Goal: Communication & Community: Answer question/provide support

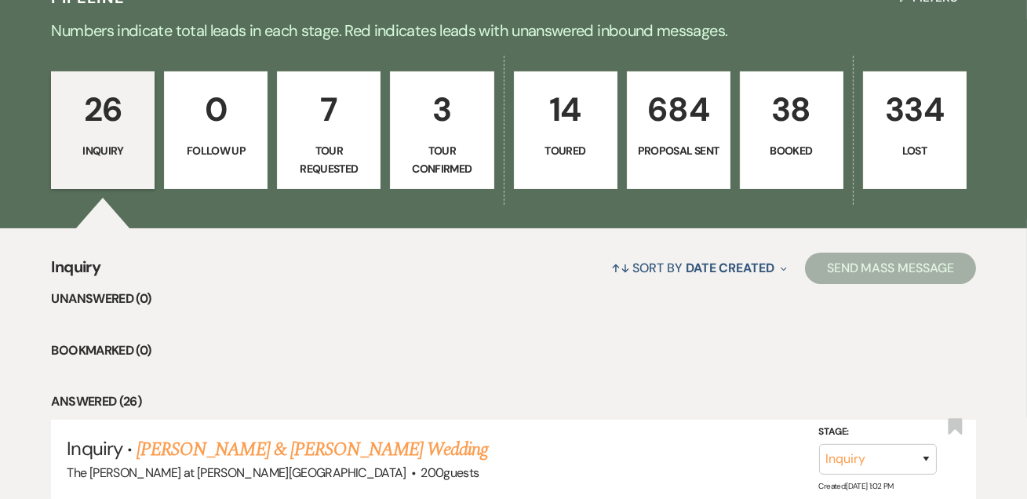
click at [345, 136] on link "7 Tour Requested" at bounding box center [329, 130] width 104 height 118
select select "2"
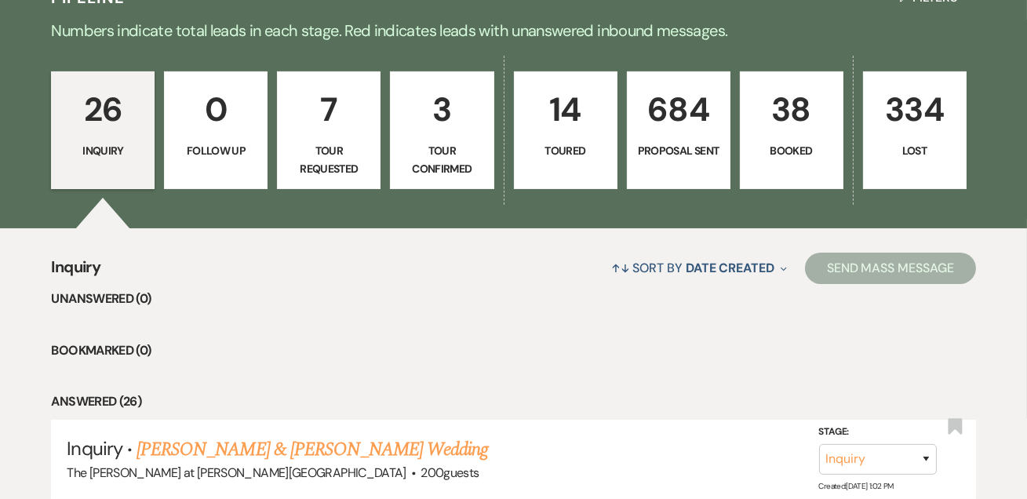
select select "2"
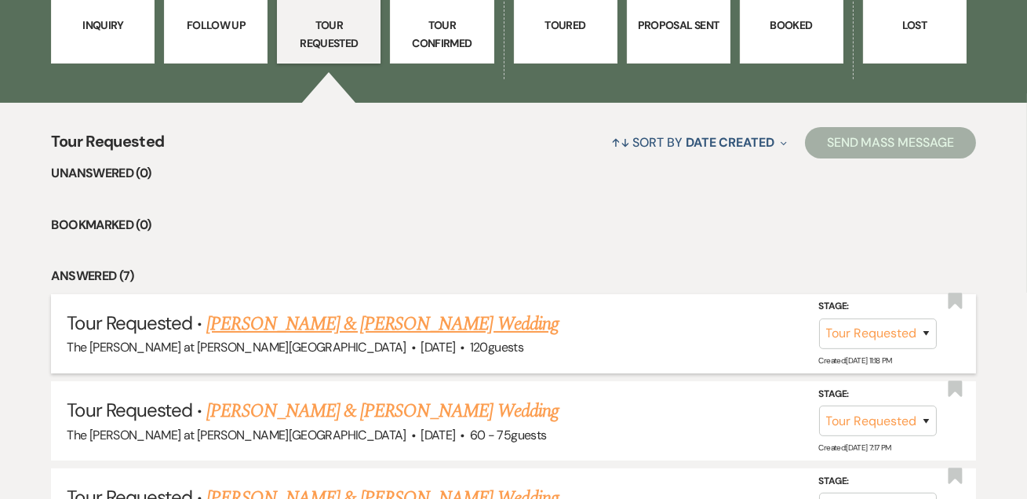
scroll to position [665, 0]
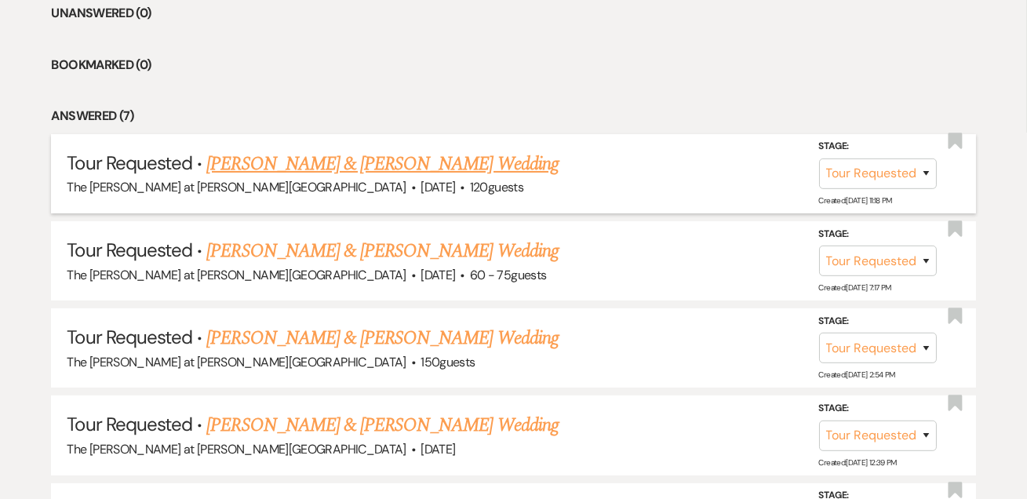
click at [287, 160] on link "[PERSON_NAME] & [PERSON_NAME] Wedding" at bounding box center [382, 164] width 352 height 28
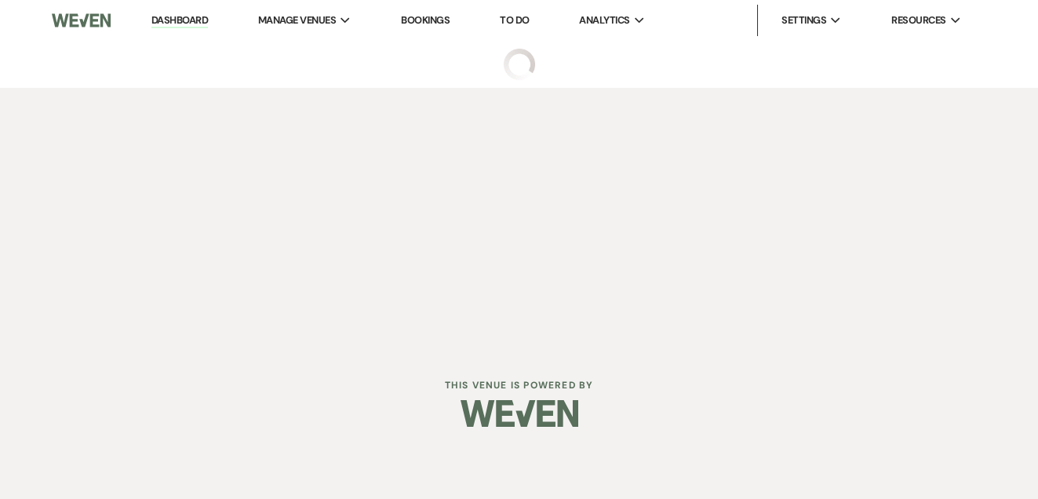
select select "2"
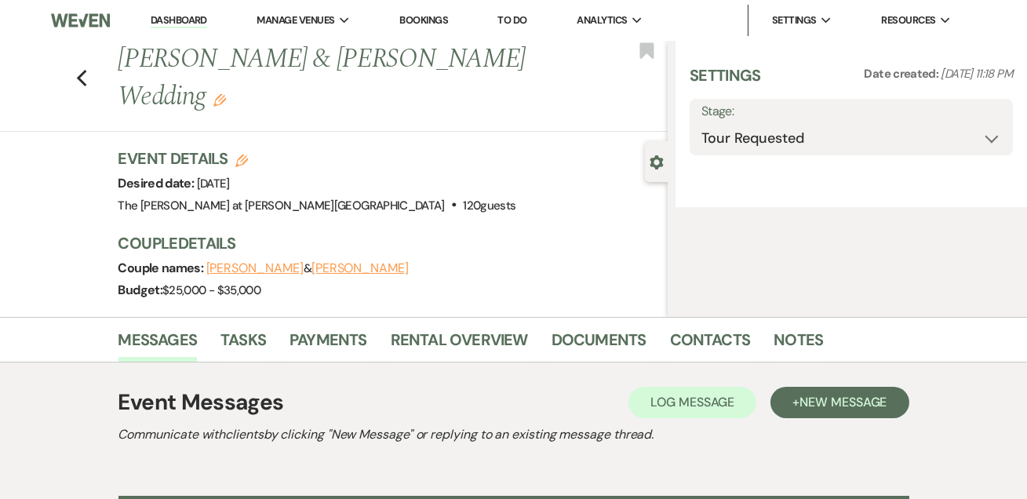
select select "5"
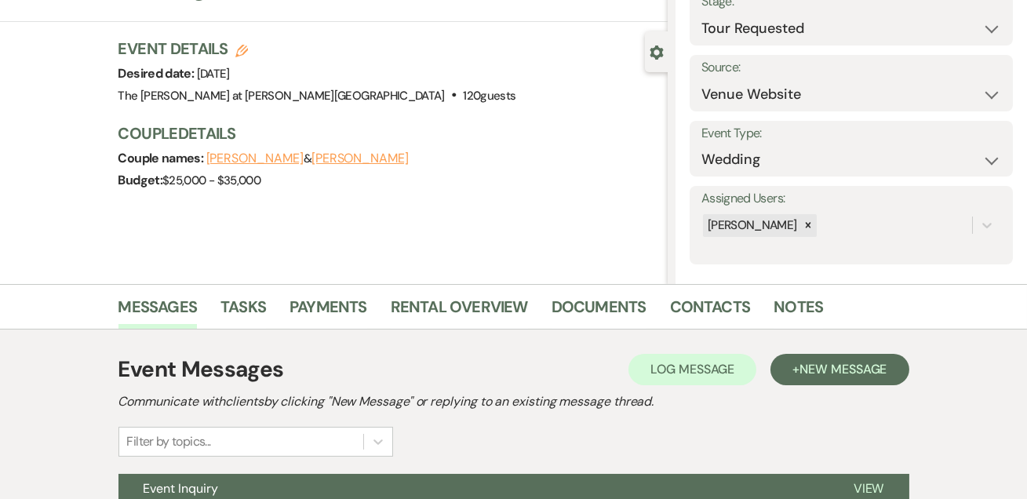
scroll to position [264, 0]
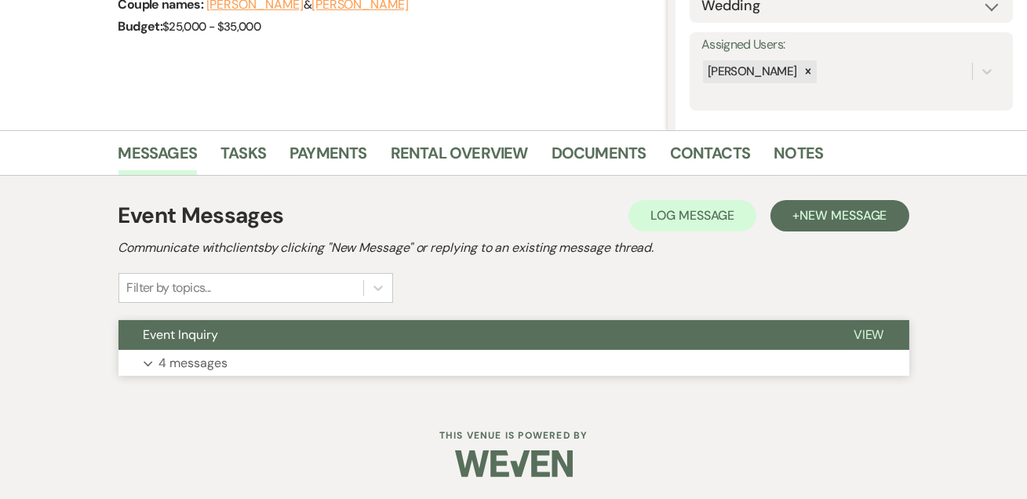
click at [214, 353] on p "4 messages" at bounding box center [193, 363] width 69 height 20
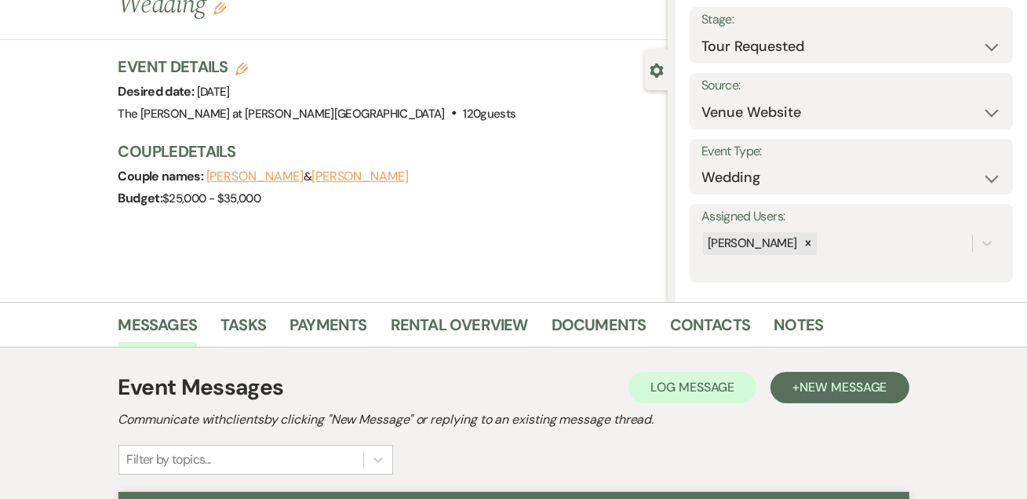
scroll to position [0, 0]
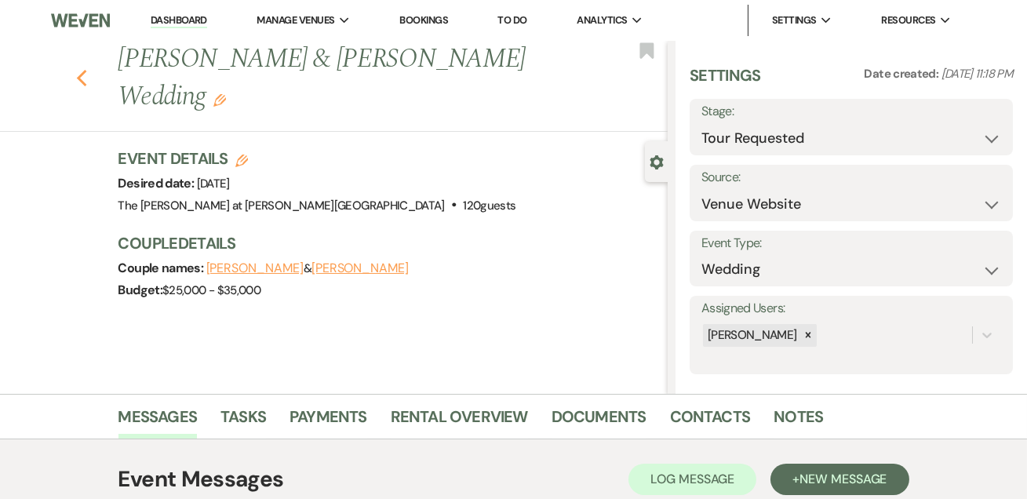
click at [88, 69] on icon "Previous" at bounding box center [82, 78] width 12 height 19
select select "2"
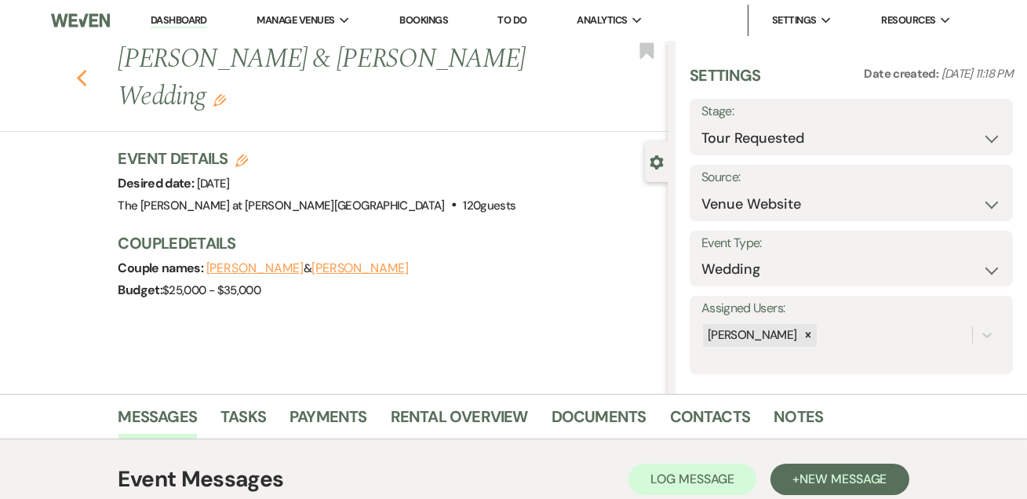
select select "2"
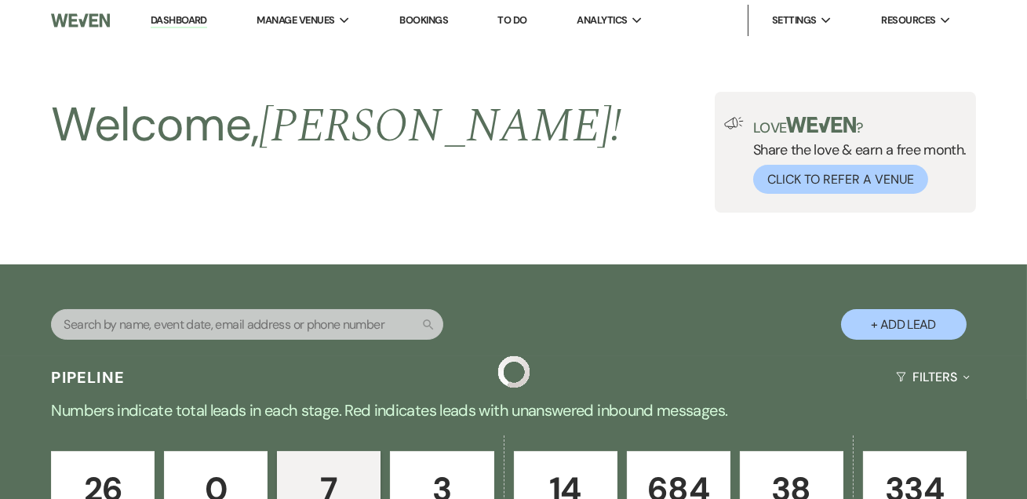
scroll to position [665, 0]
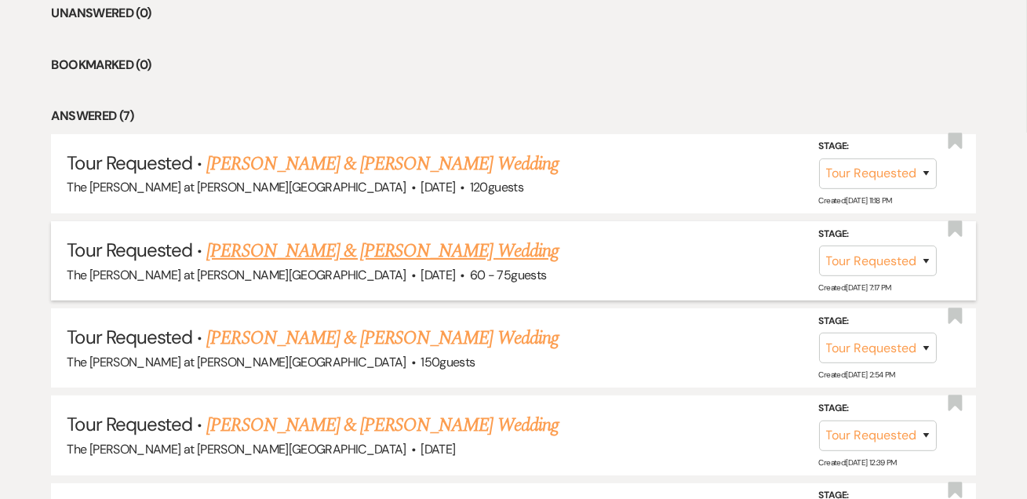
click at [287, 242] on link "[PERSON_NAME] & [PERSON_NAME] Wedding" at bounding box center [382, 251] width 352 height 28
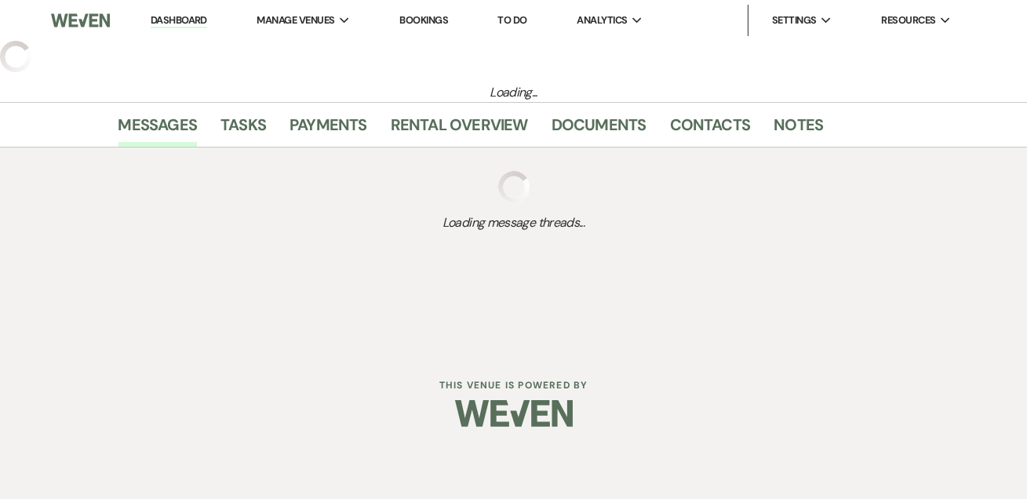
select select "2"
select select "5"
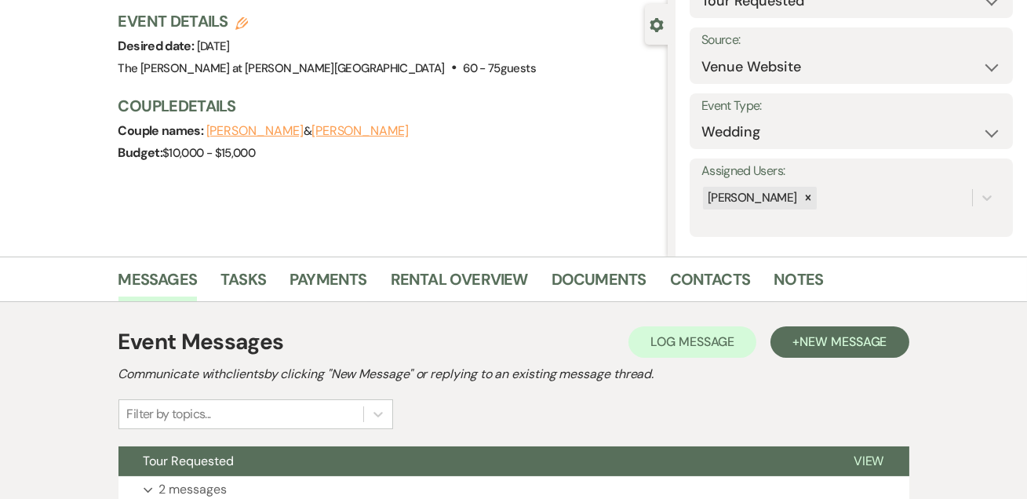
scroll to position [264, 0]
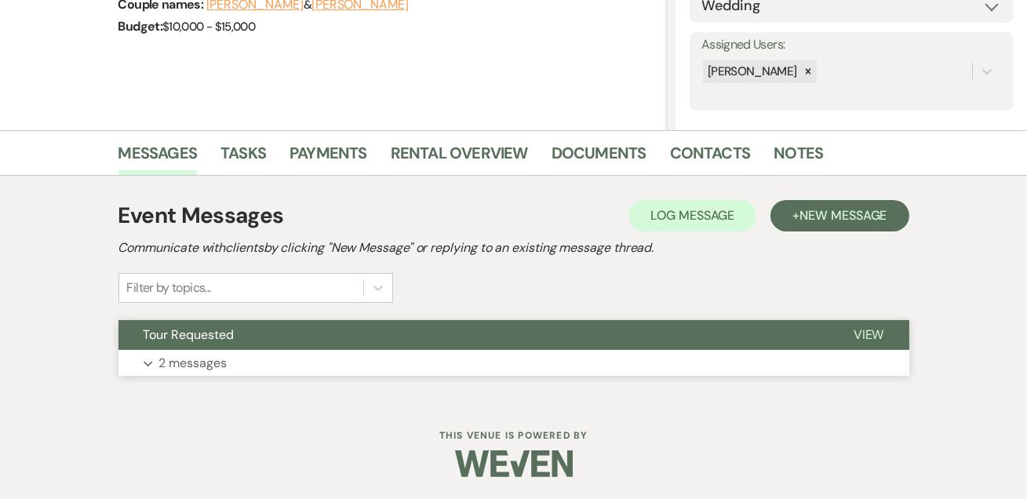
click at [178, 362] on p "2 messages" at bounding box center [193, 363] width 68 height 20
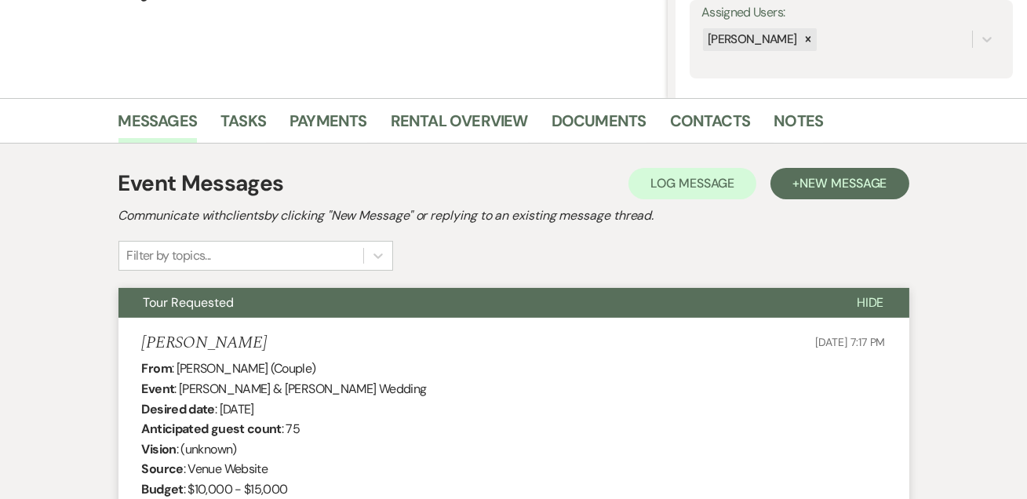
scroll to position [0, 0]
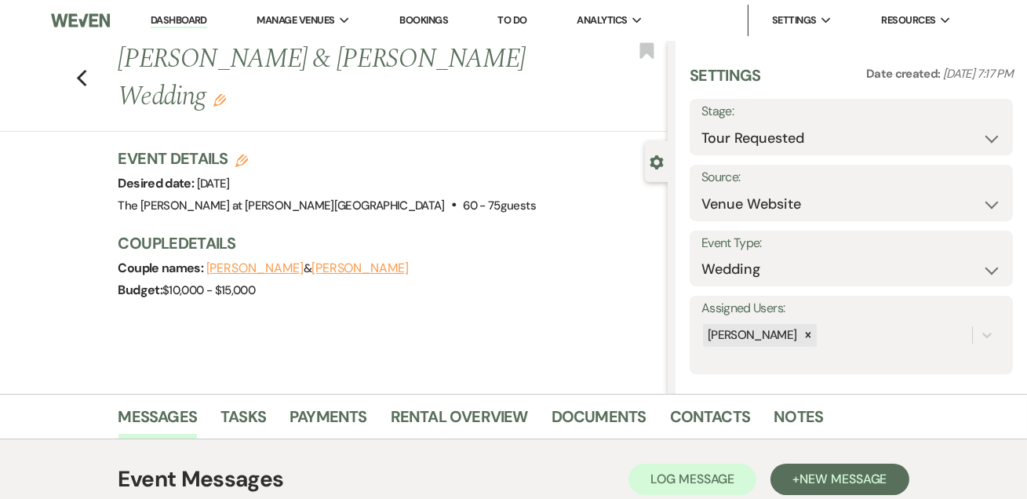
click at [101, 56] on div "Previous [PERSON_NAME] & [PERSON_NAME] Wedding Edit Bookmark" at bounding box center [330, 86] width 676 height 91
click at [86, 70] on use "button" at bounding box center [81, 78] width 10 height 17
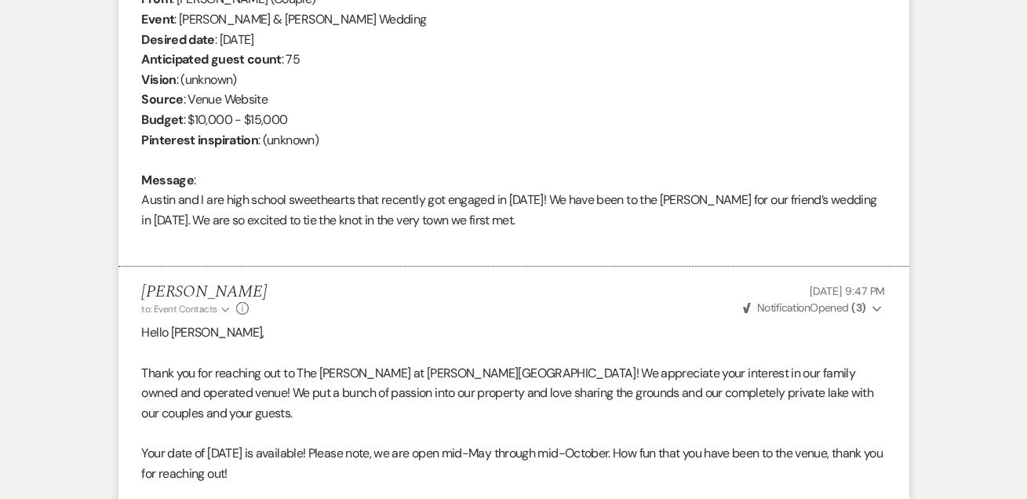
select select "2"
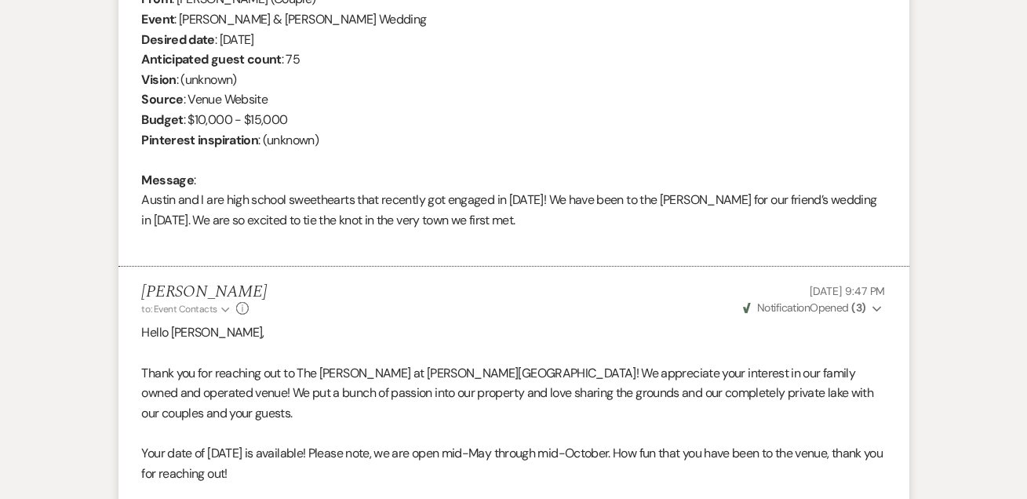
select select "2"
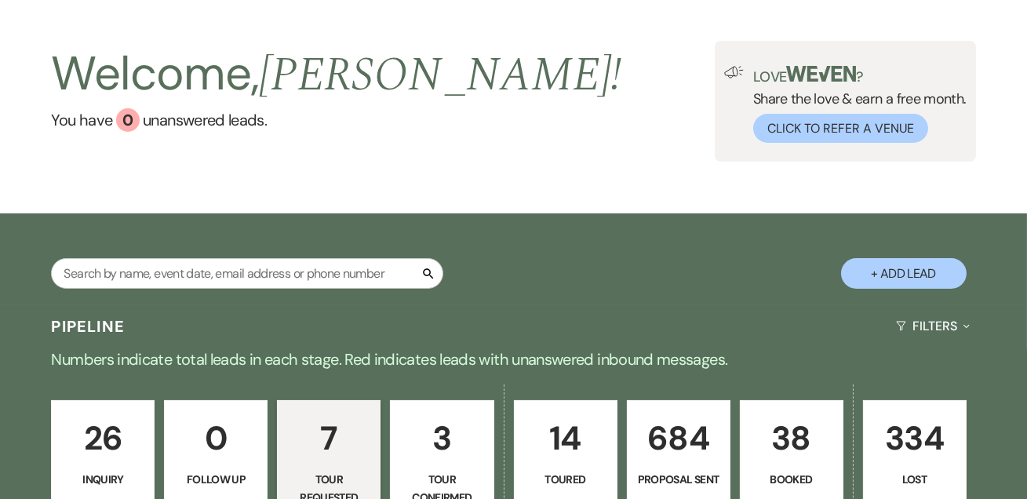
scroll to position [0, 0]
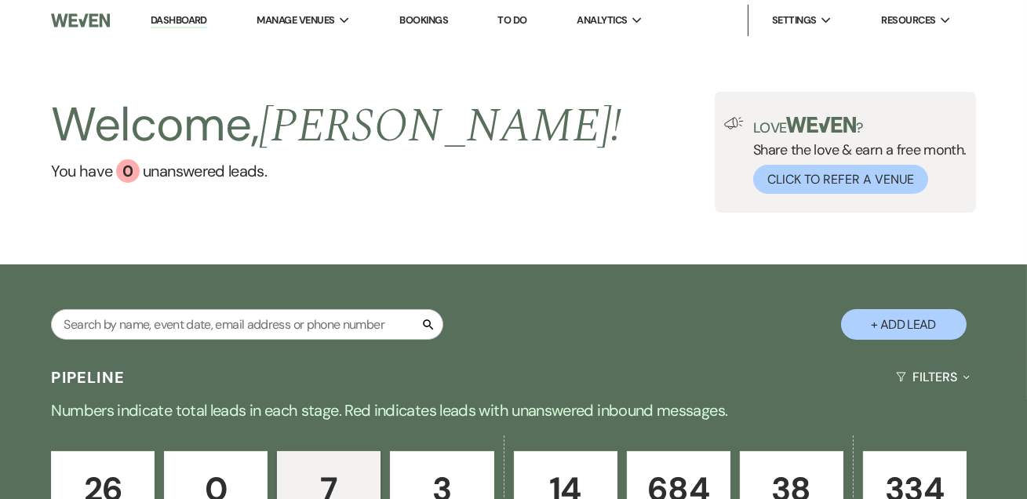
click at [172, 23] on link "Dashboard" at bounding box center [179, 20] width 56 height 15
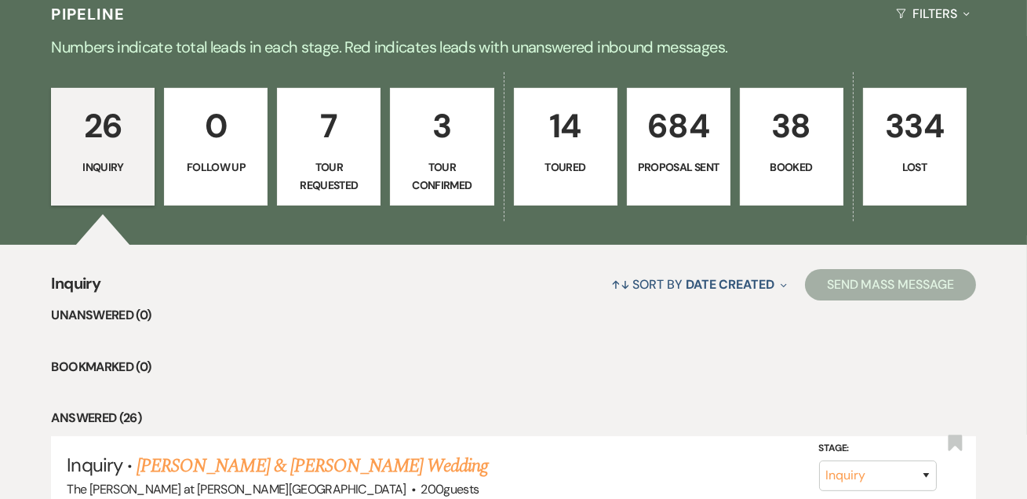
scroll to position [476, 0]
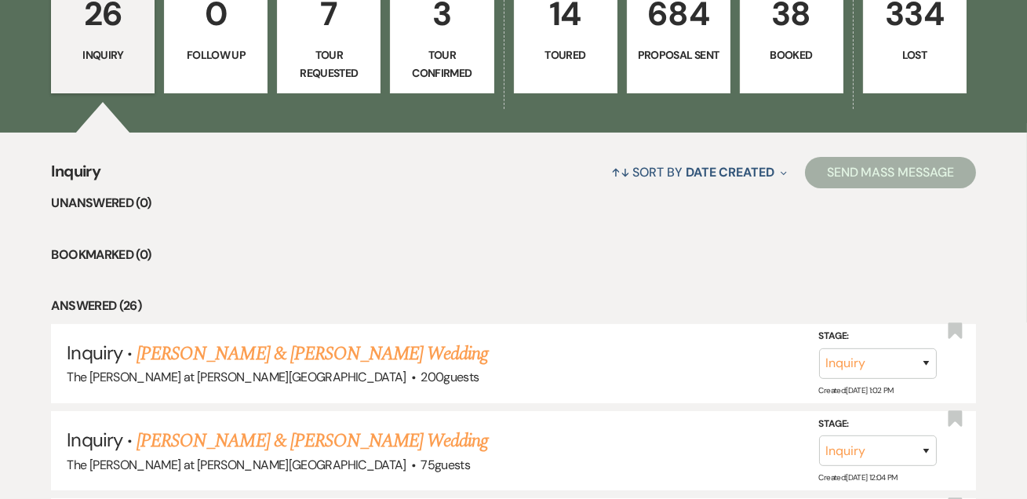
click at [350, 54] on p "Tour Requested" at bounding box center [328, 63] width 83 height 35
select select "2"
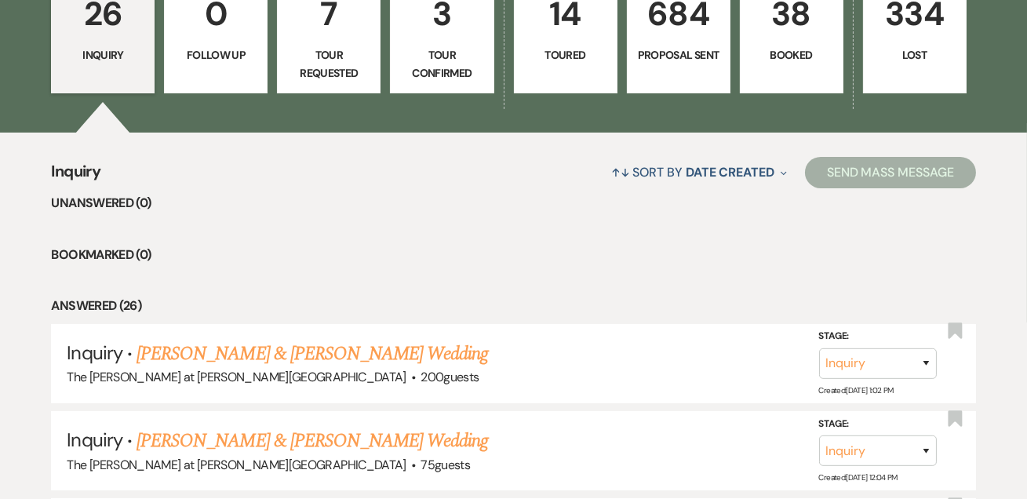
select select "2"
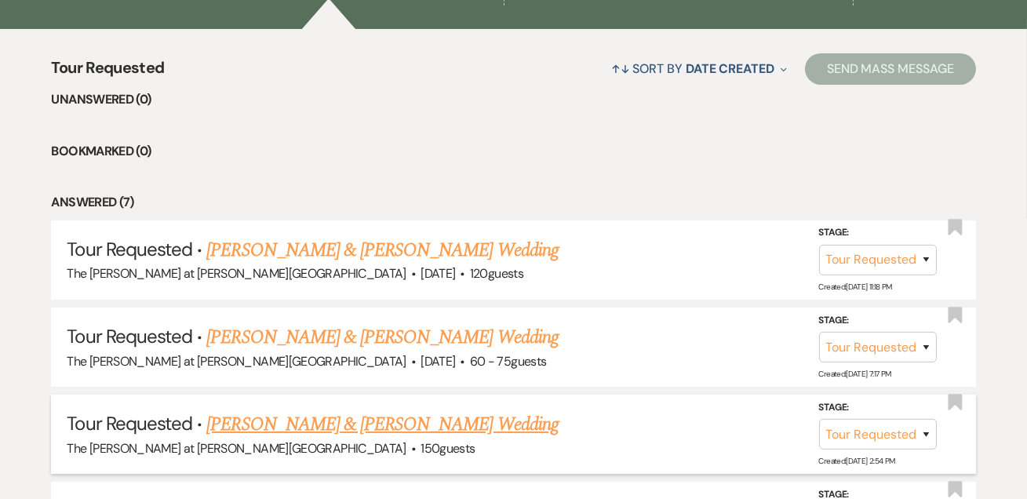
scroll to position [760, 0]
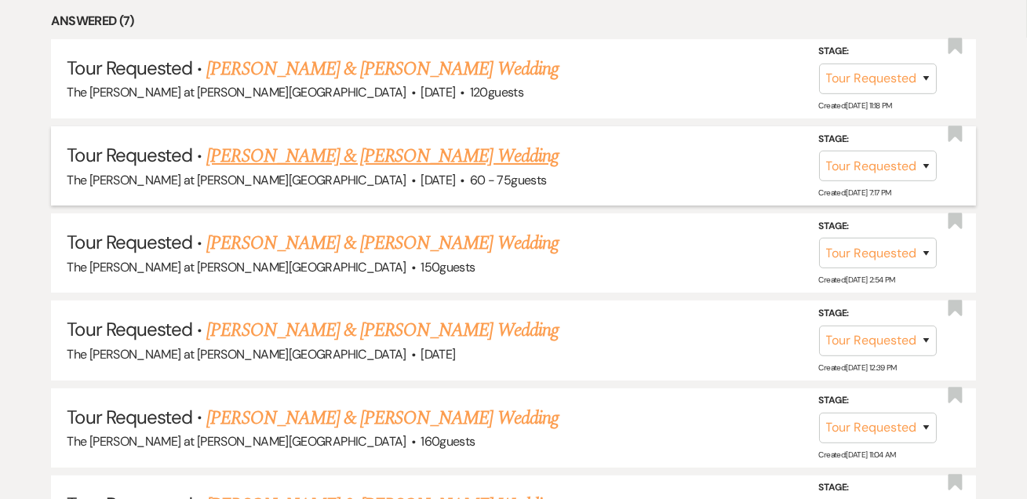
click at [340, 150] on link "[PERSON_NAME] & [PERSON_NAME] Wedding" at bounding box center [382, 156] width 352 height 28
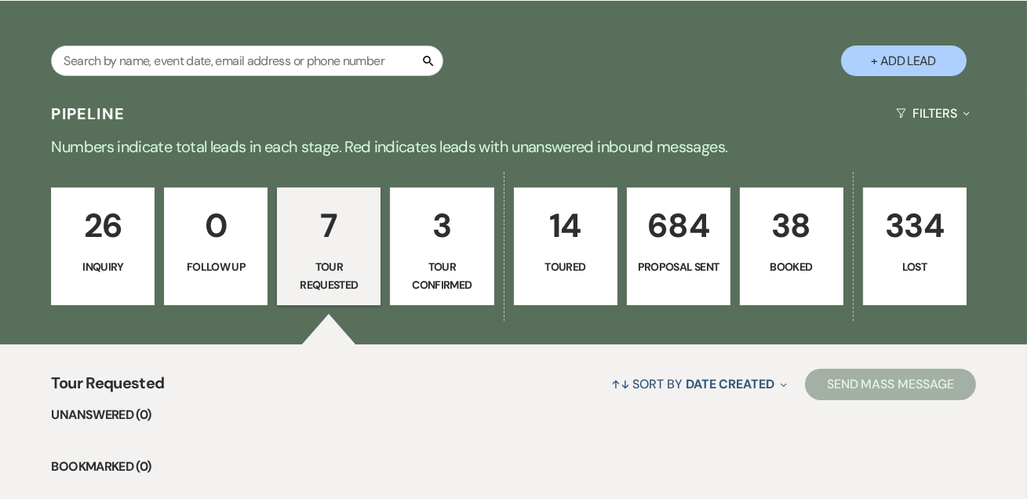
select select "2"
select select "5"
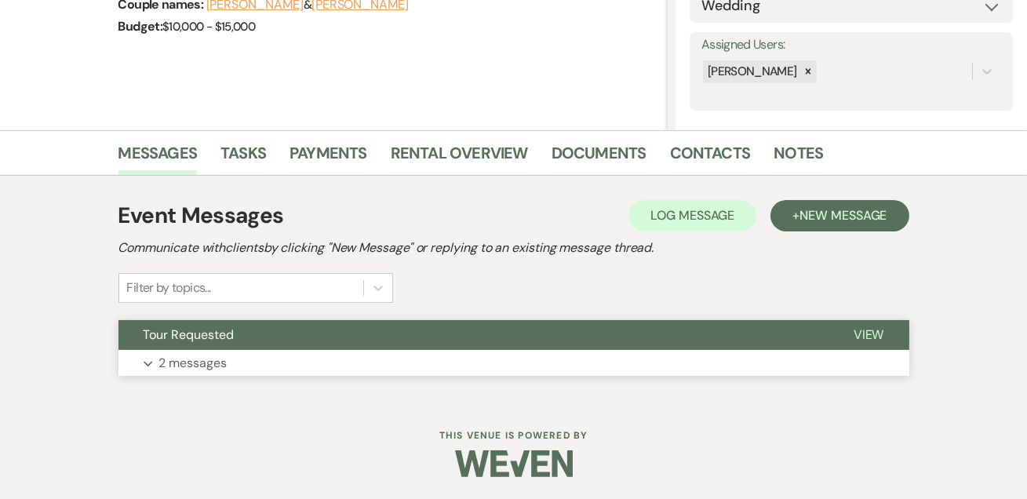
click at [174, 359] on p "2 messages" at bounding box center [193, 363] width 68 height 20
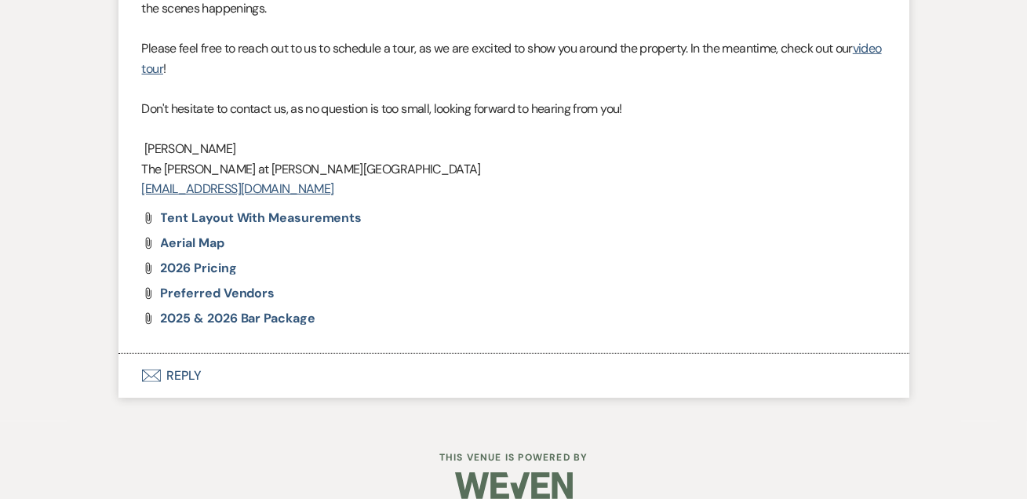
click at [185, 354] on button "Envelope Reply" at bounding box center [513, 376] width 791 height 44
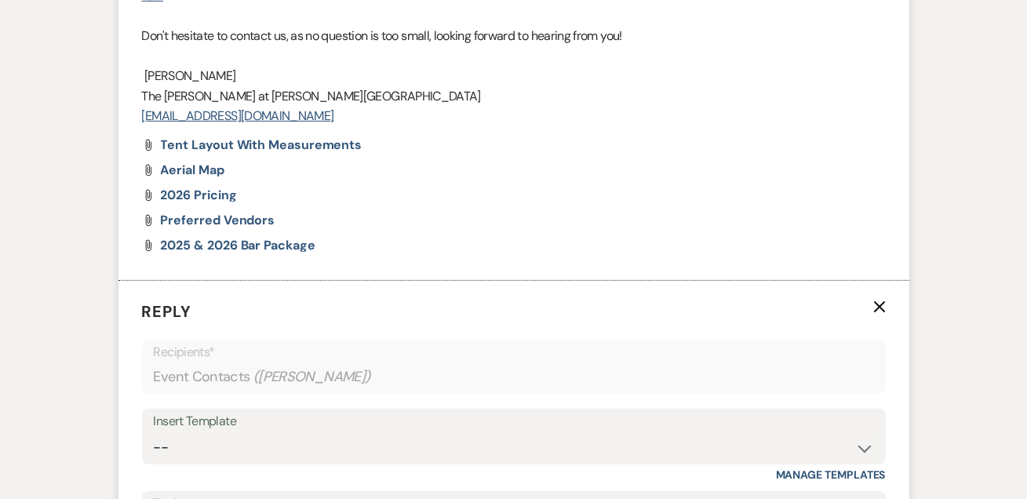
scroll to position [1957, 0]
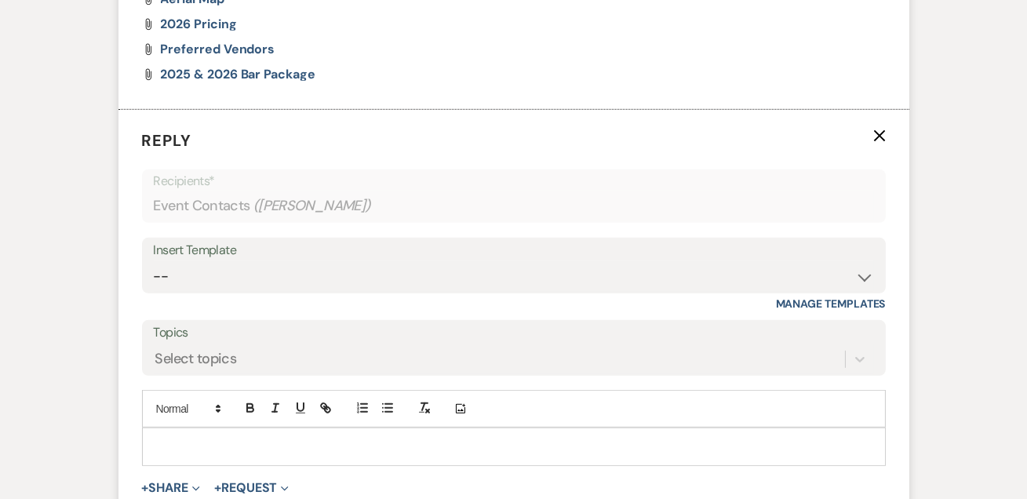
click at [235, 239] on div "Insert Template" at bounding box center [514, 250] width 720 height 23
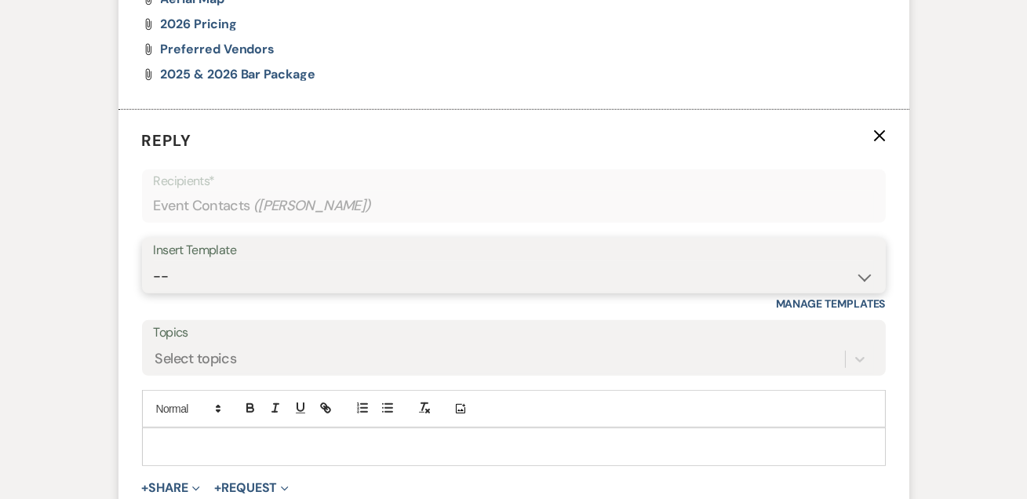
click at [266, 261] on select "-- Weven Planning Portal Introduction (Booked Events) Tour Request Response Fol…" at bounding box center [514, 276] width 720 height 31
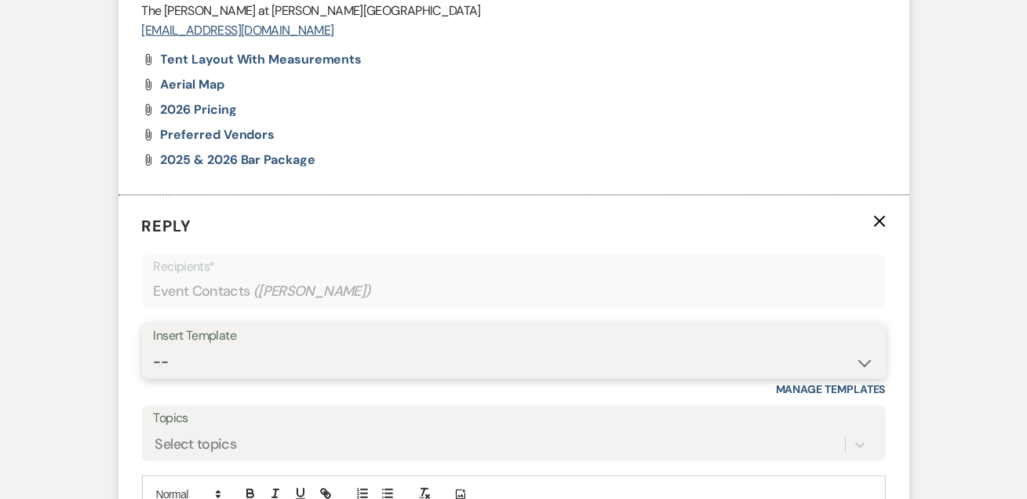
scroll to position [1866, 0]
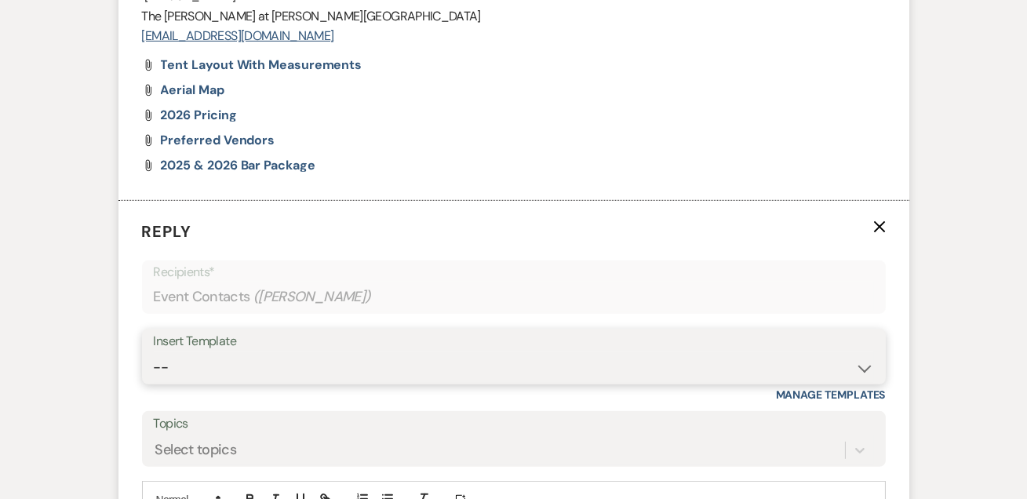
click at [252, 352] on select "-- Weven Planning Portal Introduction (Booked Events) Tour Request Response Fol…" at bounding box center [514, 367] width 720 height 31
select select "4648"
click at [154, 352] on select "-- Weven Planning Portal Introduction (Booked Events) Tour Request Response Fol…" at bounding box center [514, 367] width 720 height 31
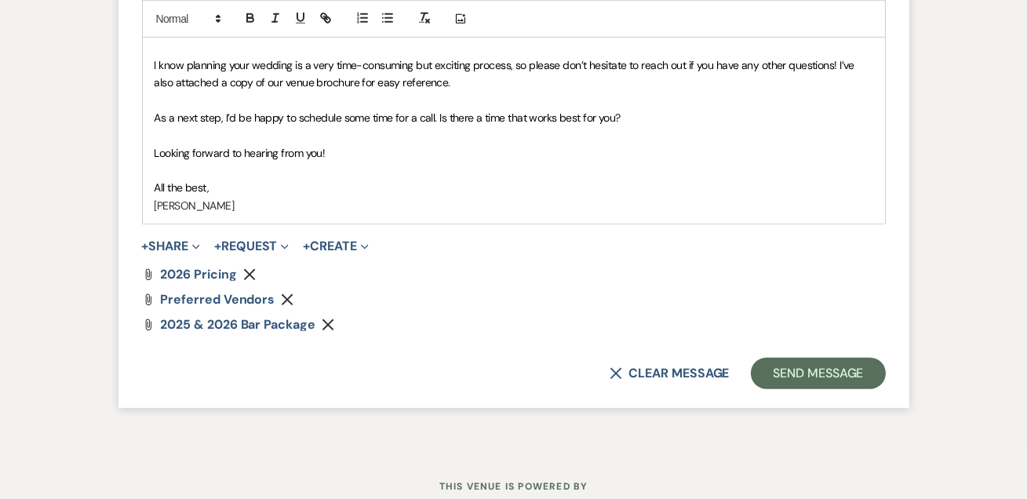
scroll to position [2437, 0]
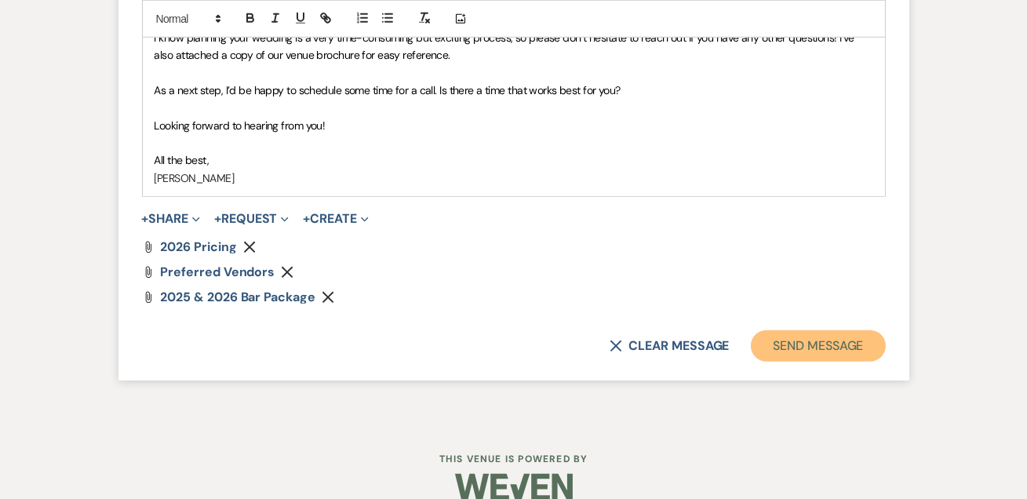
click at [796, 330] on button "Send Message" at bounding box center [818, 345] width 134 height 31
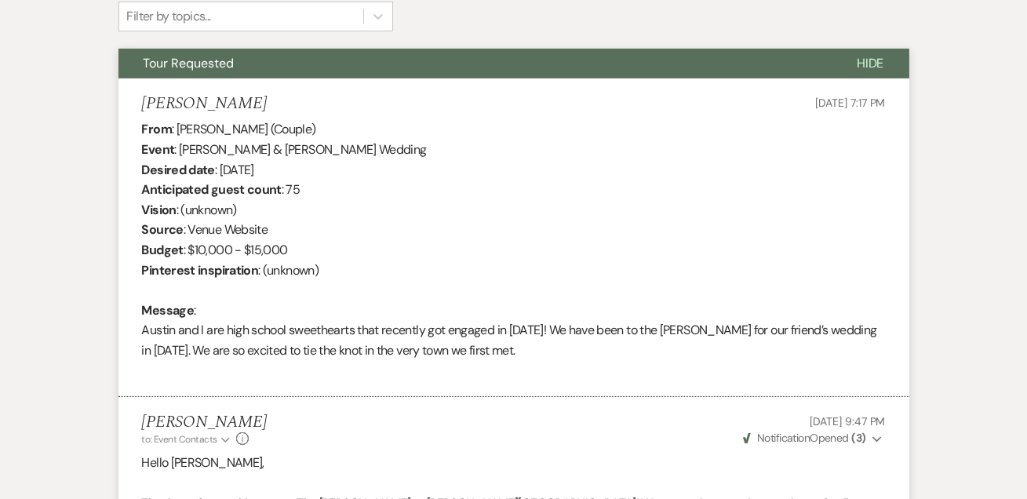
scroll to position [0, 0]
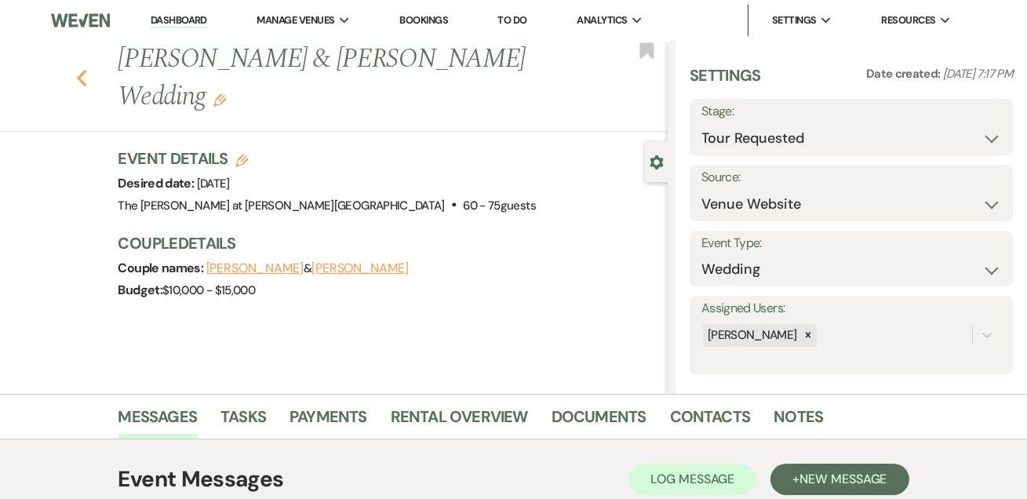
click at [88, 69] on icon "Previous" at bounding box center [82, 78] width 12 height 19
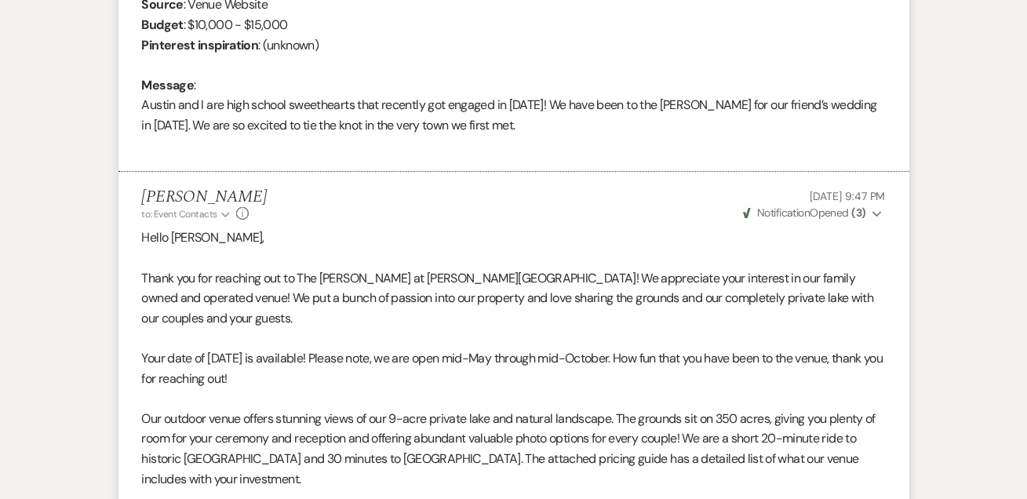
select select "2"
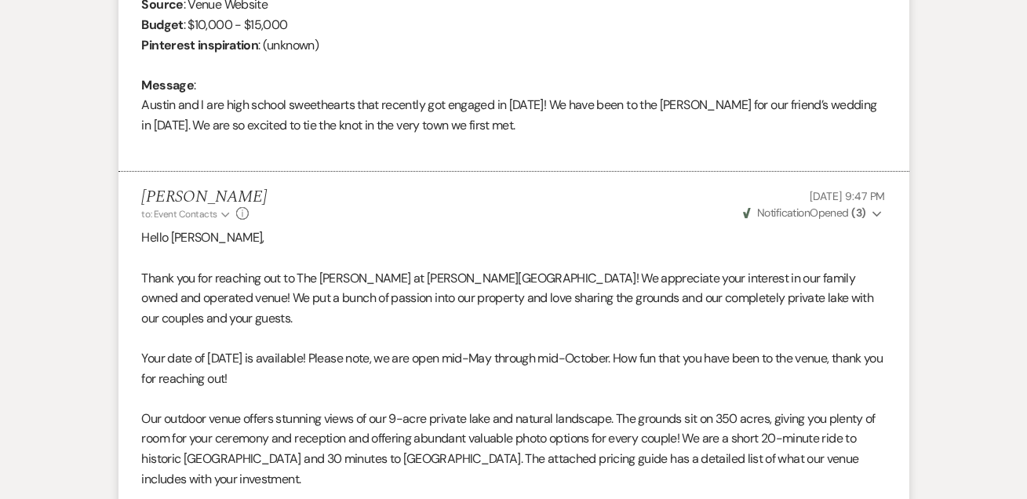
select select "2"
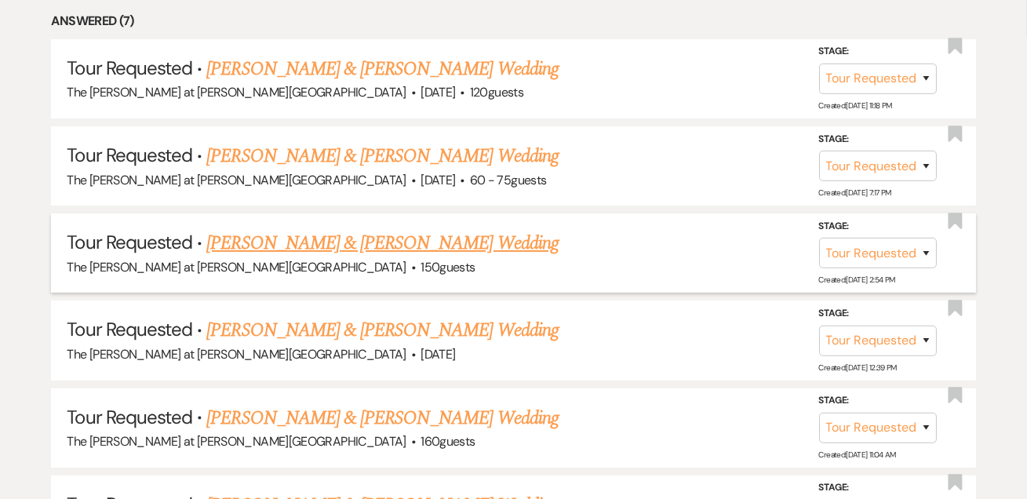
click at [242, 236] on link "[PERSON_NAME] & [PERSON_NAME] Wedding" at bounding box center [382, 243] width 352 height 28
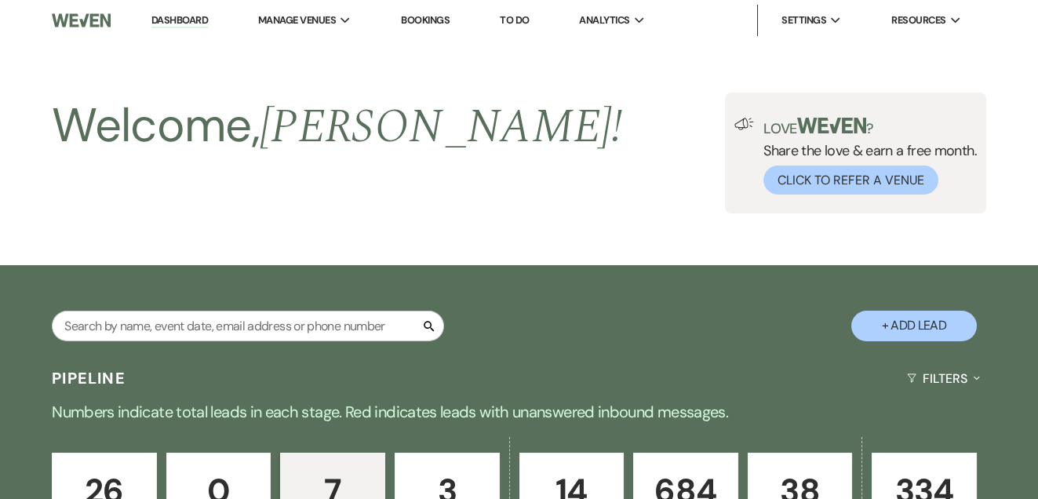
select select "2"
select select "17"
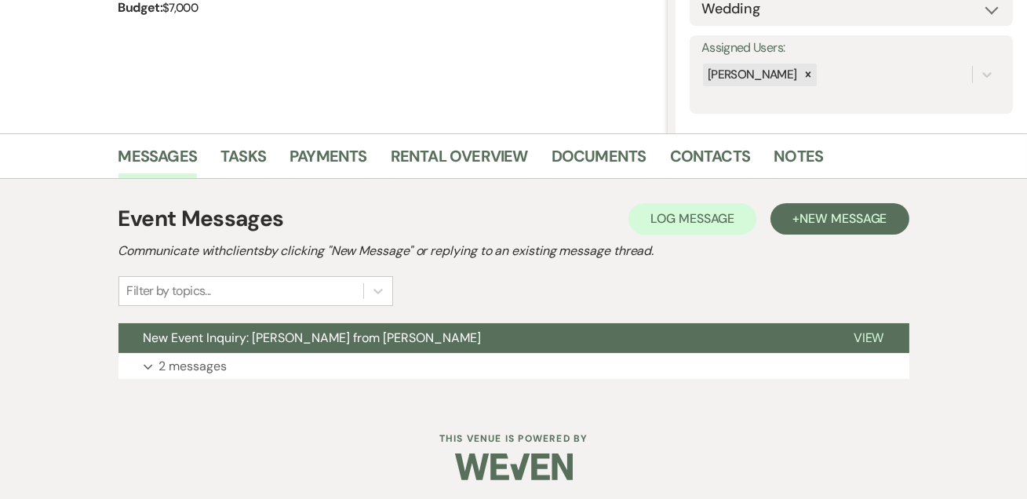
scroll to position [264, 0]
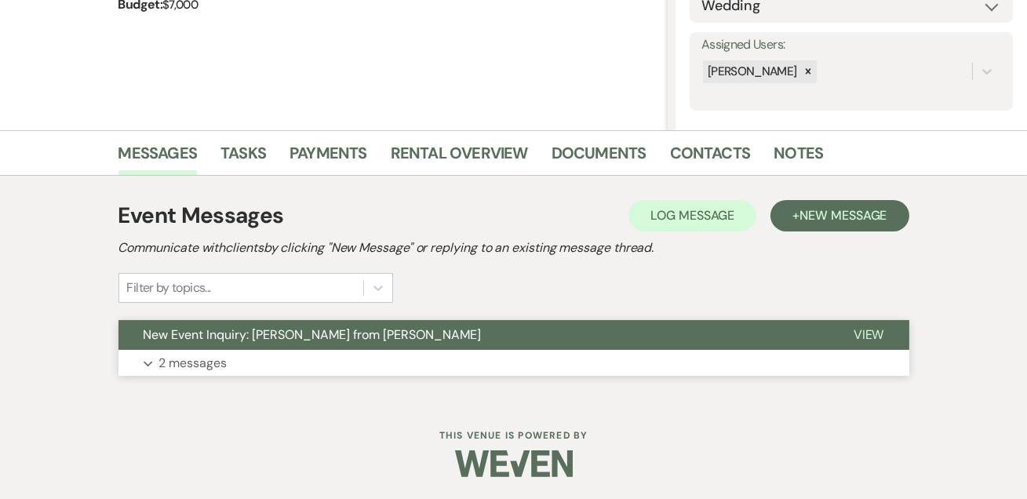
click at [216, 350] on button "Expand 2 messages" at bounding box center [513, 363] width 791 height 27
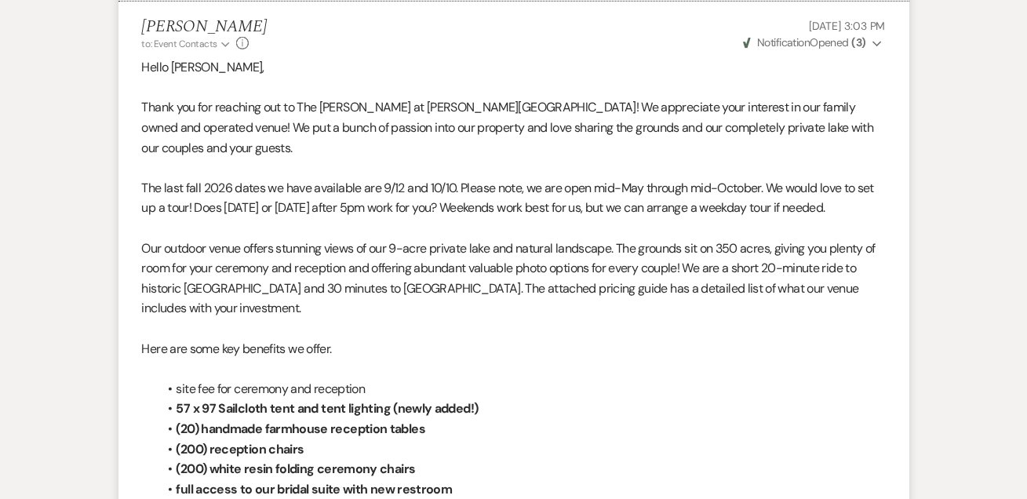
scroll to position [1690, 0]
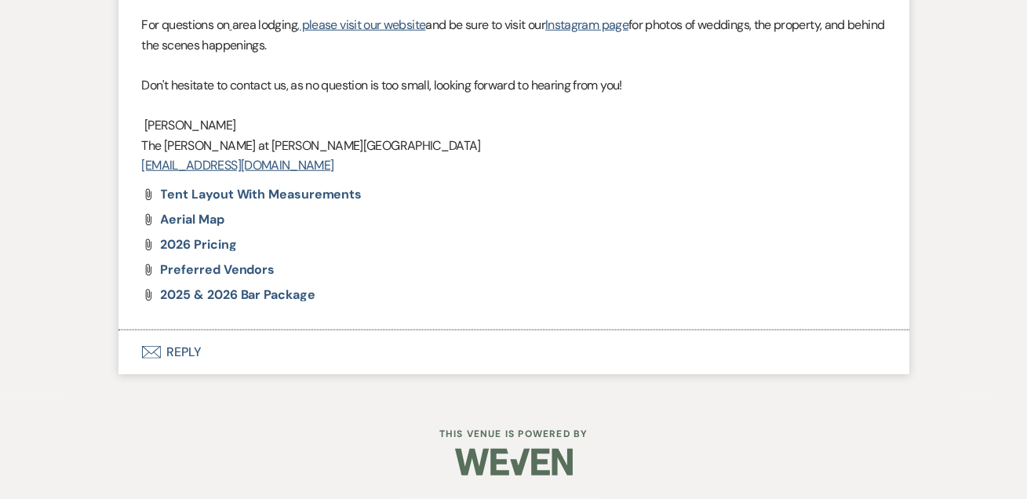
click at [201, 353] on button "Envelope Reply" at bounding box center [513, 352] width 791 height 44
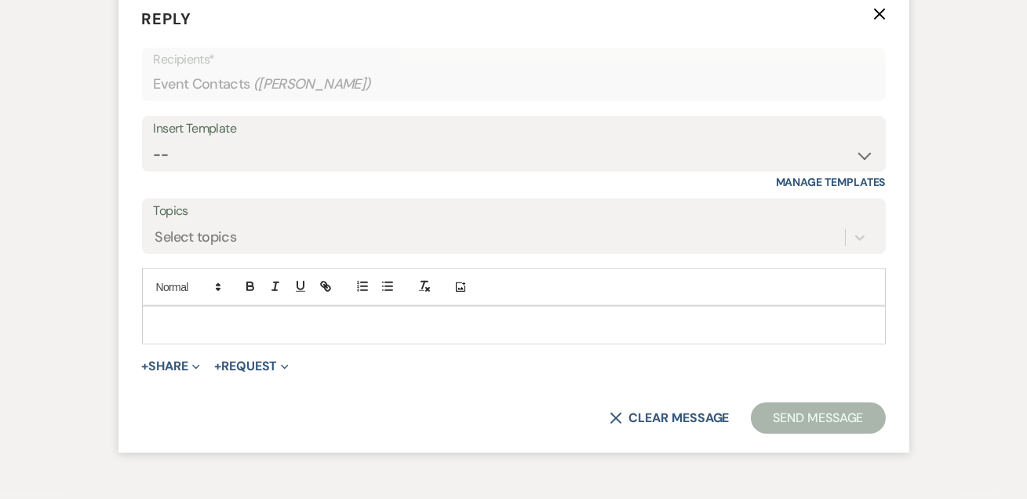
scroll to position [2750, 0]
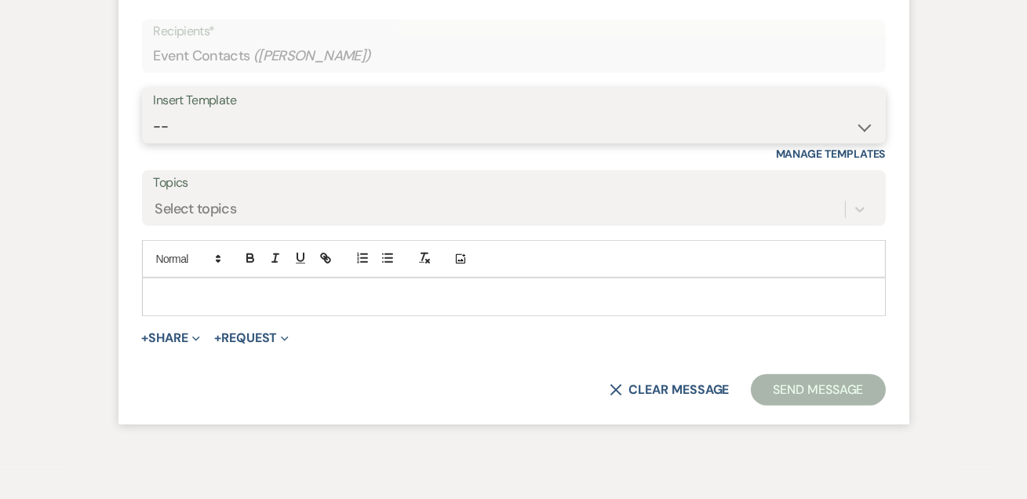
click at [210, 142] on select "-- Weven Planning Portal Introduction (Booked Events) Tour Request Response Fol…" at bounding box center [514, 126] width 720 height 31
click at [154, 142] on select "-- Weven Planning Portal Introduction (Booked Events) Tour Request Response Fol…" at bounding box center [514, 126] width 720 height 31
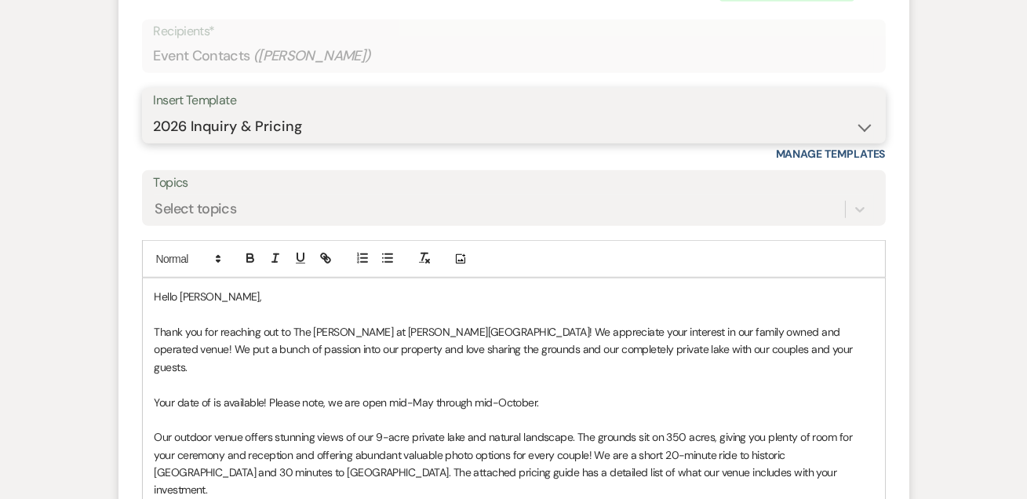
drag, startPoint x: 256, startPoint y: 176, endPoint x: 256, endPoint y: 198, distance: 22.0
click at [256, 142] on select "-- Weven Planning Portal Introduction (Booked Events) Tour Request Response Fol…" at bounding box center [514, 126] width 720 height 31
select select "4648"
click at [154, 142] on select "-- Weven Planning Portal Introduction (Booked Events) Tour Request Response Fol…" at bounding box center [514, 126] width 720 height 31
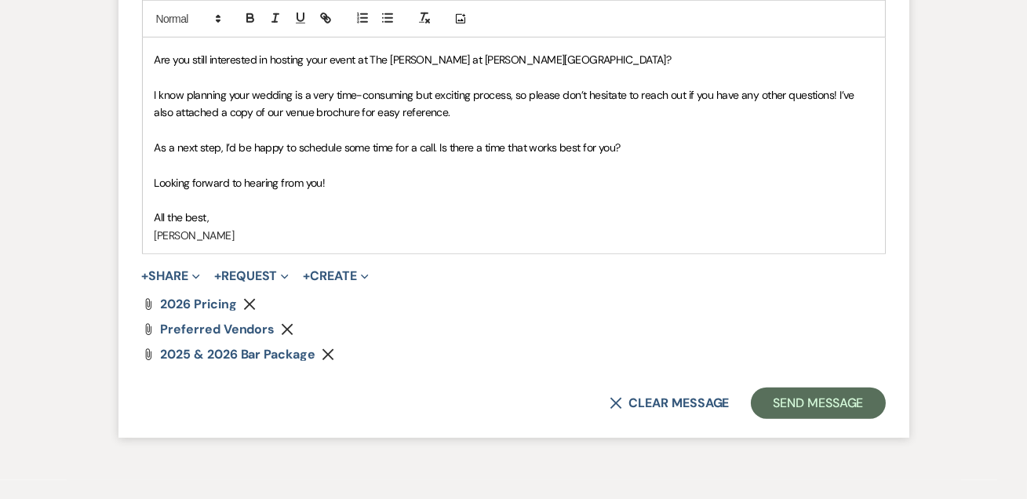
scroll to position [3034, 0]
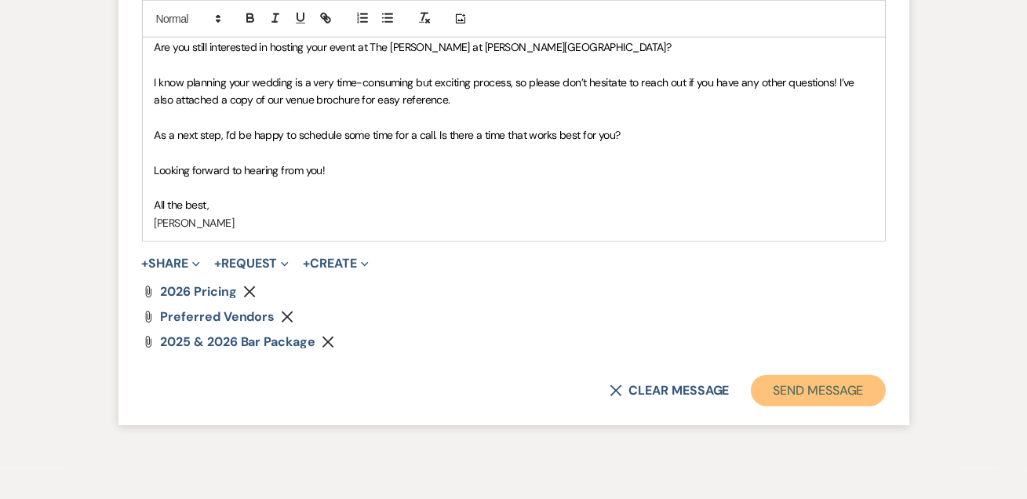
click at [799, 406] on button "Send Message" at bounding box center [818, 390] width 134 height 31
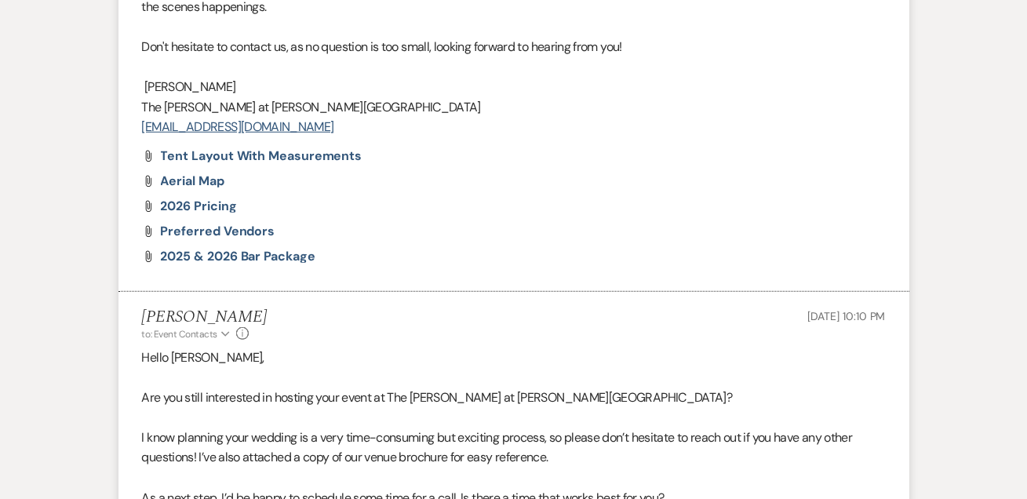
scroll to position [0, 0]
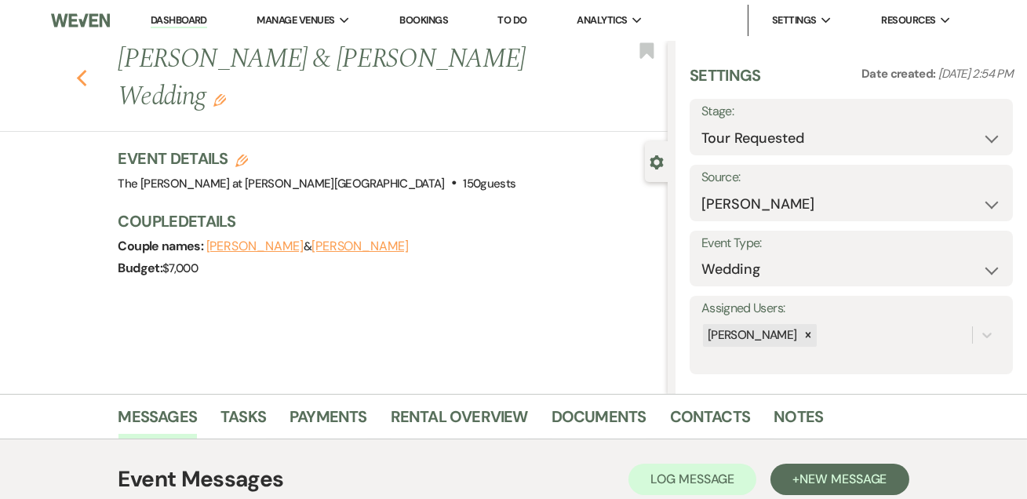
click at [83, 69] on icon "Previous" at bounding box center [82, 78] width 12 height 19
select select "2"
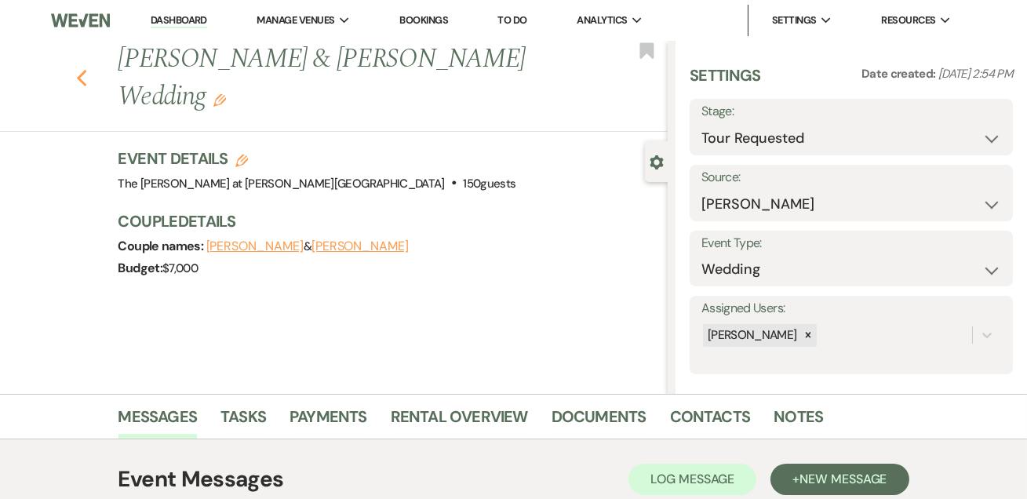
select select "2"
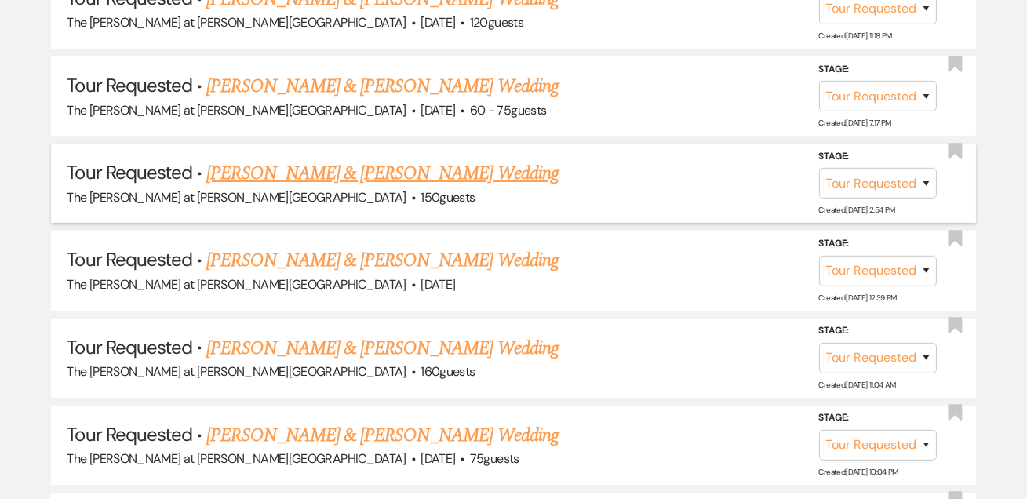
scroll to position [855, 0]
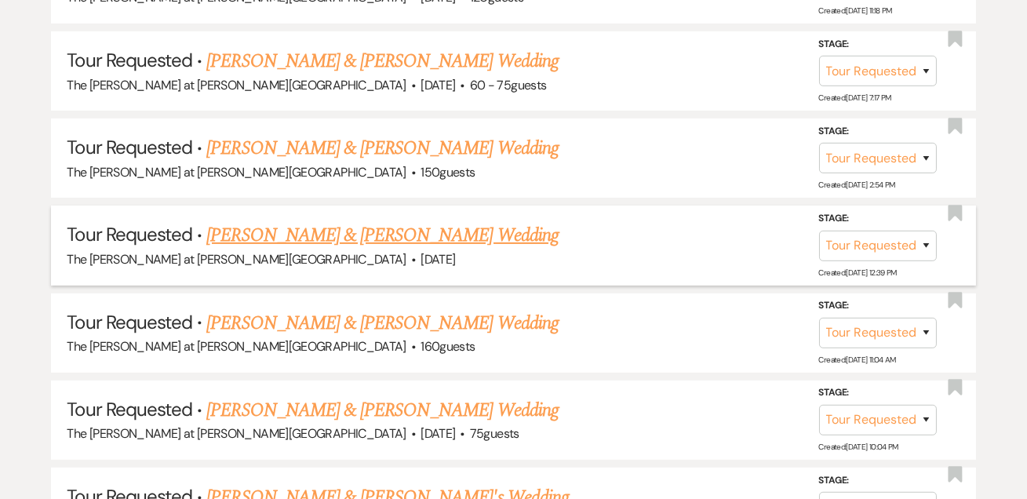
click at [247, 231] on link "[PERSON_NAME] & [PERSON_NAME] Wedding" at bounding box center [382, 235] width 352 height 28
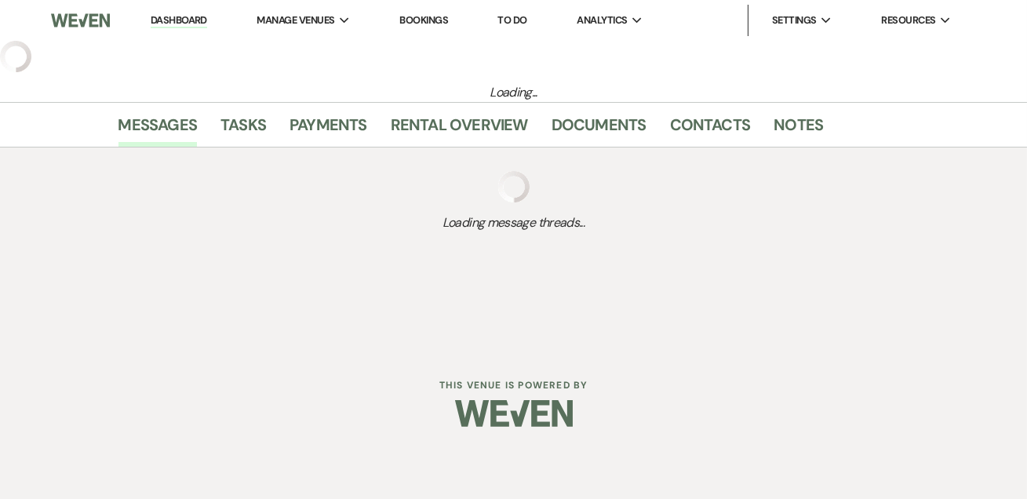
select select "2"
select select "5"
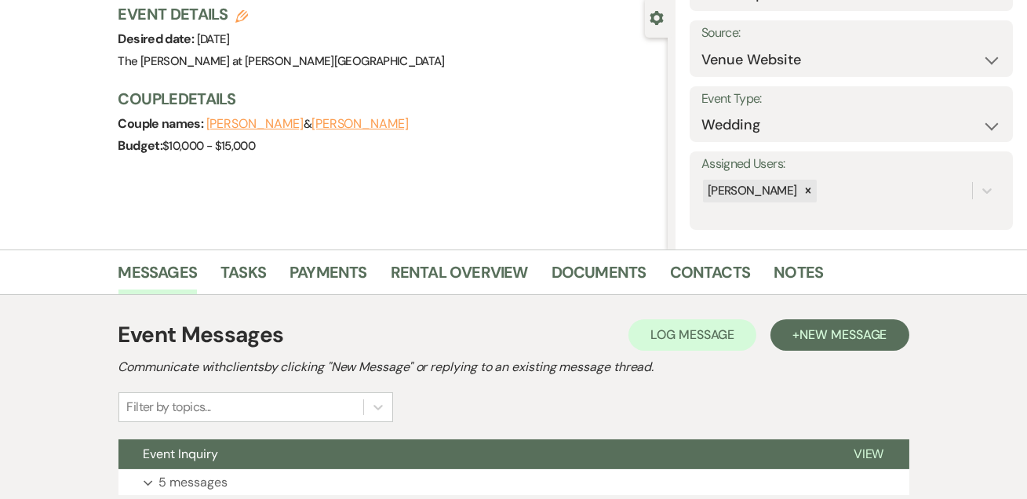
scroll to position [264, 0]
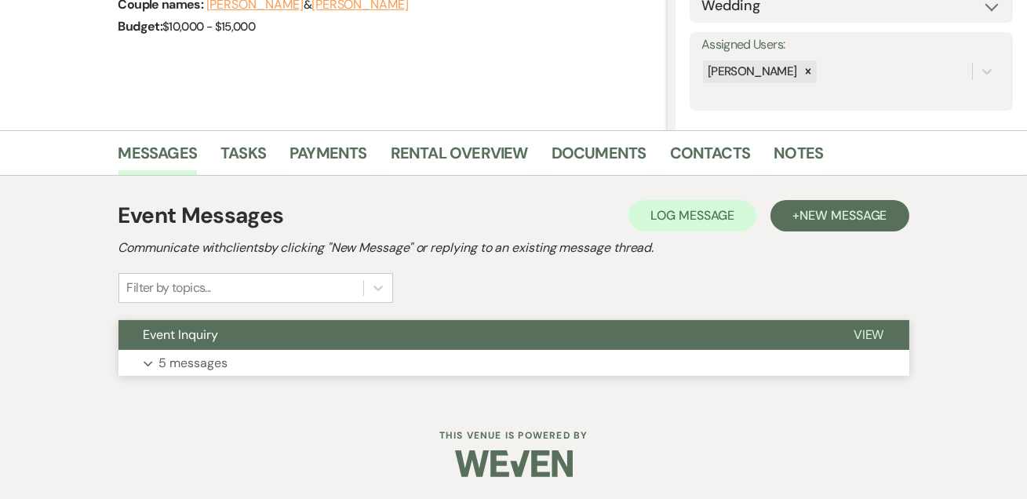
drag, startPoint x: 213, startPoint y: 359, endPoint x: 265, endPoint y: 334, distance: 57.6
click at [213, 359] on p "5 messages" at bounding box center [193, 363] width 69 height 20
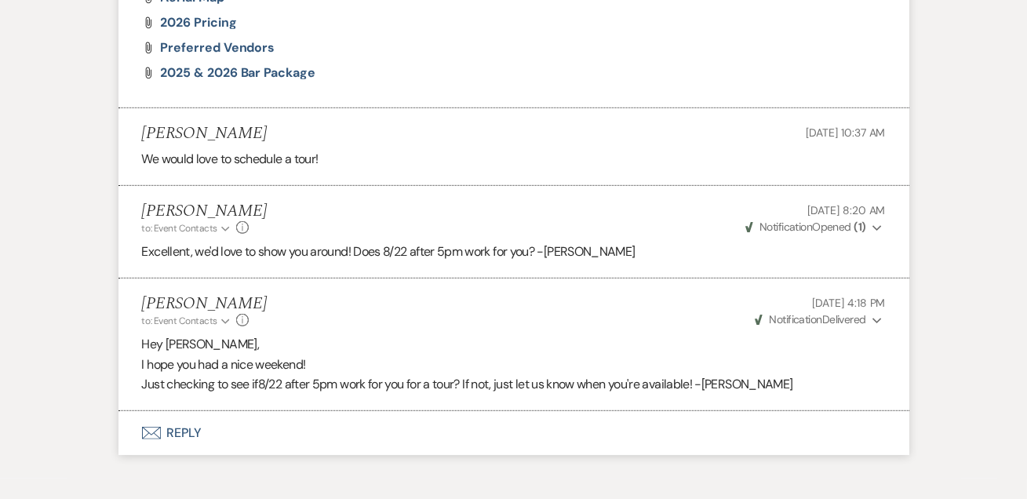
scroll to position [1976, 0]
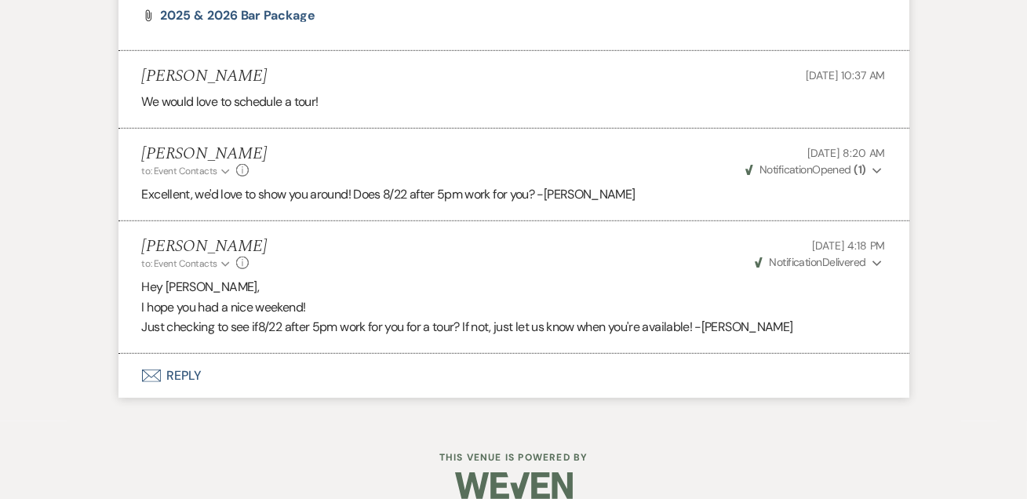
click at [183, 354] on button "Envelope Reply" at bounding box center [513, 376] width 791 height 44
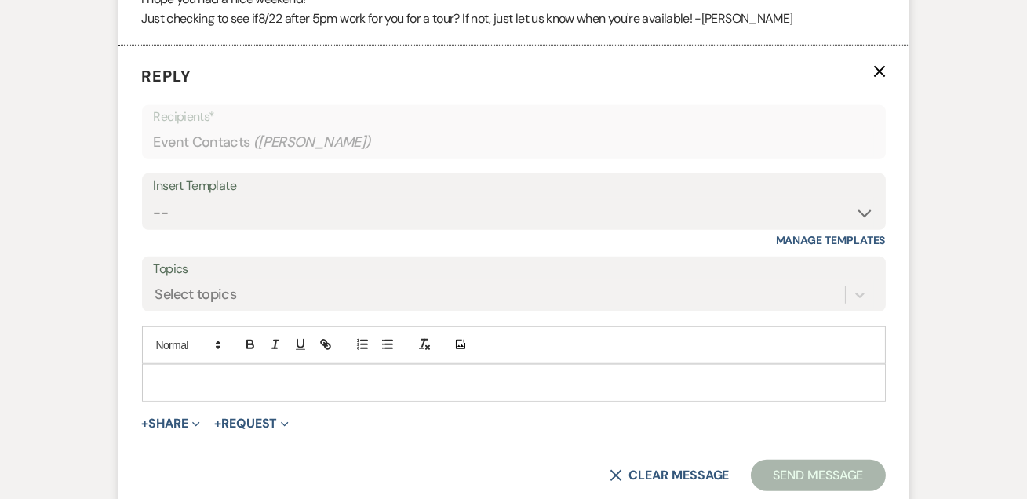
scroll to position [2289, 0]
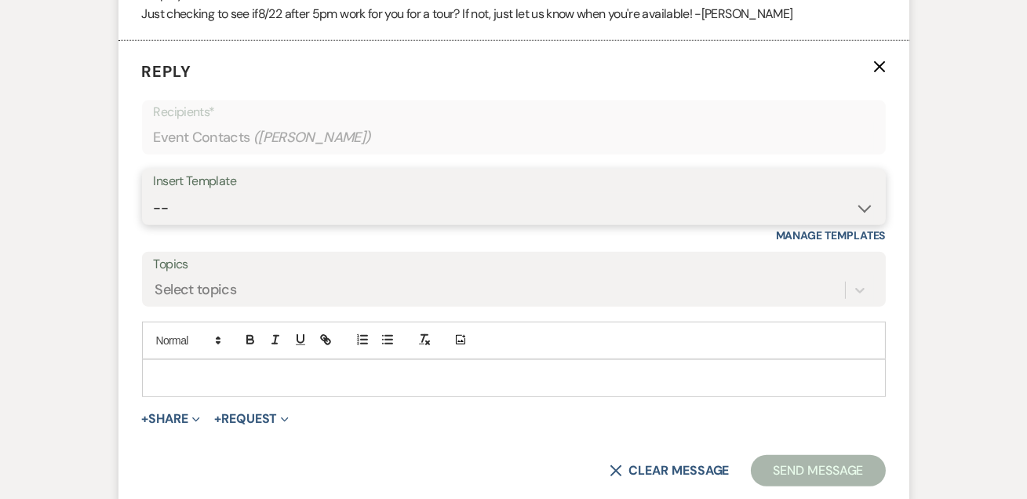
click at [183, 193] on select "-- Weven Planning Portal Introduction (Booked Events) Tour Request Response Fol…" at bounding box center [514, 208] width 720 height 31
select select "4648"
click at [154, 193] on select "-- Weven Planning Portal Introduction (Booked Events) Tour Request Response Fol…" at bounding box center [514, 208] width 720 height 31
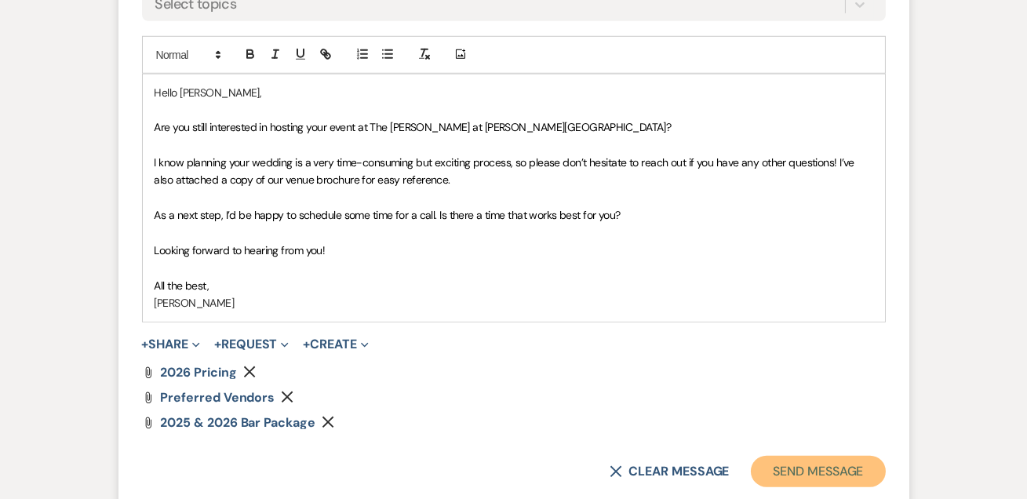
click at [784, 456] on button "Send Message" at bounding box center [818, 471] width 134 height 31
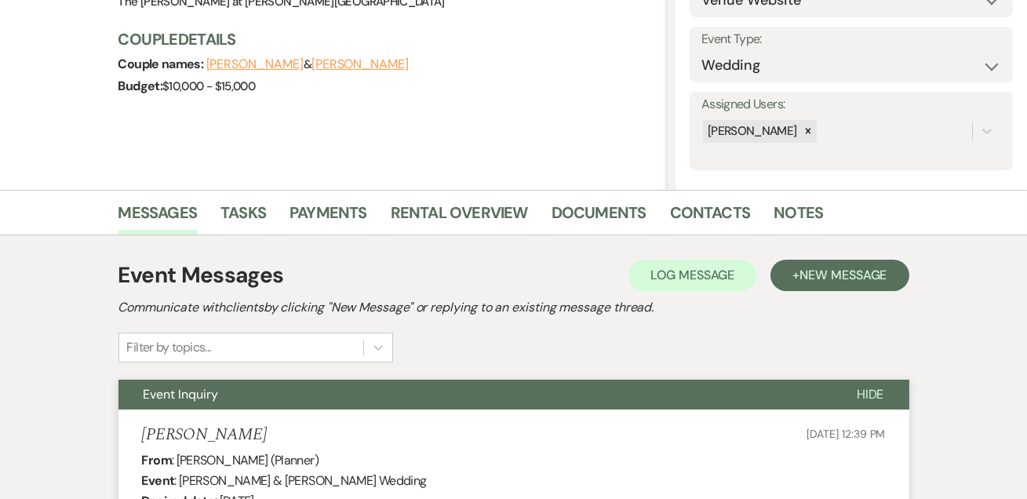
scroll to position [54, 0]
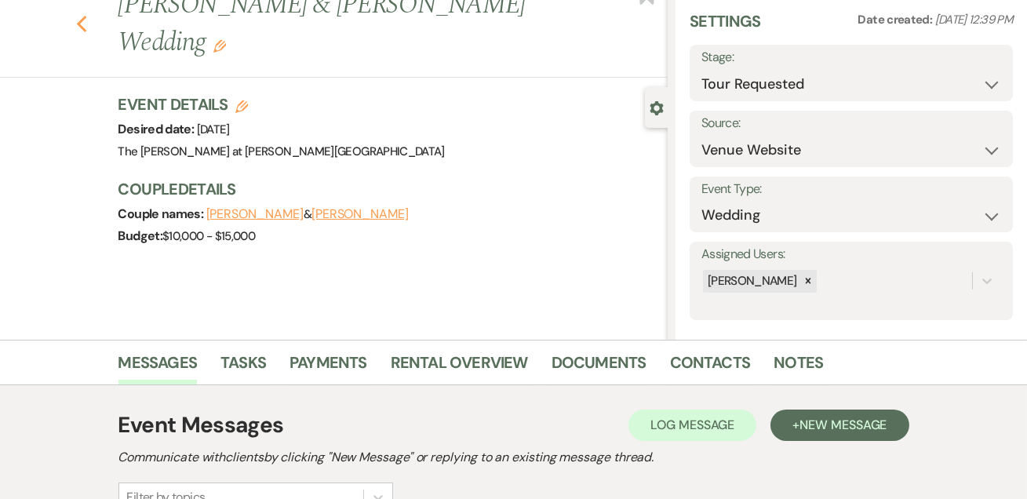
click at [85, 16] on use "button" at bounding box center [81, 24] width 10 height 17
select select "2"
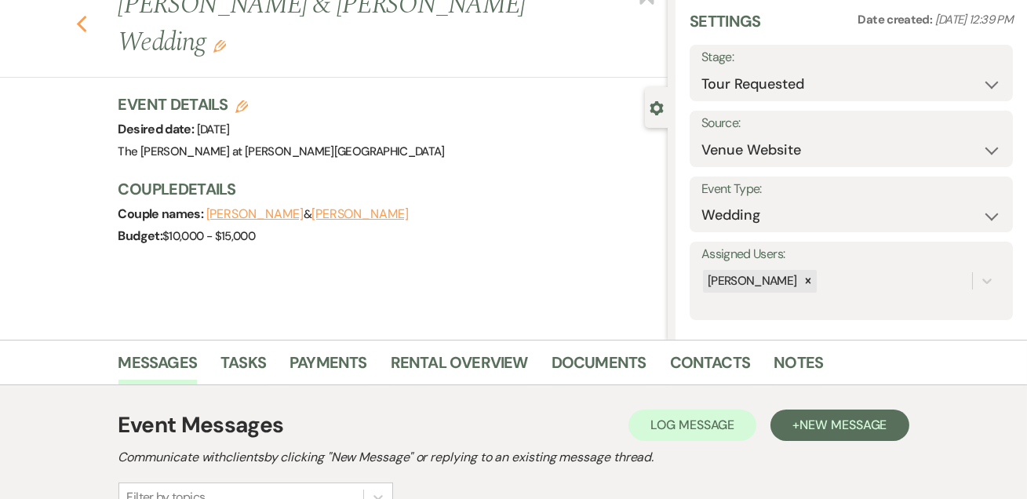
select select "2"
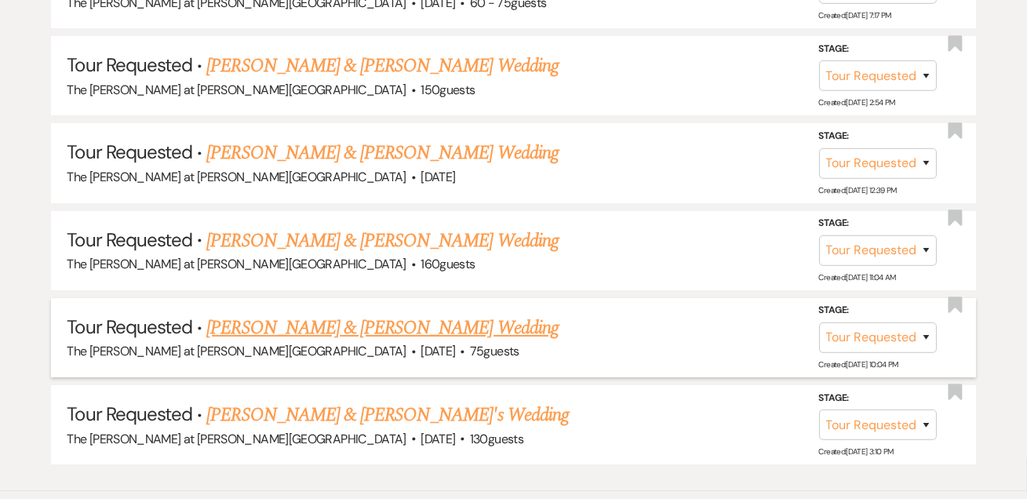
scroll to position [1022, 0]
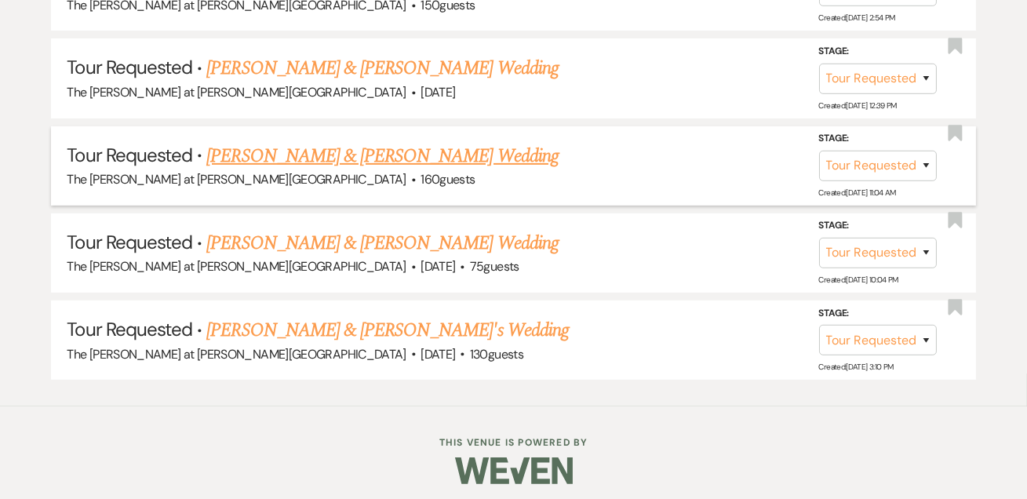
click at [287, 152] on link "[PERSON_NAME] & [PERSON_NAME] Wedding" at bounding box center [382, 156] width 352 height 28
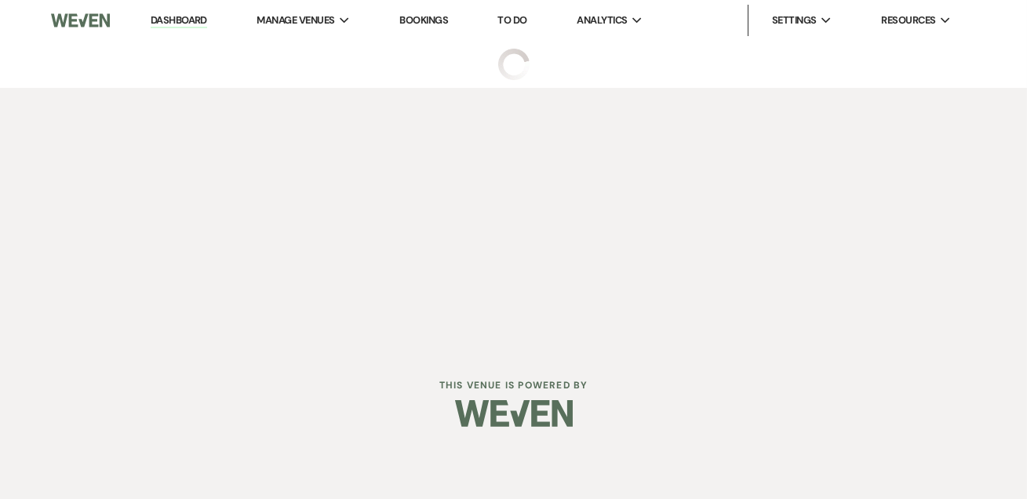
select select "2"
select select "17"
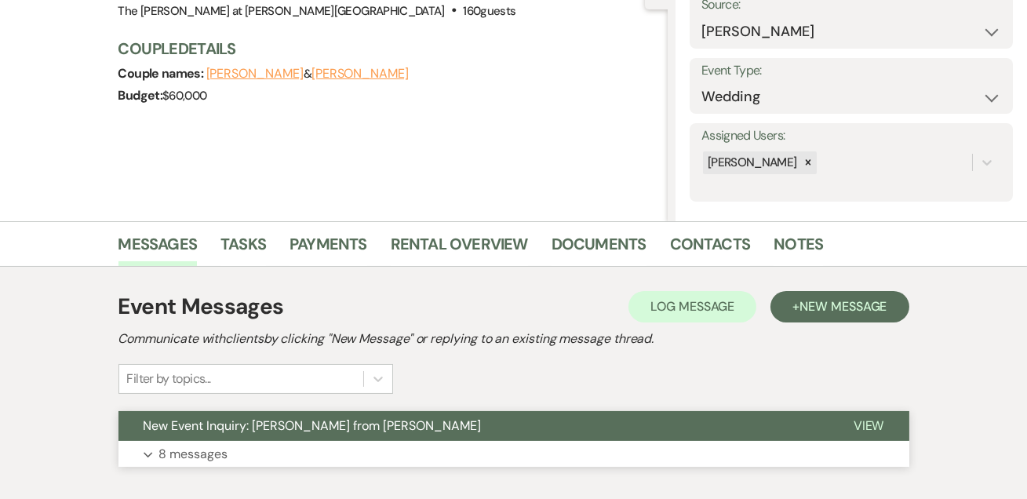
scroll to position [264, 0]
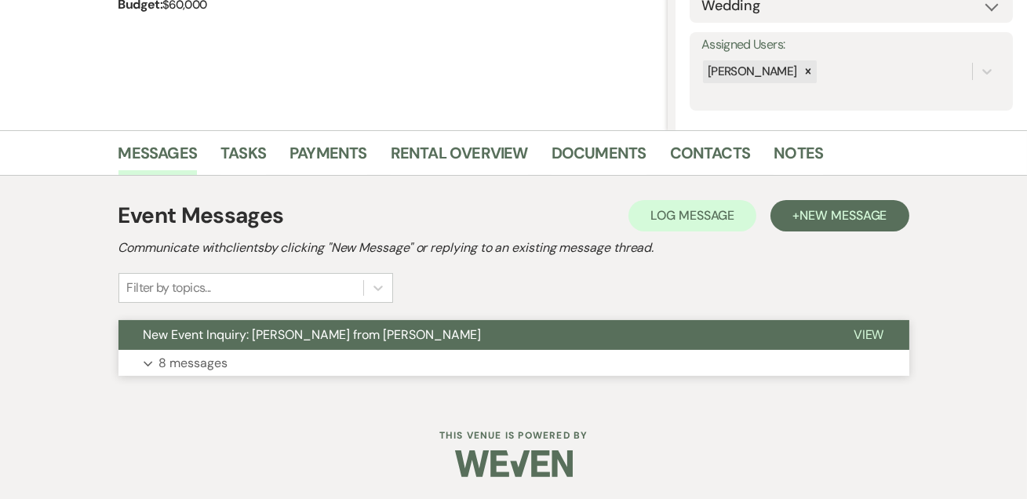
click at [202, 353] on p "8 messages" at bounding box center [193, 363] width 69 height 20
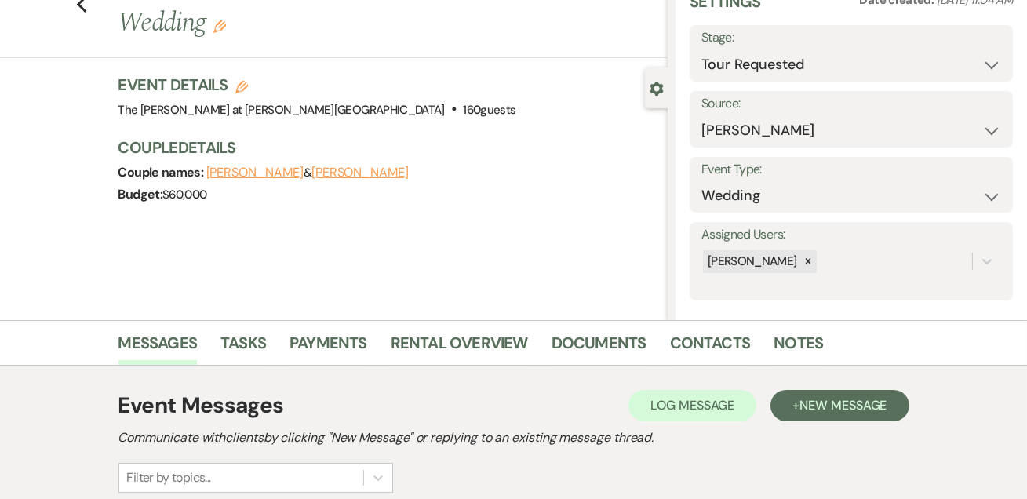
scroll to position [0, 0]
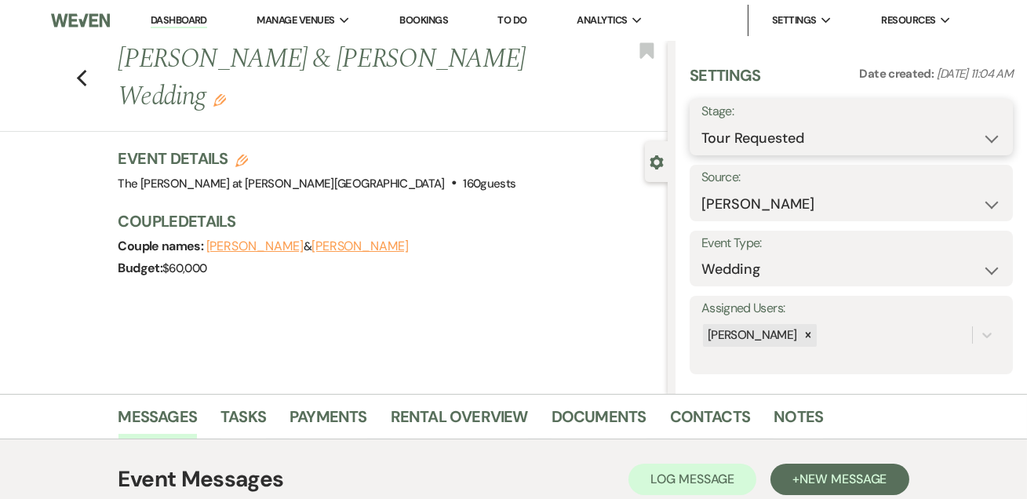
click at [854, 139] on select "Inquiry Follow Up Tour Requested Tour Confirmed Toured Proposal Sent Booked Lost" at bounding box center [852, 138] width 300 height 31
click at [825, 138] on select "Inquiry Follow Up Tour Requested Tour Confirmed Toured Proposal Sent Booked Lost" at bounding box center [852, 138] width 300 height 31
select select "4"
click at [702, 123] on select "Inquiry Follow Up Tour Requested Tour Confirmed Toured Proposal Sent Booked Lost" at bounding box center [852, 138] width 300 height 31
click at [990, 115] on button "Save" at bounding box center [979, 126] width 67 height 31
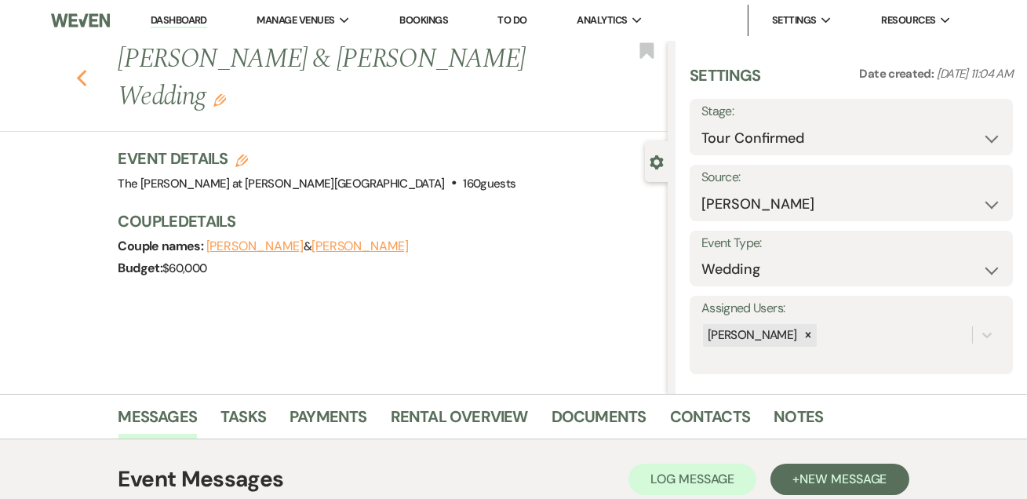
click at [86, 69] on icon "Previous" at bounding box center [82, 78] width 12 height 19
select select "2"
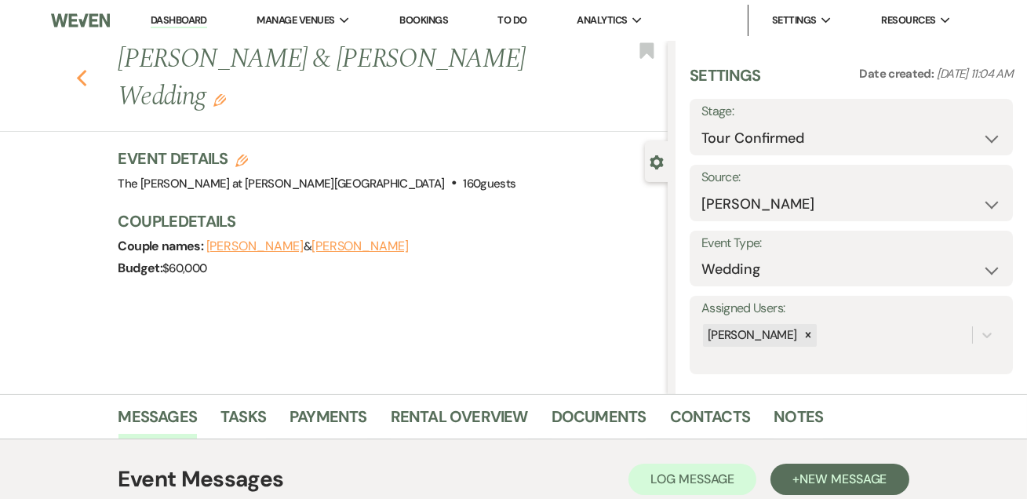
select select "4"
select select "2"
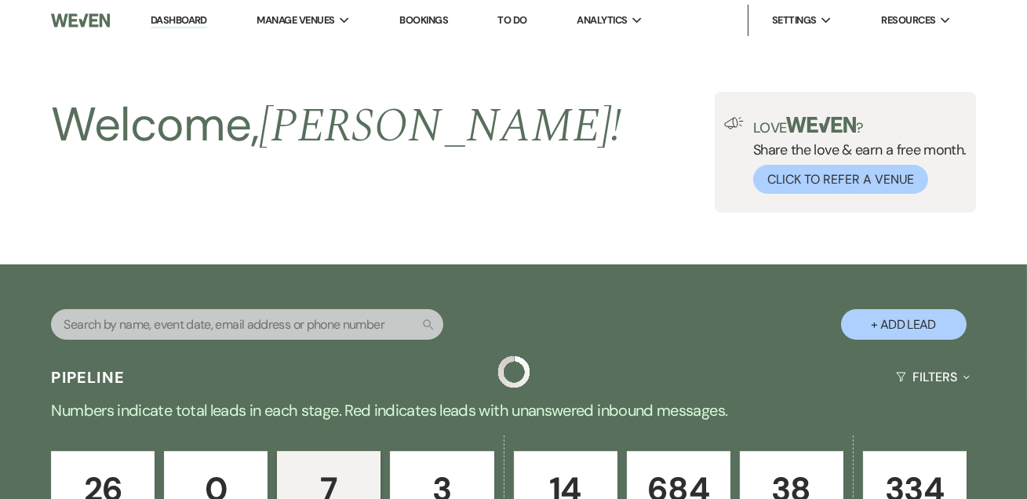
scroll to position [936, 0]
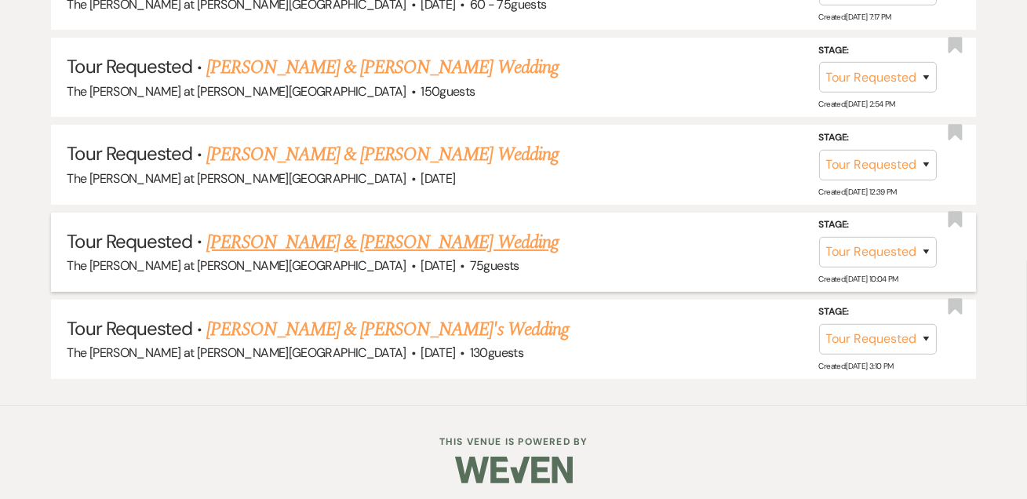
click at [346, 242] on link "[PERSON_NAME] & [PERSON_NAME] Wedding" at bounding box center [382, 242] width 352 height 28
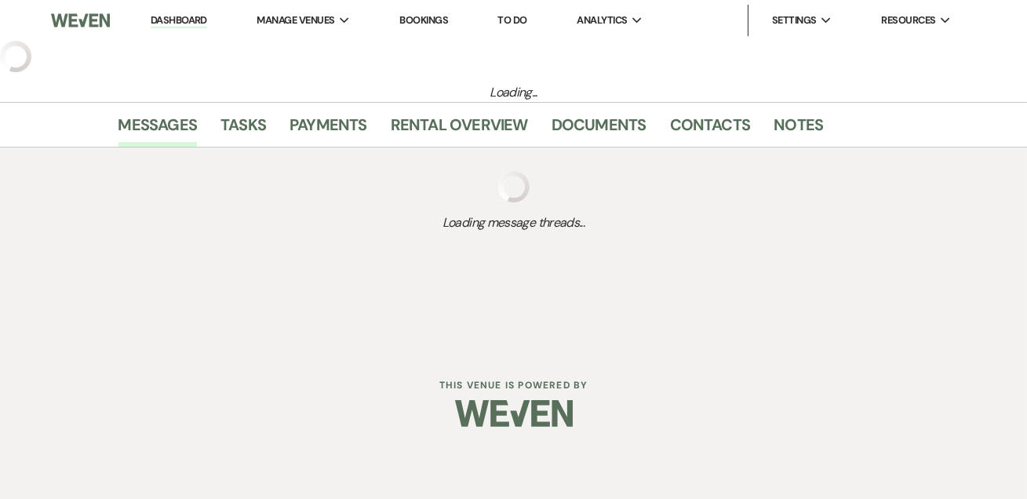
select select "2"
select select "5"
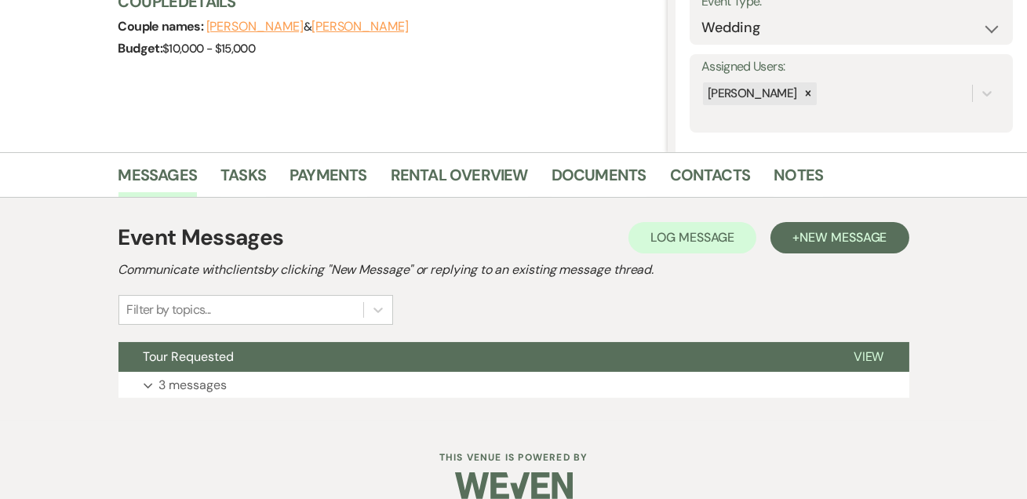
scroll to position [264, 0]
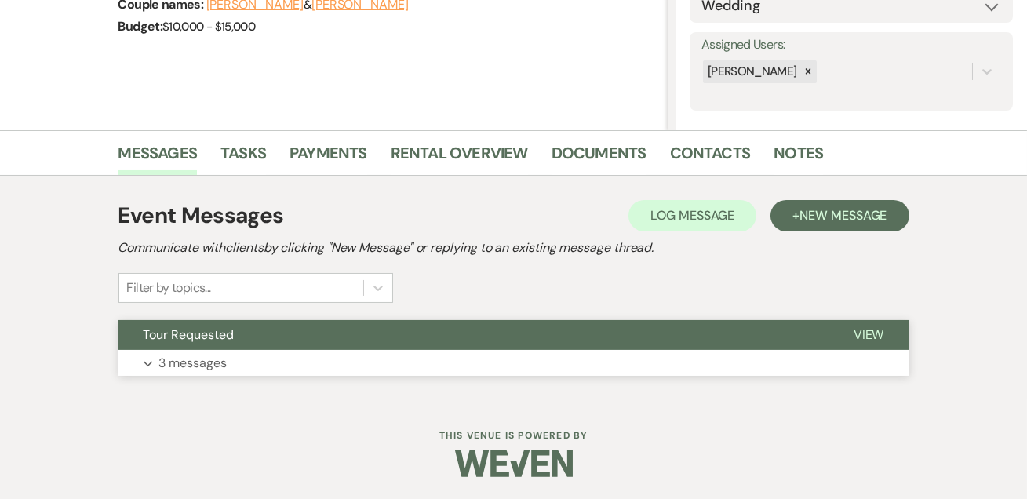
click at [213, 360] on p "3 messages" at bounding box center [193, 363] width 68 height 20
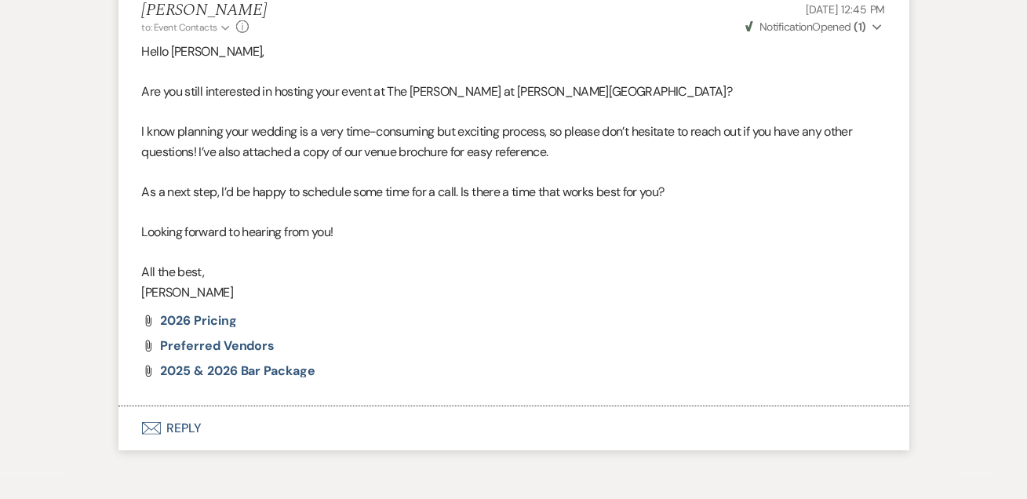
scroll to position [2155, 0]
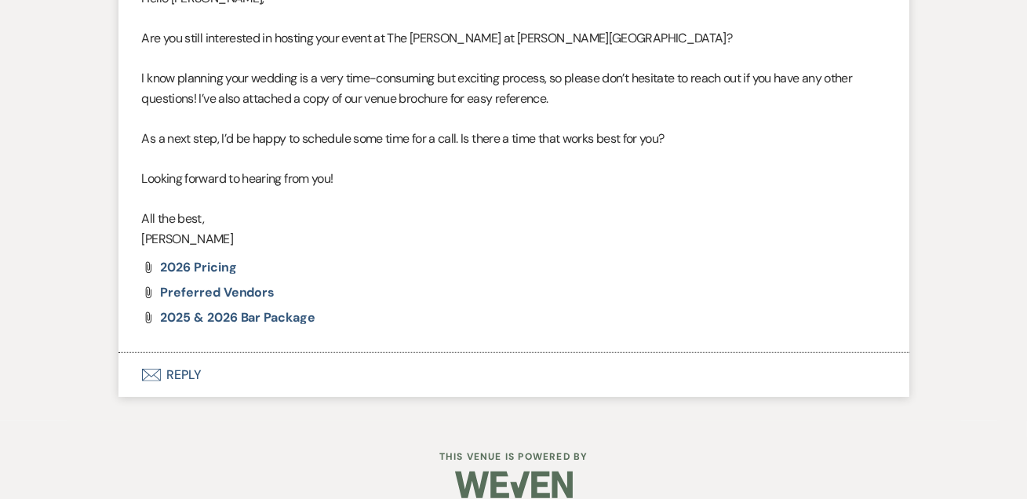
click at [204, 355] on button "Envelope Reply" at bounding box center [513, 375] width 791 height 44
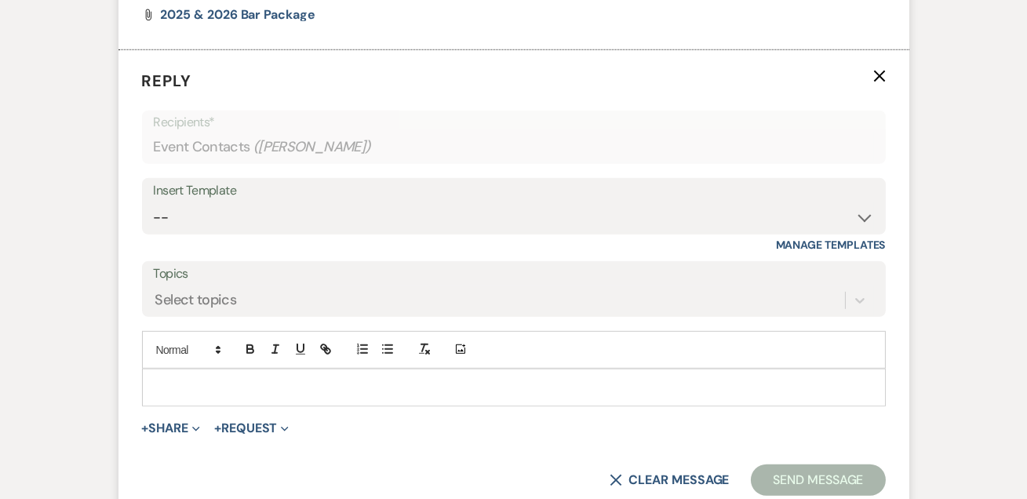
scroll to position [2468, 0]
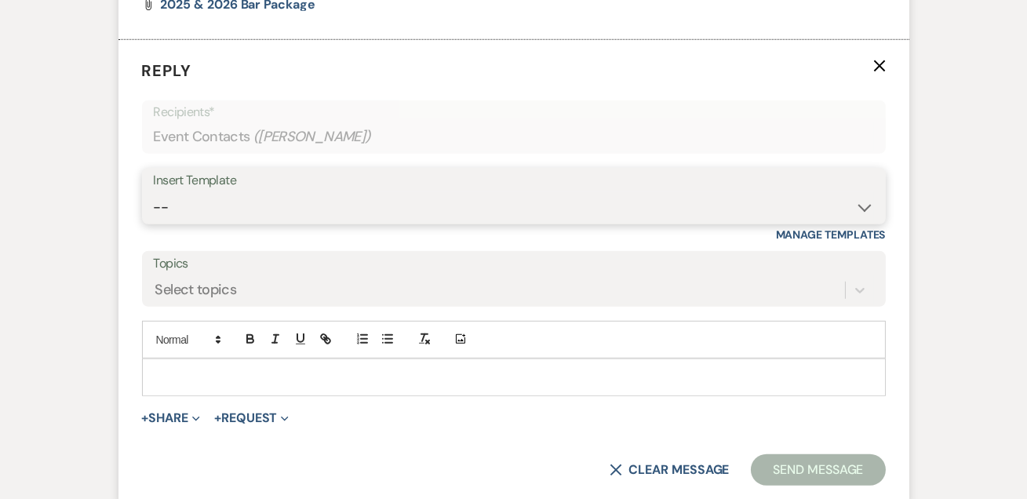
click at [202, 192] on select "-- Weven Planning Portal Introduction (Booked Events) Tour Request Response Fol…" at bounding box center [514, 207] width 720 height 31
click at [154, 192] on select "-- Weven Planning Portal Introduction (Booked Events) Tour Request Response Fol…" at bounding box center [514, 207] width 720 height 31
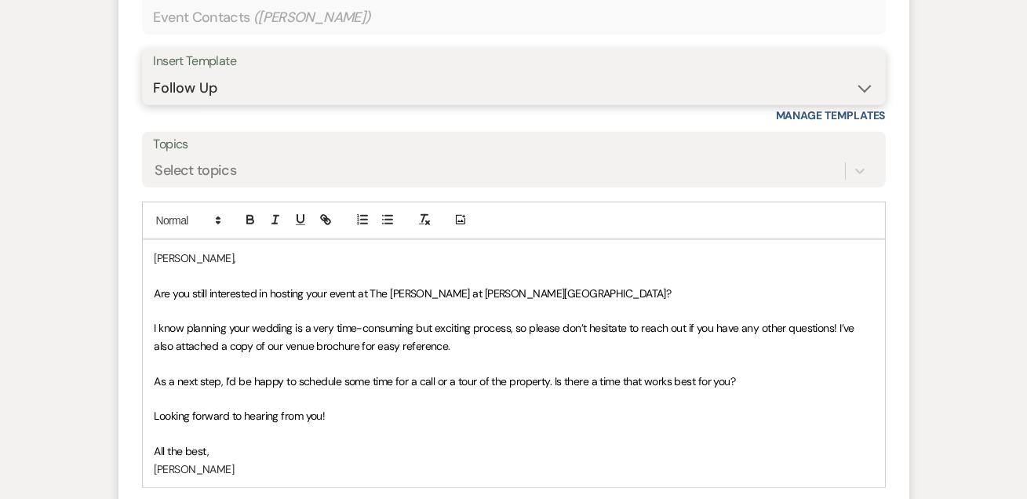
scroll to position [2563, 0]
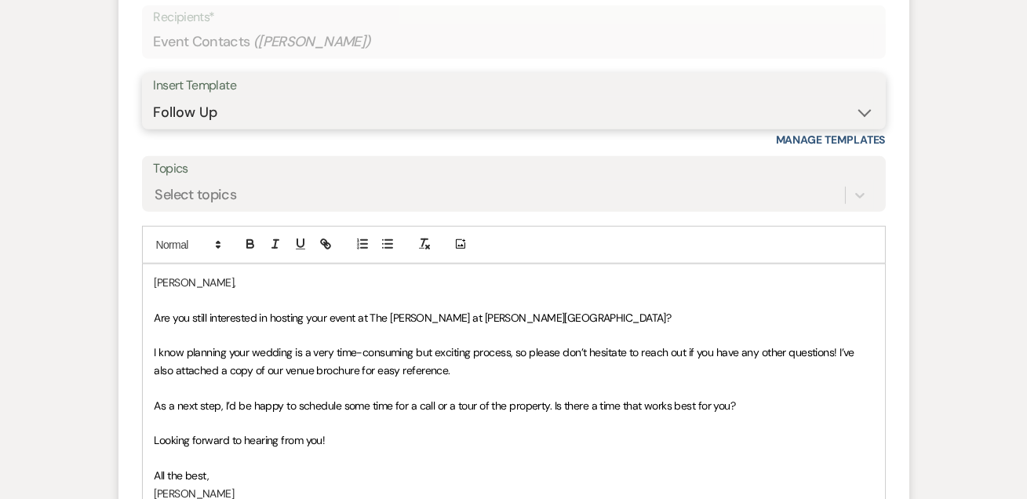
click at [210, 97] on select "-- Weven Planning Portal Introduction (Booked Events) Tour Request Response Fol…" at bounding box center [514, 112] width 720 height 31
click at [154, 97] on select "-- Weven Planning Portal Introduction (Booked Events) Tour Request Response Fol…" at bounding box center [514, 112] width 720 height 31
click at [236, 104] on select "-- Weven Planning Portal Introduction (Booked Events) Tour Request Response Fol…" at bounding box center [514, 112] width 720 height 31
select select "2198"
click at [154, 97] on select "-- Weven Planning Portal Introduction (Booked Events) Tour Request Response Fol…" at bounding box center [514, 112] width 720 height 31
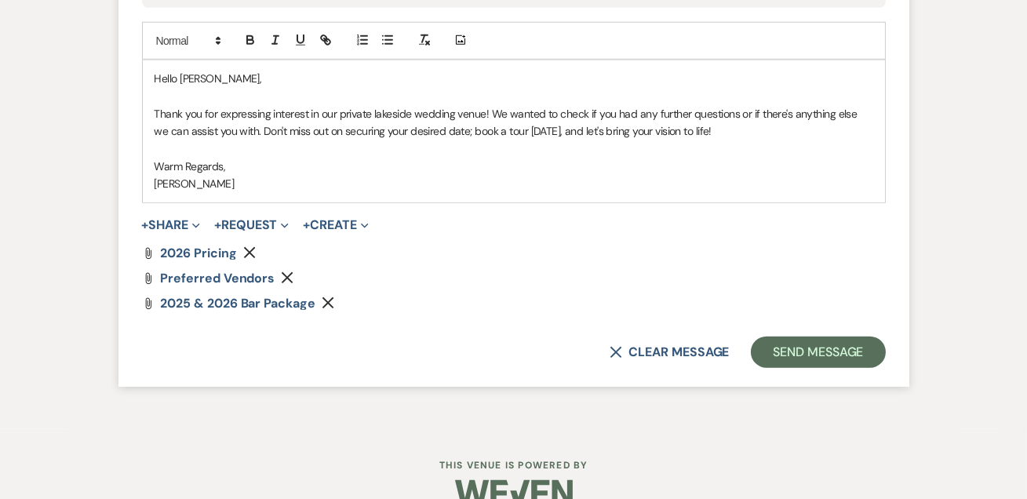
scroll to position [2774, 0]
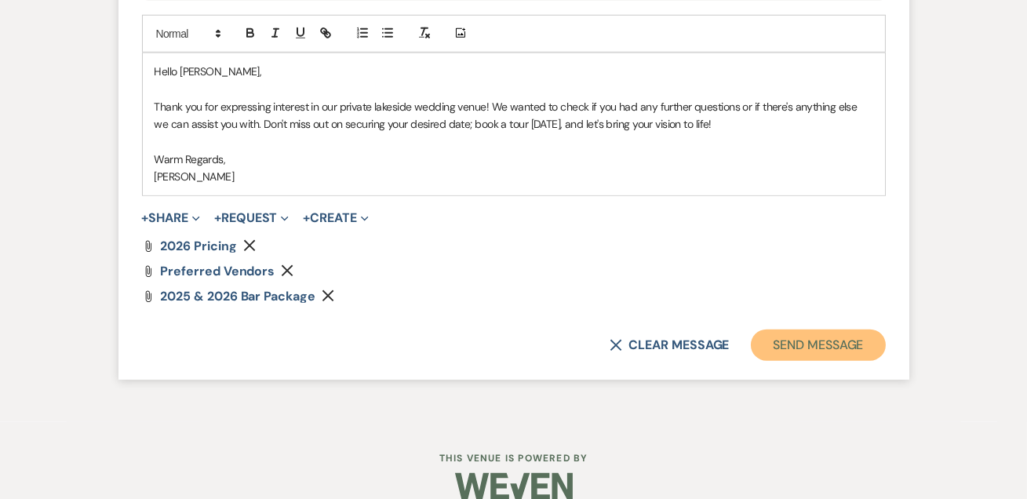
click at [810, 330] on button "Send Message" at bounding box center [818, 345] width 134 height 31
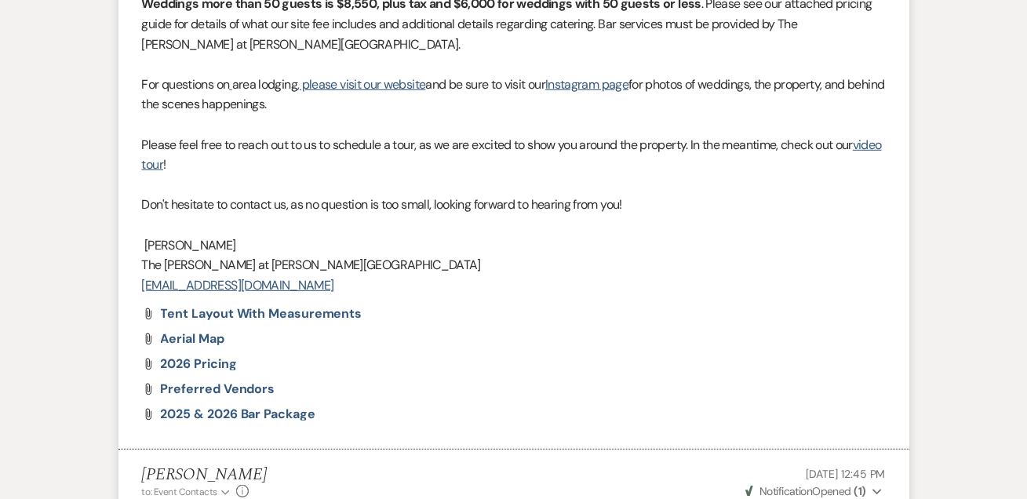
scroll to position [0, 0]
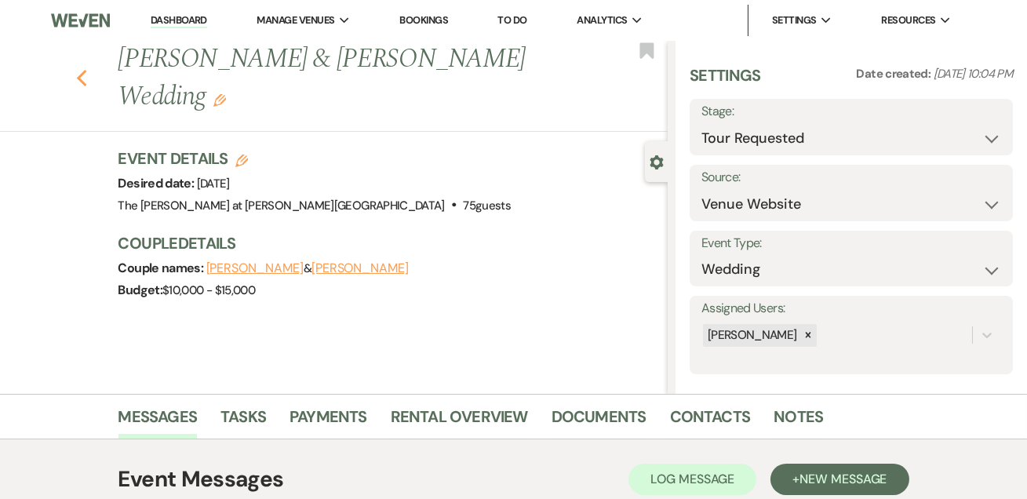
click at [82, 81] on icon "Previous" at bounding box center [82, 78] width 12 height 19
select select "2"
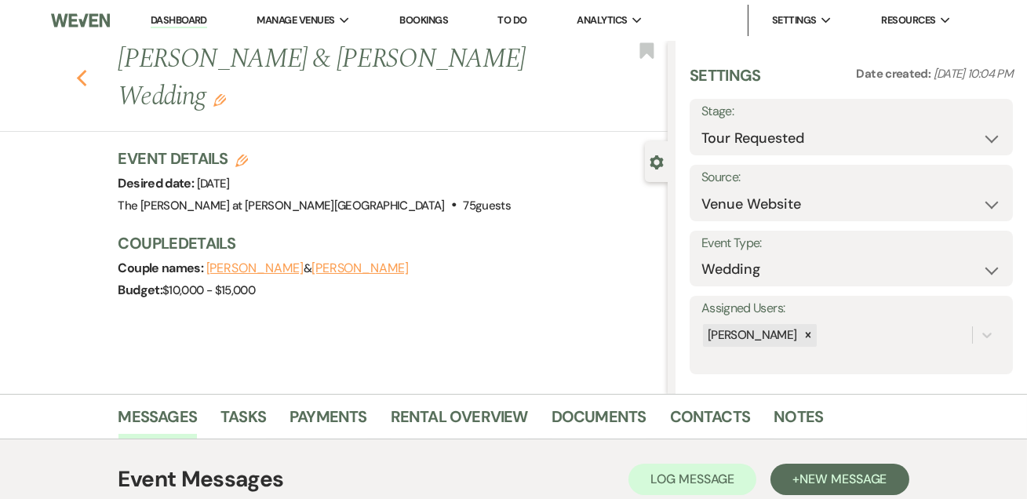
select select "2"
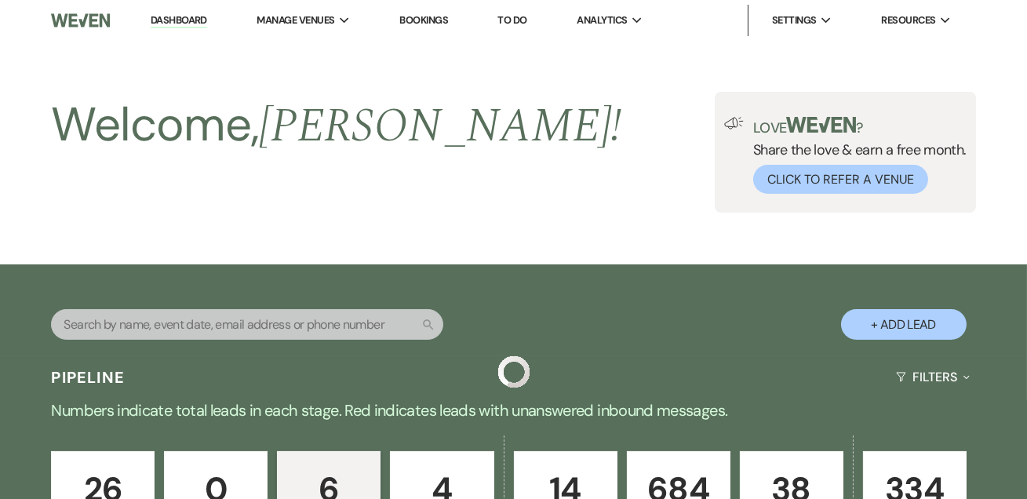
scroll to position [936, 0]
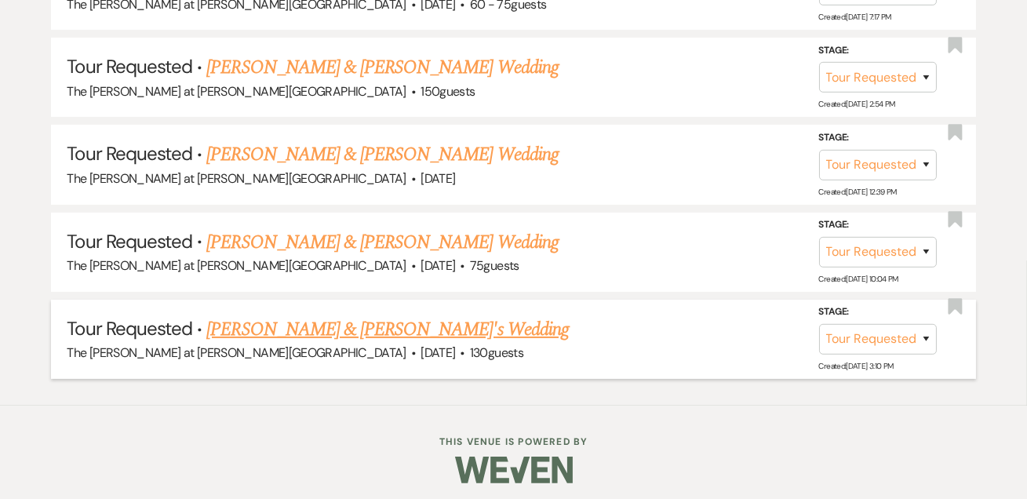
click at [263, 321] on link "[PERSON_NAME] & [PERSON_NAME]'s Wedding" at bounding box center [387, 329] width 363 height 28
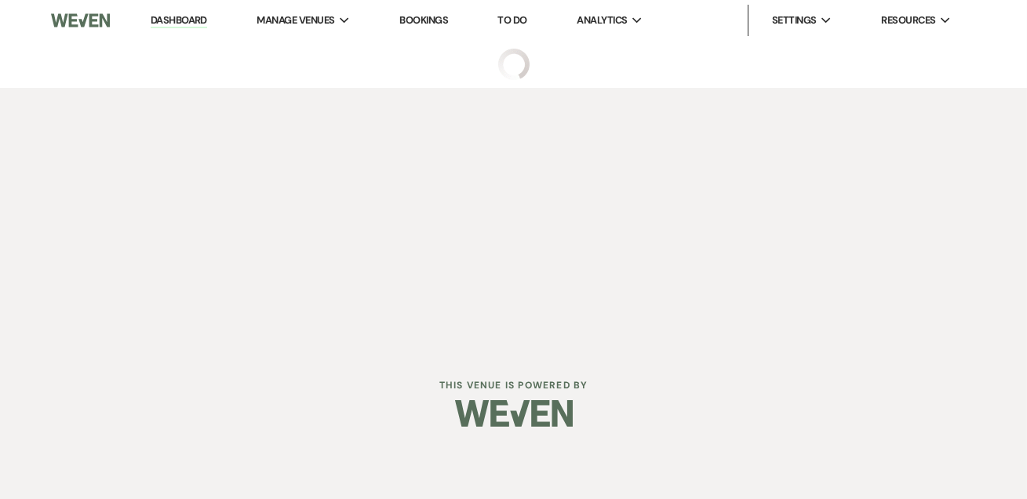
select select "2"
select select "5"
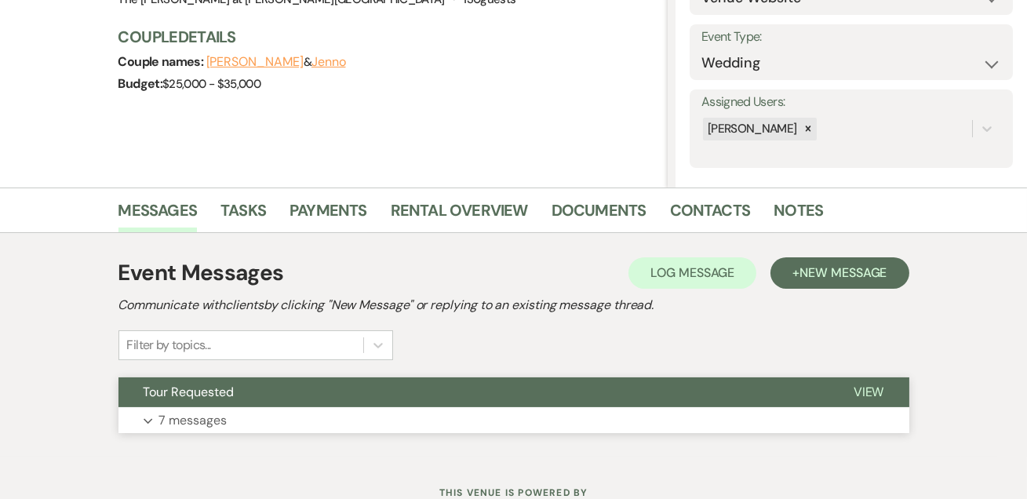
scroll to position [264, 0]
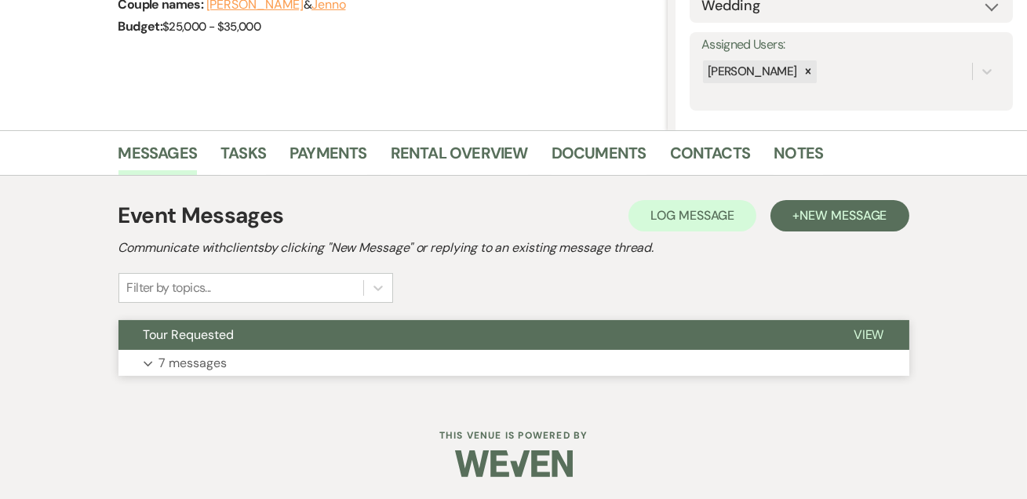
click at [167, 367] on p "7 messages" at bounding box center [193, 363] width 68 height 20
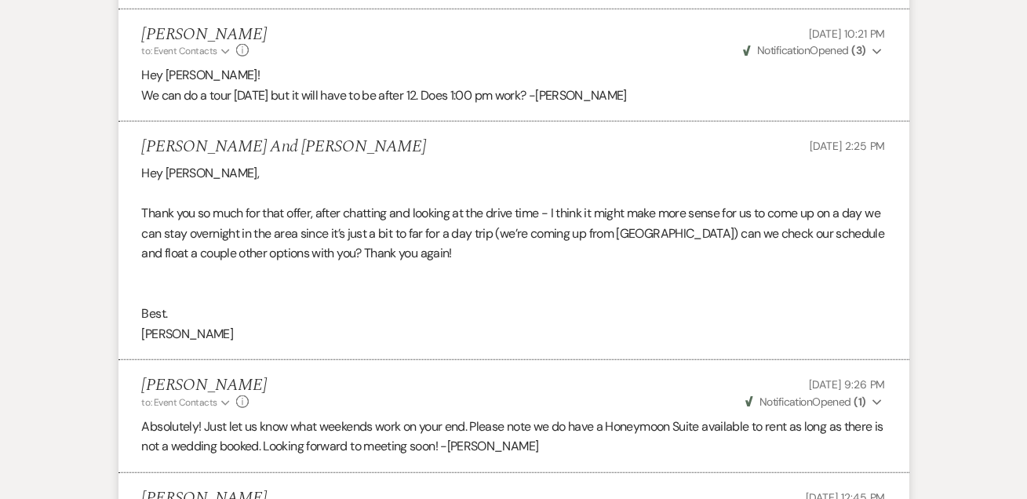
scroll to position [2833, 0]
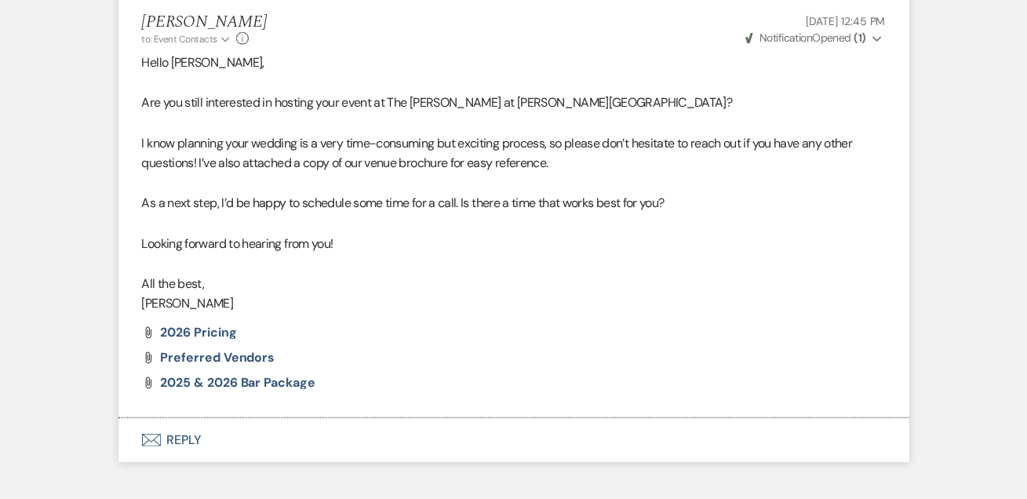
click at [195, 418] on button "Envelope Reply" at bounding box center [513, 440] width 791 height 44
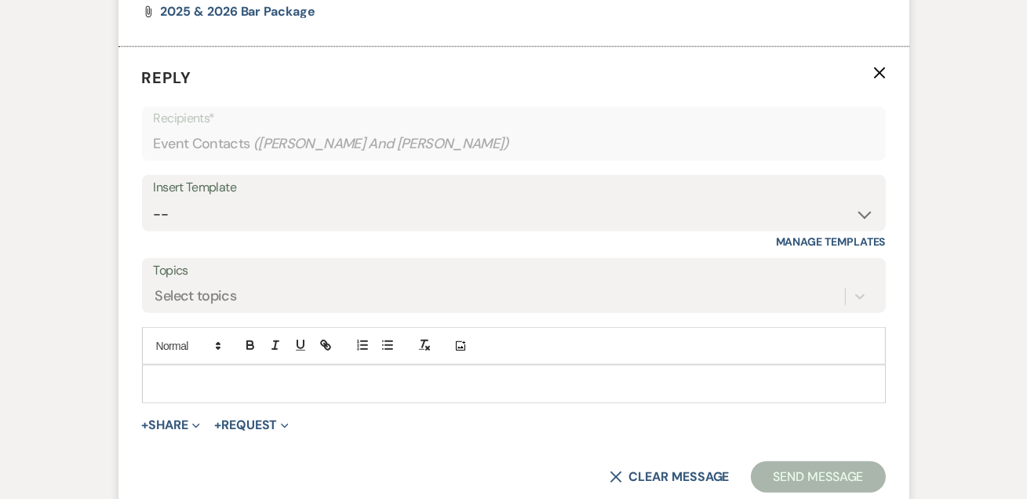
scroll to position [3209, 0]
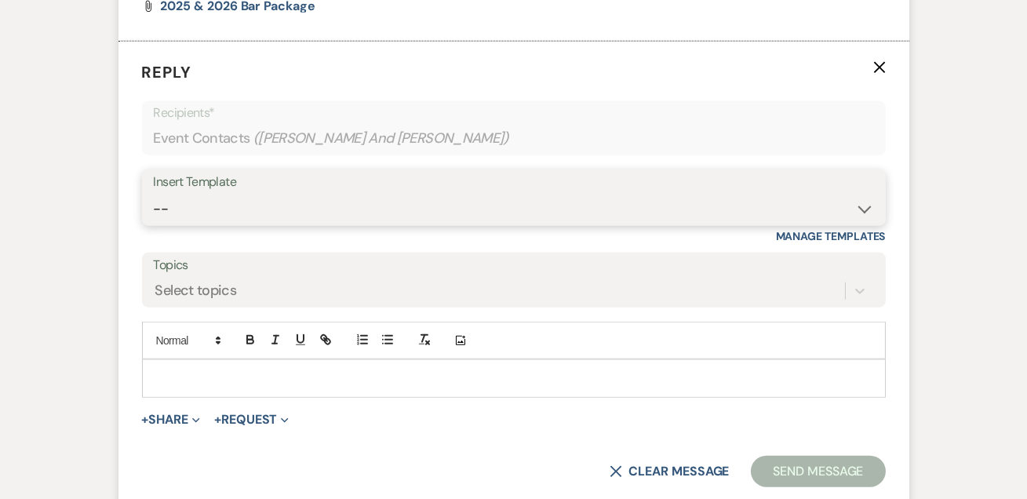
click at [214, 194] on select "-- Weven Planning Portal Introduction (Booked Events) Tour Request Response Fol…" at bounding box center [514, 209] width 720 height 31
select select "2198"
click at [154, 194] on select "-- Weven Planning Portal Introduction (Booked Events) Tour Request Response Fol…" at bounding box center [514, 209] width 720 height 31
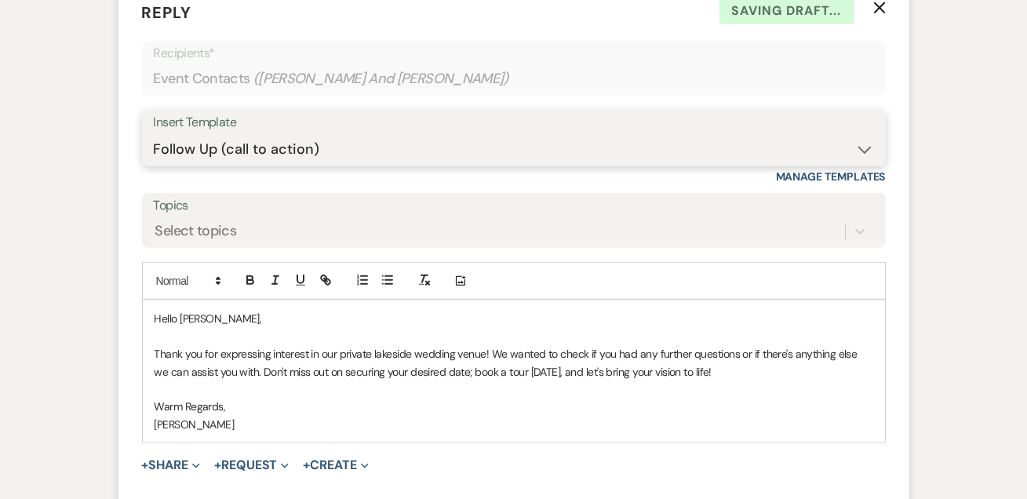
scroll to position [3304, 0]
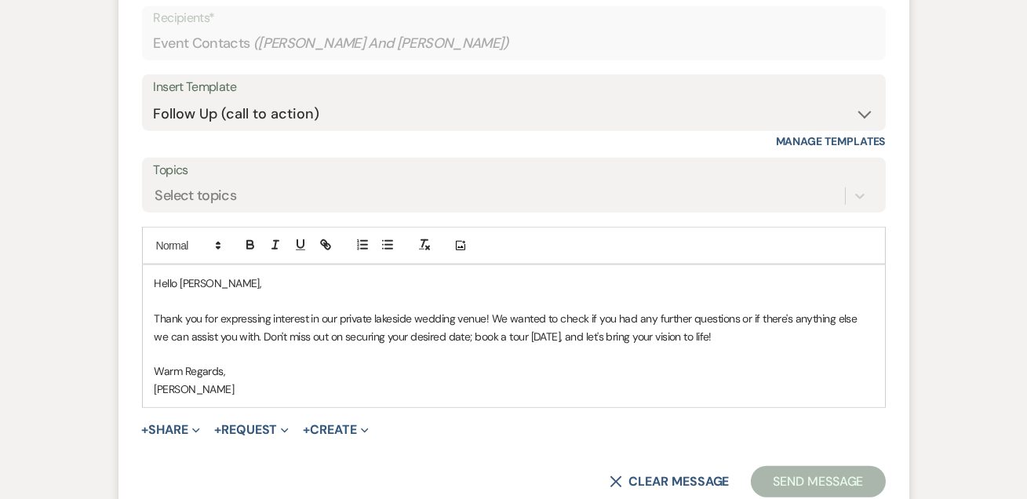
click at [760, 466] on button "Send Message" at bounding box center [818, 481] width 134 height 31
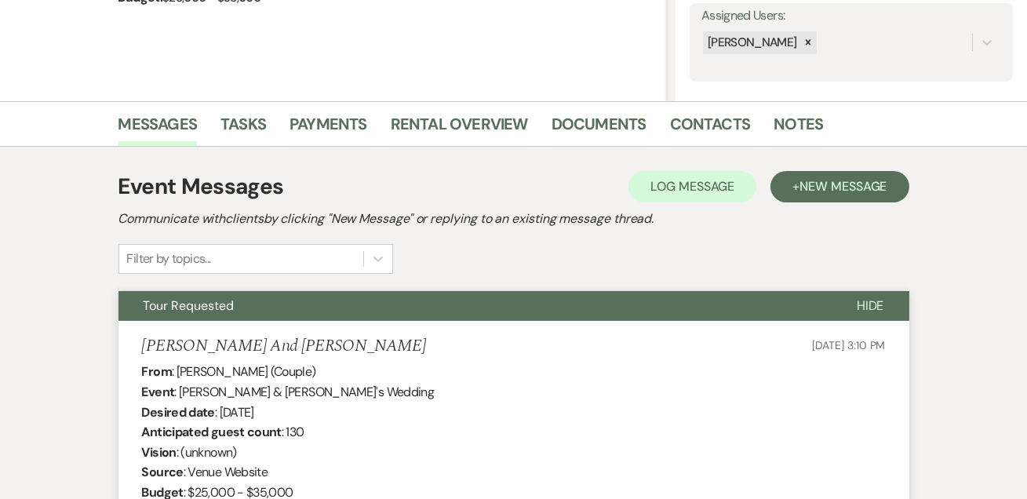
scroll to position [0, 0]
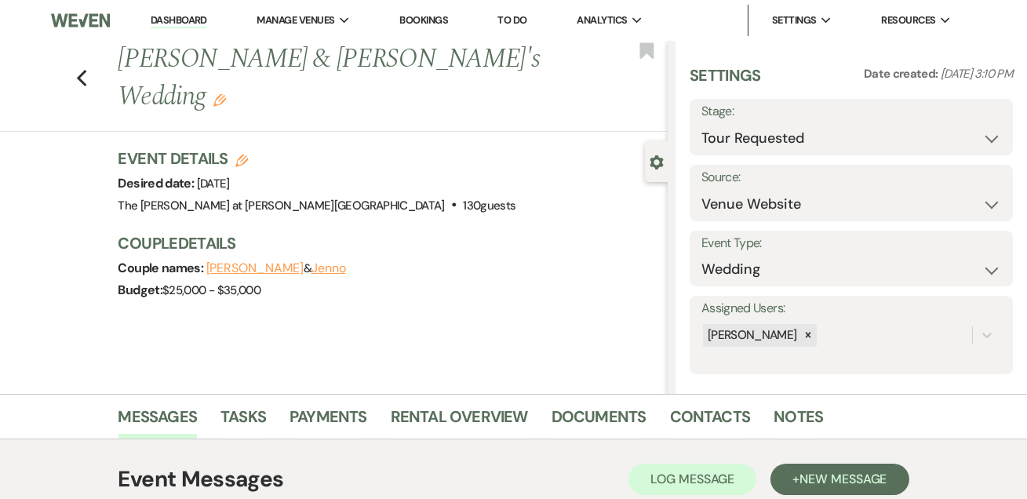
click at [420, 25] on link "Bookings" at bounding box center [423, 19] width 49 height 13
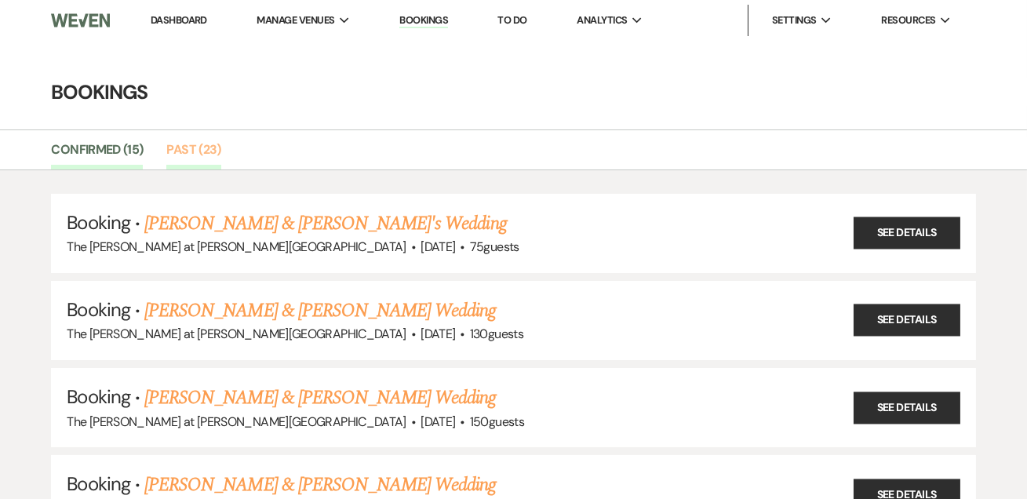
click at [199, 142] on link "Past (23)" at bounding box center [193, 155] width 54 height 30
click at [208, 149] on link "Past (23)" at bounding box center [193, 155] width 54 height 30
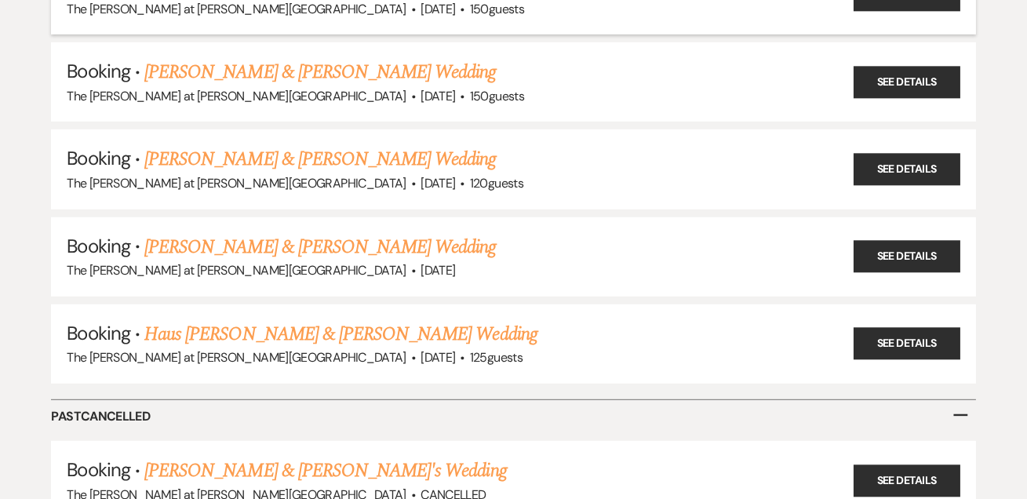
scroll to position [1711, 0]
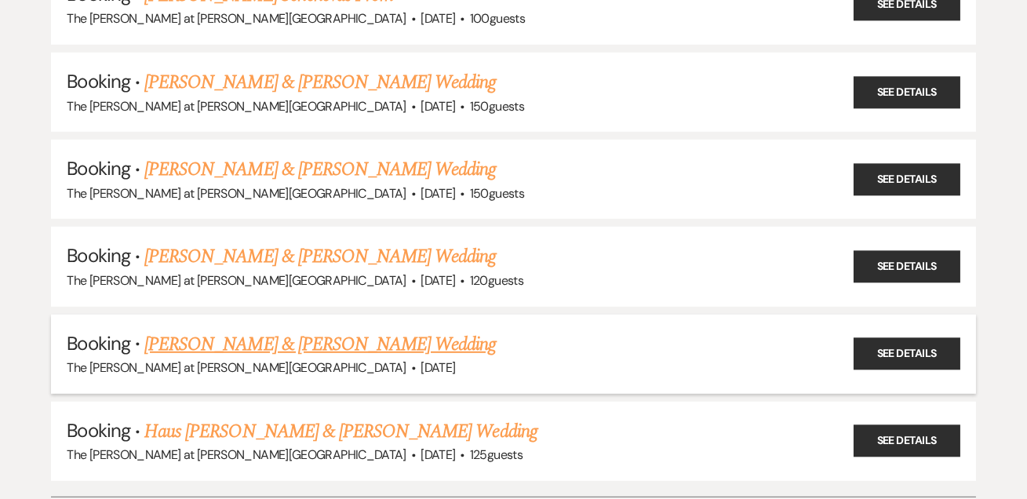
click at [264, 330] on link "[PERSON_NAME] & [PERSON_NAME] Wedding" at bounding box center [320, 344] width 352 height 28
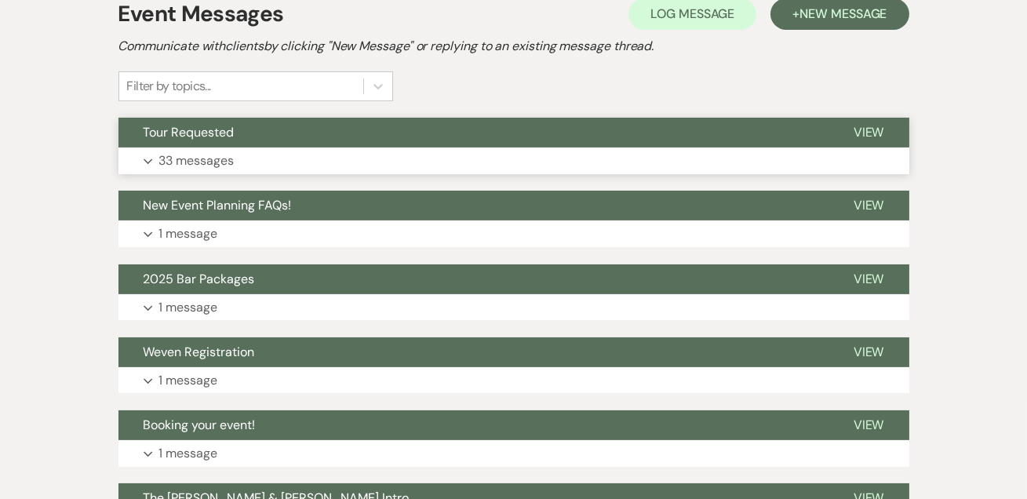
scroll to position [285, 0]
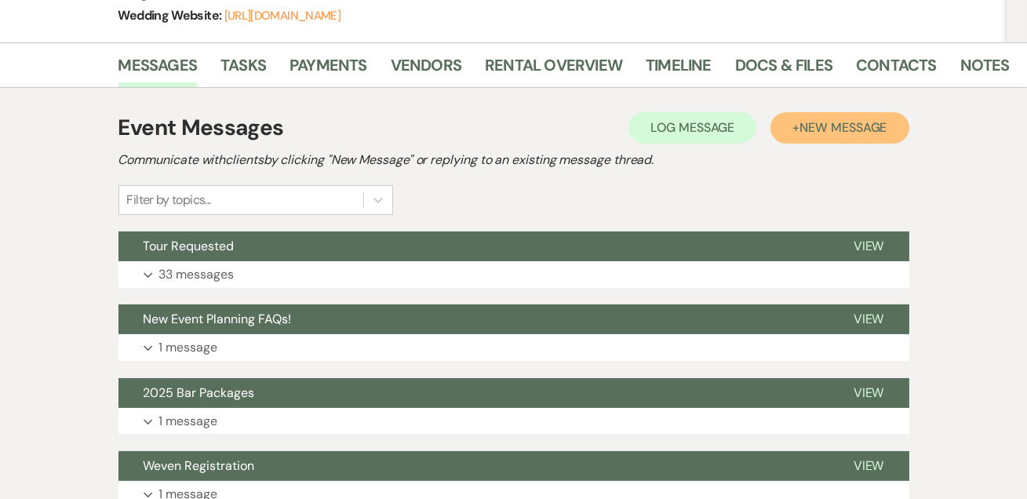
click at [833, 129] on span "New Message" at bounding box center [843, 127] width 87 height 16
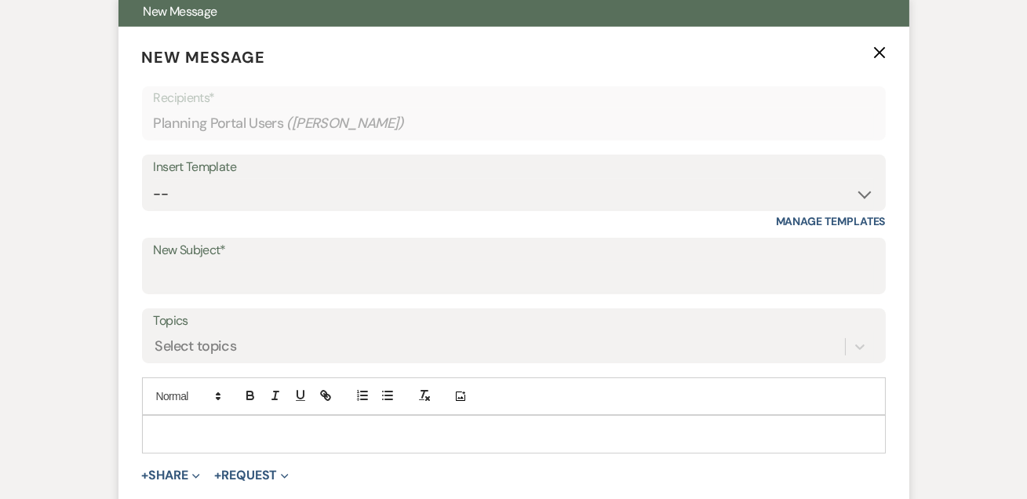
scroll to position [570, 0]
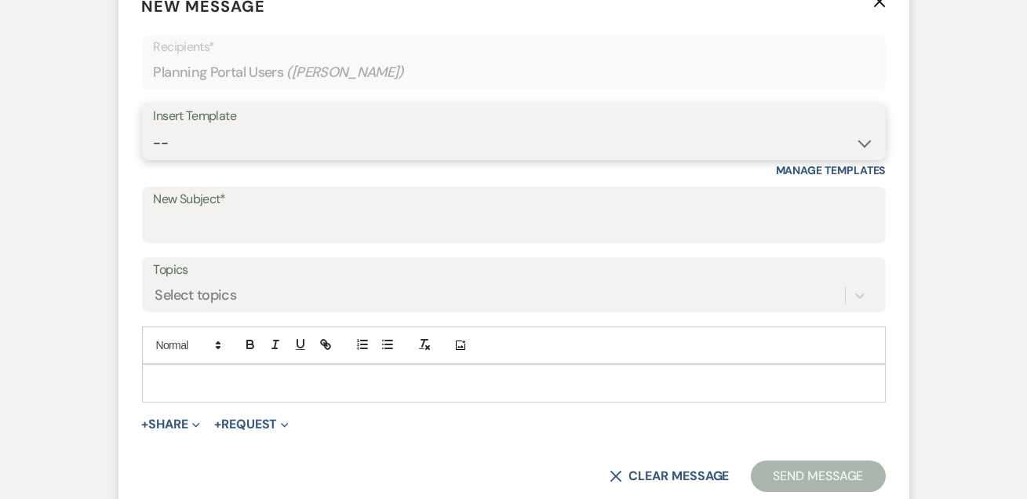
click at [211, 136] on select "-- Weven Planning Portal Introduction (Booked Events) Tour Request Response Fol…" at bounding box center [514, 143] width 720 height 31
select select "2226"
click at [154, 128] on select "-- Weven Planning Portal Introduction (Booked Events) Tour Request Response Fol…" at bounding box center [514, 143] width 720 height 31
type input "Thank You from The [PERSON_NAME] at [PERSON_NAME][GEOGRAPHIC_DATA]"
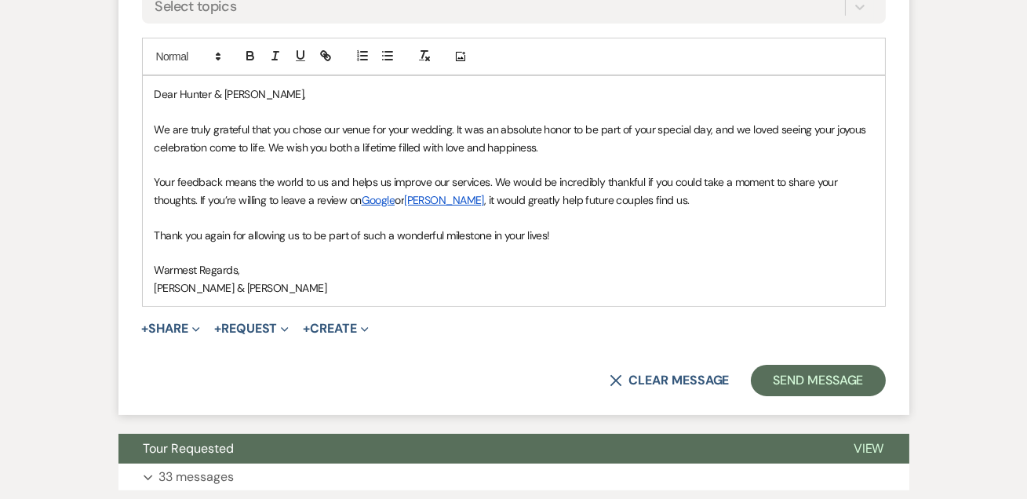
scroll to position [855, 0]
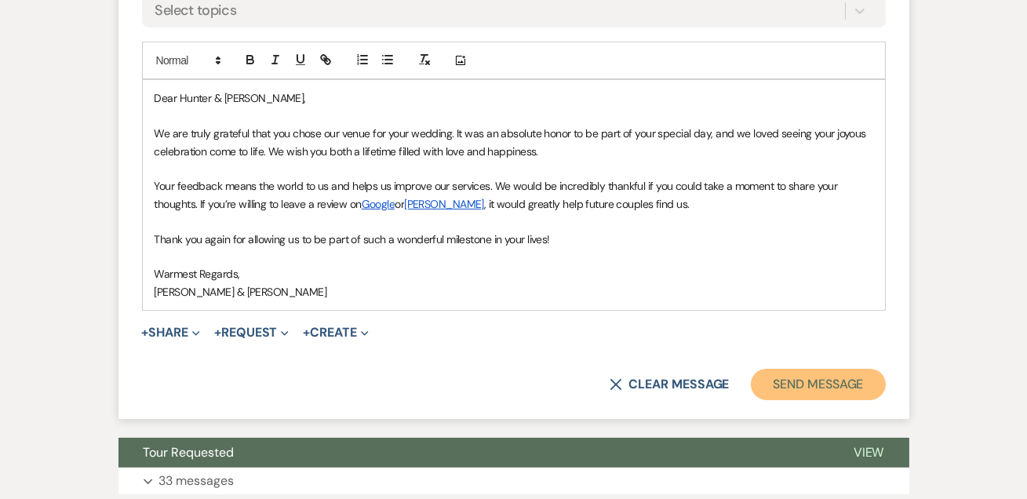
click at [800, 378] on button "Send Message" at bounding box center [818, 384] width 134 height 31
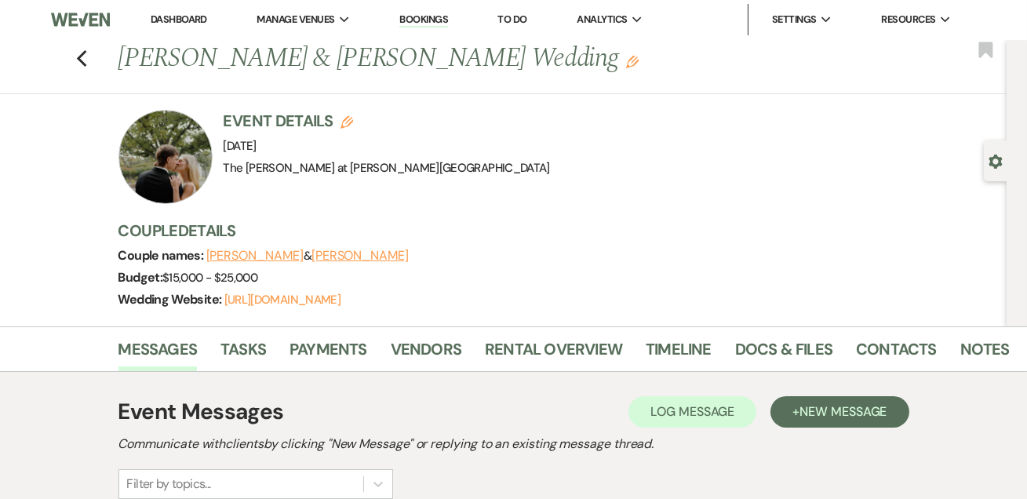
scroll to position [0, 0]
click at [84, 59] on use "button" at bounding box center [81, 59] width 10 height 17
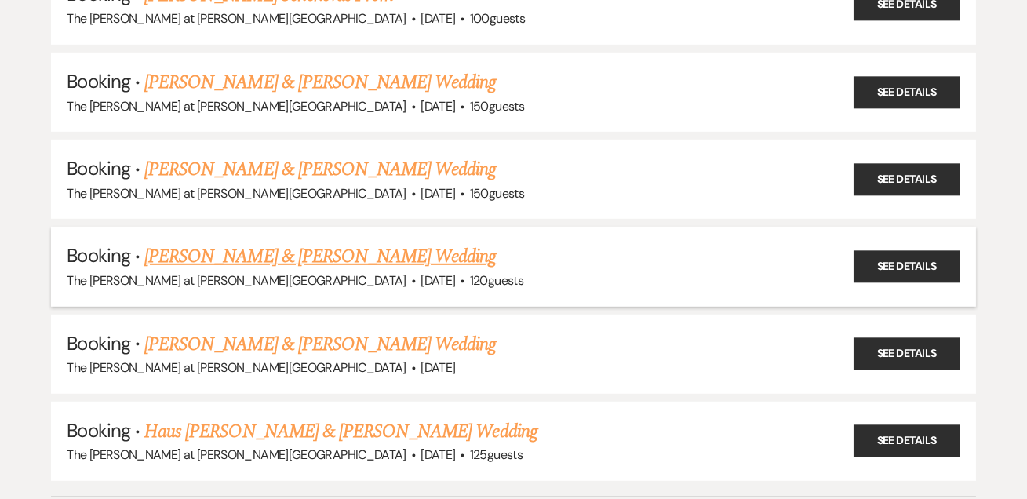
click at [266, 243] on link "[PERSON_NAME] & [PERSON_NAME] Wedding" at bounding box center [320, 256] width 352 height 28
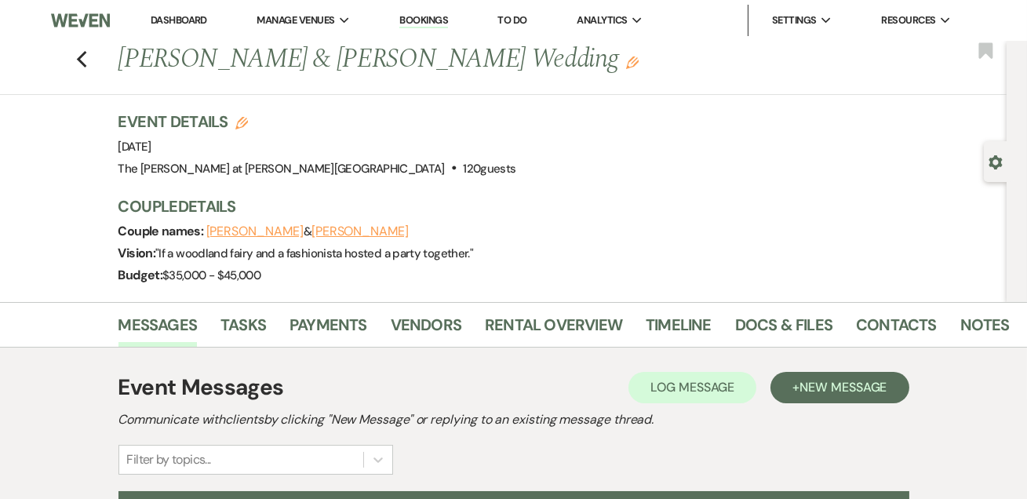
scroll to position [285, 0]
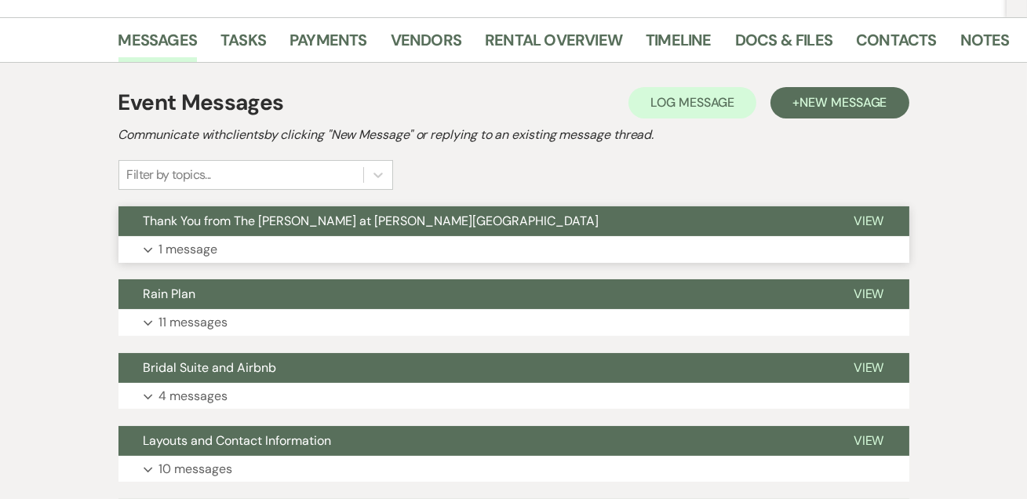
click at [204, 252] on p "1 message" at bounding box center [188, 249] width 59 height 20
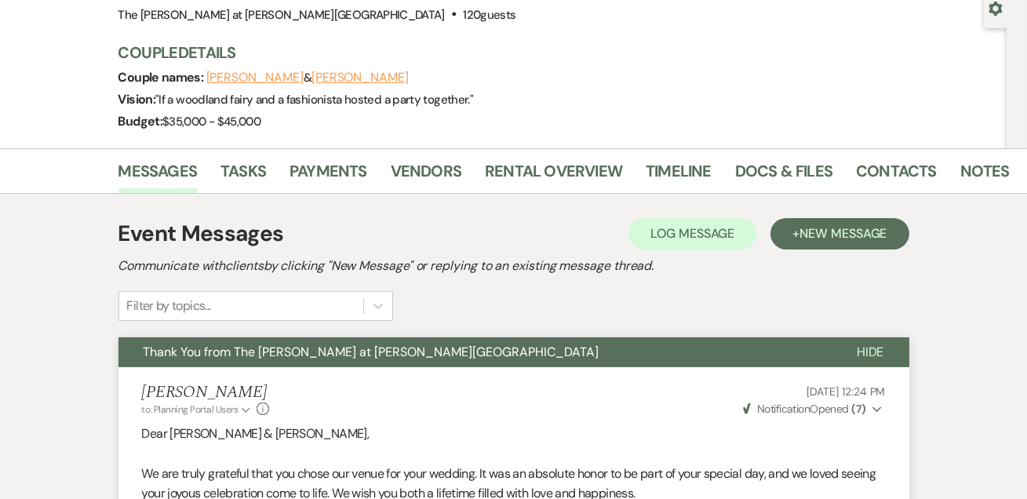
scroll to position [0, 0]
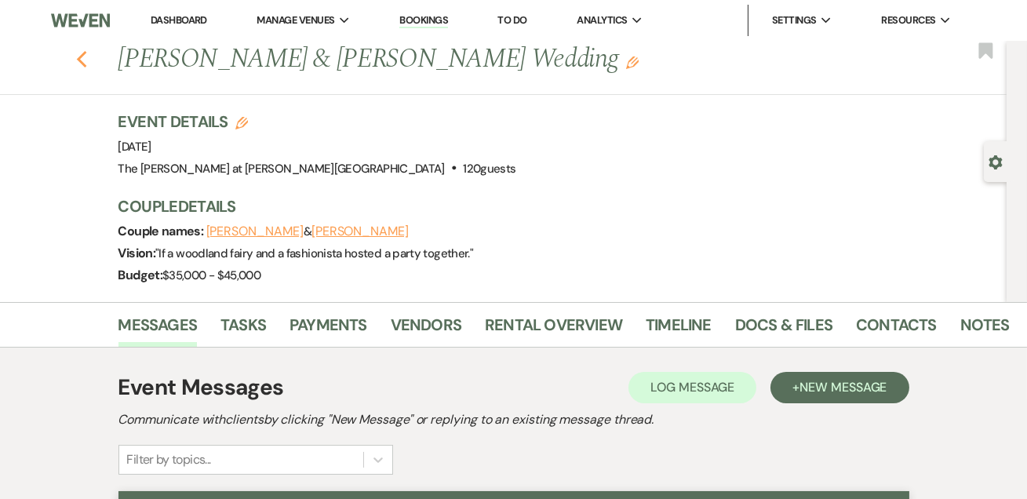
click at [81, 63] on icon "Previous" at bounding box center [82, 59] width 12 height 19
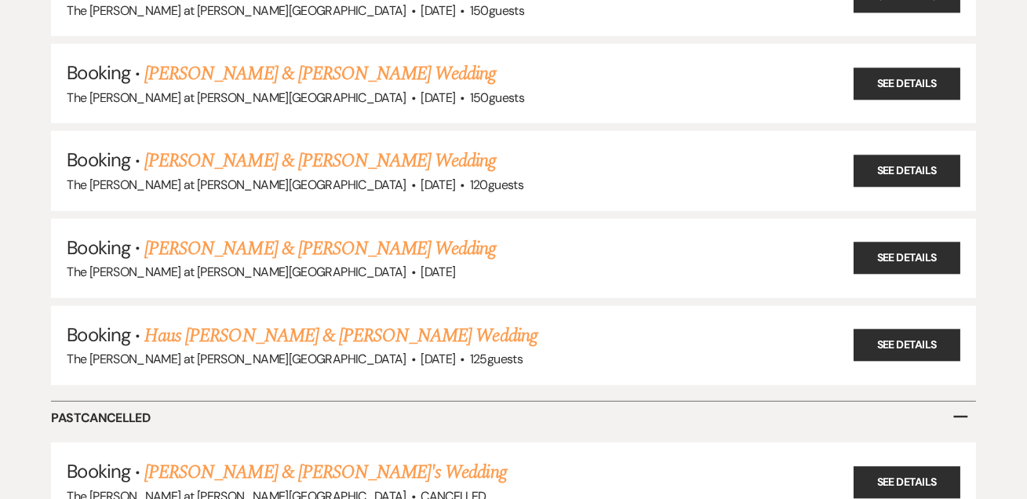
scroll to position [1902, 0]
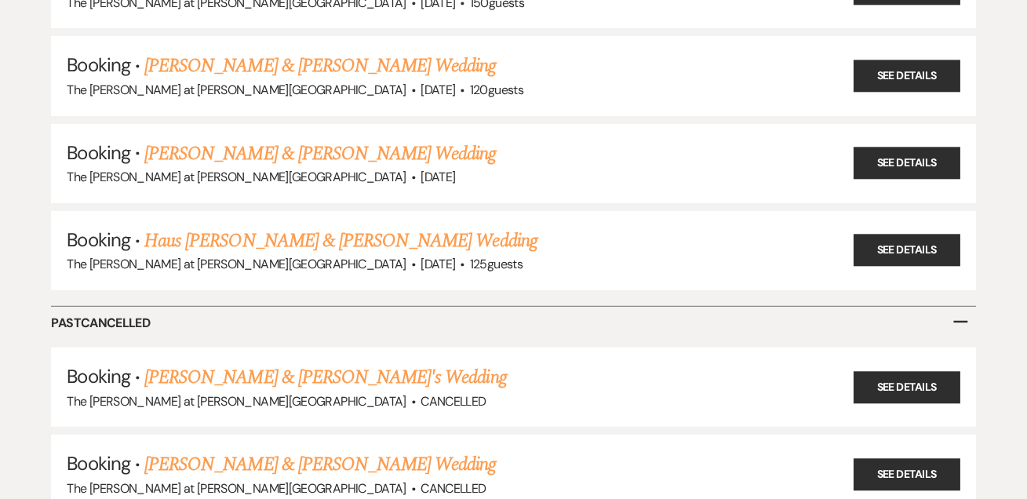
click at [960, 303] on span "–" at bounding box center [960, 320] width 17 height 35
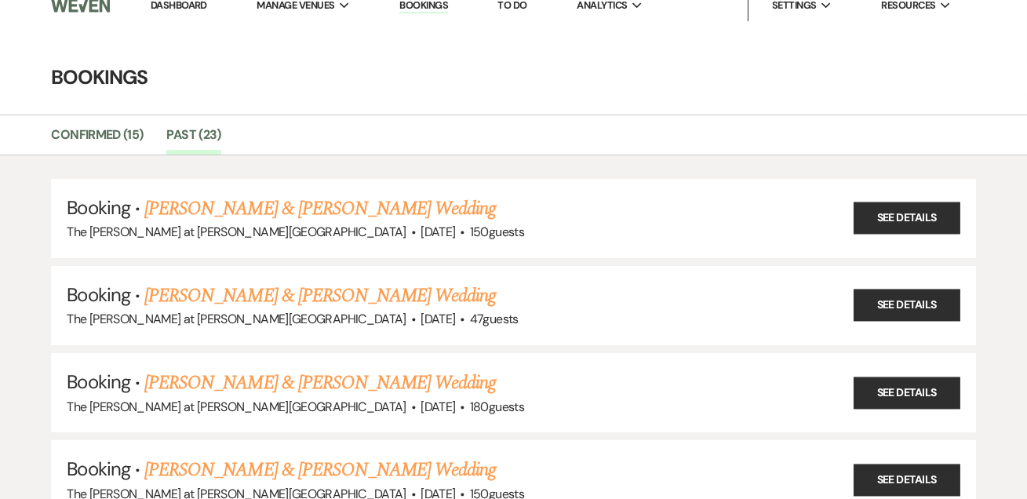
scroll to position [0, 0]
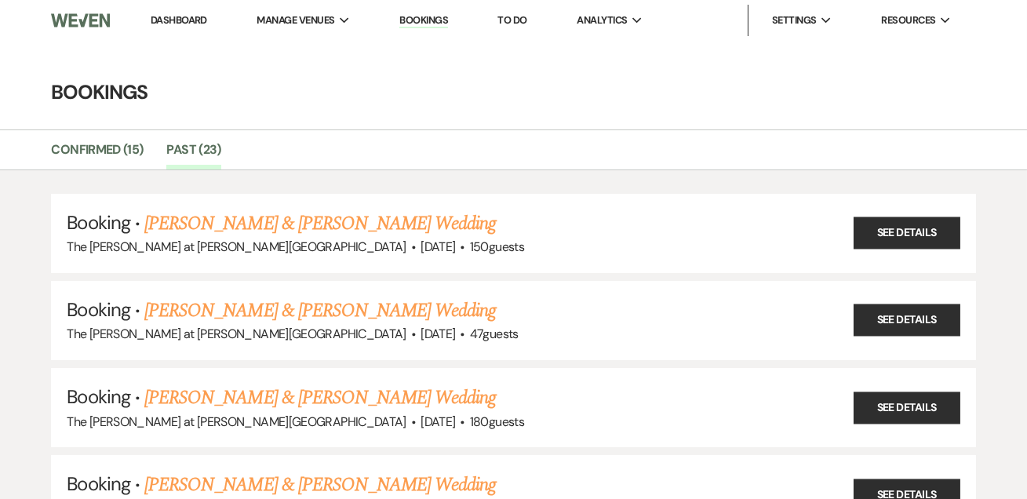
click at [164, 20] on link "Dashboard" at bounding box center [179, 19] width 56 height 13
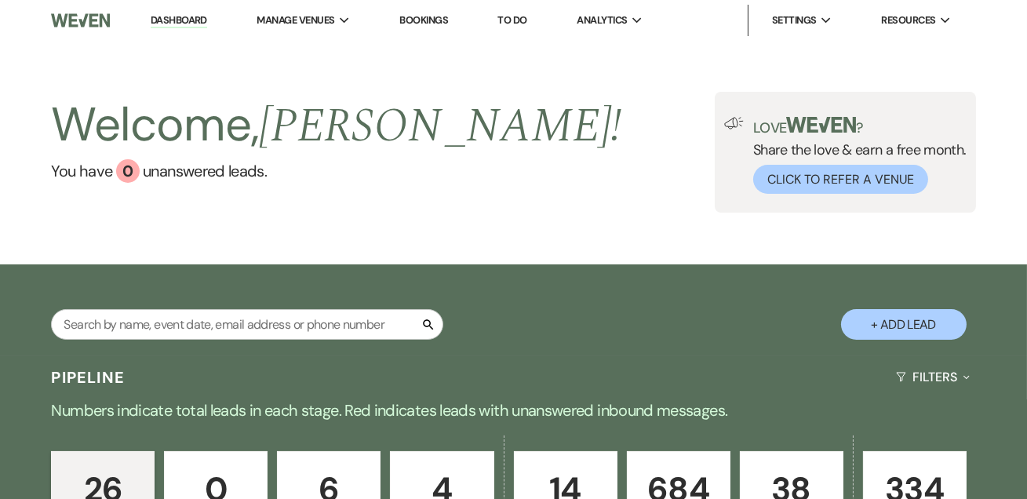
click at [159, 20] on link "Dashboard" at bounding box center [179, 20] width 56 height 15
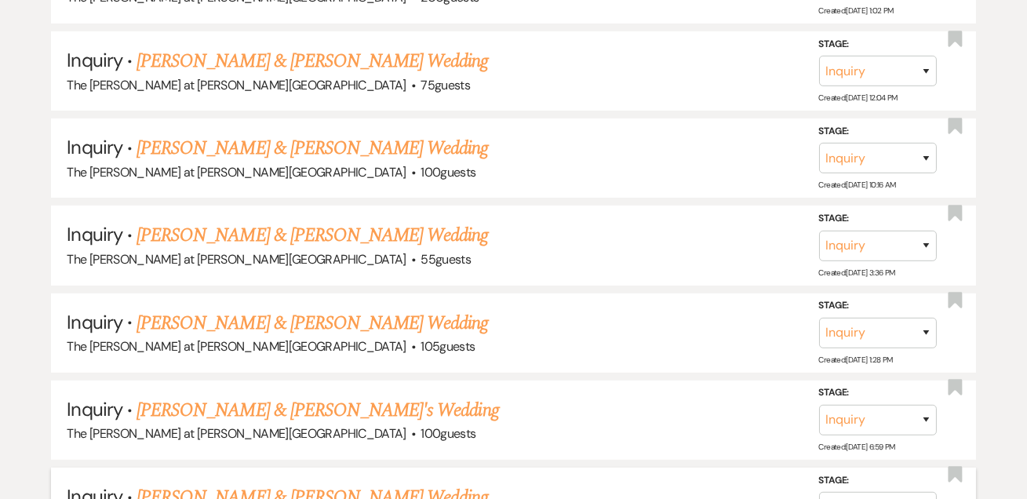
scroll to position [476, 0]
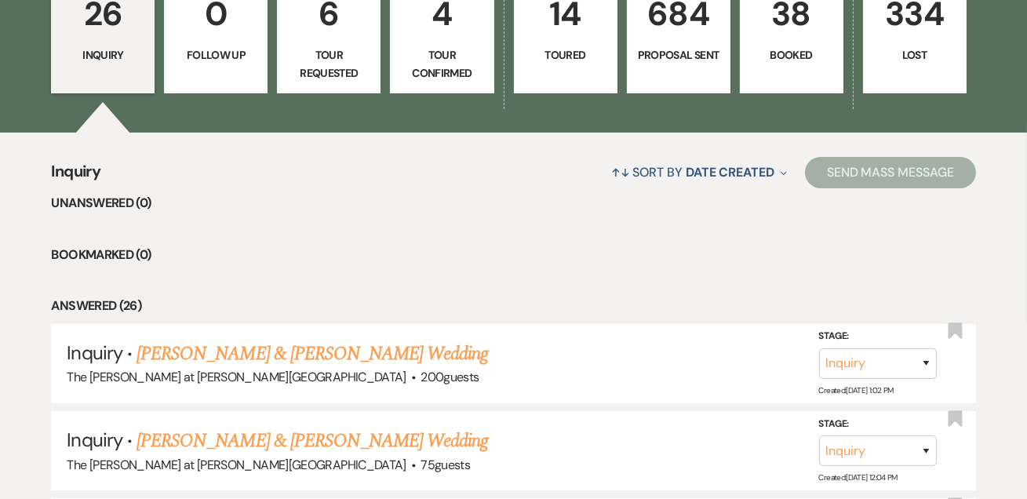
click at [538, 56] on p "Toured" at bounding box center [565, 54] width 83 height 17
select select "5"
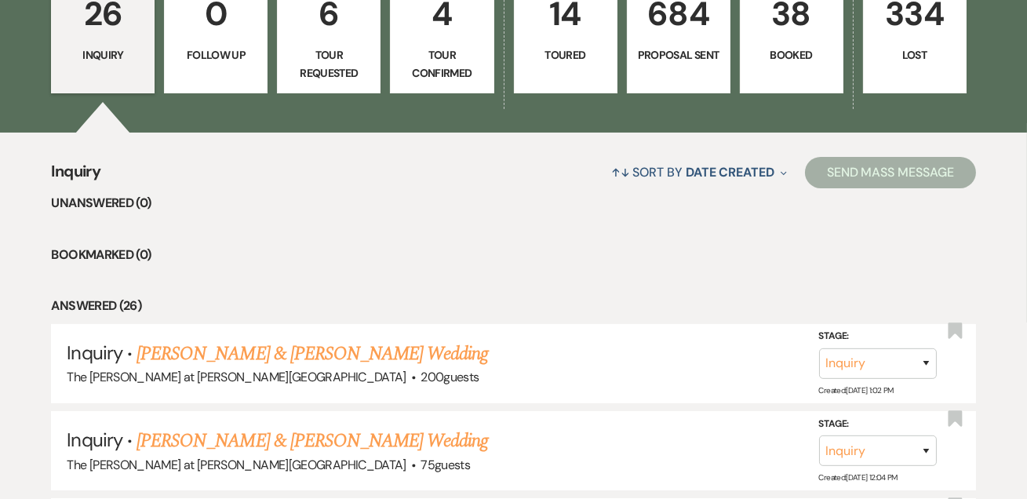
select select "5"
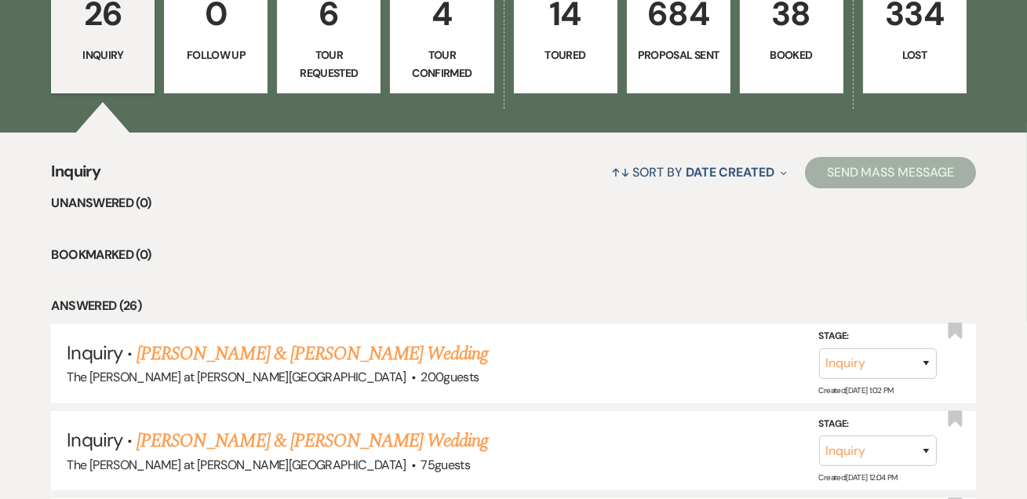
select select "5"
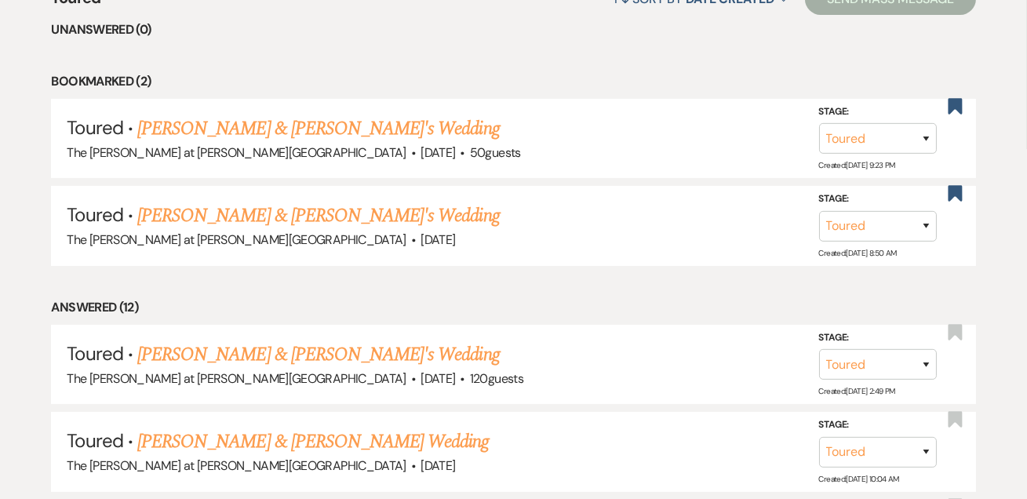
scroll to position [665, 0]
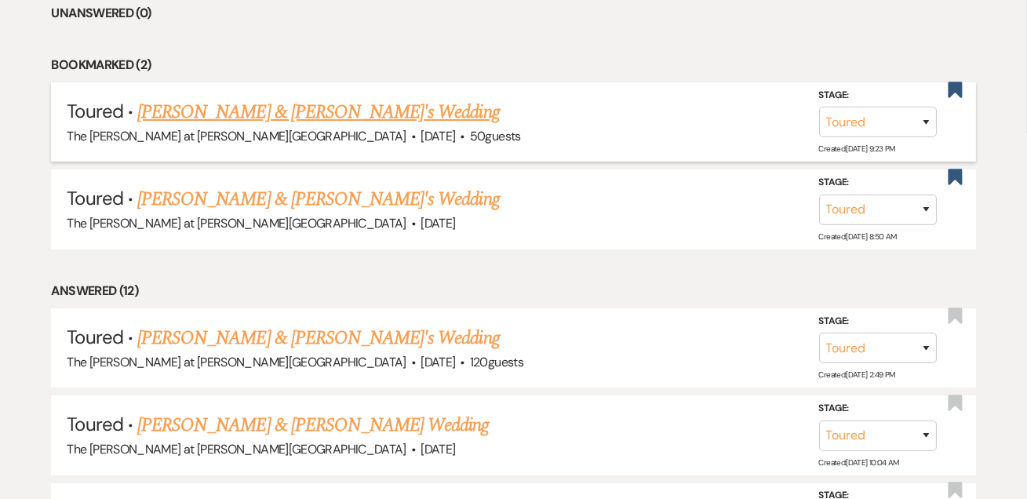
click at [275, 110] on link "[PERSON_NAME] & [PERSON_NAME]'s Wedding" at bounding box center [318, 112] width 363 height 28
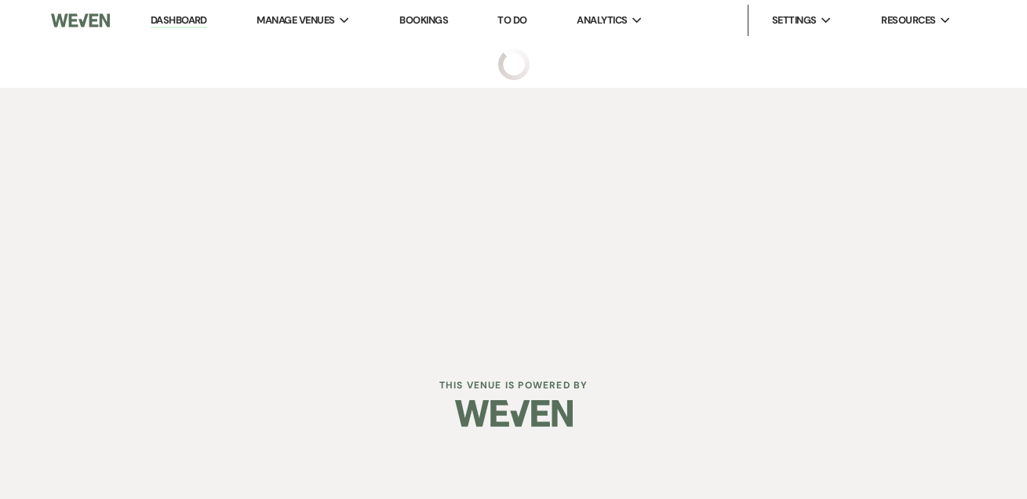
select select "5"
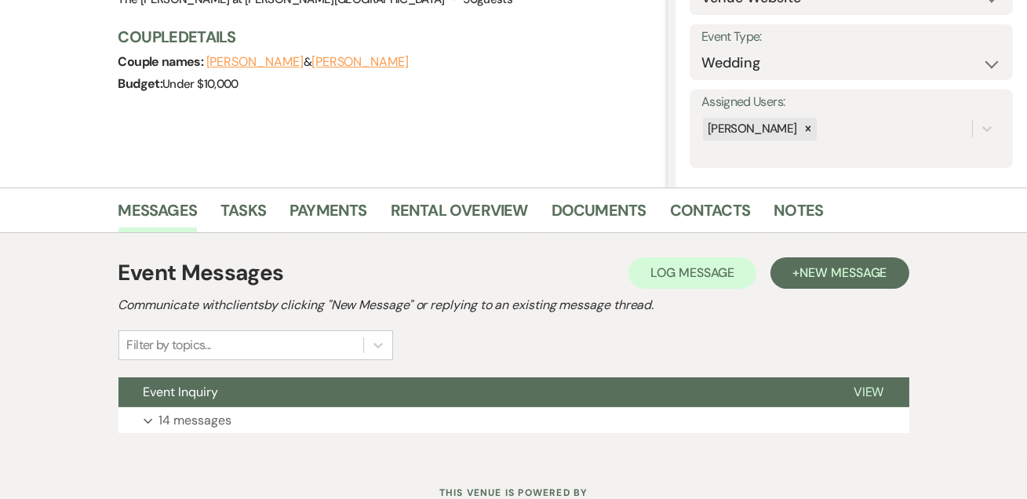
scroll to position [264, 0]
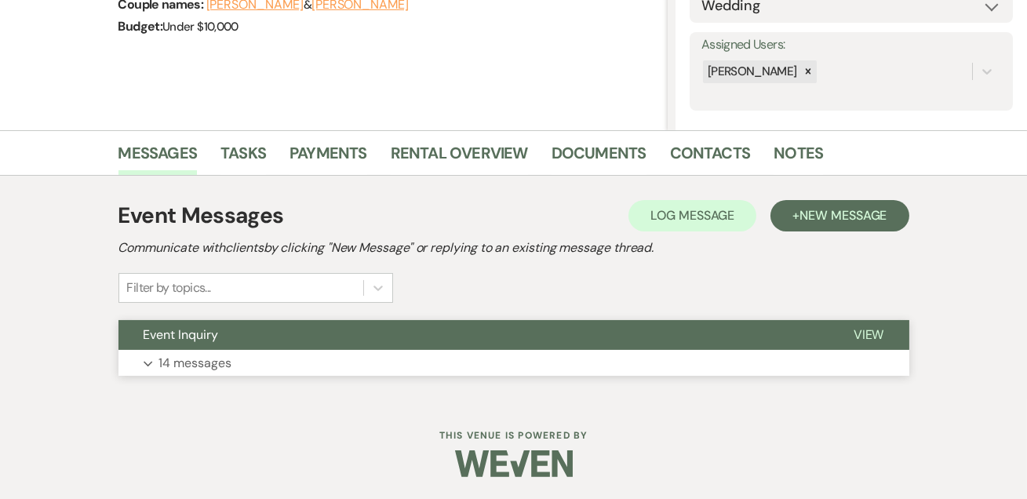
drag, startPoint x: 224, startPoint y: 363, endPoint x: 307, endPoint y: 336, distance: 86.6
click at [224, 362] on p "14 messages" at bounding box center [195, 363] width 73 height 20
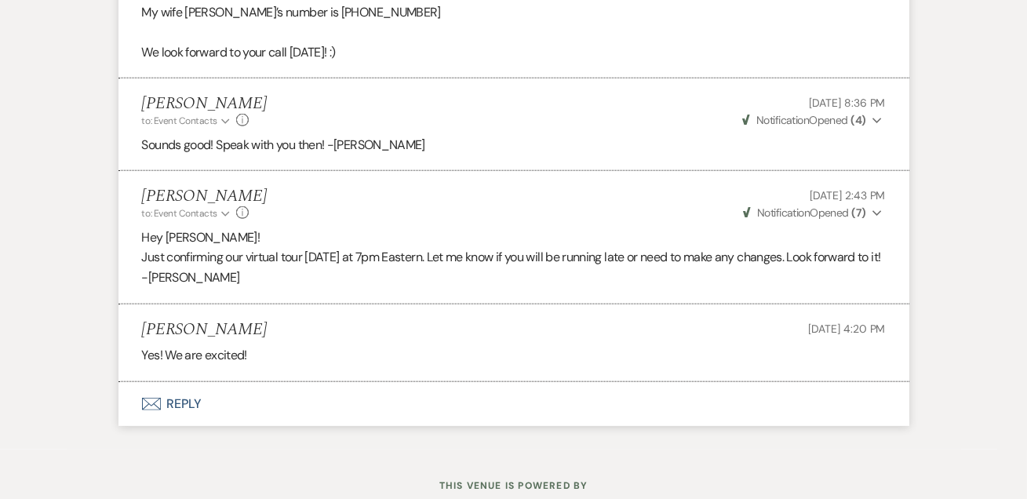
scroll to position [3465, 0]
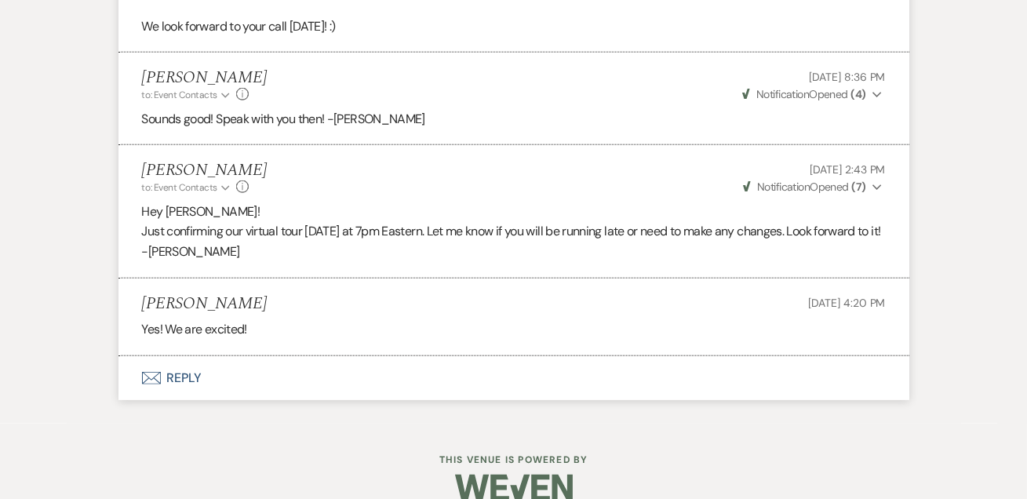
click at [192, 356] on button "Envelope Reply" at bounding box center [513, 378] width 791 height 44
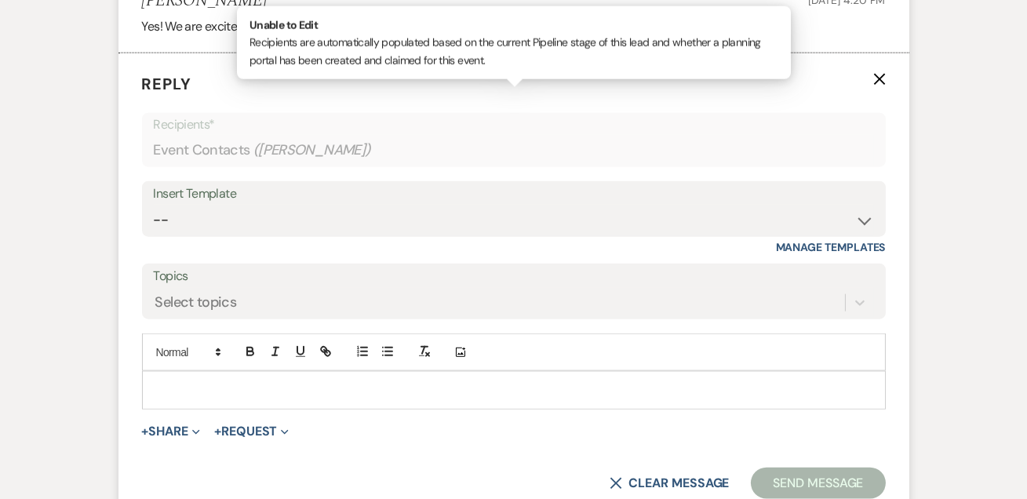
scroll to position [3778, 0]
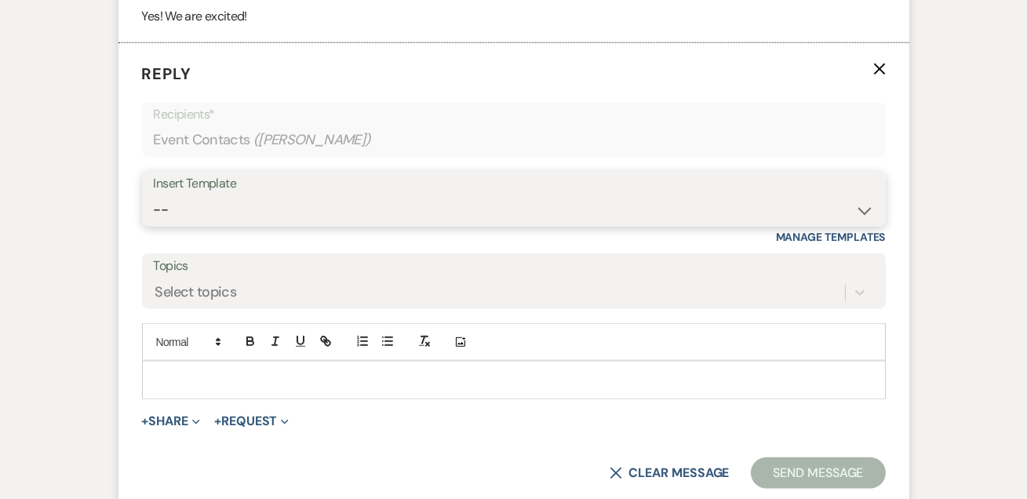
drag, startPoint x: 248, startPoint y: 185, endPoint x: 259, endPoint y: 188, distance: 11.4
click at [248, 195] on select "-- Weven Planning Portal Introduction (Booked Events) Tour Request Response Fol…" at bounding box center [514, 210] width 720 height 31
click at [154, 195] on select "-- Weven Planning Portal Introduction (Booked Events) Tour Request Response Fol…" at bounding box center [514, 210] width 720 height 31
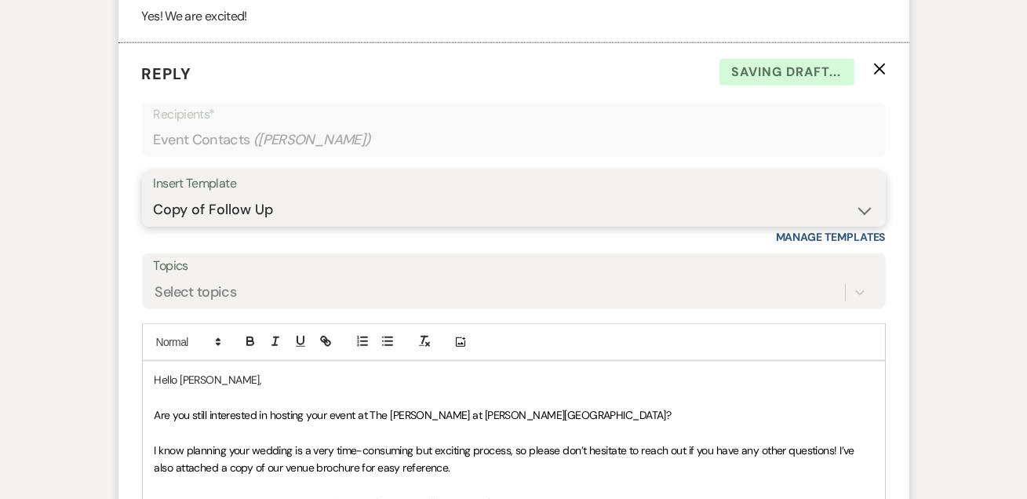
click at [224, 195] on select "-- Weven Planning Portal Introduction (Booked Events) Tour Request Response Fol…" at bounding box center [514, 210] width 720 height 31
click at [154, 195] on select "-- Weven Planning Portal Introduction (Booked Events) Tour Request Response Fol…" at bounding box center [514, 210] width 720 height 31
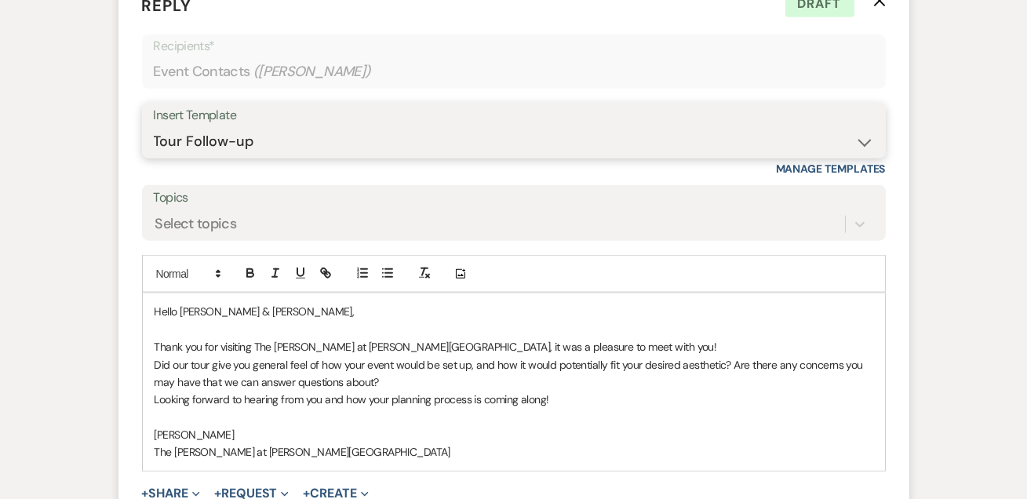
scroll to position [3873, 0]
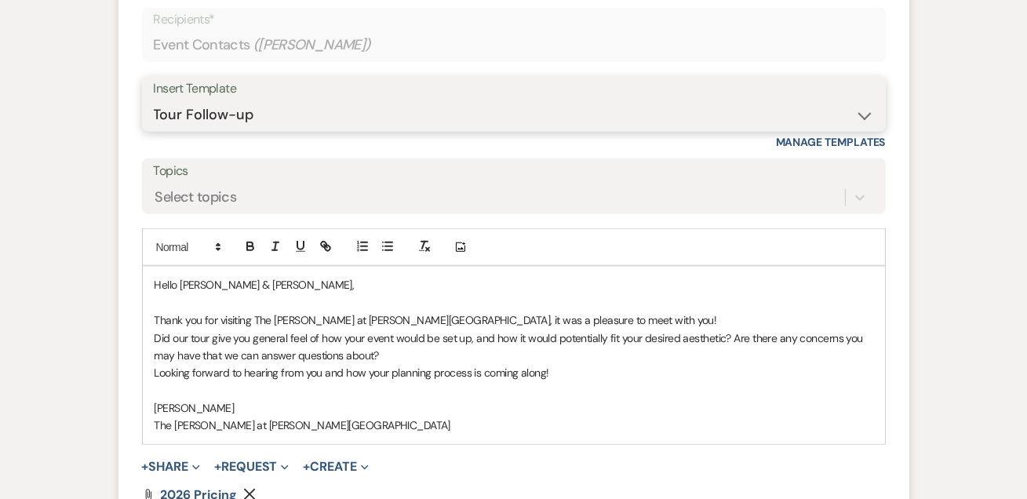
click at [228, 100] on select "-- Weven Planning Portal Introduction (Booked Events) Tour Request Response Fol…" at bounding box center [514, 115] width 720 height 31
select select "4648"
click at [154, 100] on select "-- Weven Planning Portal Introduction (Booked Events) Tour Request Response Fol…" at bounding box center [514, 115] width 720 height 31
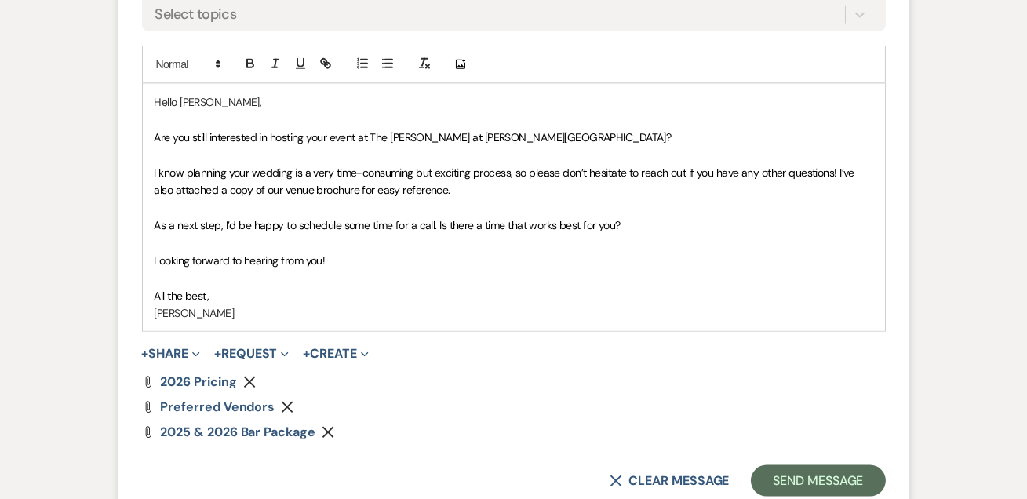
scroll to position [4159, 0]
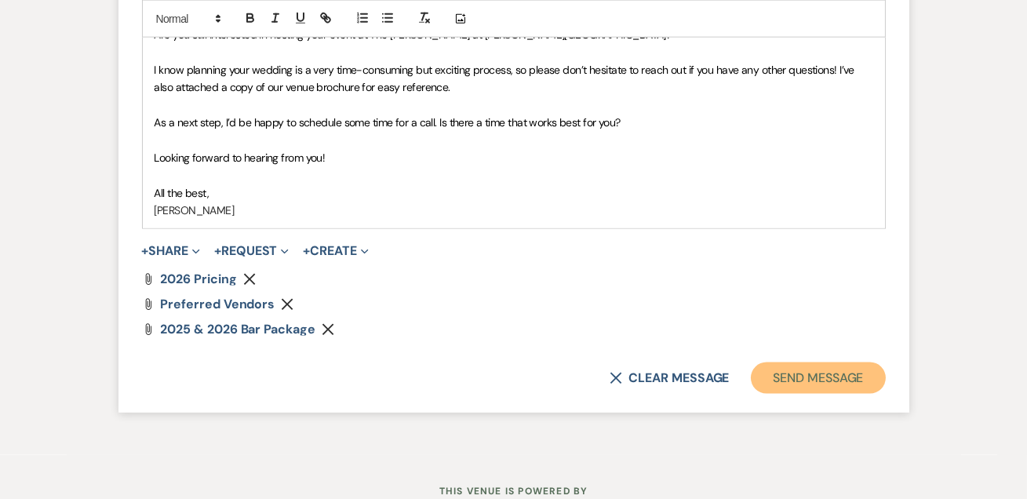
click at [816, 363] on button "Send Message" at bounding box center [818, 378] width 134 height 31
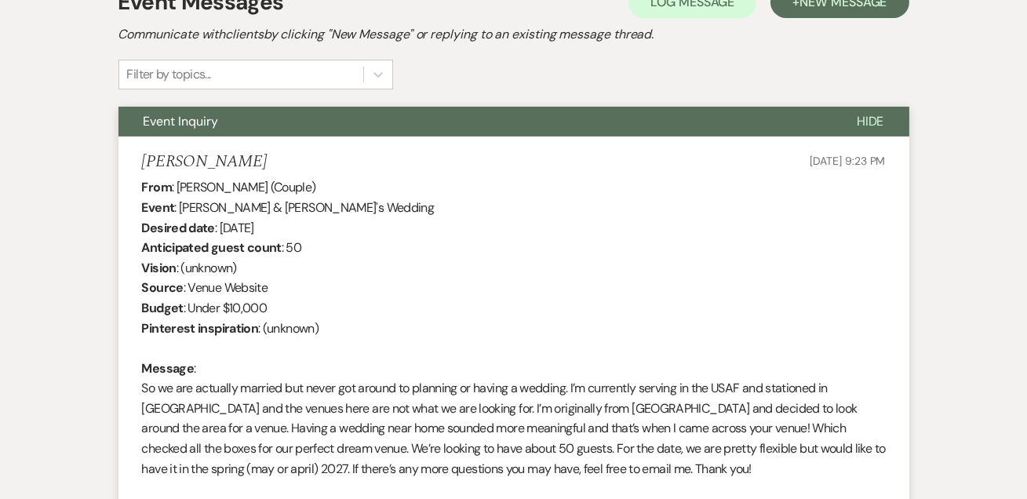
scroll to position [67, 0]
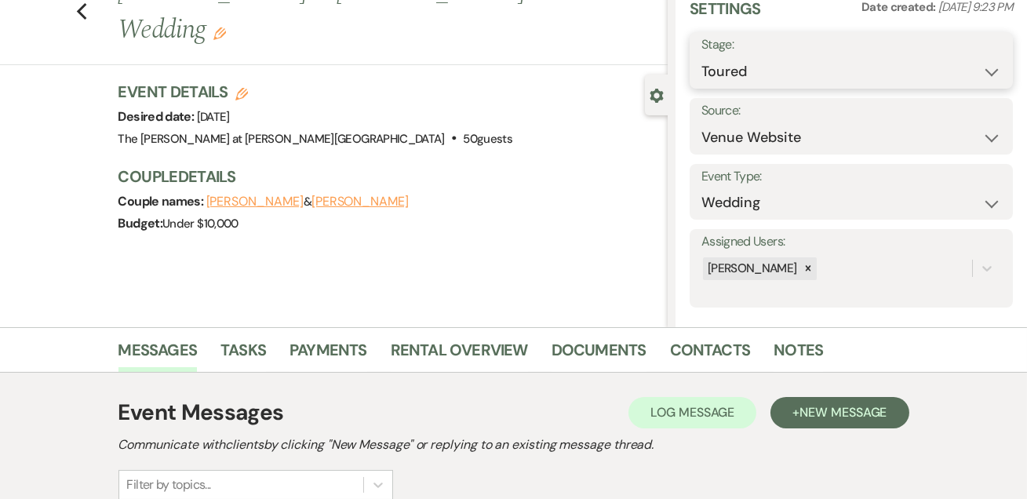
click at [740, 61] on select "Inquiry Follow Up Tour Requested Tour Confirmed Toured Proposal Sent Booked Lost" at bounding box center [852, 71] width 300 height 31
select select "6"
click at [702, 56] on select "Inquiry Follow Up Tour Requested Tour Confirmed Toured Proposal Sent Booked Lost" at bounding box center [852, 71] width 300 height 31
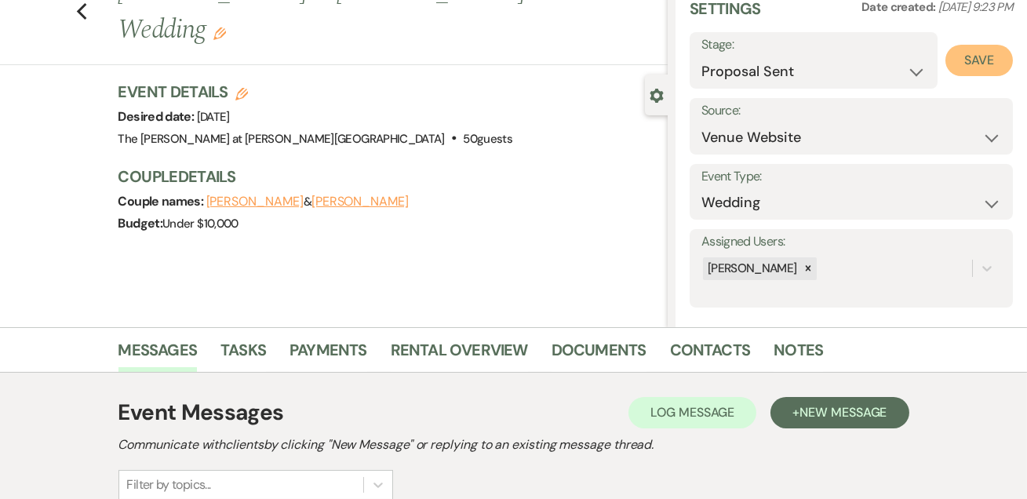
click at [961, 60] on button "Save" at bounding box center [979, 60] width 67 height 31
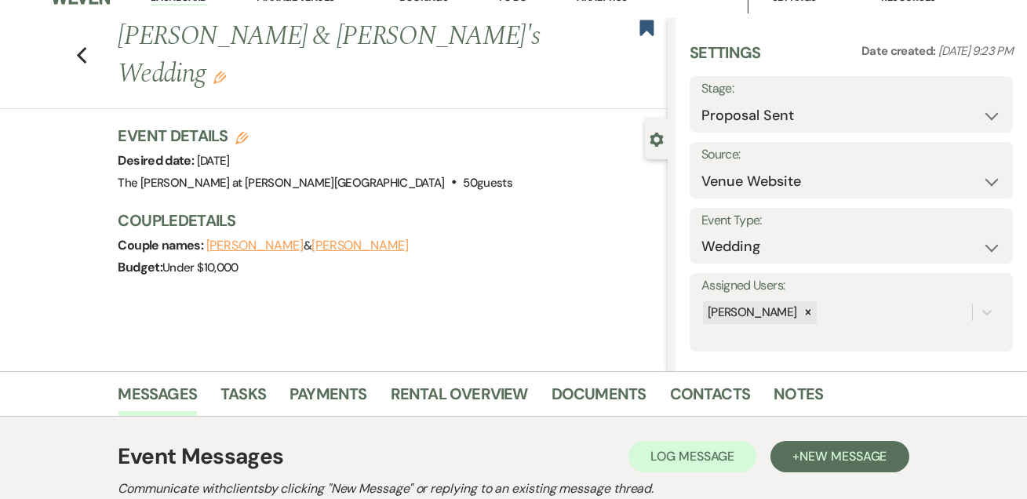
scroll to position [0, 0]
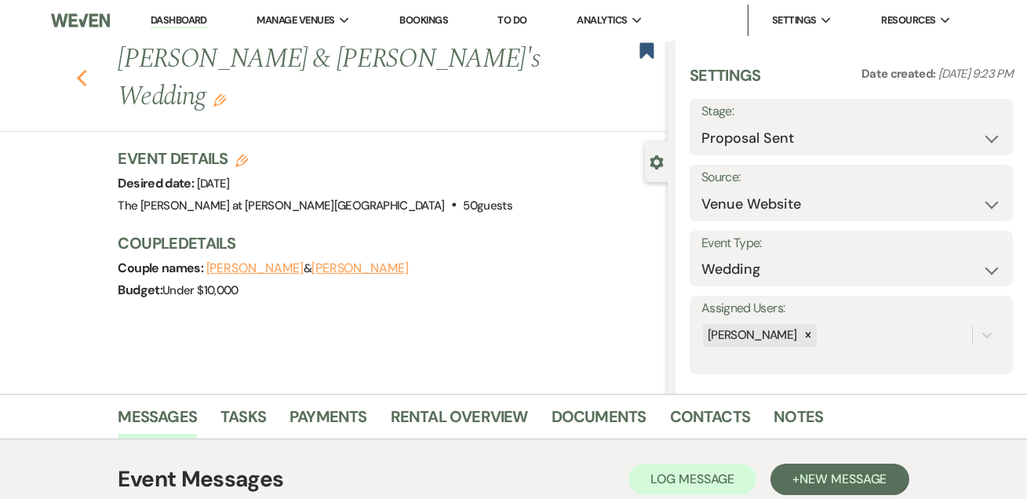
click at [84, 69] on icon "Previous" at bounding box center [82, 78] width 12 height 19
select select "5"
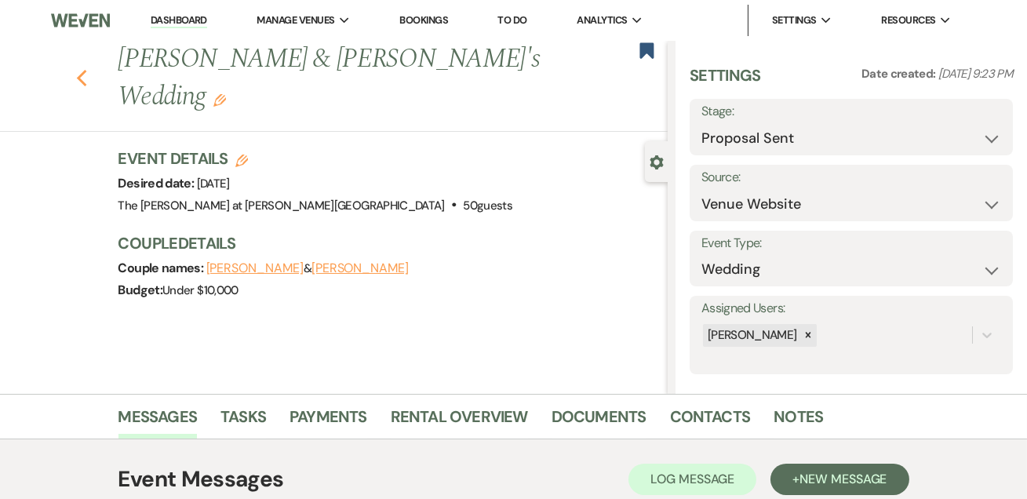
select select "5"
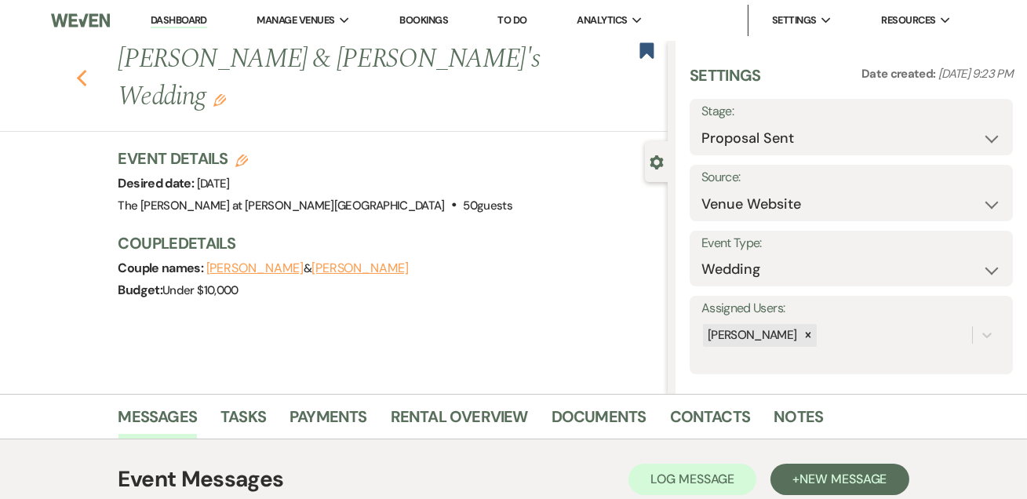
select select "5"
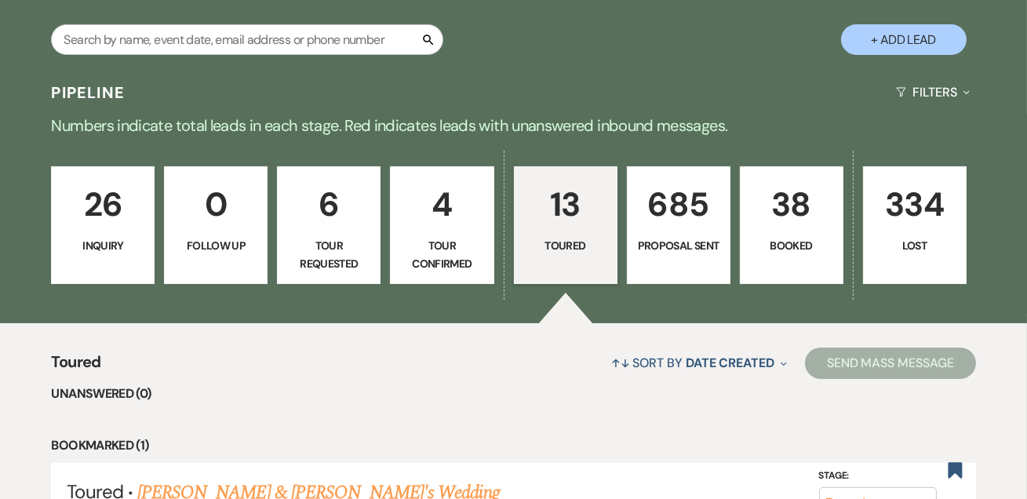
click at [561, 234] on link "13 Toured" at bounding box center [566, 225] width 104 height 118
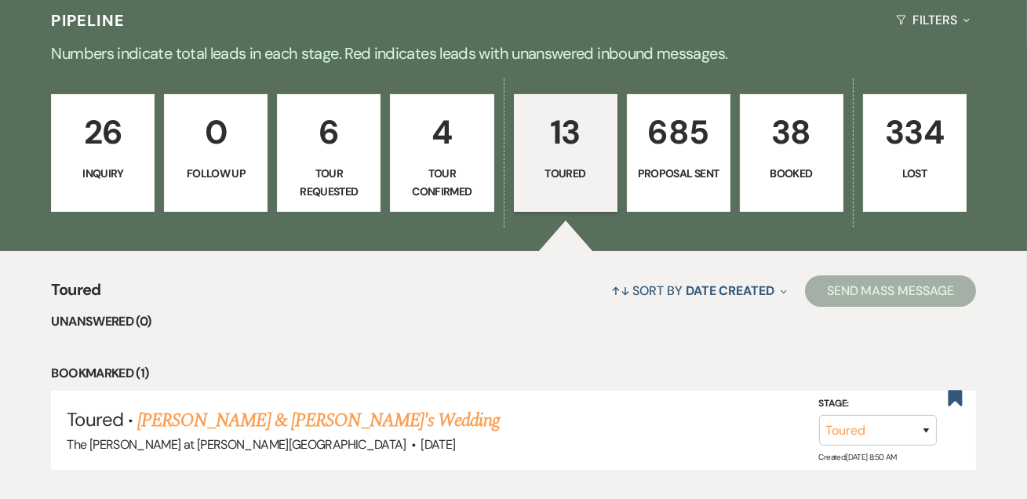
scroll to position [665, 0]
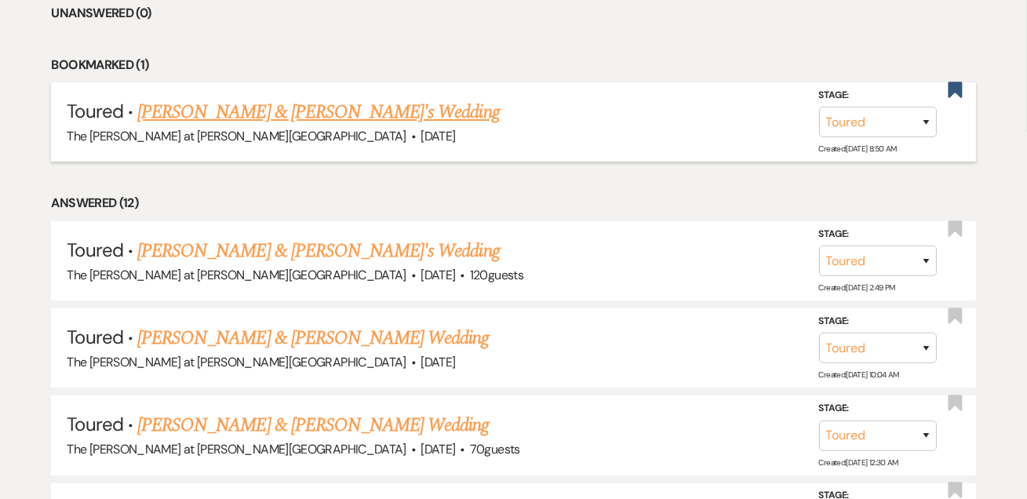
click at [273, 115] on link "[PERSON_NAME] & [PERSON_NAME]'s Wedding" at bounding box center [318, 112] width 363 height 28
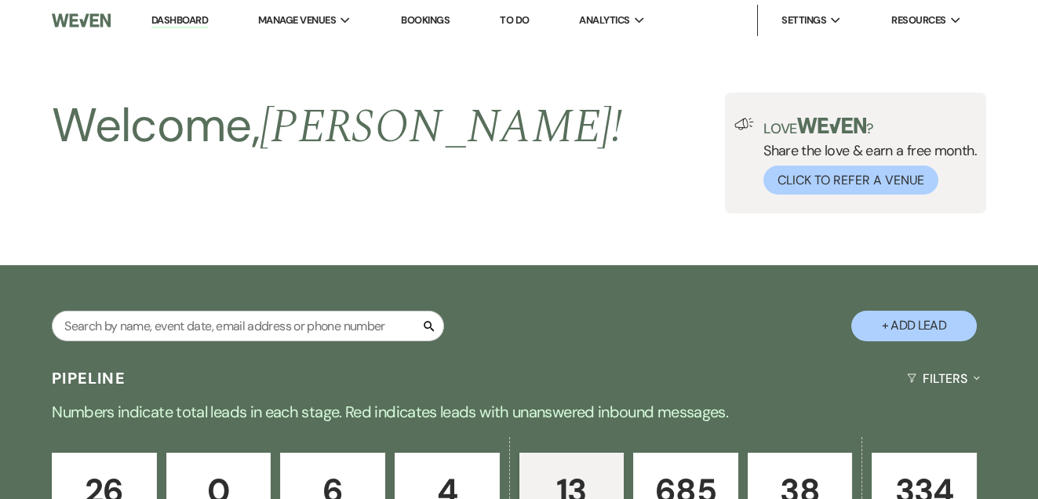
select select "5"
select select "2"
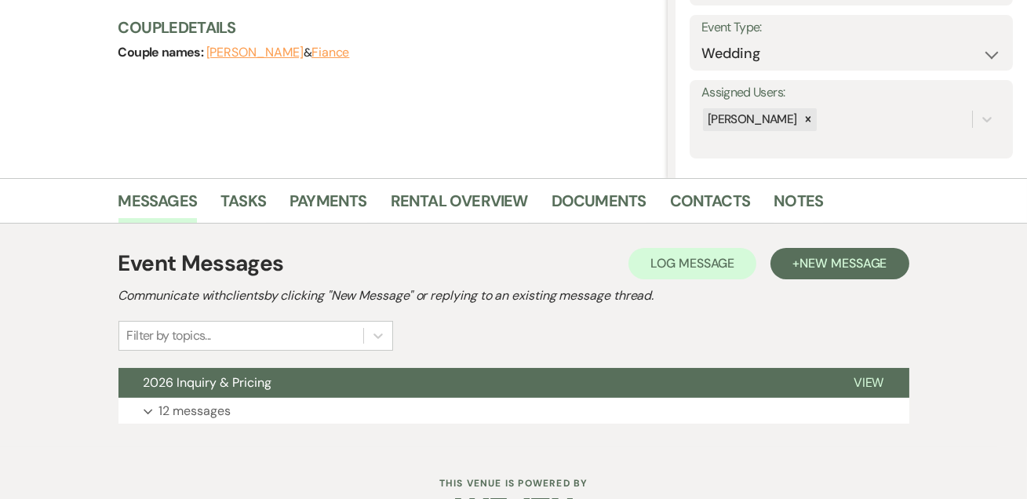
scroll to position [264, 0]
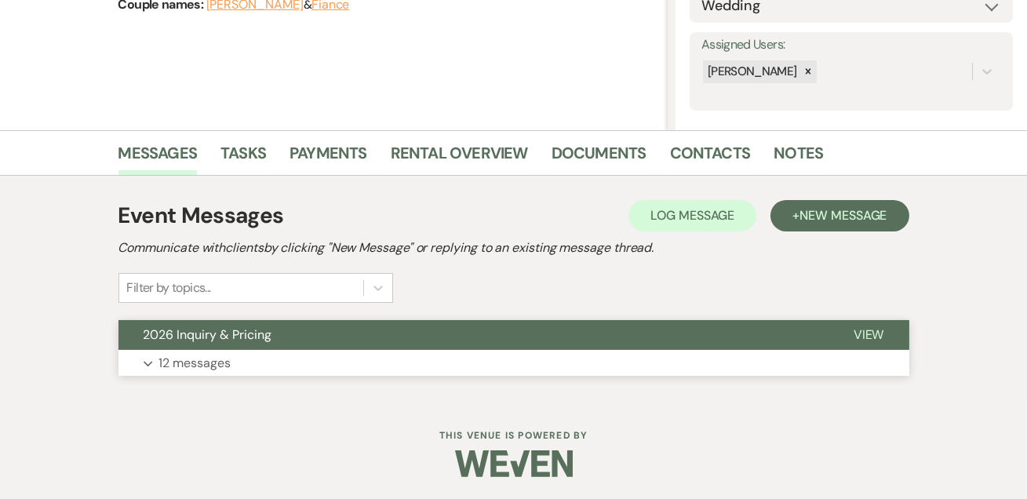
click at [213, 353] on p "12 messages" at bounding box center [195, 363] width 72 height 20
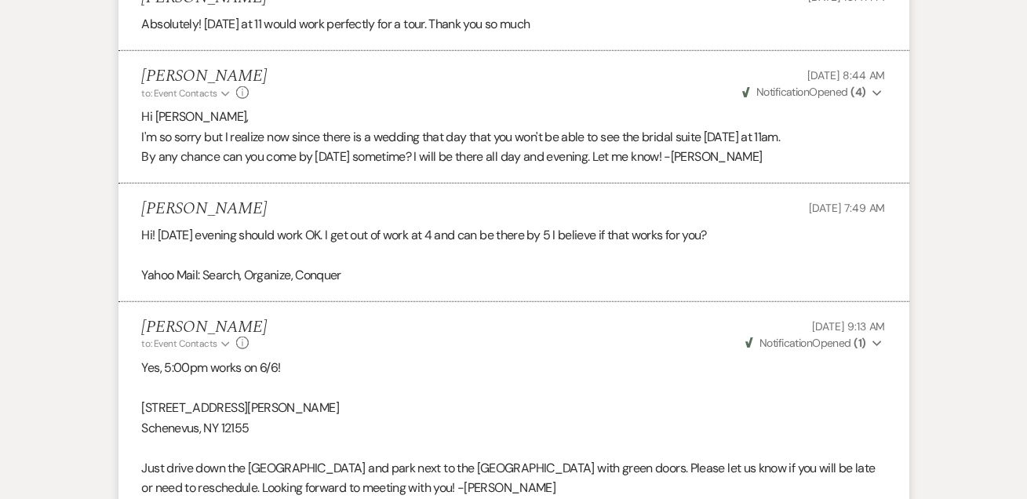
scroll to position [0, 0]
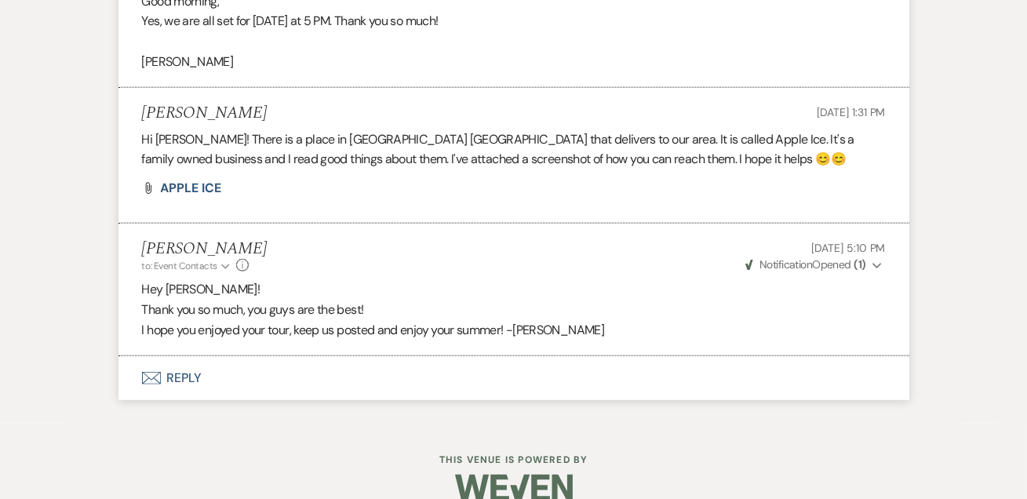
click at [190, 356] on button "Envelope Reply" at bounding box center [513, 378] width 791 height 44
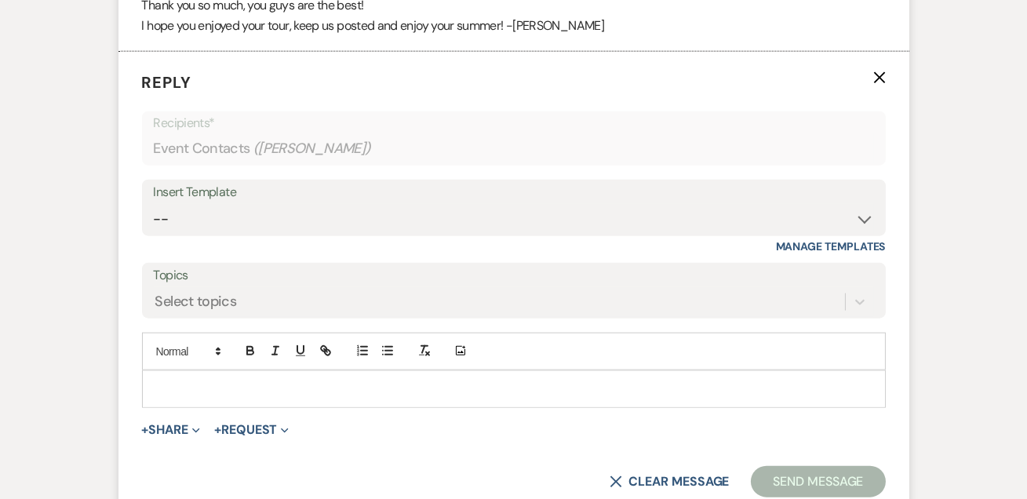
scroll to position [3700, 0]
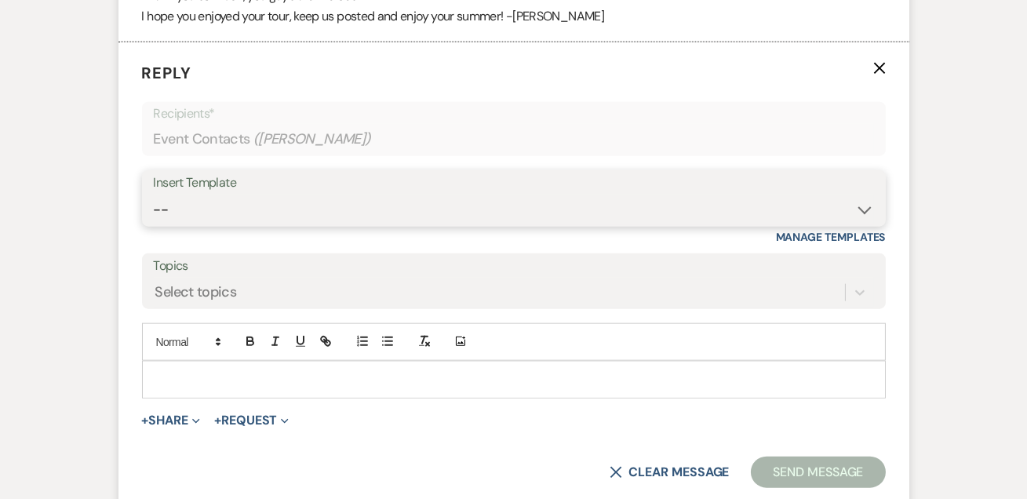
click at [206, 195] on select "-- Weven Planning Portal Introduction (Booked Events) Tour Request Response Fol…" at bounding box center [514, 210] width 720 height 31
select select "4648"
click at [154, 195] on select "-- Weven Planning Portal Introduction (Booked Events) Tour Request Response Fol…" at bounding box center [514, 210] width 720 height 31
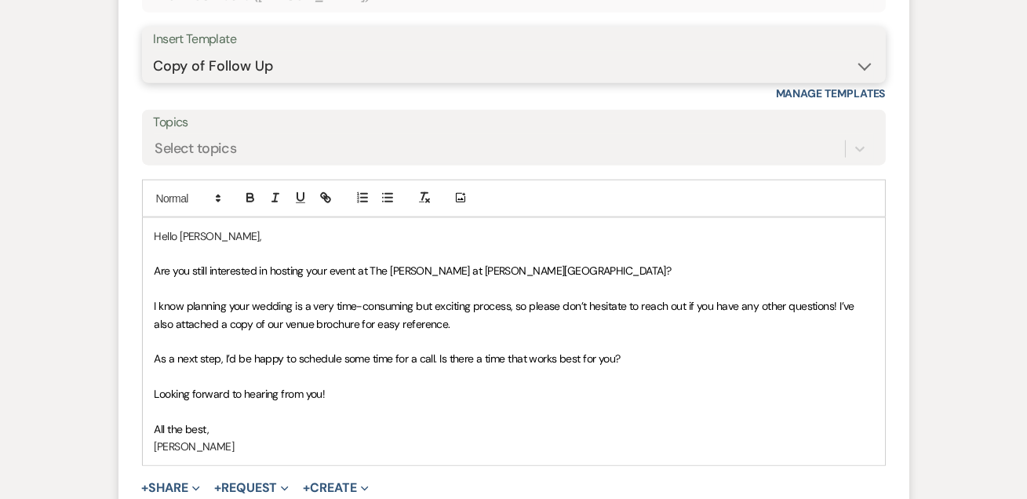
scroll to position [3986, 0]
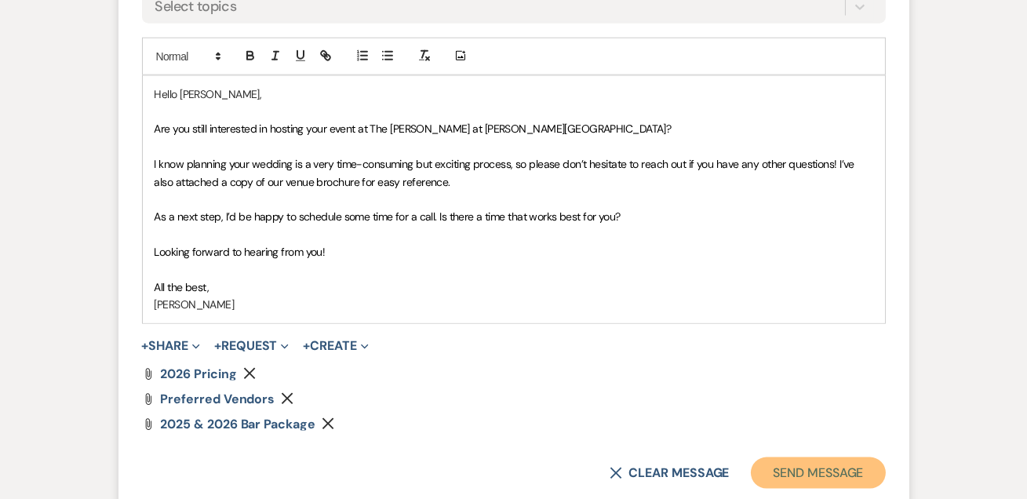
drag, startPoint x: 756, startPoint y: 440, endPoint x: 765, endPoint y: 434, distance: 11.3
click at [757, 457] on button "Send Message" at bounding box center [818, 472] width 134 height 31
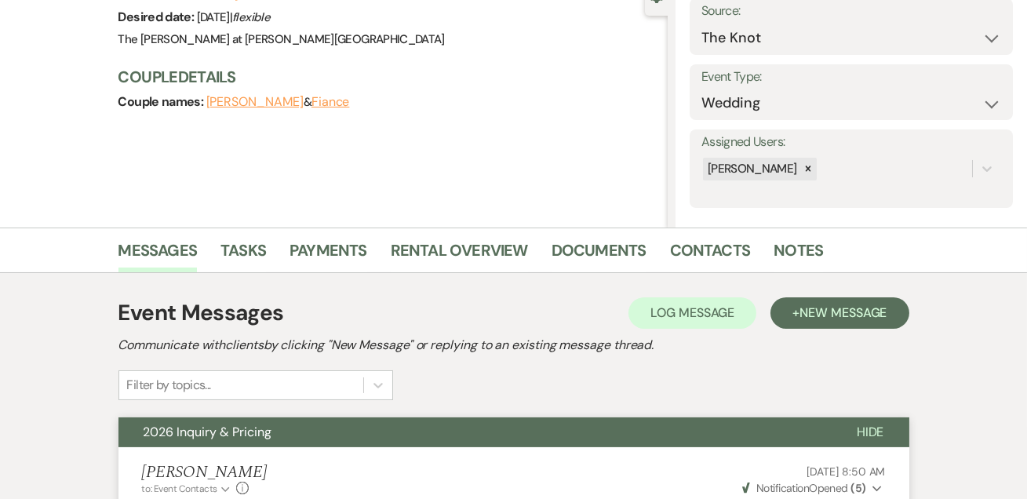
scroll to position [0, 0]
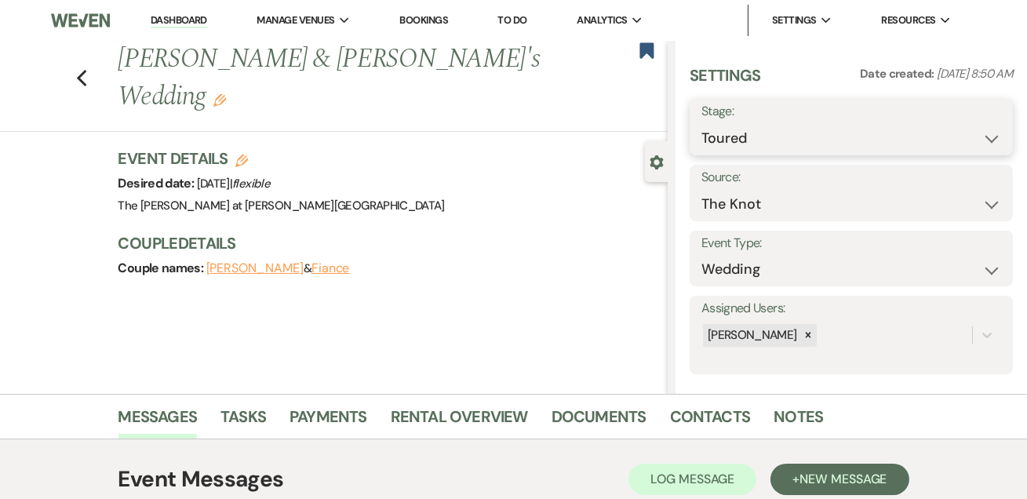
click at [757, 129] on select "Inquiry Follow Up Tour Requested Tour Confirmed Toured Proposal Sent Booked Lost" at bounding box center [852, 138] width 300 height 31
select select "6"
click at [702, 123] on select "Inquiry Follow Up Tour Requested Tour Confirmed Toured Proposal Sent Booked Lost" at bounding box center [852, 138] width 300 height 31
click at [959, 128] on button "Save" at bounding box center [979, 126] width 67 height 31
click at [86, 70] on use "button" at bounding box center [81, 78] width 10 height 17
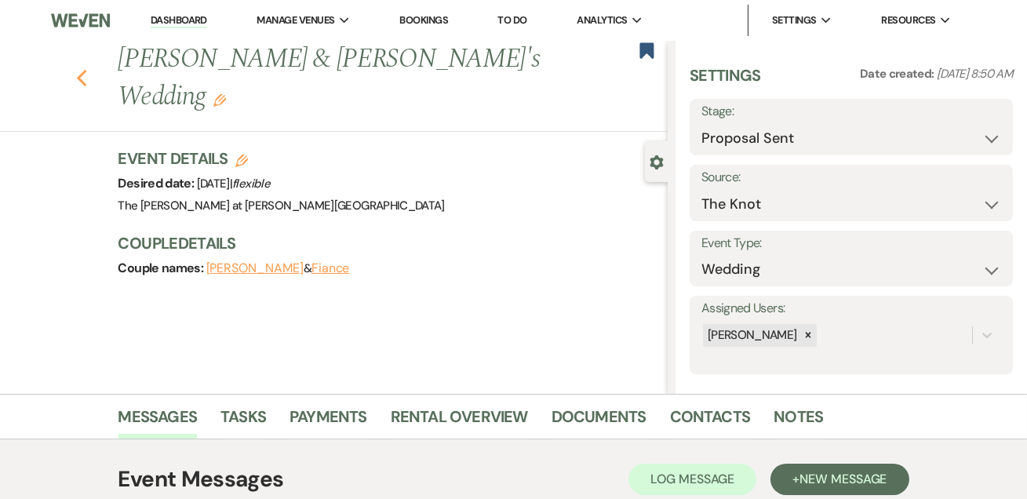
scroll to position [665, 0]
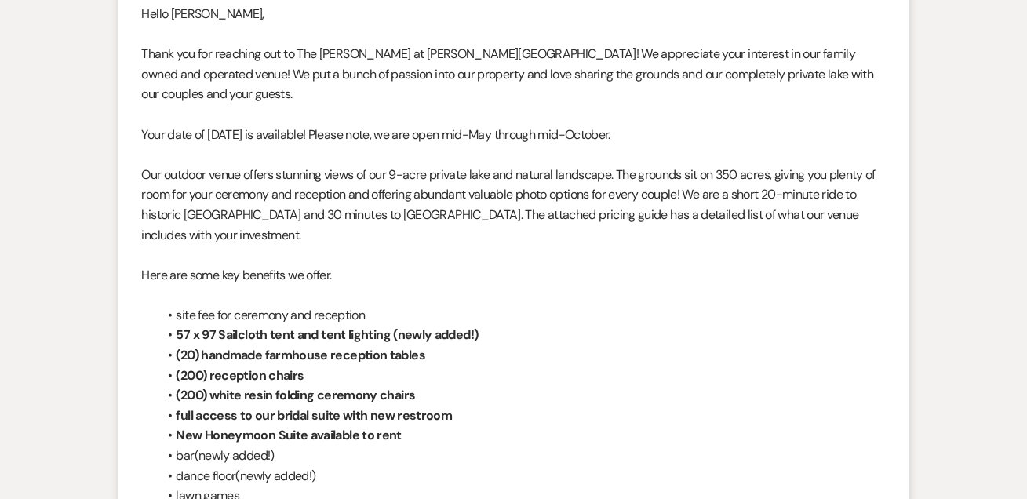
select select "5"
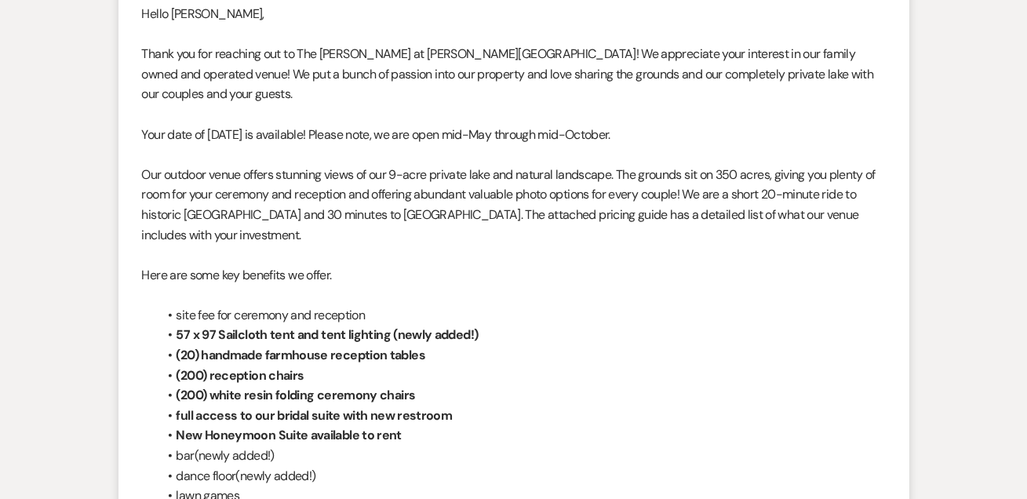
select select "5"
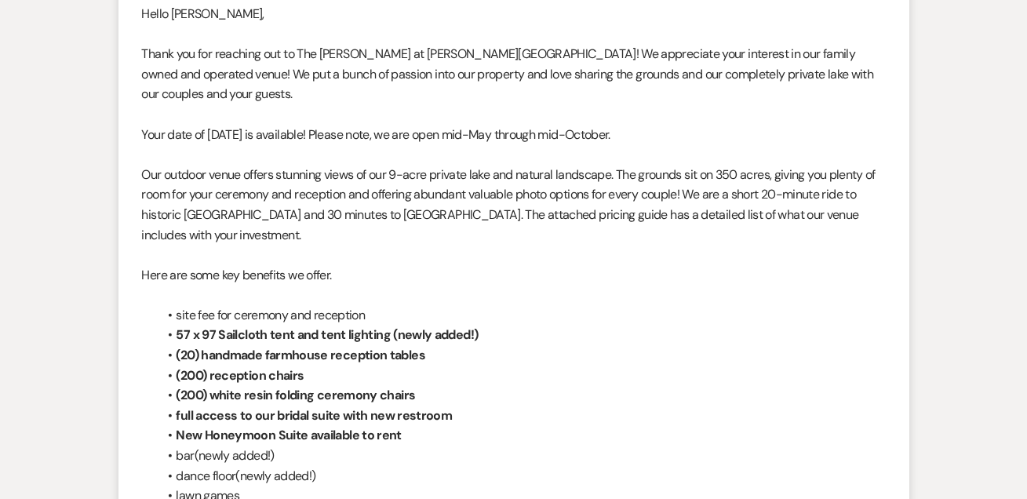
select select "5"
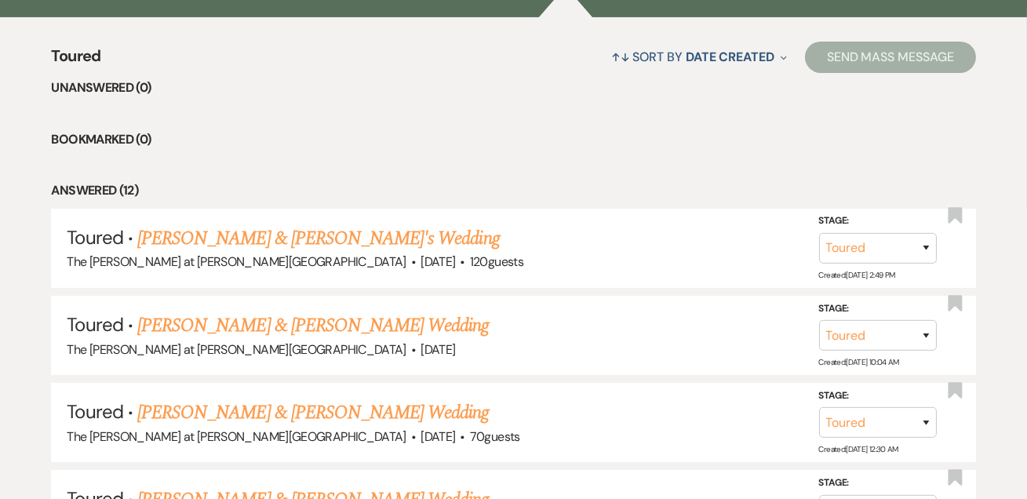
scroll to position [380, 0]
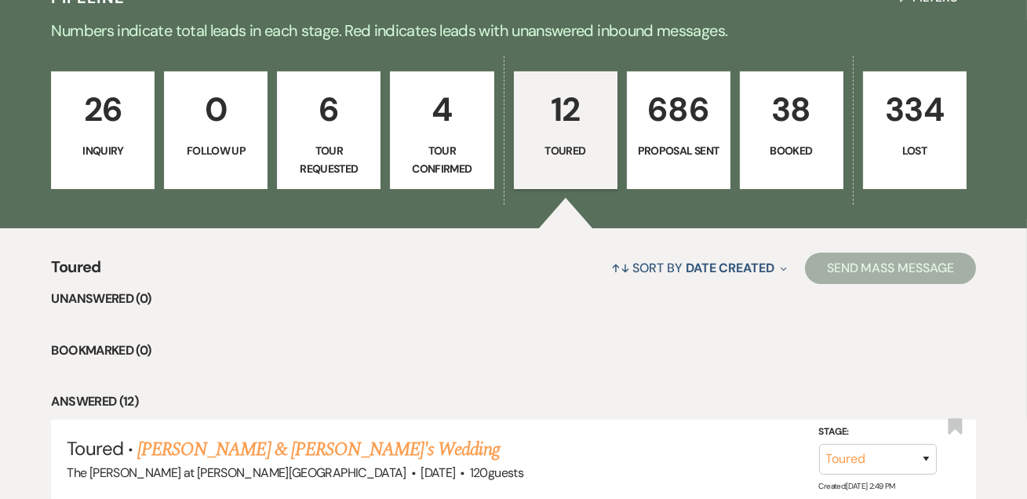
click at [562, 115] on p "12" at bounding box center [565, 109] width 83 height 53
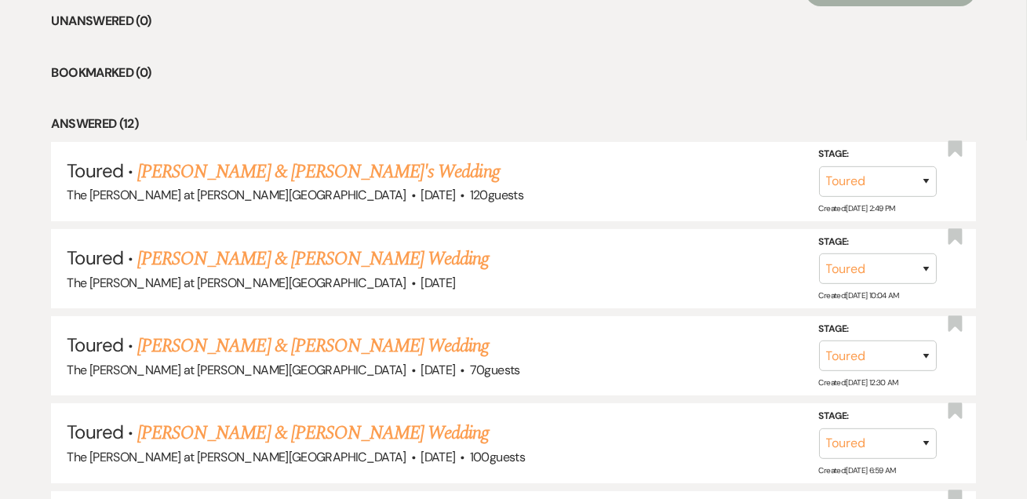
scroll to position [665, 0]
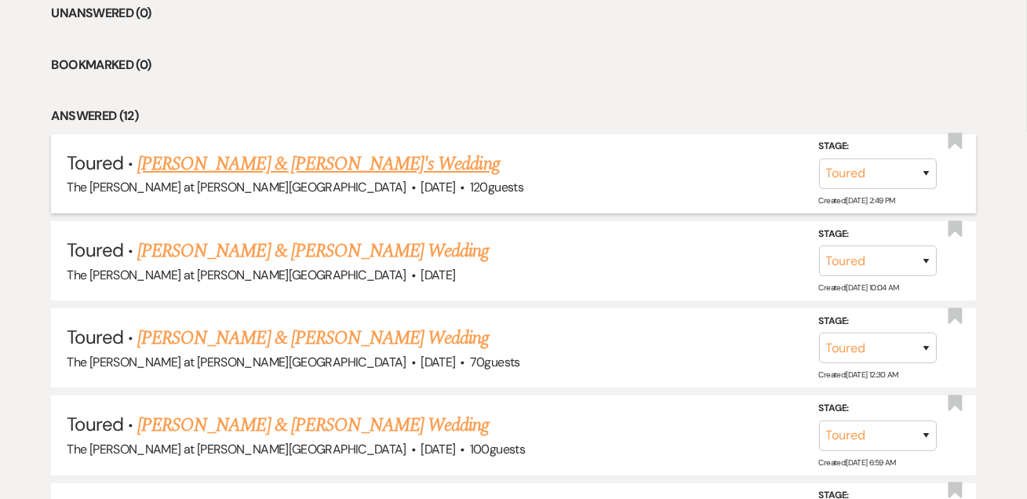
click at [259, 157] on link "[PERSON_NAME] & [PERSON_NAME]'s Wedding" at bounding box center [318, 164] width 363 height 28
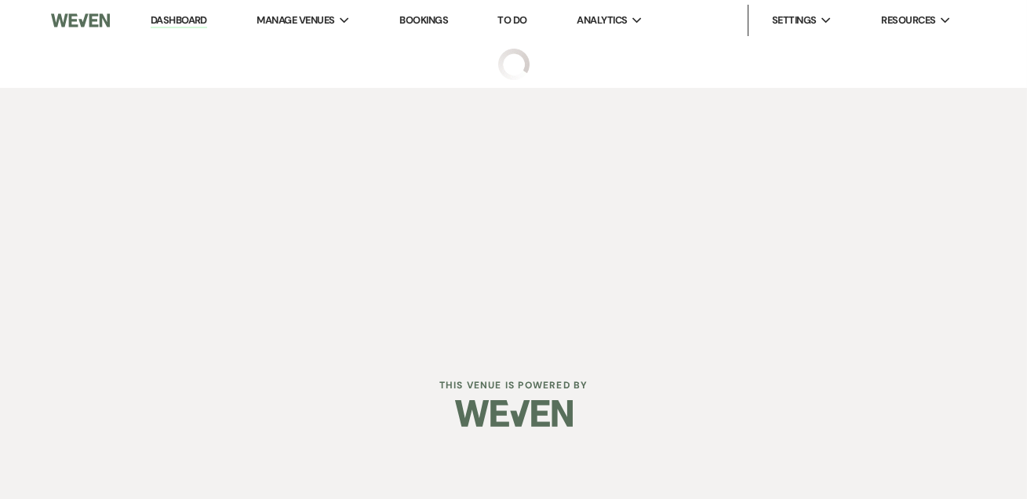
select select "5"
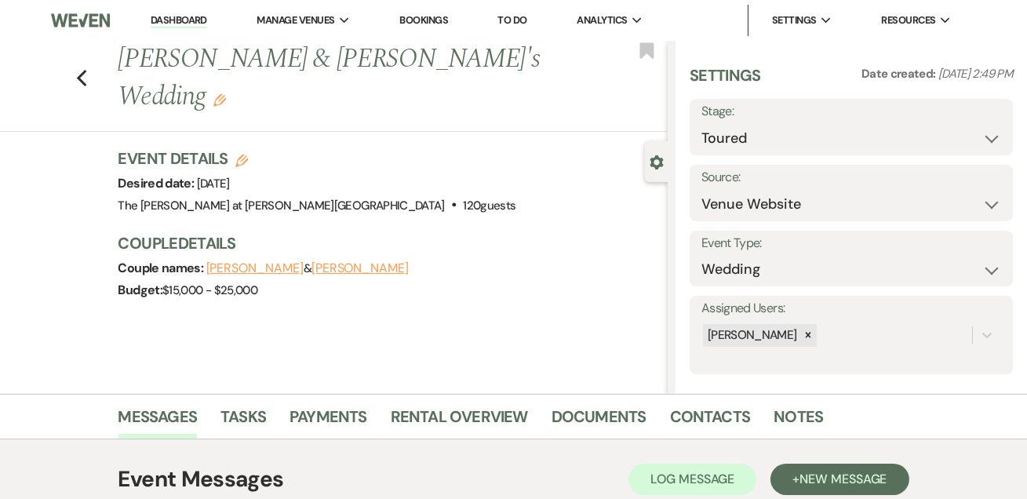
scroll to position [264, 0]
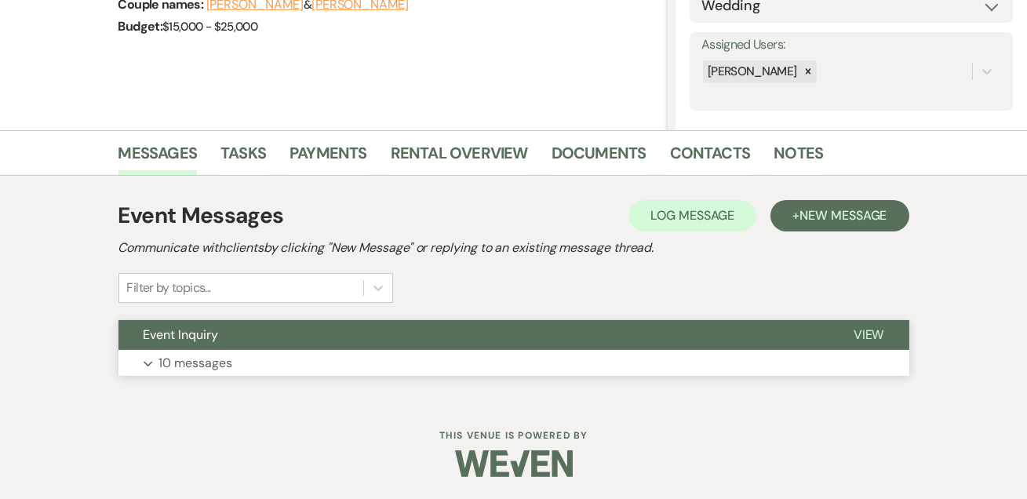
drag, startPoint x: 214, startPoint y: 370, endPoint x: 272, endPoint y: 344, distance: 63.3
click at [215, 370] on p "10 messages" at bounding box center [196, 363] width 74 height 20
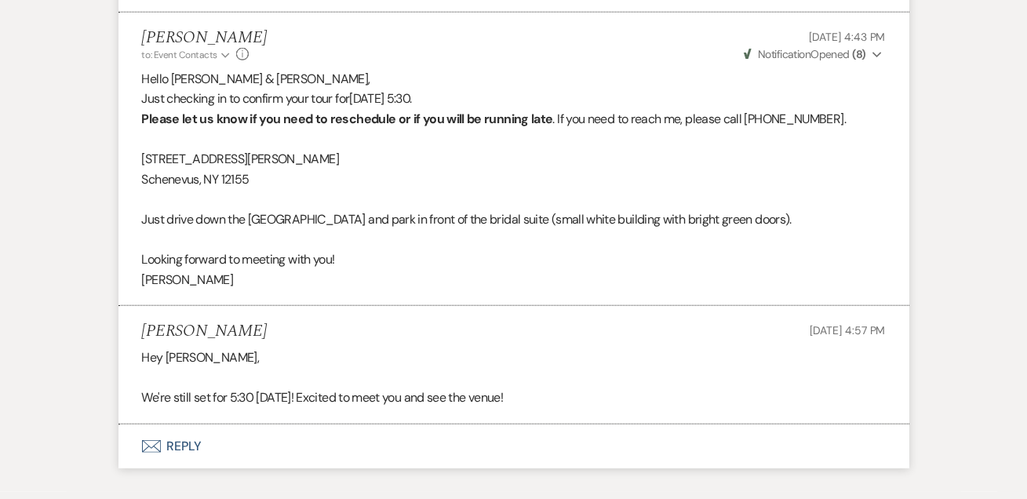
scroll to position [3118, 0]
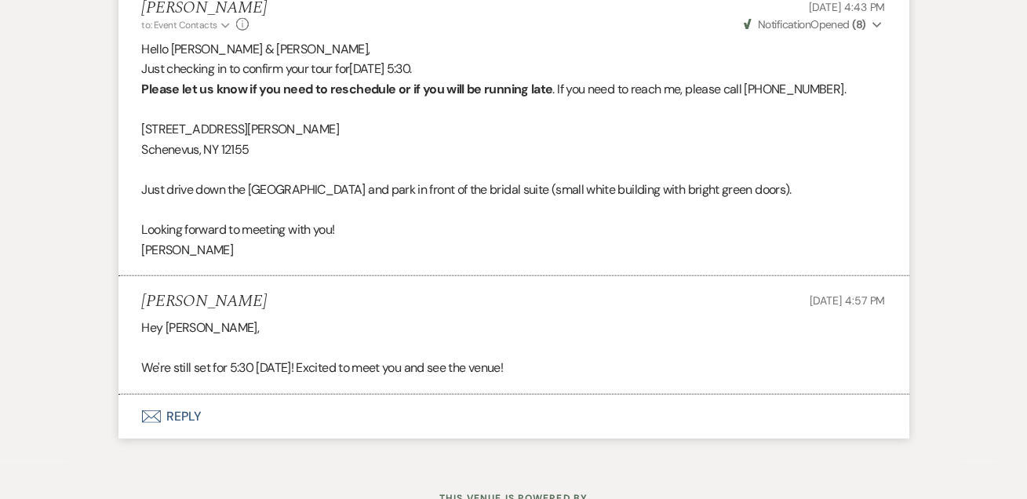
click at [195, 395] on button "Envelope Reply" at bounding box center [513, 417] width 791 height 44
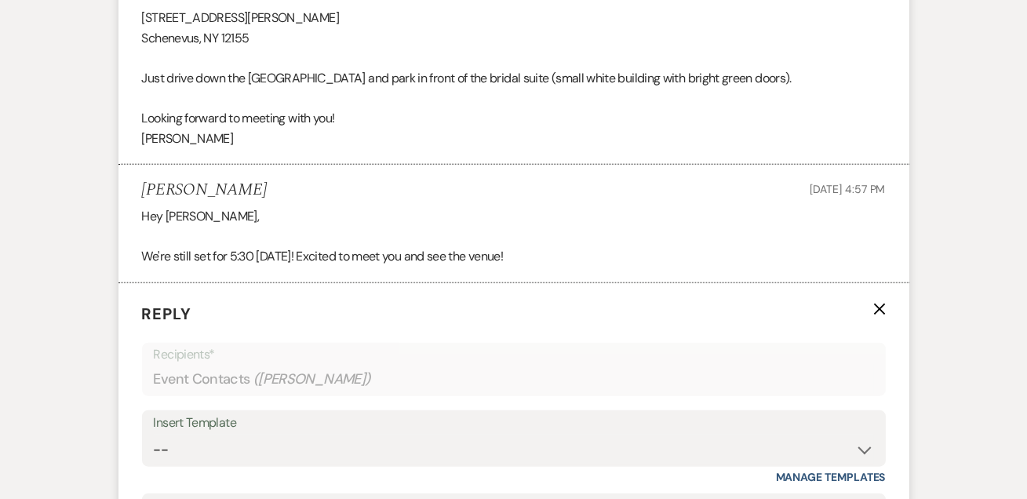
scroll to position [3470, 0]
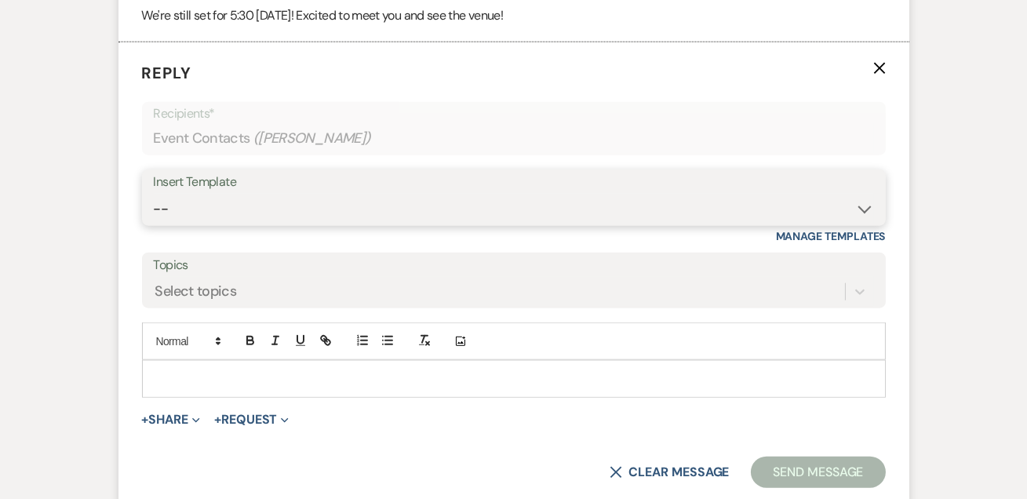
click at [242, 194] on select "-- Weven Planning Portal Introduction (Booked Events) Tour Request Response Fol…" at bounding box center [514, 209] width 720 height 31
click at [154, 194] on select "-- Weven Planning Portal Introduction (Booked Events) Tour Request Response Fol…" at bounding box center [514, 209] width 720 height 31
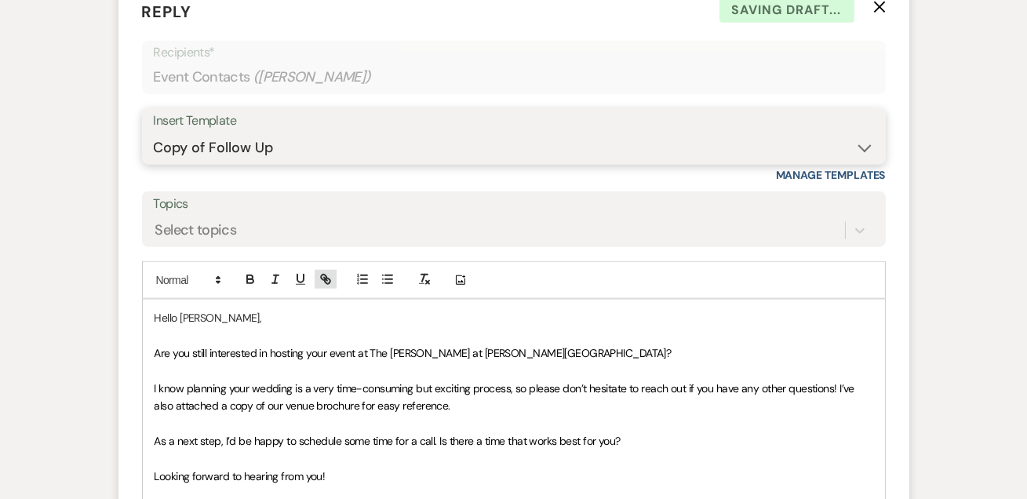
scroll to position [3565, 0]
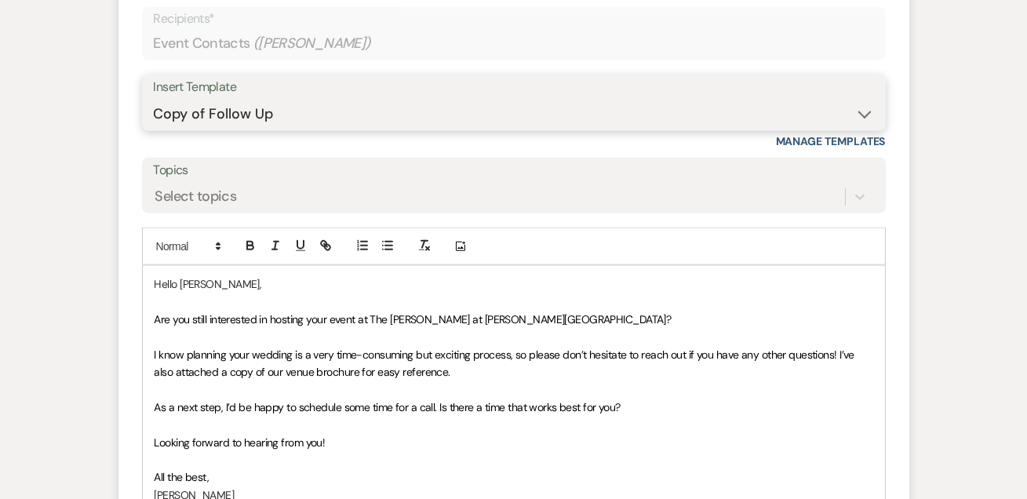
click at [228, 99] on select "-- Weven Planning Portal Introduction (Booked Events) Tour Request Response Fol…" at bounding box center [514, 114] width 720 height 31
click at [154, 99] on select "-- Weven Planning Portal Introduction (Booked Events) Tour Request Response Fol…" at bounding box center [514, 114] width 720 height 31
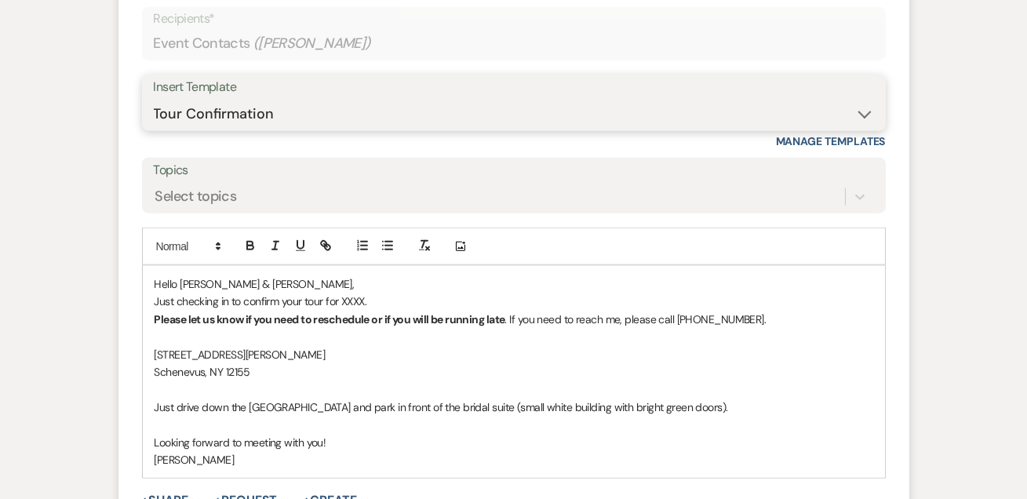
drag, startPoint x: 235, startPoint y: 92, endPoint x: 233, endPoint y: 101, distance: 9.5
click at [235, 99] on select "-- Weven Planning Portal Introduction (Booked Events) Tour Request Response Fol…" at bounding box center [514, 114] width 720 height 31
select select "2191"
click at [154, 99] on select "-- Weven Planning Portal Introduction (Booked Events) Tour Request Response Fol…" at bounding box center [514, 114] width 720 height 31
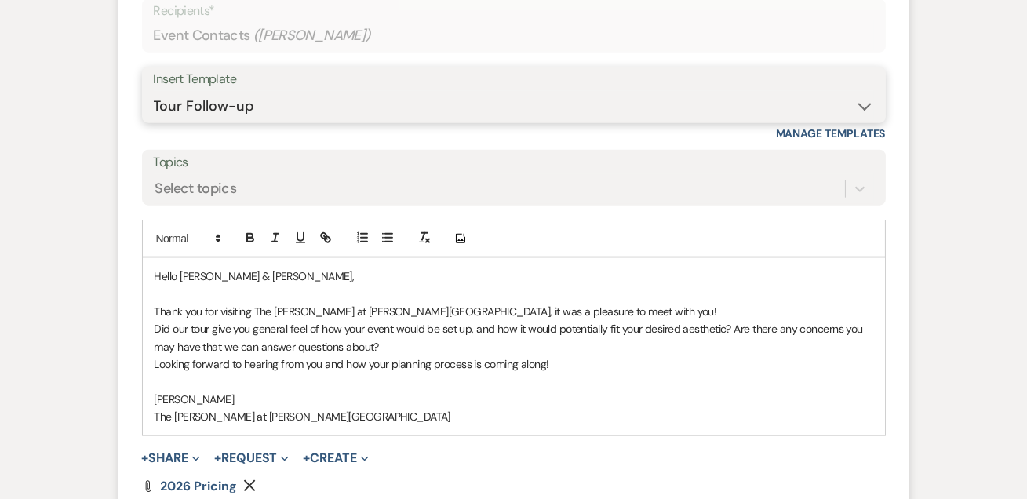
scroll to position [3660, 0]
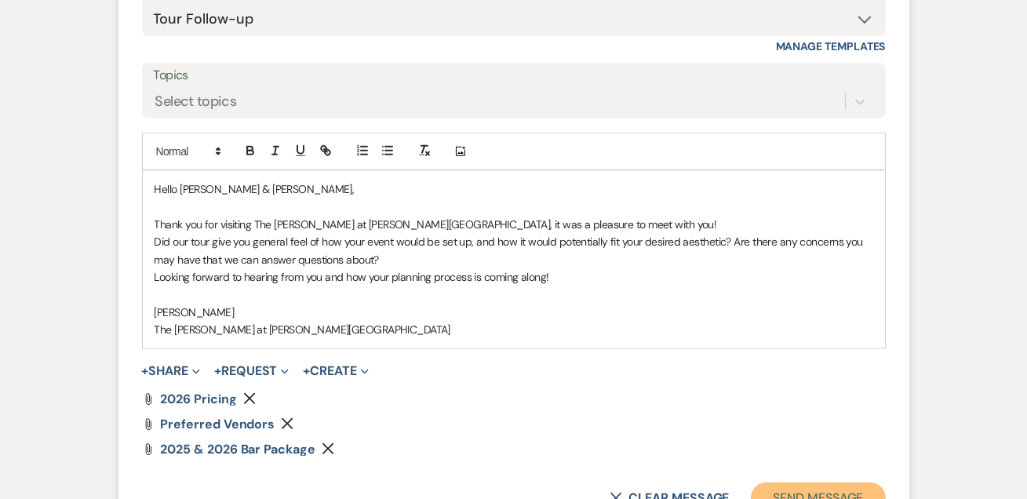
click at [778, 483] on button "Send Message" at bounding box center [818, 498] width 134 height 31
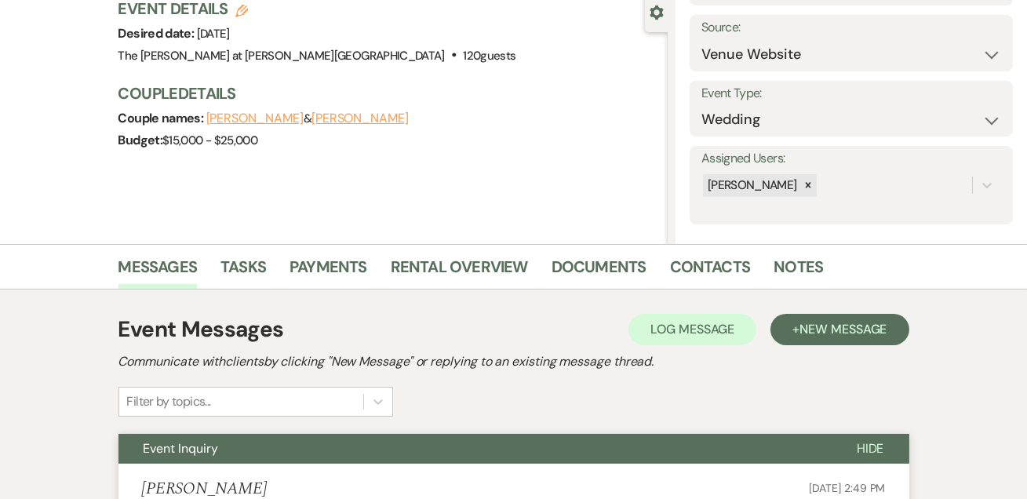
scroll to position [0, 0]
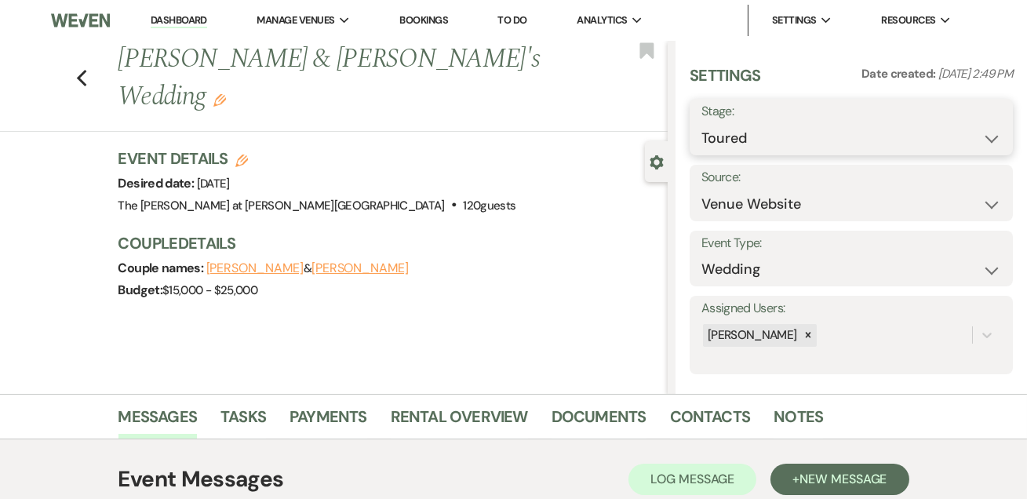
drag, startPoint x: 765, startPoint y: 127, endPoint x: 765, endPoint y: 149, distance: 22.0
click at [765, 127] on select "Inquiry Follow Up Tour Requested Tour Confirmed Toured Proposal Sent Booked Lost" at bounding box center [852, 138] width 300 height 31
select select "6"
click at [702, 123] on select "Inquiry Follow Up Tour Requested Tour Confirmed Toured Proposal Sent Booked Lost" at bounding box center [852, 138] width 300 height 31
drag, startPoint x: 978, startPoint y: 125, endPoint x: 731, endPoint y: 151, distance: 247.8
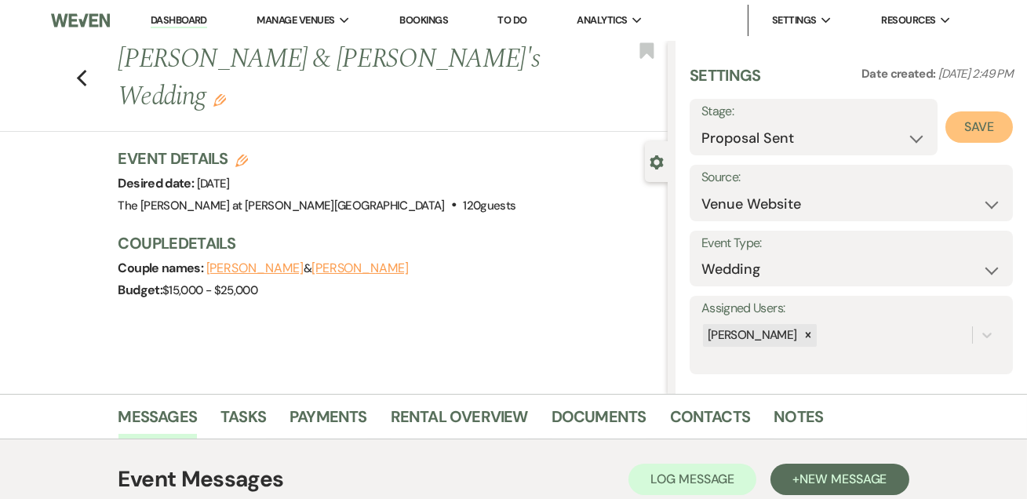
click at [977, 125] on button "Save" at bounding box center [979, 126] width 67 height 31
click at [88, 69] on icon "Previous" at bounding box center [82, 78] width 12 height 19
select select "6"
select select "5"
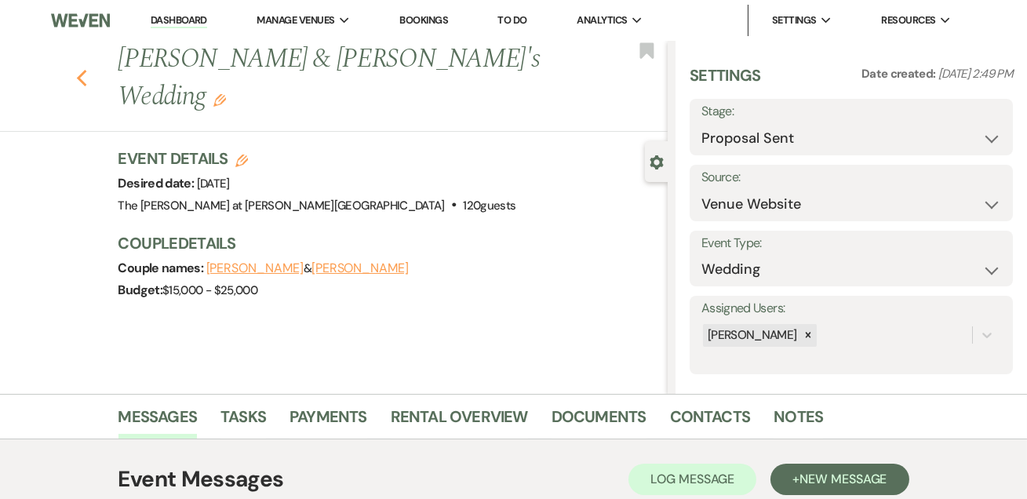
select select "5"
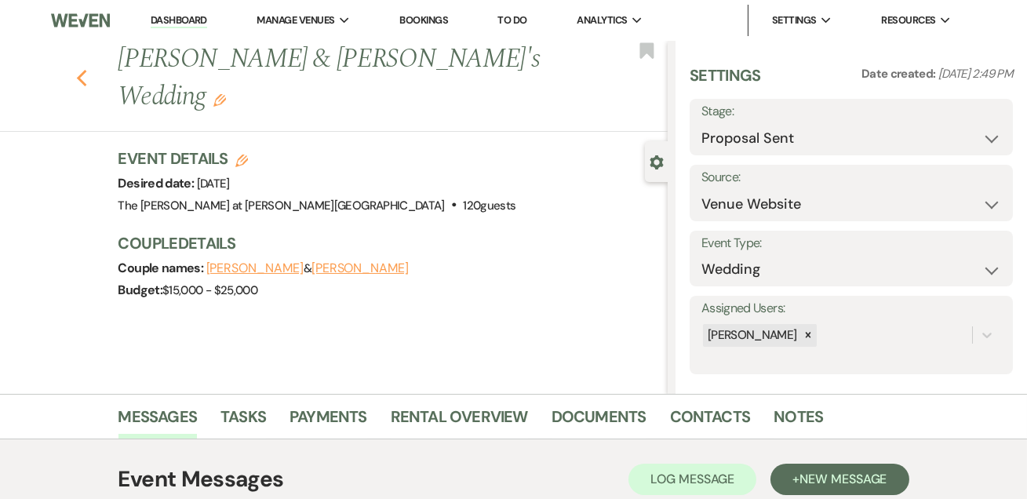
select select "5"
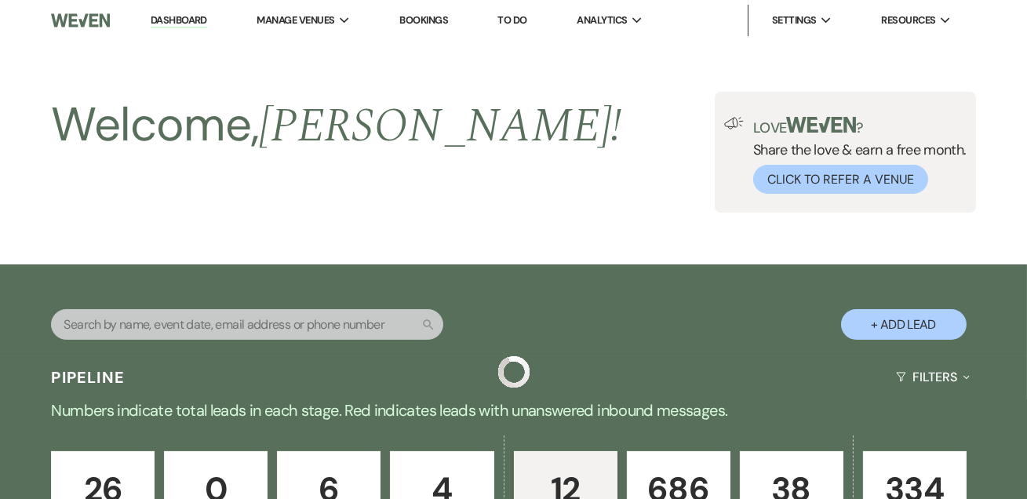
scroll to position [665, 0]
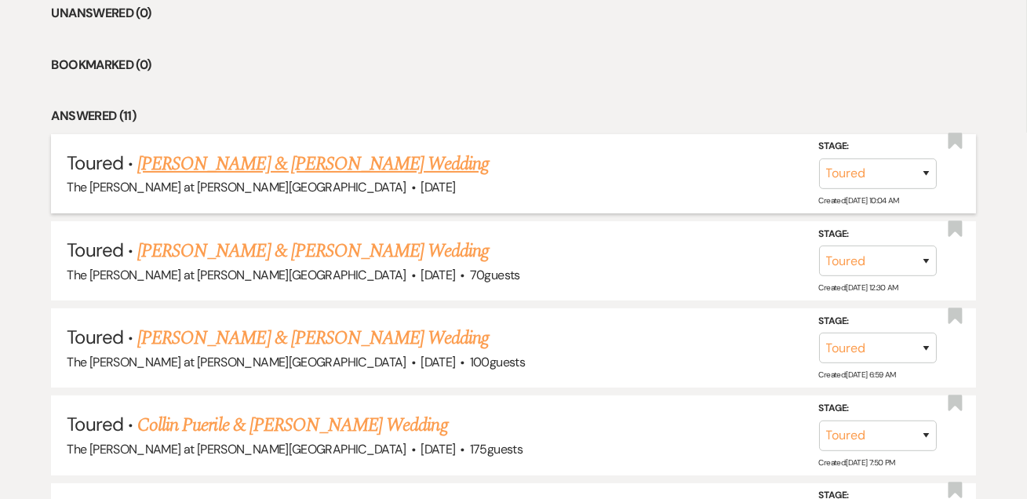
click at [215, 165] on link "[PERSON_NAME] & [PERSON_NAME] Wedding" at bounding box center [313, 164] width 352 height 28
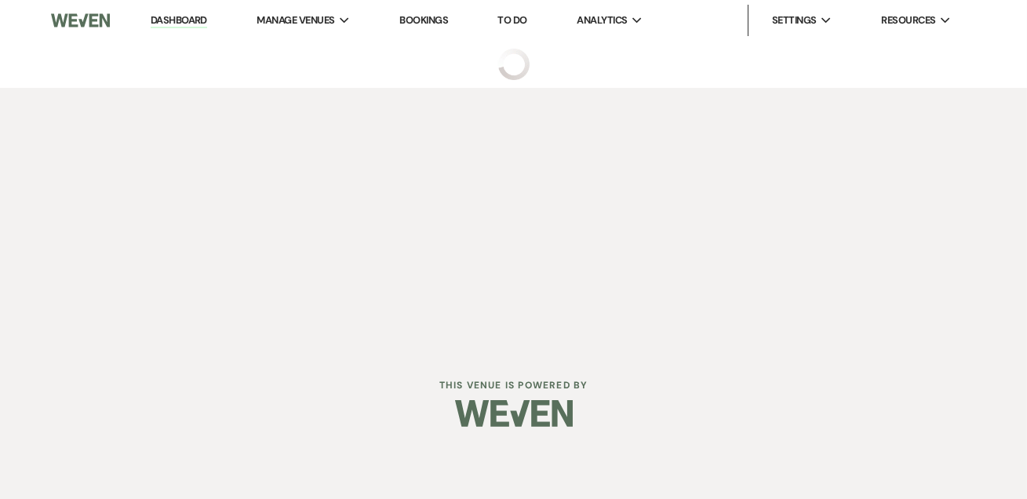
select select "5"
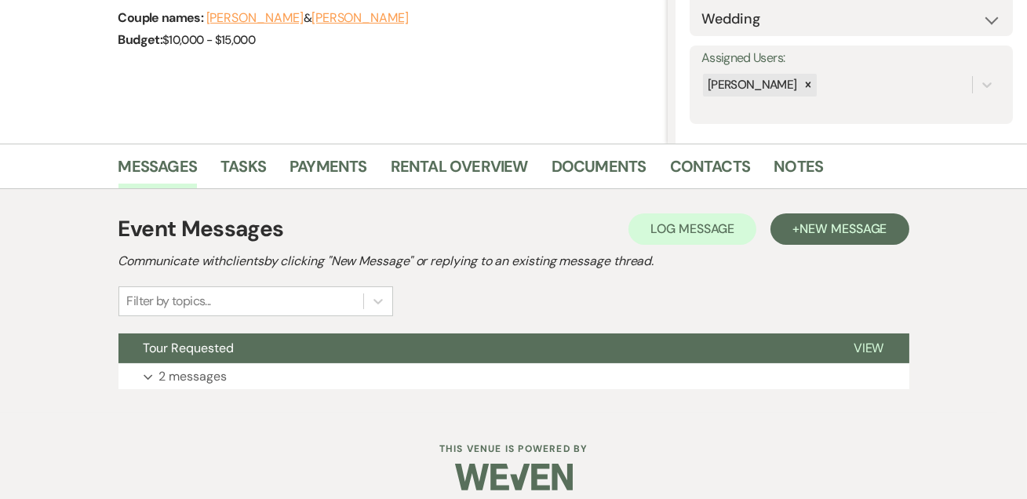
scroll to position [264, 0]
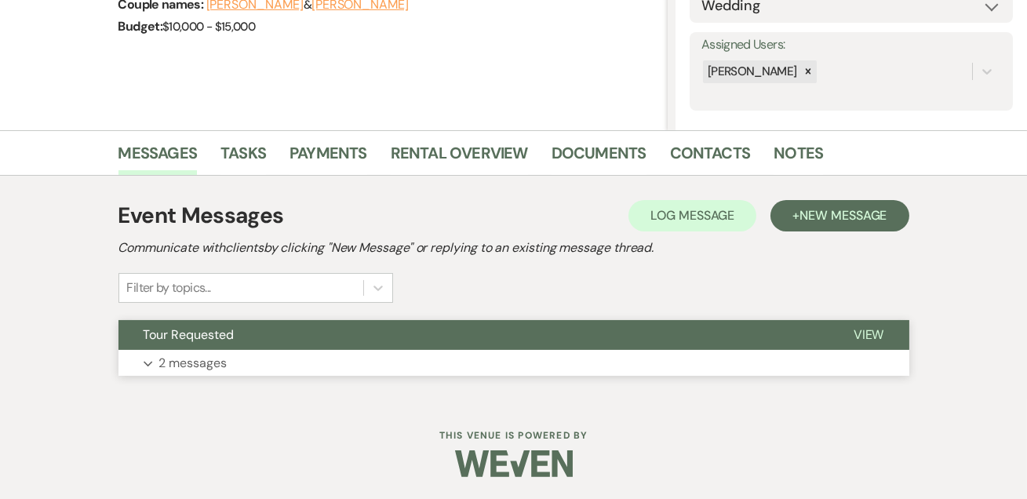
click at [199, 357] on p "2 messages" at bounding box center [193, 363] width 68 height 20
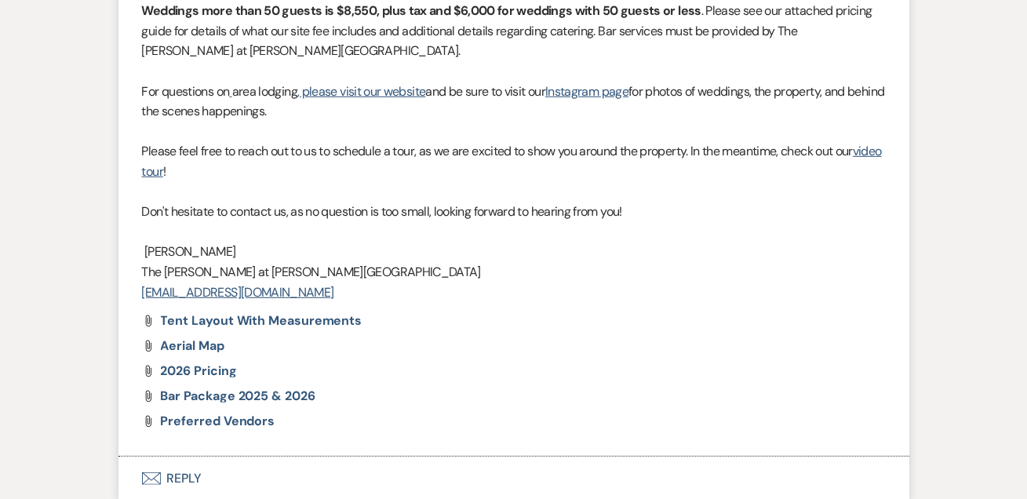
scroll to position [1595, 0]
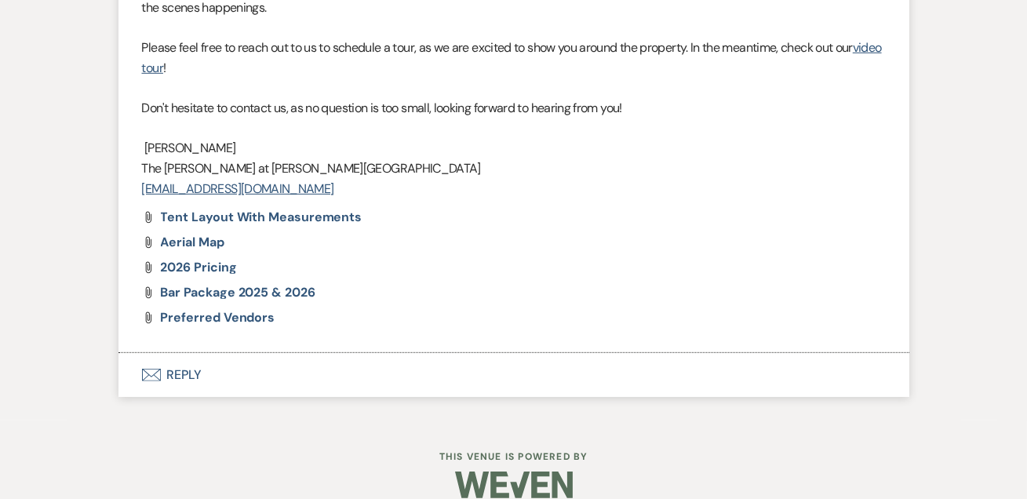
click at [199, 353] on button "Envelope Reply" at bounding box center [513, 375] width 791 height 44
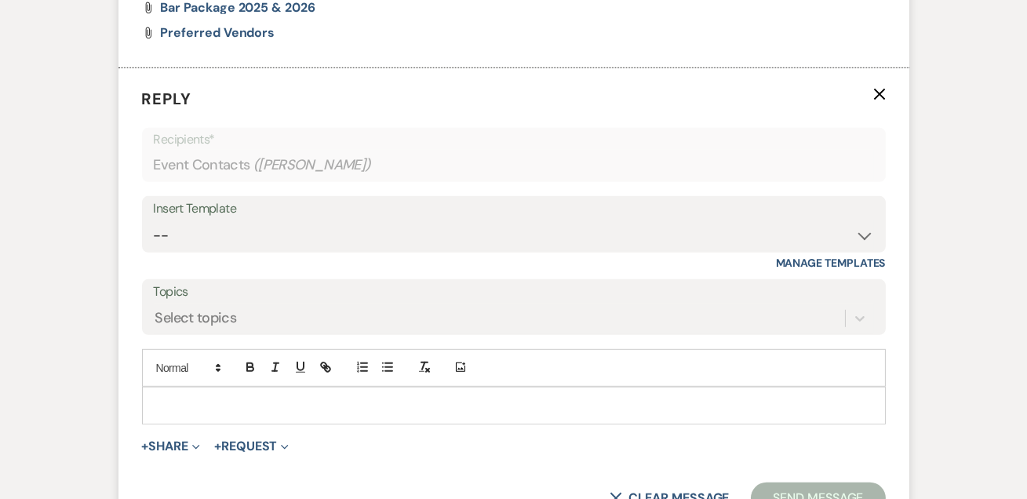
scroll to position [2007, 0]
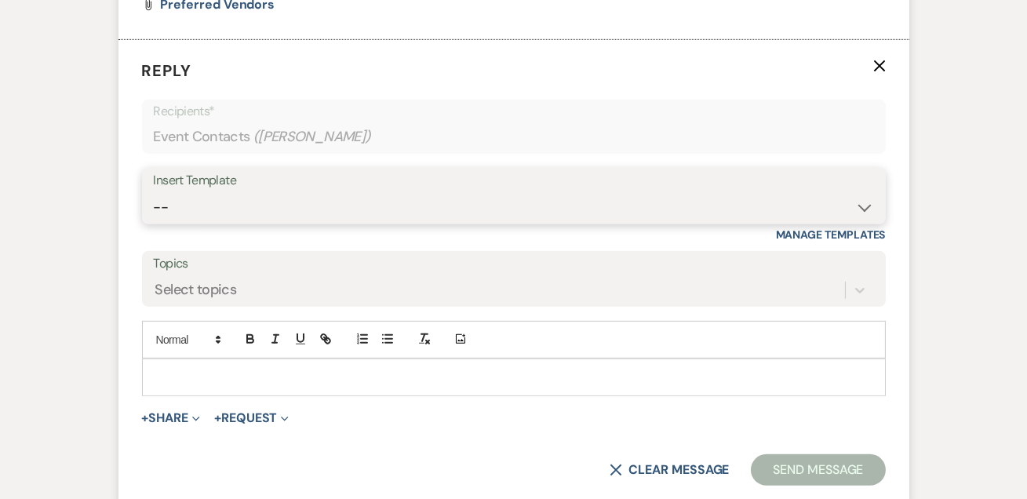
click at [200, 192] on select "-- Weven Planning Portal Introduction (Booked Events) Tour Request Response Fol…" at bounding box center [514, 207] width 720 height 31
select select "2191"
click at [154, 192] on select "-- Weven Planning Portal Introduction (Booked Events) Tour Request Response Fol…" at bounding box center [514, 207] width 720 height 31
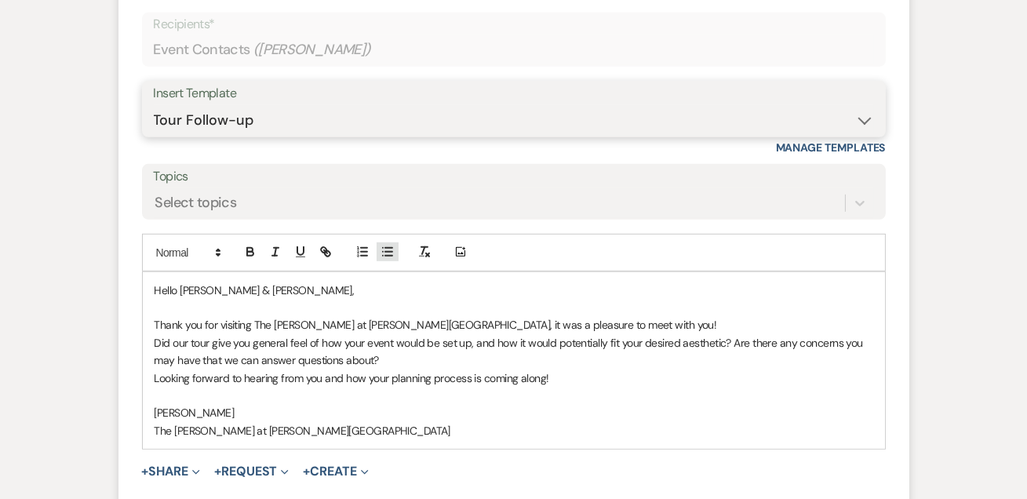
scroll to position [2272, 0]
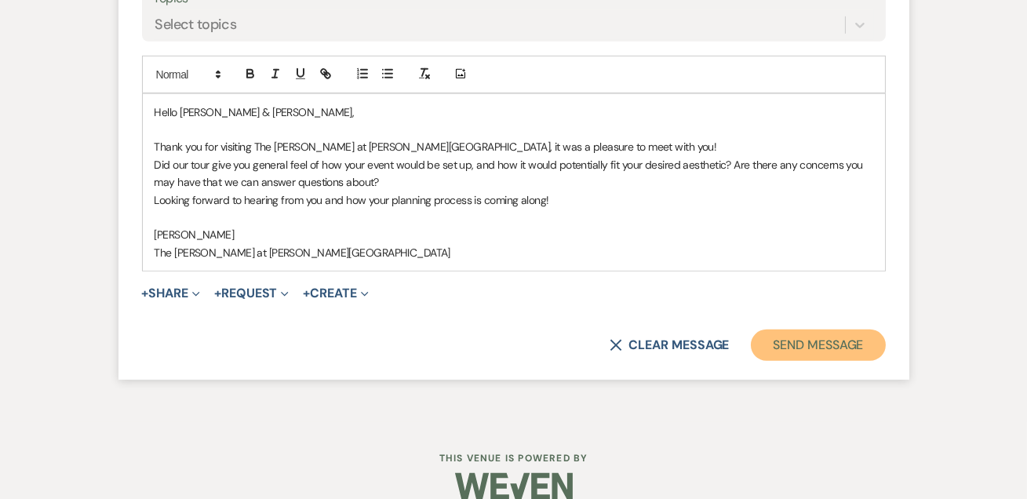
drag, startPoint x: 767, startPoint y: 315, endPoint x: 785, endPoint y: 322, distance: 19.1
click at [768, 330] on button "Send Message" at bounding box center [818, 345] width 134 height 31
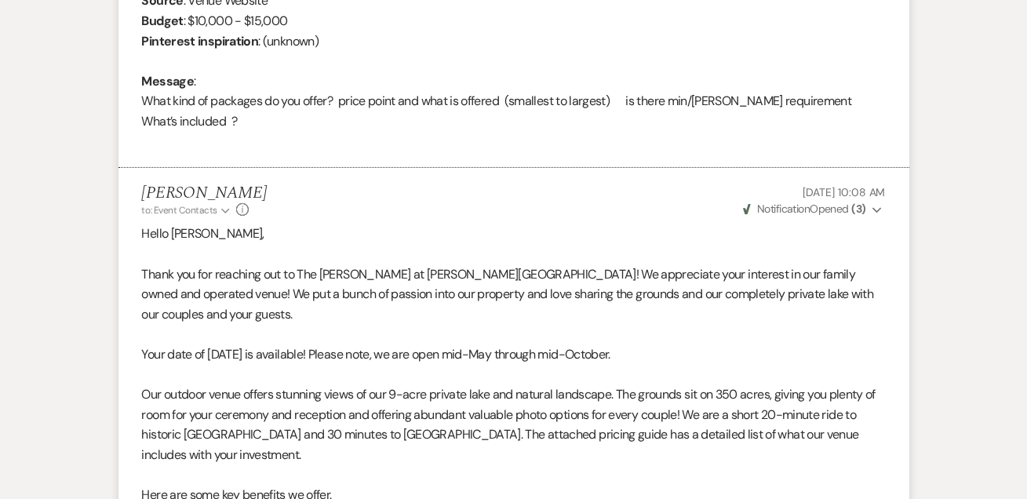
scroll to position [3, 0]
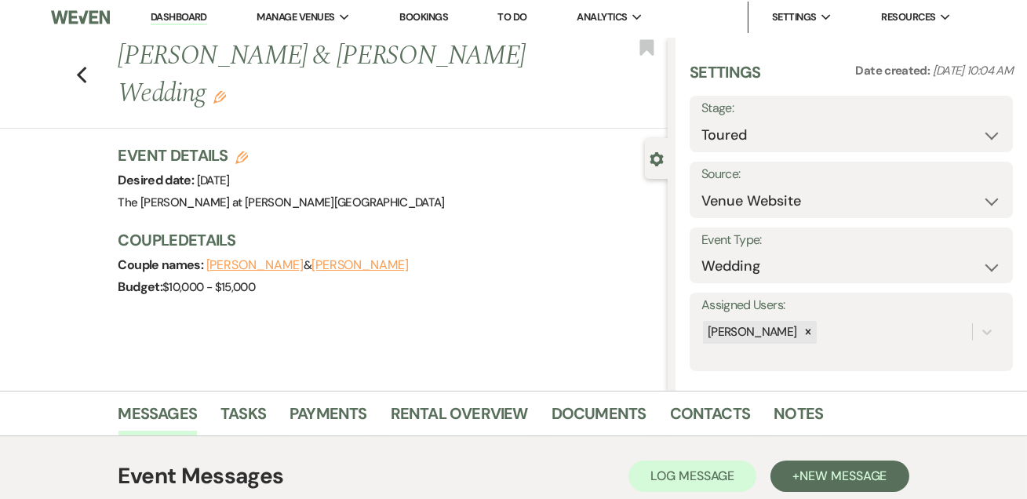
click at [791, 114] on label "Stage:" at bounding box center [852, 108] width 300 height 23
click at [798, 128] on select "Inquiry Follow Up Tour Requested Tour Confirmed Toured Proposal Sent Booked Lost" at bounding box center [852, 135] width 300 height 31
select select "6"
click at [702, 120] on select "Inquiry Follow Up Tour Requested Tour Confirmed Toured Proposal Sent Booked Lost" at bounding box center [852, 135] width 300 height 31
click at [938, 135] on div "Save" at bounding box center [975, 124] width 75 height 56
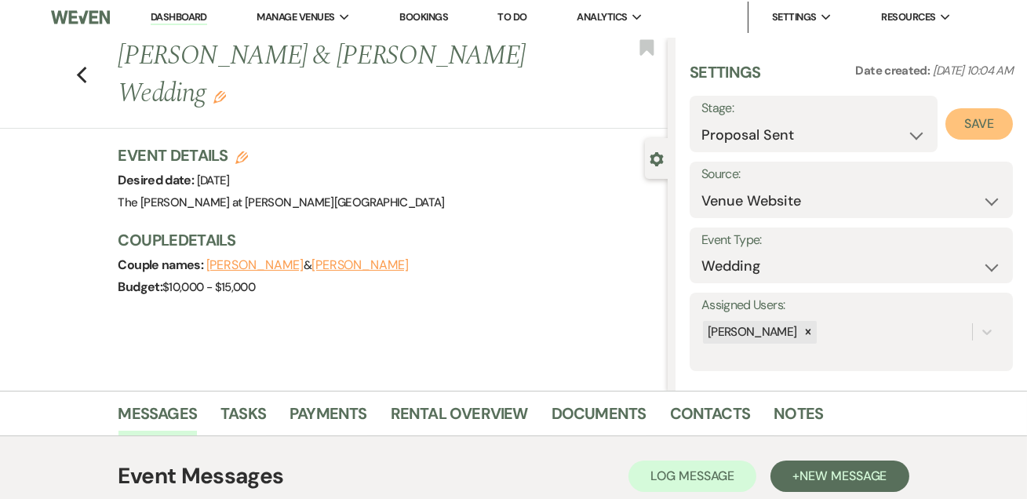
click at [954, 125] on button "Save" at bounding box center [979, 123] width 67 height 31
click at [84, 66] on icon "Previous" at bounding box center [82, 75] width 12 height 19
select select "5"
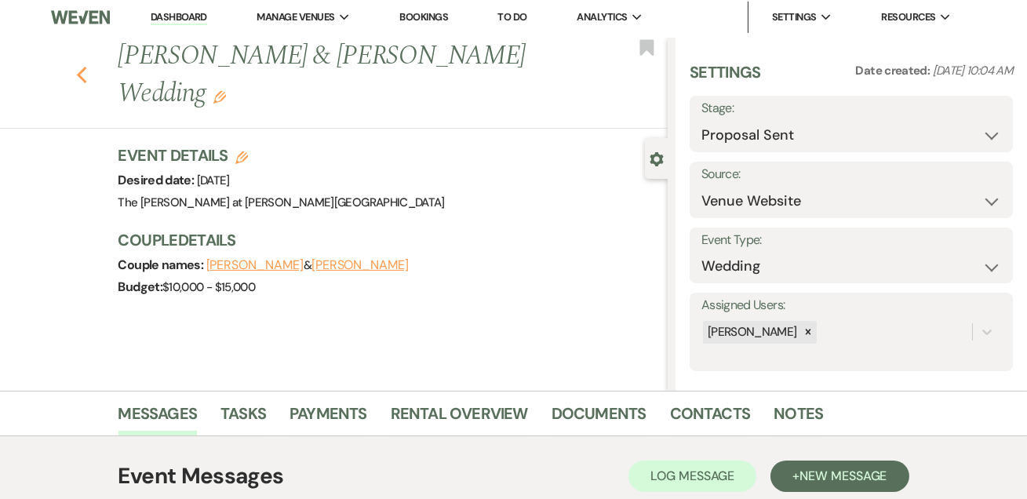
select select "5"
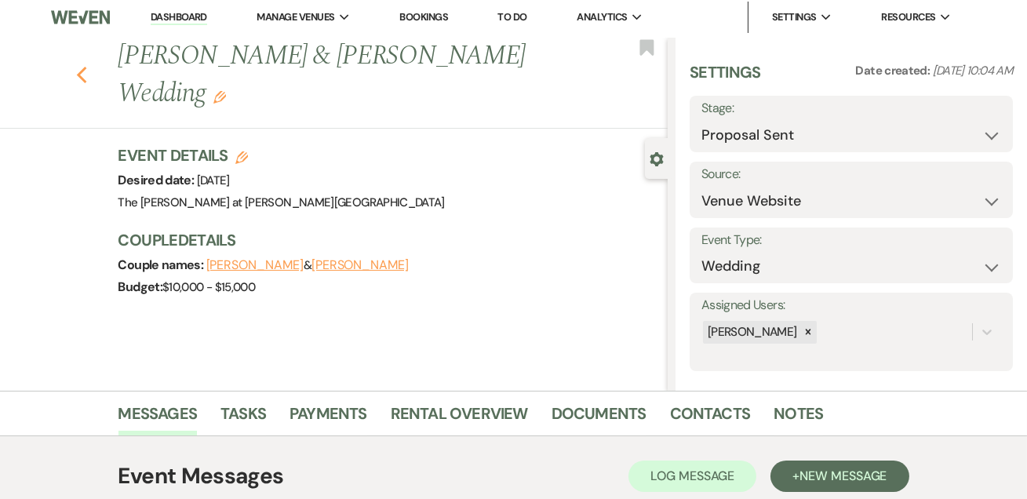
select select "5"
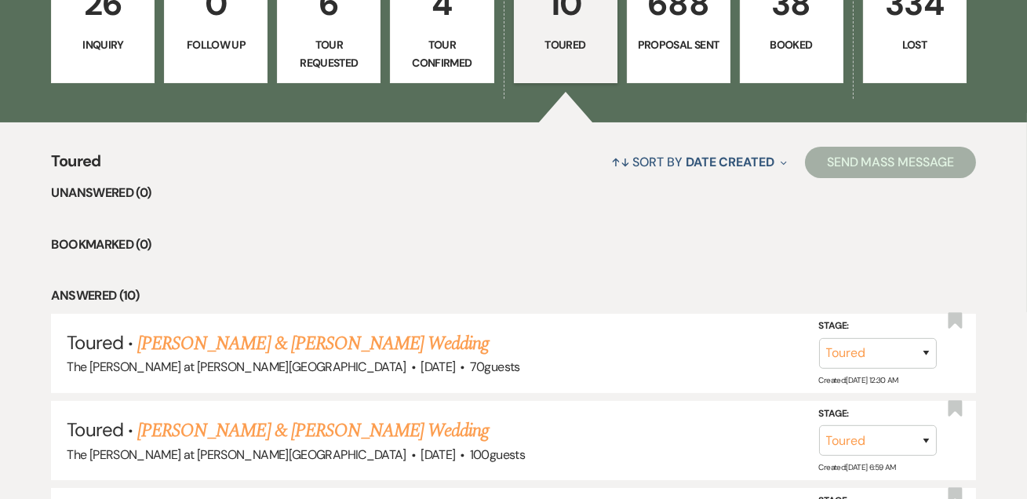
scroll to position [570, 0]
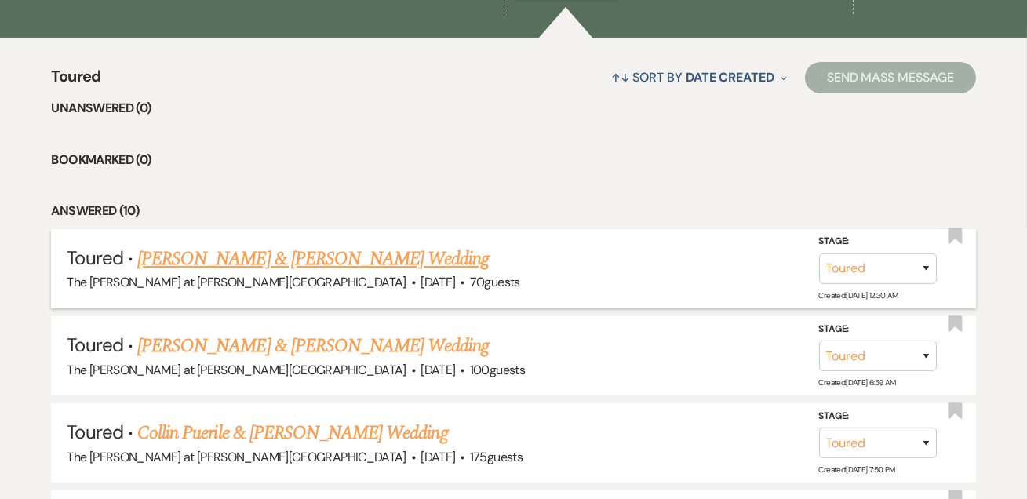
click at [228, 257] on link "[PERSON_NAME] & [PERSON_NAME] Wedding" at bounding box center [313, 259] width 352 height 28
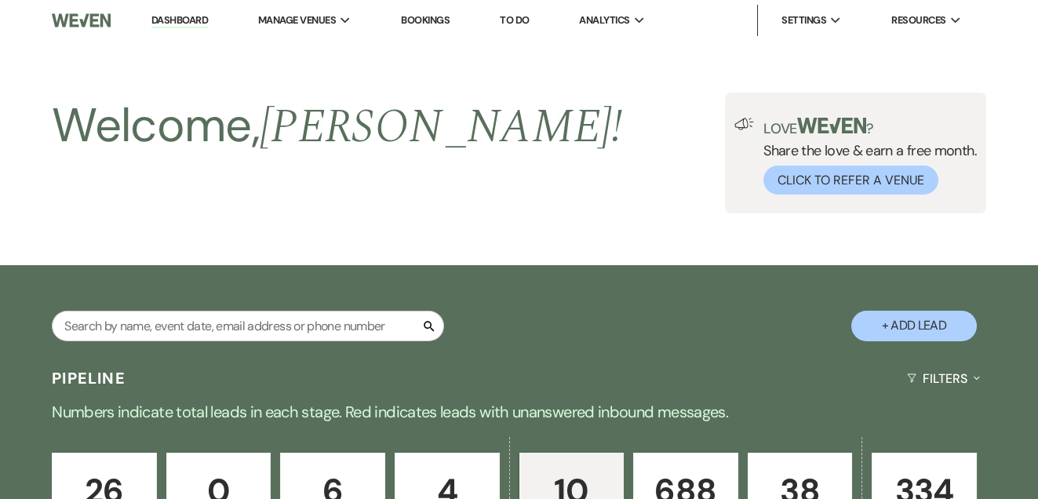
select select "5"
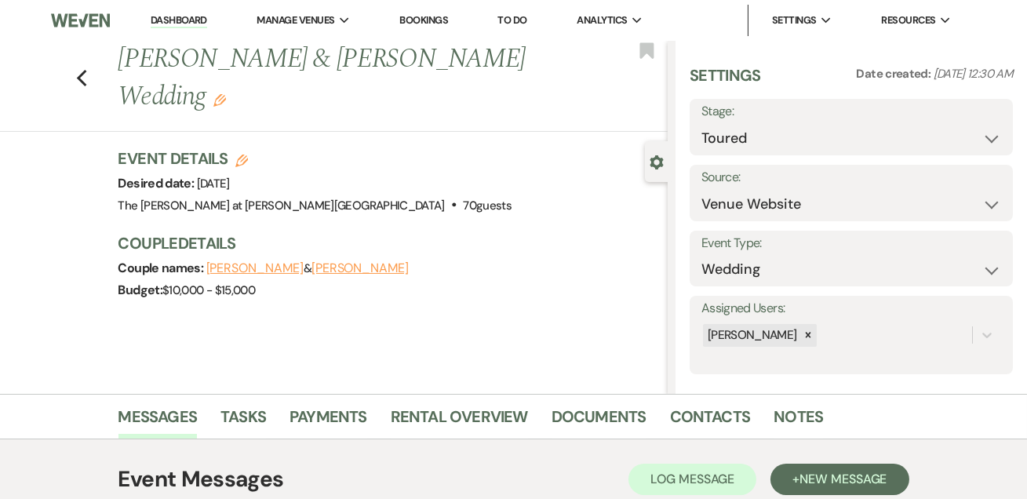
scroll to position [264, 0]
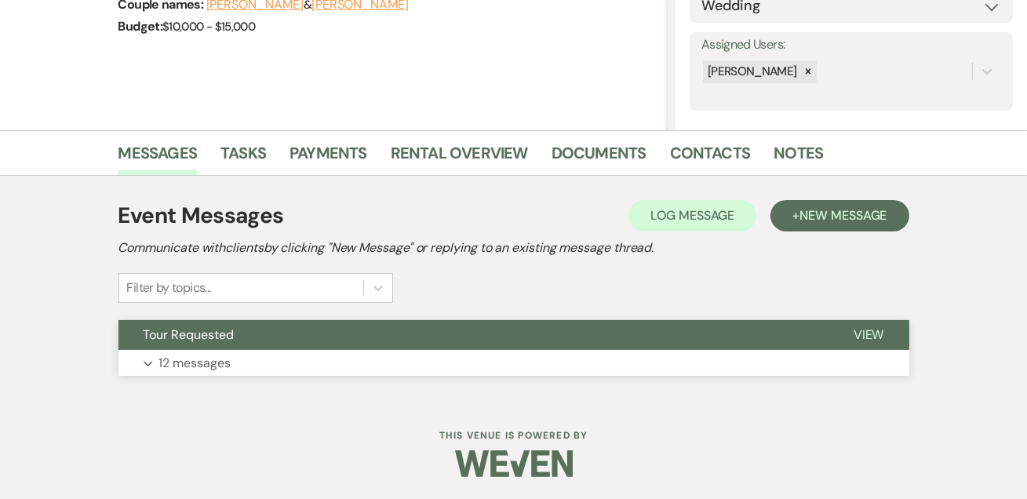
click at [217, 360] on p "12 messages" at bounding box center [195, 363] width 72 height 20
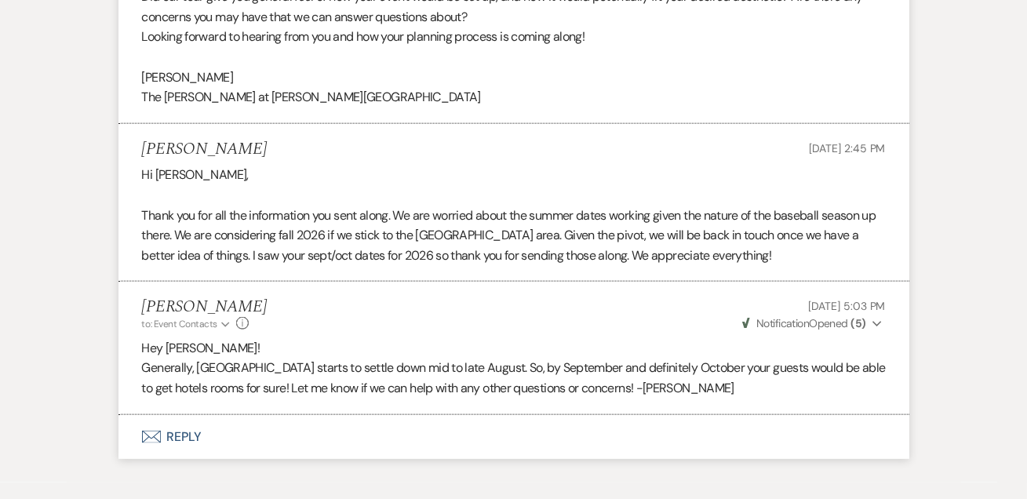
scroll to position [3938, 0]
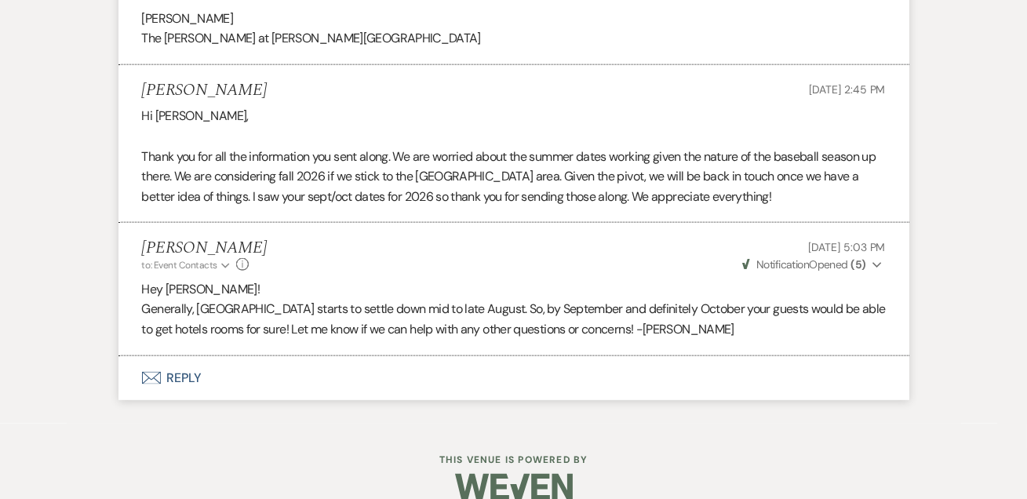
click at [192, 356] on button "Envelope Reply" at bounding box center [513, 378] width 791 height 44
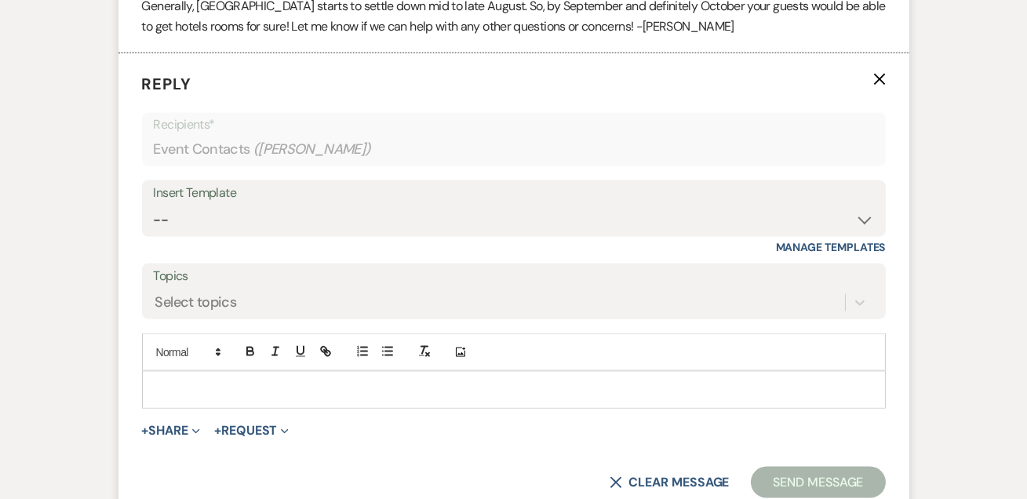
scroll to position [4251, 0]
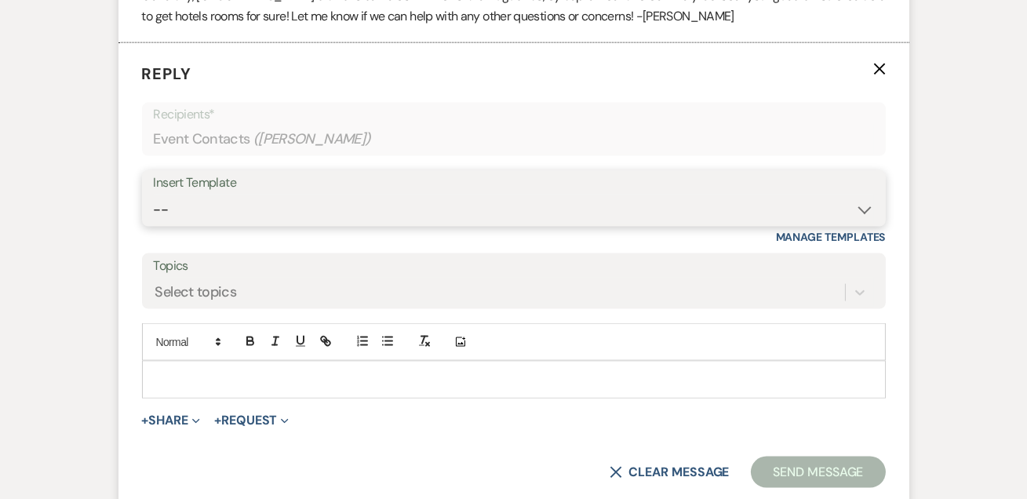
click at [208, 195] on select "-- Weven Planning Portal Introduction (Booked Events) Tour Request Response Fol…" at bounding box center [514, 210] width 720 height 31
select select "4648"
click at [154, 195] on select "-- Weven Planning Portal Introduction (Booked Events) Tour Request Response Fol…" at bounding box center [514, 210] width 720 height 31
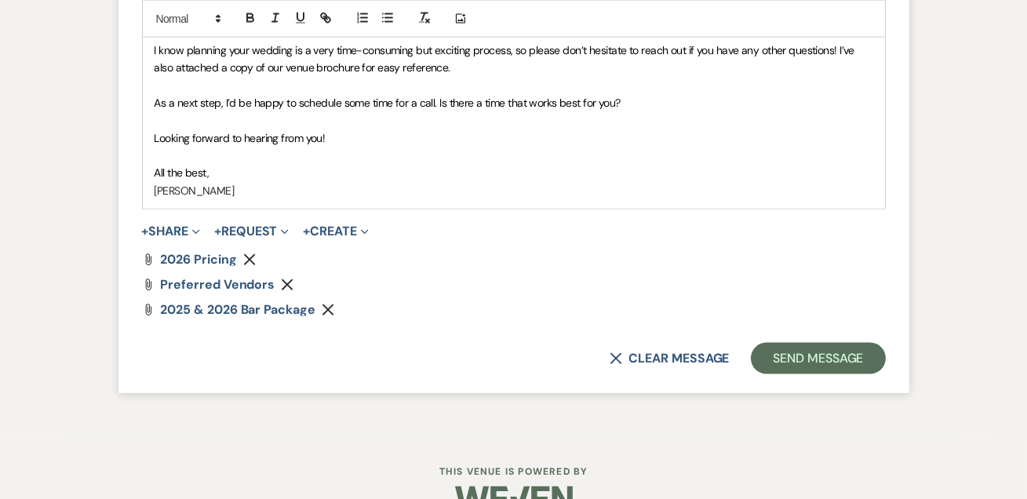
scroll to position [4662, 0]
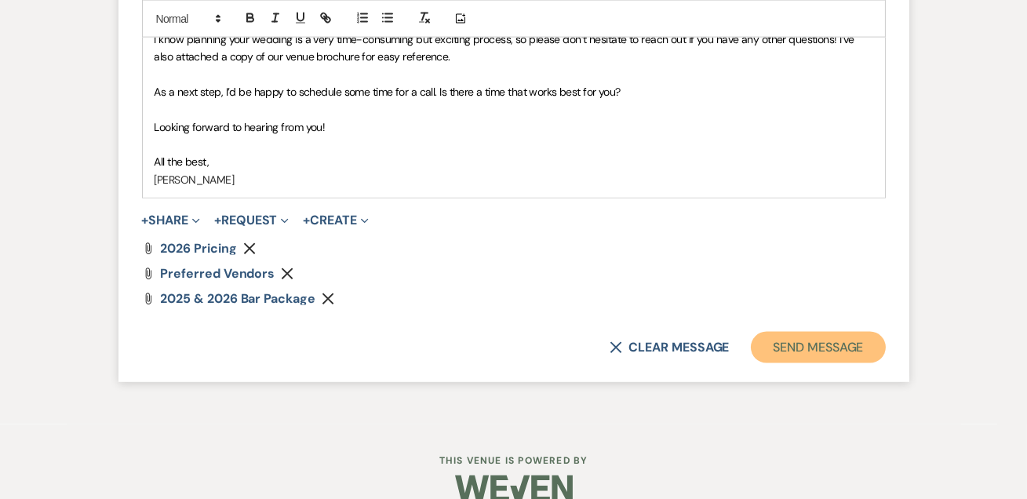
click at [826, 332] on button "Send Message" at bounding box center [818, 347] width 134 height 31
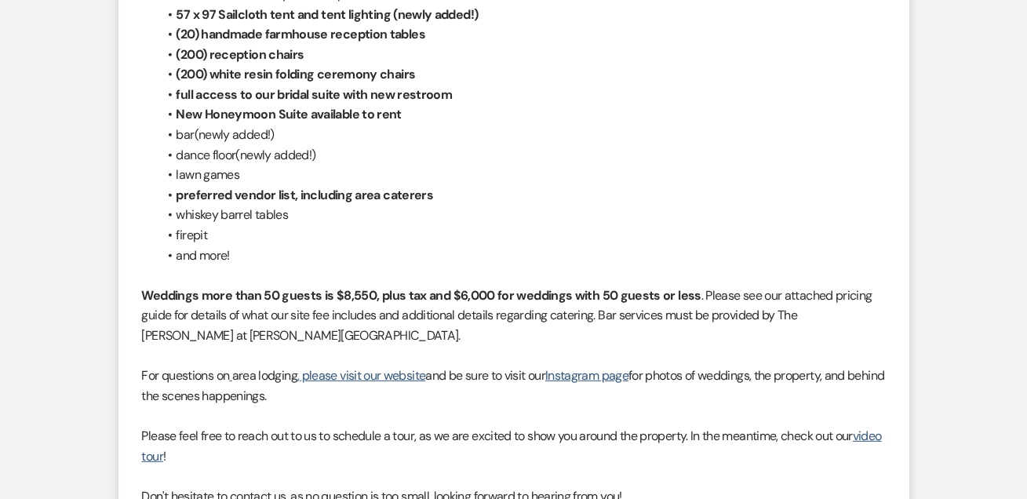
scroll to position [0, 0]
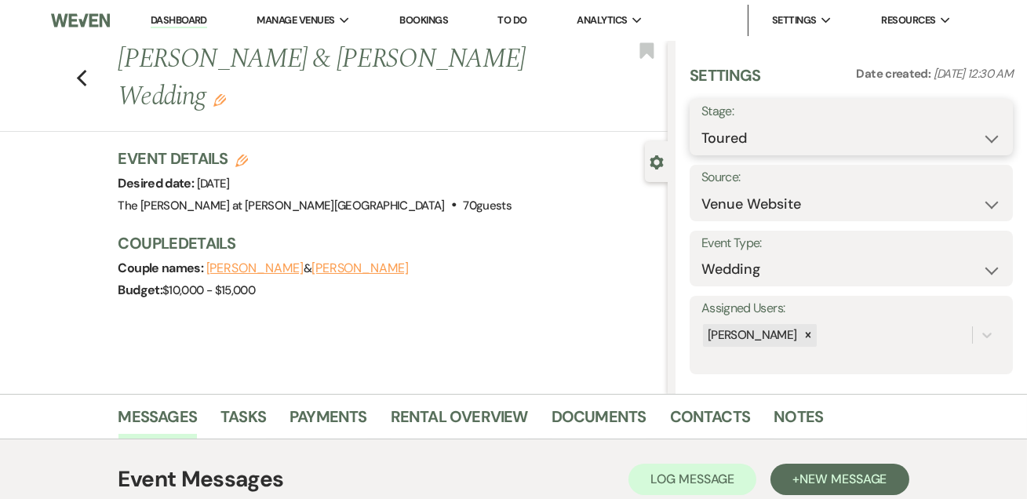
drag, startPoint x: 788, startPoint y: 139, endPoint x: 804, endPoint y: 156, distance: 23.3
click at [788, 138] on select "Inquiry Follow Up Tour Requested Tour Confirmed Toured Proposal Sent Booked Lost" at bounding box center [852, 138] width 300 height 31
select select "6"
click at [702, 123] on select "Inquiry Follow Up Tour Requested Tour Confirmed Toured Proposal Sent Booked Lost" at bounding box center [852, 138] width 300 height 31
click at [946, 132] on button "Save" at bounding box center [979, 126] width 67 height 31
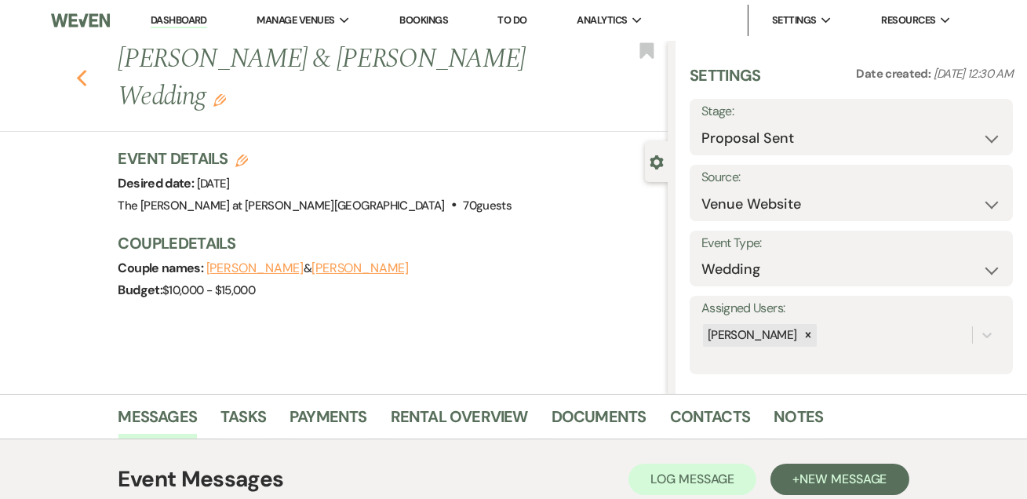
click at [86, 70] on use "button" at bounding box center [81, 78] width 10 height 17
select select "6"
select select "5"
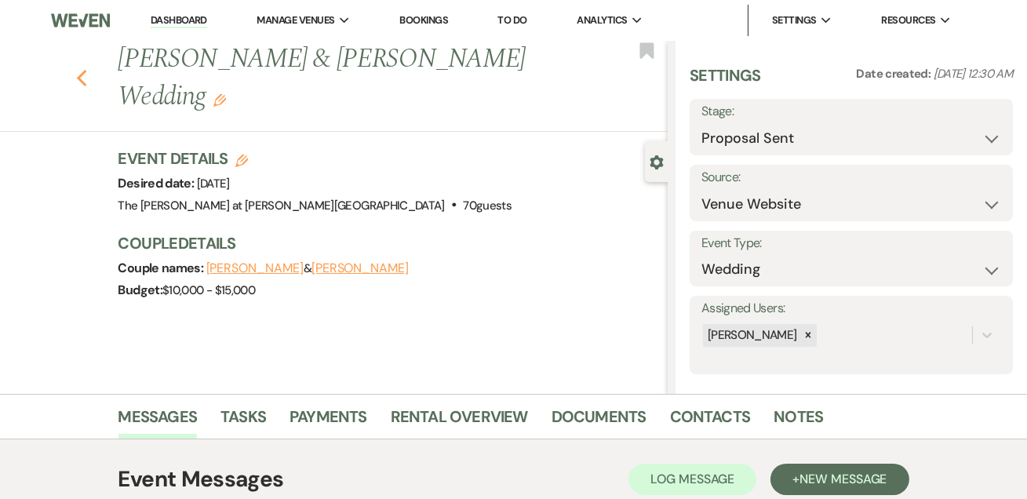
select select "5"
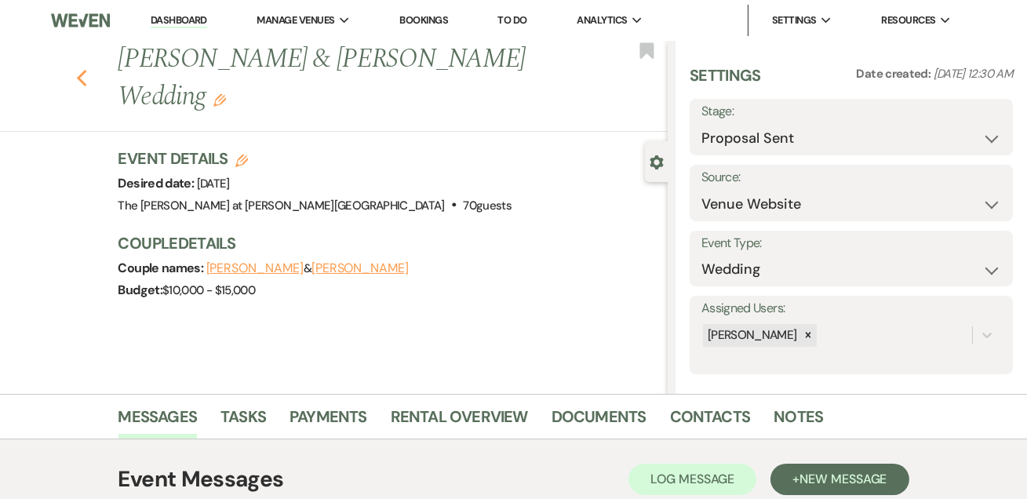
select select "5"
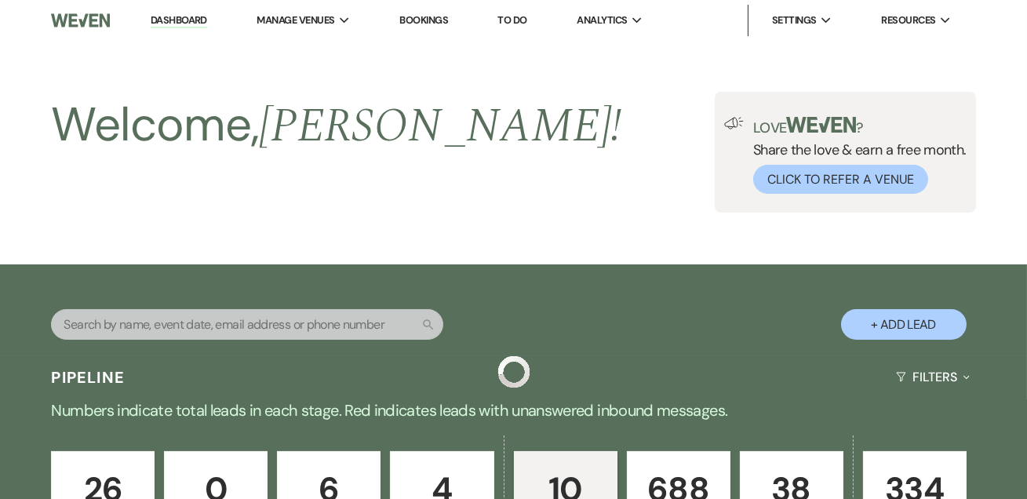
scroll to position [570, 0]
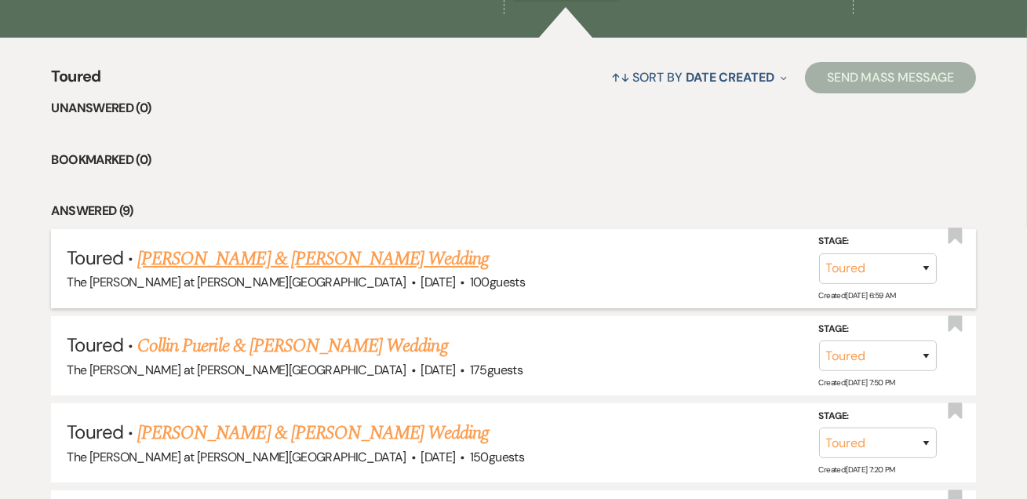
click at [305, 256] on link "[PERSON_NAME] & [PERSON_NAME] Wedding" at bounding box center [313, 259] width 352 height 28
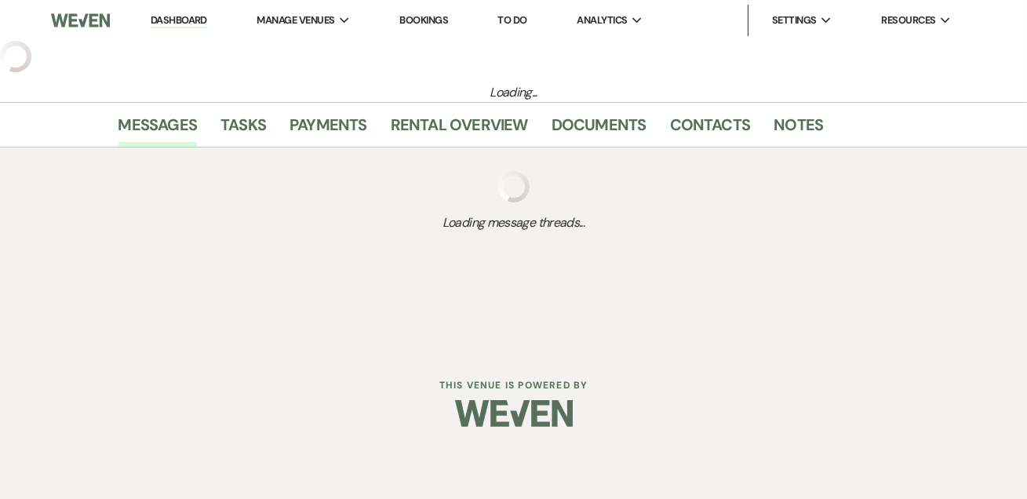
select select "5"
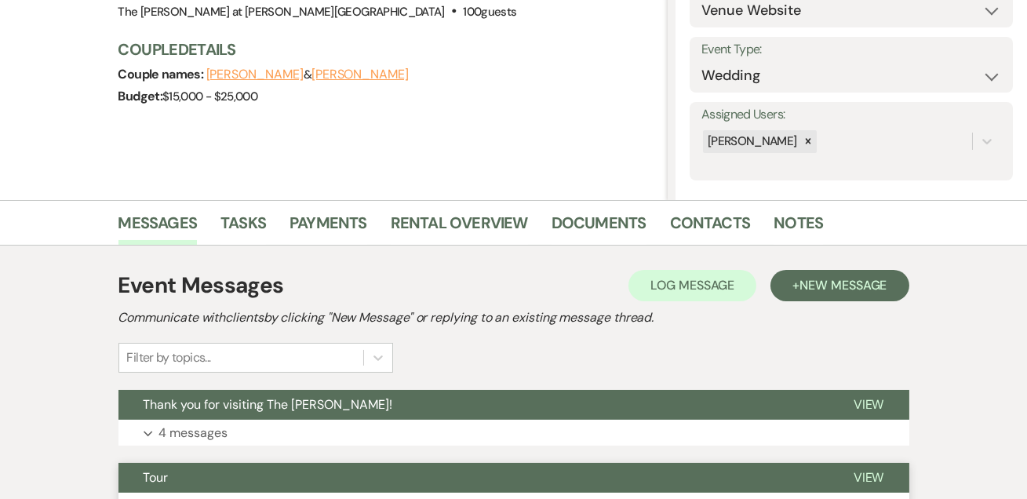
scroll to position [380, 0]
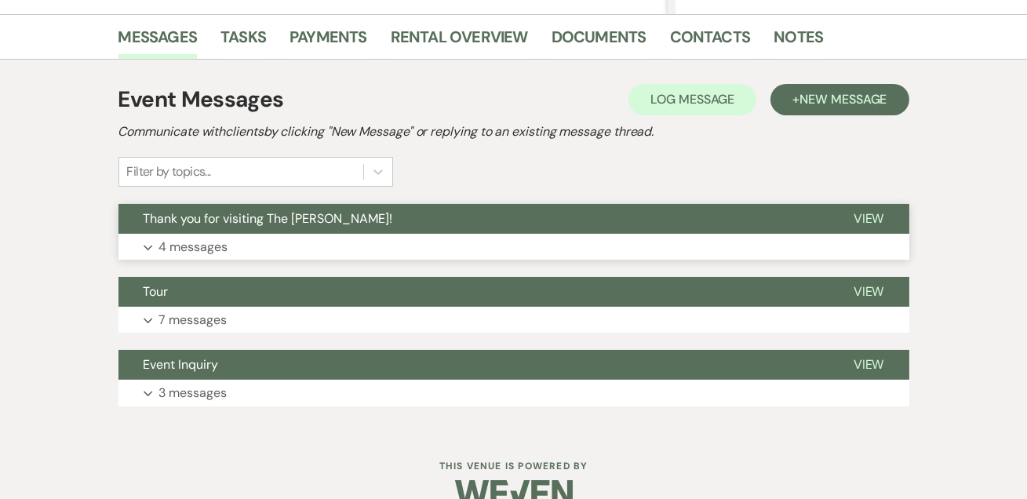
click at [185, 247] on p "4 messages" at bounding box center [193, 247] width 69 height 20
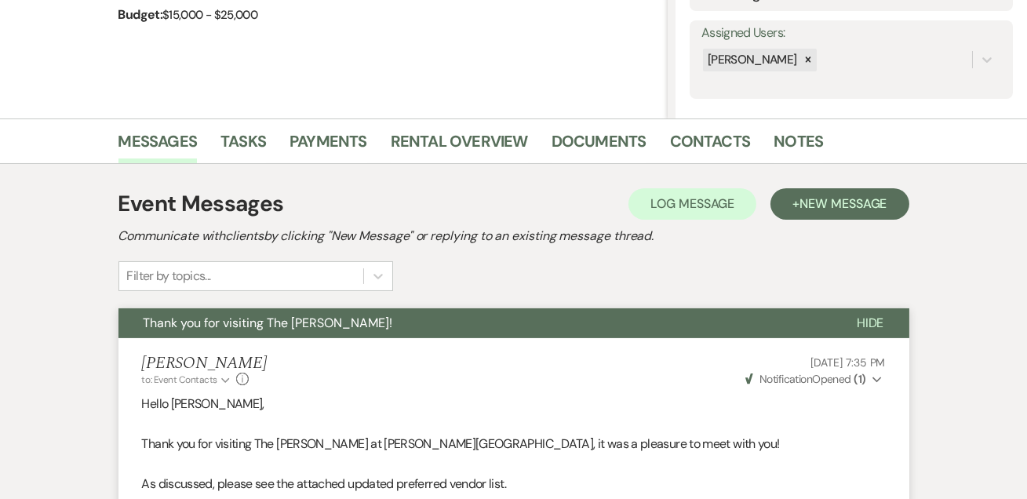
scroll to position [0, 0]
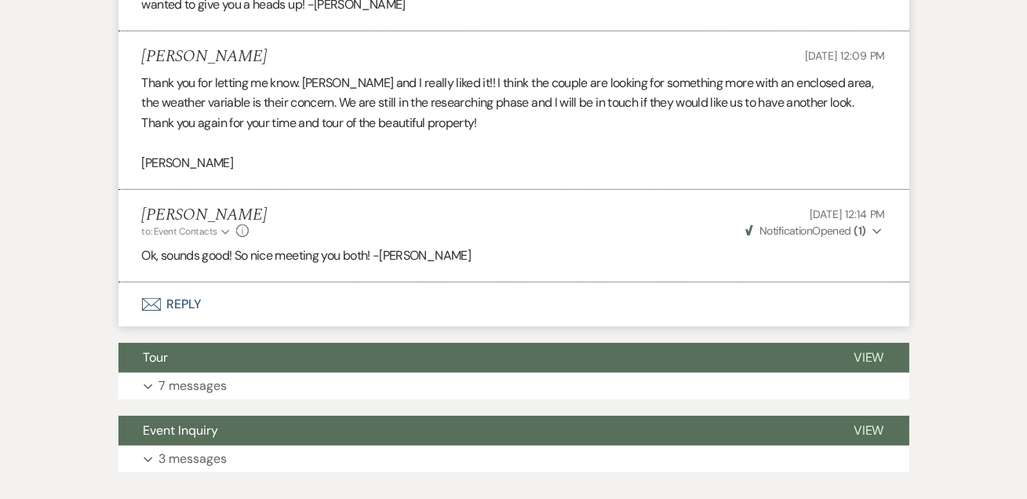
click at [186, 308] on button "Envelope Reply" at bounding box center [513, 304] width 791 height 44
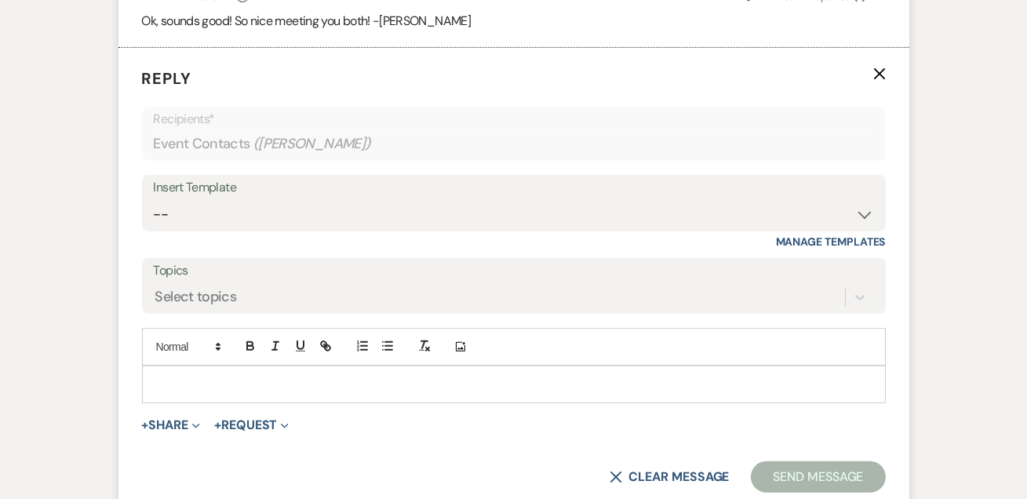
scroll to position [1348, 0]
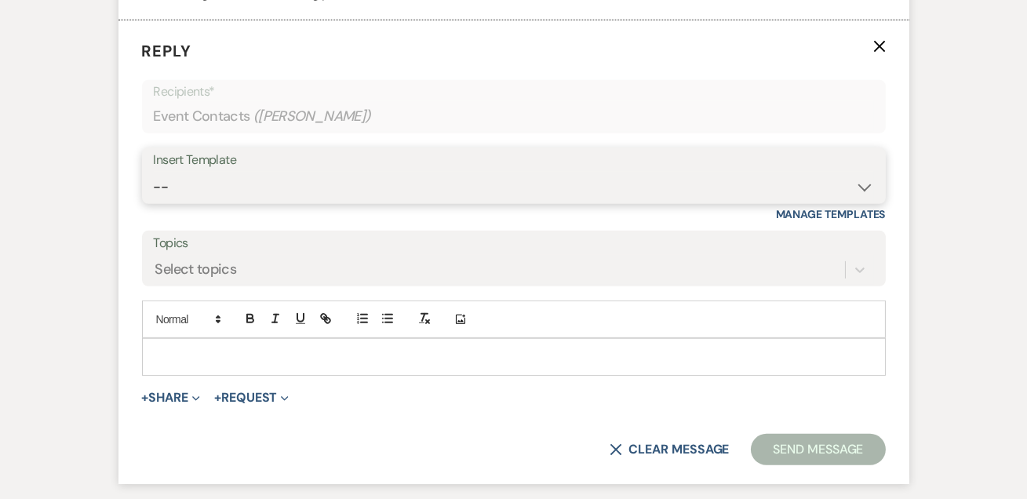
click at [213, 172] on select "-- Weven Planning Portal Introduction (Booked Events) Tour Request Response Fol…" at bounding box center [514, 187] width 720 height 31
select select "4648"
click at [154, 172] on select "-- Weven Planning Portal Introduction (Booked Events) Tour Request Response Fol…" at bounding box center [514, 187] width 720 height 31
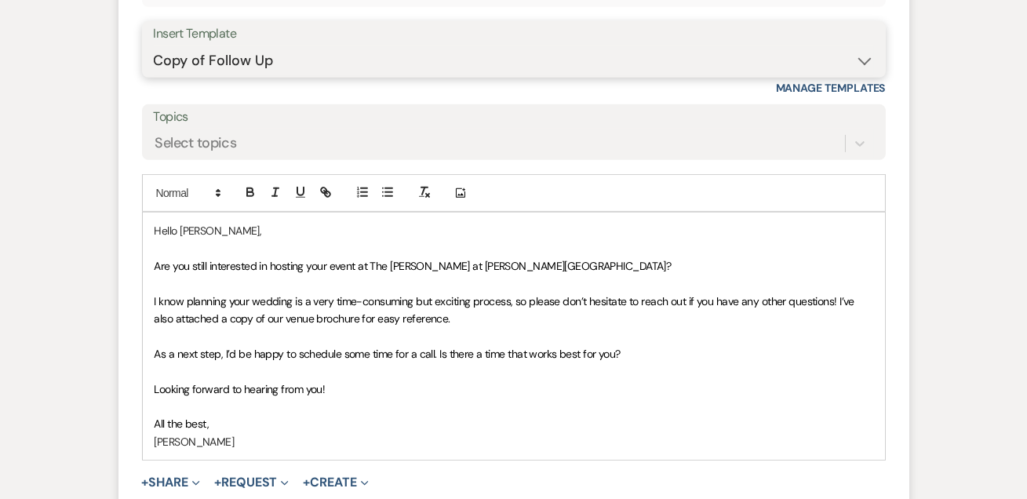
scroll to position [1634, 0]
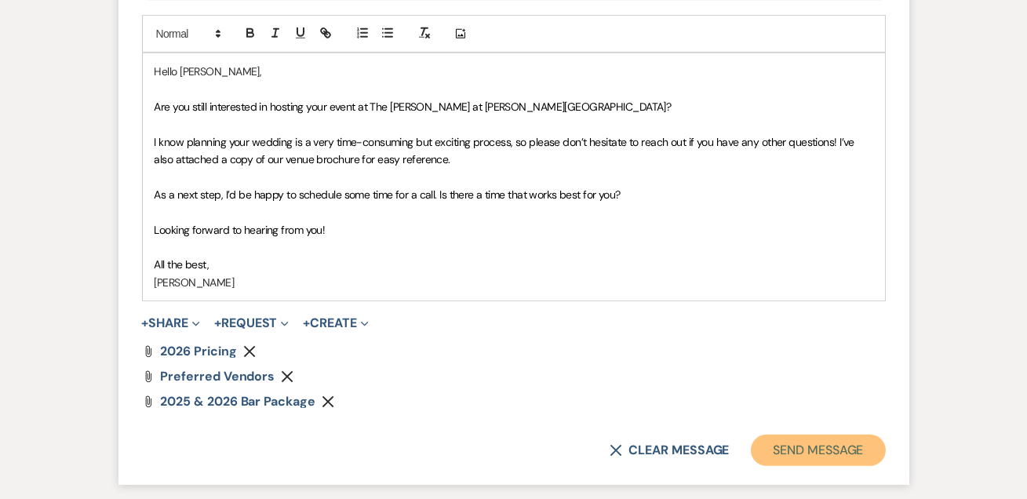
click at [779, 456] on button "Send Message" at bounding box center [818, 450] width 134 height 31
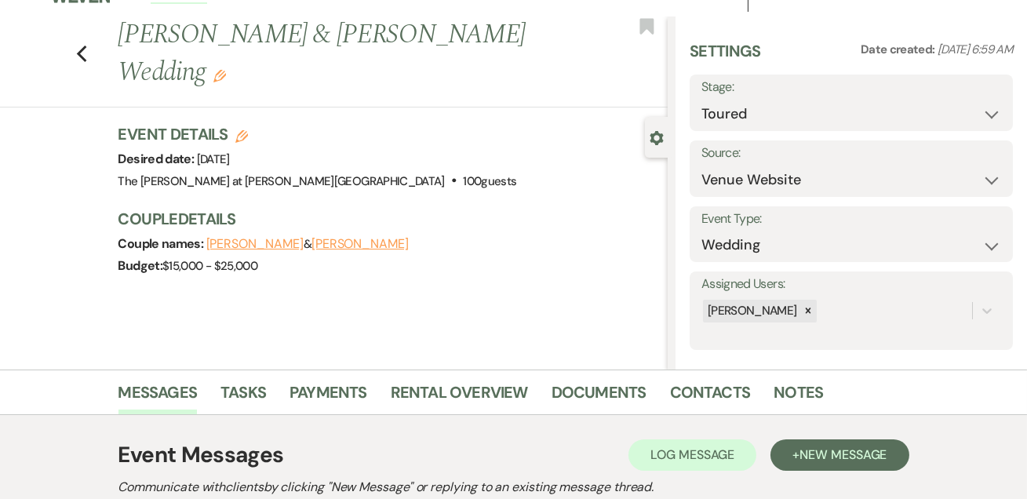
scroll to position [15, 0]
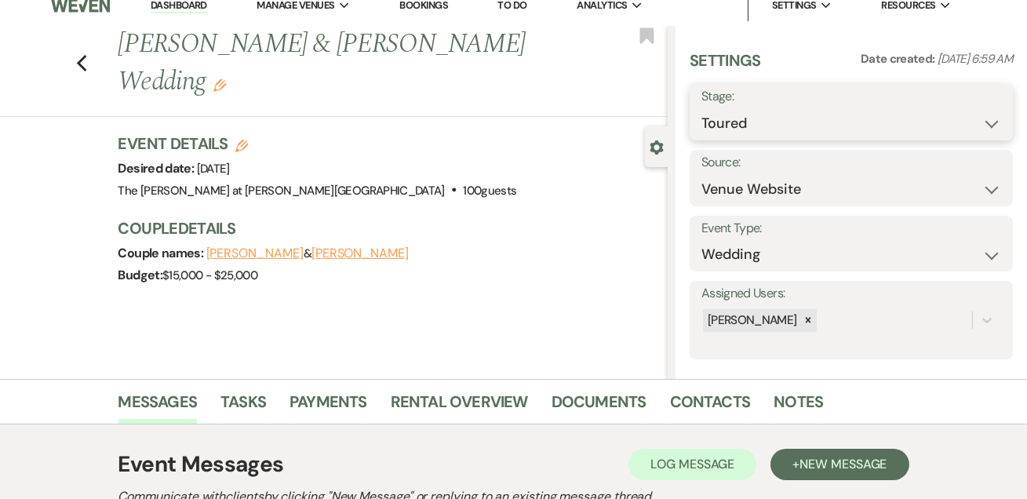
drag, startPoint x: 796, startPoint y: 114, endPoint x: 801, endPoint y: 128, distance: 14.9
click at [796, 114] on select "Inquiry Follow Up Tour Requested Tour Confirmed Toured Proposal Sent Booked Lost" at bounding box center [852, 123] width 300 height 31
select select "6"
click at [702, 108] on select "Inquiry Follow Up Tour Requested Tour Confirmed Toured Proposal Sent Booked Lost" at bounding box center [852, 123] width 300 height 31
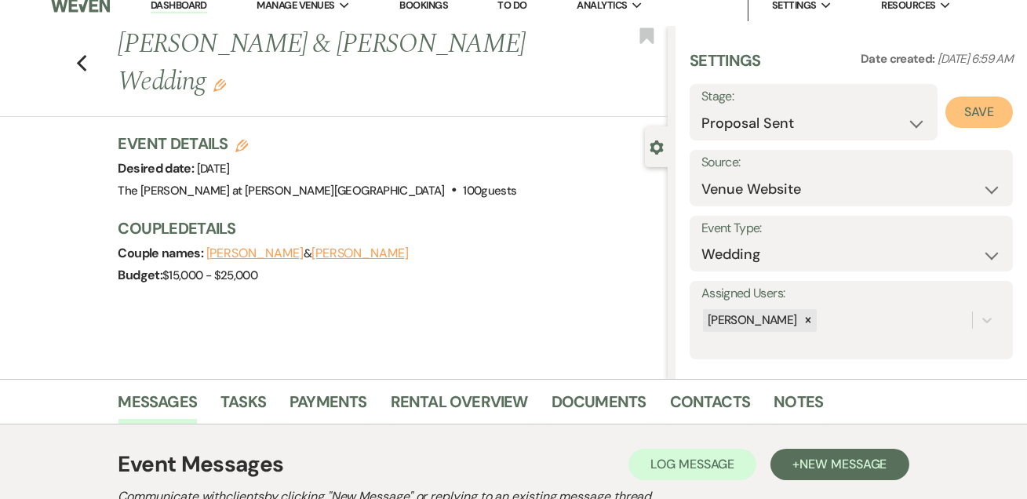
click at [958, 111] on button "Save" at bounding box center [979, 112] width 67 height 31
click at [86, 55] on use "button" at bounding box center [81, 63] width 10 height 17
select select "5"
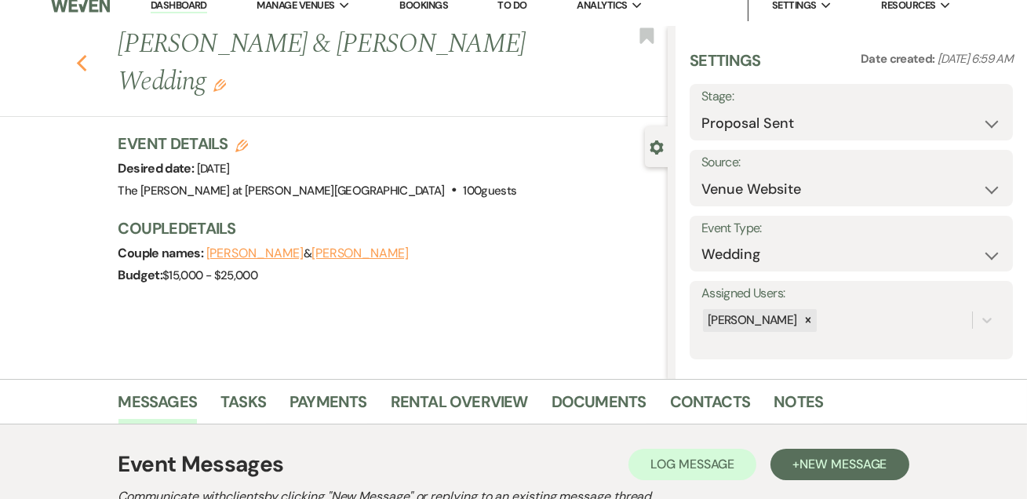
select select "5"
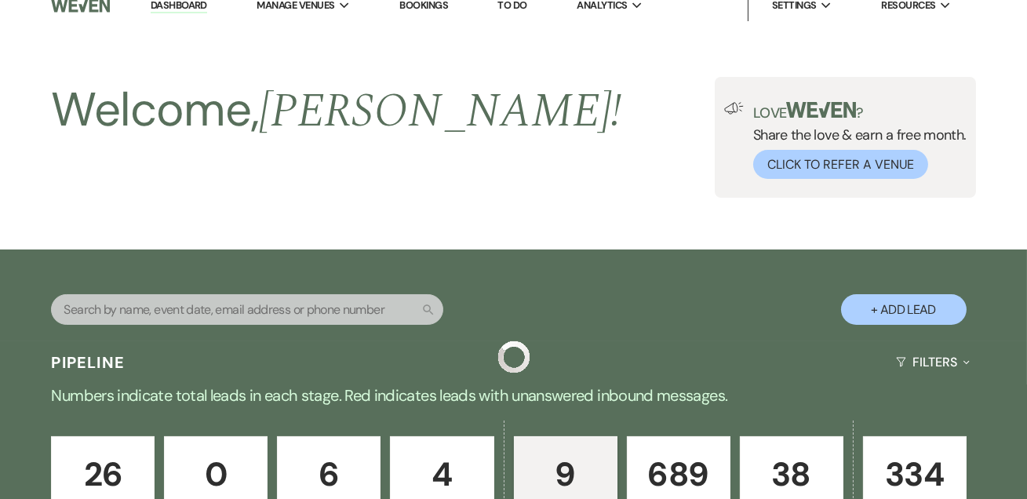
scroll to position [570, 0]
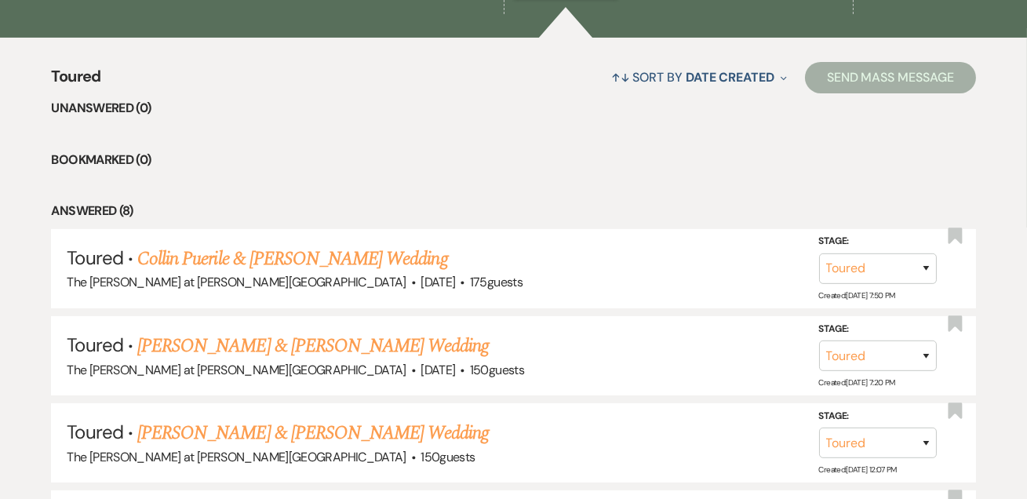
drag, startPoint x: 256, startPoint y: 257, endPoint x: 300, endPoint y: 252, distance: 44.3
click at [256, 257] on link "Collin Puerile & [PERSON_NAME] Wedding" at bounding box center [292, 259] width 311 height 28
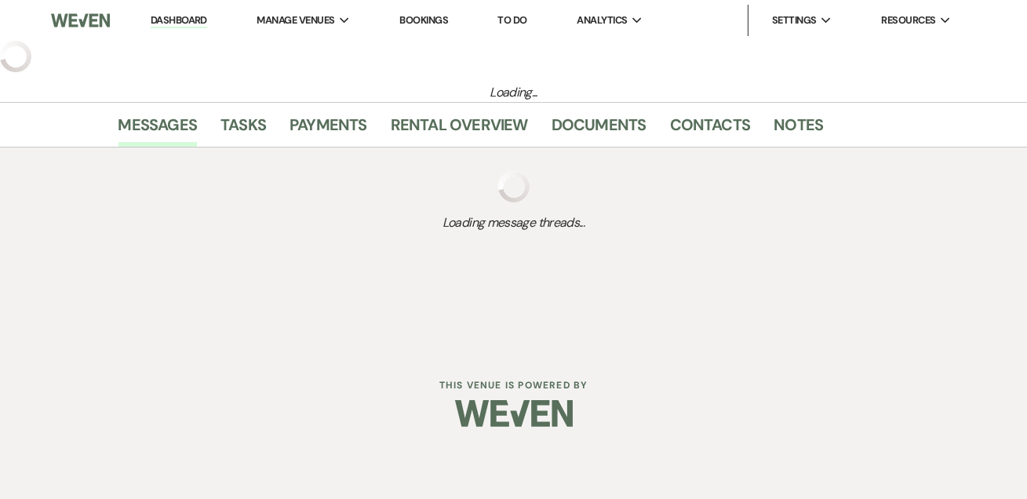
select select "5"
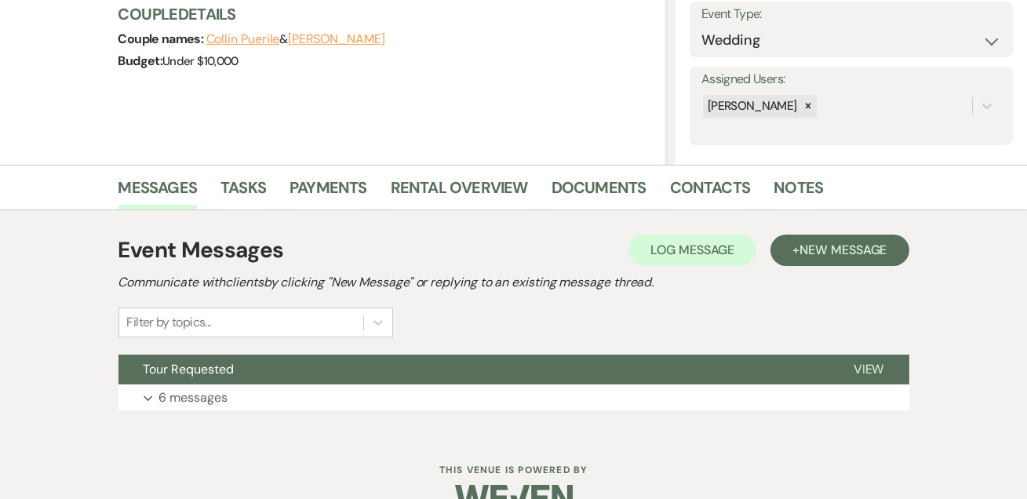
scroll to position [264, 0]
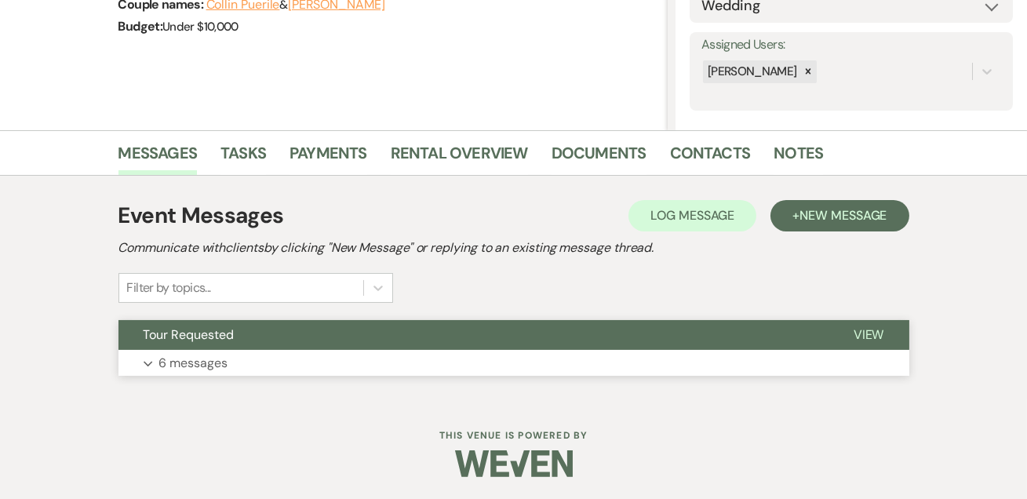
click at [220, 362] on p "6 messages" at bounding box center [193, 363] width 69 height 20
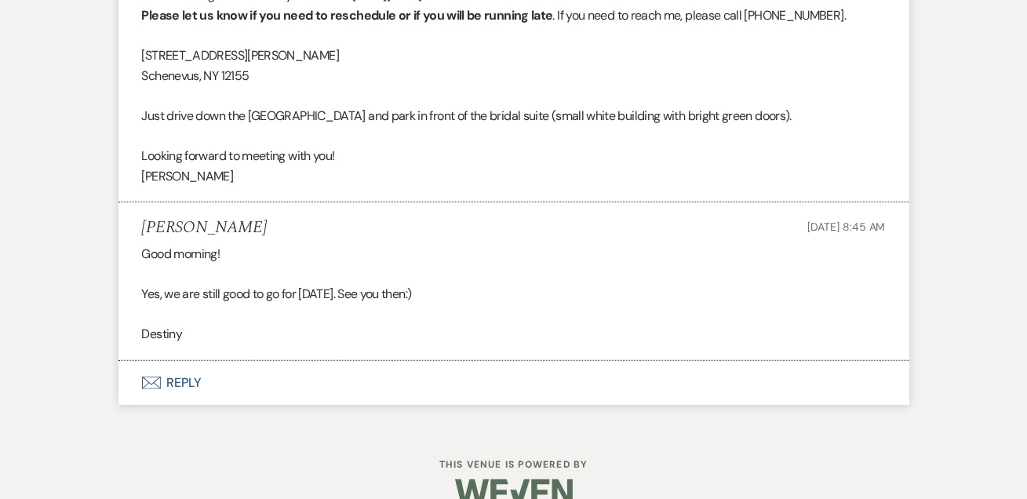
scroll to position [2475, 0]
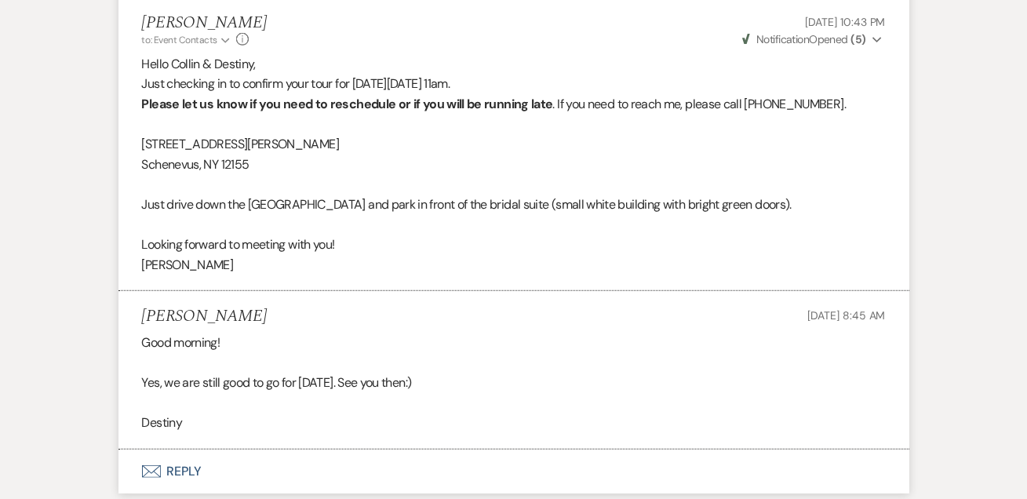
click at [187, 450] on button "Envelope Reply" at bounding box center [513, 472] width 791 height 44
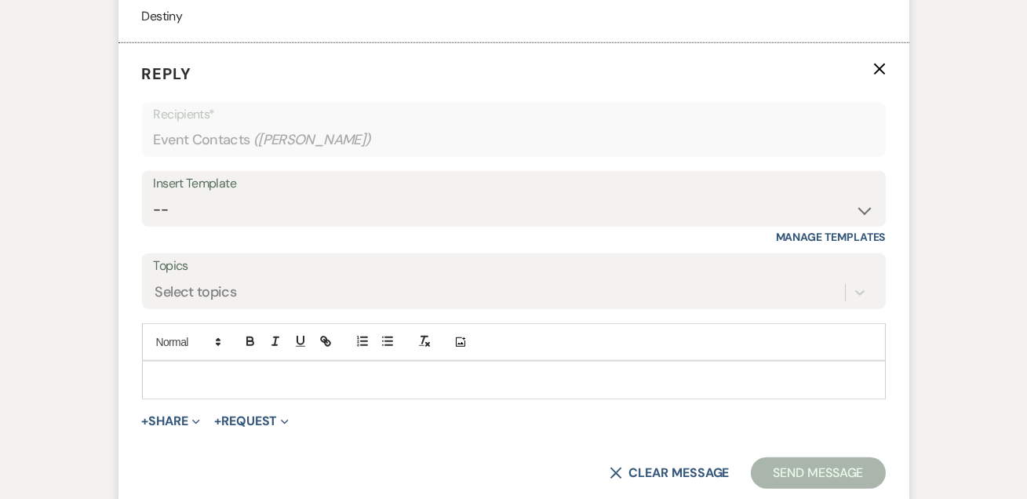
scroll to position [2788, 0]
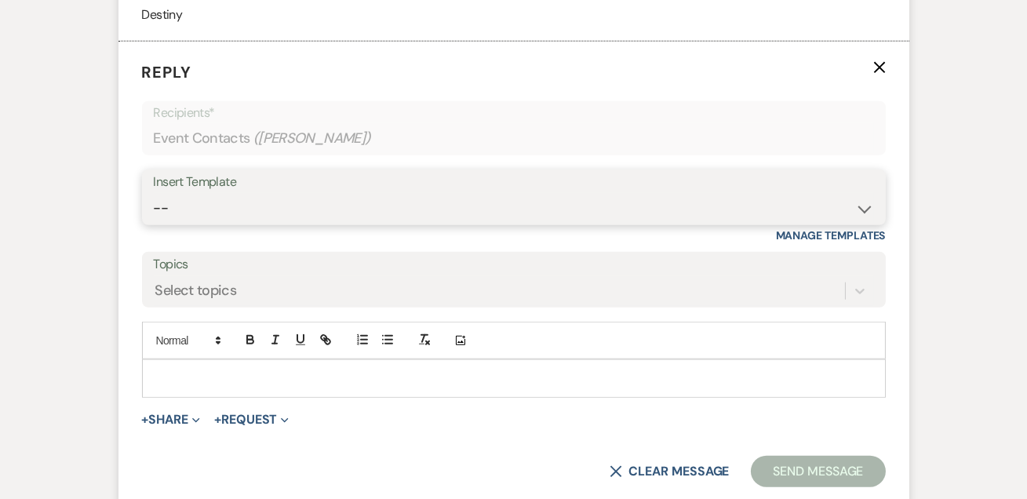
click at [194, 193] on select "-- Weven Planning Portal Introduction (Booked Events) Tour Request Response Fol…" at bounding box center [514, 208] width 720 height 31
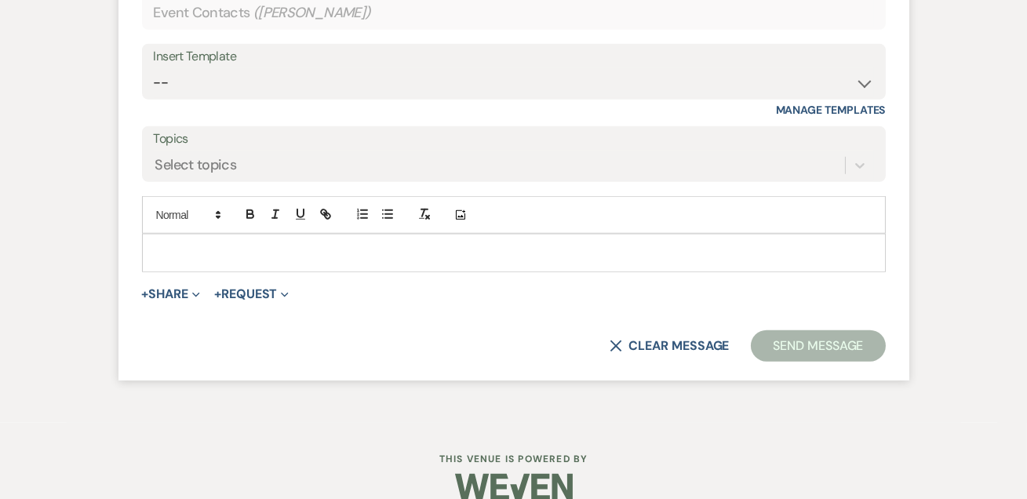
scroll to position [2628, 0]
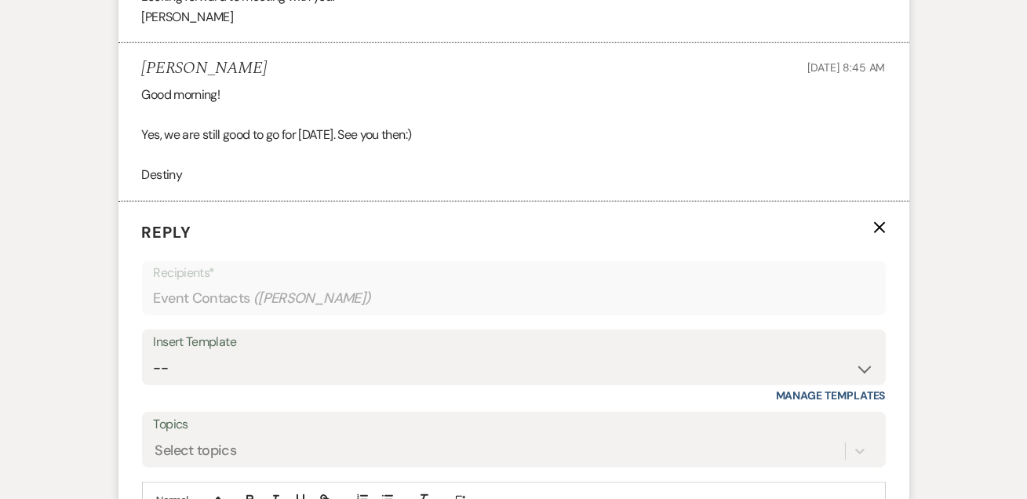
click at [880, 221] on icon "X" at bounding box center [879, 227] width 13 height 13
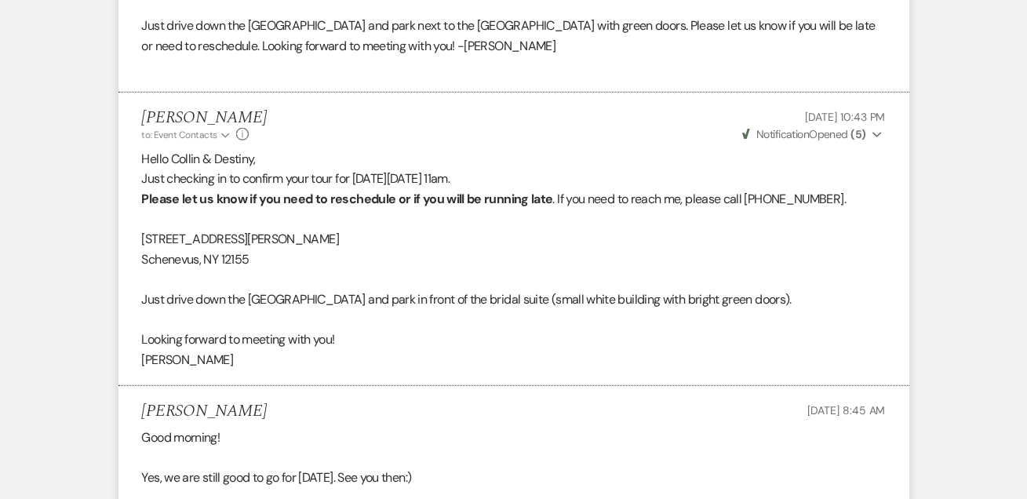
scroll to position [2475, 0]
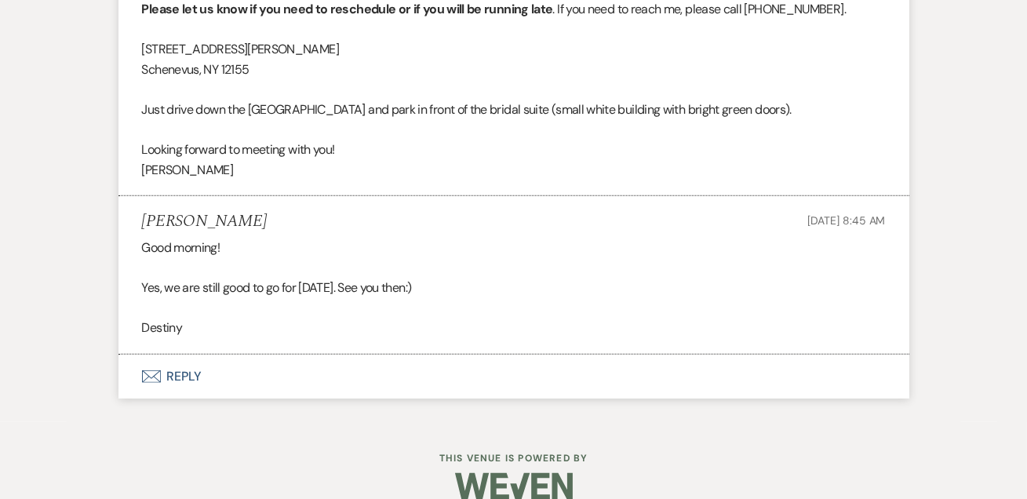
click at [174, 357] on button "Envelope Reply" at bounding box center [513, 377] width 791 height 44
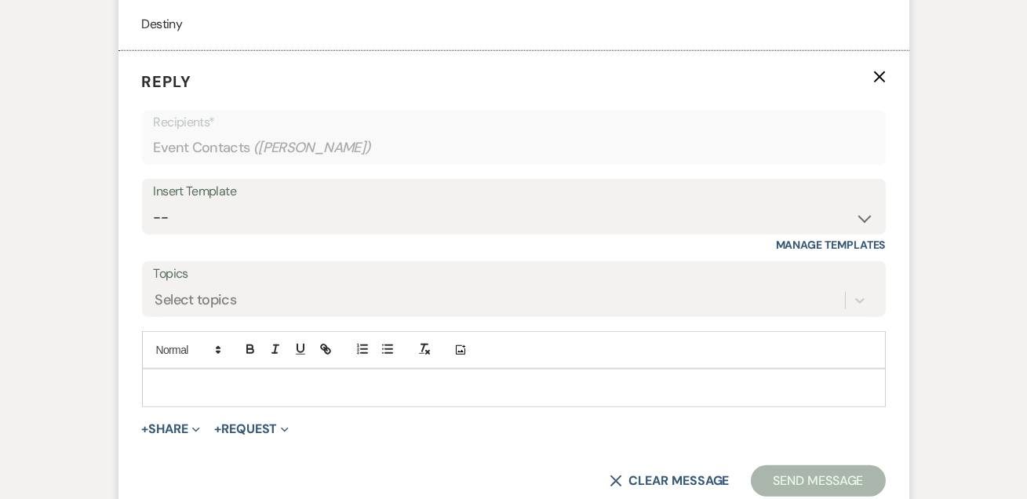
scroll to position [2788, 0]
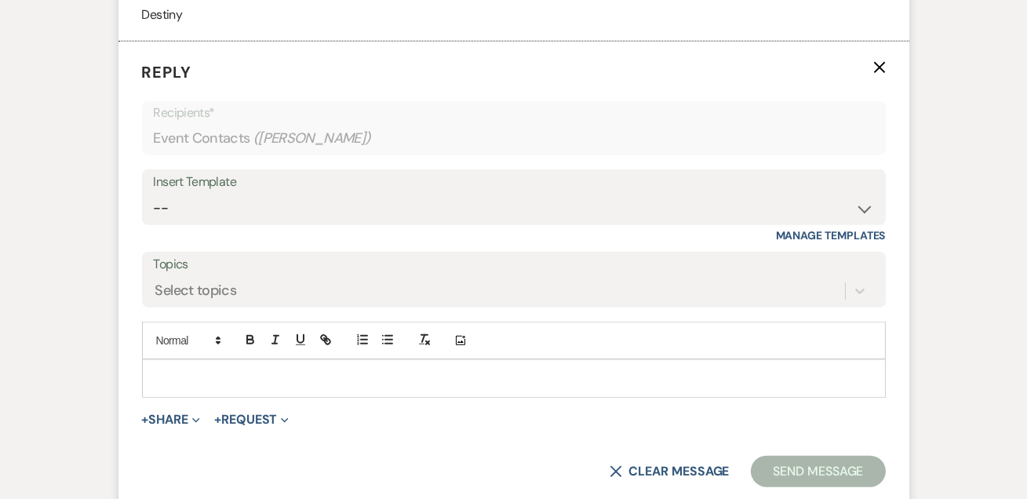
click at [198, 171] on div "Insert Template" at bounding box center [514, 182] width 720 height 23
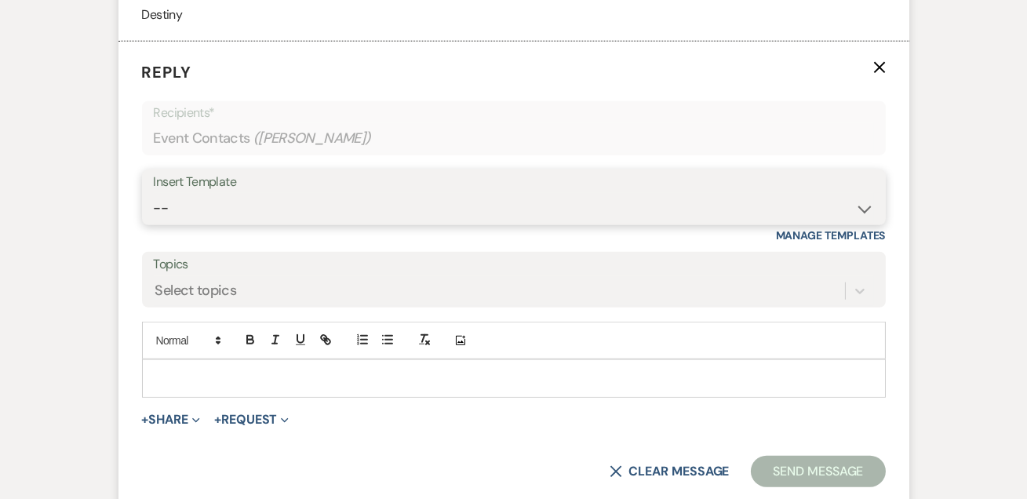
click at [206, 193] on select "-- Weven Planning Portal Introduction (Booked Events) Tour Request Response Fol…" at bounding box center [514, 208] width 720 height 31
click at [154, 193] on select "-- Weven Planning Portal Introduction (Booked Events) Tour Request Response Fol…" at bounding box center [514, 208] width 720 height 31
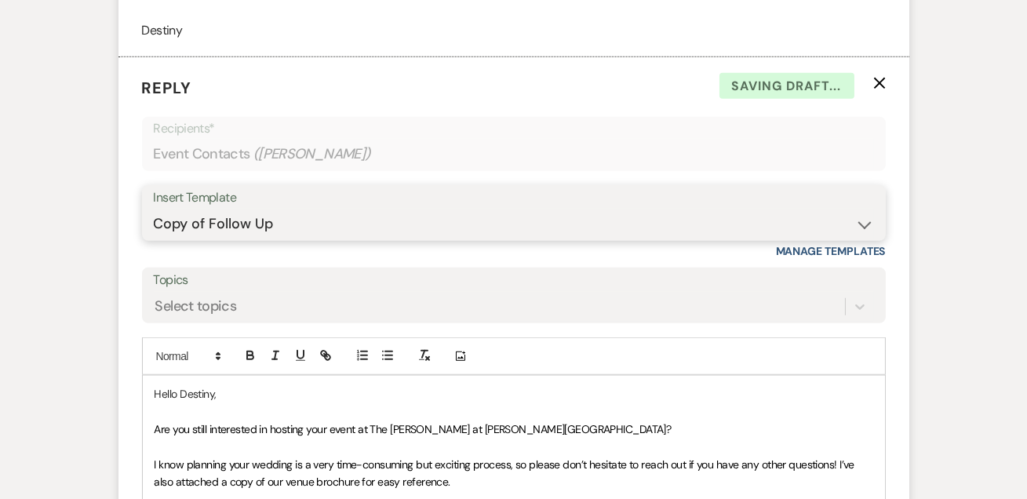
scroll to position [2693, 0]
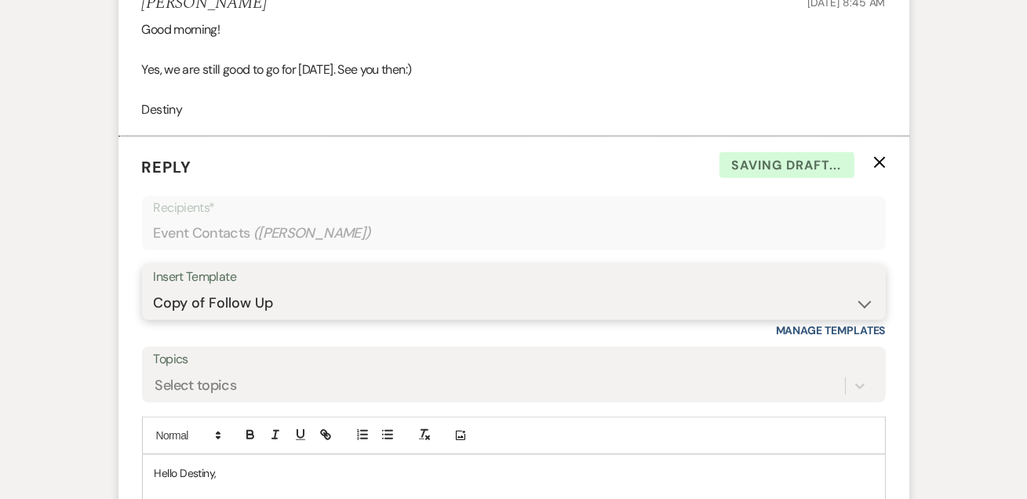
click at [211, 288] on select "-- Weven Planning Portal Introduction (Booked Events) Tour Request Response Fol…" at bounding box center [514, 303] width 720 height 31
click at [154, 288] on select "-- Weven Planning Portal Introduction (Booked Events) Tour Request Response Fol…" at bounding box center [514, 303] width 720 height 31
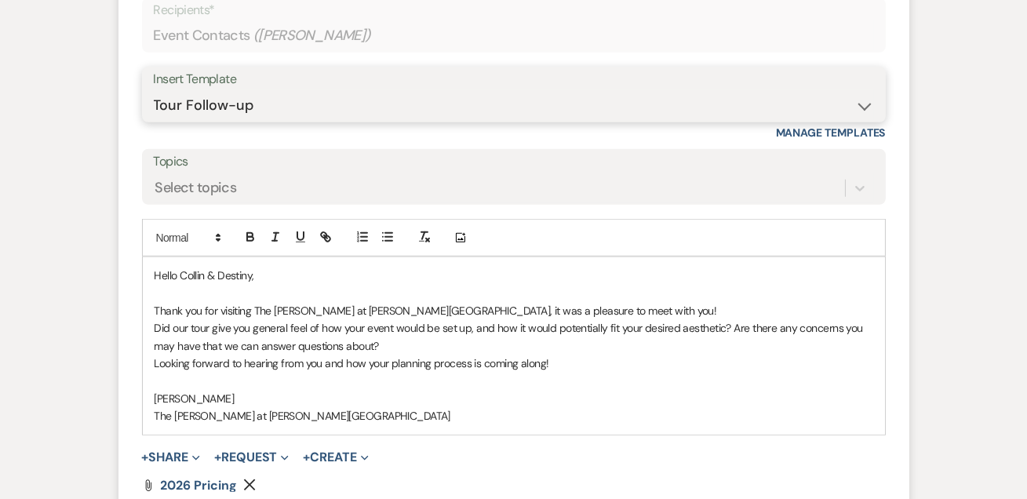
scroll to position [2788, 0]
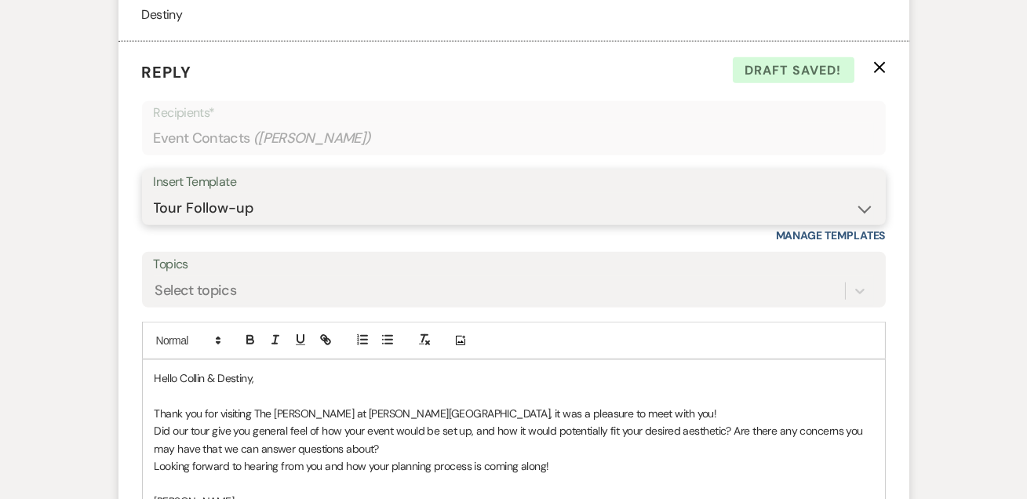
click at [214, 193] on select "-- Weven Planning Portal Introduction (Booked Events) Tour Request Response Fol…" at bounding box center [514, 208] width 720 height 31
select select "4648"
click at [154, 193] on select "-- Weven Planning Portal Introduction (Booked Events) Tour Request Response Fol…" at bounding box center [514, 208] width 720 height 31
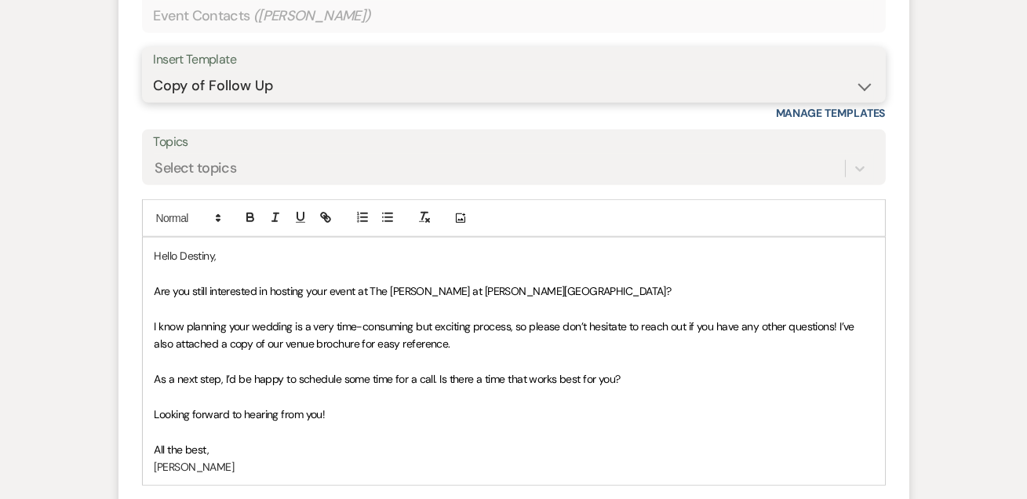
scroll to position [3074, 0]
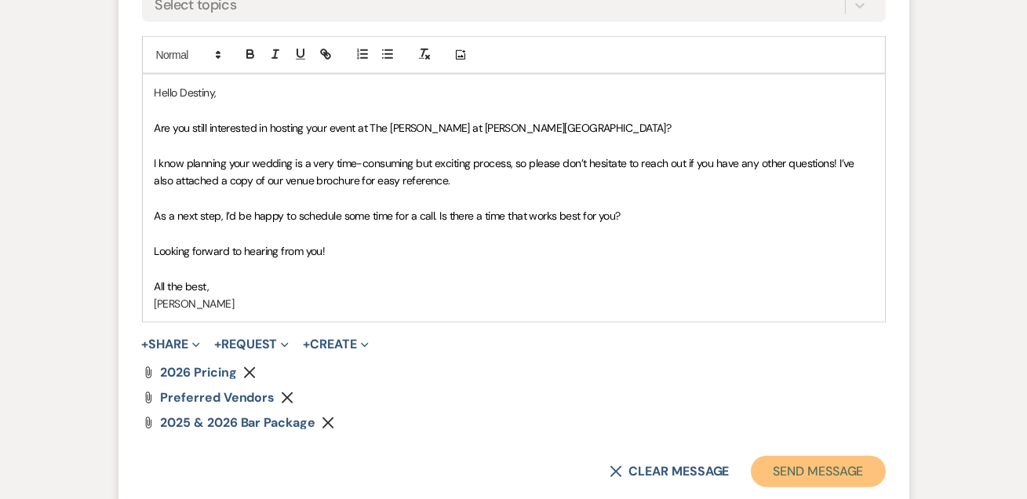
click at [770, 456] on button "Send Message" at bounding box center [818, 471] width 134 height 31
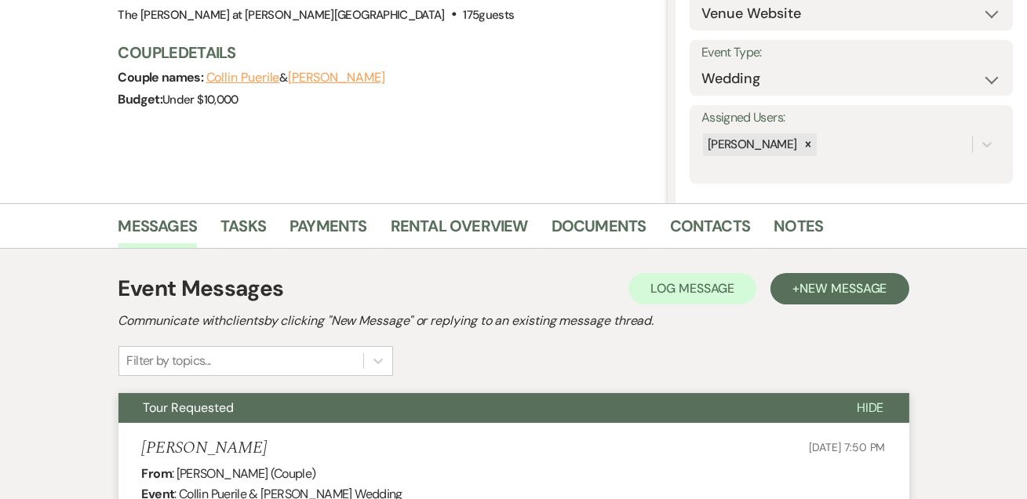
scroll to position [148, 0]
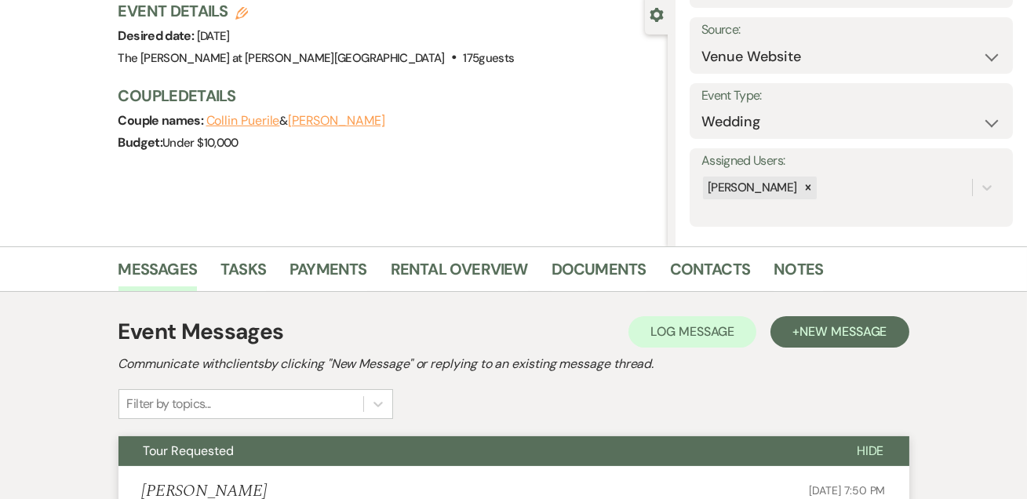
click at [758, 71] on div "Source: Weven Venue Website Instagram Facebook Pinterest Google The Knot Weddin…" at bounding box center [851, 45] width 323 height 56
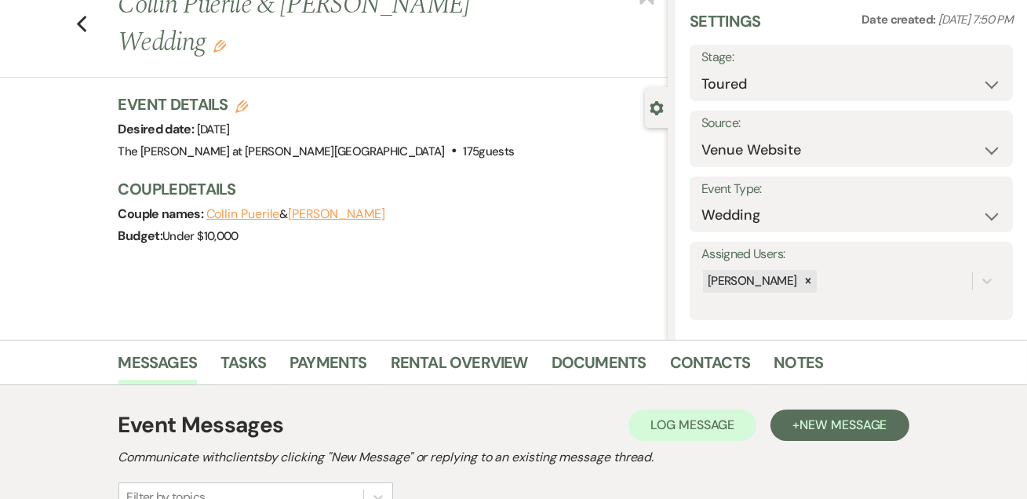
scroll to position [0, 0]
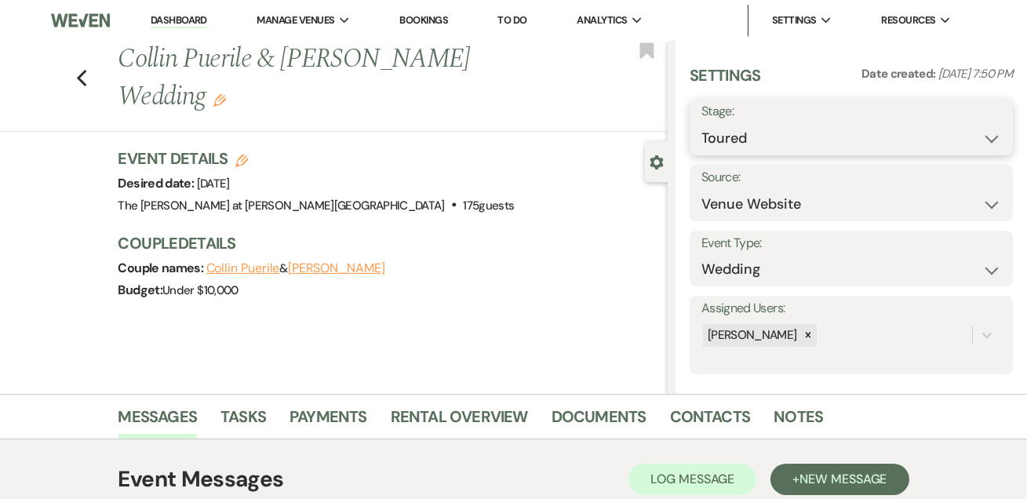
click at [742, 123] on select "Inquiry Follow Up Tour Requested Tour Confirmed Toured Proposal Sent Booked Lost" at bounding box center [852, 138] width 300 height 31
select select "6"
click at [702, 123] on select "Inquiry Follow Up Tour Requested Tour Confirmed Toured Proposal Sent Booked Lost" at bounding box center [852, 138] width 300 height 31
click at [962, 118] on button "Save" at bounding box center [979, 126] width 67 height 31
click at [88, 69] on icon "Previous" at bounding box center [82, 78] width 12 height 19
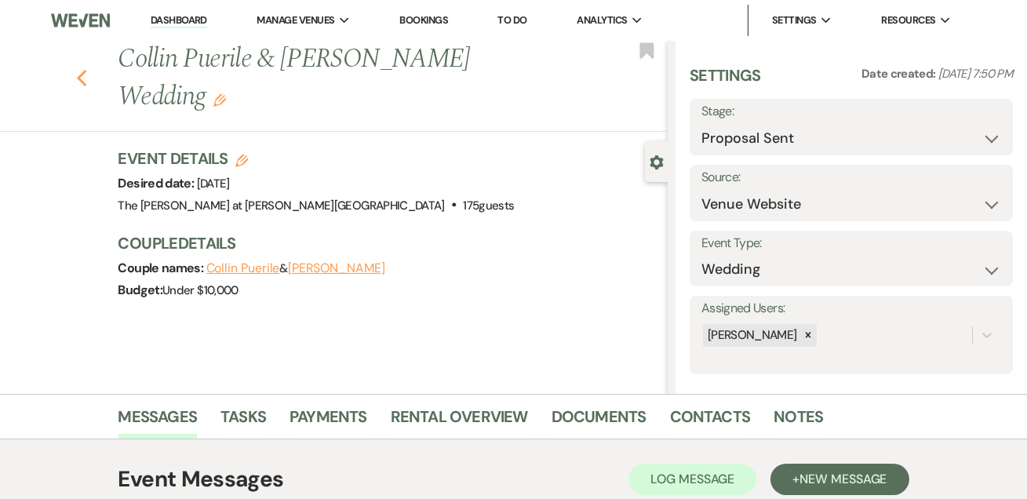
scroll to position [570, 0]
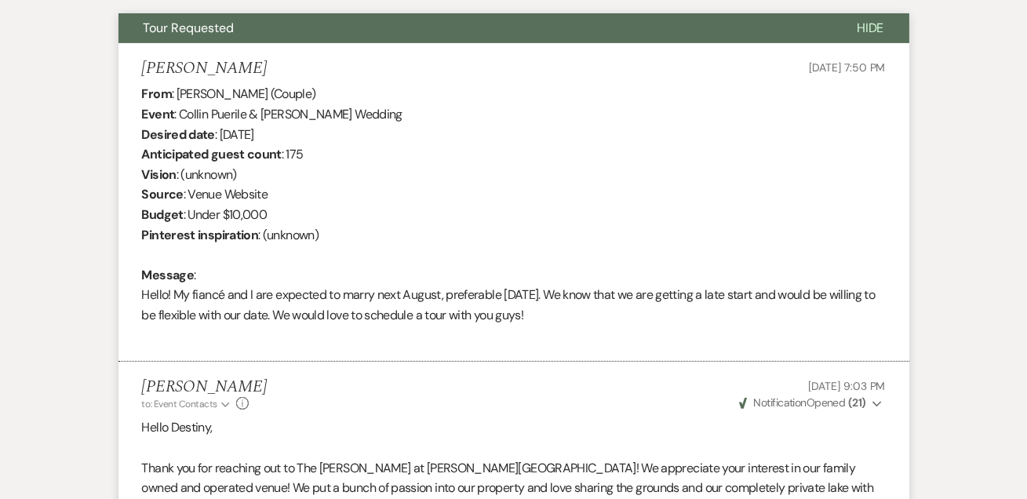
select select "5"
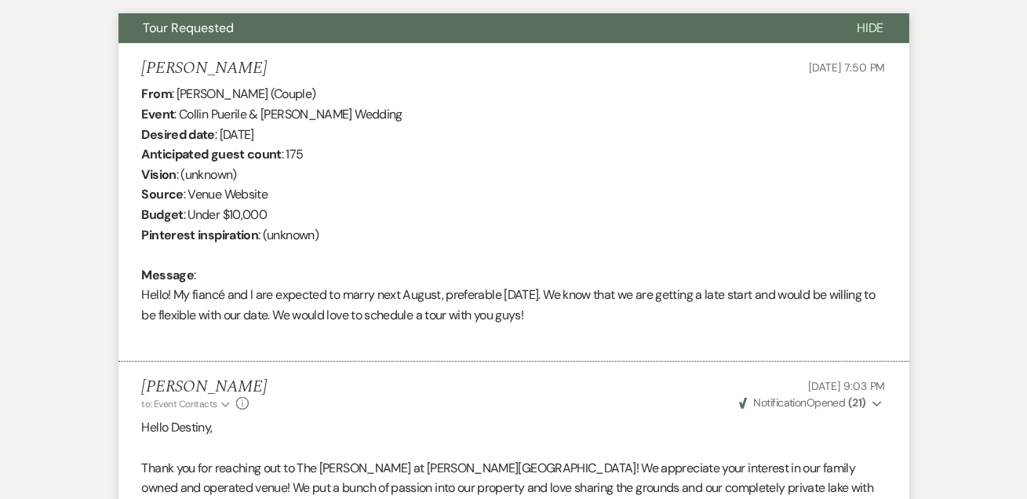
select select "5"
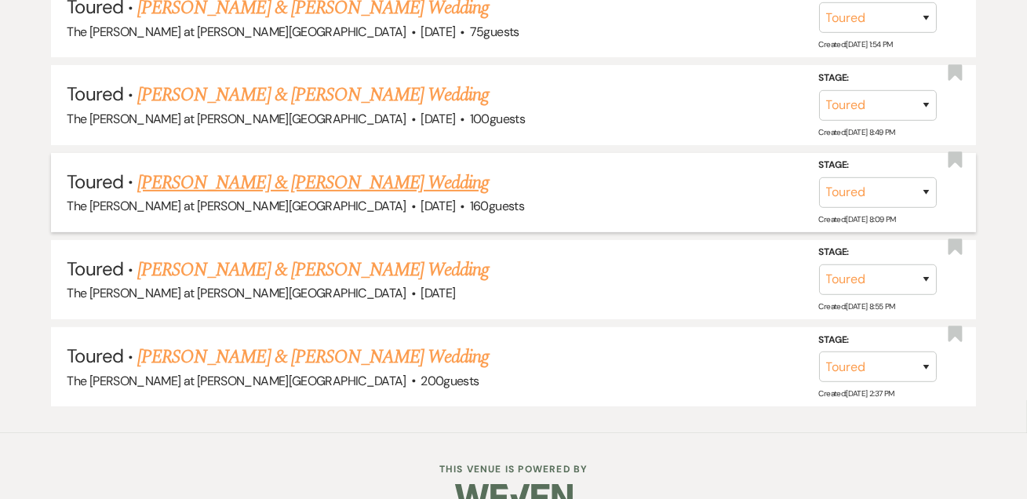
scroll to position [1022, 0]
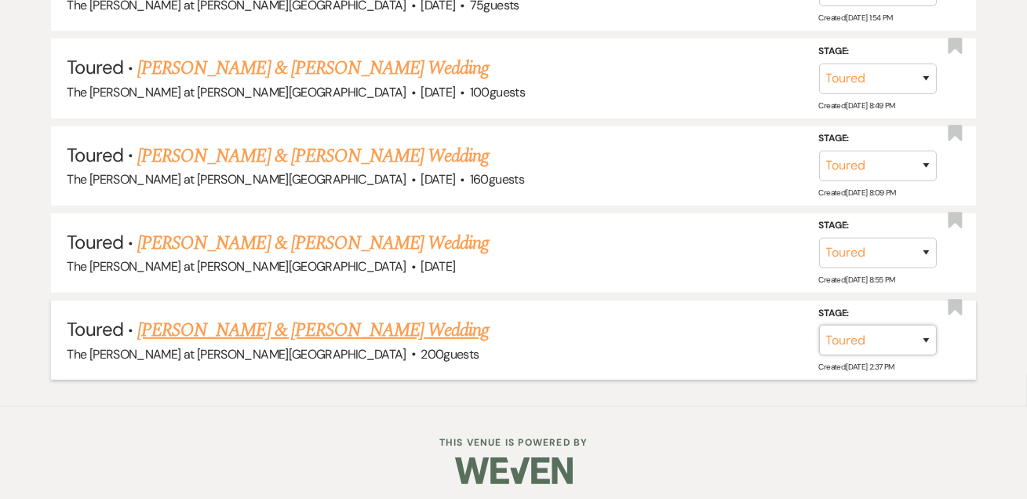
click at [871, 339] on select "Inquiry Follow Up Tour Requested Tour Confirmed Toured Proposal Sent Booked Lost" at bounding box center [878, 340] width 118 height 31
select select "8"
click at [819, 325] on select "Inquiry Follow Up Tour Requested Tour Confirmed Toured Proposal Sent Booked Lost" at bounding box center [878, 340] width 118 height 31
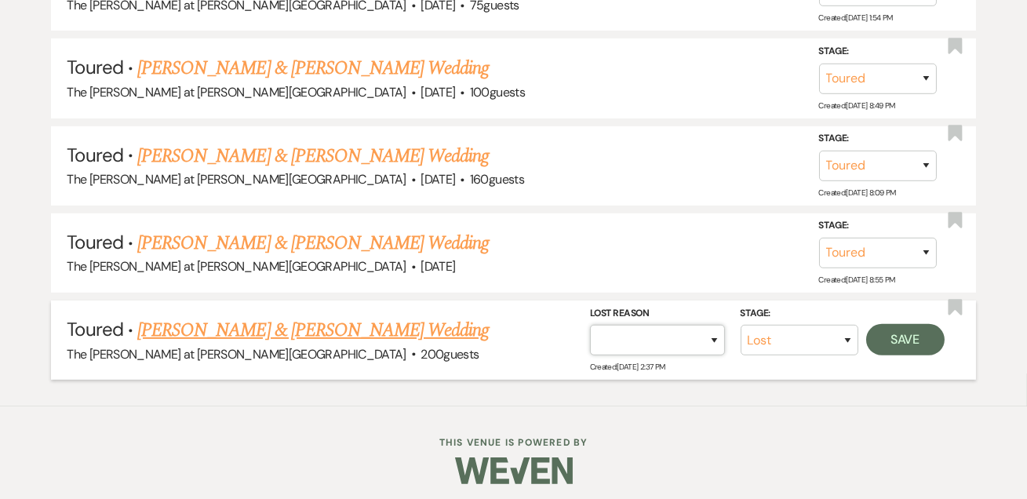
click at [681, 339] on select "Booked Elsewhere Budget Date Unavailable No Response Not a Good Match Capacity …" at bounding box center [657, 340] width 135 height 31
click at [590, 325] on select "Booked Elsewhere Budget Date Unavailable No Response Not a Good Match Capacity …" at bounding box center [657, 340] width 135 height 31
click at [902, 342] on button "Save" at bounding box center [905, 339] width 78 height 31
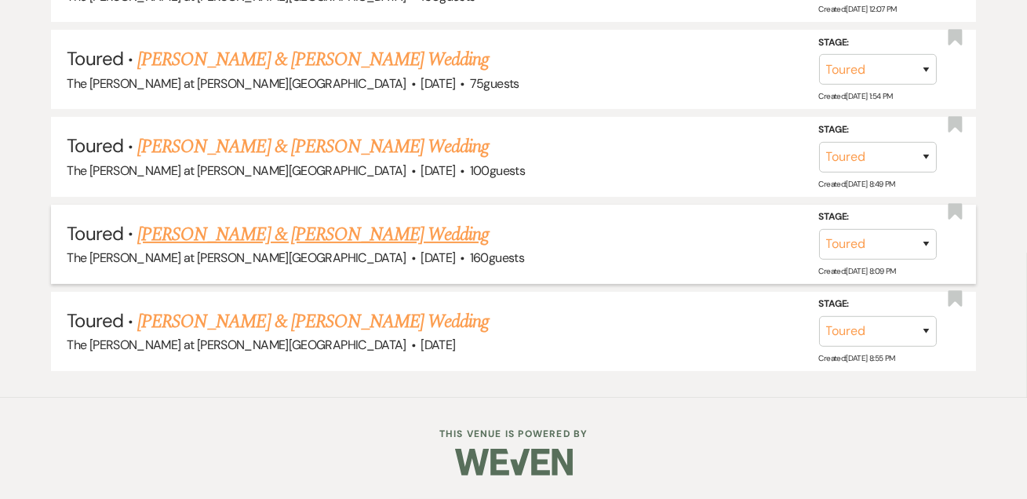
scroll to position [936, 0]
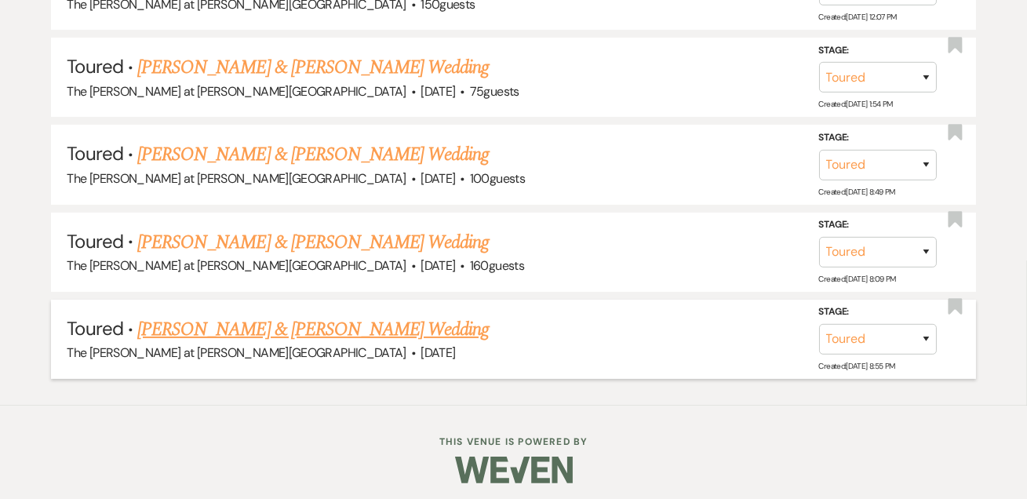
click at [318, 322] on link "[PERSON_NAME] & [PERSON_NAME] Wedding" at bounding box center [313, 329] width 352 height 28
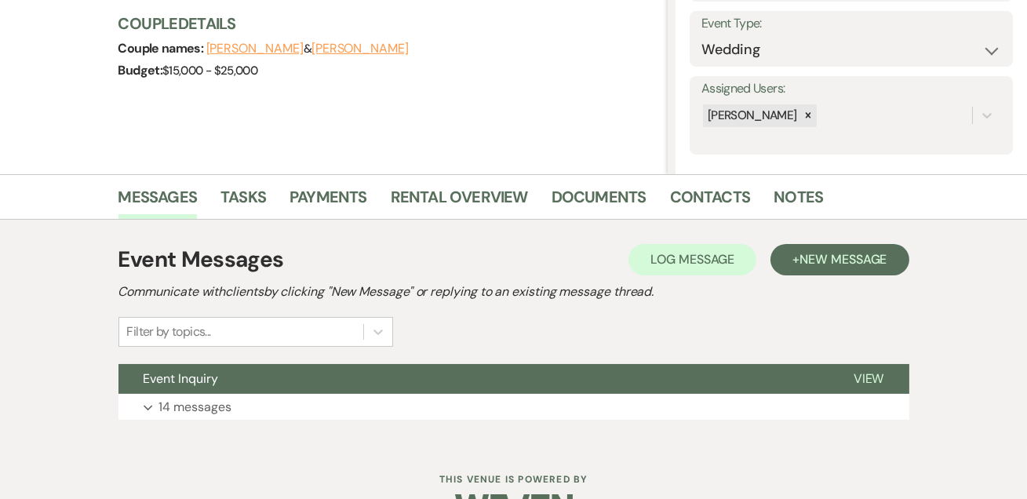
scroll to position [264, 0]
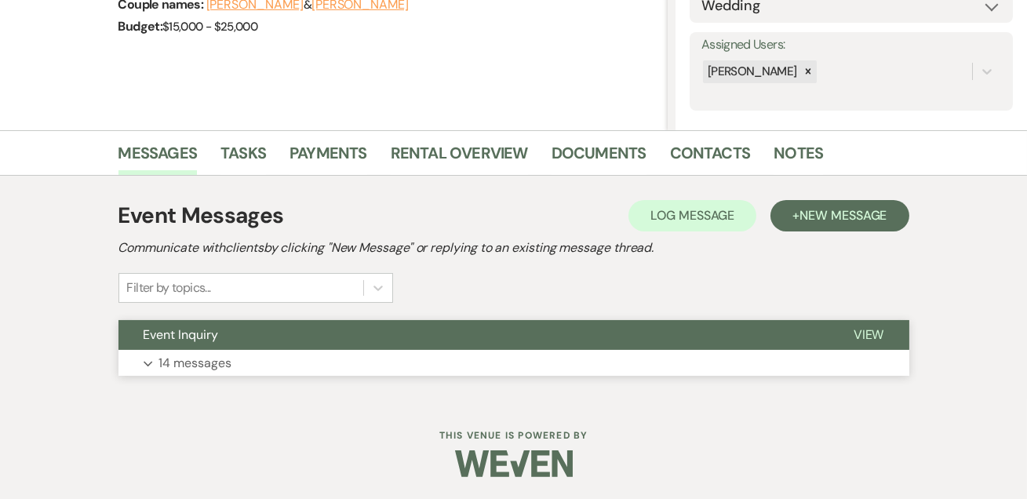
click at [211, 357] on p "14 messages" at bounding box center [195, 363] width 73 height 20
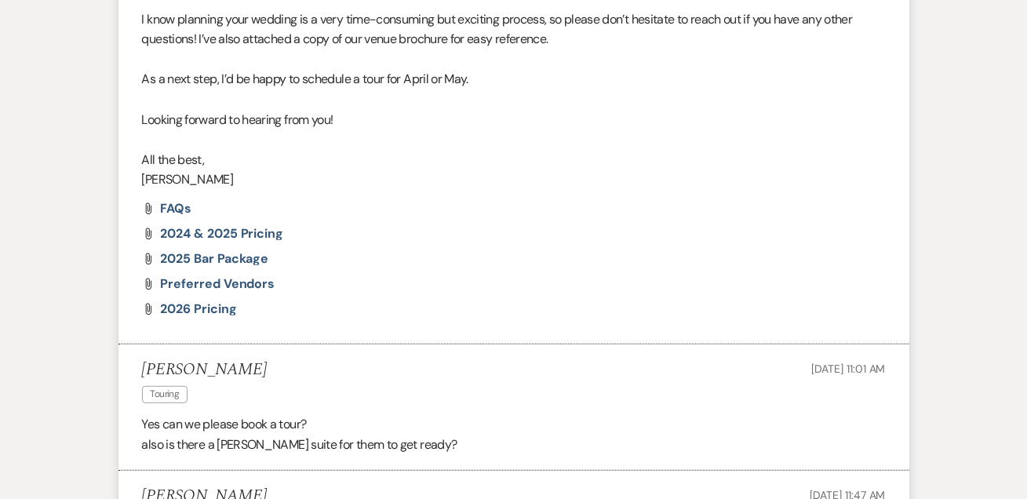
scroll to position [3715, 0]
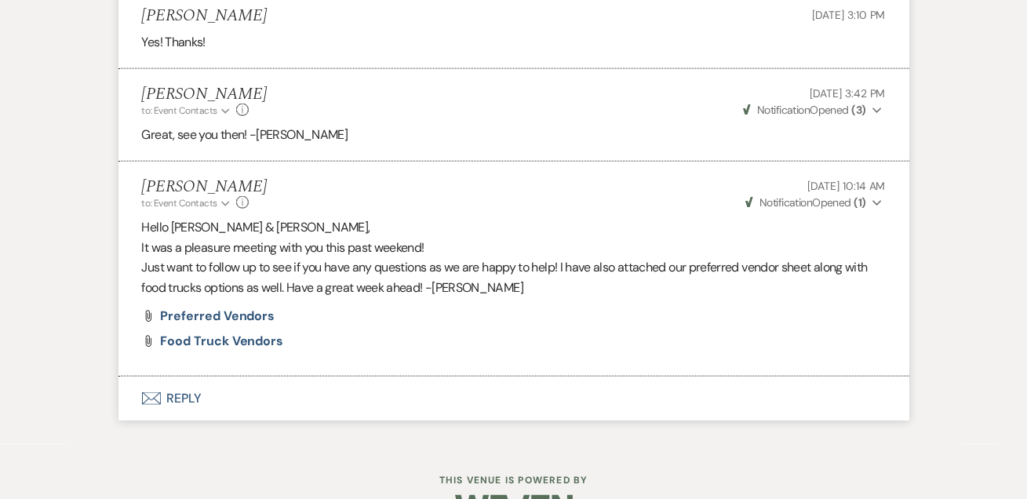
click at [169, 377] on button "Envelope Reply" at bounding box center [513, 399] width 791 height 44
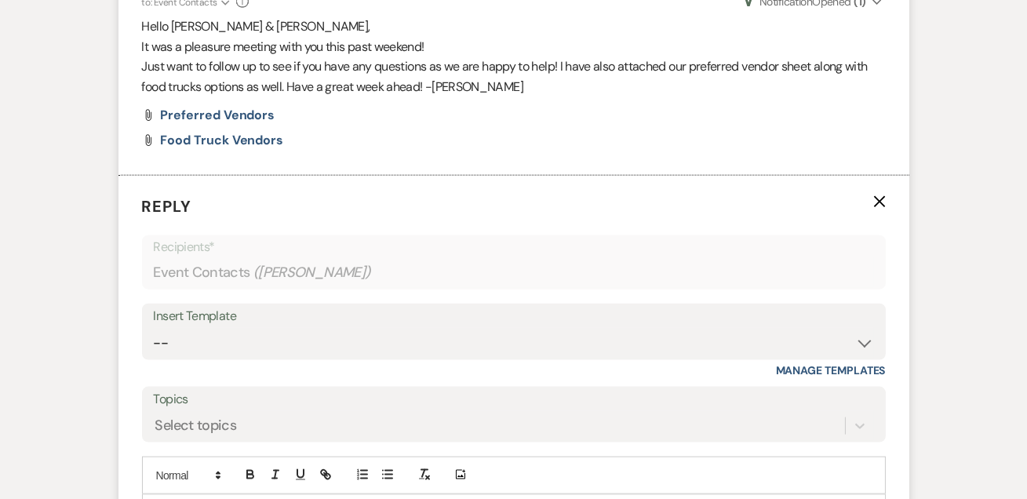
scroll to position [4028, 0]
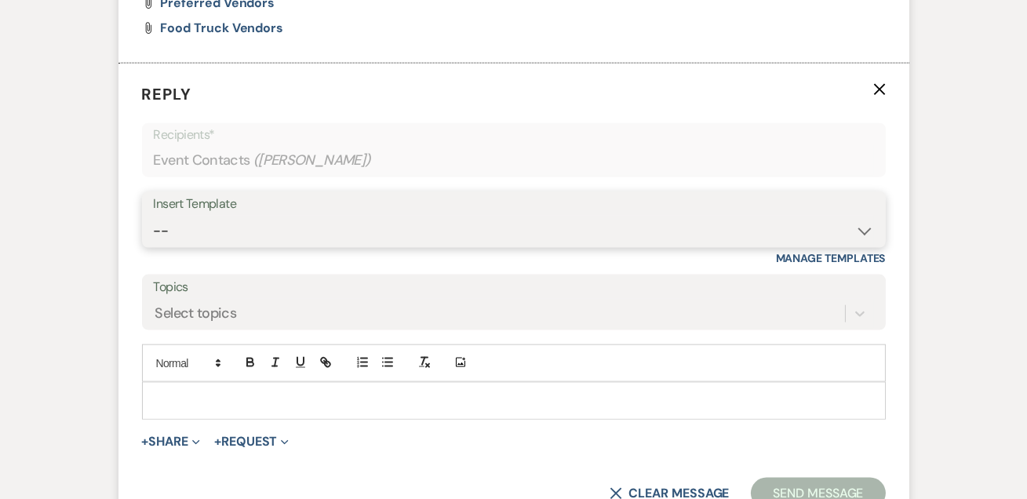
drag, startPoint x: 166, startPoint y: 191, endPoint x: 180, endPoint y: 198, distance: 15.8
click at [166, 216] on select "-- Weven Planning Portal Introduction (Booked Events) Tour Request Response Fol…" at bounding box center [514, 231] width 720 height 31
click at [154, 216] on select "-- Weven Planning Portal Introduction (Booked Events) Tour Request Response Fol…" at bounding box center [514, 231] width 720 height 31
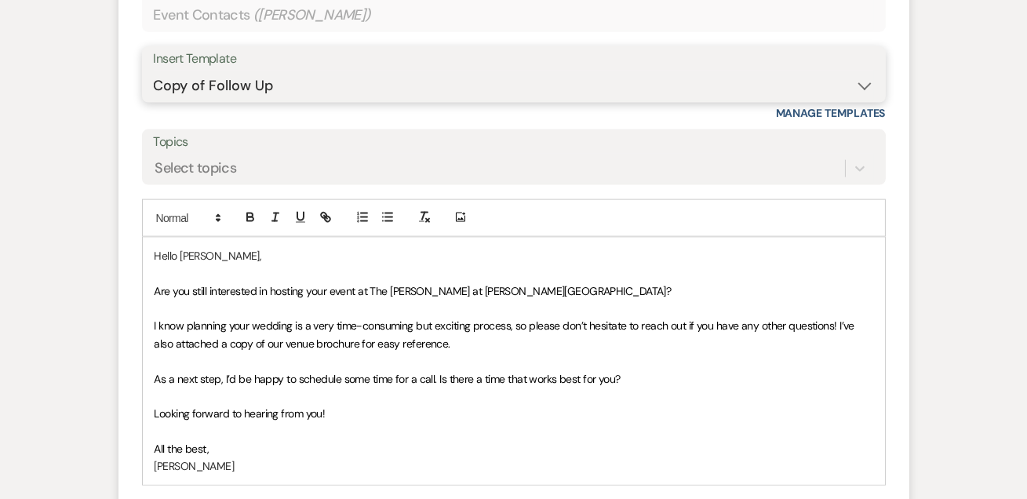
scroll to position [4314, 0]
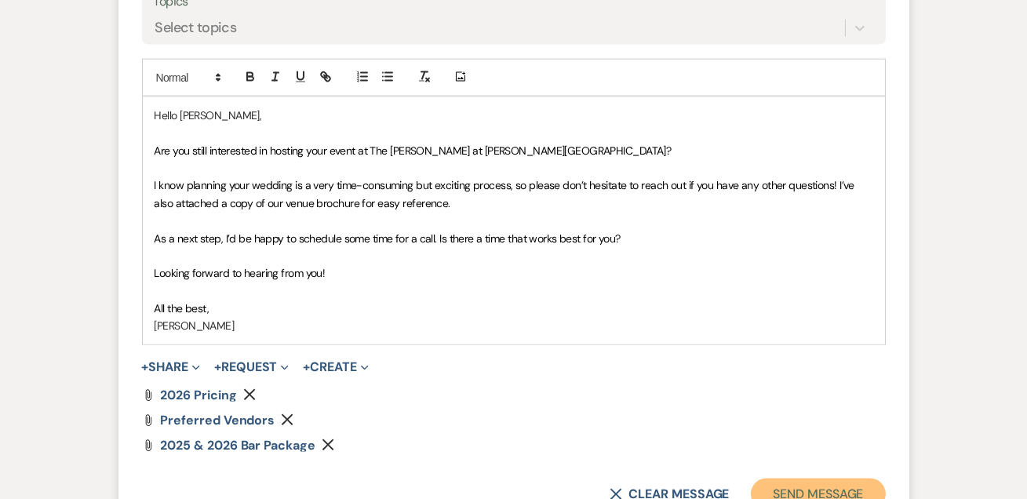
click at [789, 479] on button "Send Message" at bounding box center [818, 494] width 134 height 31
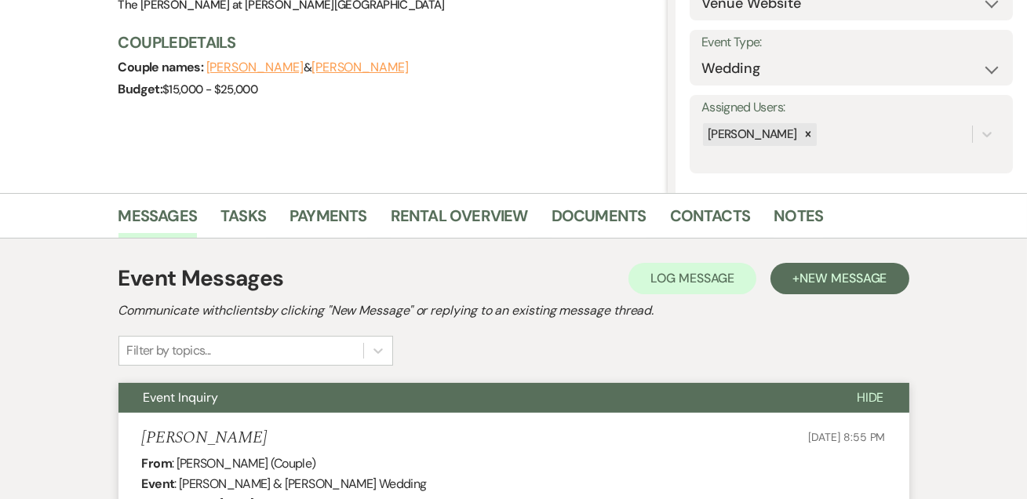
scroll to position [11, 0]
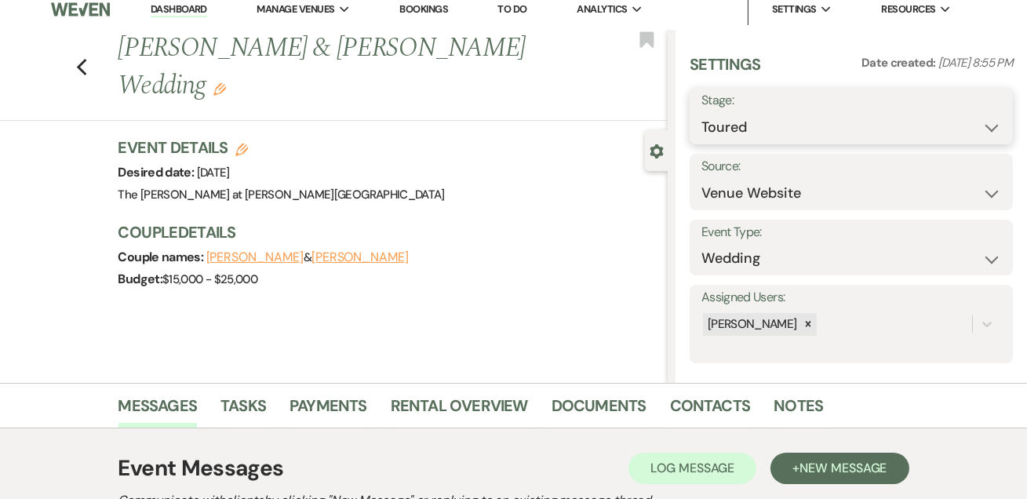
drag, startPoint x: 742, startPoint y: 119, endPoint x: 745, endPoint y: 151, distance: 31.6
click at [742, 119] on select "Inquiry Follow Up Tour Requested Tour Confirmed Toured Proposal Sent Booked Lost" at bounding box center [852, 127] width 300 height 31
click at [702, 112] on select "Inquiry Follow Up Tour Requested Tour Confirmed Toured Proposal Sent Booked Lost" at bounding box center [852, 127] width 300 height 31
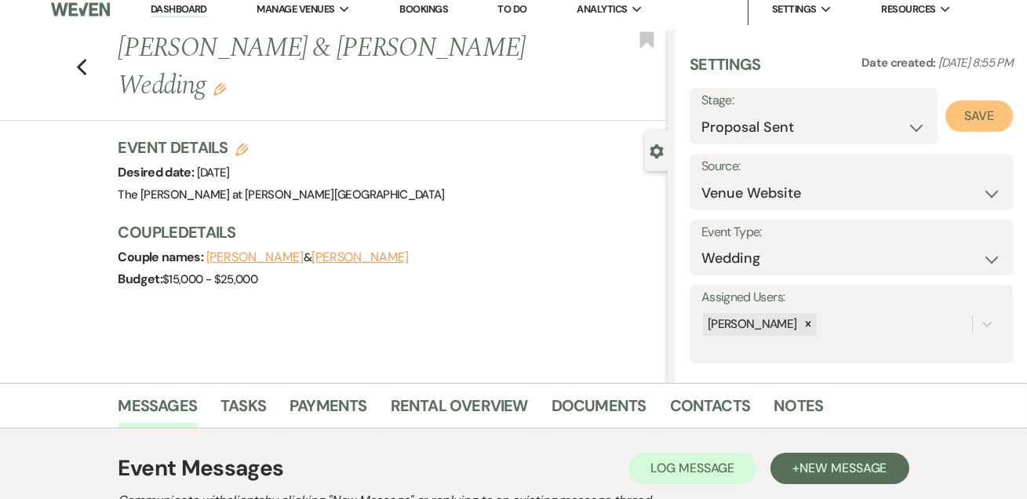
click at [957, 122] on button "Save" at bounding box center [979, 115] width 67 height 31
click at [88, 66] on icon "Previous" at bounding box center [82, 67] width 12 height 19
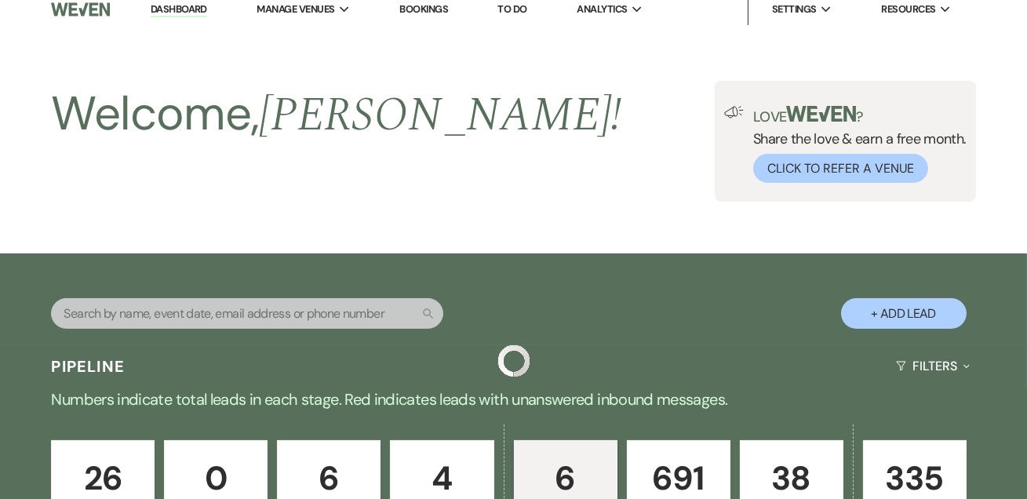
scroll to position [850, 0]
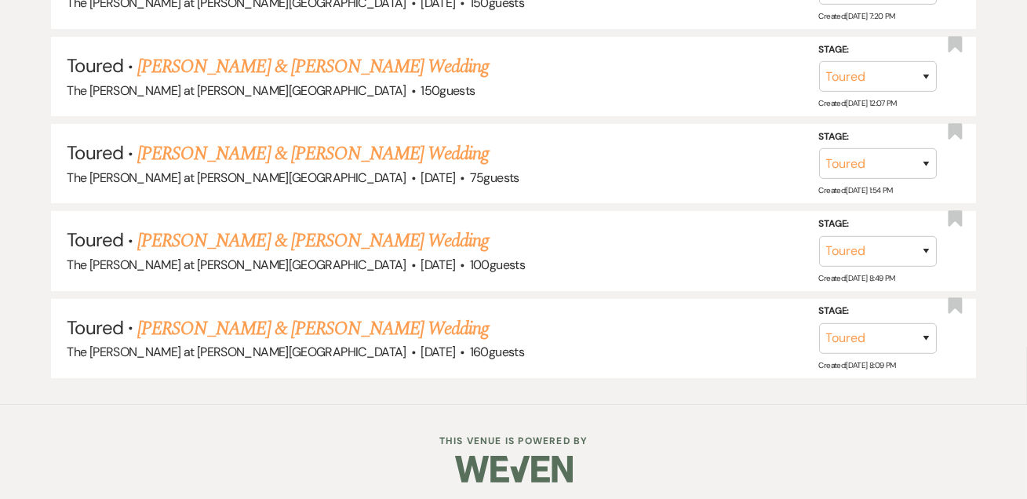
drag, startPoint x: 256, startPoint y: 325, endPoint x: 330, endPoint y: 308, distance: 75.6
click at [256, 325] on link "[PERSON_NAME] & [PERSON_NAME] Wedding" at bounding box center [313, 329] width 352 height 28
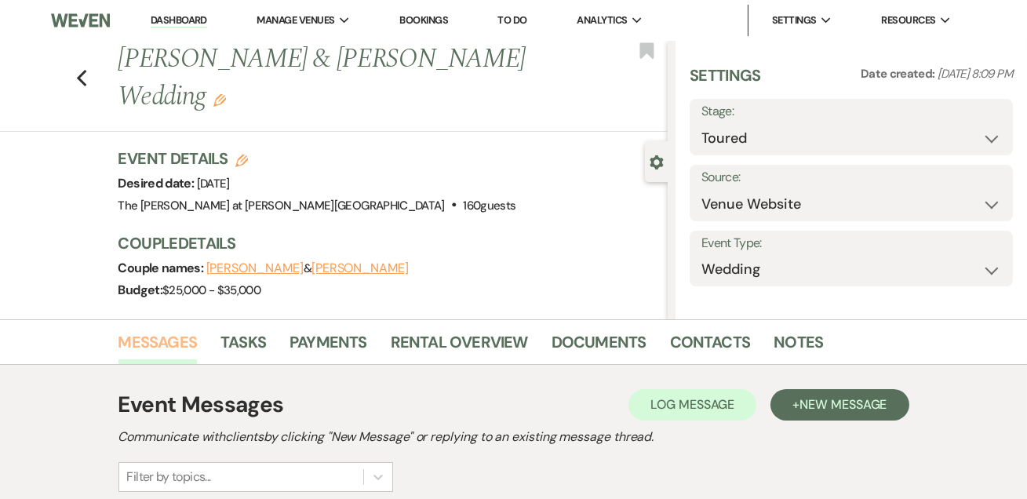
click at [192, 319] on div "Previous [PERSON_NAME] & [PERSON_NAME] Wedding Edit Bookmark Gear Settings Sett…" at bounding box center [334, 180] width 668 height 279
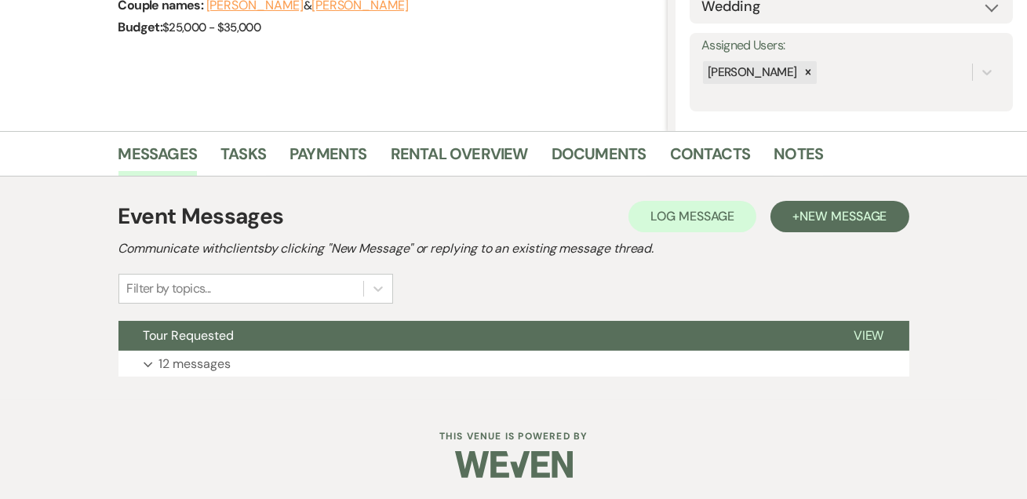
scroll to position [264, 0]
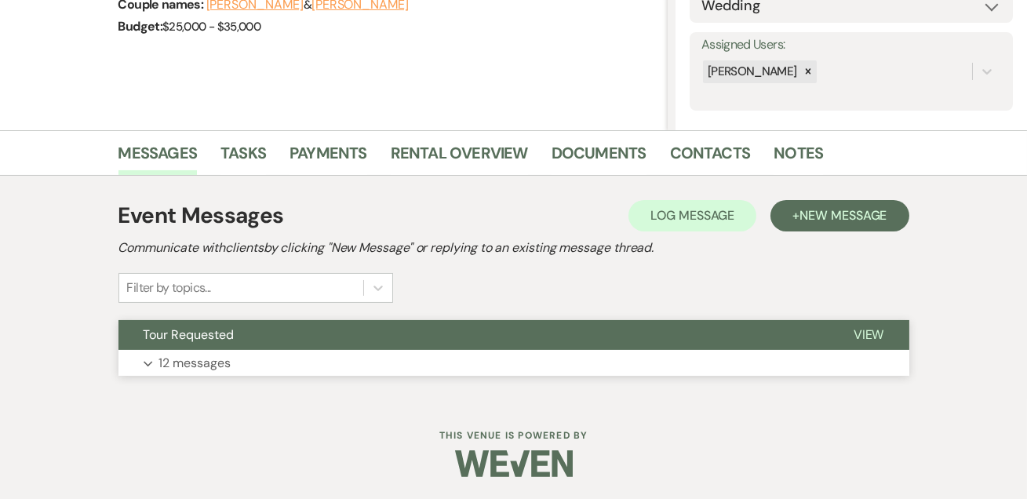
click at [213, 361] on p "12 messages" at bounding box center [195, 363] width 72 height 20
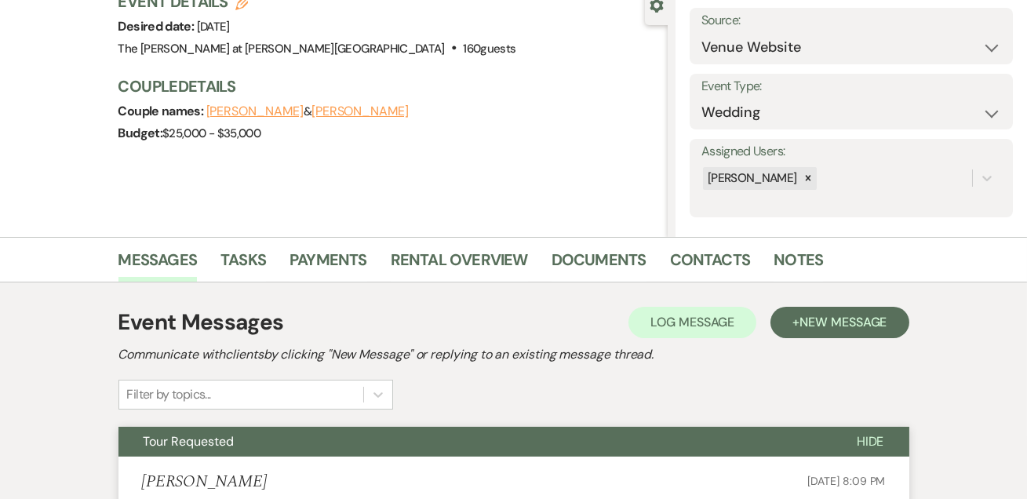
scroll to position [0, 0]
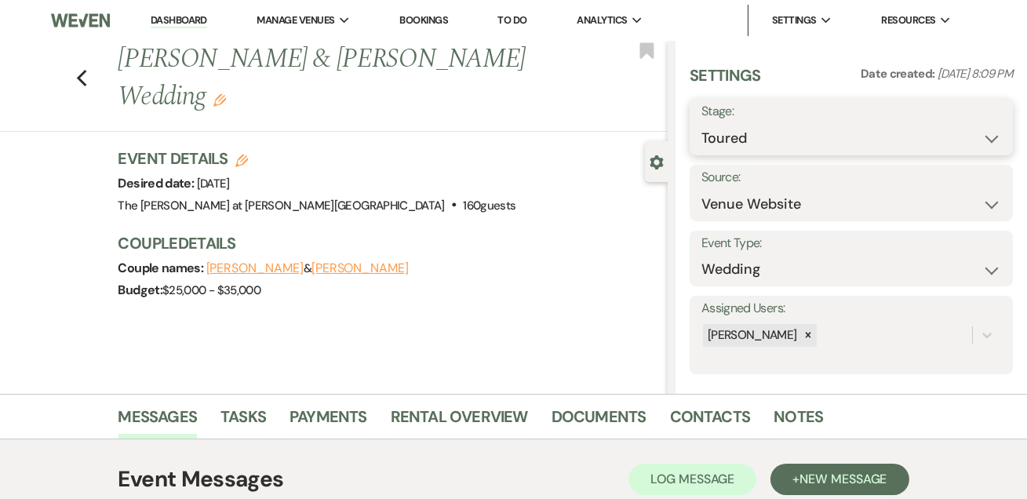
click at [744, 143] on select "Inquiry Follow Up Tour Requested Tour Confirmed Toured Proposal Sent Booked Lost" at bounding box center [852, 138] width 300 height 31
click at [702, 123] on select "Inquiry Follow Up Tour Requested Tour Confirmed Toured Proposal Sent Booked Lost" at bounding box center [852, 138] width 300 height 31
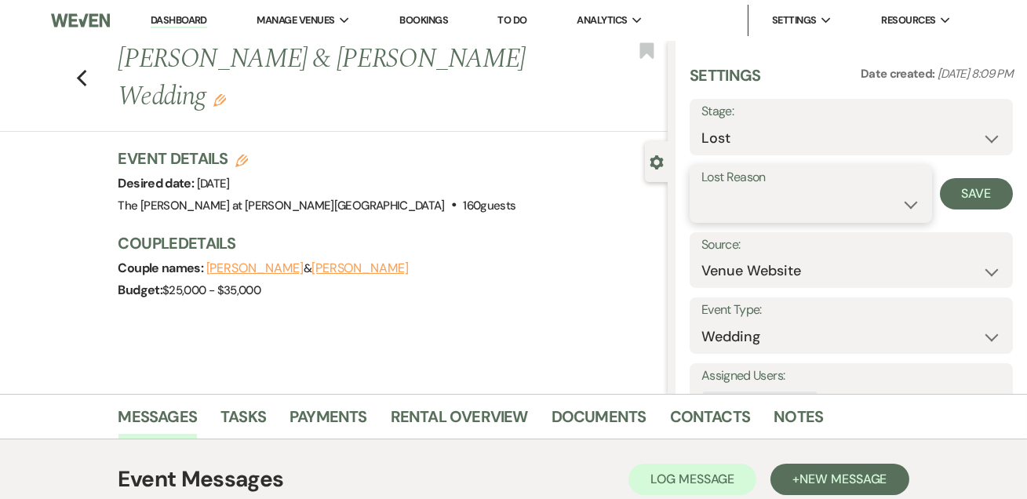
click at [765, 206] on select "Booked Elsewhere Budget Date Unavailable No Response Not a Good Match Capacity …" at bounding box center [811, 204] width 219 height 31
click at [702, 189] on select "Booked Elsewhere Budget Date Unavailable No Response Not a Good Match Capacity …" at bounding box center [811, 204] width 219 height 31
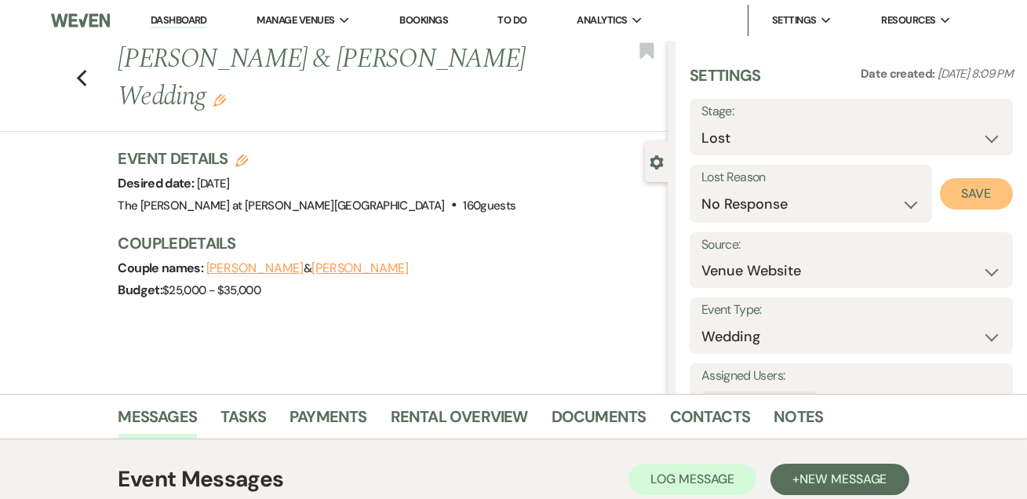
click at [970, 186] on button "Save" at bounding box center [976, 193] width 73 height 31
click at [86, 70] on use "button" at bounding box center [81, 78] width 10 height 17
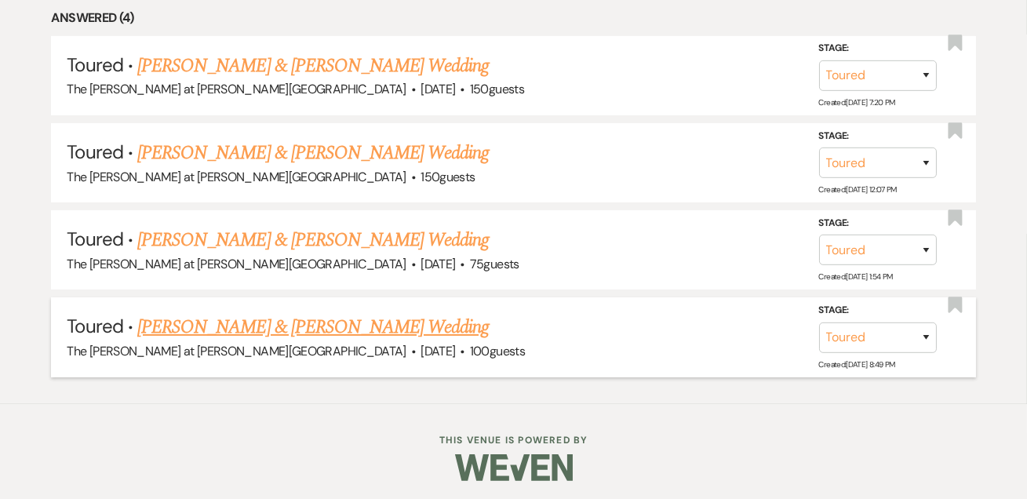
click at [237, 324] on link "[PERSON_NAME] & [PERSON_NAME] Wedding" at bounding box center [313, 327] width 352 height 28
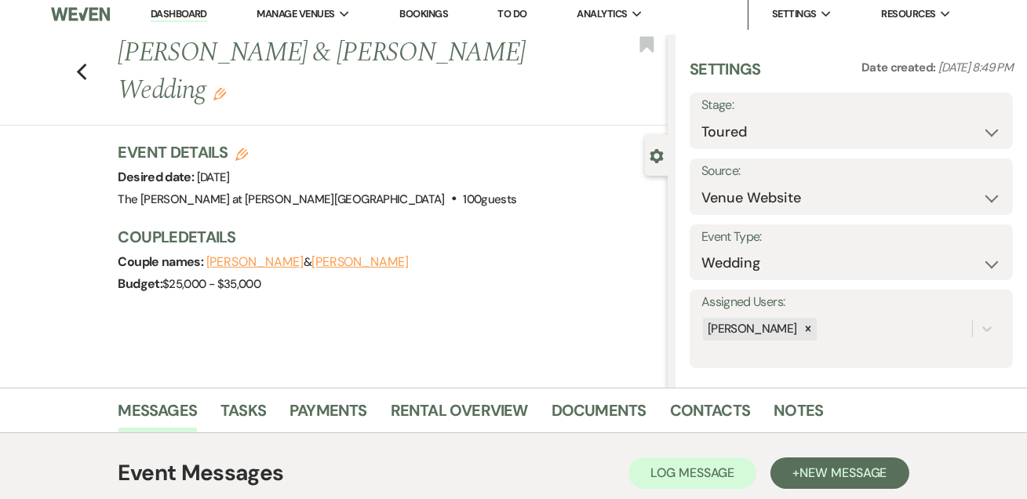
scroll to position [264, 0]
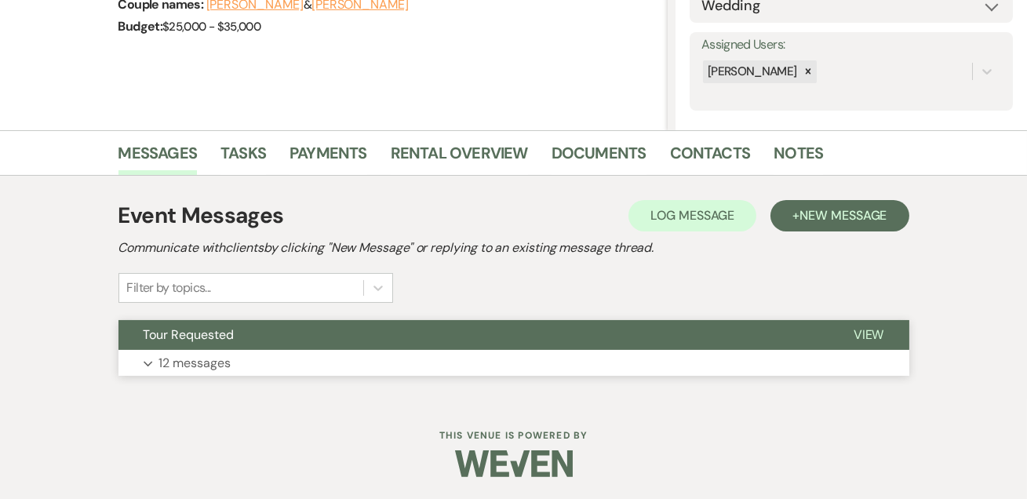
click at [206, 359] on p "12 messages" at bounding box center [195, 363] width 72 height 20
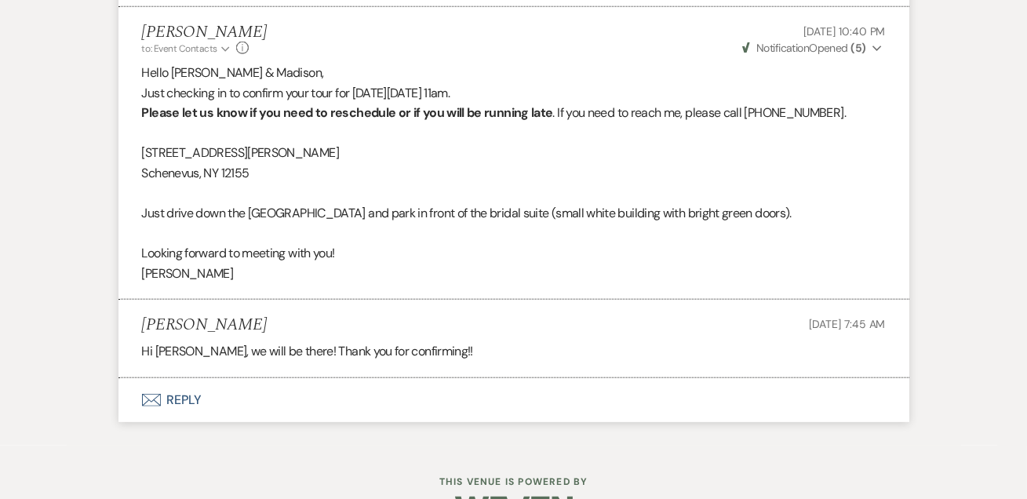
scroll to position [3256, 0]
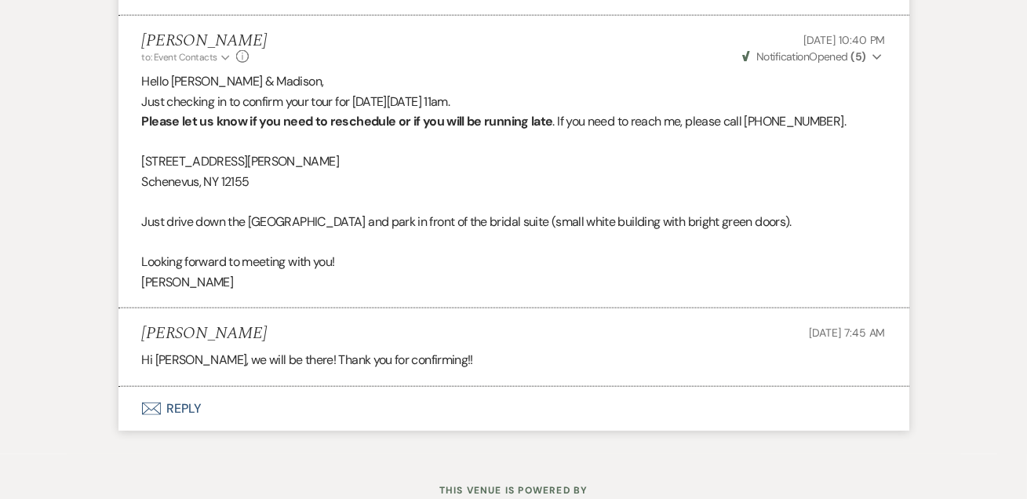
click at [190, 387] on button "Envelope Reply" at bounding box center [513, 409] width 791 height 44
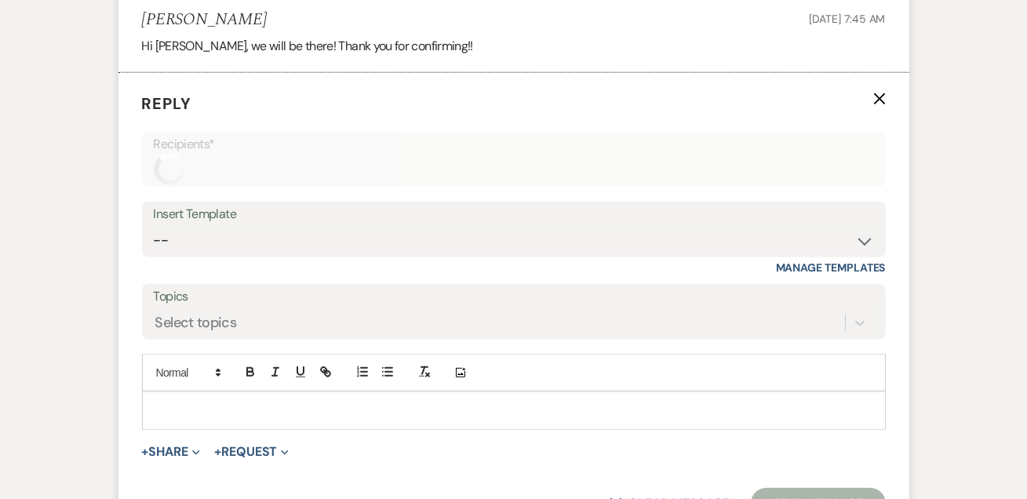
scroll to position [3600, 0]
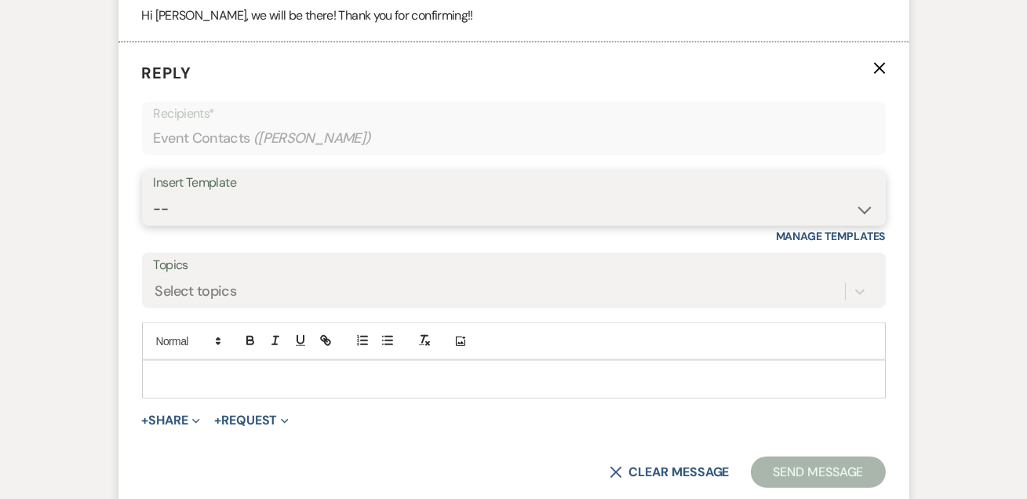
drag, startPoint x: 243, startPoint y: 191, endPoint x: 242, endPoint y: 199, distance: 8.7
click at [243, 194] on select "-- Weven Planning Portal Introduction (Booked Events) Tour Request Response Fol…" at bounding box center [514, 209] width 720 height 31
click at [154, 194] on select "-- Weven Planning Portal Introduction (Booked Events) Tour Request Response Fol…" at bounding box center [514, 209] width 720 height 31
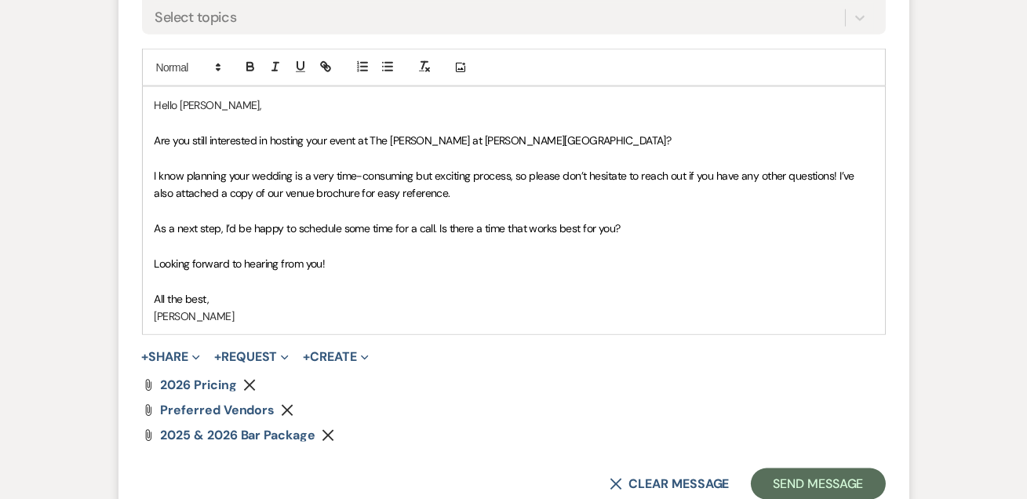
scroll to position [4011, 0]
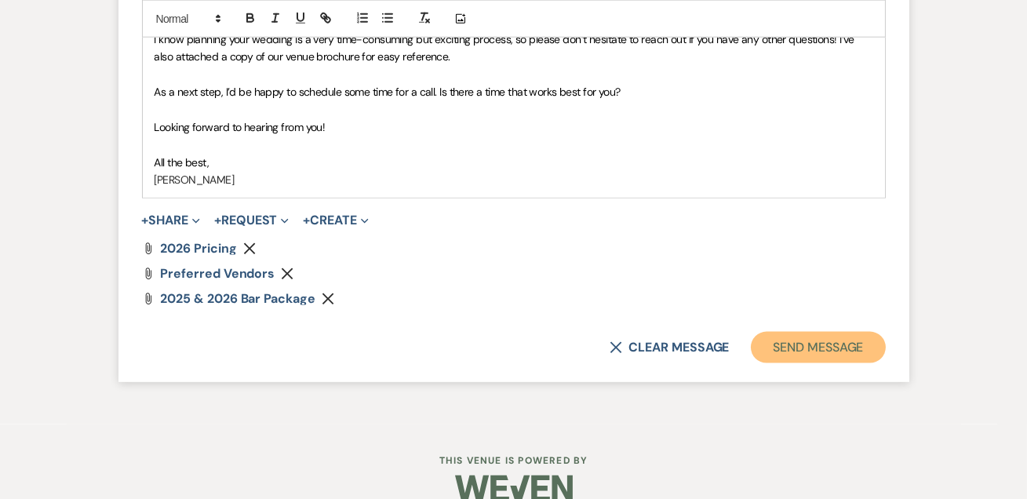
click at [758, 332] on button "Send Message" at bounding box center [818, 347] width 134 height 31
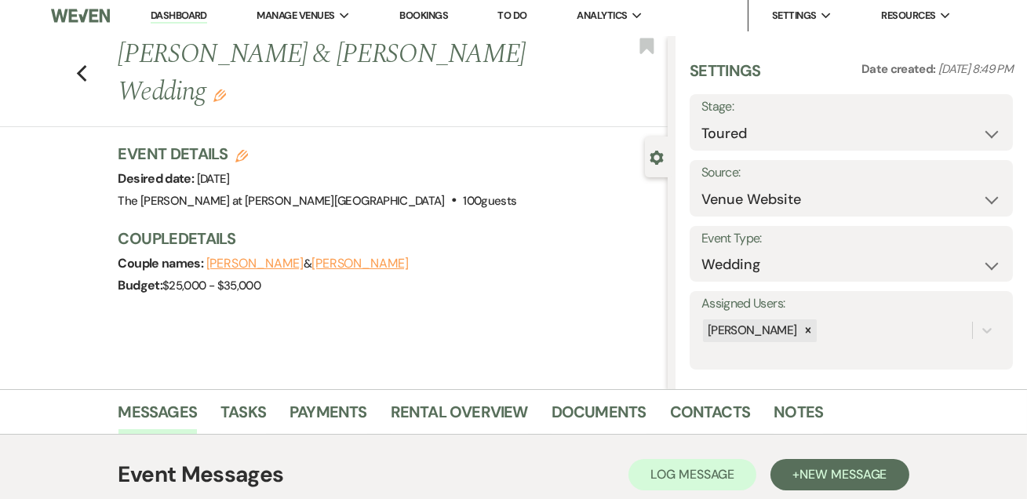
scroll to position [0, 0]
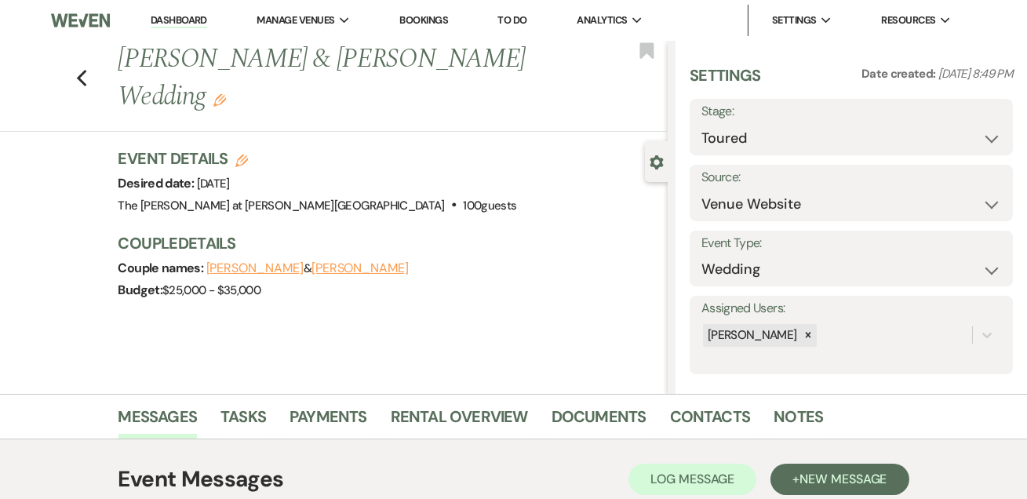
click at [700, 137] on div "Stage: Inquiry Follow Up Tour Requested Tour Confirmed Toured Proposal Sent Boo…" at bounding box center [851, 127] width 323 height 56
drag, startPoint x: 775, startPoint y: 127, endPoint x: 777, endPoint y: 140, distance: 13.4
click at [775, 126] on select "Inquiry Follow Up Tour Requested Tour Confirmed Toured Proposal Sent Booked Lost" at bounding box center [852, 138] width 300 height 31
click at [702, 123] on select "Inquiry Follow Up Tour Requested Tour Confirmed Toured Proposal Sent Booked Lost" at bounding box center [852, 138] width 300 height 31
click at [946, 138] on button "Save" at bounding box center [979, 126] width 67 height 31
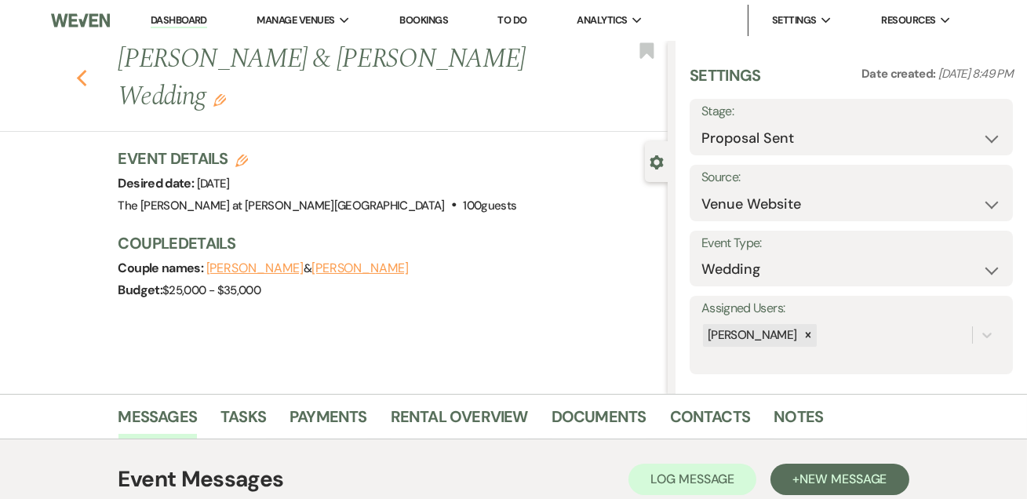
click at [88, 75] on icon "Previous" at bounding box center [82, 78] width 12 height 19
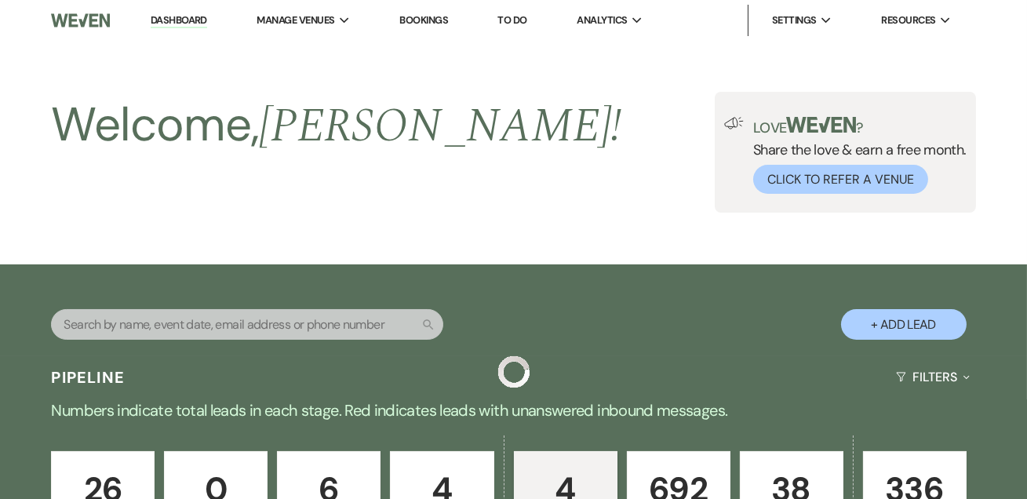
scroll to position [677, 0]
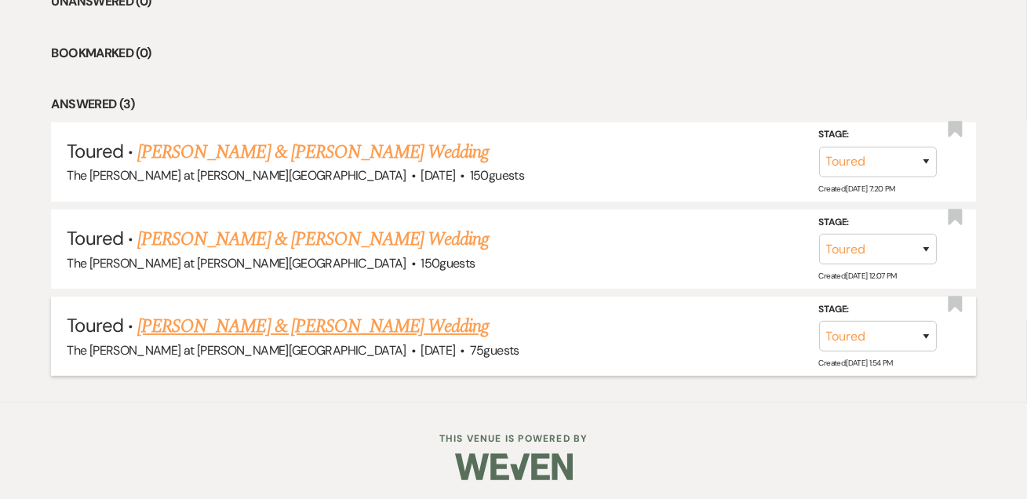
click at [259, 320] on link "[PERSON_NAME] & [PERSON_NAME] Wedding" at bounding box center [313, 326] width 352 height 28
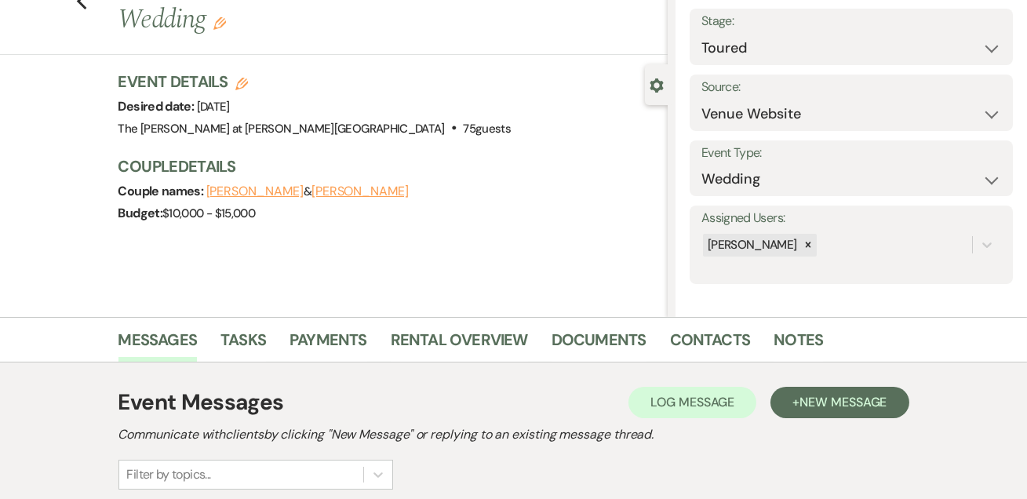
scroll to position [337, 0]
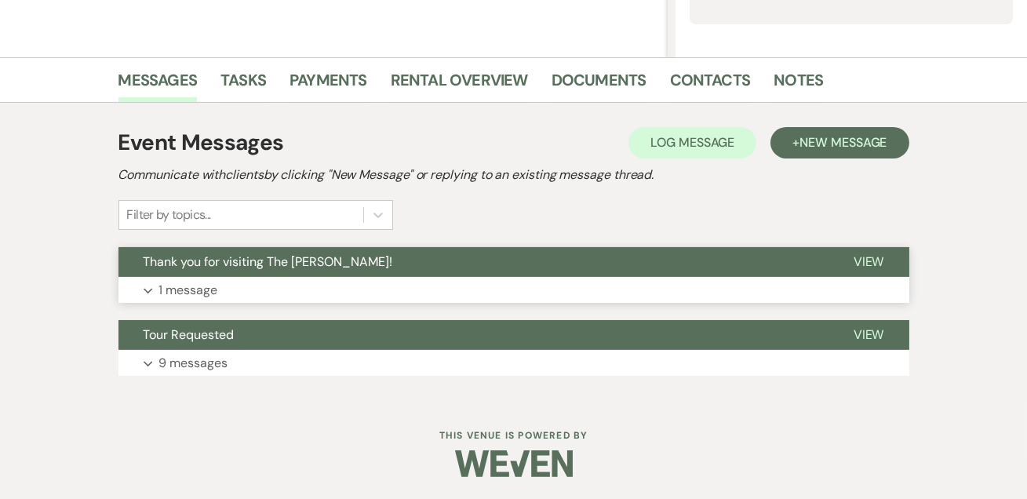
click at [182, 291] on p "1 message" at bounding box center [188, 290] width 59 height 20
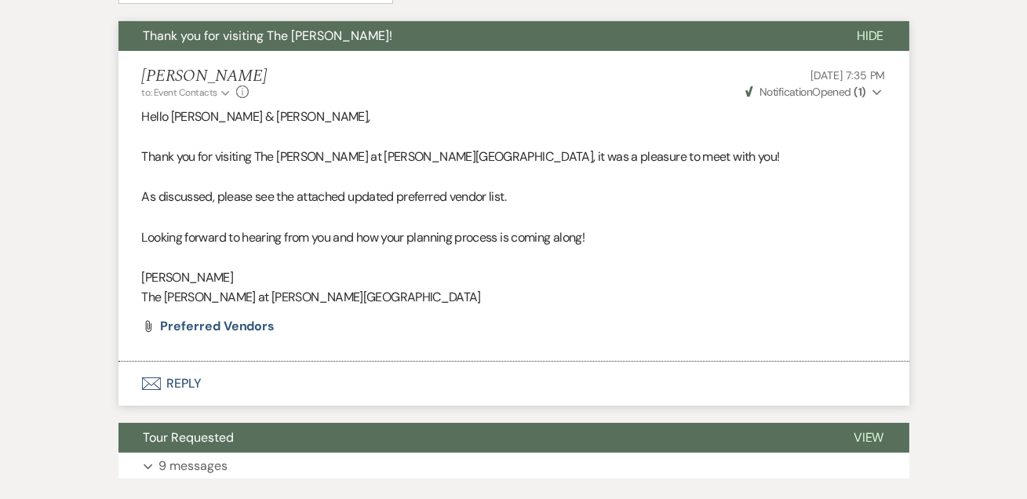
scroll to position [527, 0]
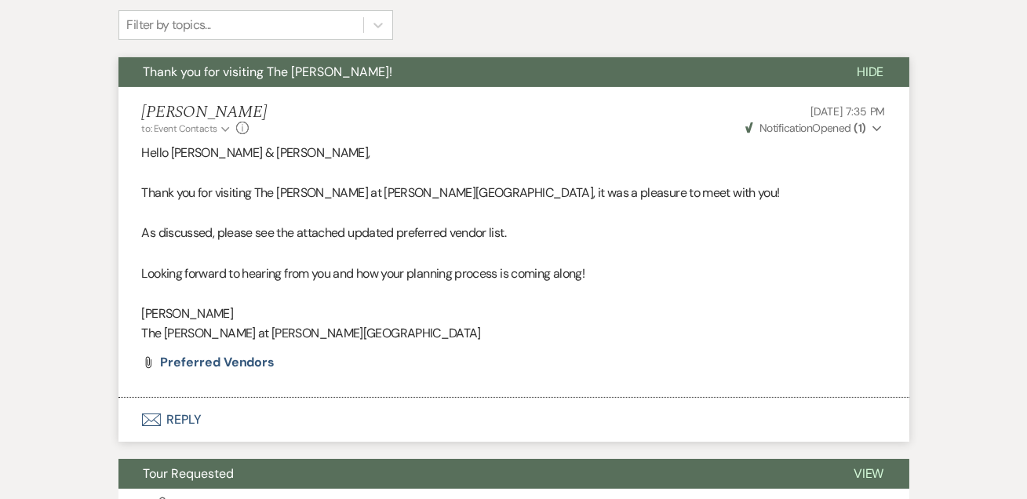
click at [198, 420] on button "Envelope Reply" at bounding box center [513, 420] width 791 height 44
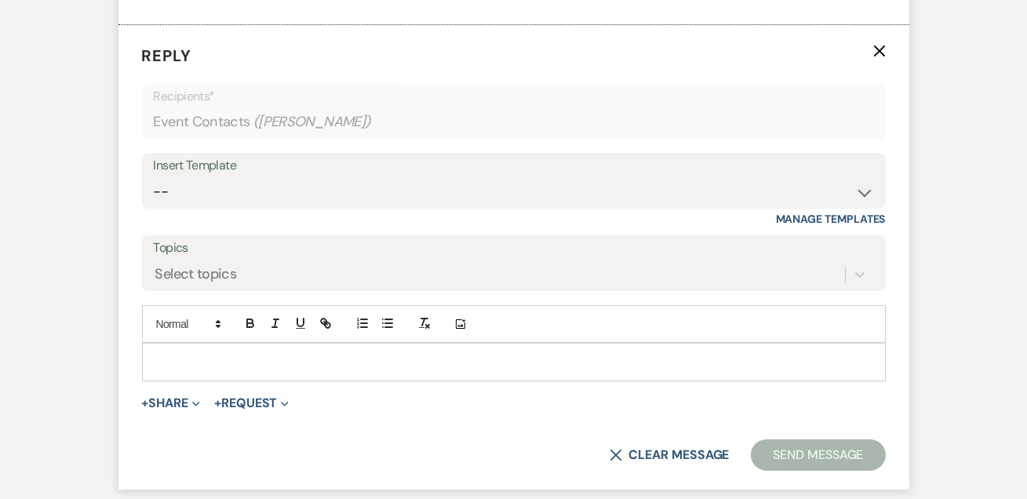
scroll to position [905, 0]
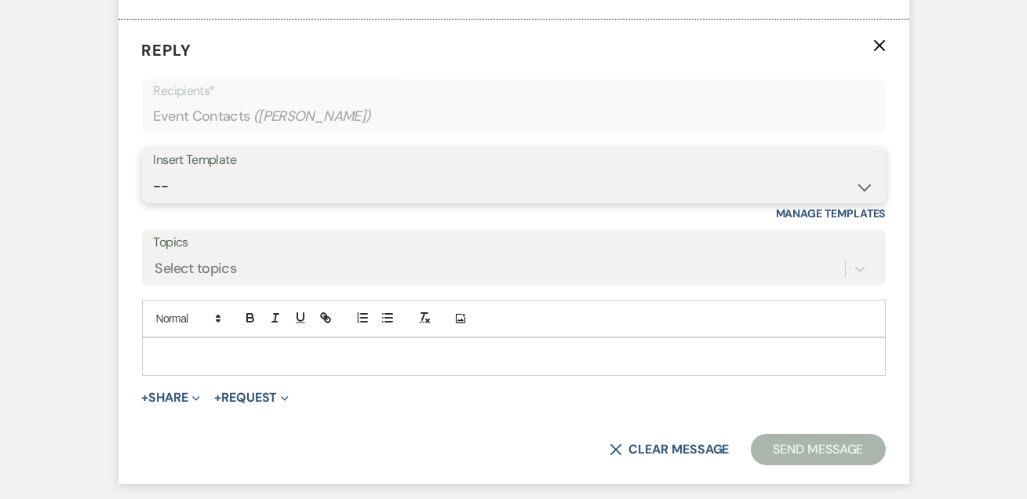
click at [231, 174] on select "-- Weven Planning Portal Introduction (Booked Events) Tour Request Response Fol…" at bounding box center [514, 186] width 720 height 31
click at [154, 171] on select "-- Weven Planning Portal Introduction (Booked Events) Tour Request Response Fol…" at bounding box center [514, 186] width 720 height 31
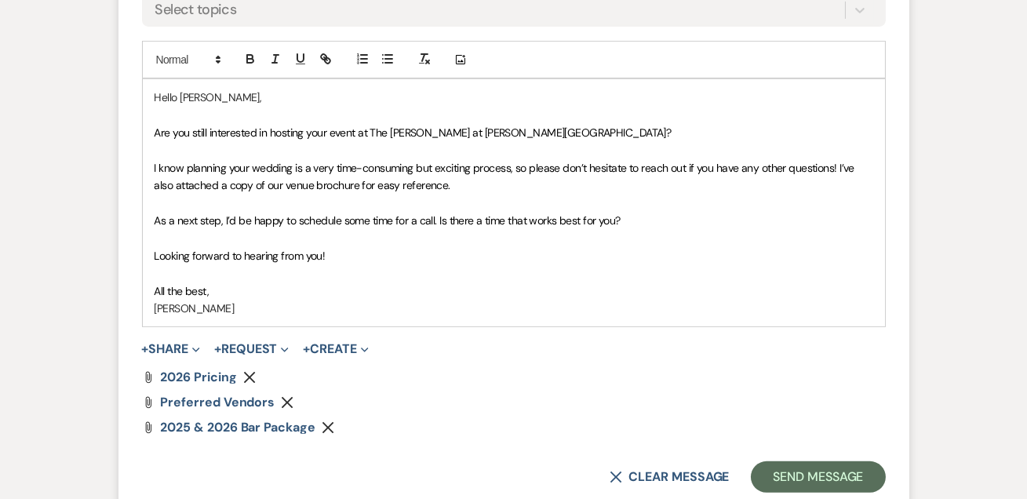
scroll to position [1190, 0]
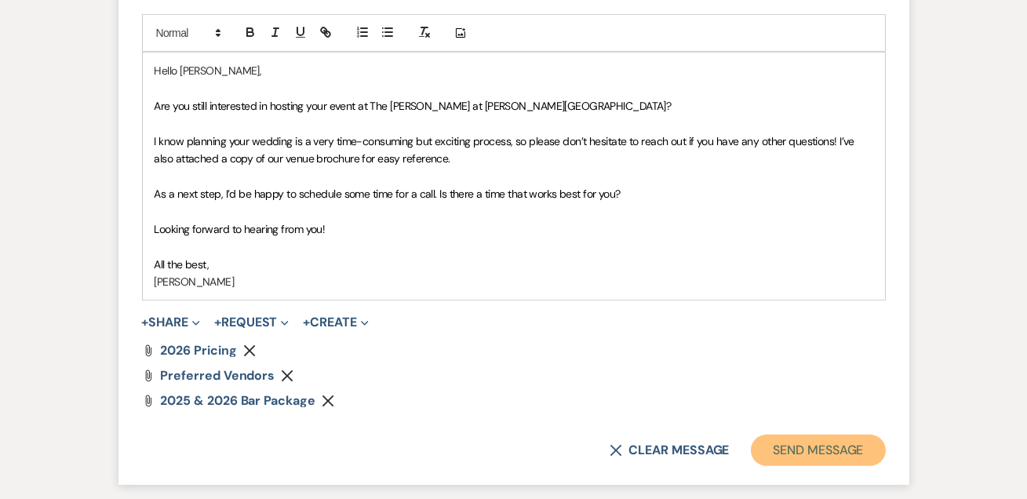
click at [810, 447] on button "Send Message" at bounding box center [818, 450] width 134 height 31
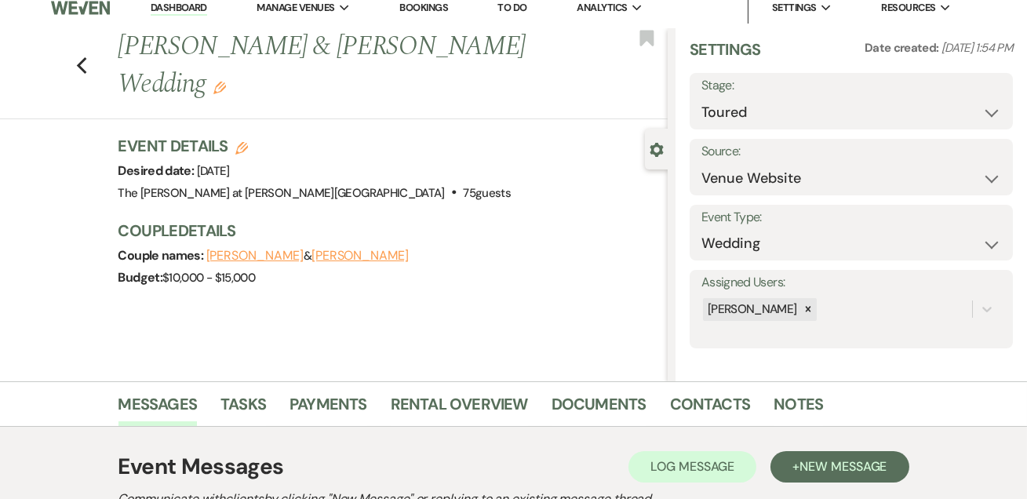
scroll to position [3, 0]
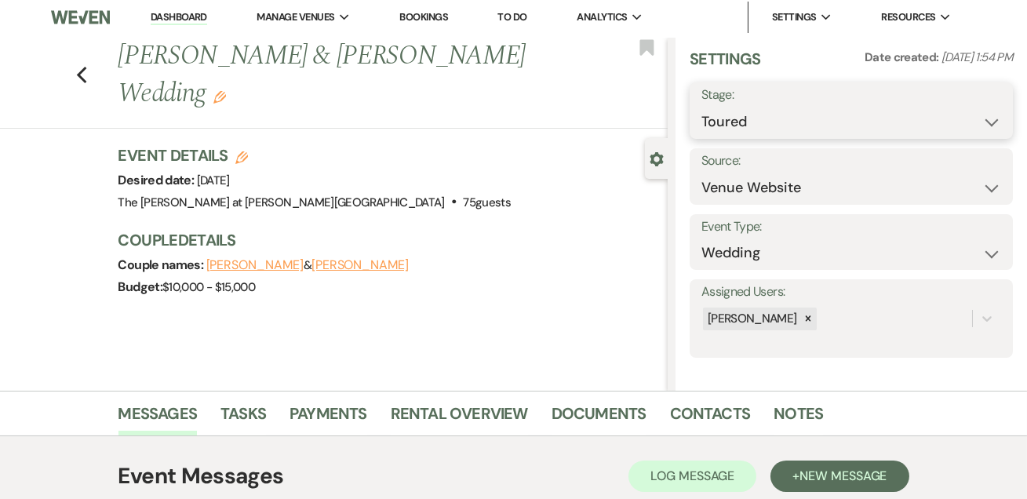
click at [791, 110] on select "Inquiry Follow Up Tour Requested Tour Confirmed Toured Proposal Sent Booked Lost" at bounding box center [852, 122] width 300 height 31
click at [702, 107] on select "Inquiry Follow Up Tour Requested Tour Confirmed Toured Proposal Sent Booked Lost" at bounding box center [852, 122] width 300 height 31
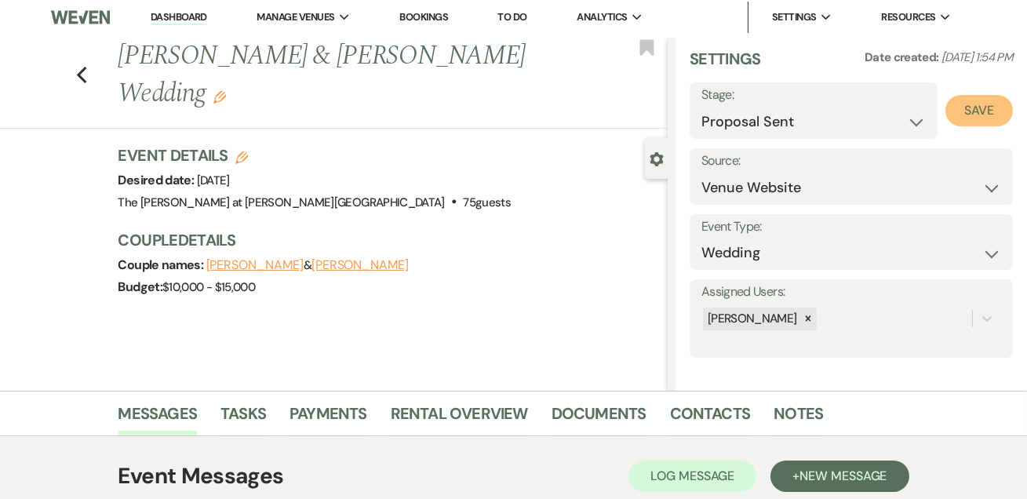
click at [954, 108] on button "Save" at bounding box center [979, 110] width 67 height 31
click at [93, 74] on div "Previous [PERSON_NAME] & [PERSON_NAME] Wedding Edit Bookmark" at bounding box center [330, 83] width 676 height 91
click at [87, 74] on icon "Previous" at bounding box center [82, 75] width 12 height 19
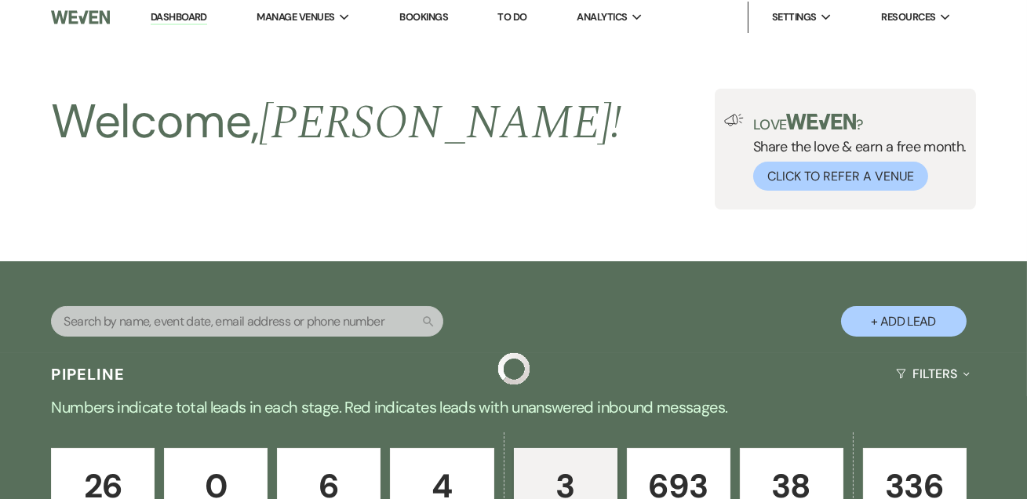
scroll to position [591, 0]
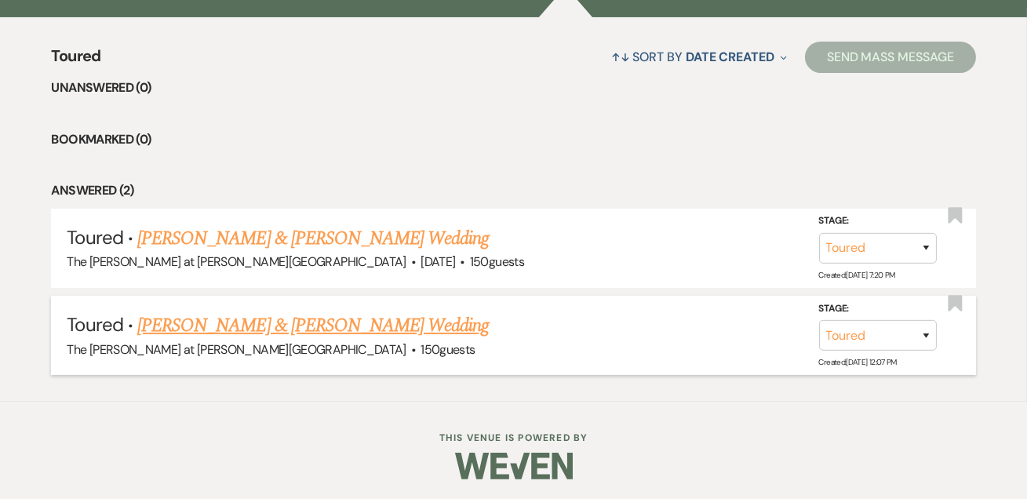
click at [202, 323] on link "[PERSON_NAME] & [PERSON_NAME] Wedding" at bounding box center [313, 326] width 352 height 28
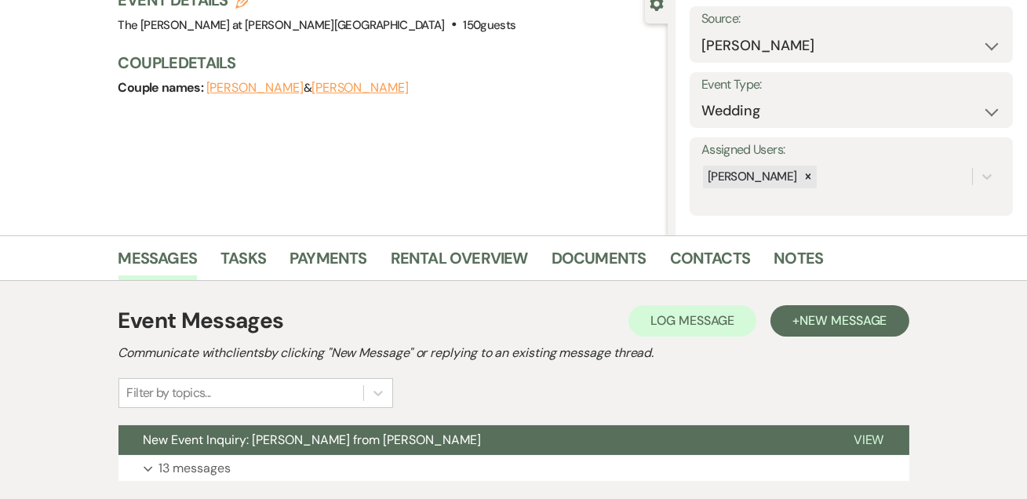
scroll to position [264, 0]
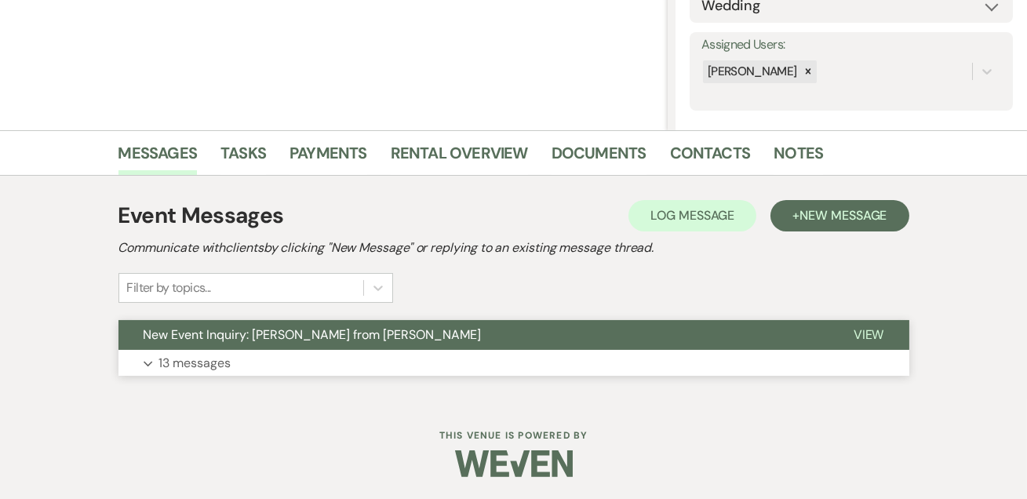
click at [211, 366] on p "13 messages" at bounding box center [195, 363] width 72 height 20
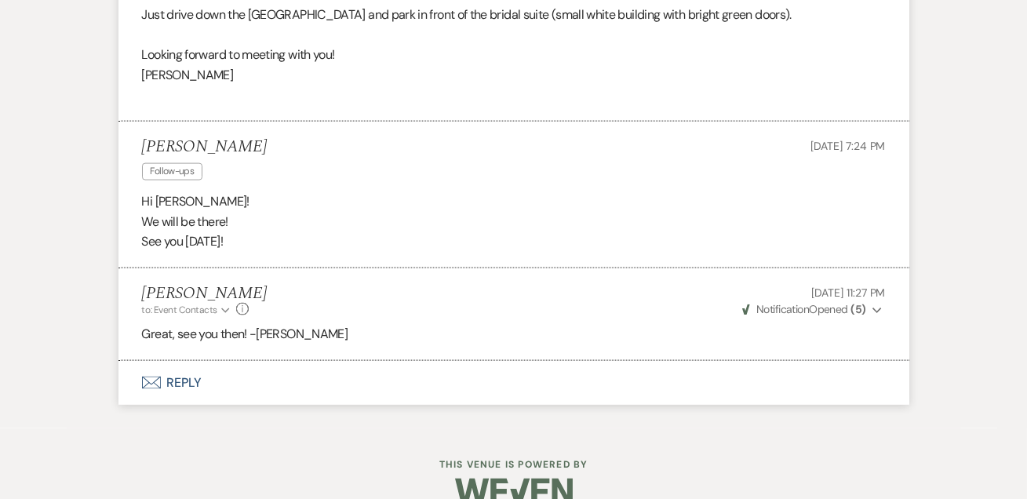
scroll to position [4325, 0]
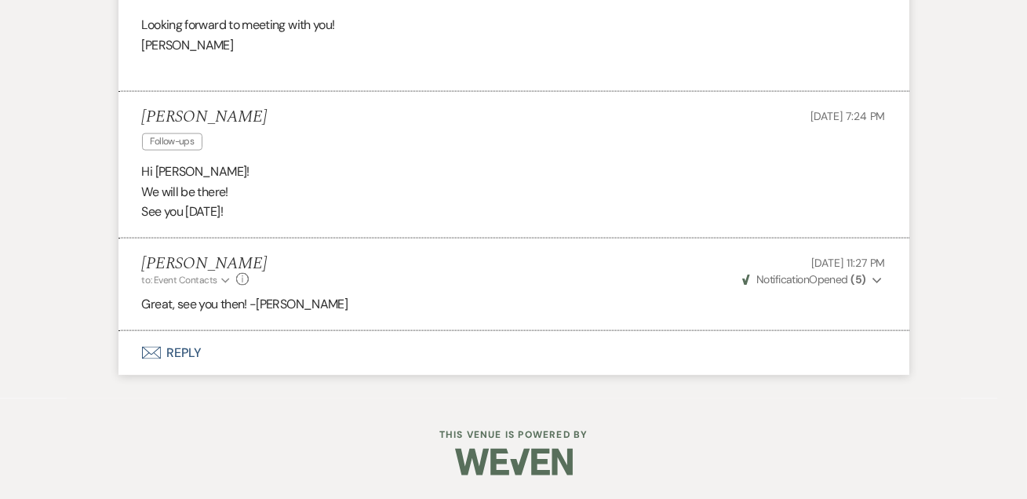
click at [180, 353] on button "Envelope Reply" at bounding box center [513, 353] width 791 height 44
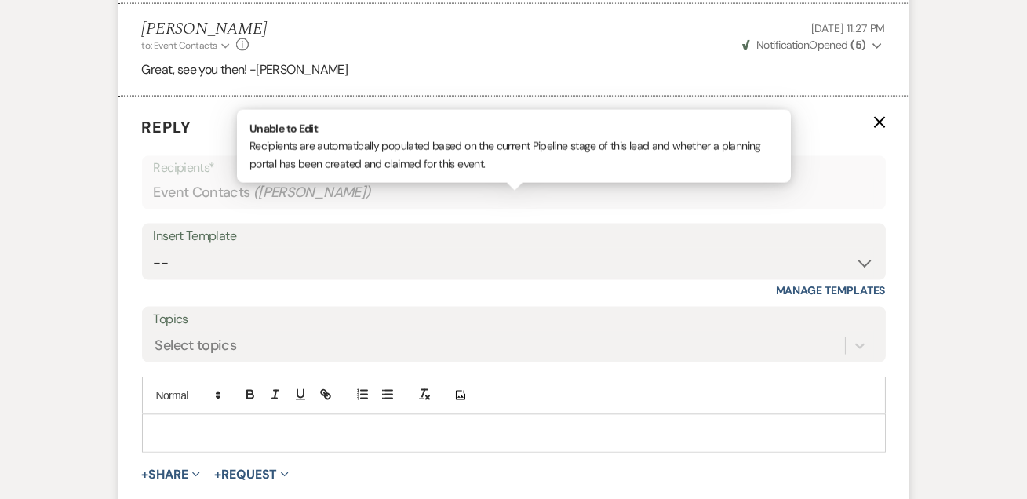
scroll to position [4638, 0]
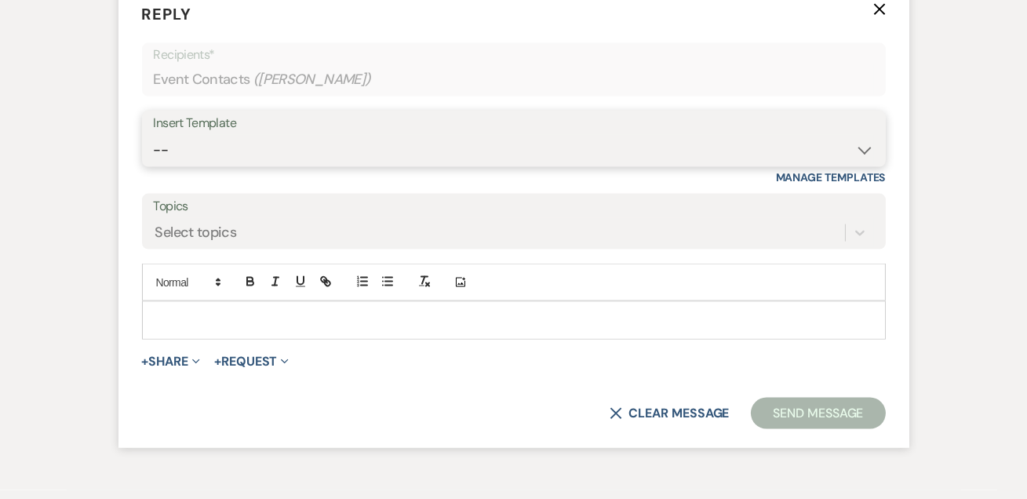
drag, startPoint x: 214, startPoint y: 174, endPoint x: 229, endPoint y: 199, distance: 29.2
click at [214, 166] on select "-- Weven Planning Portal Introduction (Booked Events) Tour Request Response Fol…" at bounding box center [514, 150] width 720 height 31
click at [154, 166] on select "-- Weven Planning Portal Introduction (Booked Events) Tour Request Response Fol…" at bounding box center [514, 150] width 720 height 31
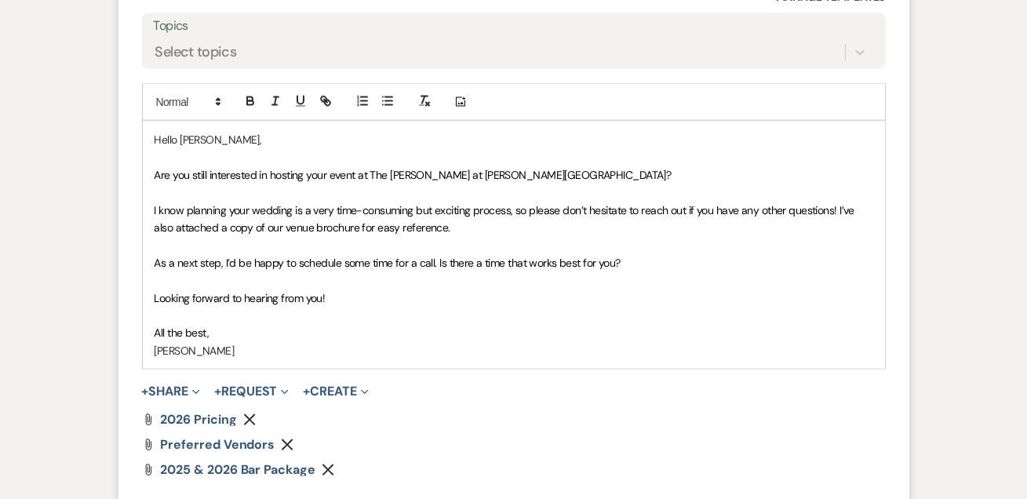
scroll to position [4923, 0]
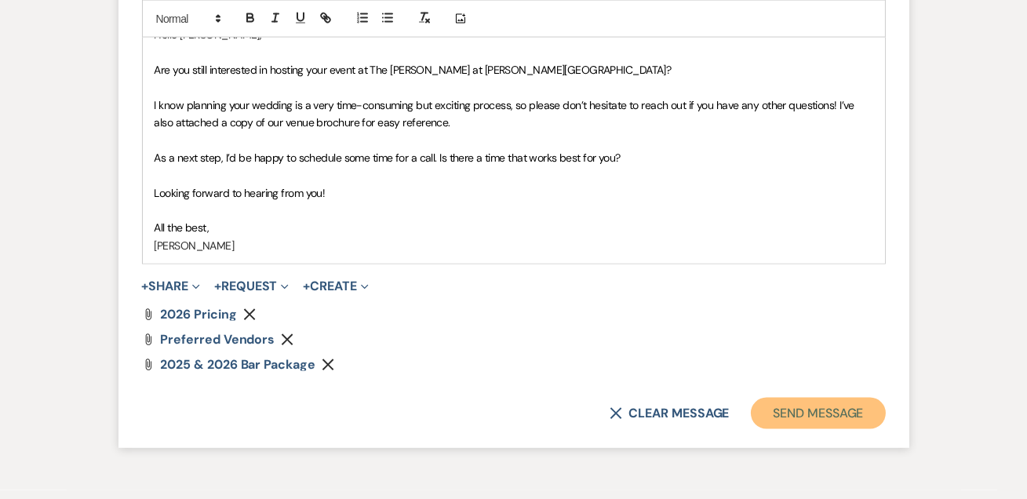
click at [792, 429] on button "Send Message" at bounding box center [818, 413] width 134 height 31
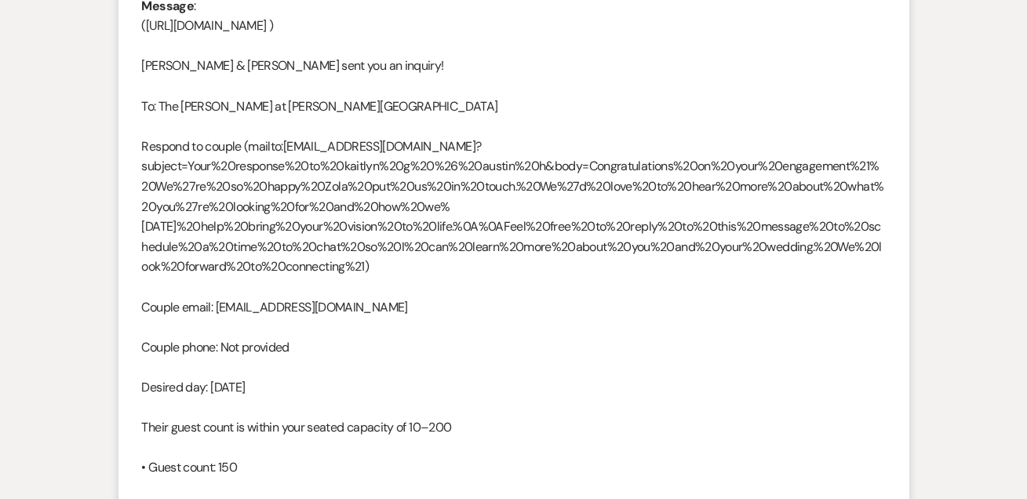
scroll to position [0, 0]
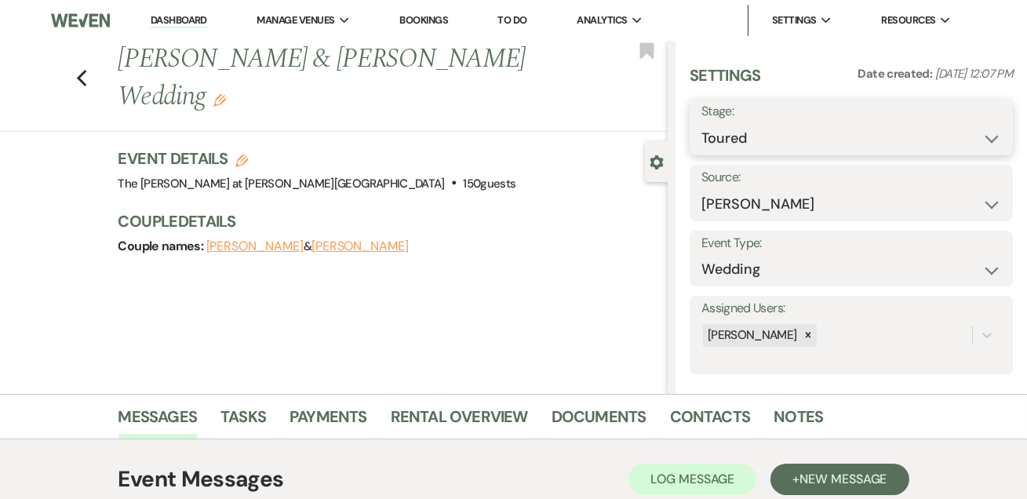
click at [713, 128] on select "Inquiry Follow Up Tour Requested Tour Confirmed Toured Proposal Sent Booked Lost" at bounding box center [852, 138] width 300 height 31
click at [702, 123] on select "Inquiry Follow Up Tour Requested Tour Confirmed Toured Proposal Sent Booked Lost" at bounding box center [852, 138] width 300 height 31
click at [956, 129] on button "Save" at bounding box center [979, 126] width 67 height 31
click at [77, 51] on div "Previous [PERSON_NAME] & [PERSON_NAME] Wedding Edit Bookmark" at bounding box center [330, 86] width 676 height 91
click at [86, 70] on use "button" at bounding box center [81, 78] width 10 height 17
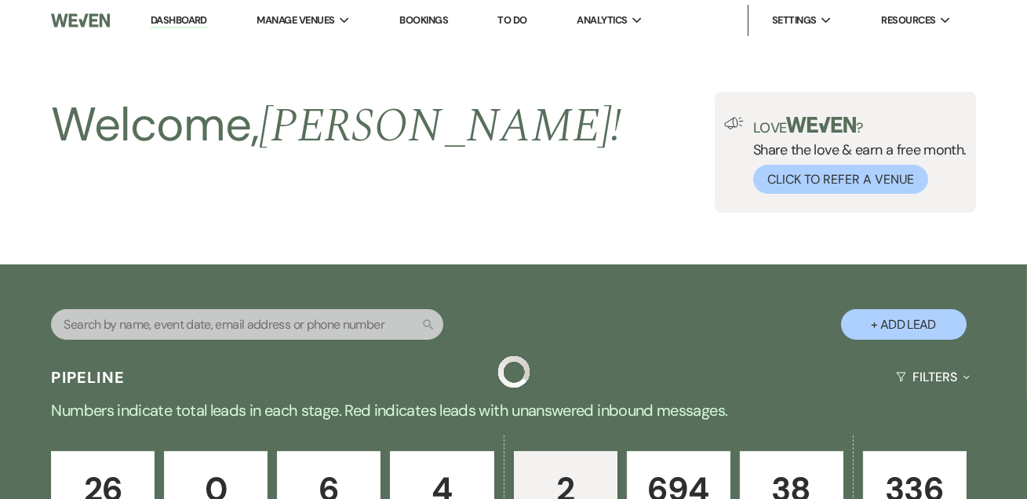
scroll to position [505, 0]
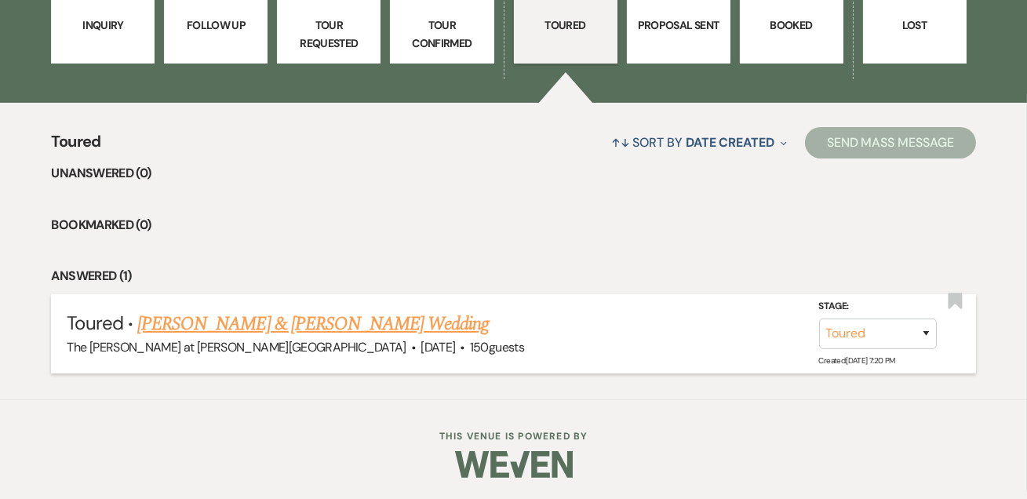
drag, startPoint x: 272, startPoint y: 319, endPoint x: 287, endPoint y: 313, distance: 15.9
click at [273, 319] on link "[PERSON_NAME] & [PERSON_NAME] Wedding" at bounding box center [313, 324] width 352 height 28
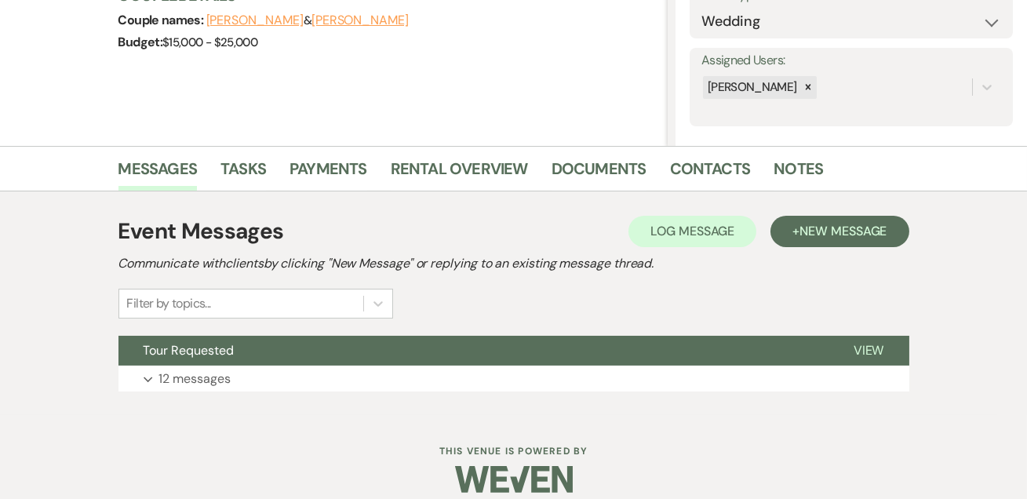
scroll to position [264, 0]
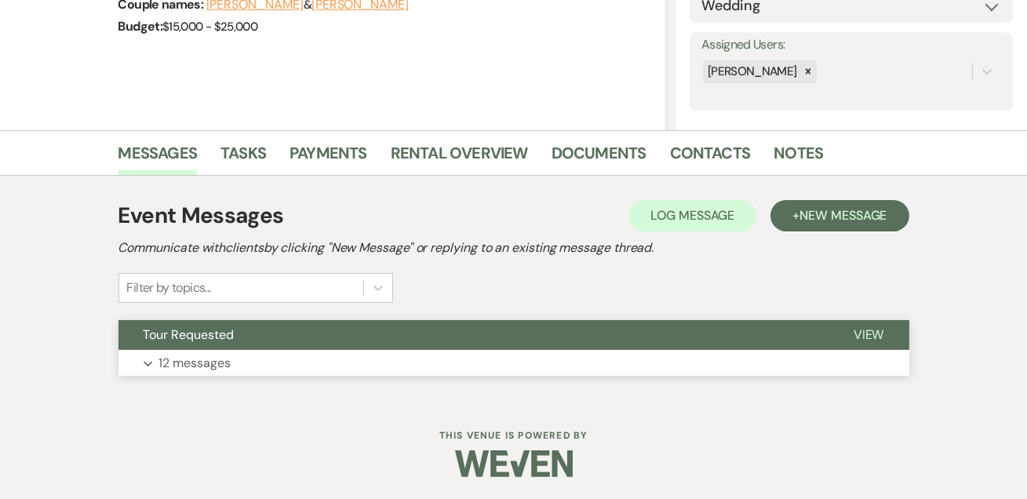
click at [211, 353] on p "12 messages" at bounding box center [195, 363] width 72 height 20
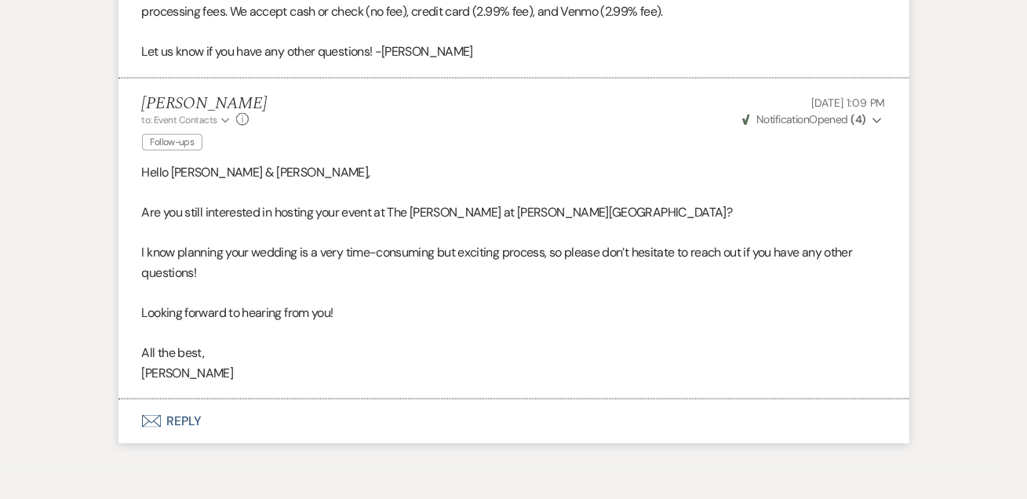
scroll to position [3819, 0]
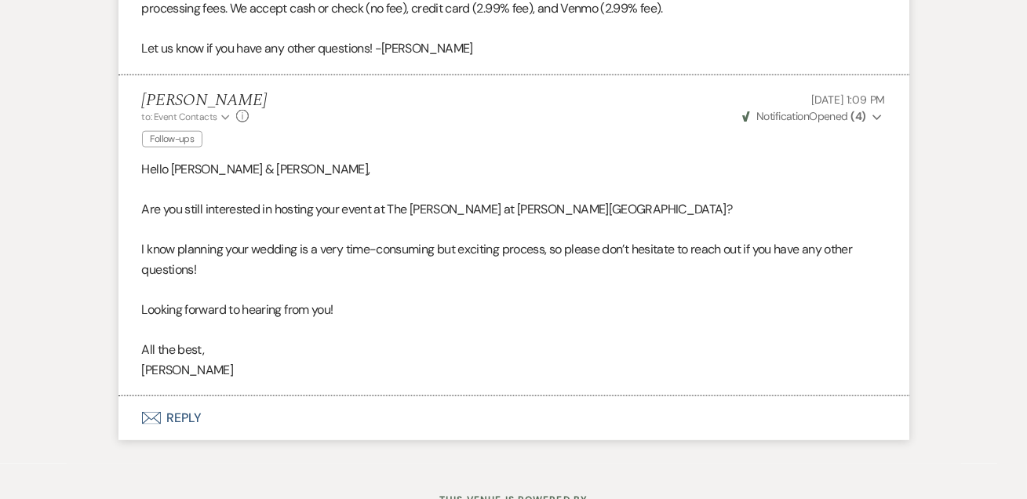
click at [154, 412] on use "button" at bounding box center [150, 418] width 19 height 13
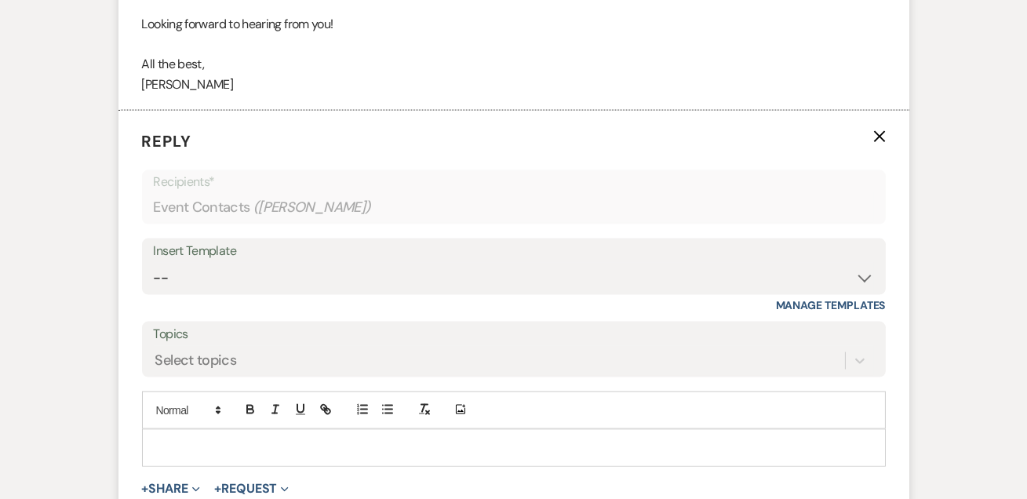
scroll to position [4132, 0]
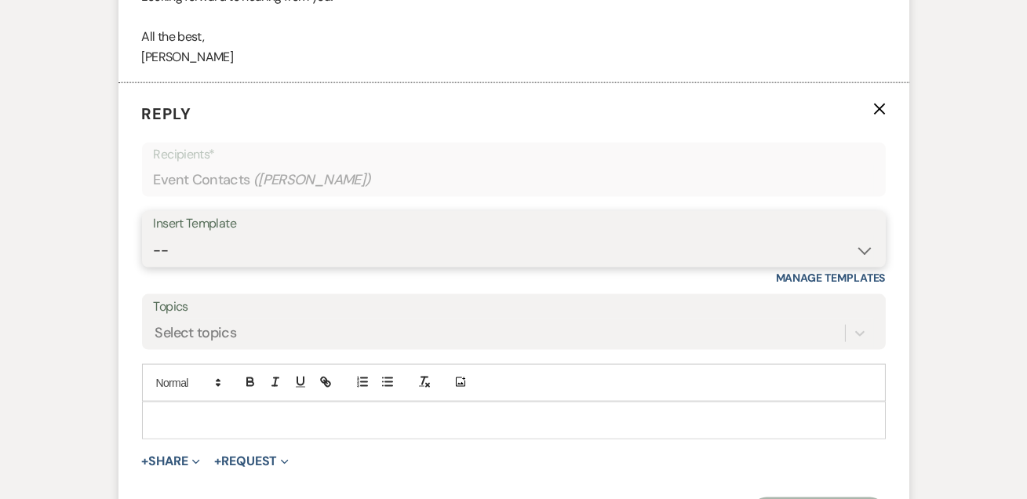
drag, startPoint x: 206, startPoint y: 178, endPoint x: 206, endPoint y: 199, distance: 21.2
click at [206, 235] on select "-- Weven Planning Portal Introduction (Booked Events) Tour Request Response Fol…" at bounding box center [514, 250] width 720 height 31
click at [154, 235] on select "-- Weven Planning Portal Introduction (Booked Events) Tour Request Response Fol…" at bounding box center [514, 250] width 720 height 31
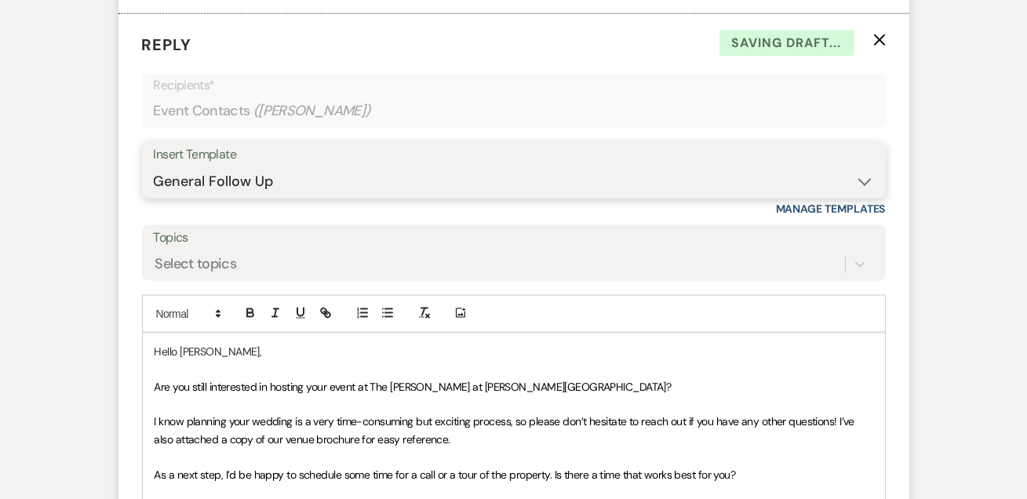
scroll to position [4228, 0]
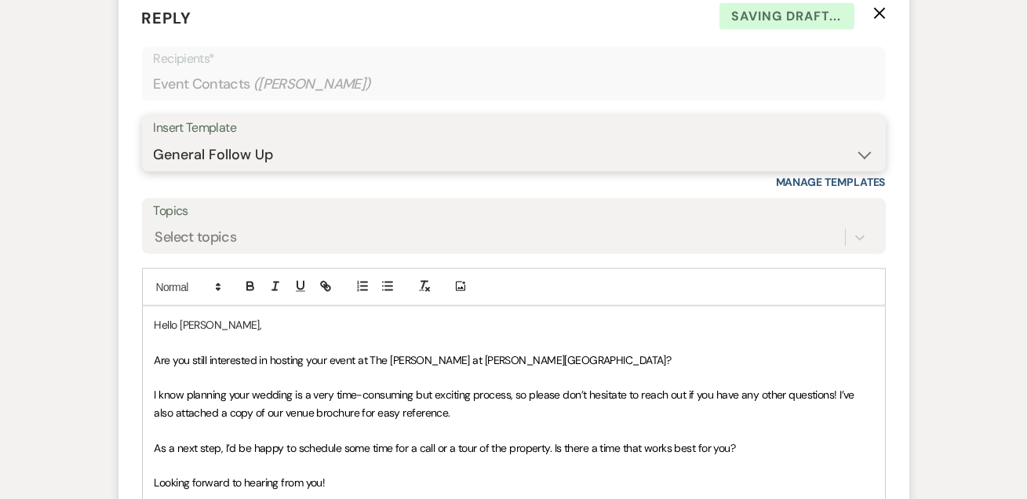
click at [206, 140] on select "-- Weven Planning Portal Introduction (Booked Events) Tour Request Response Fol…" at bounding box center [514, 155] width 720 height 31
click at [154, 140] on select "-- Weven Planning Portal Introduction (Booked Events) Tour Request Response Fol…" at bounding box center [514, 155] width 720 height 31
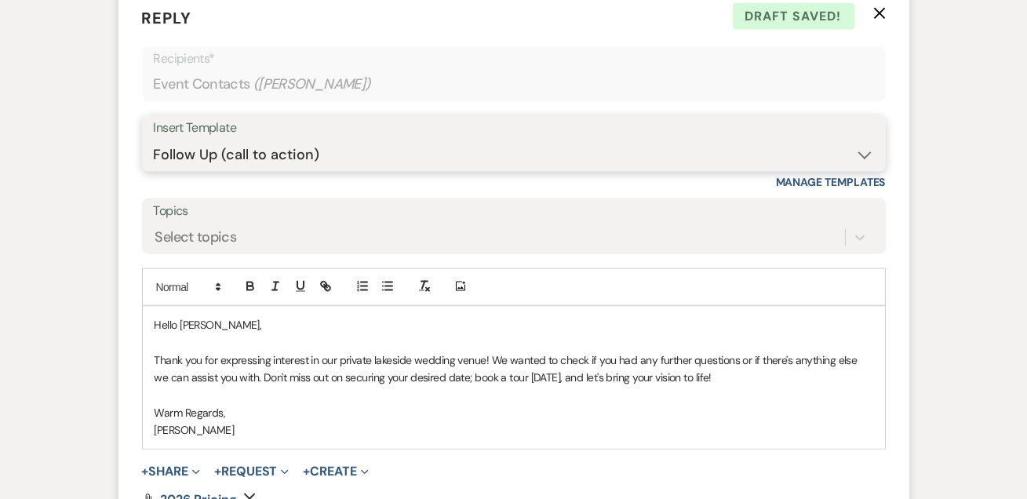
click at [235, 140] on select "-- Weven Planning Portal Introduction (Booked Events) Tour Request Response Fol…" at bounding box center [514, 155] width 720 height 31
click at [154, 140] on select "-- Weven Planning Portal Introduction (Booked Events) Tour Request Response Fol…" at bounding box center [514, 155] width 720 height 31
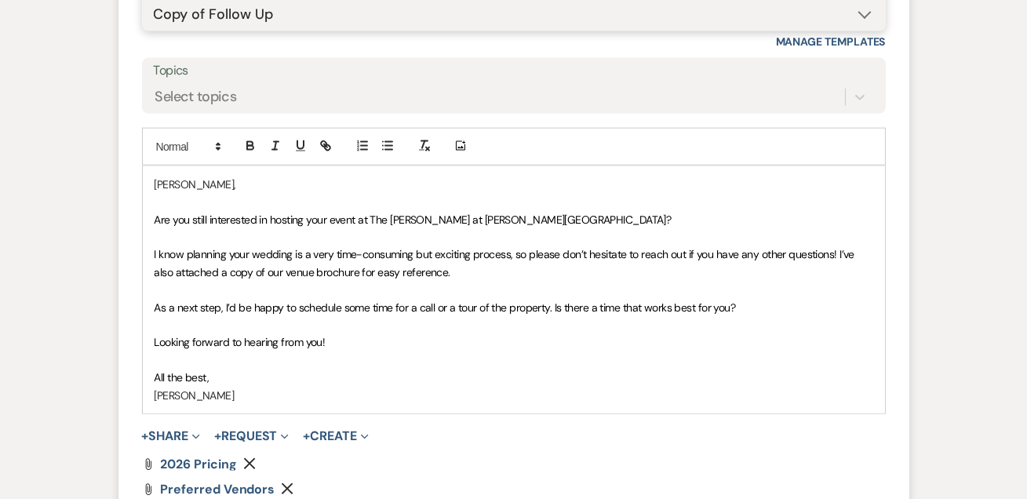
scroll to position [4513, 0]
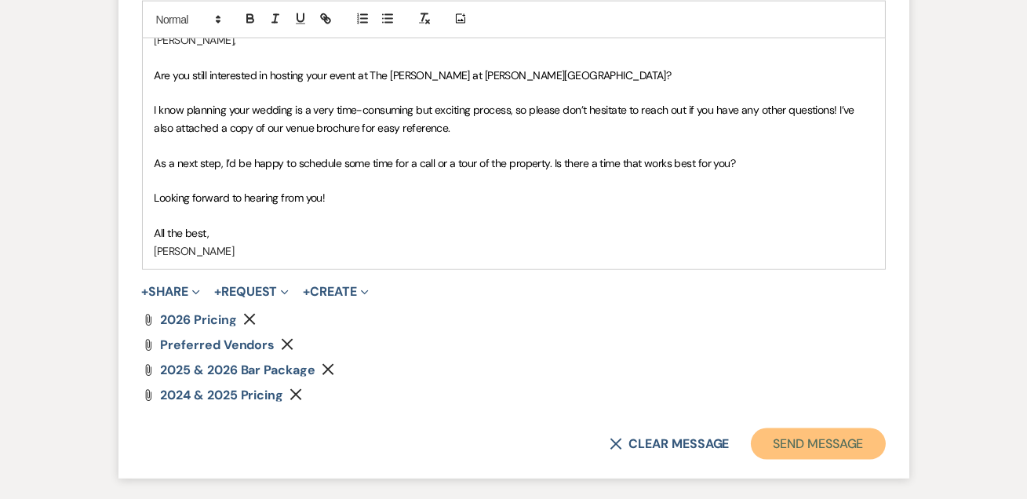
click at [804, 428] on button "Send Message" at bounding box center [818, 443] width 134 height 31
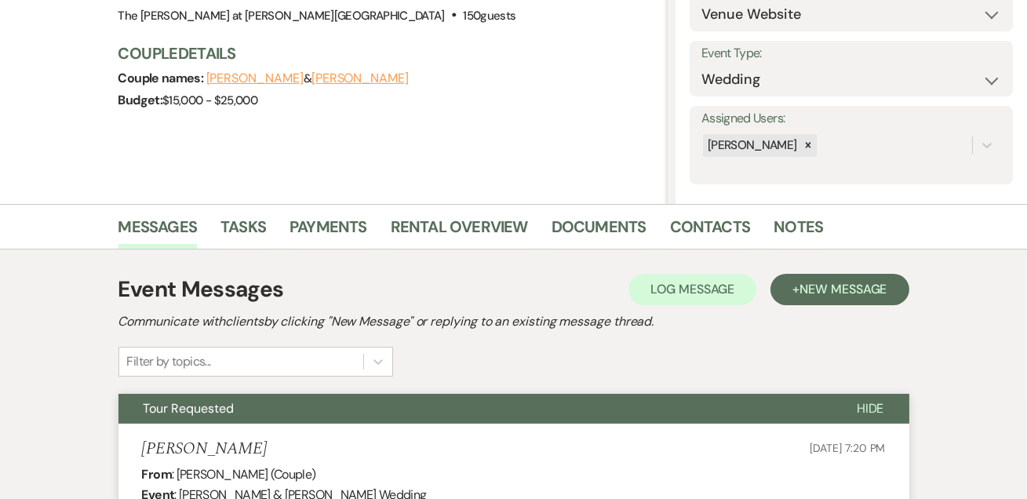
scroll to position [173, 0]
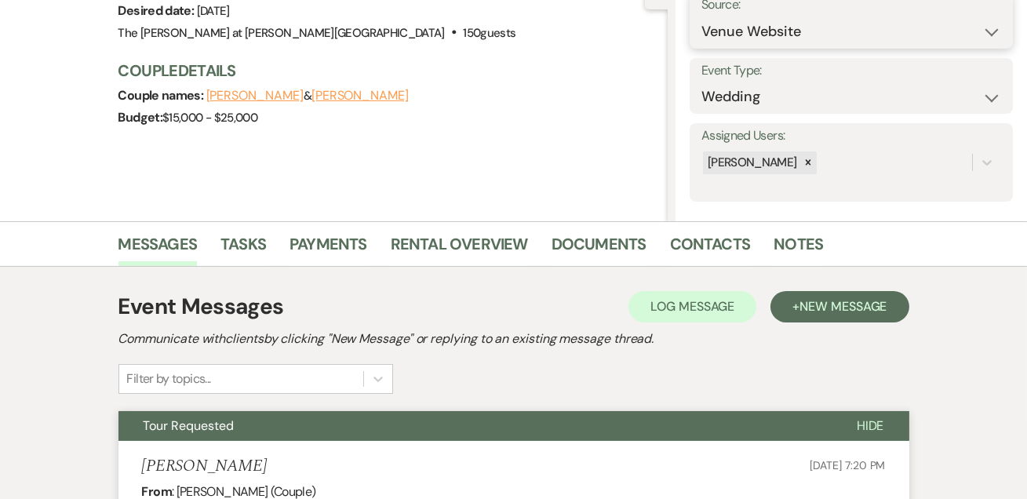
drag, startPoint x: 725, startPoint y: 27, endPoint x: 732, endPoint y: 31, distance: 8.1
click at [725, 27] on select "Weven Venue Website Instagram Facebook Pinterest Google The Knot Wedding Wire H…" at bounding box center [852, 31] width 300 height 31
click at [599, 67] on h3 "Couple Details" at bounding box center [385, 71] width 534 height 22
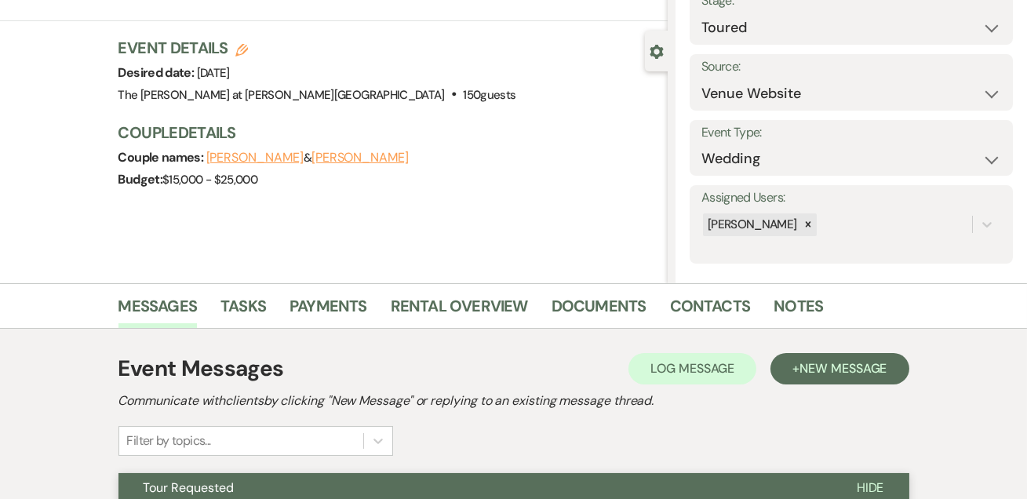
scroll to position [0, 0]
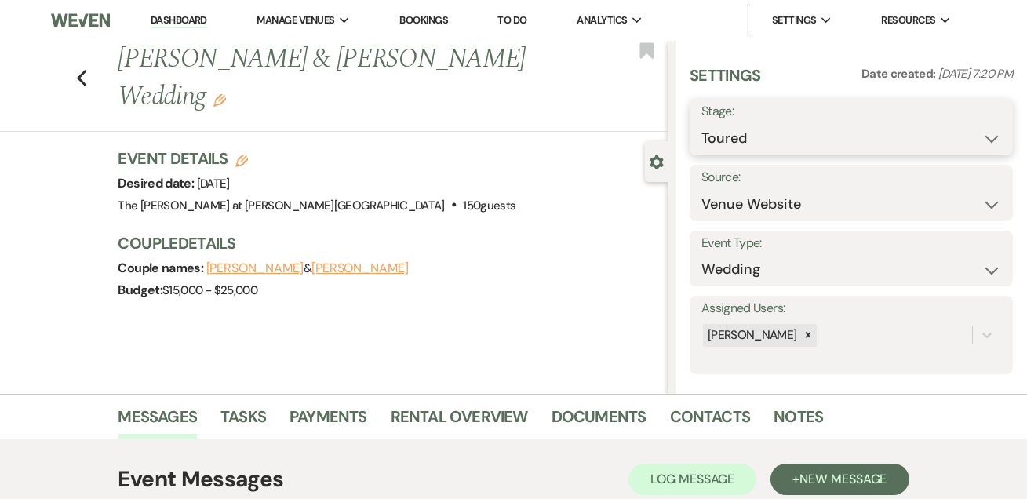
click at [733, 132] on select "Inquiry Follow Up Tour Requested Tour Confirmed Toured Proposal Sent Booked Lost" at bounding box center [852, 138] width 300 height 31
click at [702, 123] on select "Inquiry Follow Up Tour Requested Tour Confirmed Toured Proposal Sent Booked Lost" at bounding box center [852, 138] width 300 height 31
drag, startPoint x: 975, startPoint y: 116, endPoint x: 971, endPoint y: 125, distance: 9.5
click at [973, 122] on button "Save" at bounding box center [979, 126] width 67 height 31
click at [84, 77] on use "button" at bounding box center [81, 78] width 10 height 17
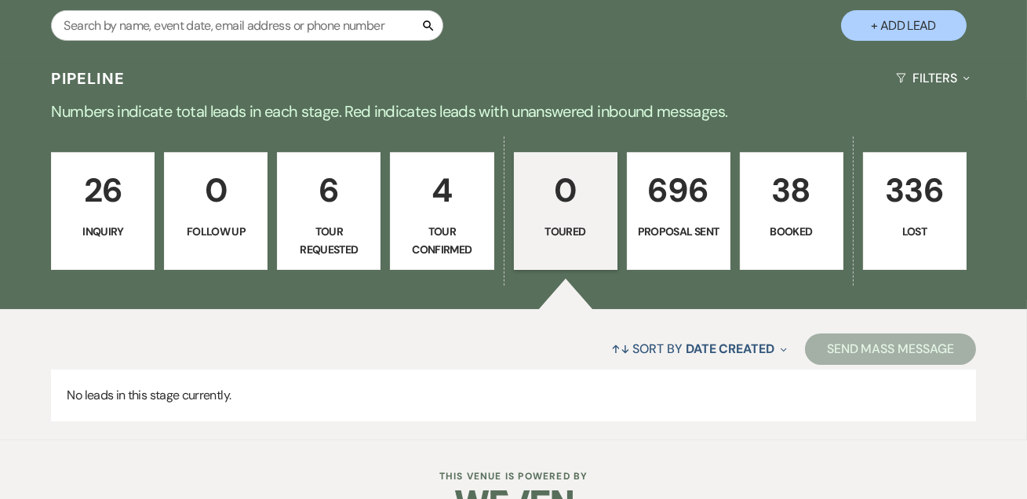
scroll to position [339, 0]
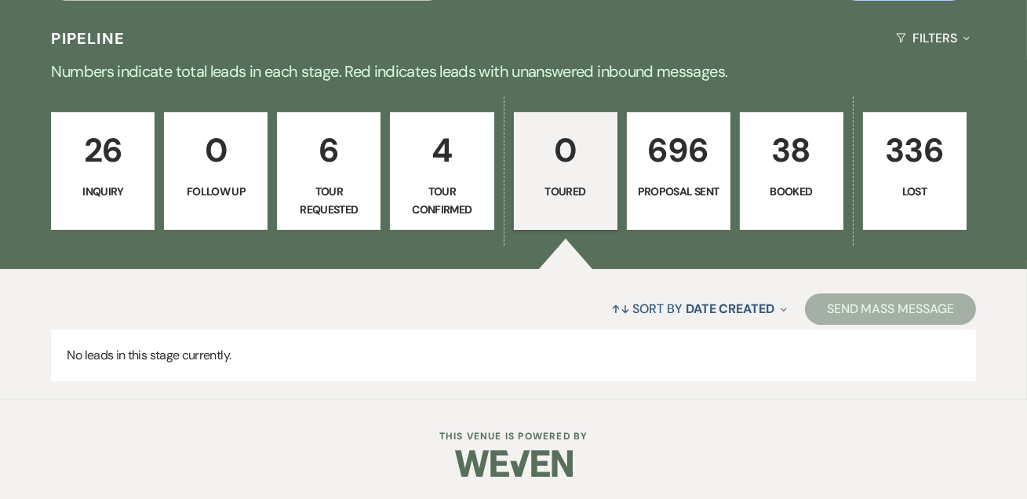
click at [438, 187] on p "Tour Confirmed" at bounding box center [441, 200] width 83 height 35
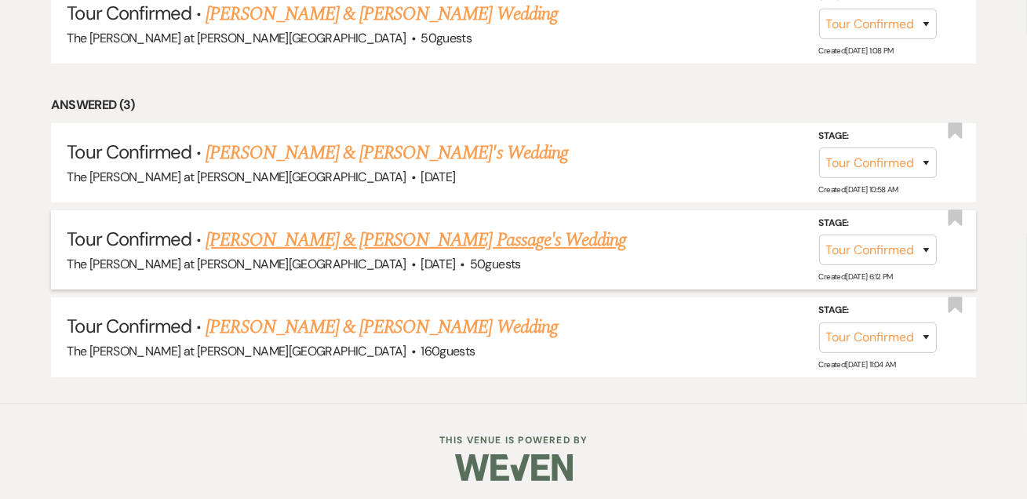
scroll to position [669, 0]
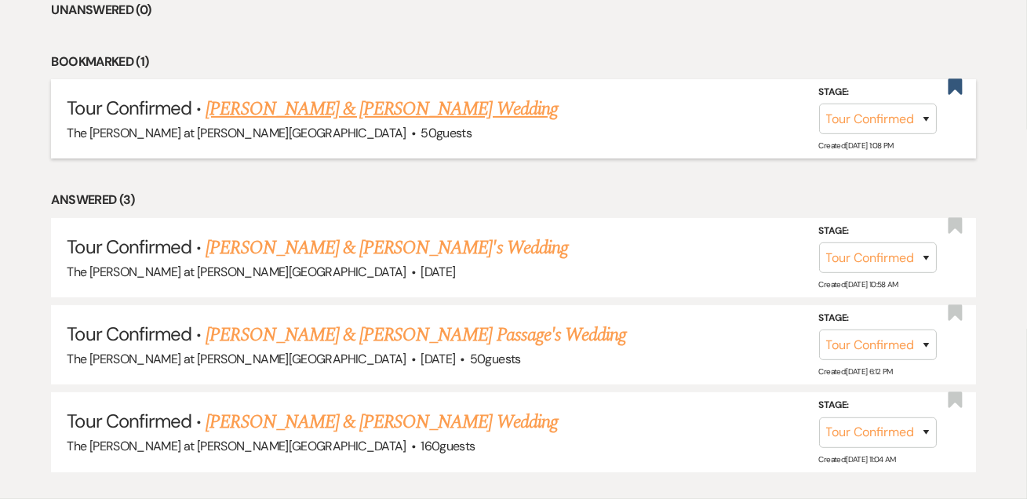
click at [392, 110] on link "[PERSON_NAME] & [PERSON_NAME] Wedding" at bounding box center [382, 109] width 352 height 28
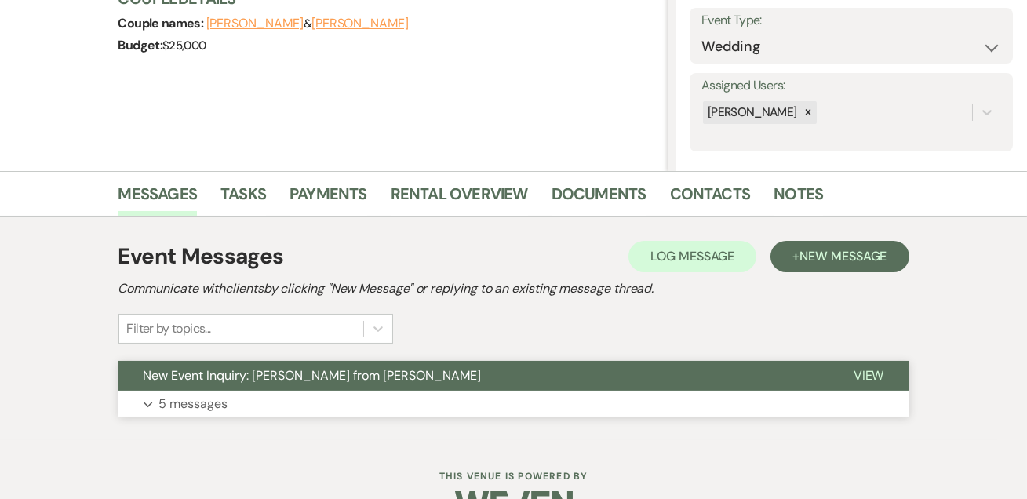
scroll to position [264, 0]
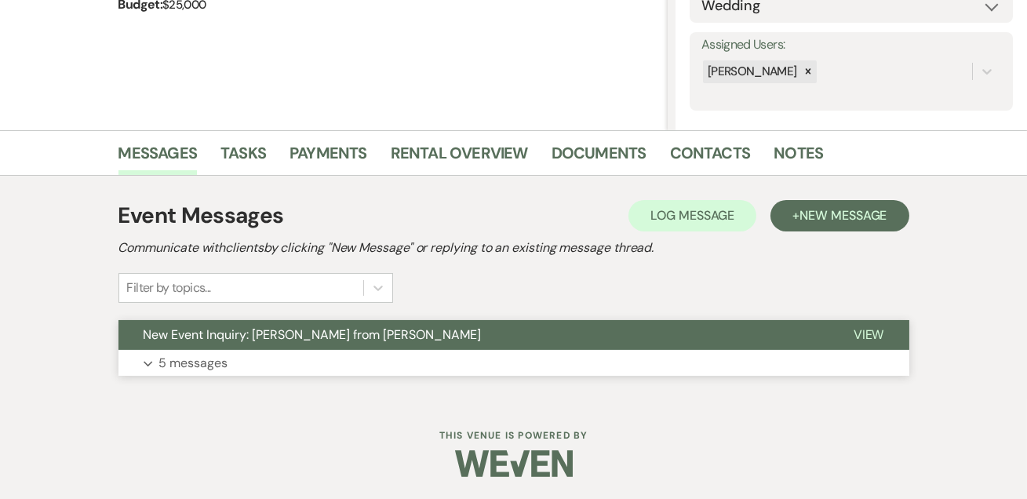
click at [215, 359] on p "5 messages" at bounding box center [193, 363] width 69 height 20
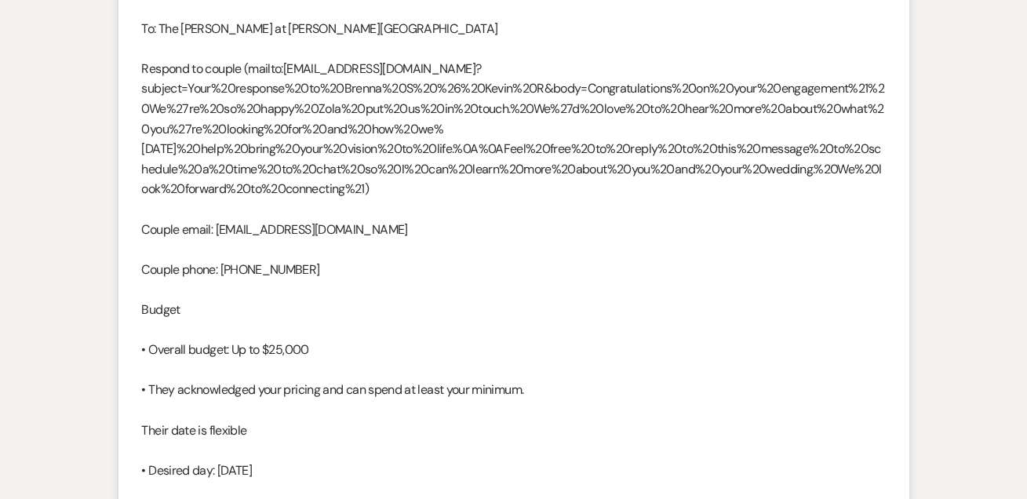
scroll to position [0, 0]
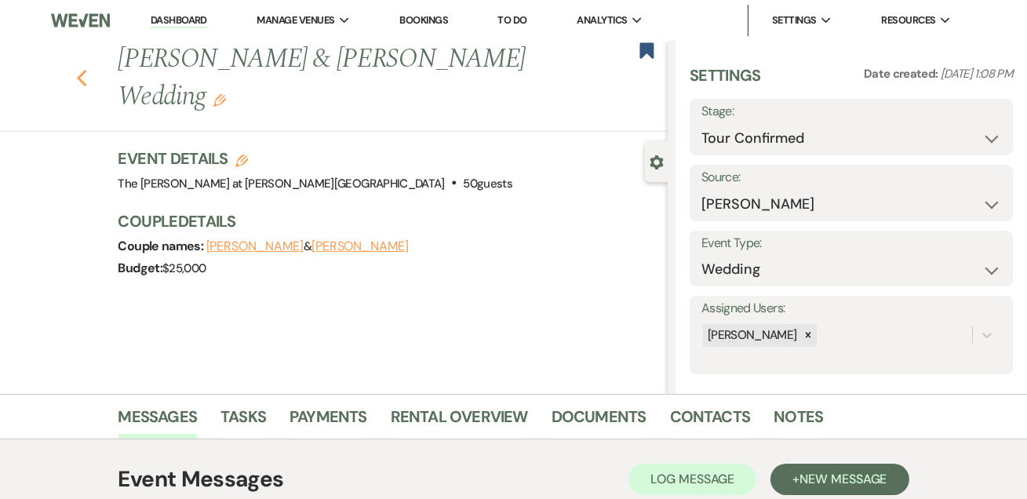
click at [88, 69] on icon "Previous" at bounding box center [82, 78] width 12 height 19
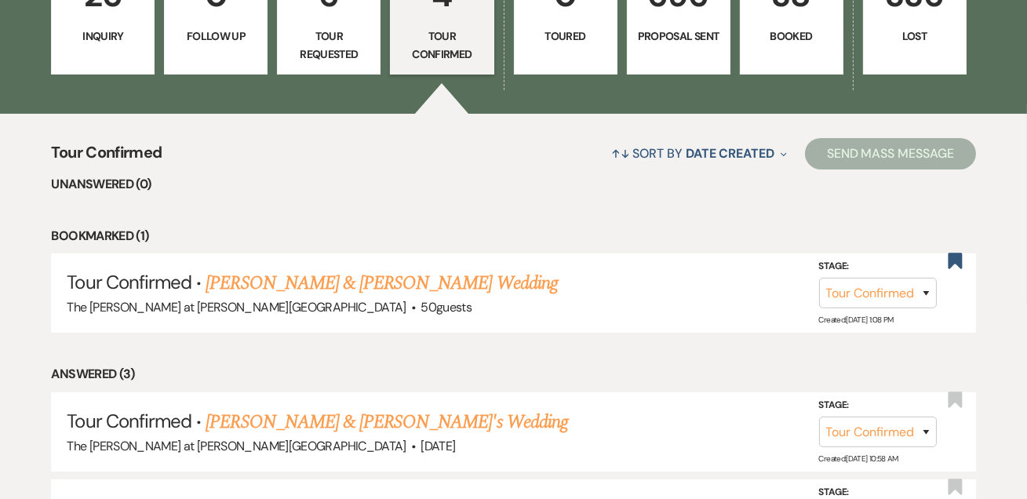
scroll to position [288, 0]
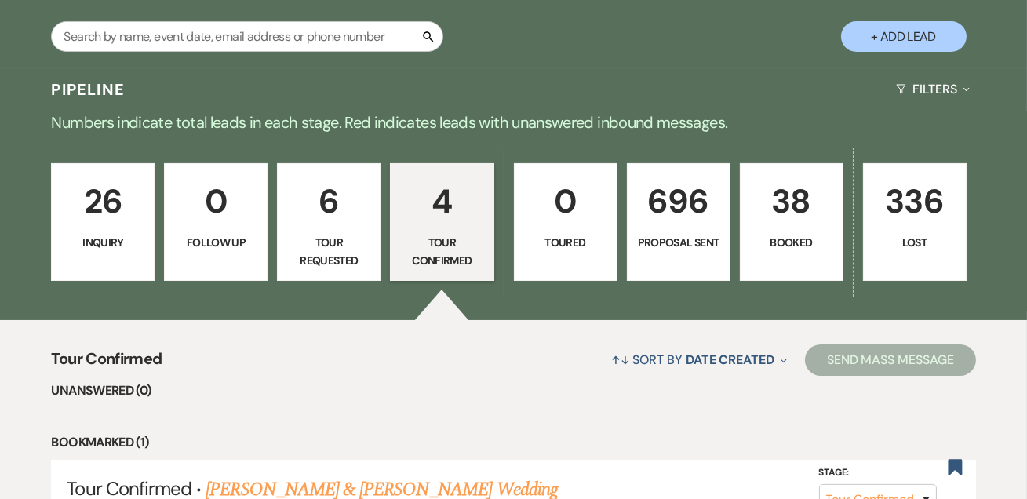
click at [322, 238] on p "Tour Requested" at bounding box center [328, 251] width 83 height 35
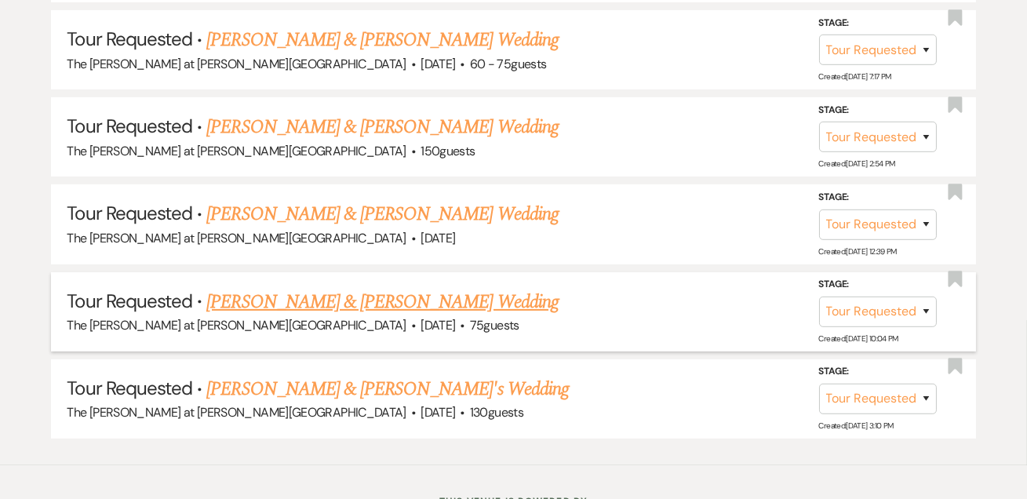
scroll to position [936, 0]
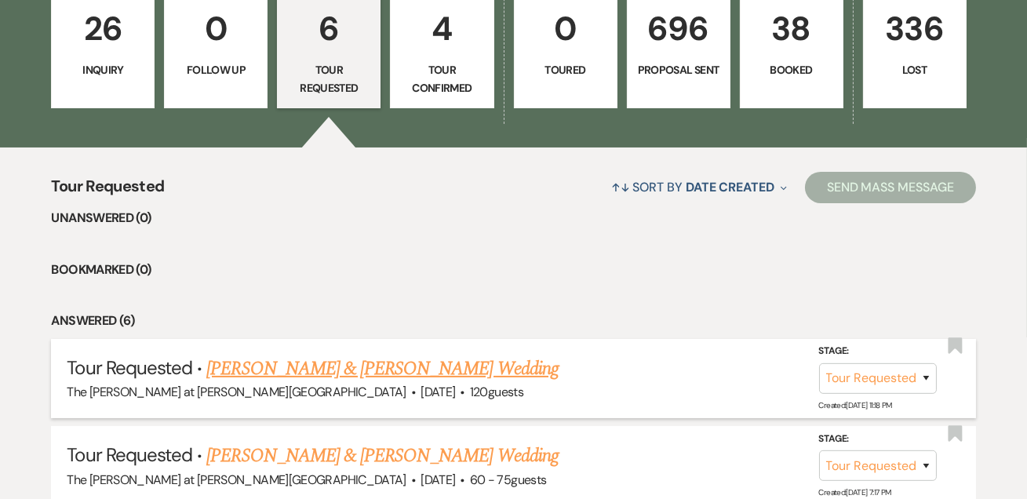
click at [307, 362] on link "[PERSON_NAME] & [PERSON_NAME] Wedding" at bounding box center [382, 369] width 352 height 28
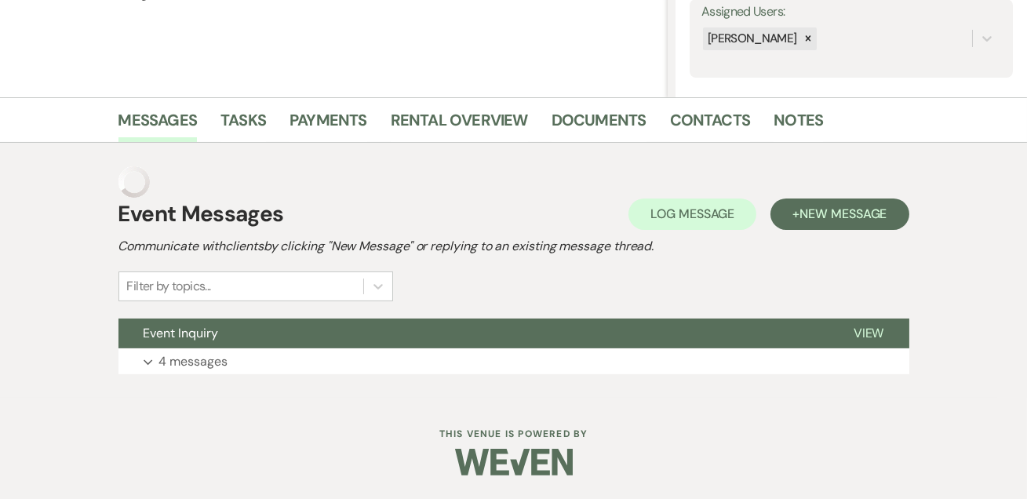
scroll to position [237, 0]
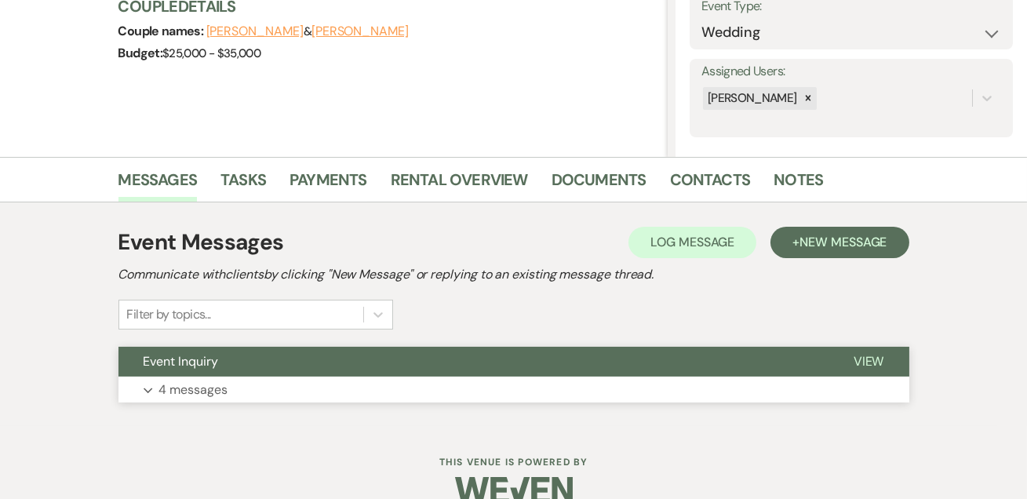
click at [215, 385] on p "4 messages" at bounding box center [193, 390] width 69 height 20
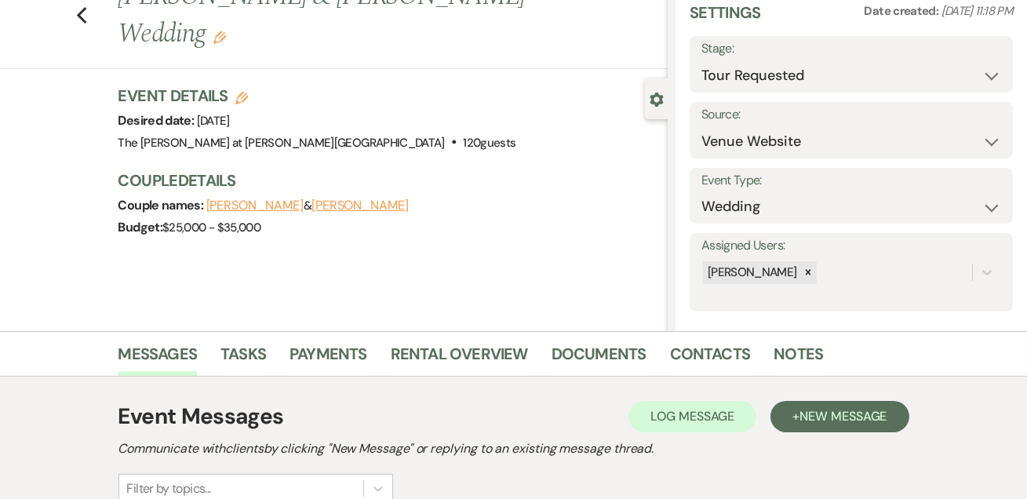
scroll to position [0, 0]
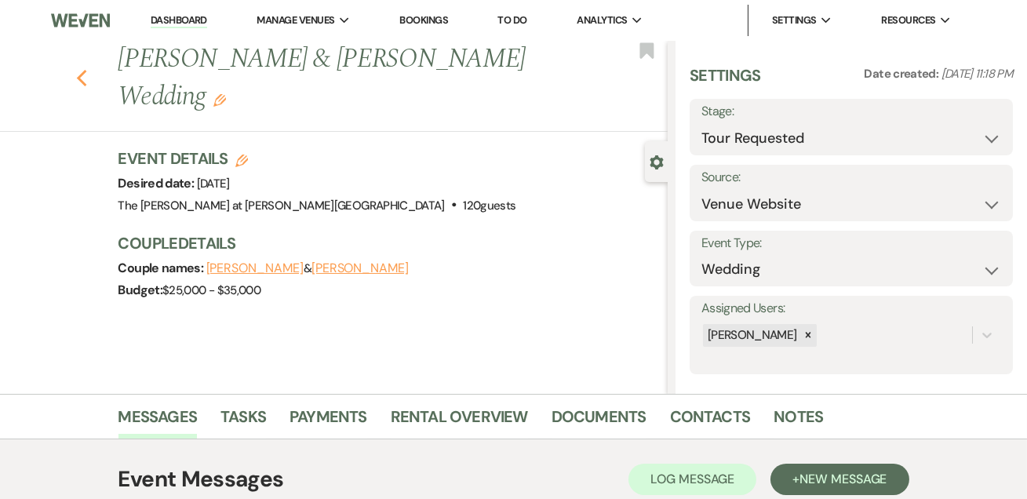
click at [88, 69] on icon "Previous" at bounding box center [82, 78] width 12 height 19
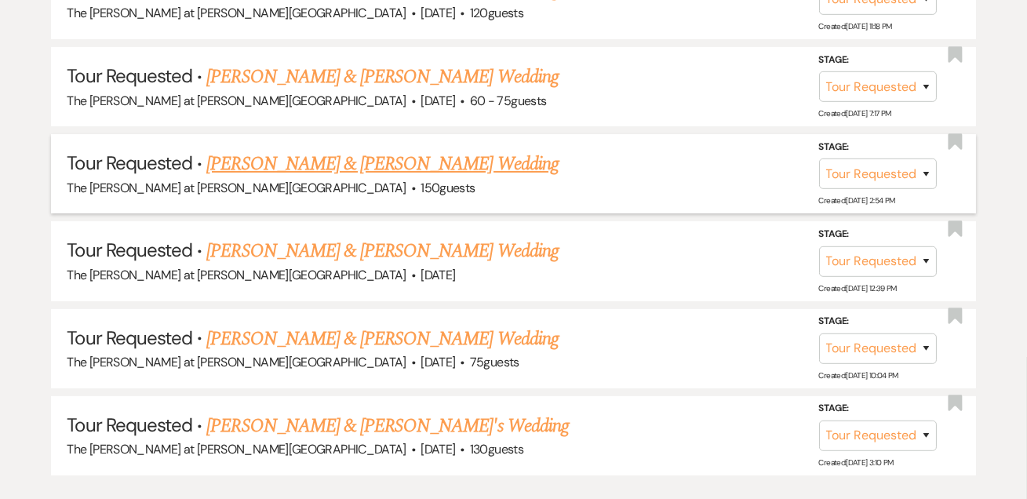
scroll to position [841, 0]
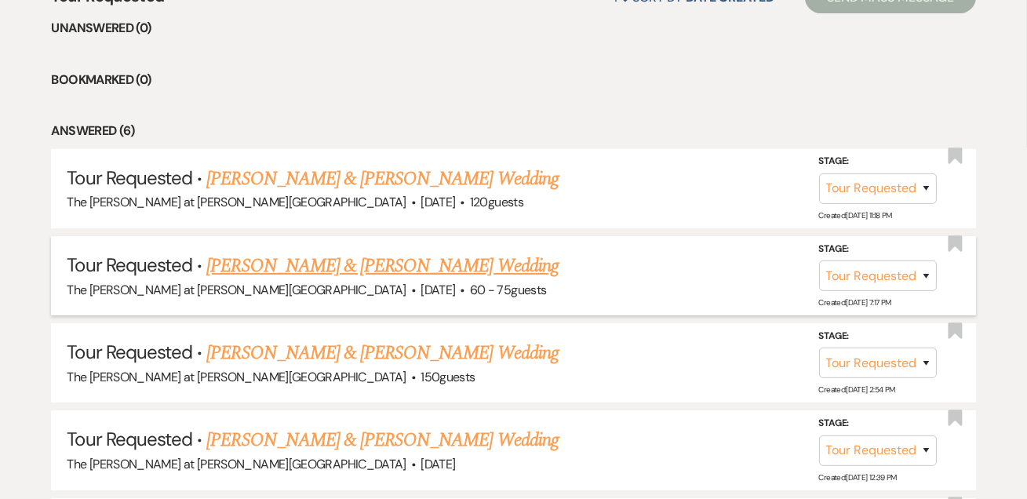
click at [275, 254] on link "[PERSON_NAME] & [PERSON_NAME] Wedding" at bounding box center [382, 266] width 352 height 28
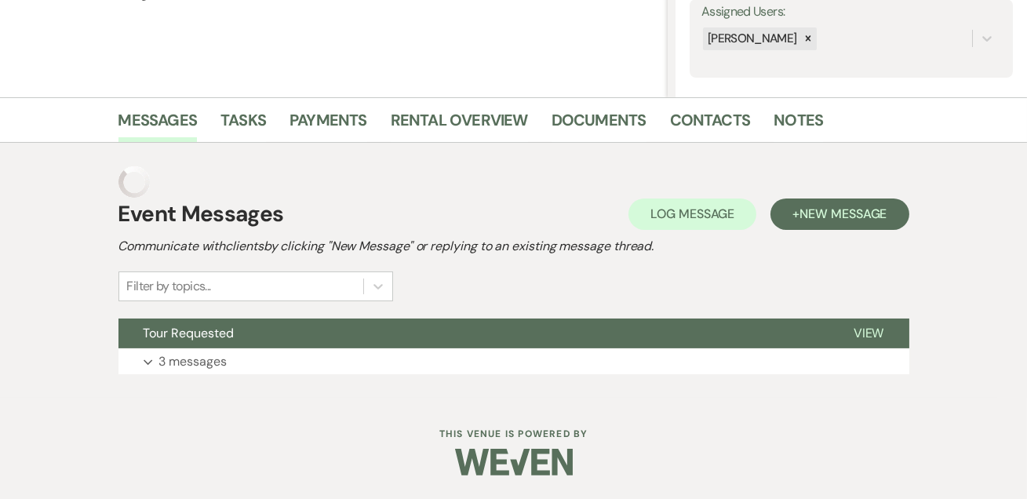
scroll to position [264, 0]
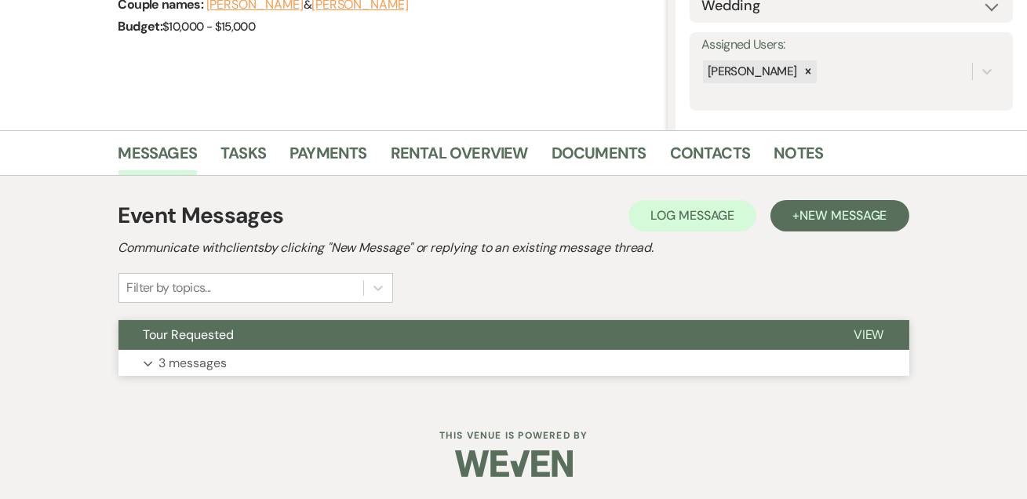
click at [184, 361] on p "3 messages" at bounding box center [193, 363] width 68 height 20
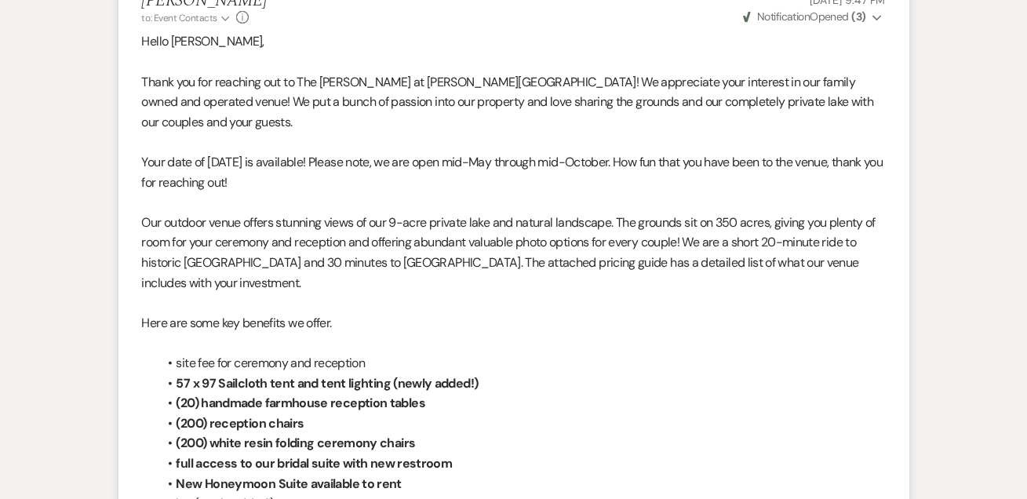
scroll to position [0, 0]
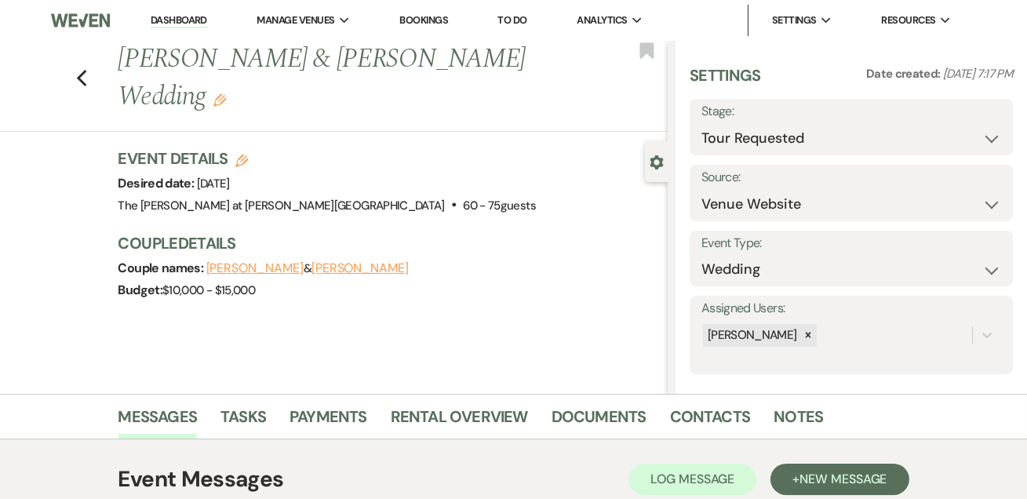
click at [185, 27] on link "Dashboard" at bounding box center [179, 20] width 56 height 15
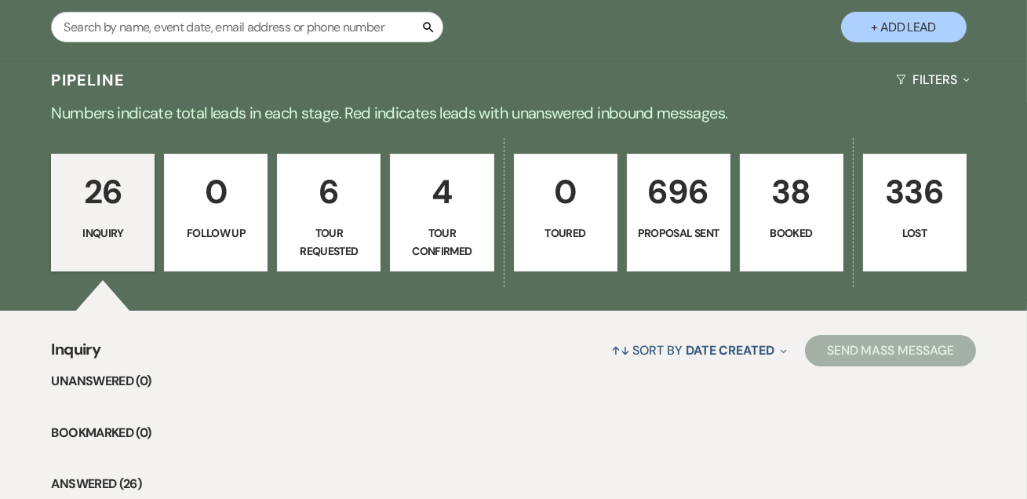
scroll to position [380, 0]
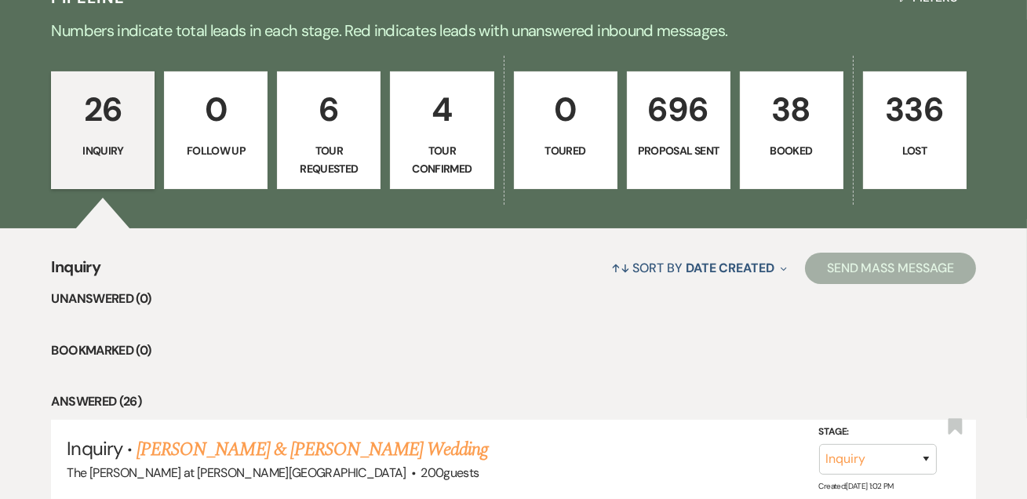
drag, startPoint x: 121, startPoint y: 134, endPoint x: 136, endPoint y: 130, distance: 15.4
click at [120, 133] on p "26" at bounding box center [102, 109] width 83 height 53
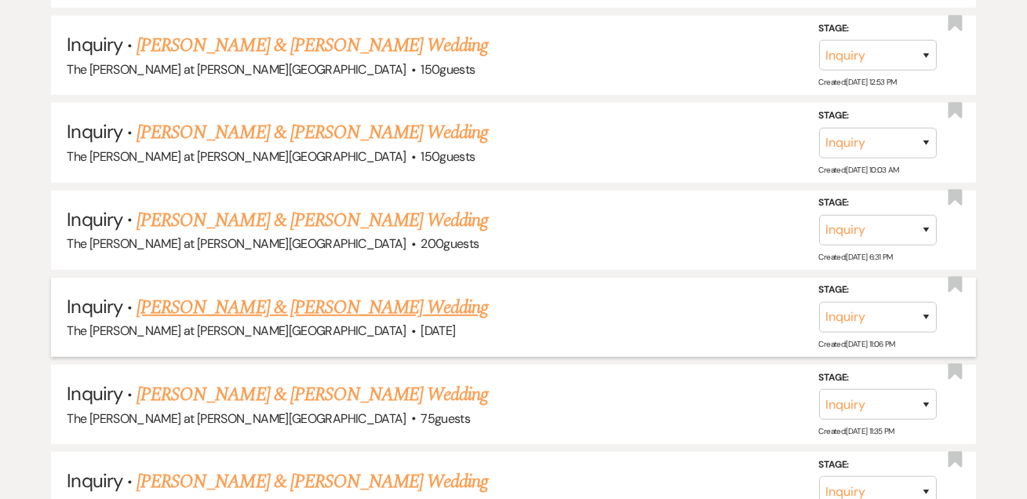
scroll to position [2378, 0]
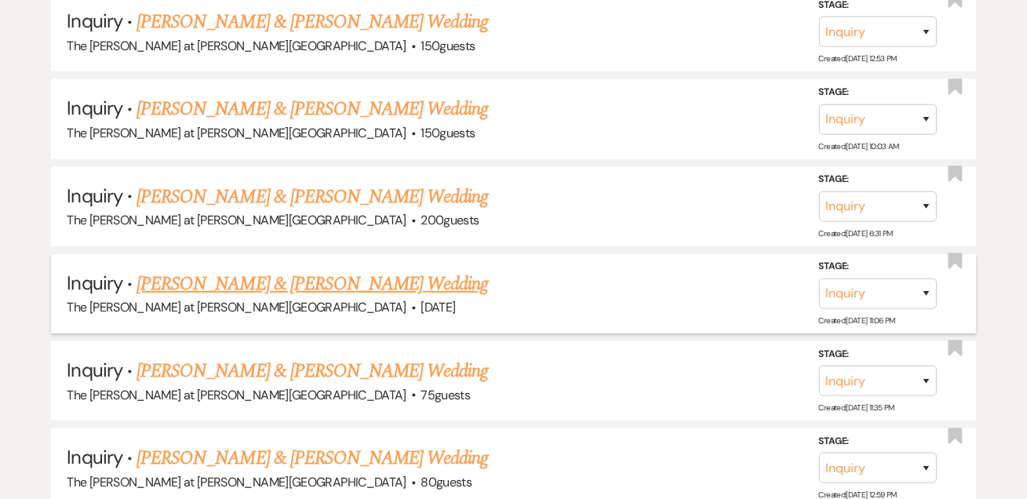
click at [296, 270] on link "[PERSON_NAME] & [PERSON_NAME] Wedding" at bounding box center [313, 284] width 352 height 28
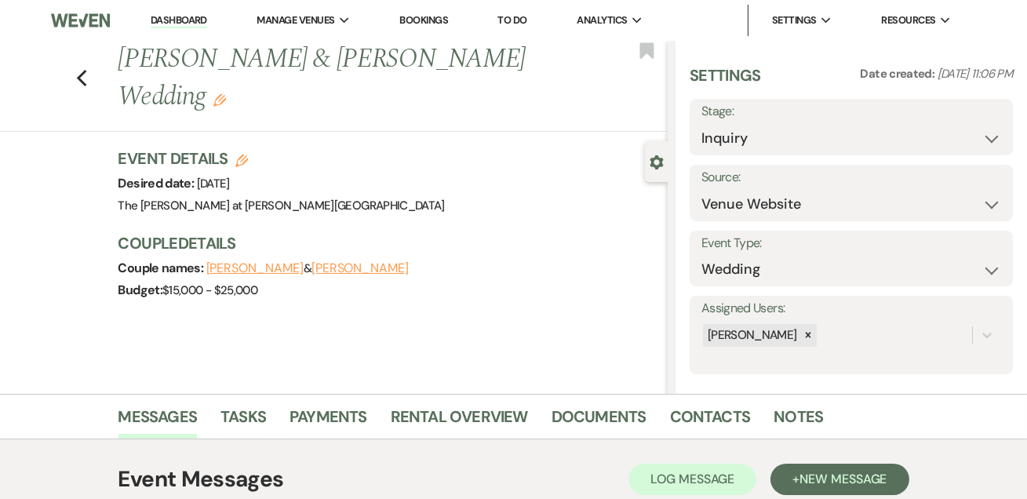
scroll to position [264, 0]
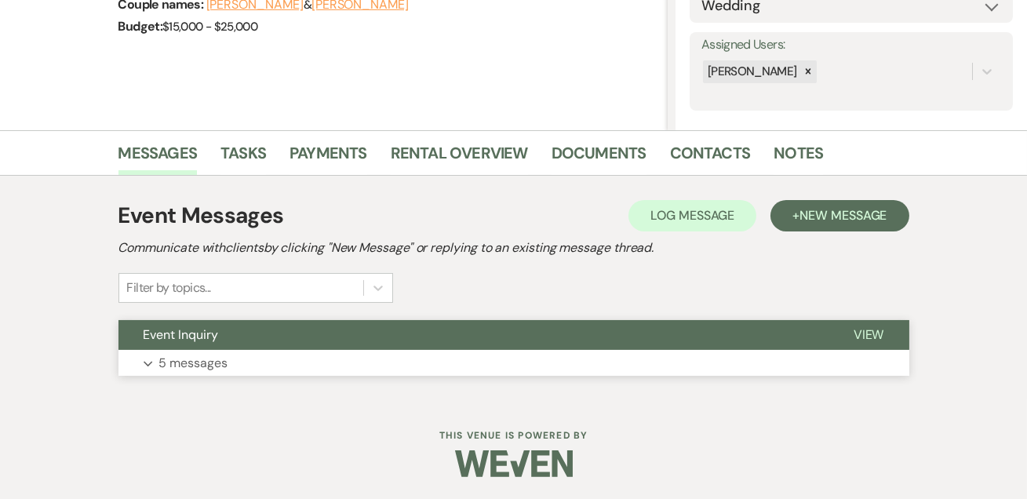
click at [227, 355] on p "5 messages" at bounding box center [193, 363] width 69 height 20
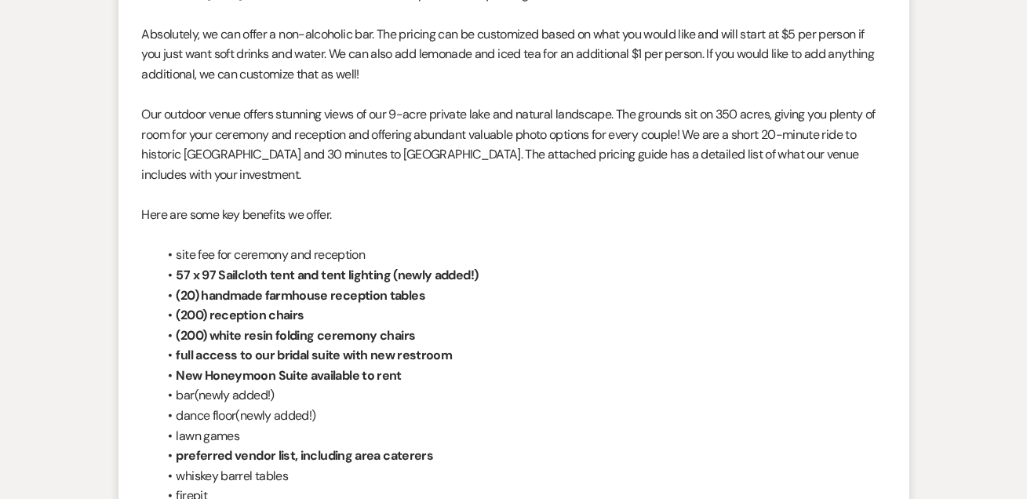
scroll to position [0, 0]
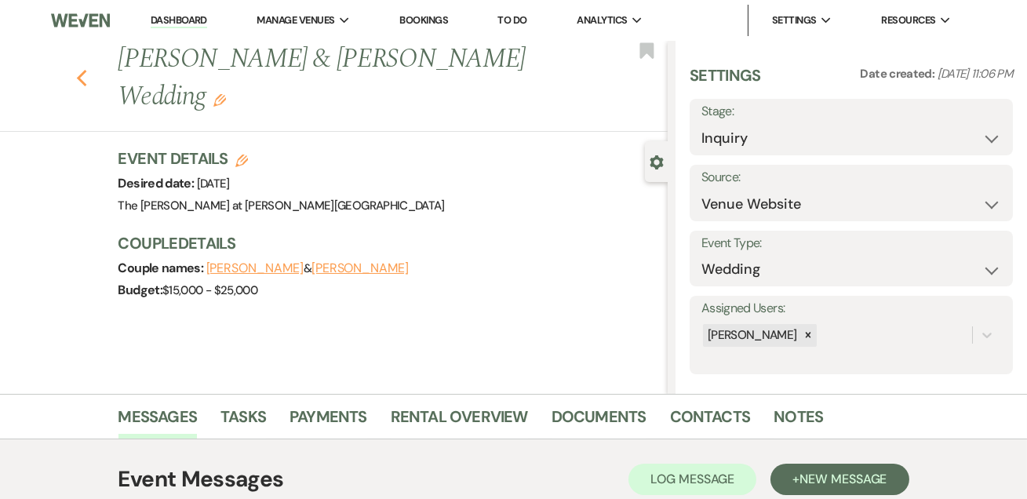
click at [86, 70] on use "button" at bounding box center [81, 78] width 10 height 17
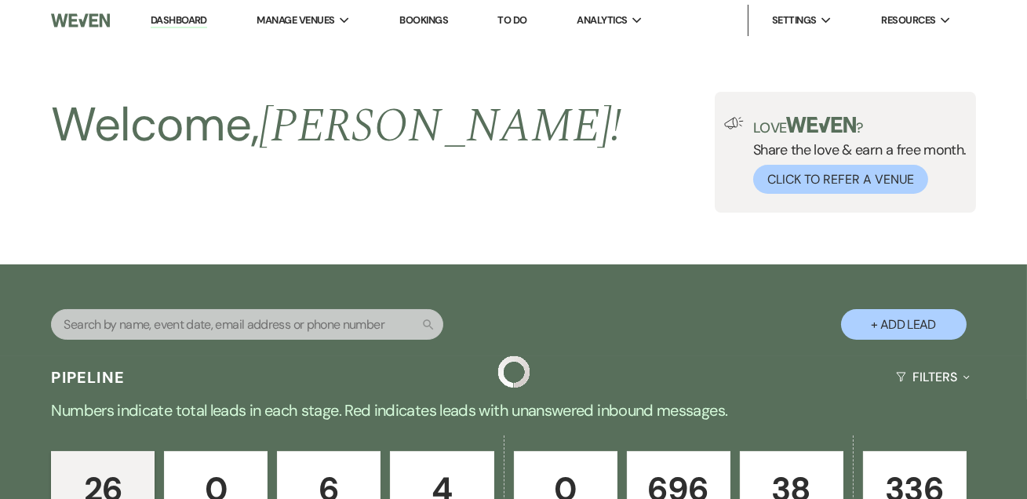
scroll to position [2378, 0]
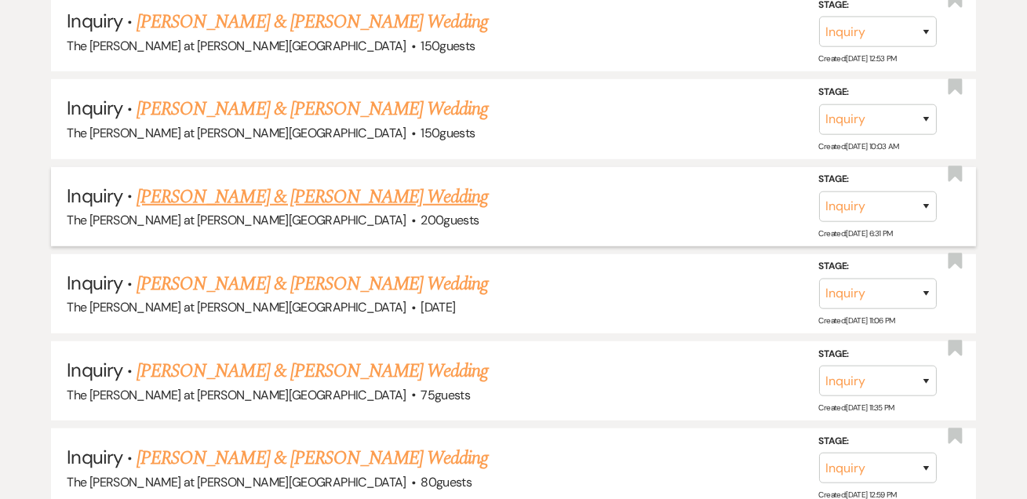
click at [210, 183] on link "[PERSON_NAME] & [PERSON_NAME] Wedding" at bounding box center [313, 197] width 352 height 28
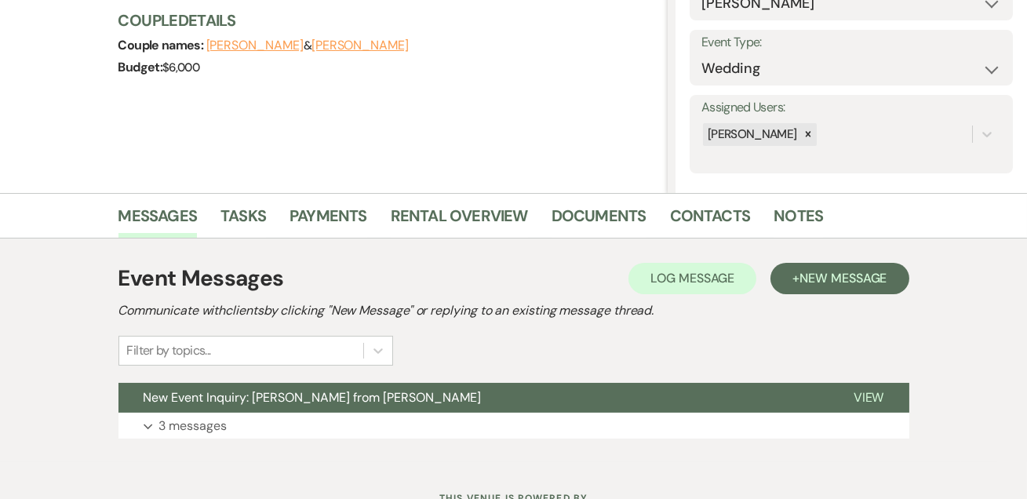
scroll to position [264, 0]
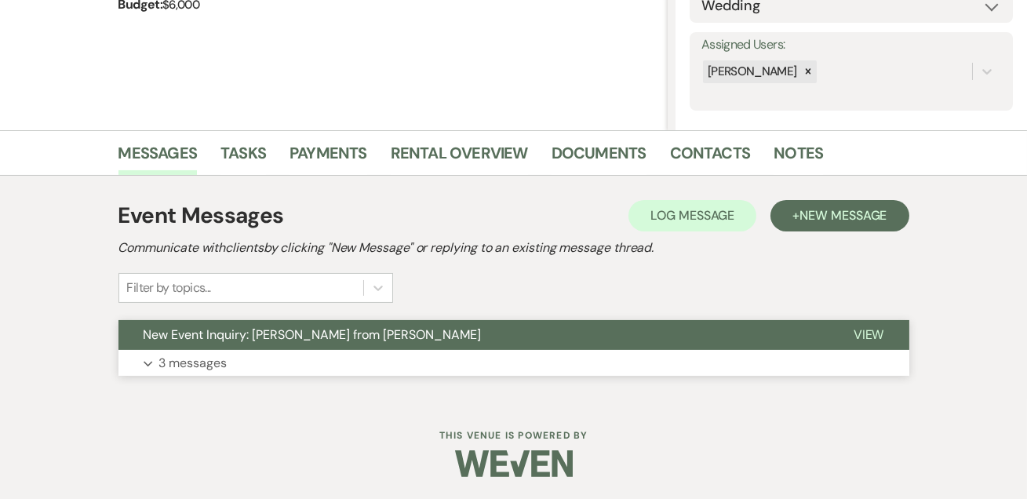
click at [232, 359] on button "Expand 3 messages" at bounding box center [513, 363] width 791 height 27
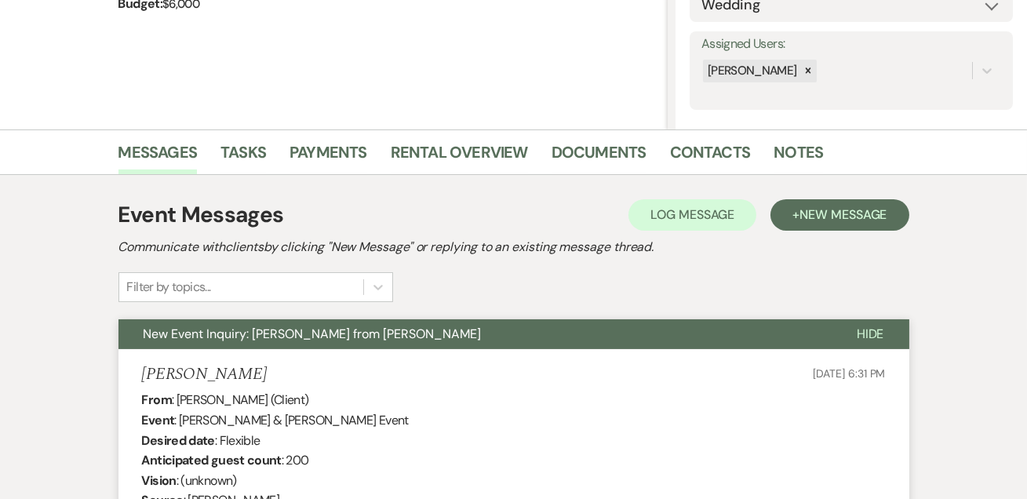
scroll to position [0, 0]
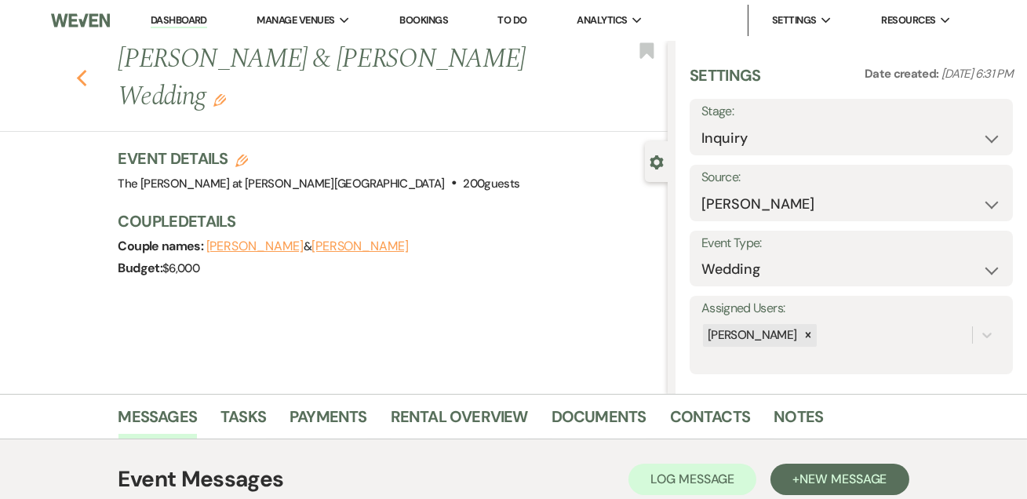
click at [88, 81] on icon "Previous" at bounding box center [82, 78] width 12 height 19
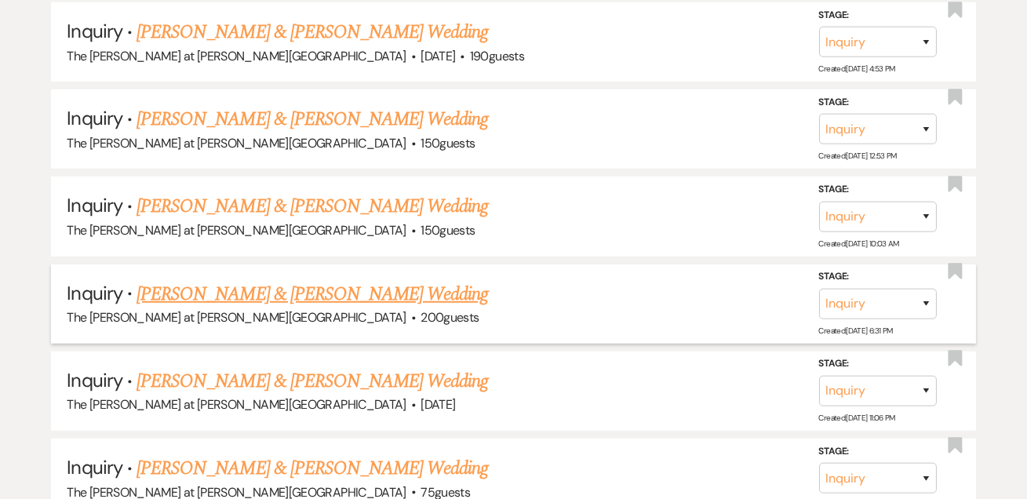
scroll to position [2187, 0]
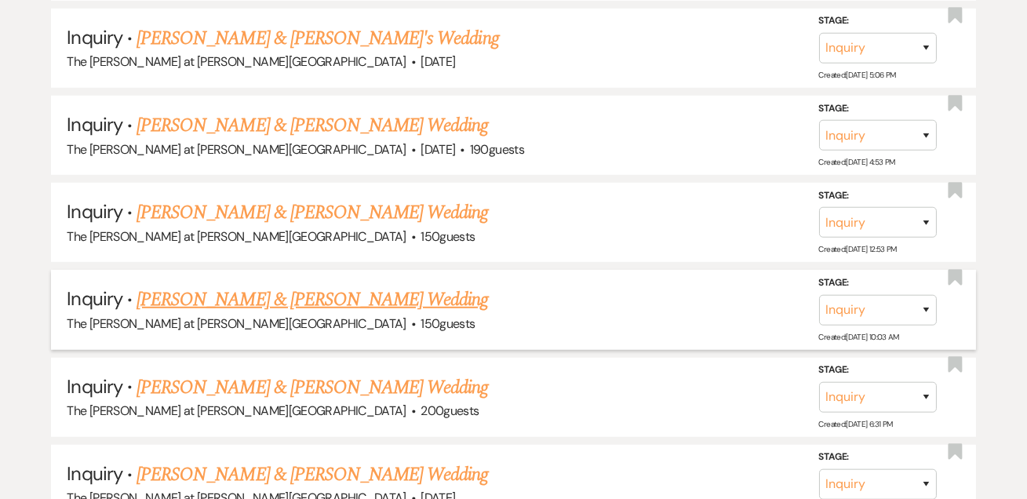
click at [205, 286] on link "[PERSON_NAME] & [PERSON_NAME] Wedding" at bounding box center [313, 300] width 352 height 28
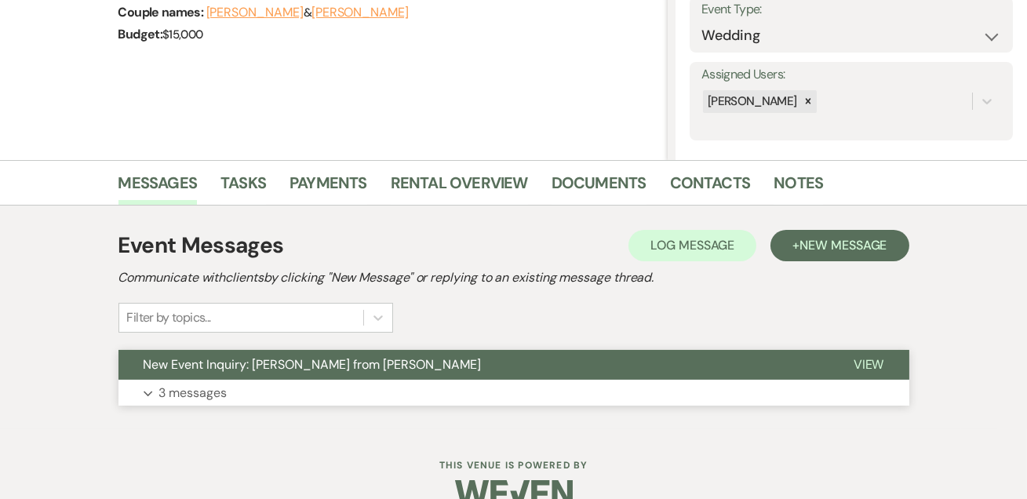
scroll to position [264, 0]
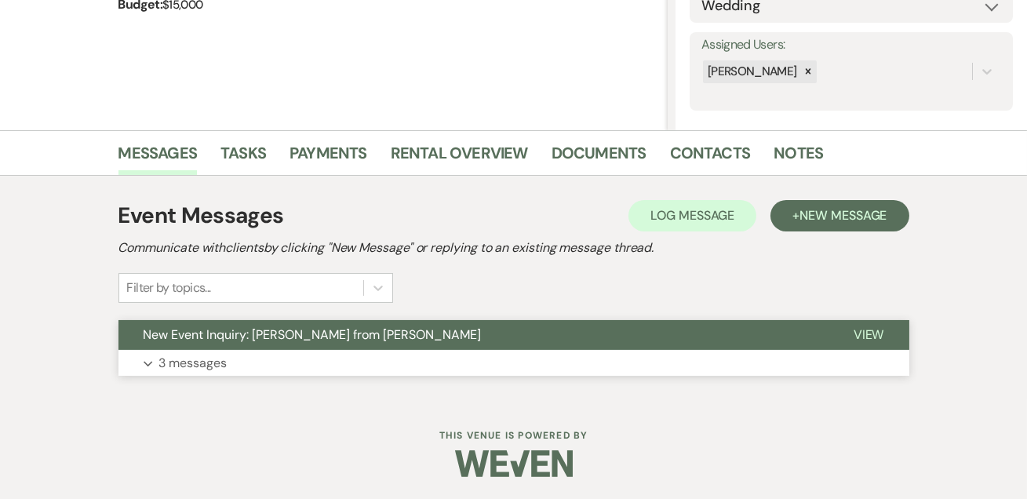
click at [180, 370] on p "3 messages" at bounding box center [193, 363] width 68 height 20
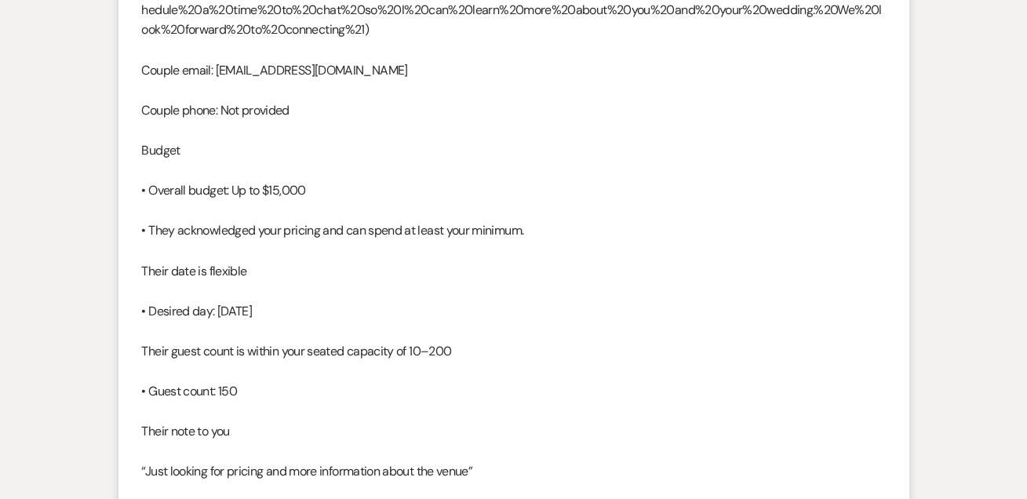
scroll to position [0, 0]
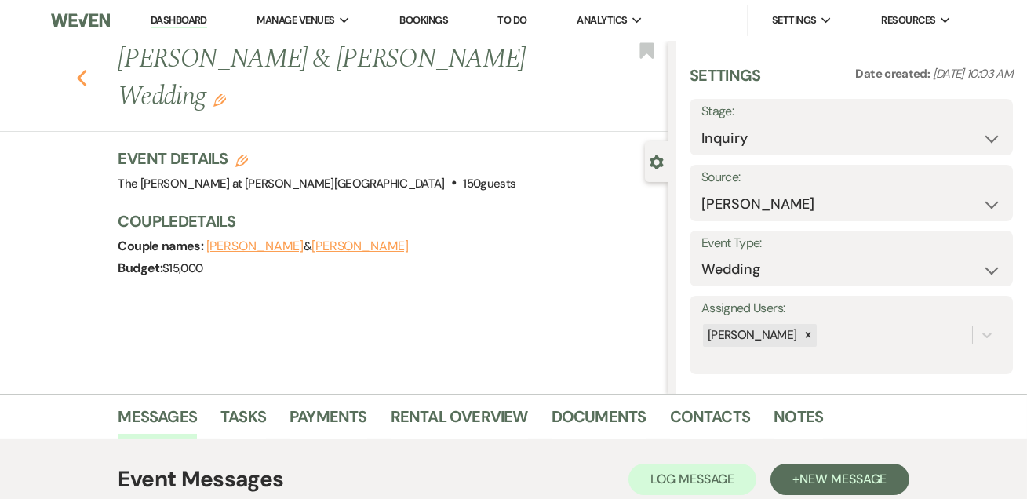
click at [85, 81] on use "button" at bounding box center [81, 78] width 10 height 17
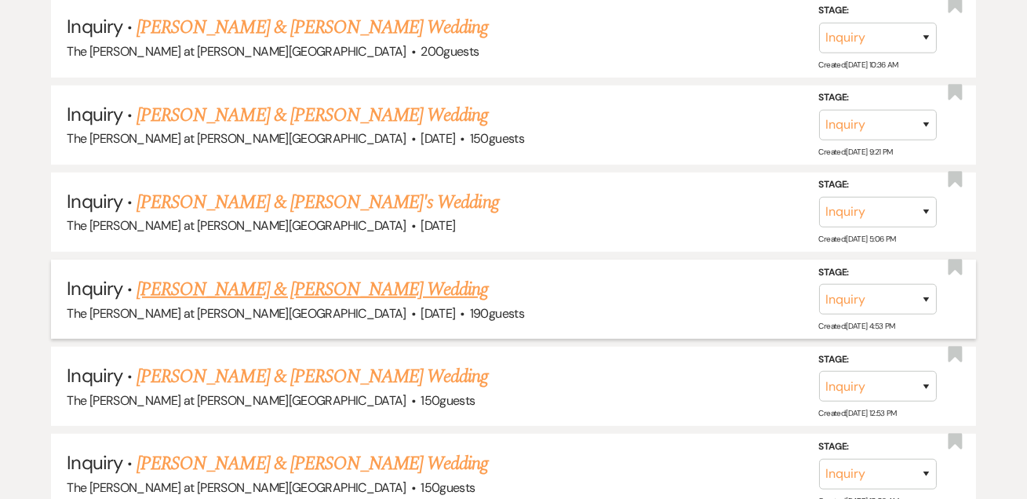
scroll to position [1997, 0]
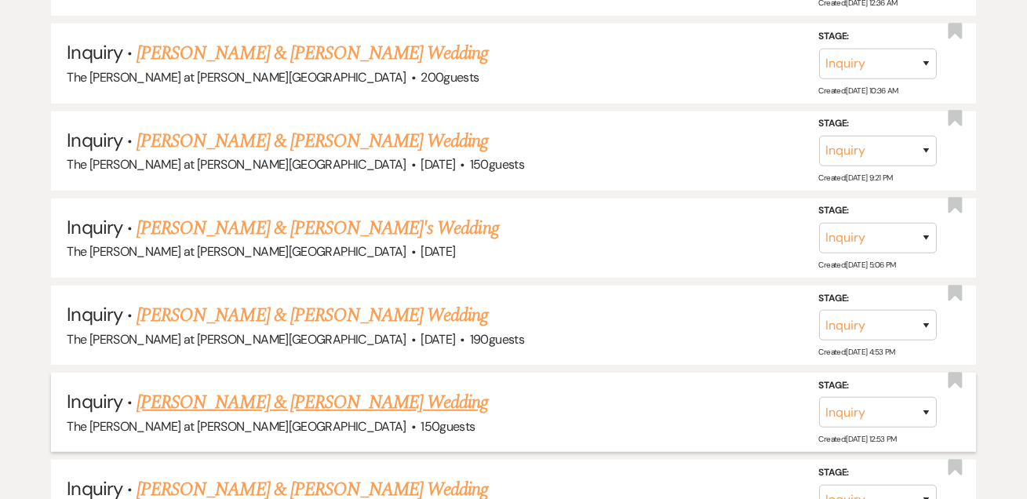
click at [232, 390] on link "[PERSON_NAME] & [PERSON_NAME] Wedding" at bounding box center [313, 402] width 352 height 28
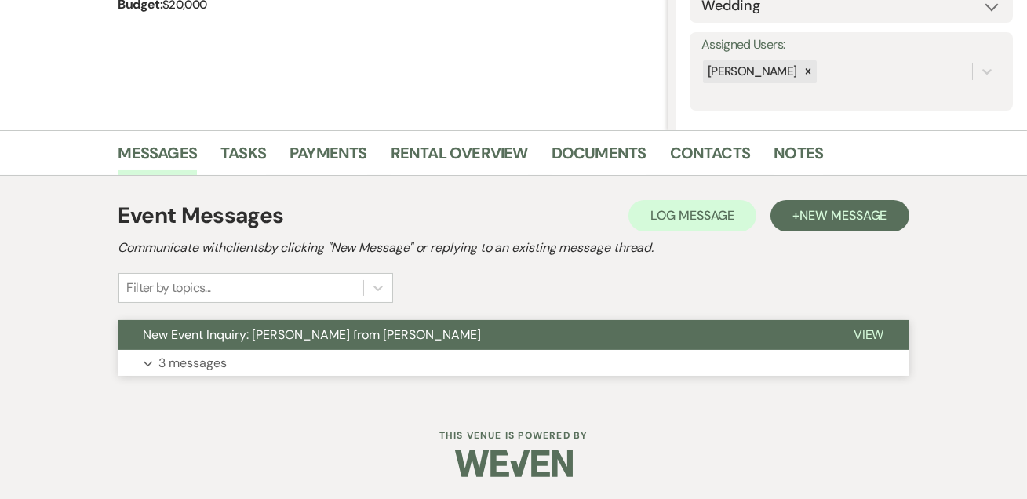
click at [201, 360] on p "3 messages" at bounding box center [193, 363] width 68 height 20
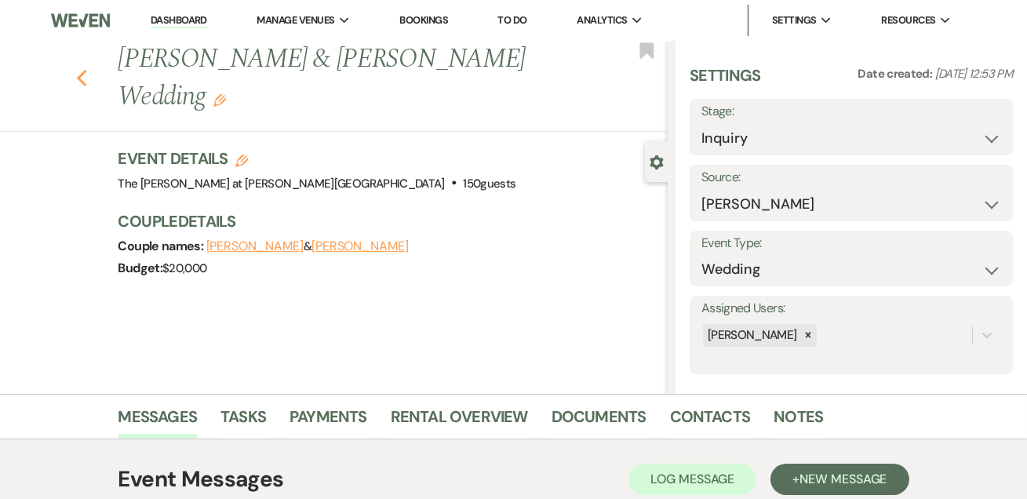
click at [87, 69] on icon "Previous" at bounding box center [82, 78] width 12 height 19
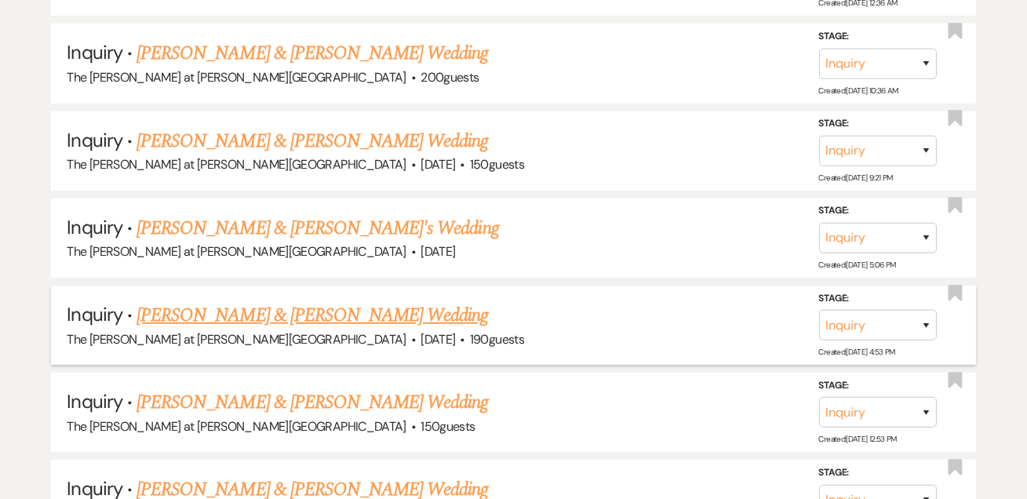
click at [187, 303] on link "[PERSON_NAME] & [PERSON_NAME] Wedding" at bounding box center [313, 315] width 352 height 28
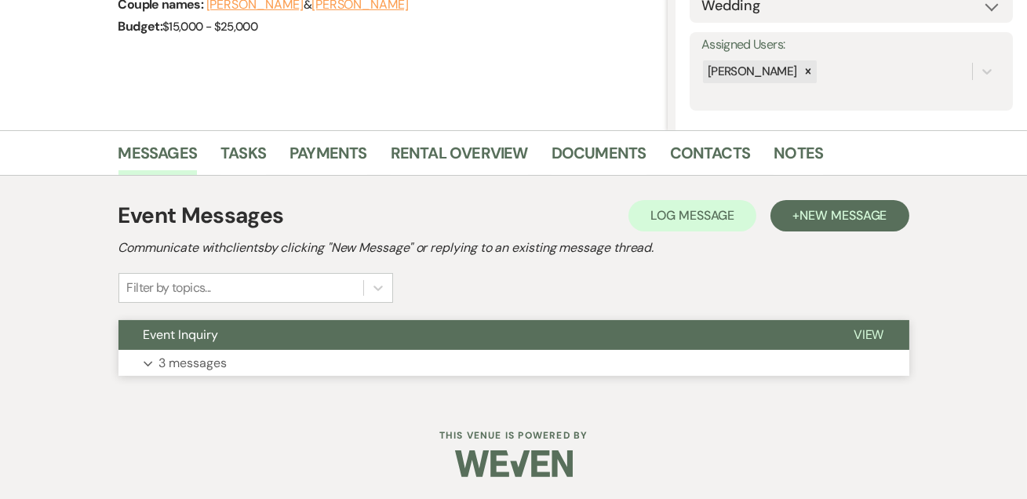
click at [180, 368] on p "3 messages" at bounding box center [193, 363] width 68 height 20
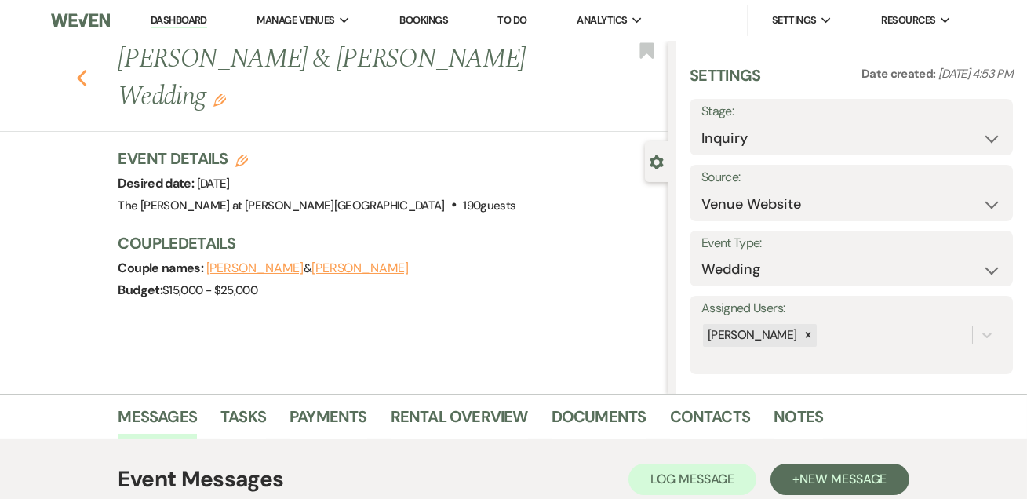
click at [88, 69] on icon "Previous" at bounding box center [82, 78] width 12 height 19
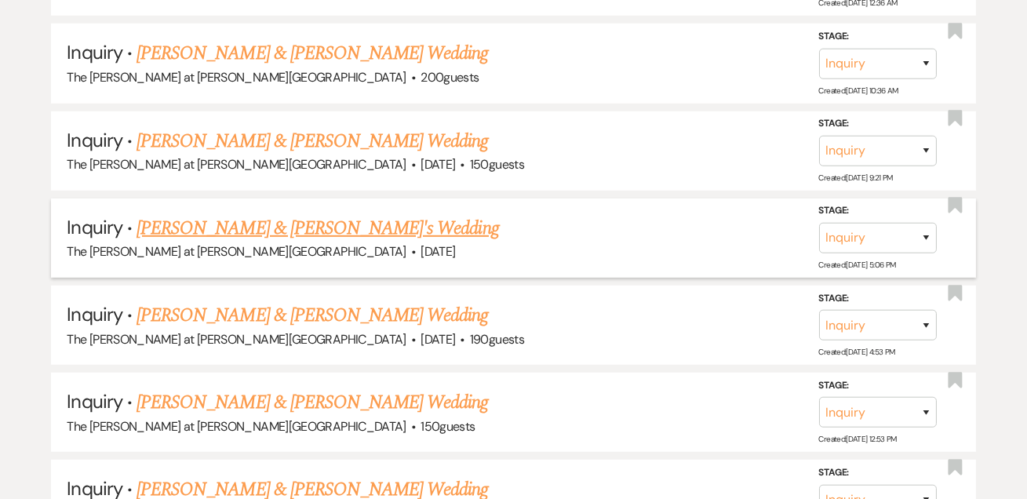
click at [174, 214] on link "[PERSON_NAME] & [PERSON_NAME]'s Wedding" at bounding box center [318, 228] width 363 height 28
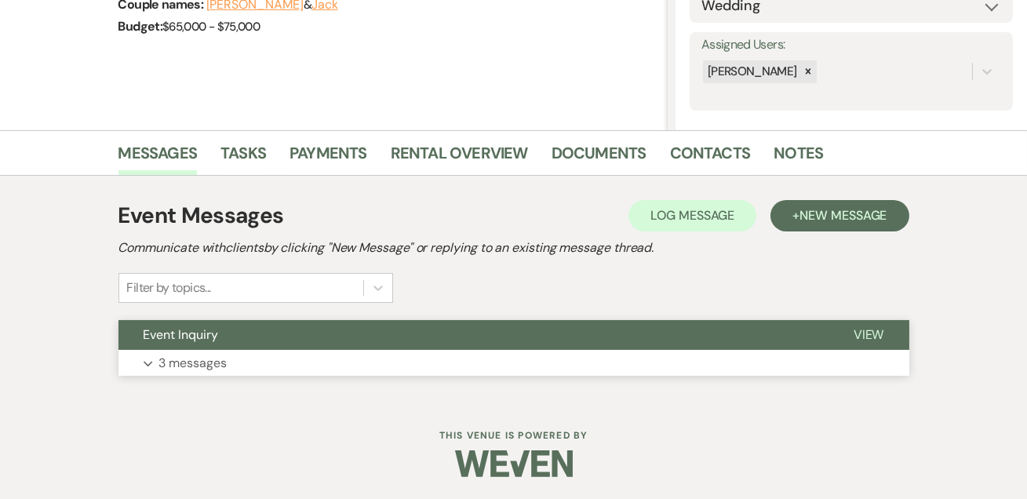
click at [172, 359] on p "3 messages" at bounding box center [193, 363] width 68 height 20
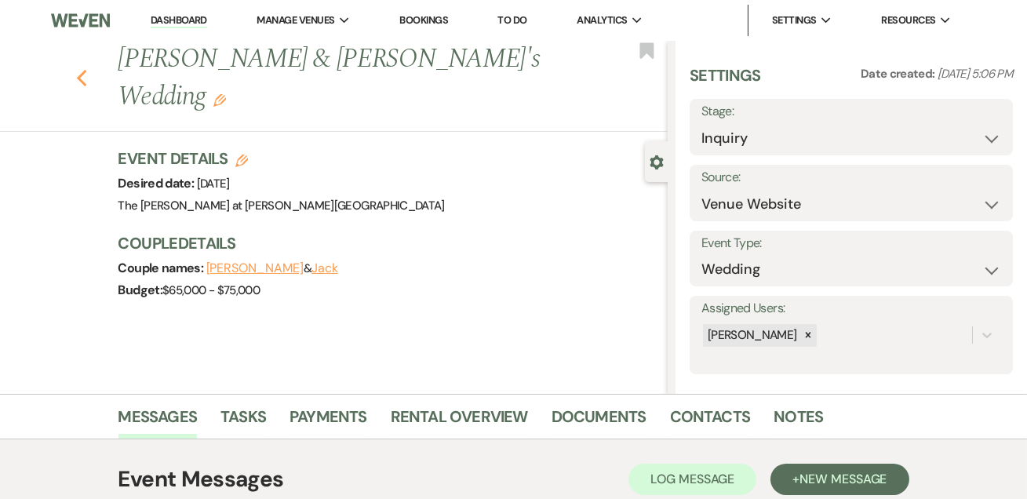
click at [88, 69] on icon "Previous" at bounding box center [82, 78] width 12 height 19
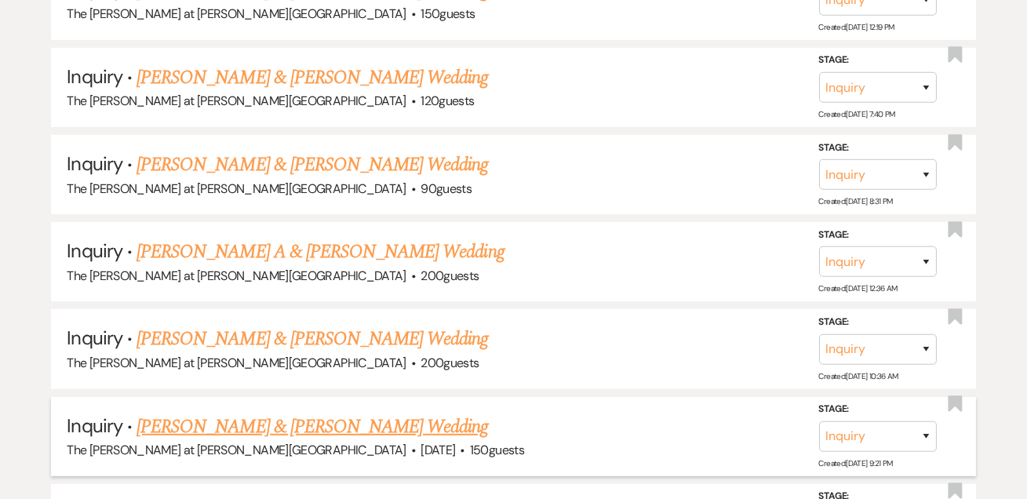
click at [220, 413] on link "[PERSON_NAME] & [PERSON_NAME] Wedding" at bounding box center [313, 427] width 352 height 28
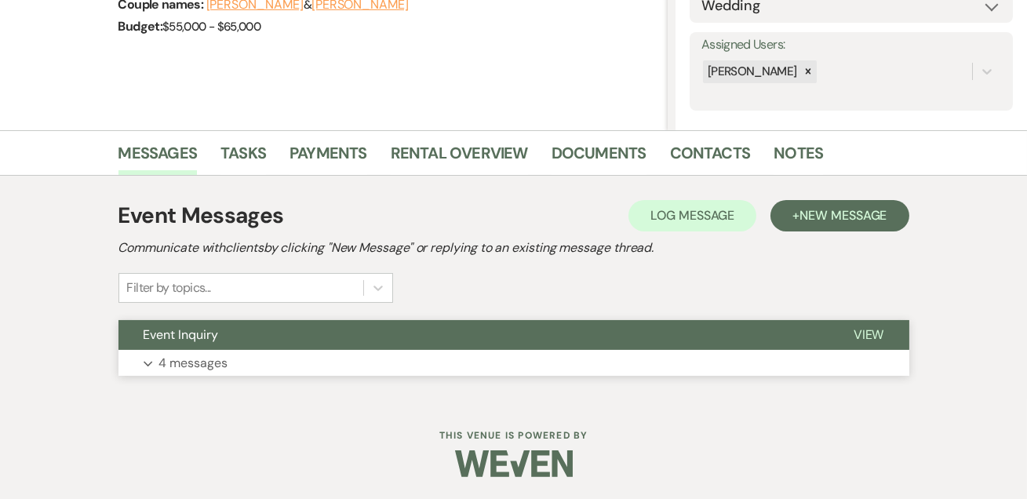
click at [215, 350] on button "Expand 4 messages" at bounding box center [513, 363] width 791 height 27
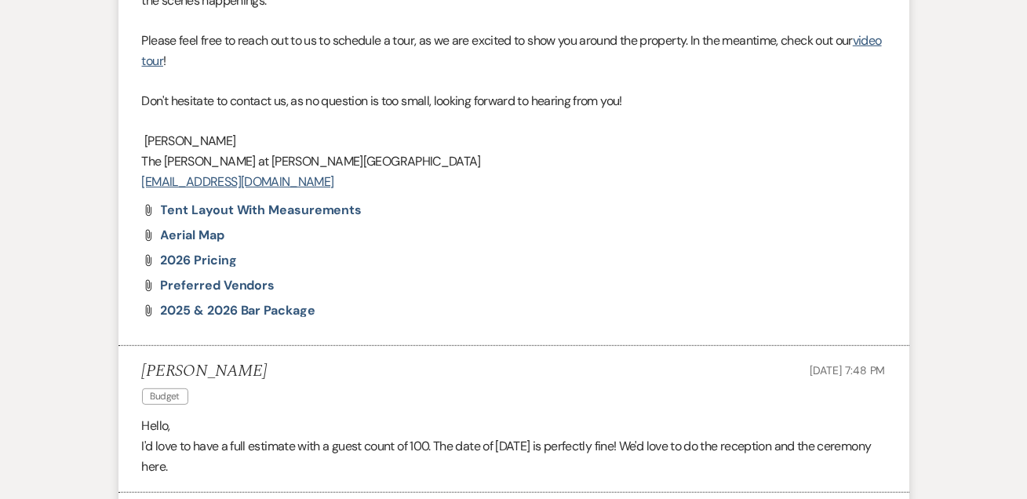
scroll to position [1691, 0]
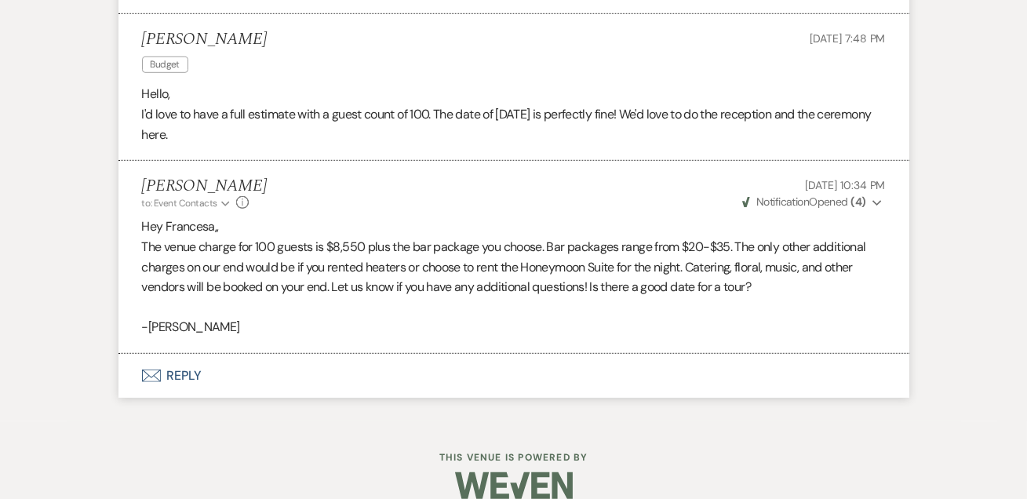
click at [190, 354] on button "Envelope Reply" at bounding box center [513, 376] width 791 height 44
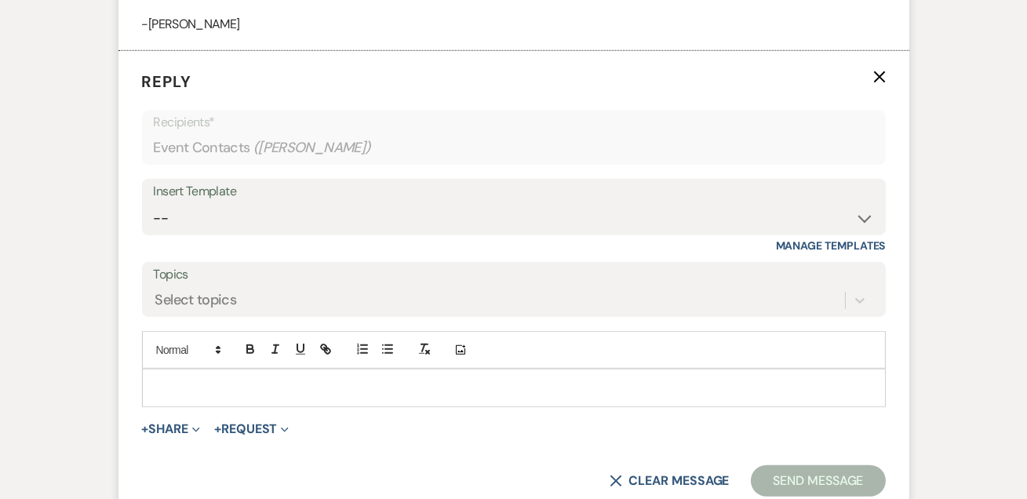
scroll to position [2346, 0]
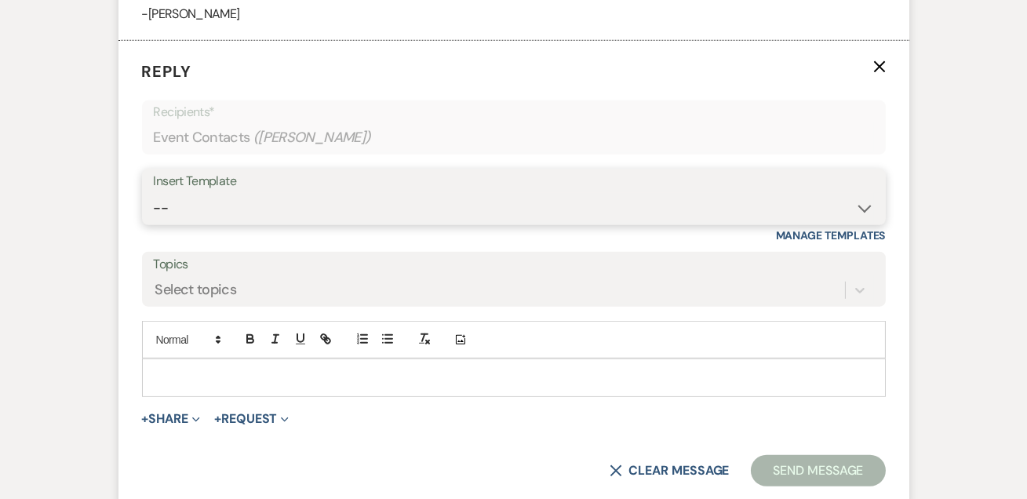
click at [221, 195] on select "-- Weven Planning Portal Introduction (Booked Events) Tour Request Response Fol…" at bounding box center [514, 208] width 720 height 31
click at [154, 193] on select "-- Weven Planning Portal Introduction (Booked Events) Tour Request Response Fol…" at bounding box center [514, 208] width 720 height 31
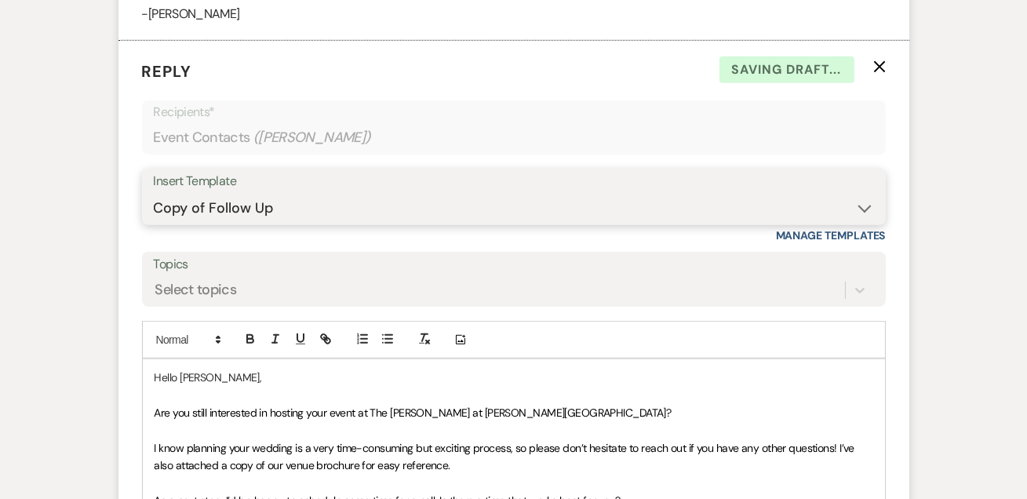
scroll to position [2631, 0]
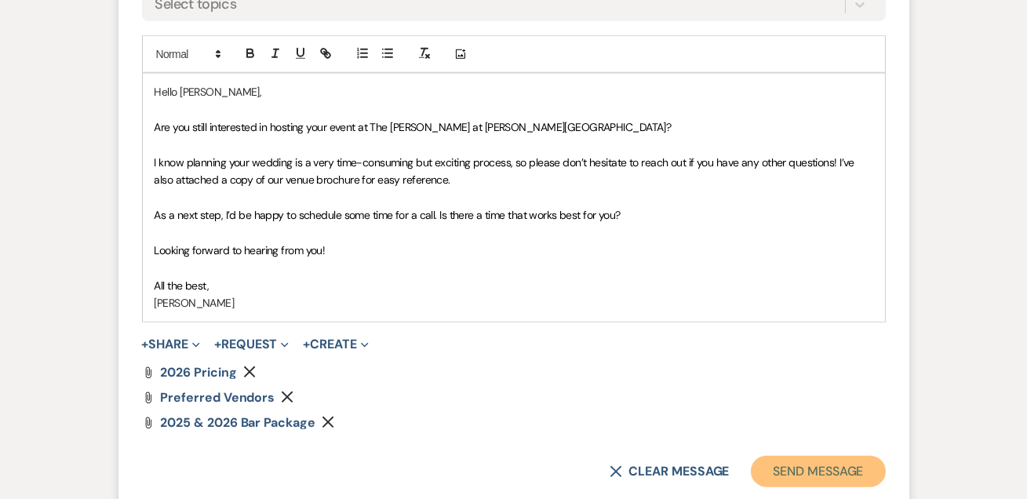
drag, startPoint x: 754, startPoint y: 451, endPoint x: 793, endPoint y: 442, distance: 39.6
click at [756, 456] on button "Send Message" at bounding box center [818, 471] width 134 height 31
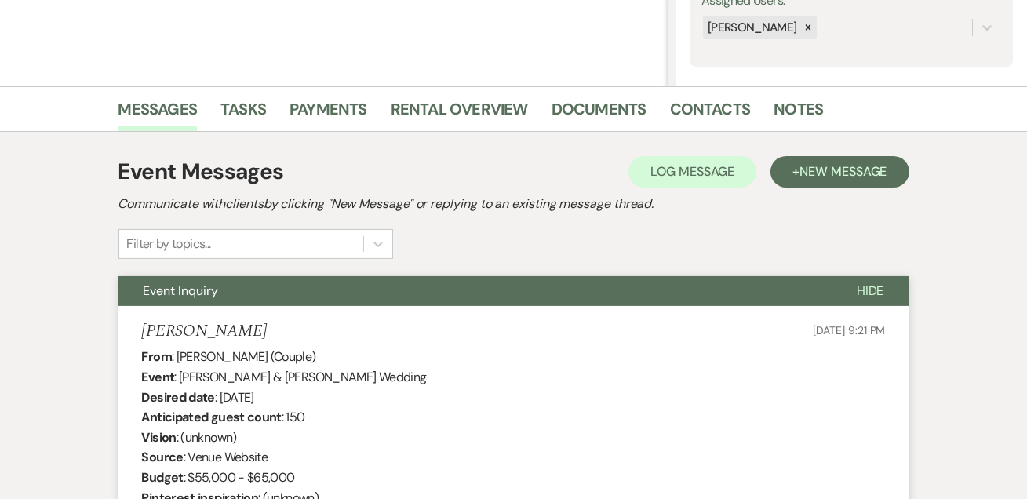
scroll to position [0, 0]
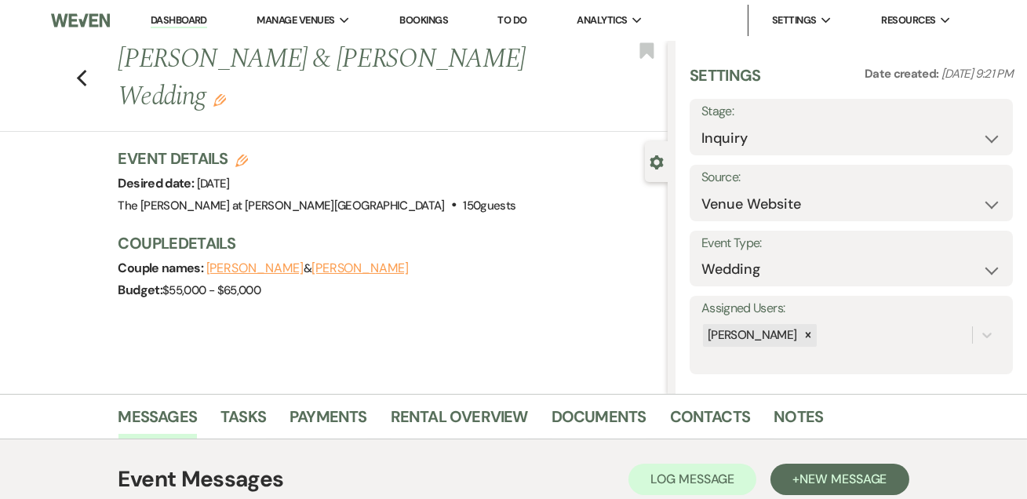
click at [94, 74] on div "Previous [PERSON_NAME] & [PERSON_NAME] Wedding Edit Bookmark" at bounding box center [330, 86] width 676 height 91
click at [88, 76] on icon "Previous" at bounding box center [82, 78] width 12 height 19
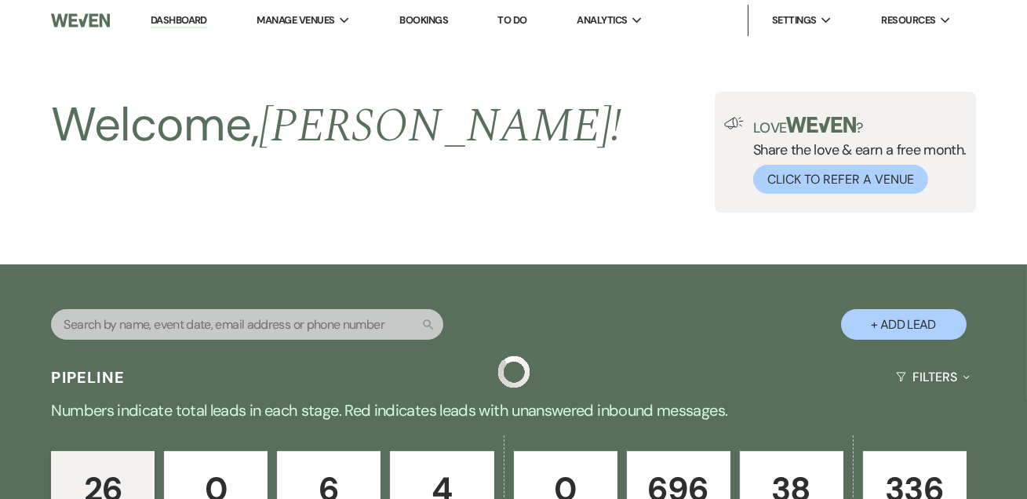
scroll to position [1711, 0]
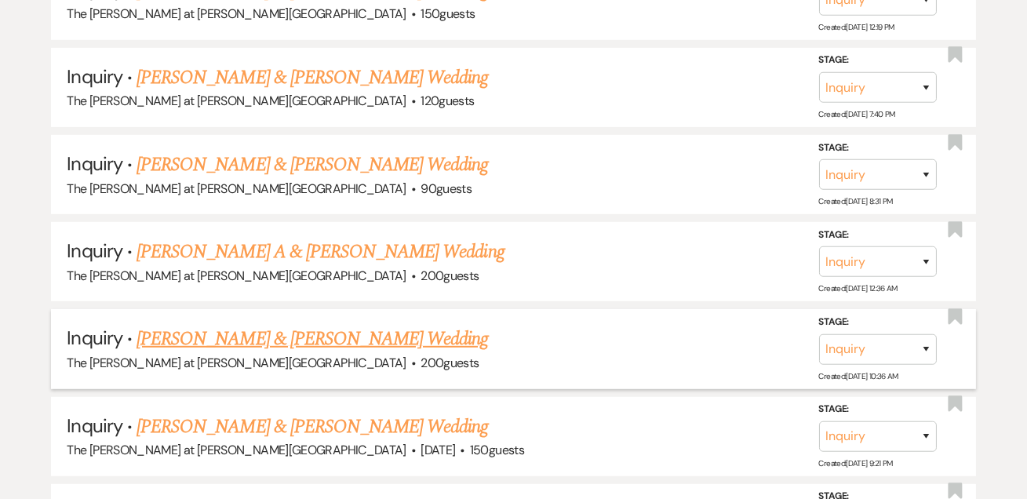
click at [237, 326] on link "[PERSON_NAME] & [PERSON_NAME] Wedding" at bounding box center [313, 339] width 352 height 28
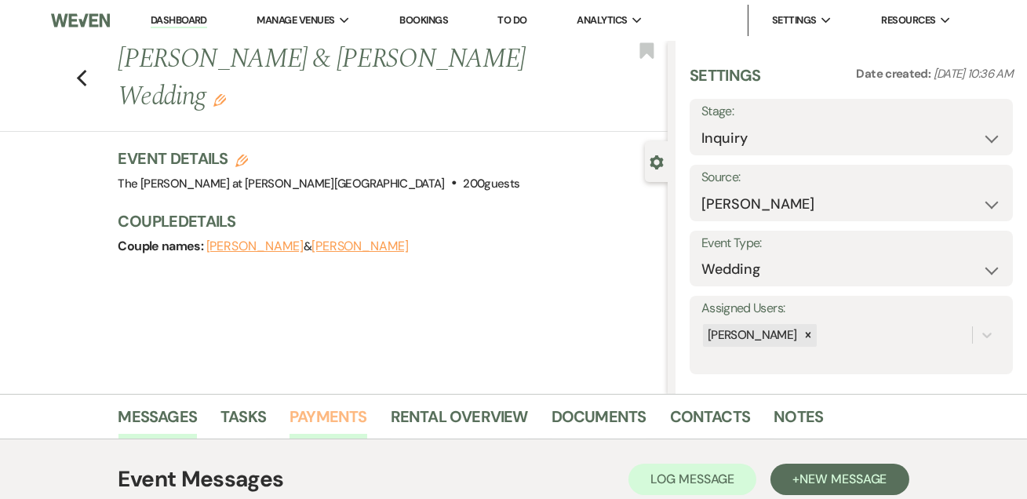
scroll to position [264, 0]
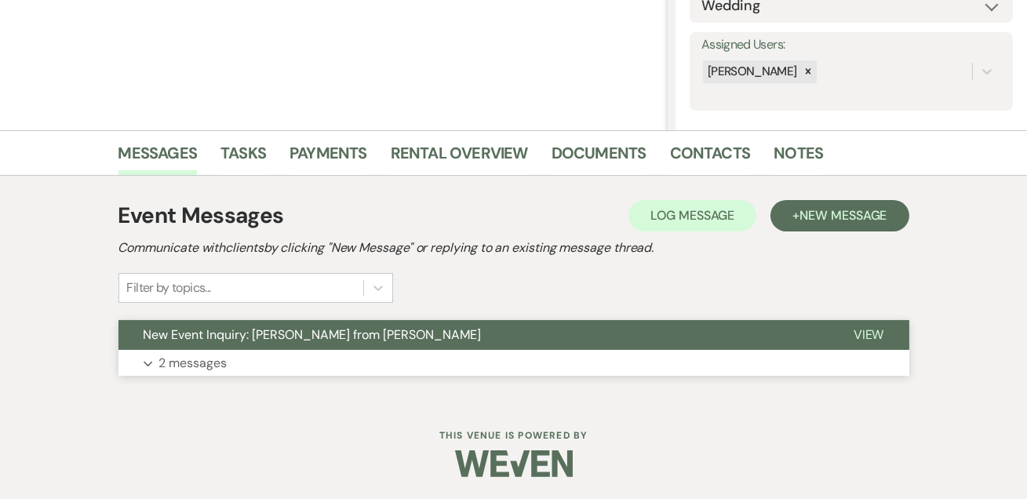
click at [248, 346] on button "New Event Inquiry: [PERSON_NAME] from [PERSON_NAME]" at bounding box center [473, 335] width 710 height 30
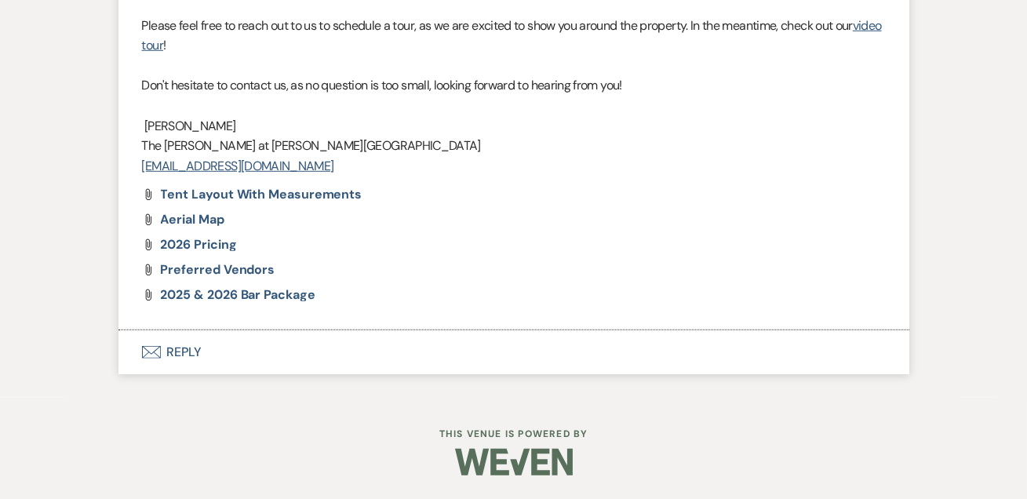
click at [160, 363] on button "Envelope Reply" at bounding box center [513, 352] width 791 height 44
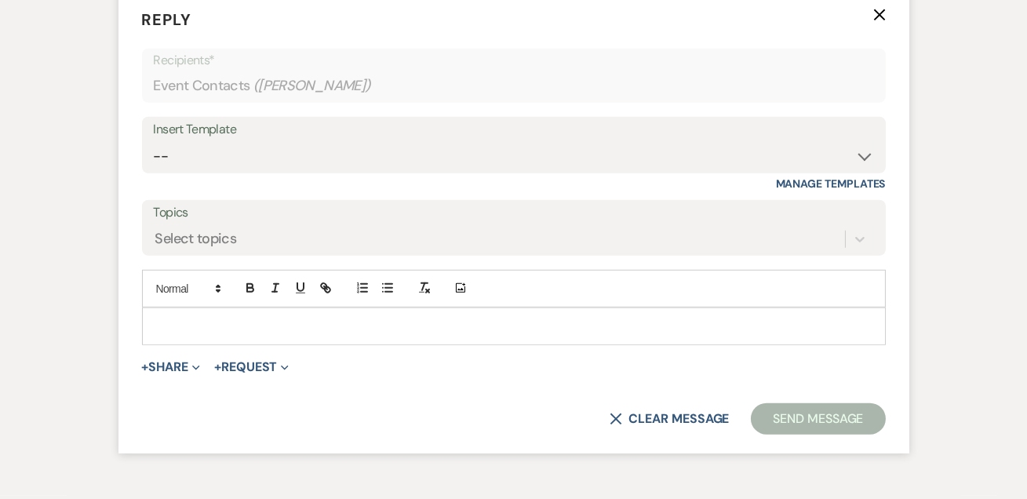
scroll to position [2649, 0]
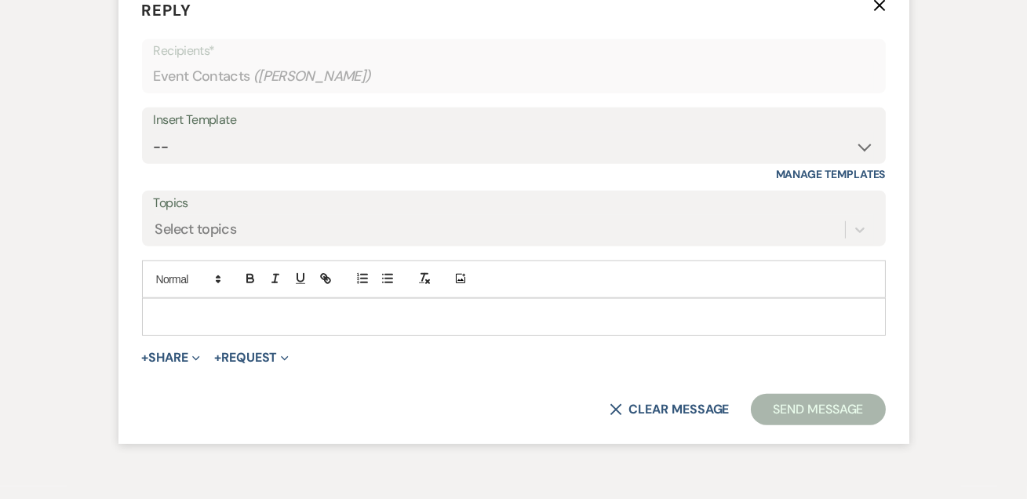
click at [202, 132] on div "Insert Template" at bounding box center [514, 120] width 720 height 23
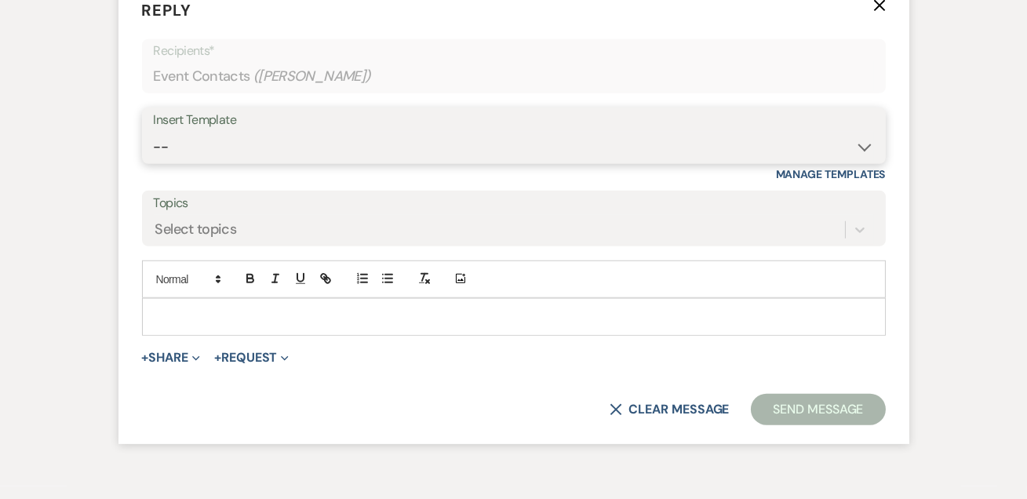
click at [235, 162] on select "-- Weven Planning Portal Introduction (Booked Events) Tour Request Response Fol…" at bounding box center [514, 147] width 720 height 31
click at [154, 162] on select "-- Weven Planning Portal Introduction (Booked Events) Tour Request Response Fol…" at bounding box center [514, 147] width 720 height 31
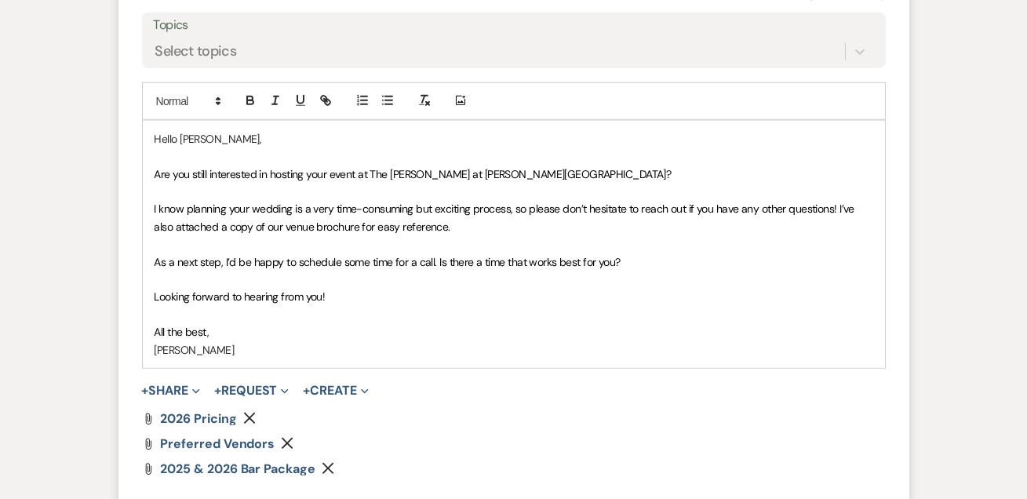
scroll to position [2935, 0]
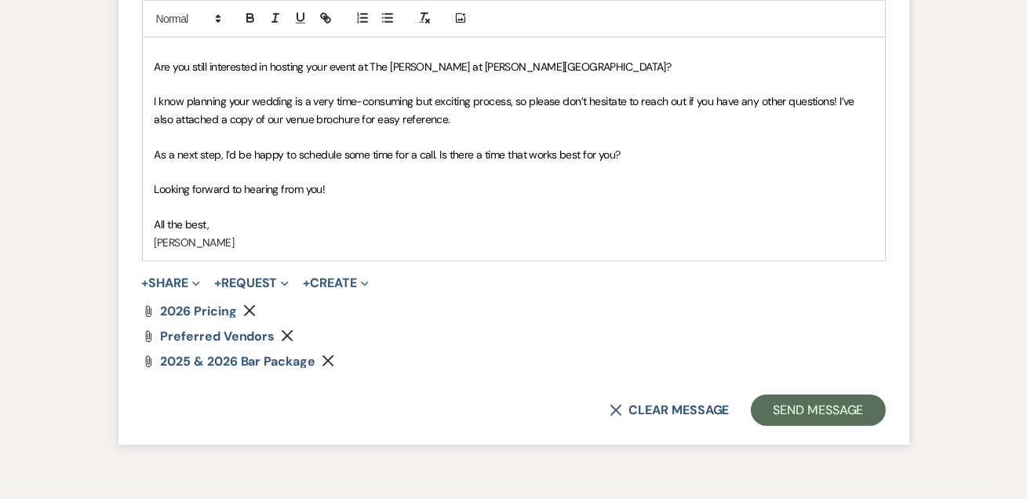
click at [830, 445] on form "Reply X Saving draft... Recipients* Event Contacts ( [PERSON_NAME] ) Insert Tem…" at bounding box center [513, 69] width 791 height 751
drag, startPoint x: 866, startPoint y: 447, endPoint x: 955, endPoint y: 425, distance: 92.1
click at [866, 426] on button "Send Message" at bounding box center [818, 410] width 134 height 31
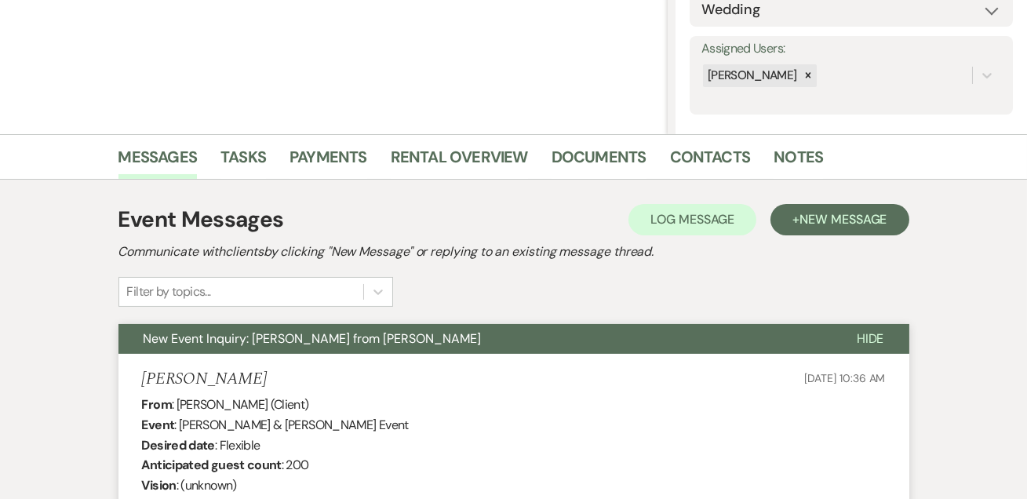
scroll to position [0, 0]
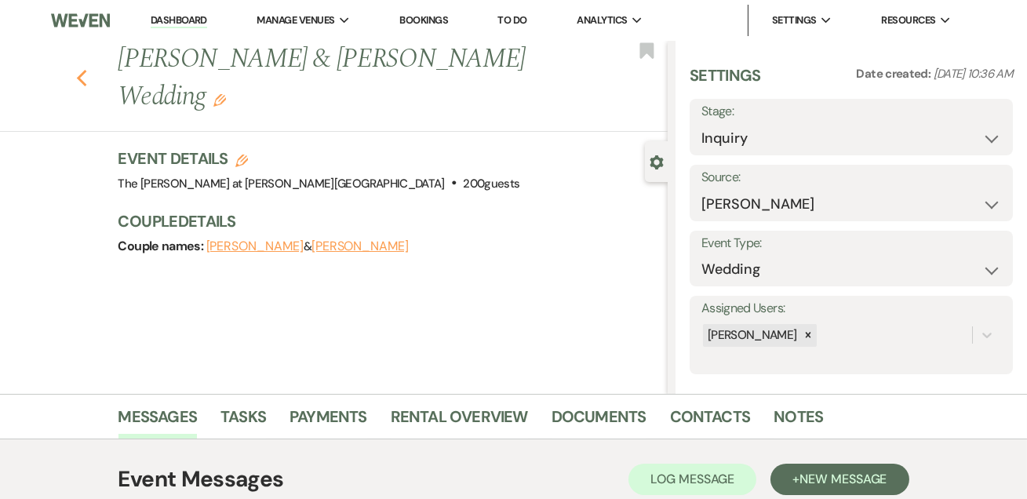
click at [88, 78] on icon "Previous" at bounding box center [82, 78] width 12 height 19
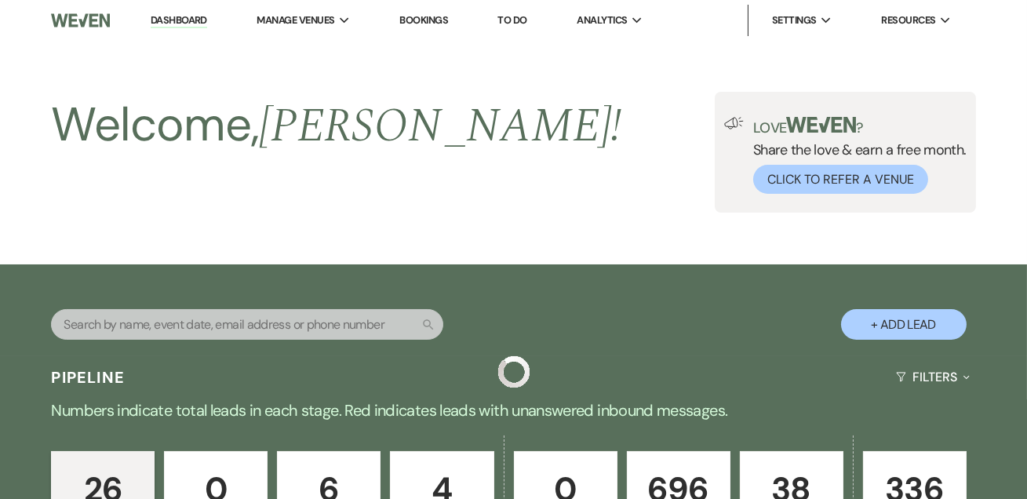
scroll to position [1711, 0]
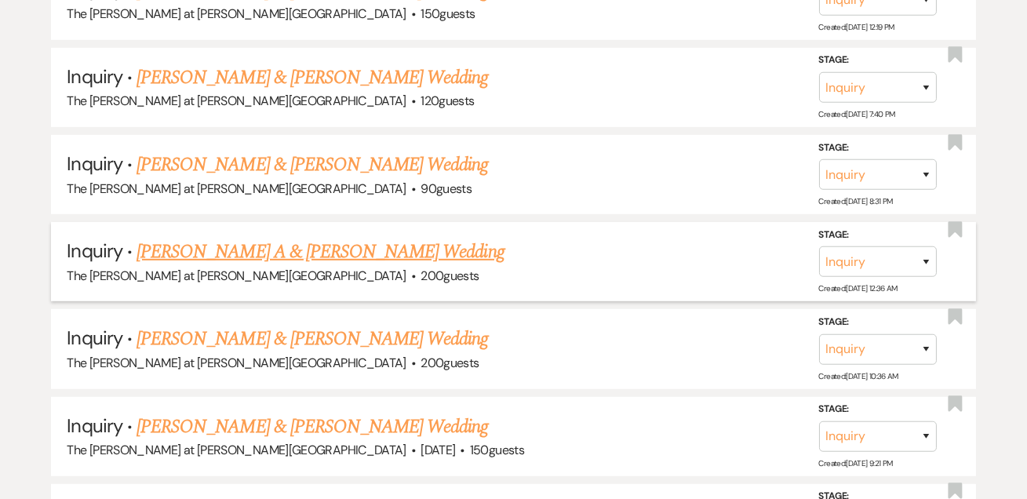
click at [199, 238] on link "[PERSON_NAME] A & [PERSON_NAME] Wedding" at bounding box center [321, 252] width 368 height 28
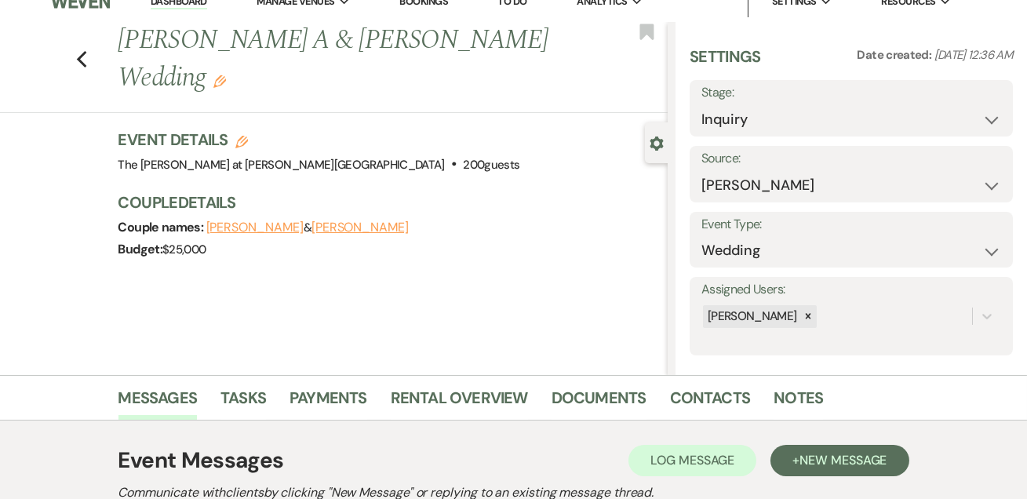
scroll to position [264, 0]
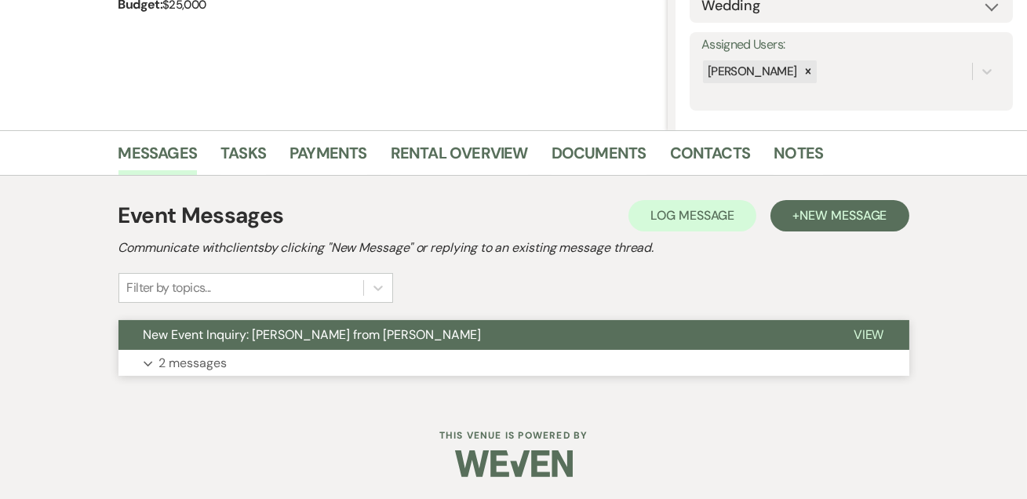
drag, startPoint x: 211, startPoint y: 351, endPoint x: 319, endPoint y: 341, distance: 108.0
click at [213, 353] on p "2 messages" at bounding box center [193, 363] width 68 height 20
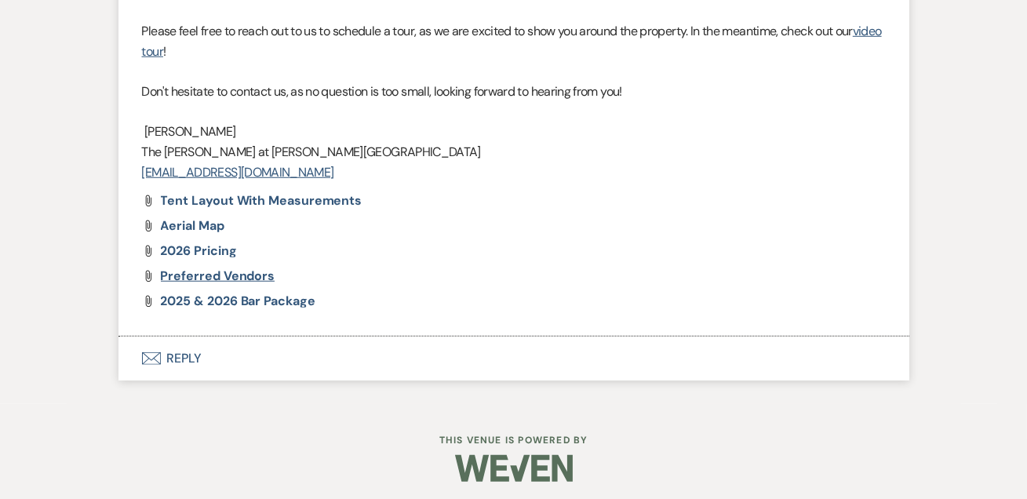
scroll to position [2416, 0]
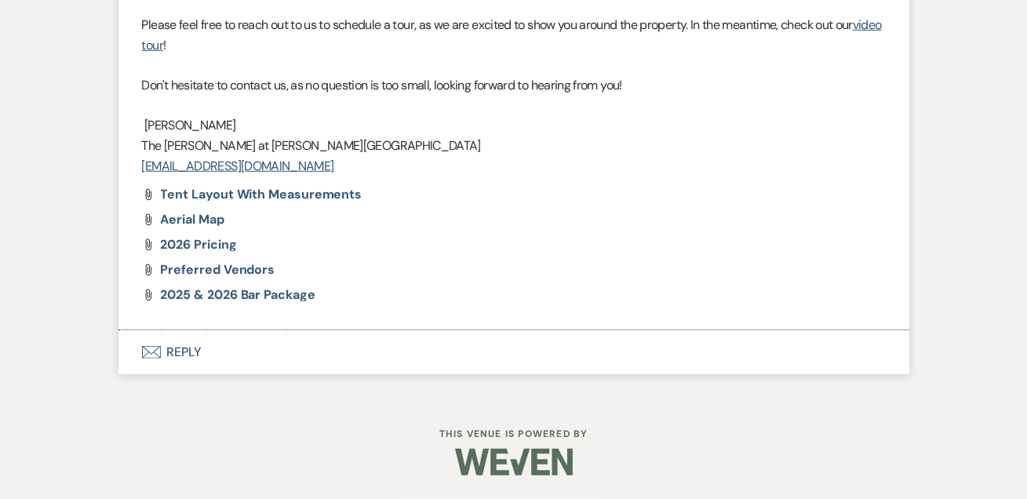
click at [184, 356] on button "Envelope Reply" at bounding box center [513, 352] width 791 height 44
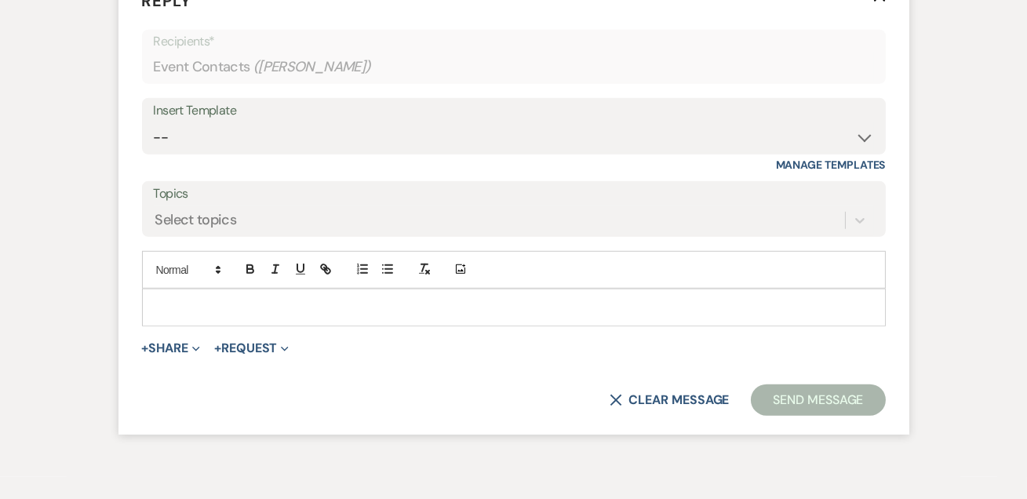
scroll to position [2729, 0]
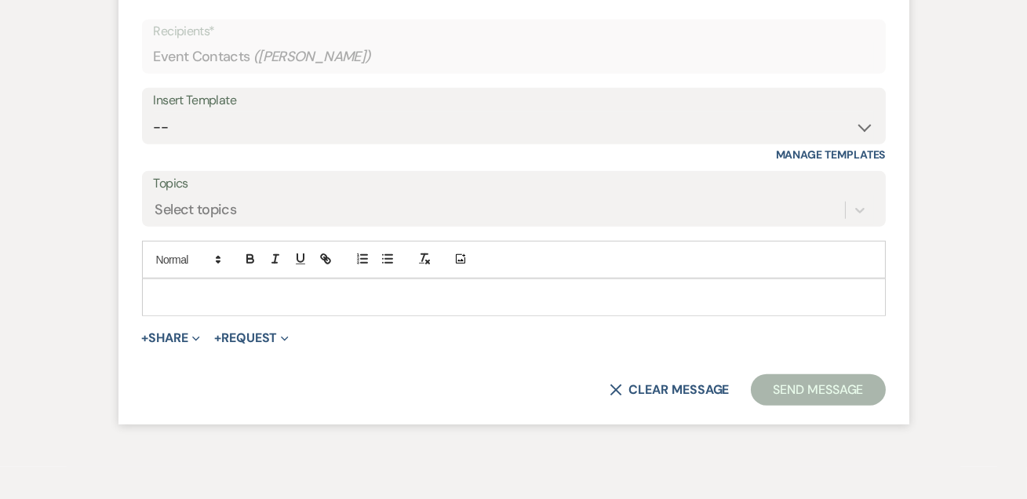
click at [206, 112] on div "Insert Template" at bounding box center [514, 100] width 720 height 23
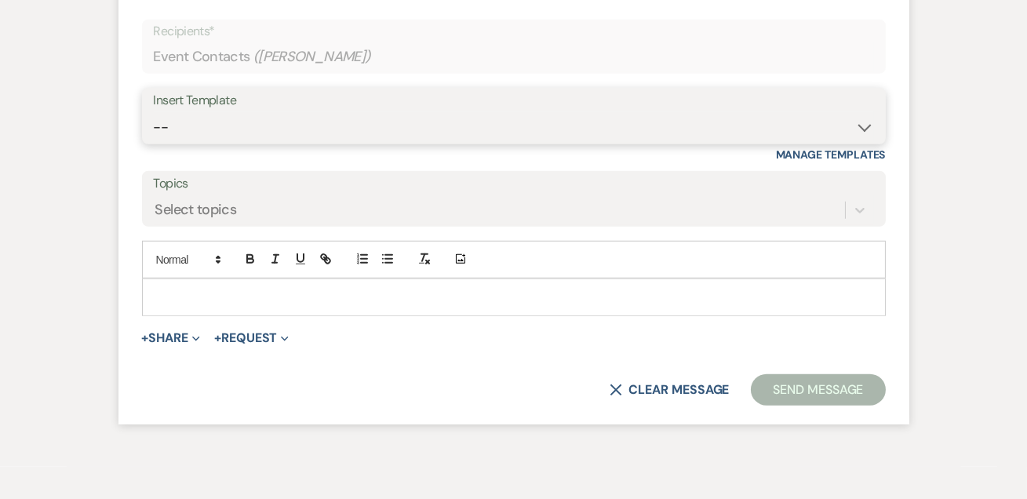
click at [225, 143] on select "-- Weven Planning Portal Introduction (Booked Events) Tour Request Response Fol…" at bounding box center [514, 127] width 720 height 31
click at [154, 143] on select "-- Weven Planning Portal Introduction (Booked Events) Tour Request Response Fol…" at bounding box center [514, 127] width 720 height 31
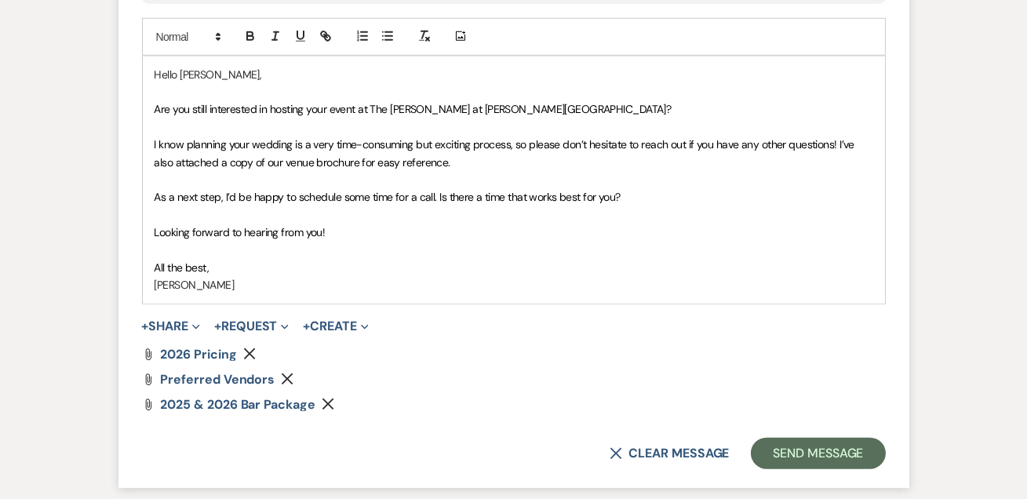
scroll to position [3015, 0]
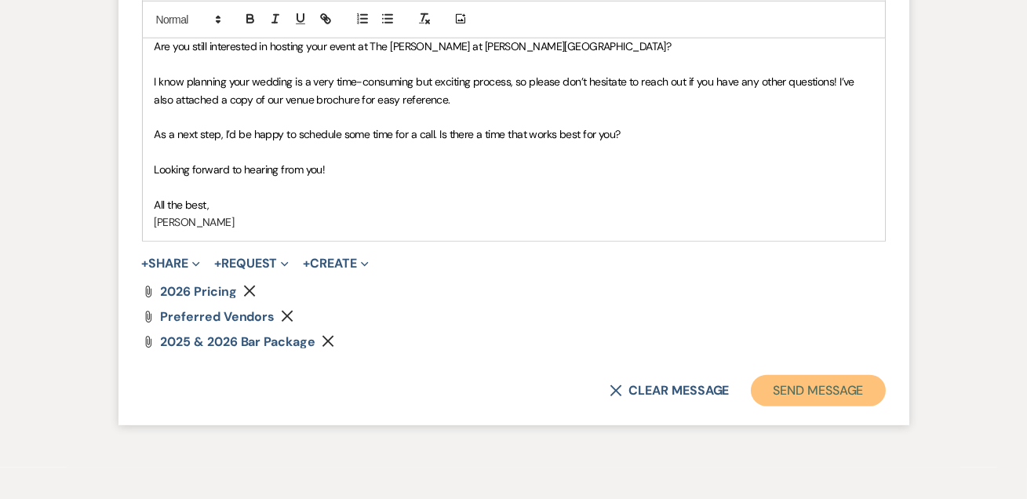
drag, startPoint x: 782, startPoint y: 454, endPoint x: 837, endPoint y: 394, distance: 81.1
click at [782, 406] on button "Send Message" at bounding box center [818, 390] width 134 height 31
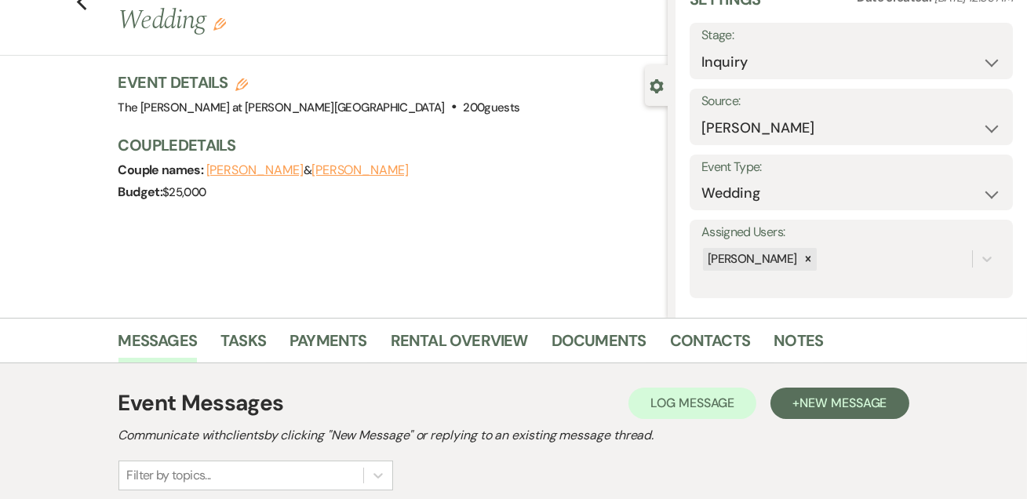
scroll to position [0, 0]
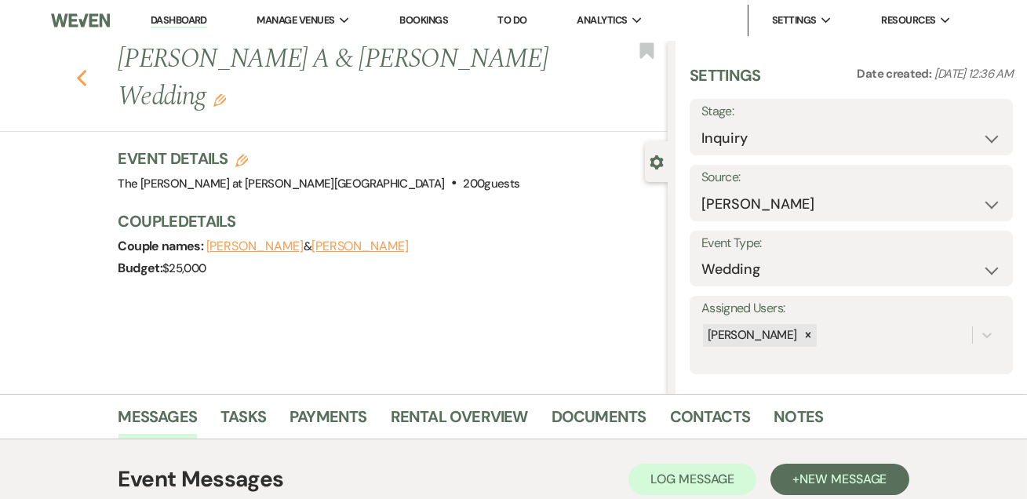
click at [88, 69] on icon "Previous" at bounding box center [82, 78] width 12 height 19
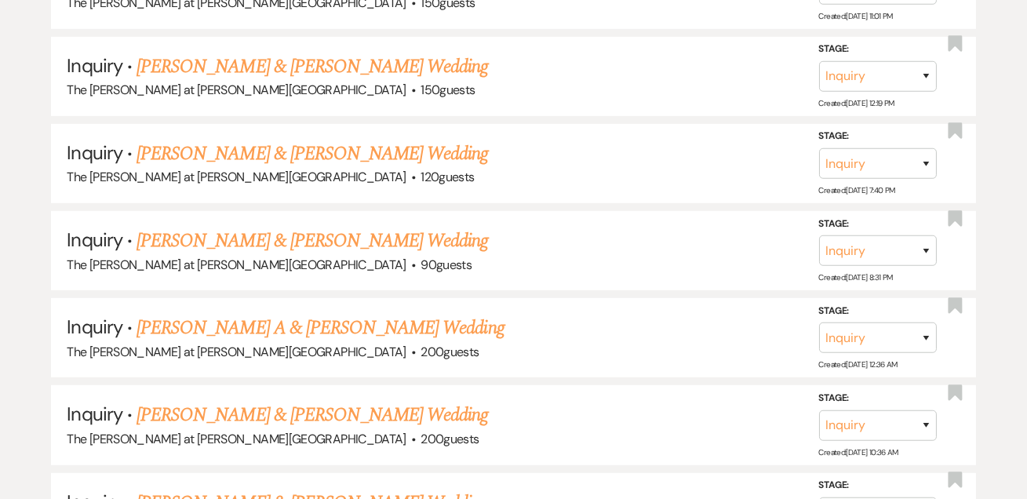
scroll to position [1522, 0]
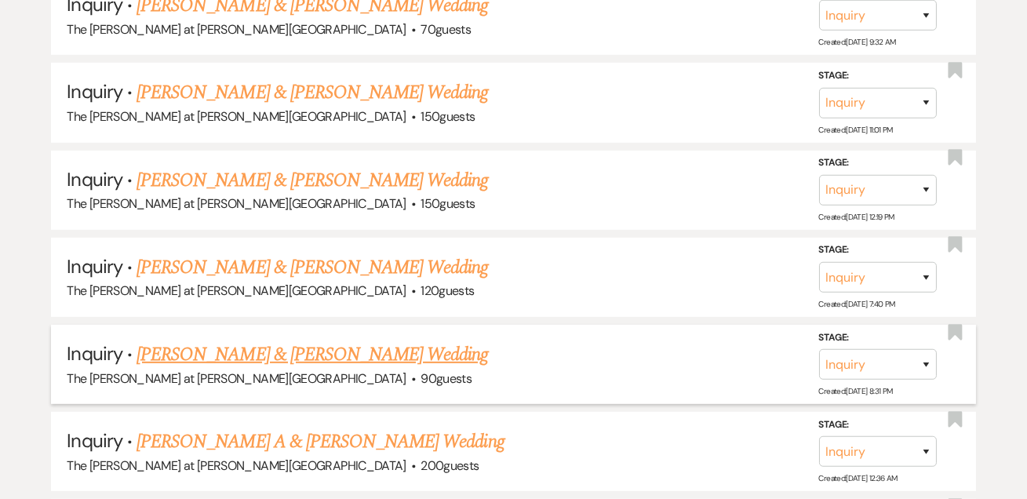
click at [236, 348] on link "[PERSON_NAME] & [PERSON_NAME] Wedding" at bounding box center [313, 355] width 352 height 28
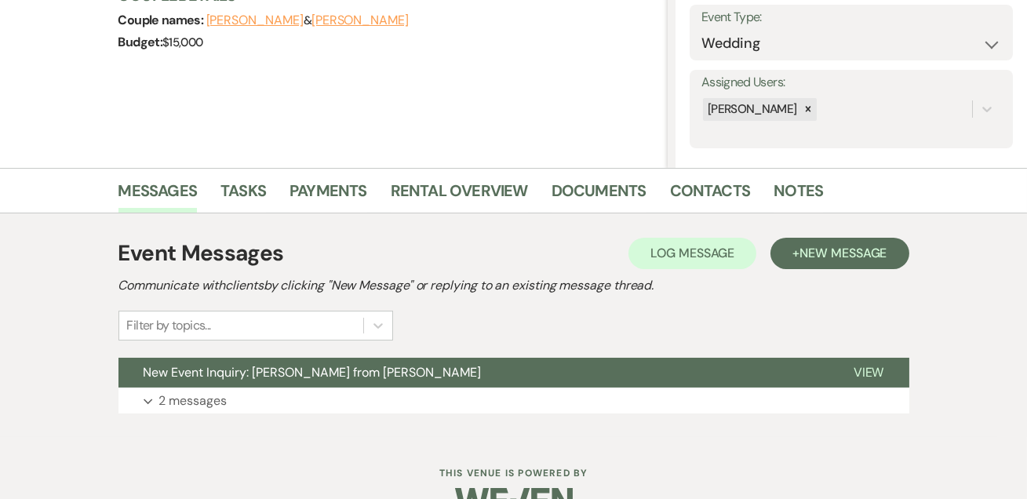
scroll to position [264, 0]
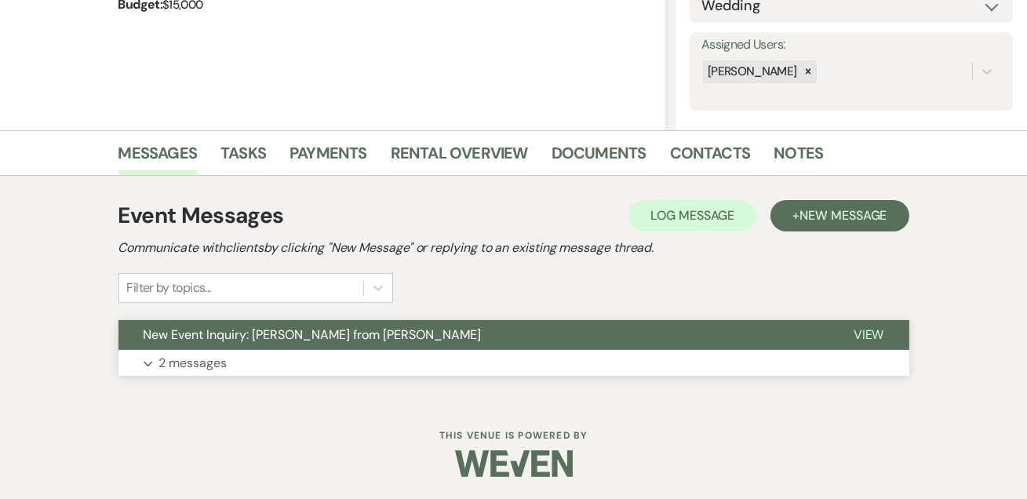
click at [220, 367] on p "2 messages" at bounding box center [193, 363] width 68 height 20
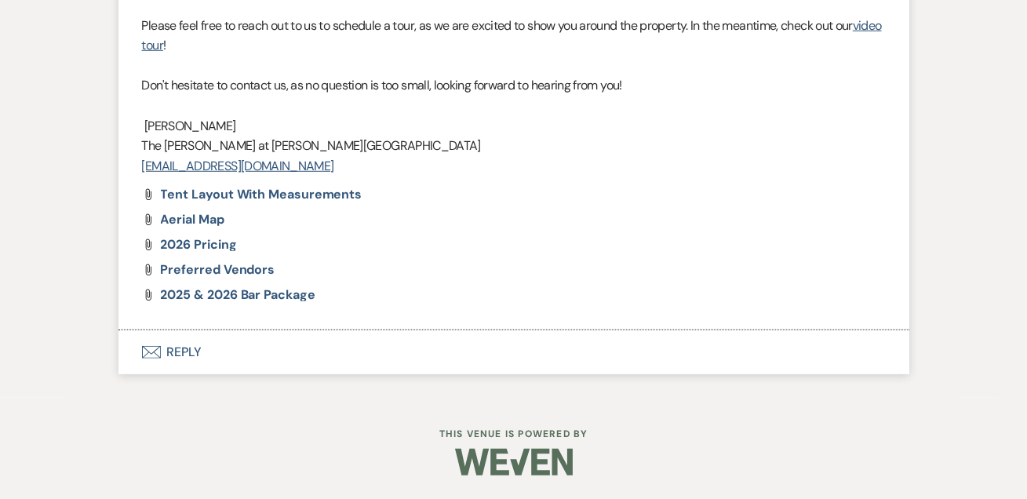
click at [183, 349] on button "Envelope Reply" at bounding box center [513, 352] width 791 height 44
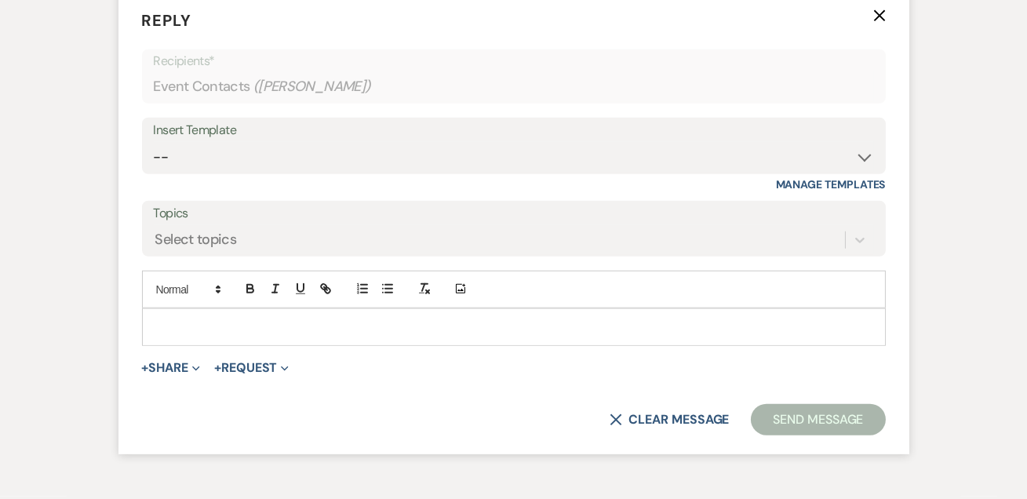
scroll to position [2750, 0]
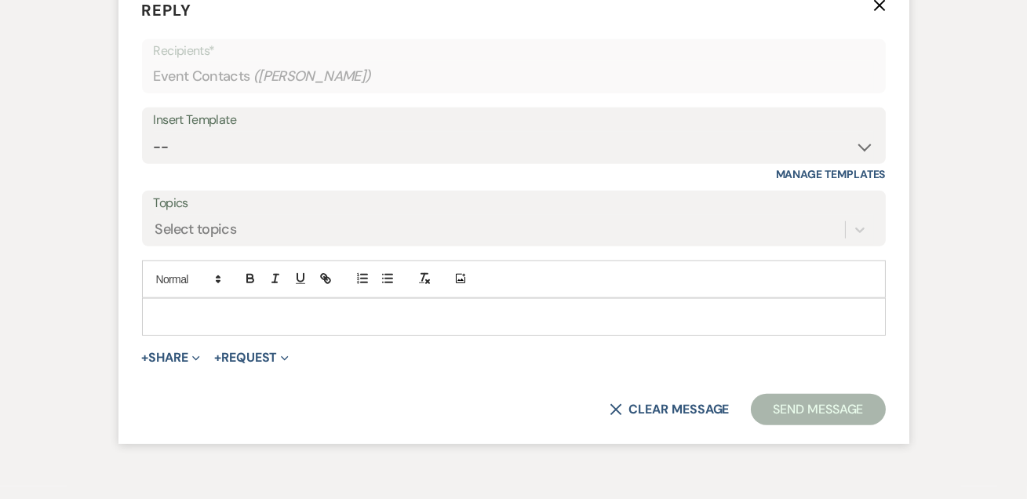
click at [199, 132] on div "Insert Template" at bounding box center [514, 120] width 720 height 23
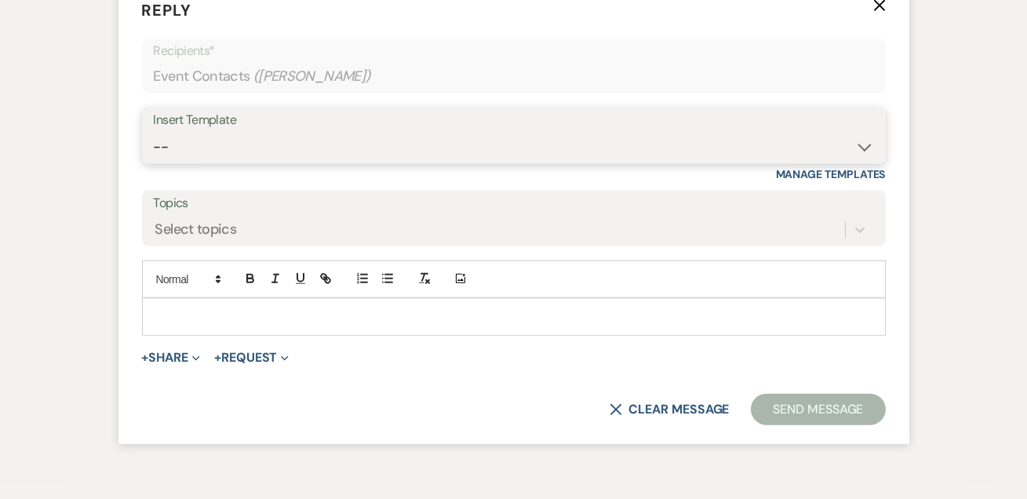
click at [242, 162] on select "-- Weven Planning Portal Introduction (Booked Events) Tour Request Response Fol…" at bounding box center [514, 147] width 720 height 31
click at [154, 162] on select "-- Weven Planning Portal Introduction (Booked Events) Tour Request Response Fol…" at bounding box center [514, 147] width 720 height 31
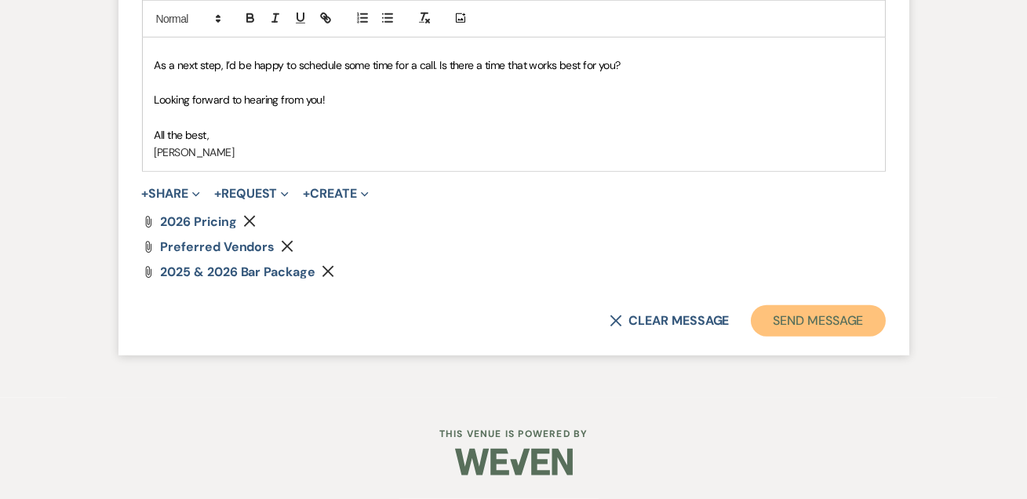
drag, startPoint x: 757, startPoint y: 324, endPoint x: 804, endPoint y: 326, distance: 47.1
click at [757, 323] on button "Send Message" at bounding box center [818, 320] width 134 height 31
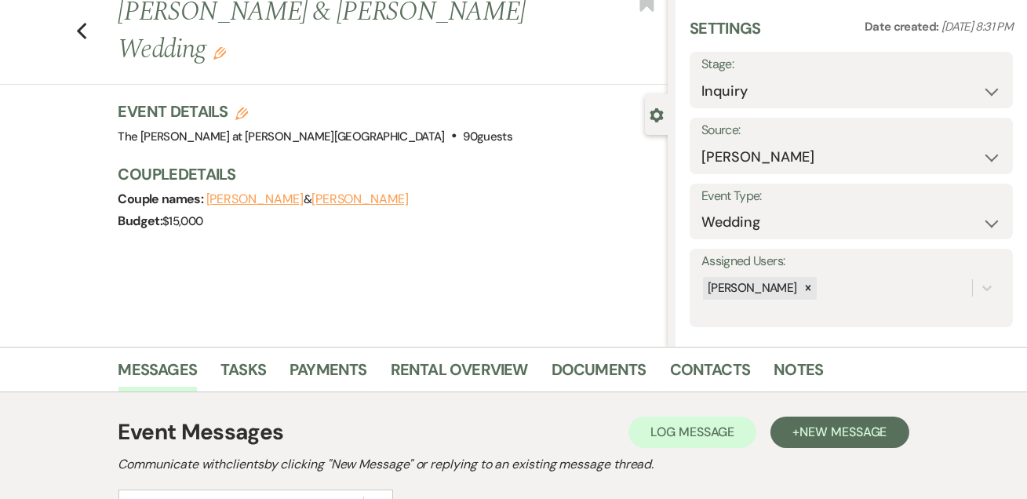
scroll to position [0, 0]
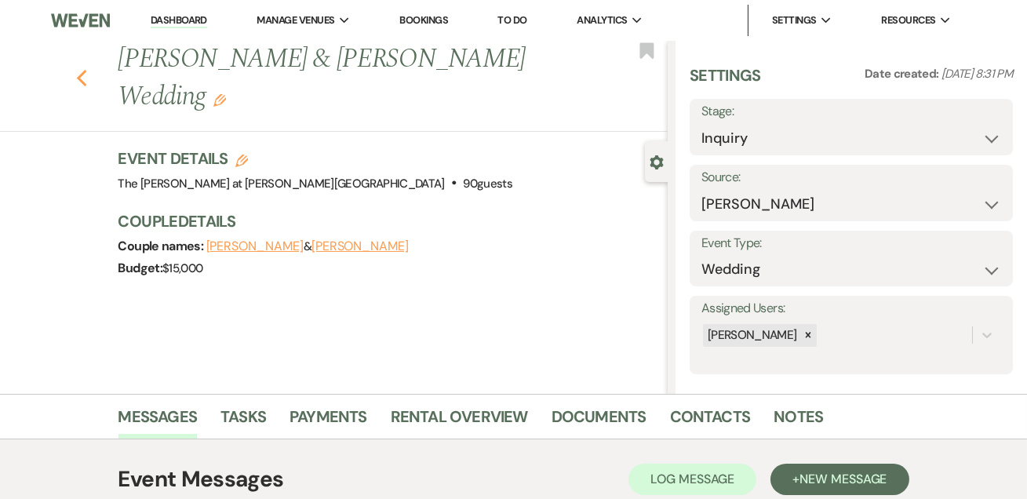
click at [84, 70] on use "button" at bounding box center [81, 78] width 10 height 17
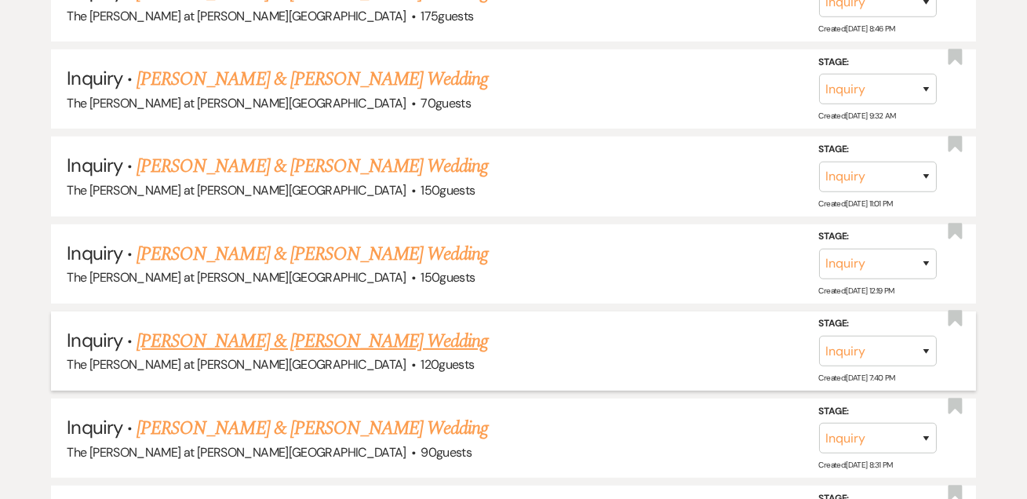
scroll to position [1427, 0]
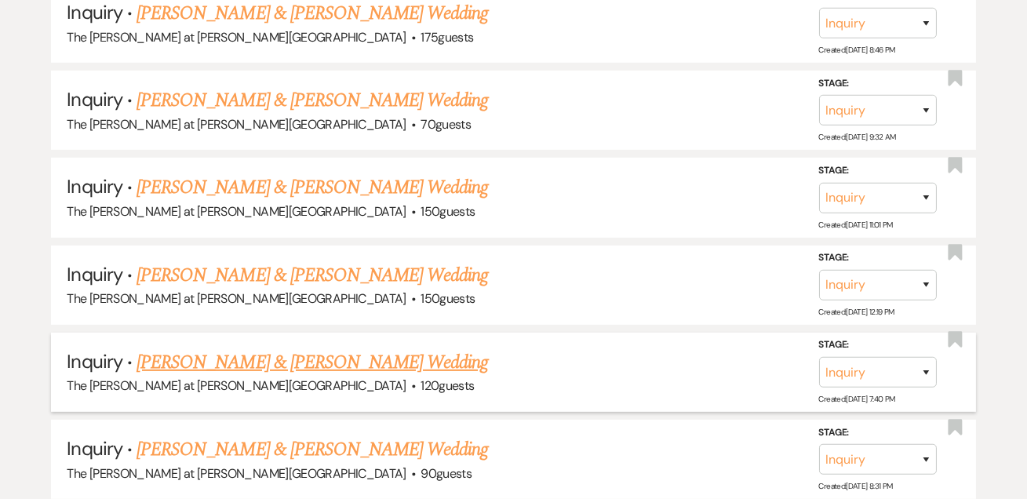
click at [193, 348] on link "[PERSON_NAME] & [PERSON_NAME] Wedding" at bounding box center [313, 362] width 352 height 28
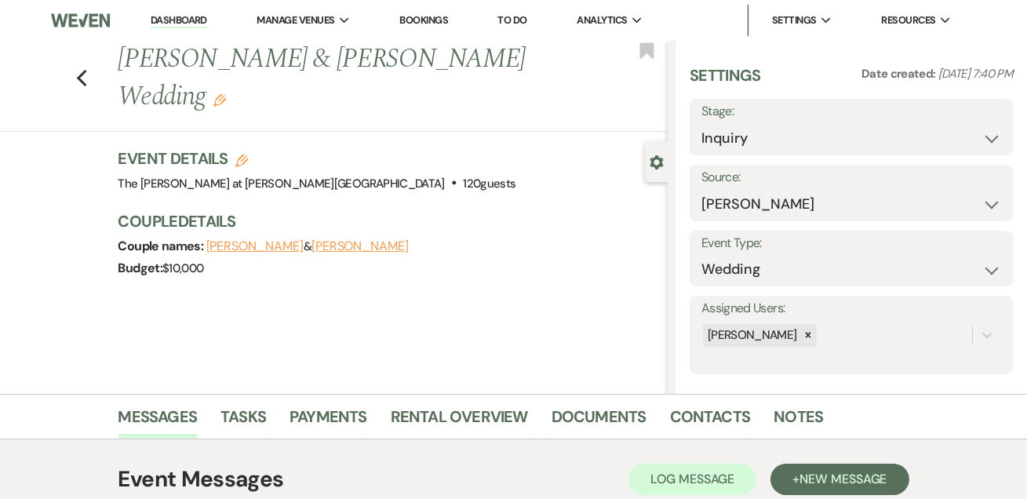
scroll to position [264, 0]
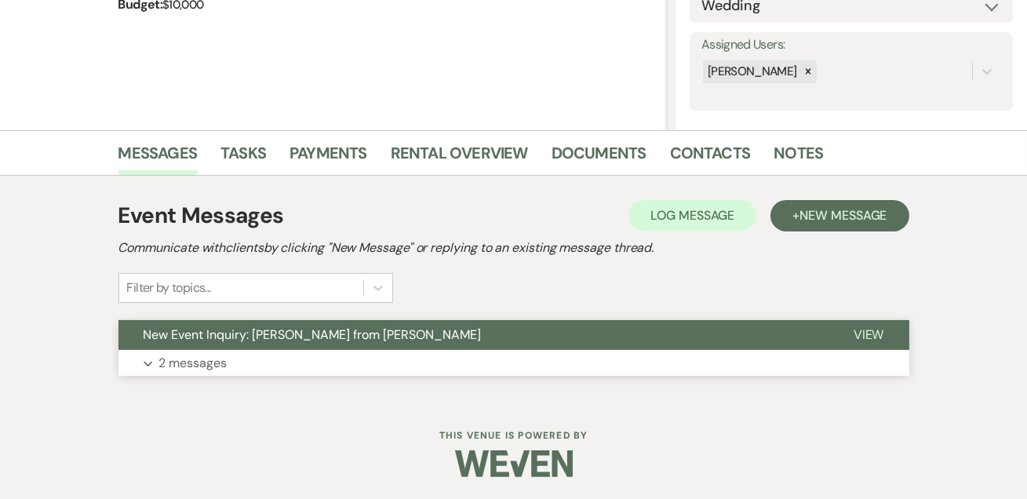
click at [204, 360] on p "2 messages" at bounding box center [193, 363] width 68 height 20
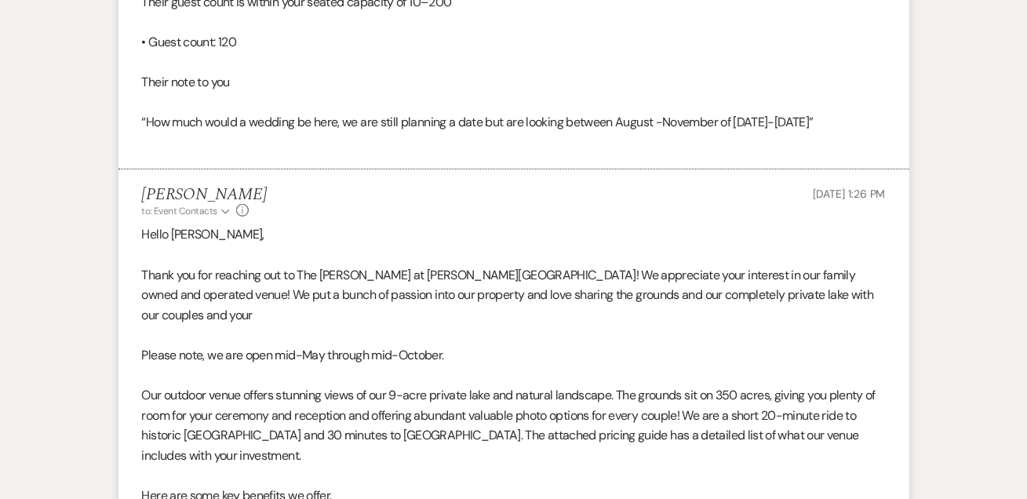
scroll to position [1690, 0]
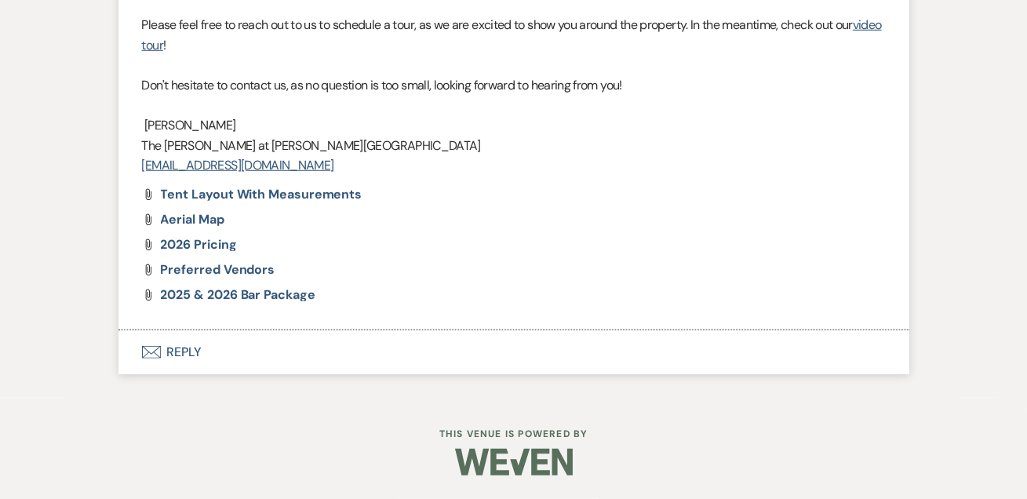
click at [184, 355] on button "Envelope Reply" at bounding box center [513, 352] width 791 height 44
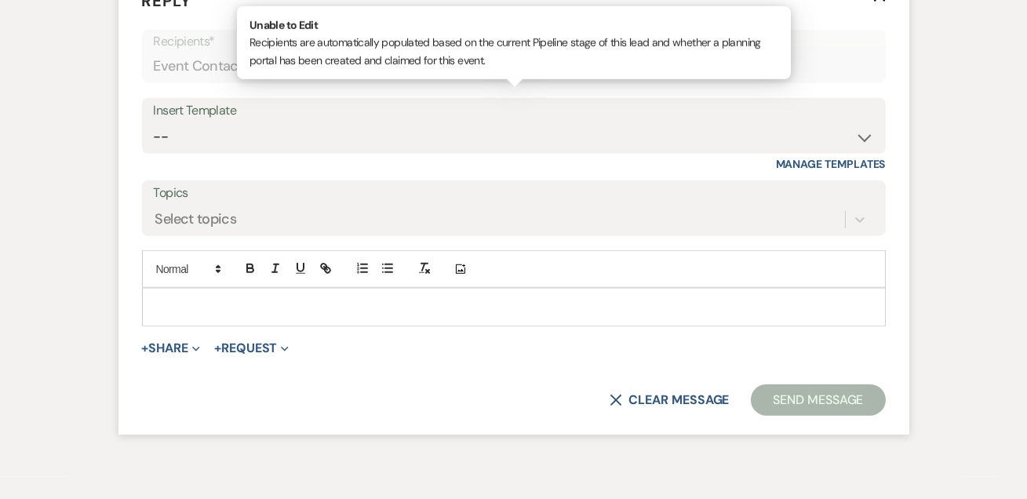
scroll to position [2750, 0]
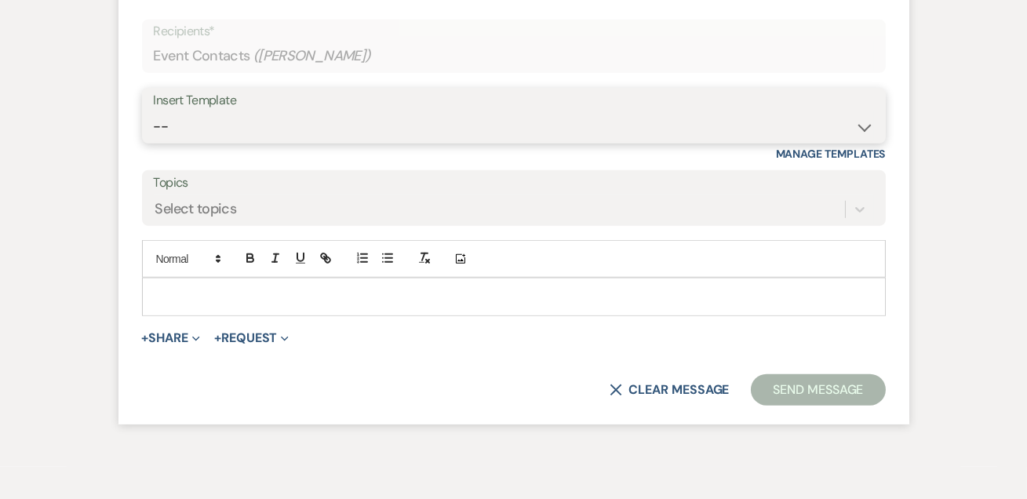
click at [265, 142] on select "-- Weven Planning Portal Introduction (Booked Events) Tour Request Response Fol…" at bounding box center [514, 126] width 720 height 31
click at [154, 142] on select "-- Weven Planning Portal Introduction (Booked Events) Tour Request Response Fol…" at bounding box center [514, 126] width 720 height 31
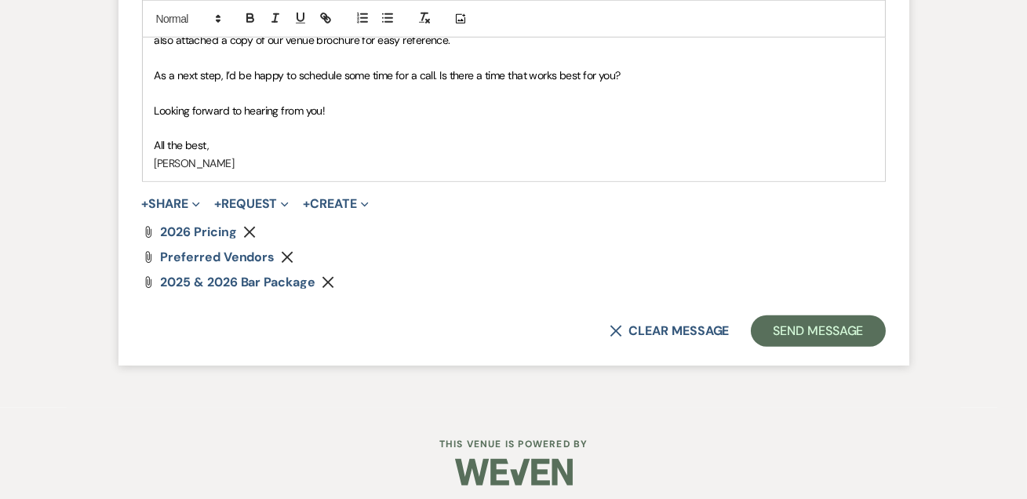
scroll to position [3129, 0]
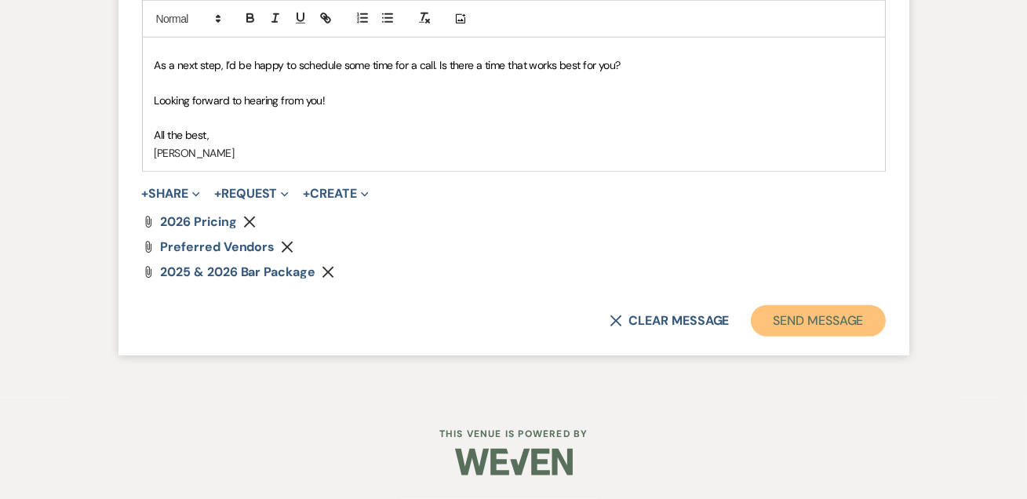
click at [793, 337] on button "Send Message" at bounding box center [818, 320] width 134 height 31
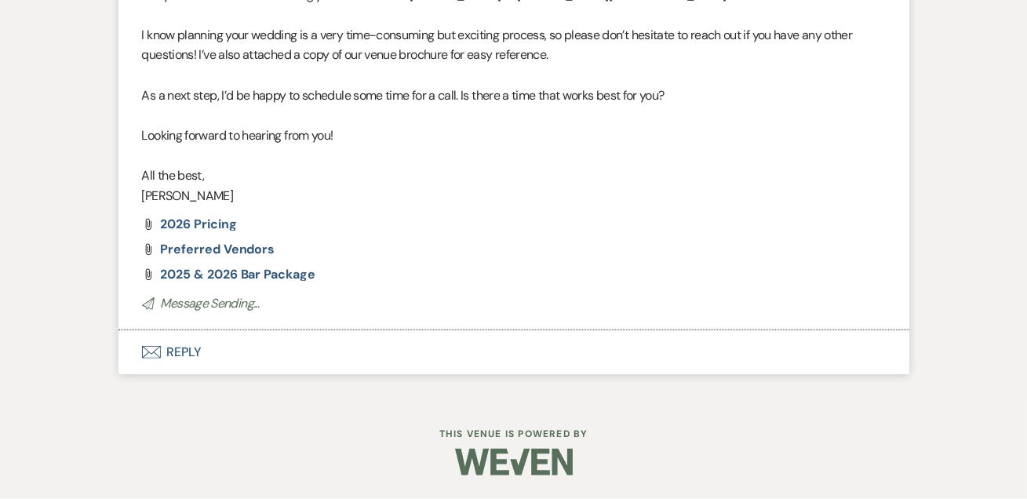
scroll to position [2877, 0]
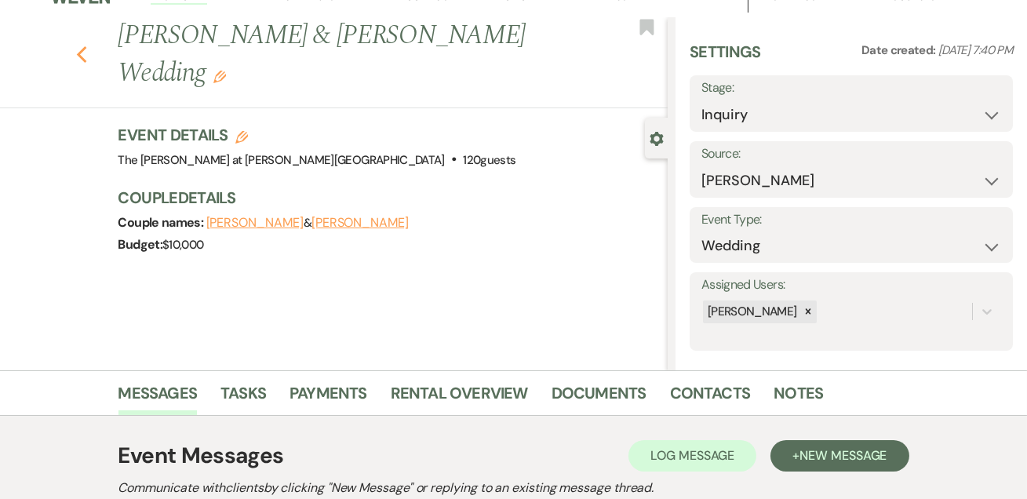
click at [85, 46] on use "button" at bounding box center [81, 54] width 10 height 17
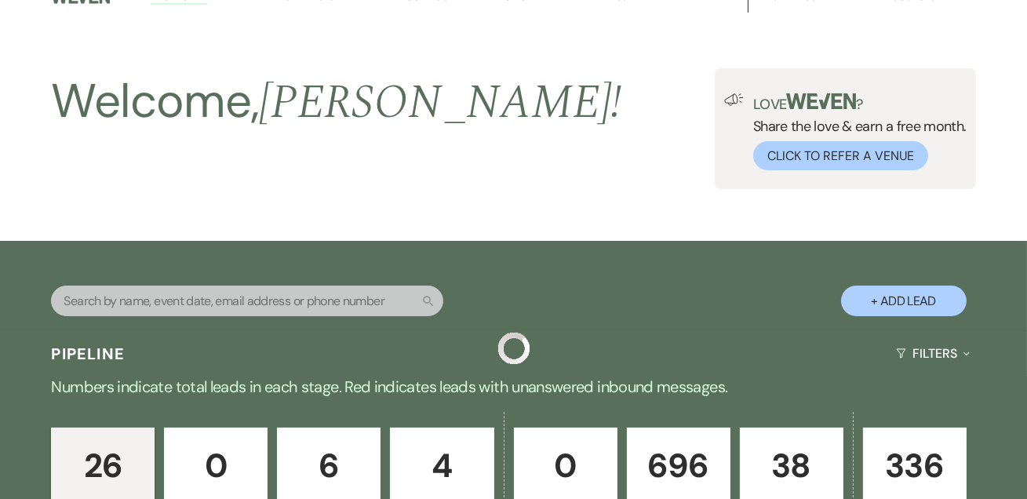
scroll to position [1427, 0]
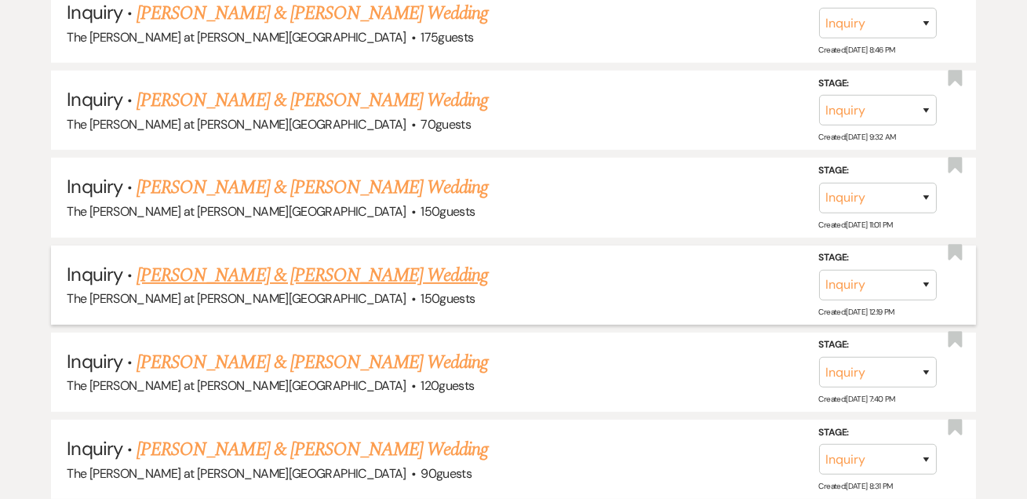
click at [214, 261] on link "[PERSON_NAME] & [PERSON_NAME] Wedding" at bounding box center [313, 275] width 352 height 28
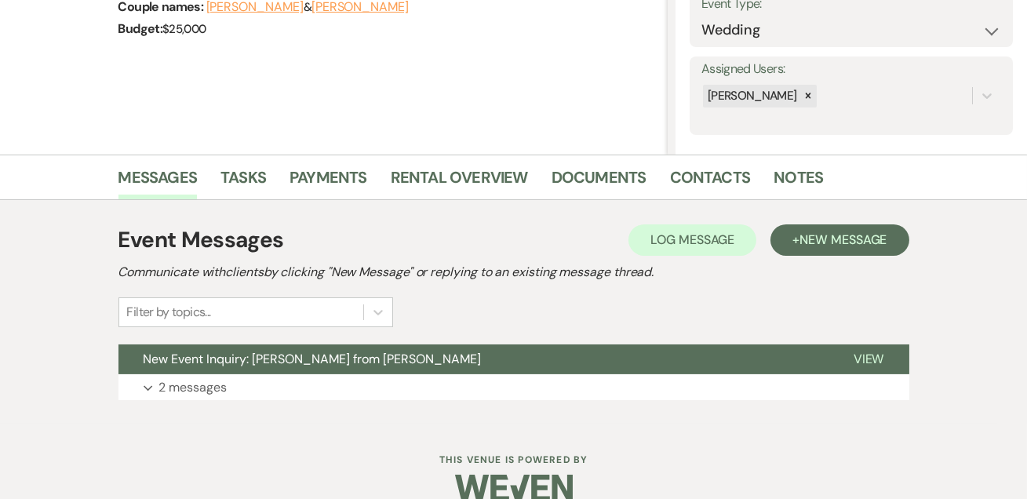
scroll to position [264, 0]
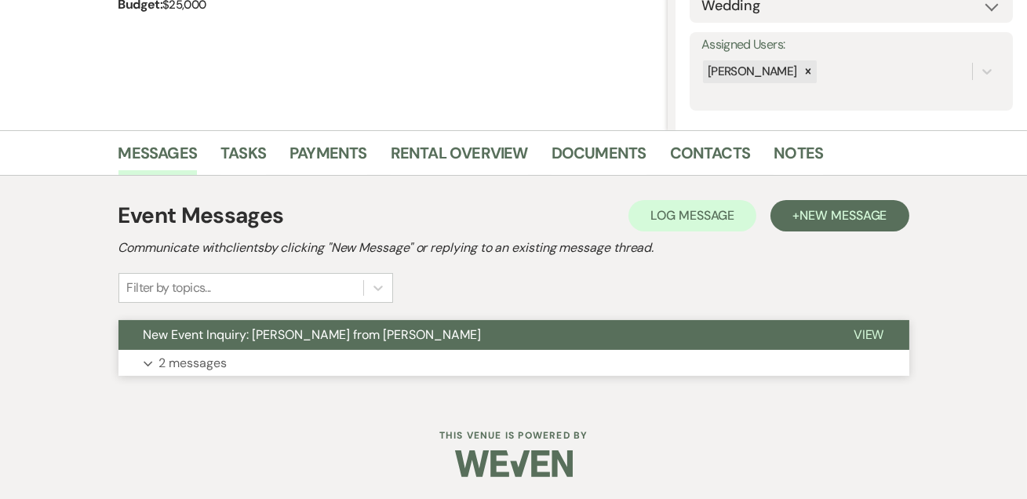
click at [185, 356] on p "2 messages" at bounding box center [193, 363] width 68 height 20
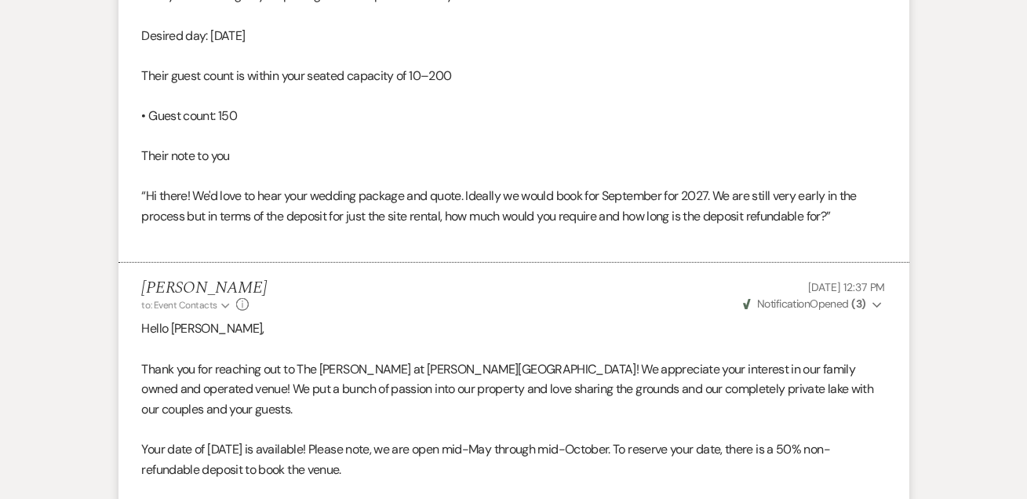
scroll to position [1500, 0]
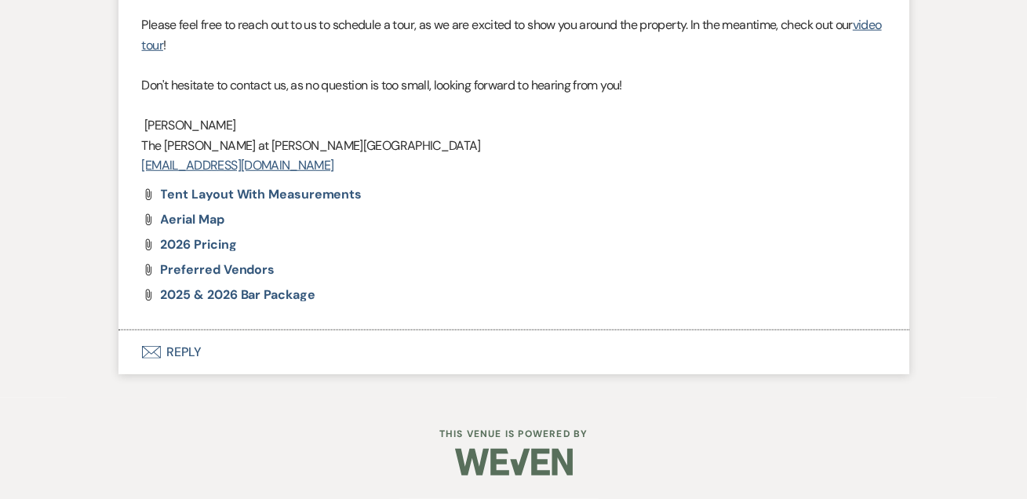
click at [197, 343] on button "Envelope Reply" at bounding box center [513, 352] width 791 height 44
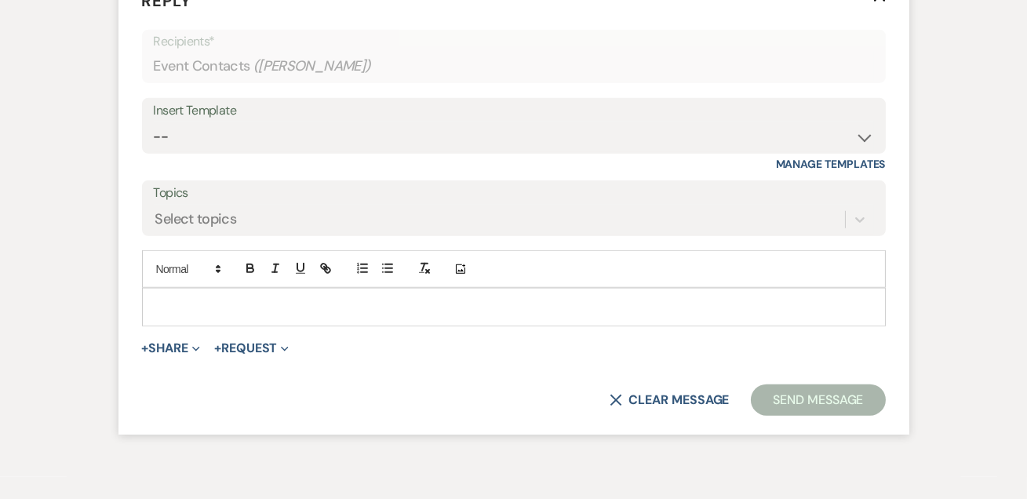
scroll to position [2750, 0]
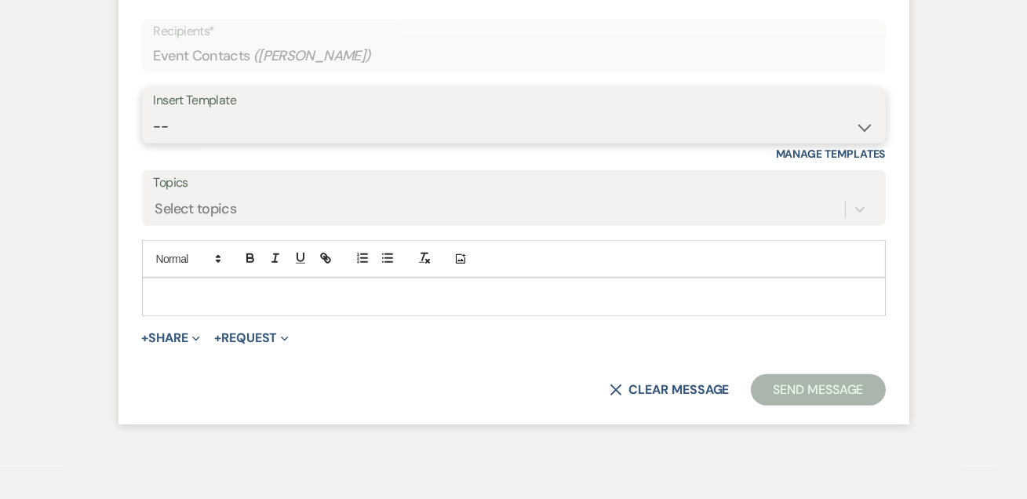
click at [235, 142] on select "-- Weven Planning Portal Introduction (Booked Events) Tour Request Response Fol…" at bounding box center [514, 126] width 720 height 31
click at [154, 142] on select "-- Weven Planning Portal Introduction (Booked Events) Tour Request Response Fol…" at bounding box center [514, 126] width 720 height 31
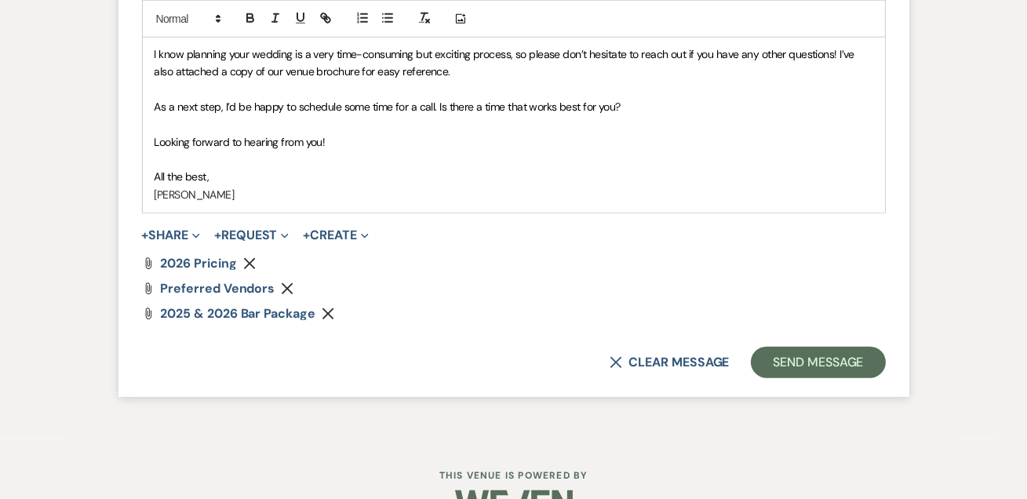
scroll to position [3161, 0]
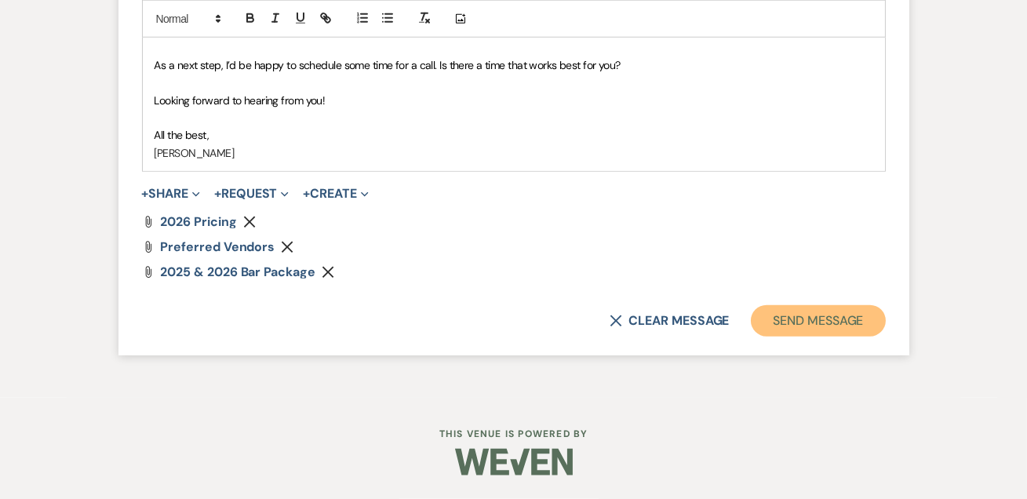
click at [804, 316] on button "Send Message" at bounding box center [818, 320] width 134 height 31
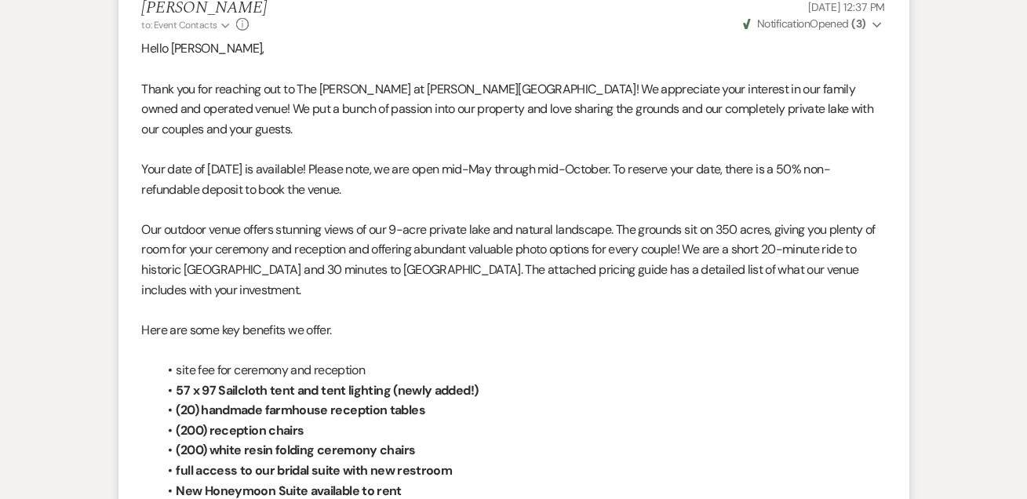
scroll to position [0, 0]
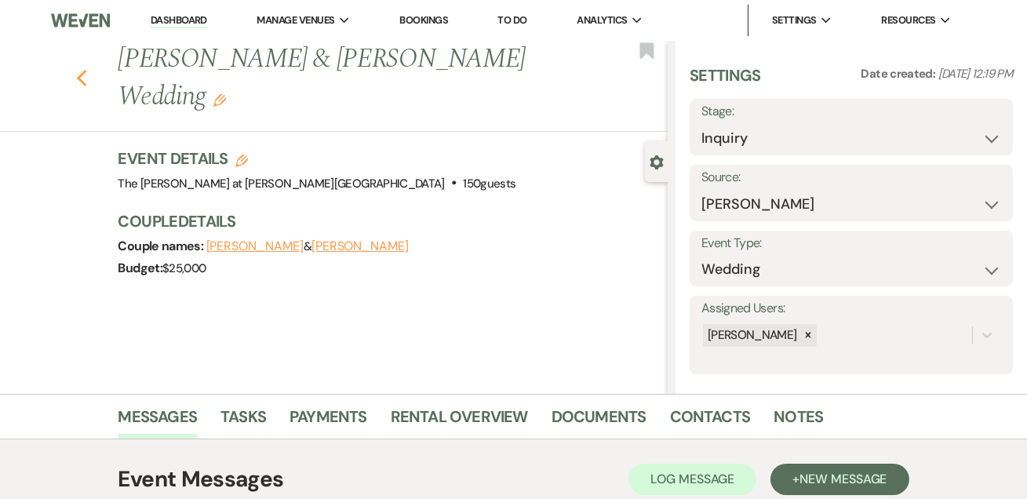
click at [83, 69] on icon "Previous" at bounding box center [82, 78] width 12 height 19
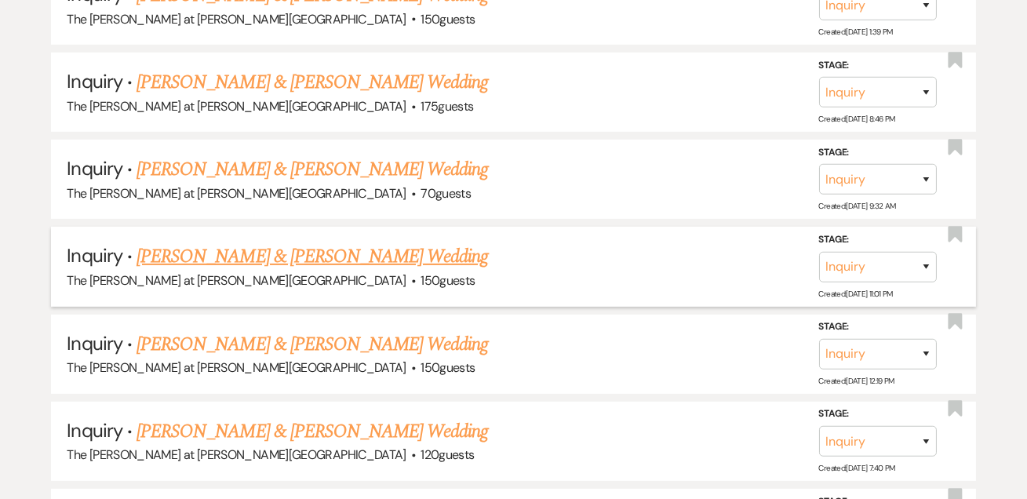
scroll to position [1331, 0]
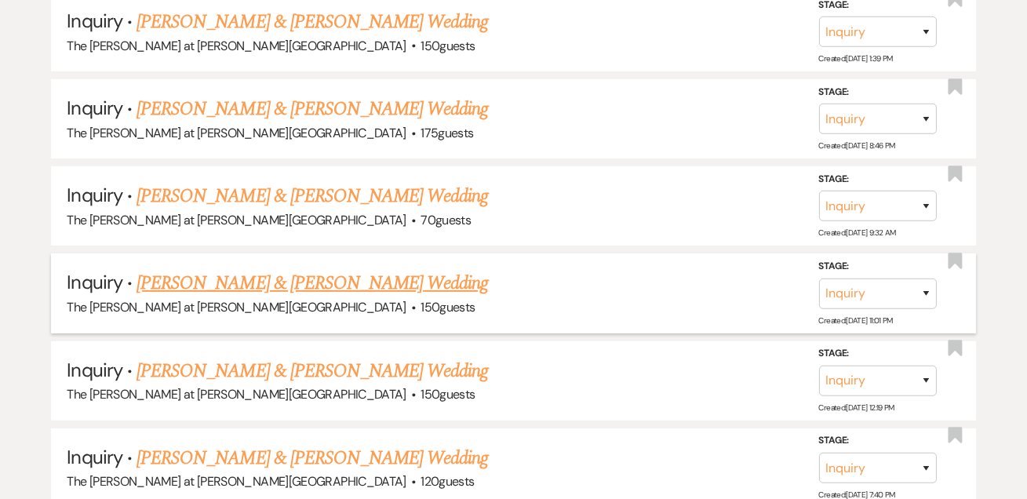
click at [251, 275] on link "[PERSON_NAME] & [PERSON_NAME] Wedding" at bounding box center [313, 283] width 352 height 28
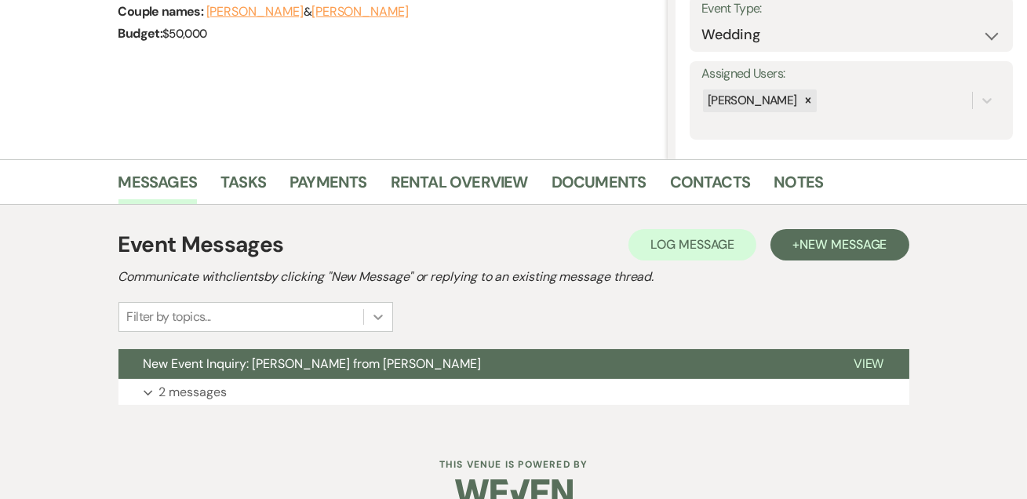
scroll to position [264, 0]
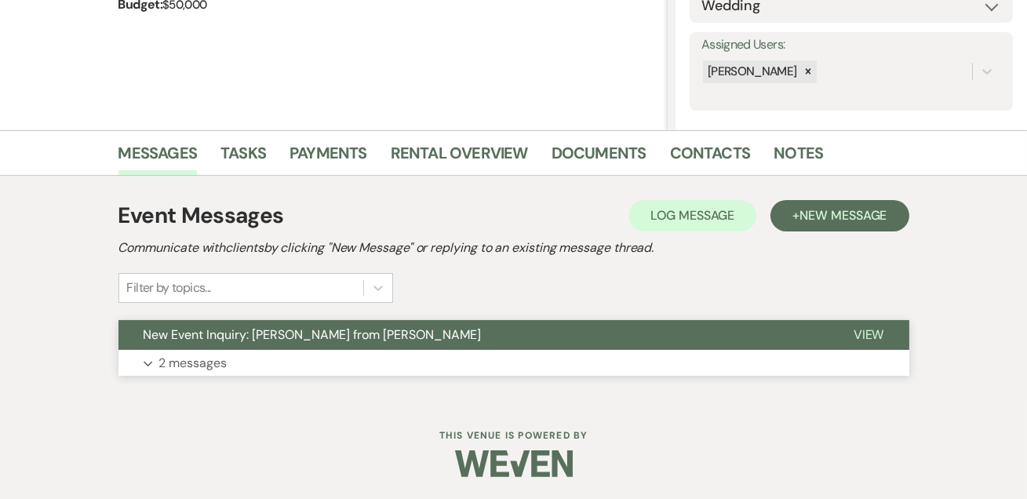
click at [206, 367] on p "2 messages" at bounding box center [193, 363] width 68 height 20
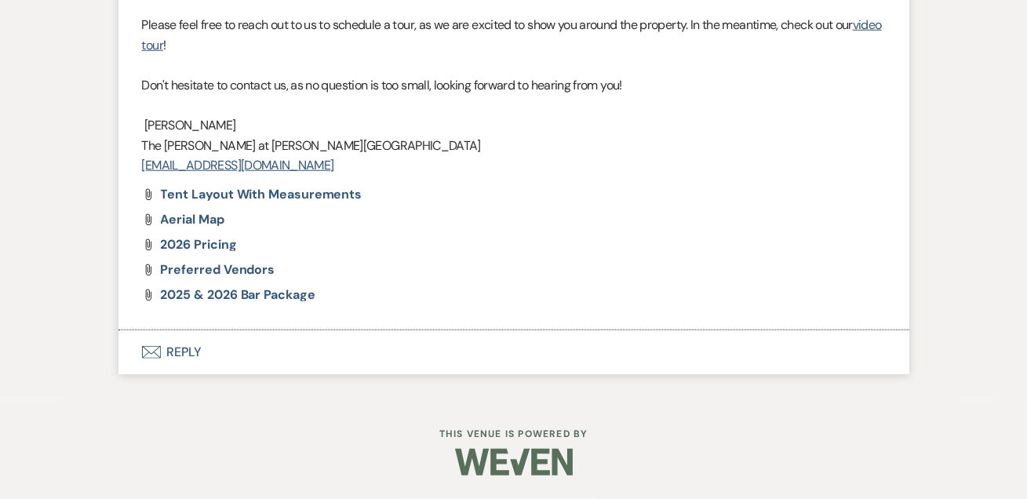
click at [194, 361] on button "Envelope Reply" at bounding box center [513, 352] width 791 height 44
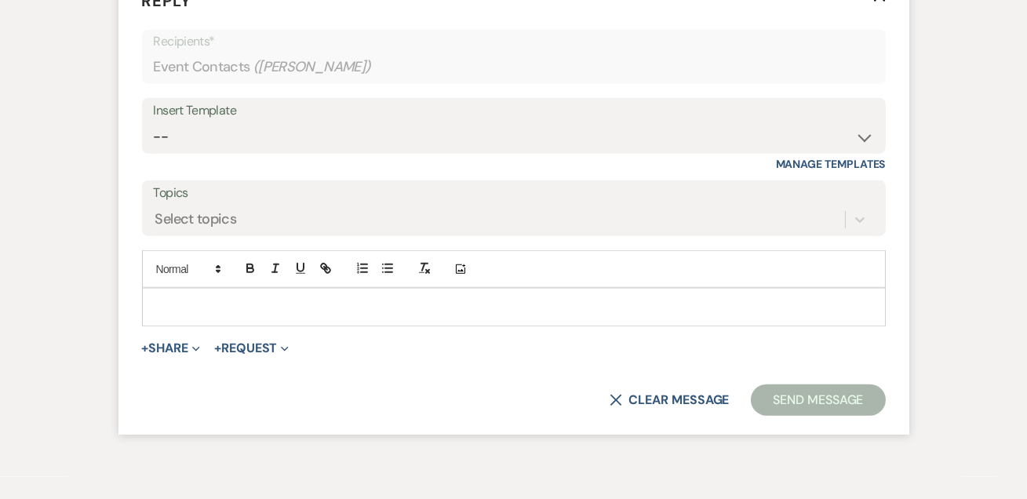
scroll to position [2890, 0]
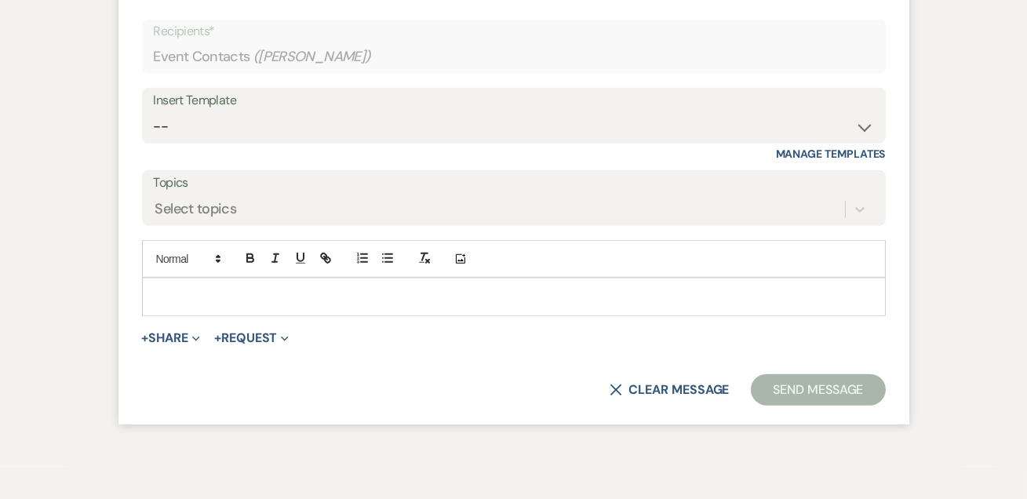
click at [221, 112] on div "Insert Template" at bounding box center [514, 100] width 720 height 23
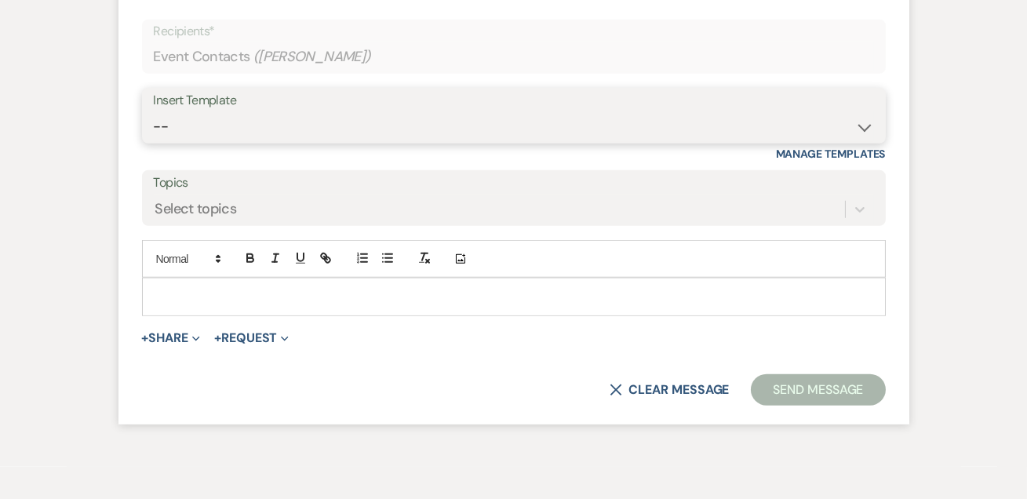
click at [229, 142] on select "-- Weven Planning Portal Introduction (Booked Events) Tour Request Response Fol…" at bounding box center [514, 126] width 720 height 31
click at [154, 142] on select "-- Weven Planning Portal Introduction (Booked Events) Tour Request Response Fol…" at bounding box center [514, 126] width 720 height 31
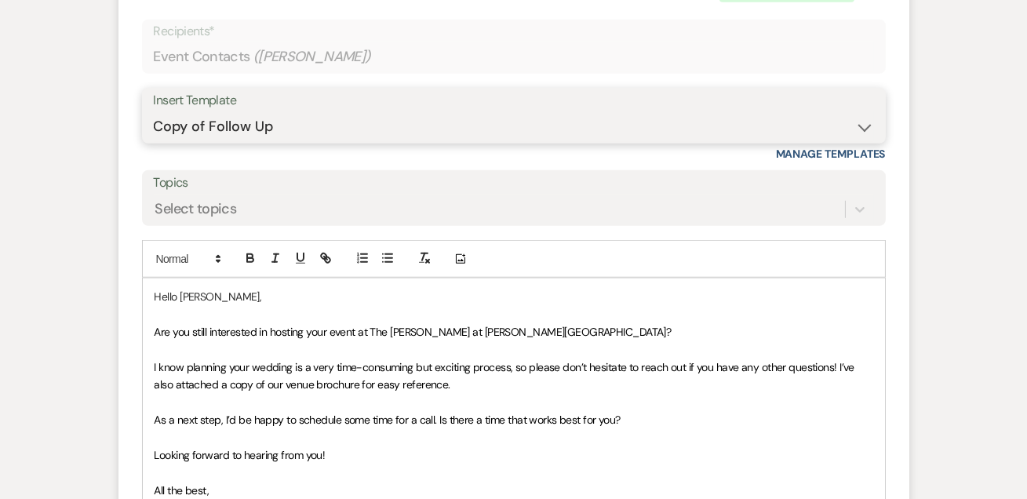
scroll to position [3176, 0]
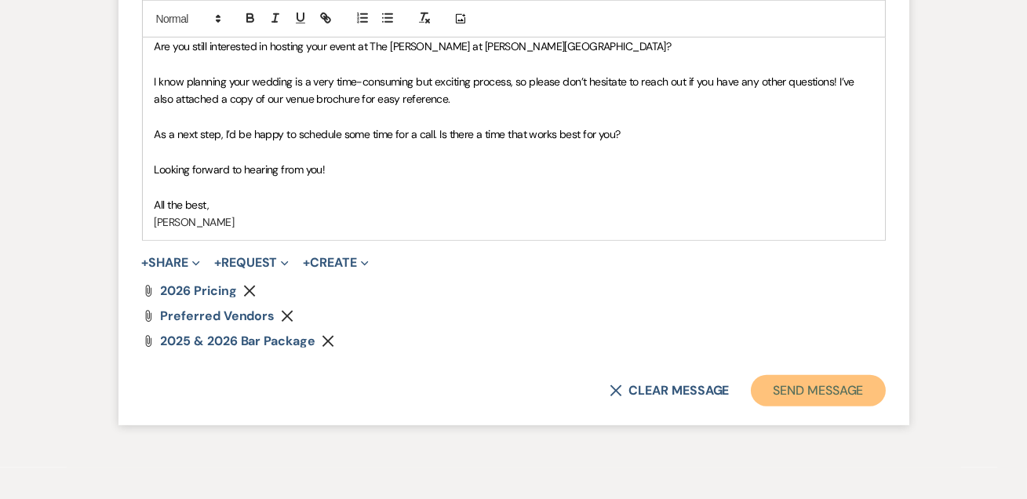
drag, startPoint x: 782, startPoint y: 450, endPoint x: 792, endPoint y: 448, distance: 9.7
click at [784, 406] on button "Send Message" at bounding box center [818, 390] width 134 height 31
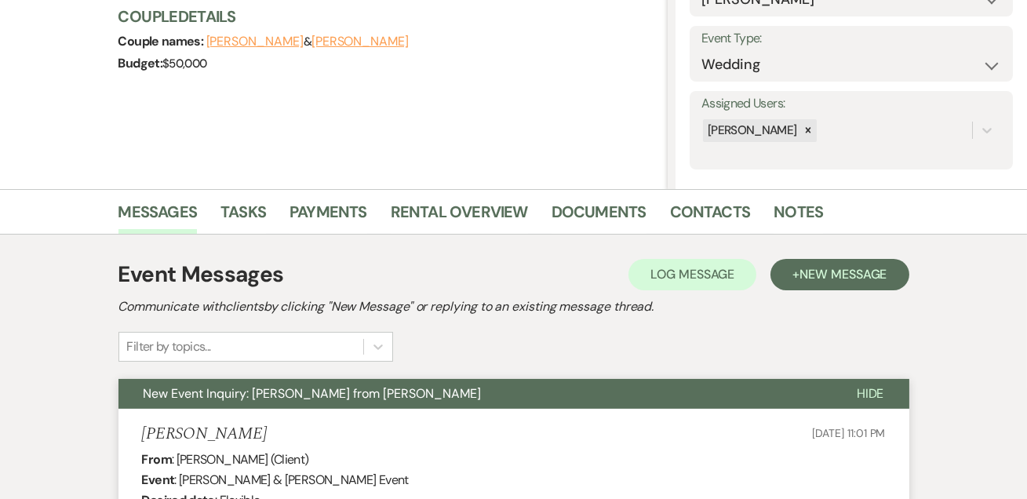
scroll to position [0, 0]
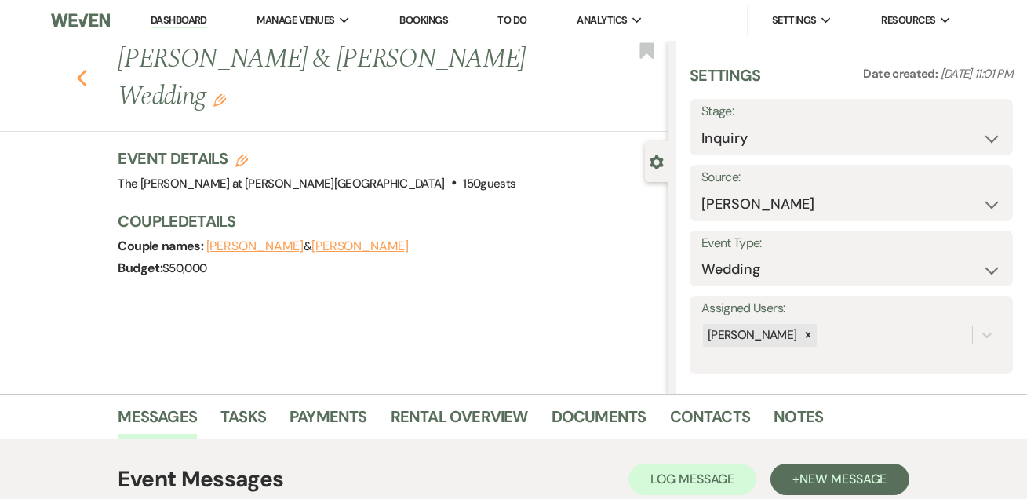
click at [86, 81] on use "button" at bounding box center [81, 78] width 10 height 17
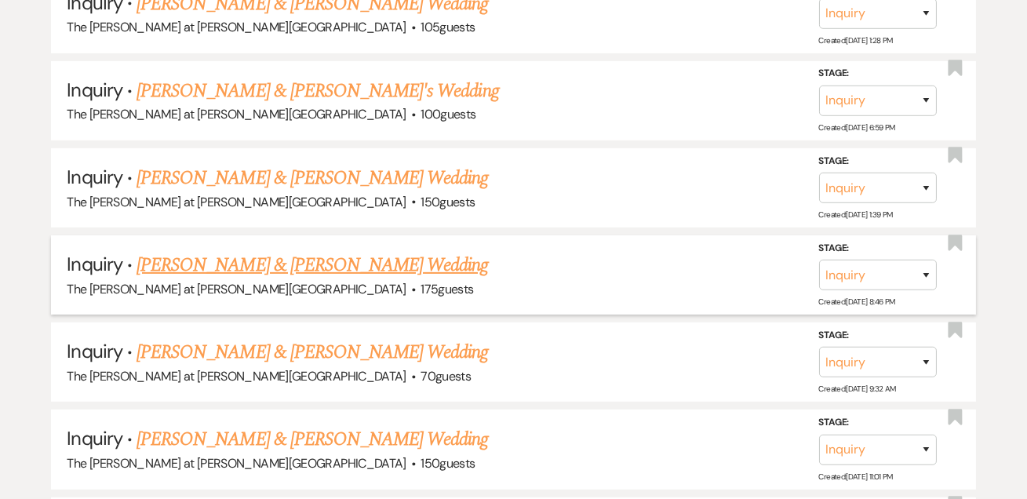
scroll to position [1141, 0]
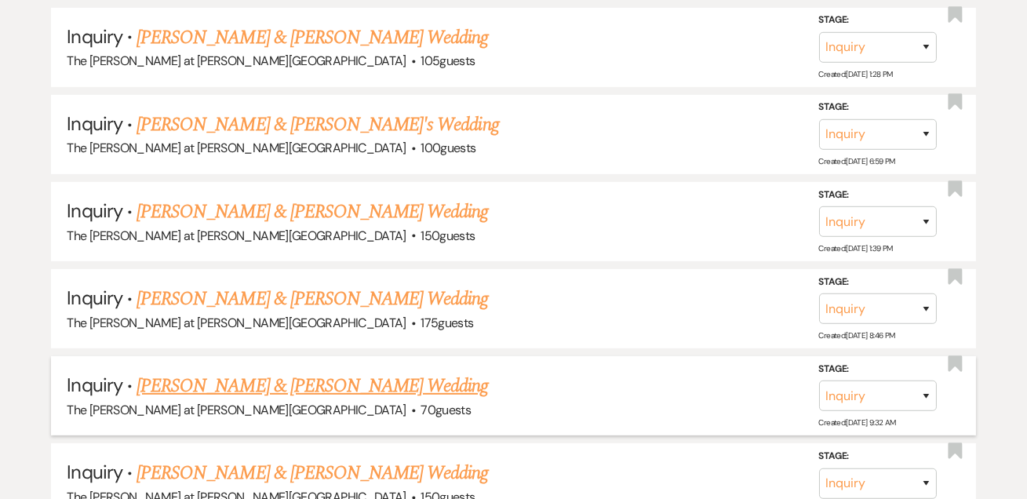
click at [231, 372] on link "[PERSON_NAME] & [PERSON_NAME] Wedding" at bounding box center [313, 386] width 352 height 28
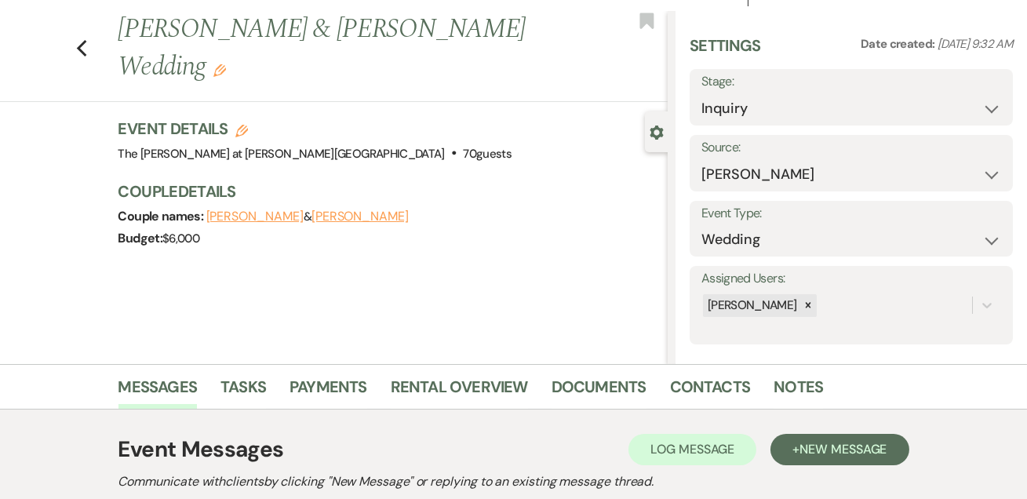
scroll to position [264, 0]
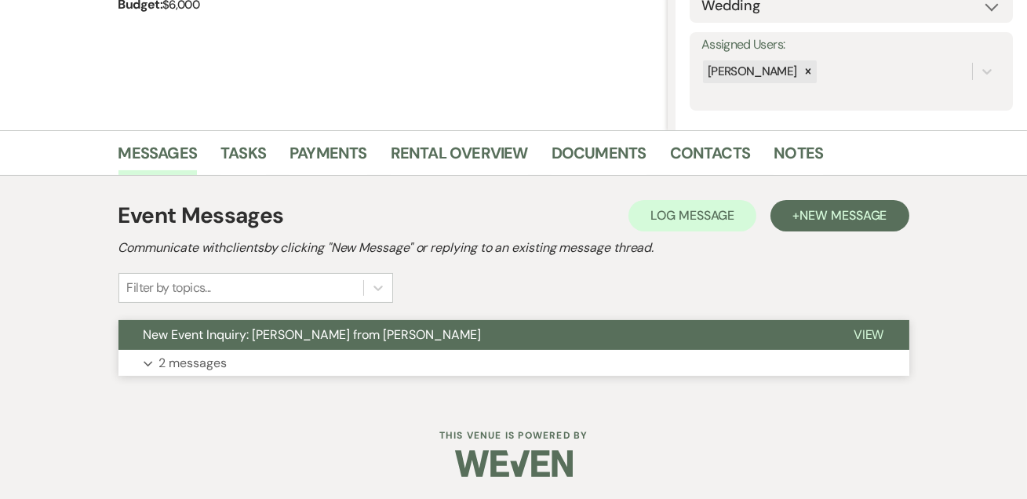
click at [198, 371] on button "Expand 2 messages" at bounding box center [513, 363] width 791 height 27
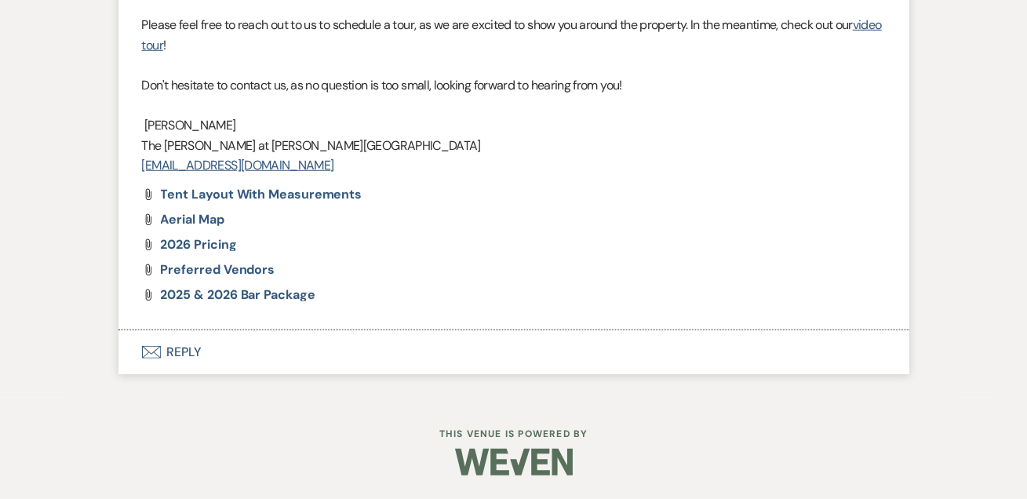
click at [171, 343] on button "Envelope Reply" at bounding box center [513, 352] width 791 height 44
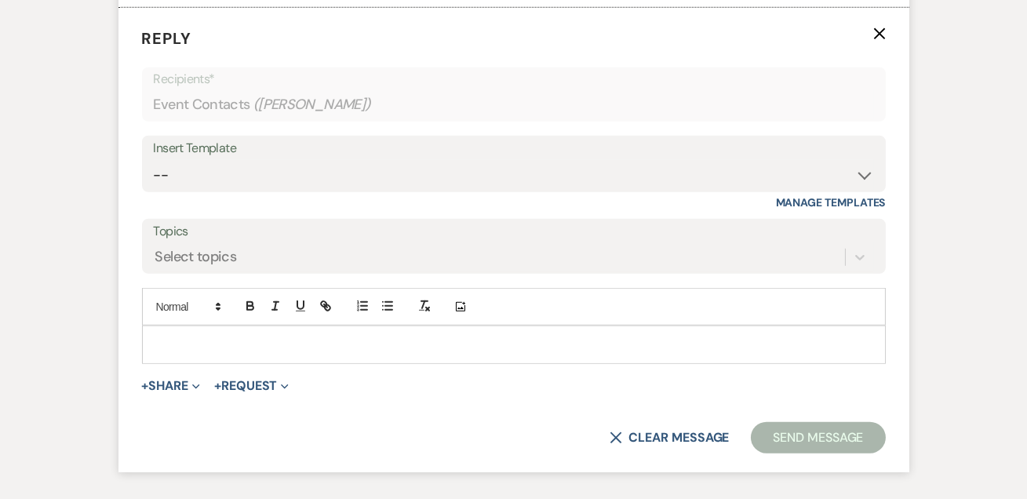
scroll to position [2769, 0]
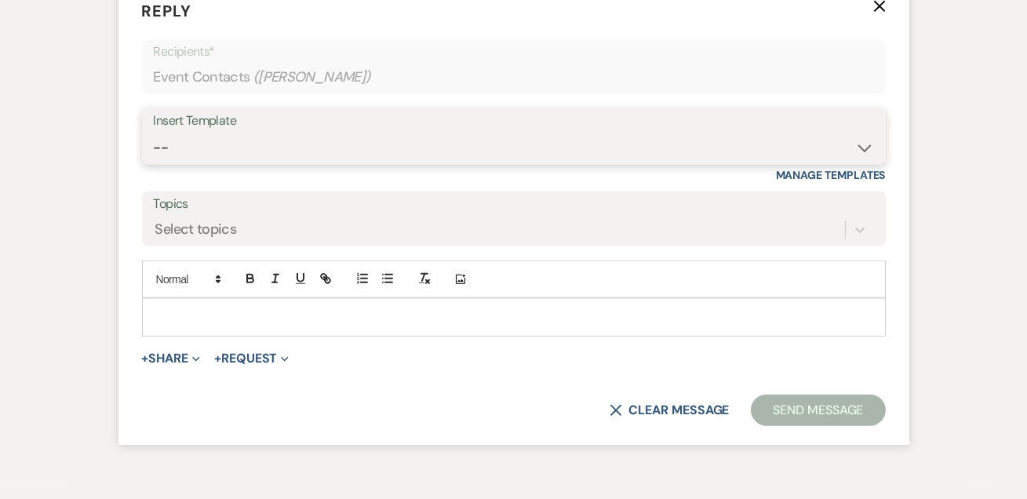
click at [166, 163] on select "-- Weven Planning Portal Introduction (Booked Events) Tour Request Response Fol…" at bounding box center [514, 148] width 720 height 31
click at [154, 163] on select "-- Weven Planning Portal Introduction (Booked Events) Tour Request Response Fol…" at bounding box center [514, 148] width 720 height 31
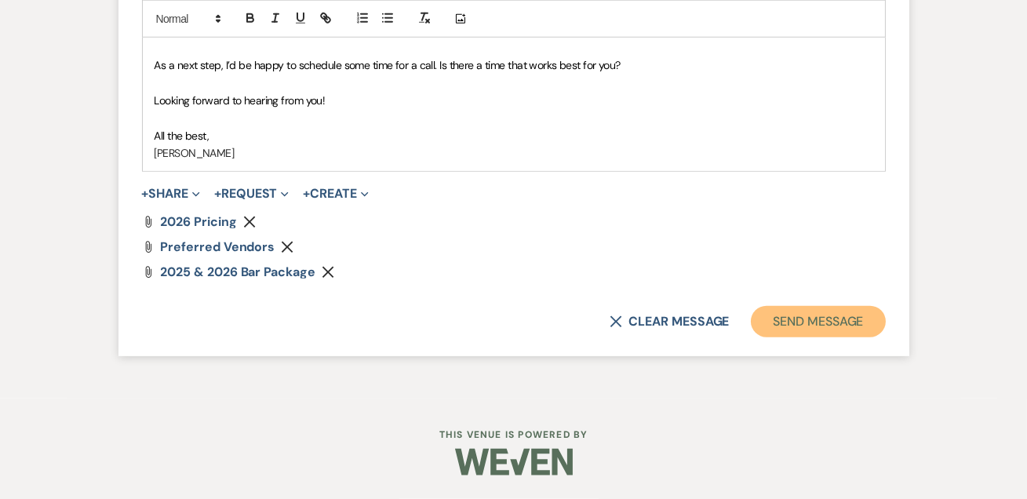
click at [794, 337] on button "Send Message" at bounding box center [818, 321] width 134 height 31
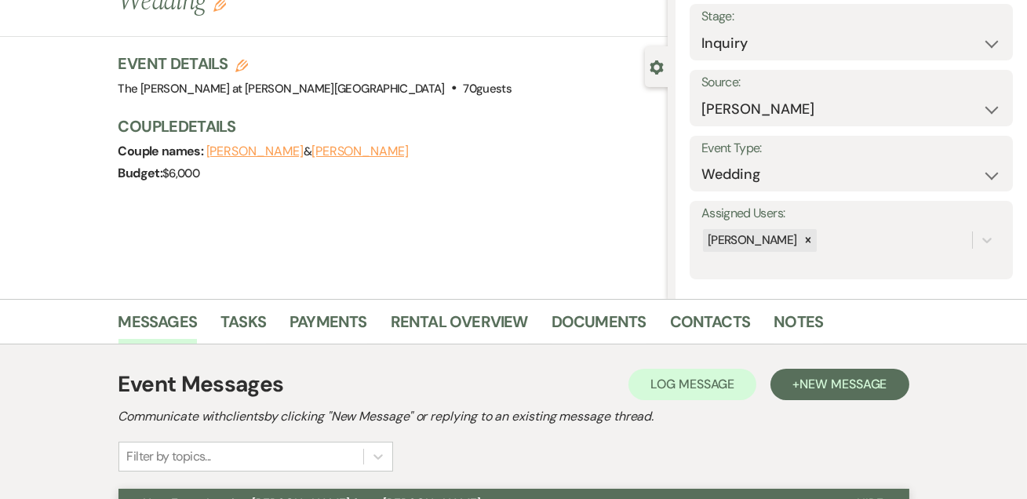
scroll to position [0, 0]
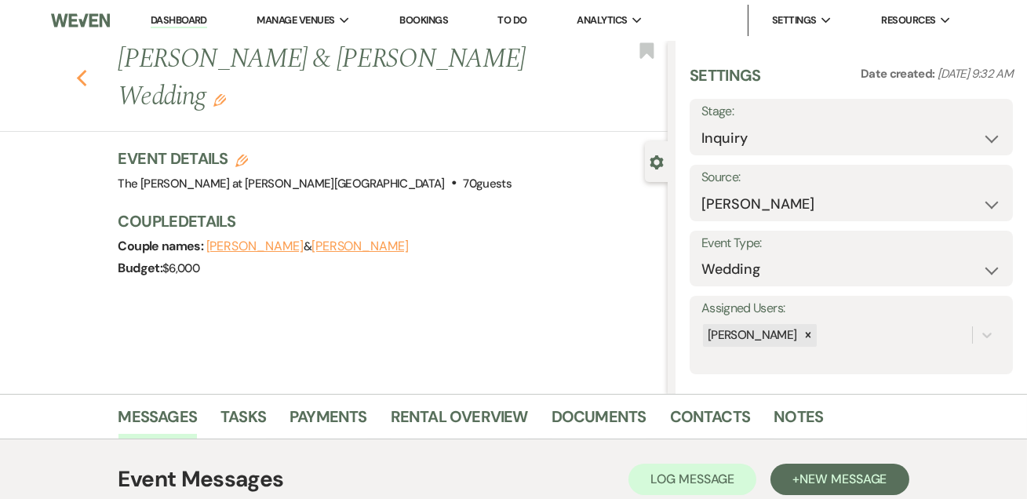
click at [84, 74] on icon "Previous" at bounding box center [82, 78] width 12 height 19
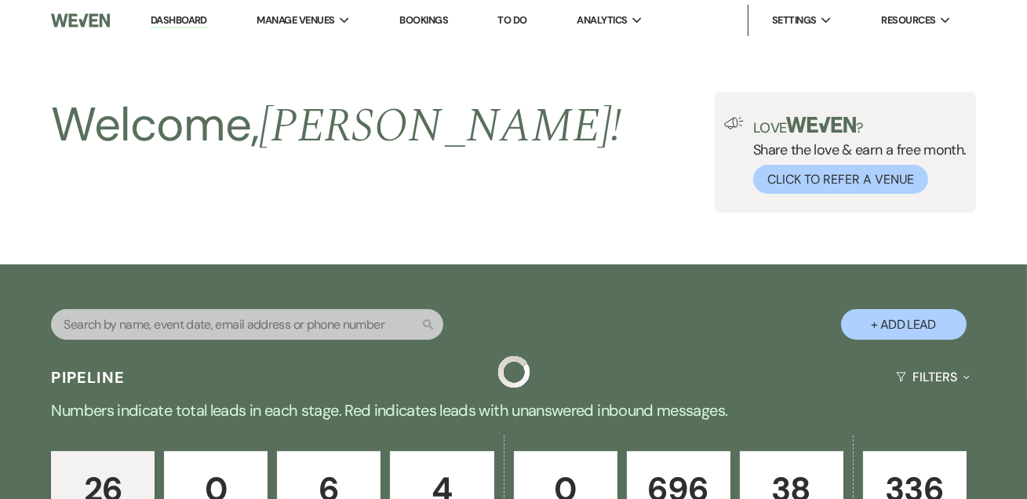
scroll to position [1141, 0]
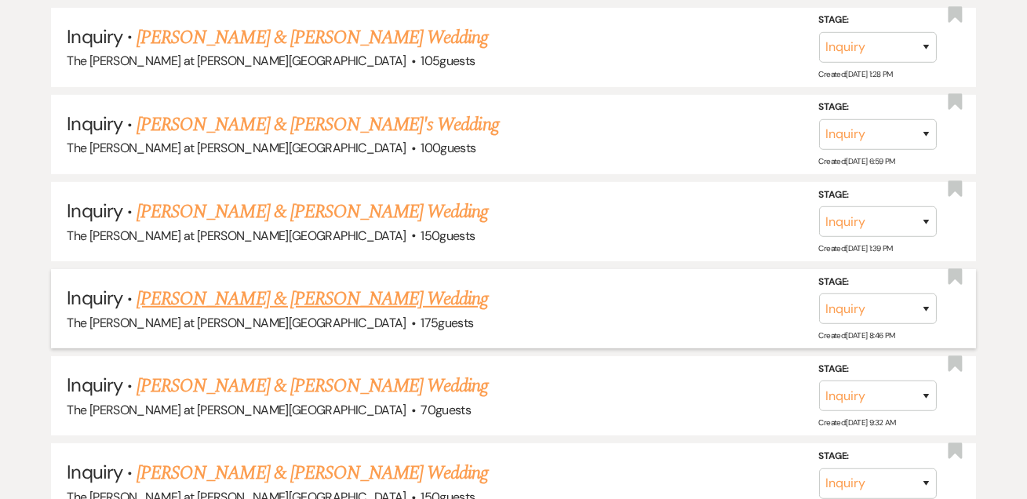
click at [199, 288] on link "[PERSON_NAME] & [PERSON_NAME] Wedding" at bounding box center [313, 299] width 352 height 28
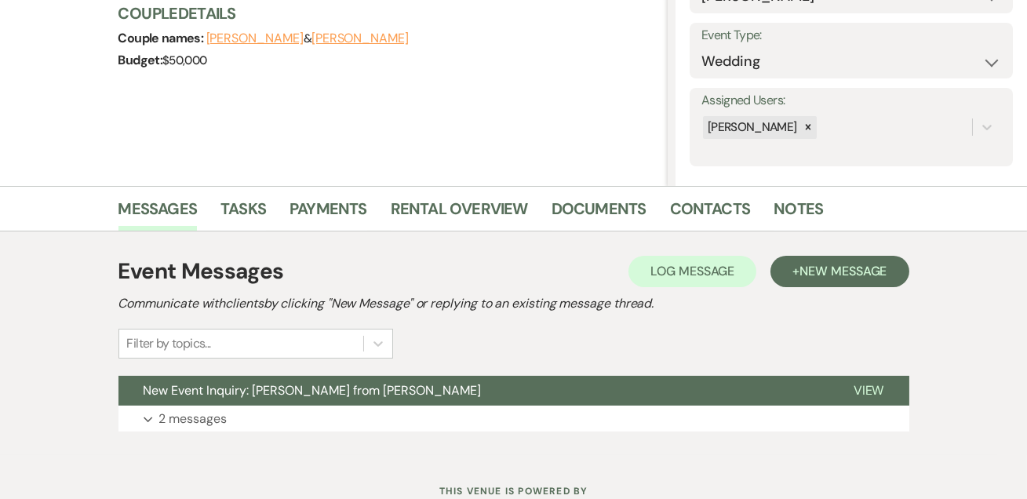
scroll to position [264, 0]
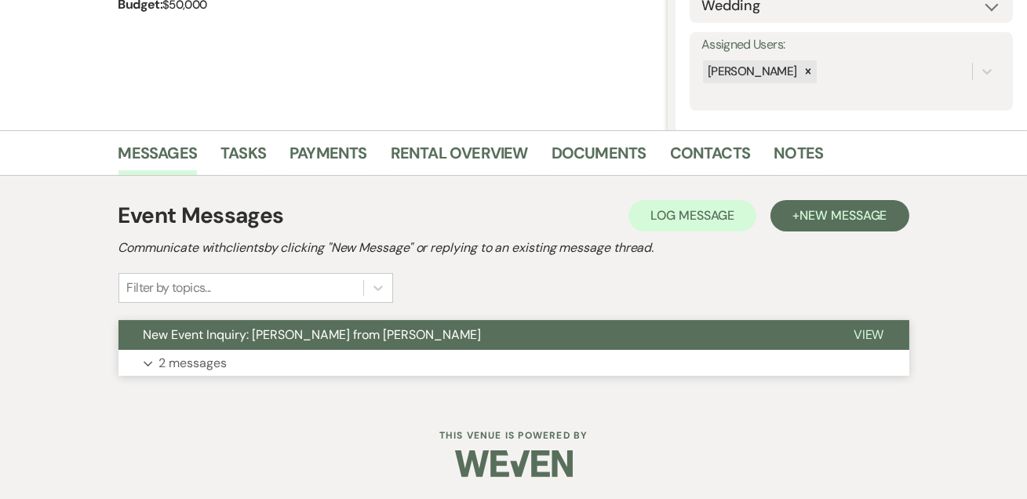
click at [235, 360] on button "Expand 2 messages" at bounding box center [513, 363] width 791 height 27
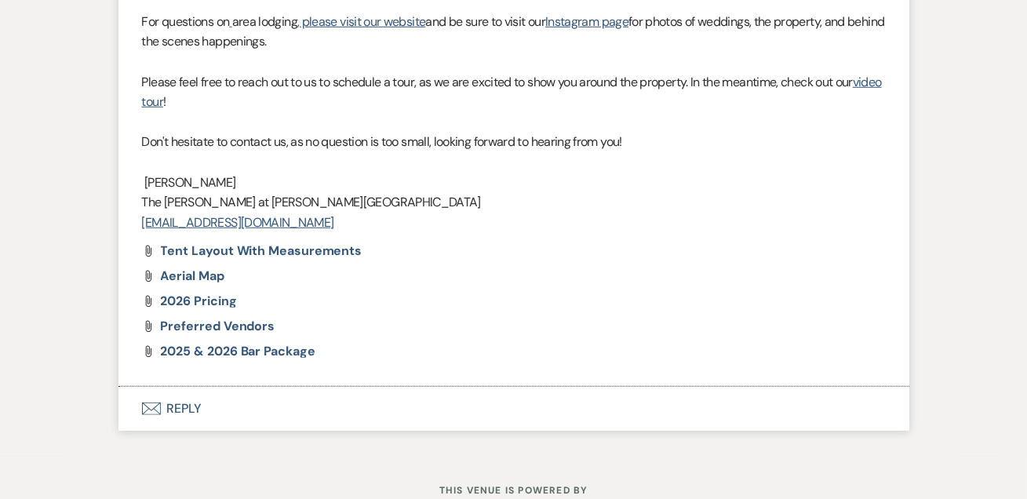
scroll to position [2456, 0]
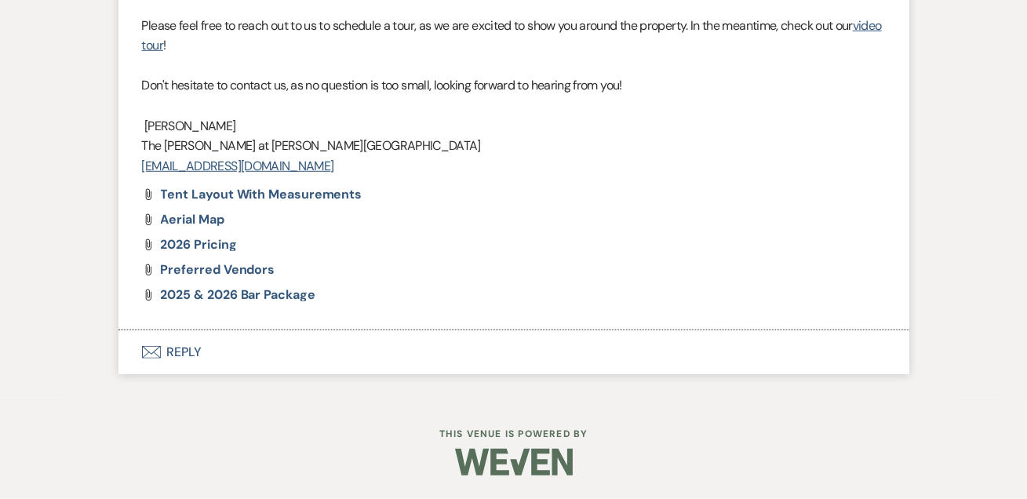
click at [173, 357] on button "Envelope Reply" at bounding box center [513, 352] width 791 height 44
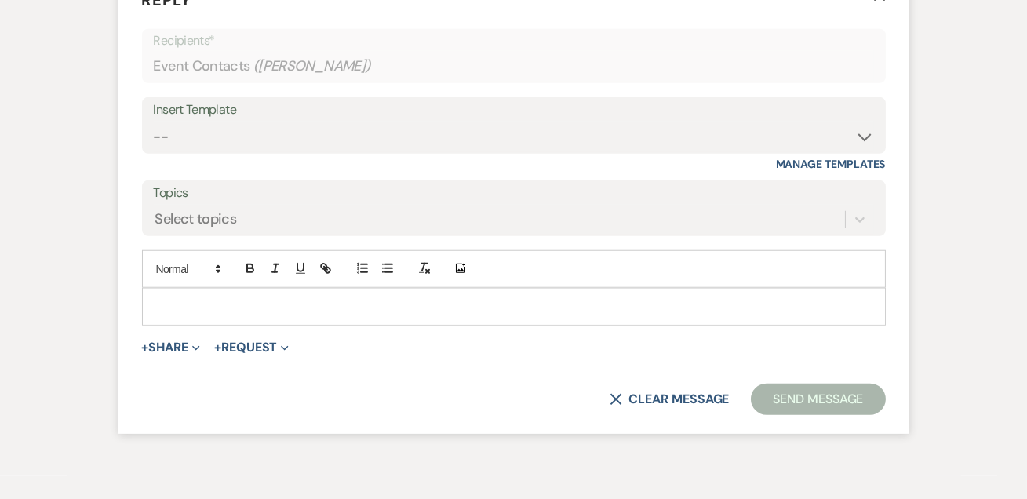
scroll to position [2769, 0]
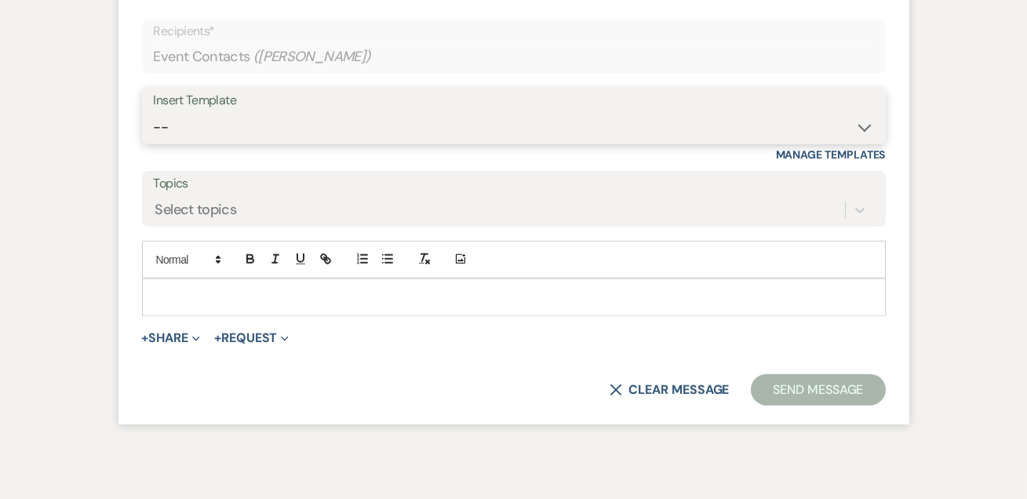
click at [170, 143] on select "-- Weven Planning Portal Introduction (Booked Events) Tour Request Response Fol…" at bounding box center [514, 127] width 720 height 31
click at [154, 143] on select "-- Weven Planning Portal Introduction (Booked Events) Tour Request Response Fol…" at bounding box center [514, 127] width 720 height 31
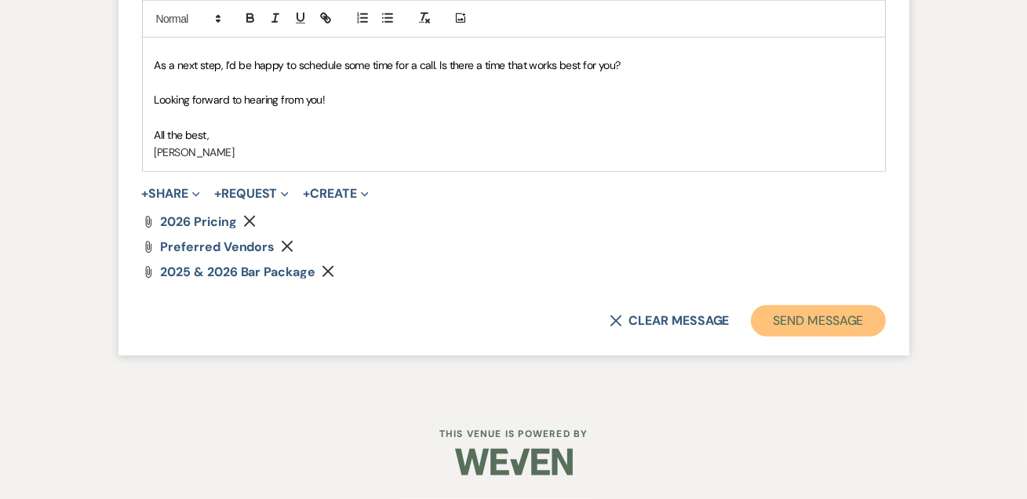
click at [782, 337] on button "Send Message" at bounding box center [818, 320] width 134 height 31
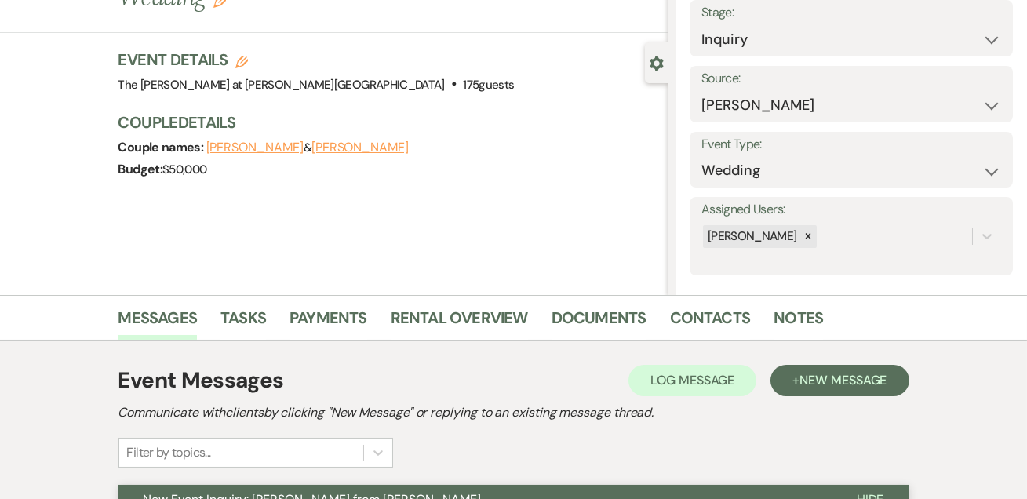
scroll to position [0, 0]
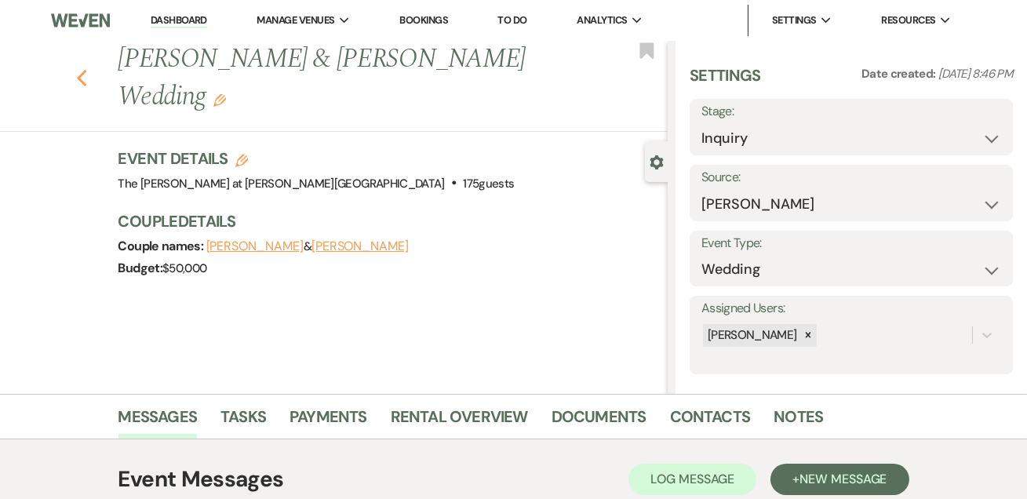
click at [86, 69] on icon "Previous" at bounding box center [82, 78] width 12 height 19
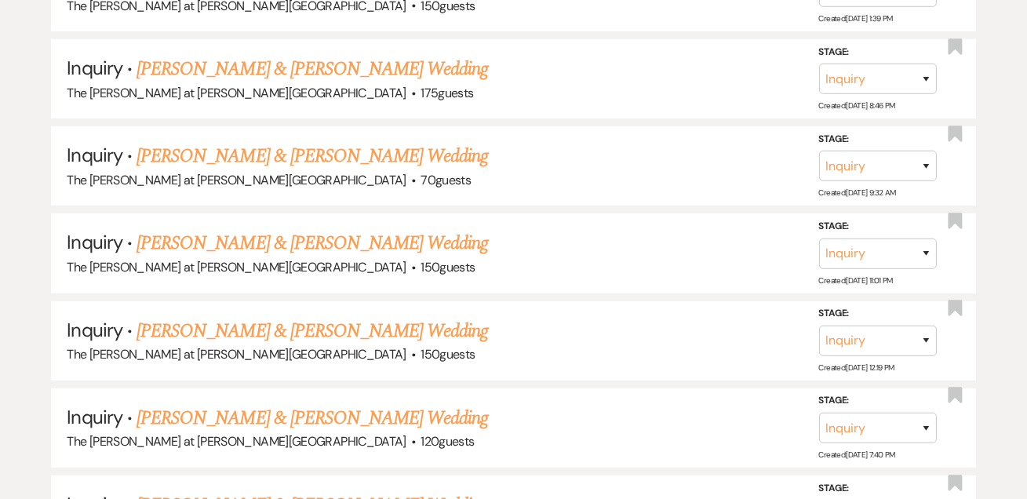
scroll to position [1331, 0]
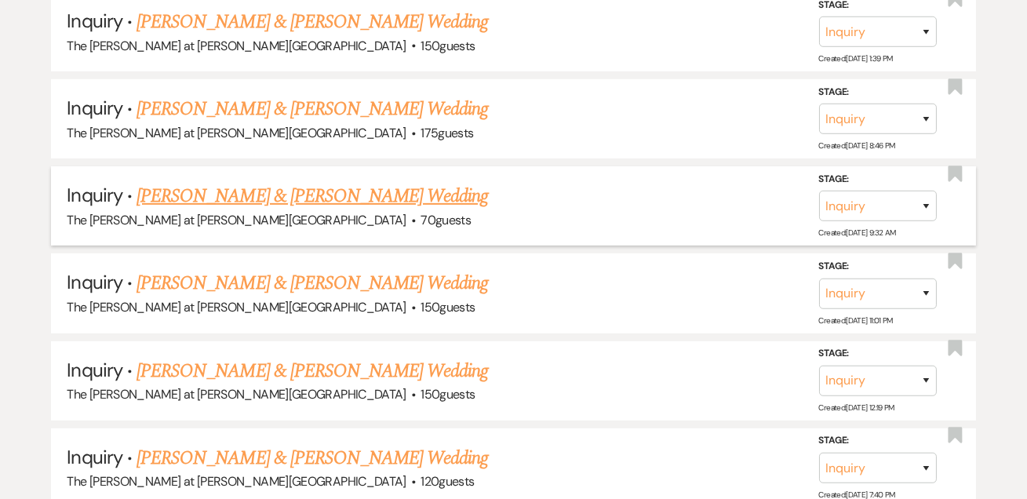
click at [264, 185] on link "[PERSON_NAME] & [PERSON_NAME] Wedding" at bounding box center [313, 196] width 352 height 28
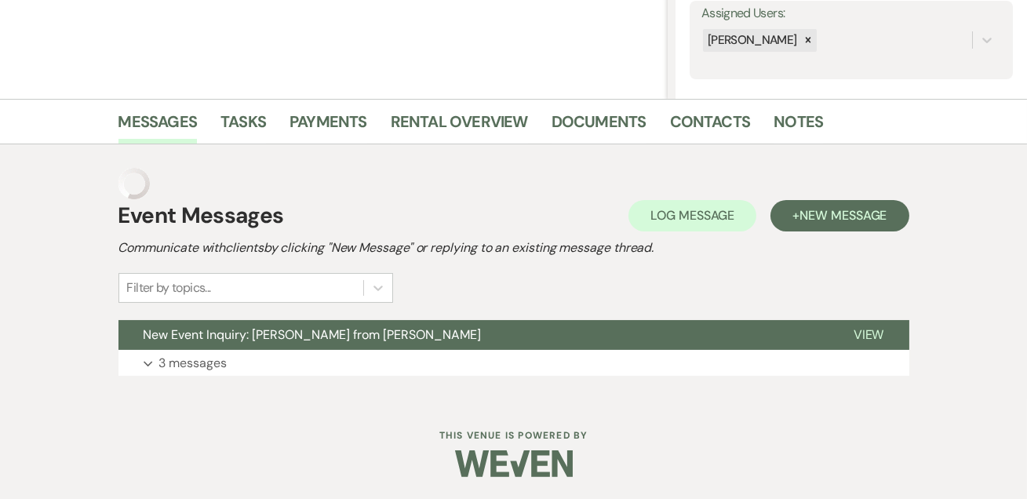
scroll to position [264, 0]
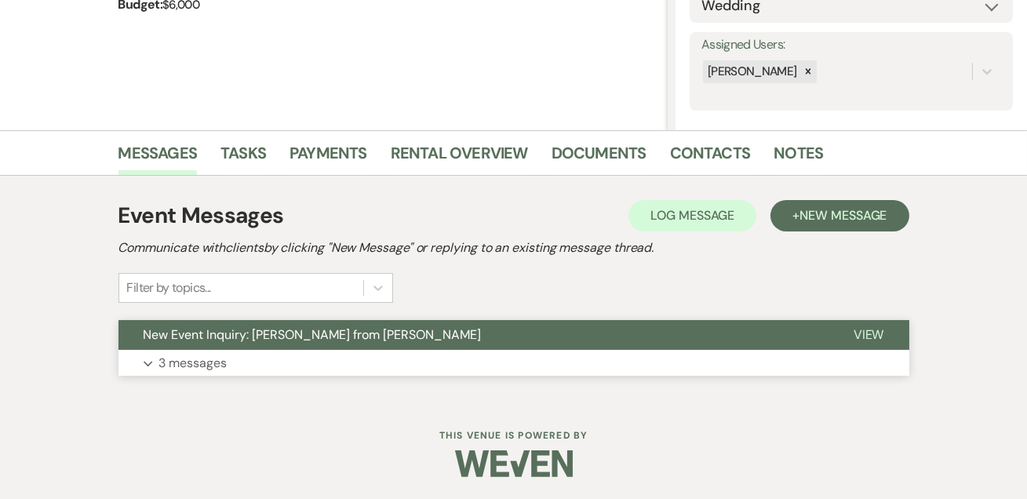
click at [216, 360] on p "3 messages" at bounding box center [193, 363] width 68 height 20
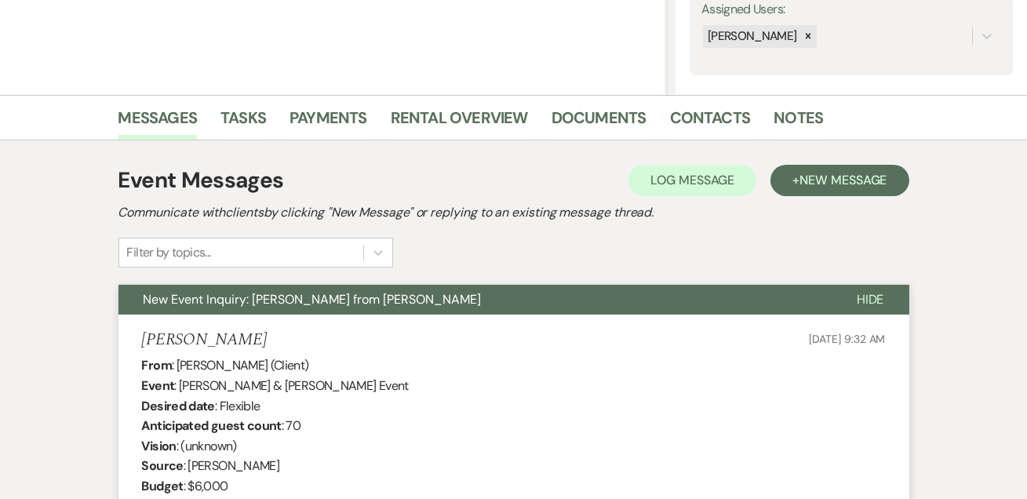
scroll to position [0, 0]
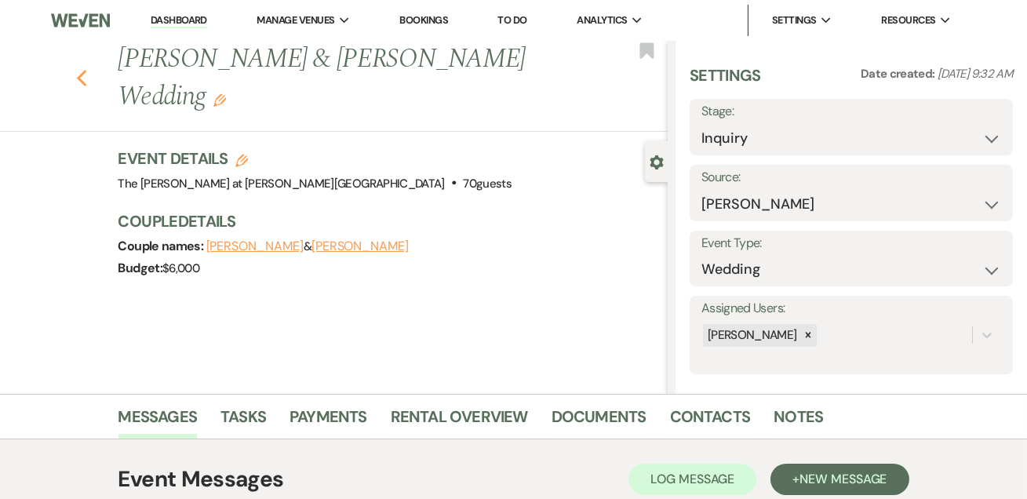
click at [86, 83] on icon "Previous" at bounding box center [82, 78] width 12 height 19
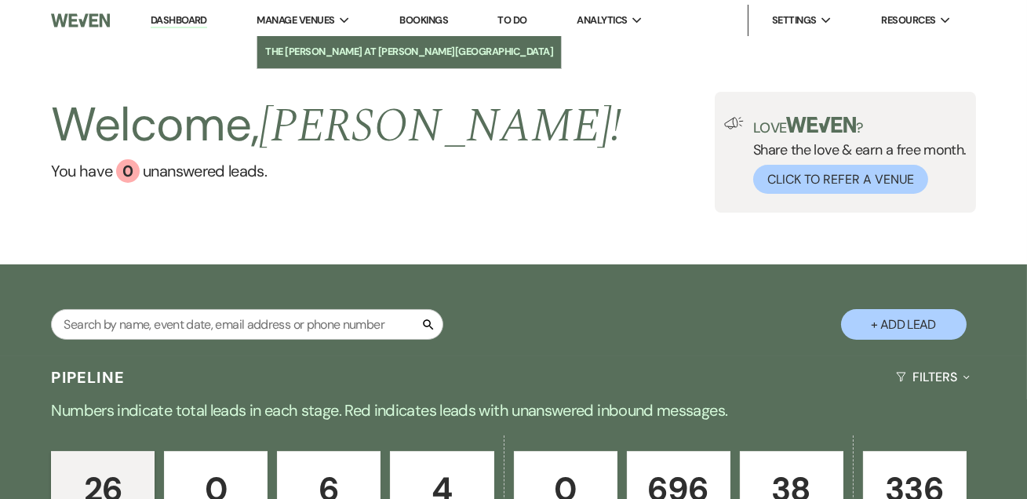
click at [315, 53] on li "The [PERSON_NAME] at [PERSON_NAME][GEOGRAPHIC_DATA]" at bounding box center [409, 52] width 288 height 16
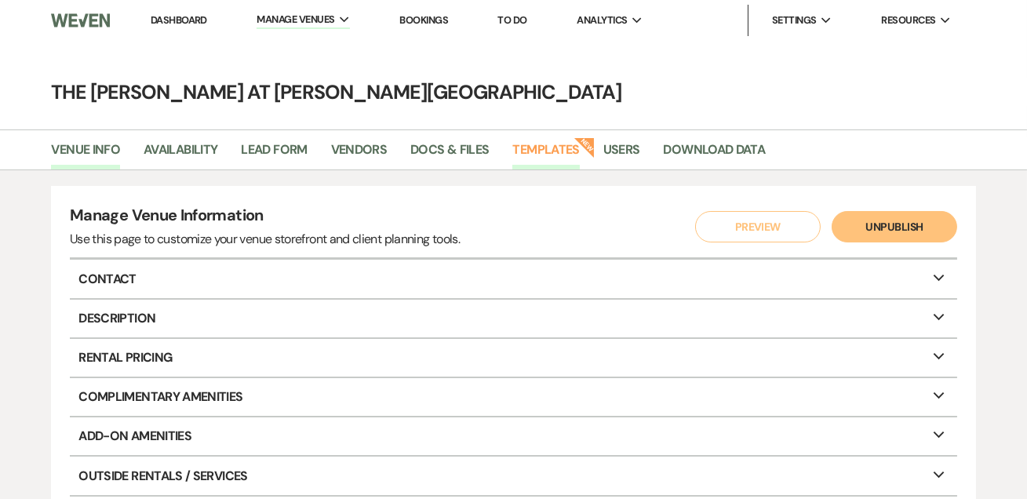
click at [519, 164] on link "Templates" at bounding box center [545, 155] width 67 height 30
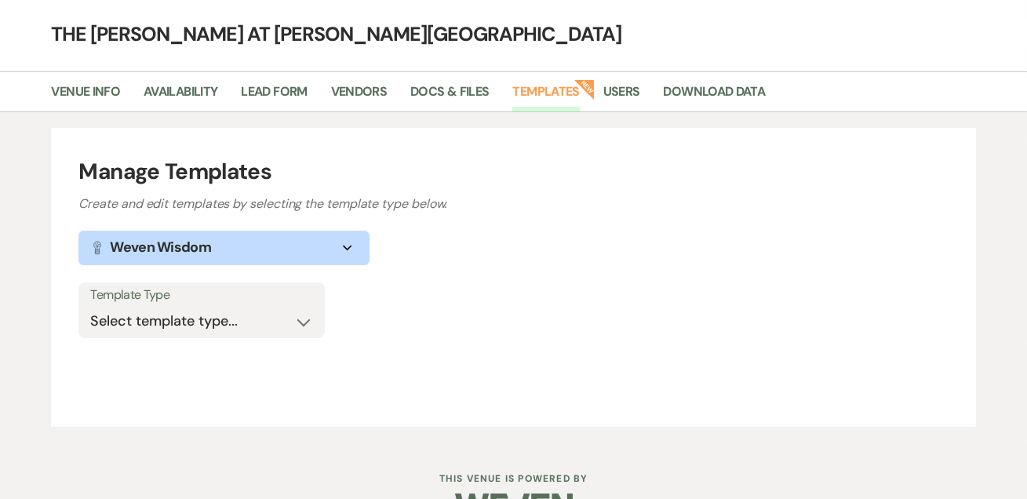
scroll to position [101, 0]
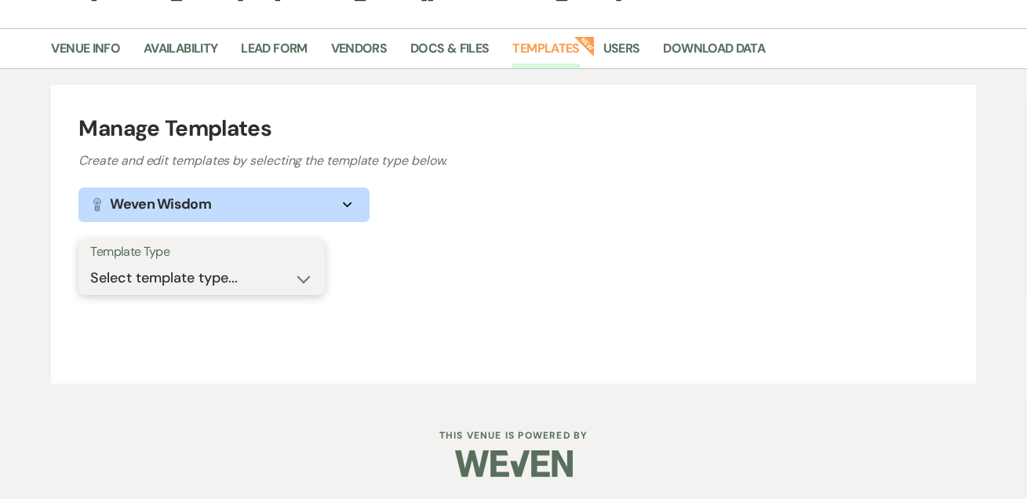
click at [159, 274] on select "Select template type... Task List Message Templates Payment Plan Inventory Item…" at bounding box center [201, 278] width 223 height 31
click at [90, 263] on select "Select template type... Task List Message Templates Payment Plan Inventory Item…" at bounding box center [201, 278] width 223 height 31
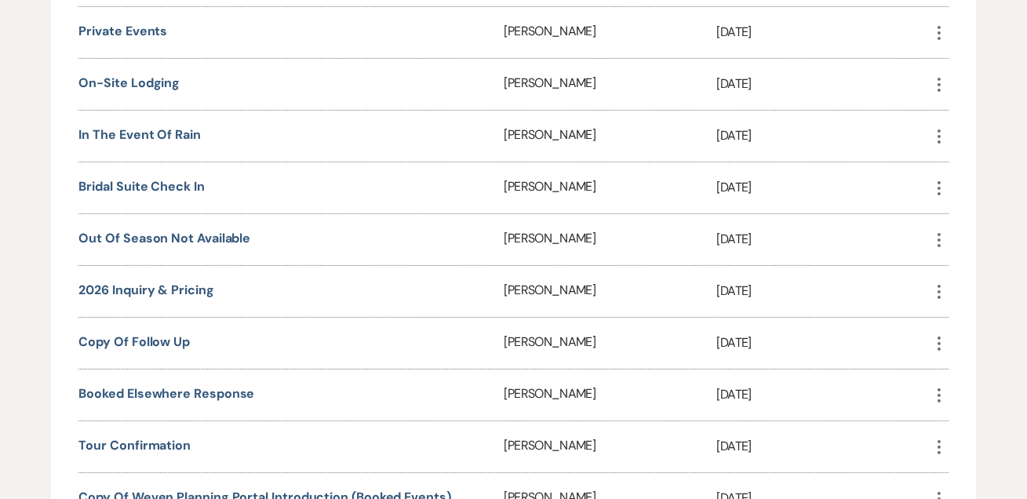
scroll to position [1147, 0]
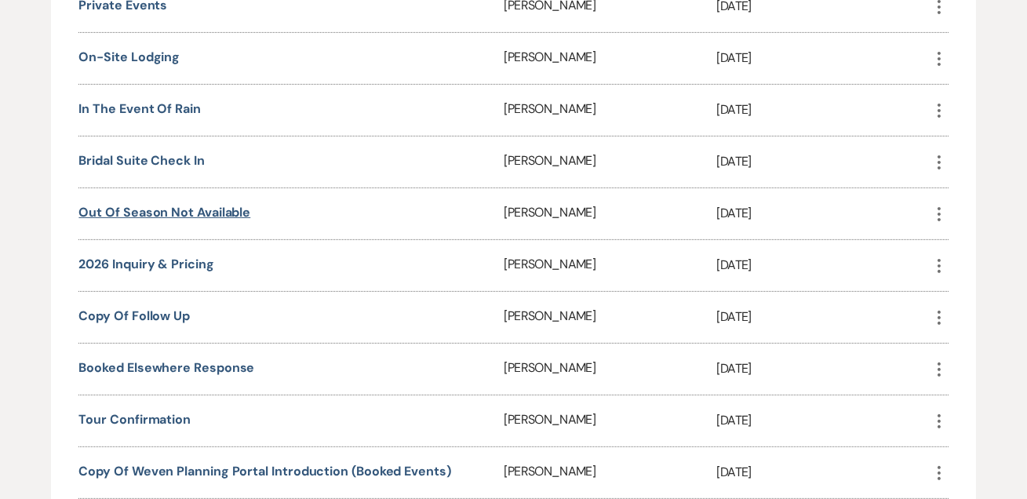
click at [182, 204] on link "Out of Season Not Available" at bounding box center [164, 212] width 172 height 16
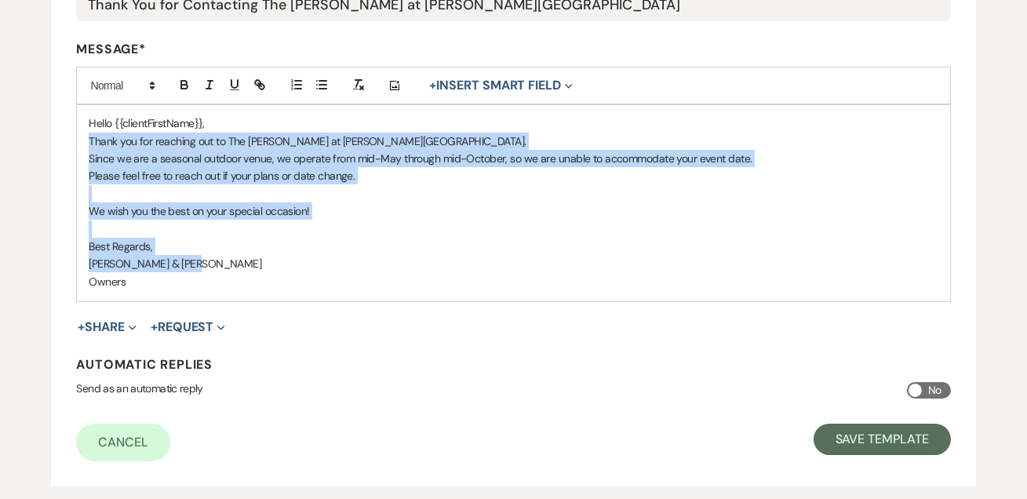
drag, startPoint x: 202, startPoint y: 261, endPoint x: 89, endPoint y: 144, distance: 162.0
click at [89, 144] on div "Hello {{clientFirstName}}, Thank you for reaching out to The [PERSON_NAME] at […" at bounding box center [513, 203] width 873 height 196
copy div "Thank you for reaching out to The [PERSON_NAME] at [PERSON_NAME][GEOGRAPHIC_DAT…"
click at [400, 257] on p "[PERSON_NAME] & [PERSON_NAME]" at bounding box center [513, 263] width 849 height 17
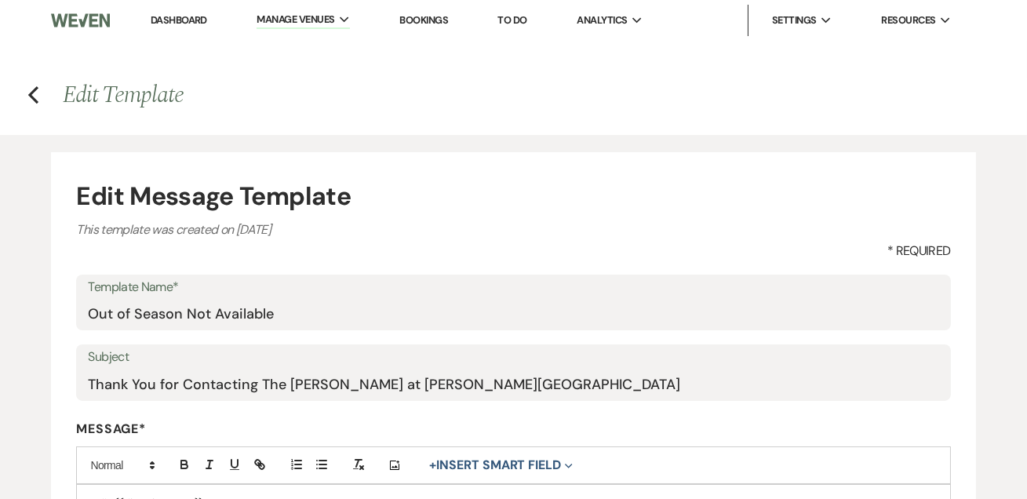
drag, startPoint x: 187, startPoint y: 16, endPoint x: 245, endPoint y: 35, distance: 61.3
click at [187, 16] on link "Dashboard" at bounding box center [179, 19] width 56 height 13
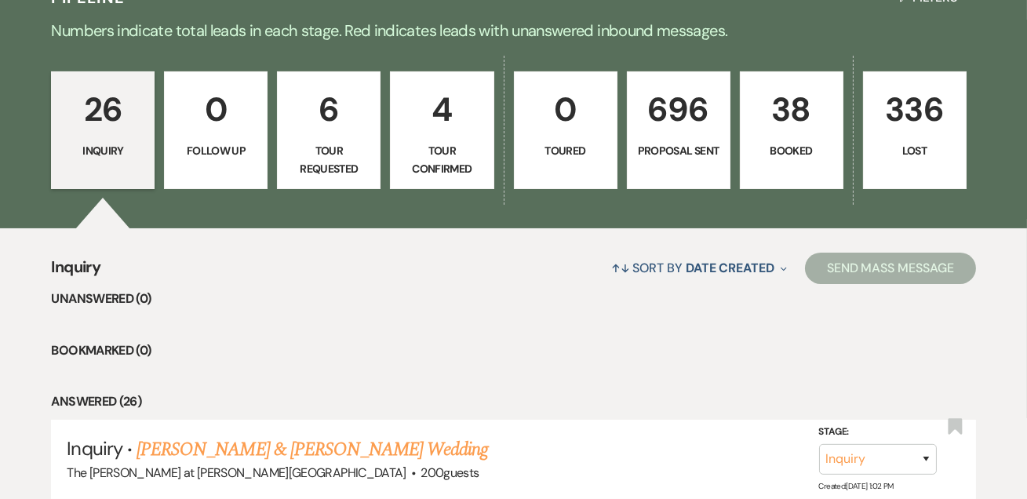
click at [788, 119] on p "38" at bounding box center [791, 109] width 83 height 53
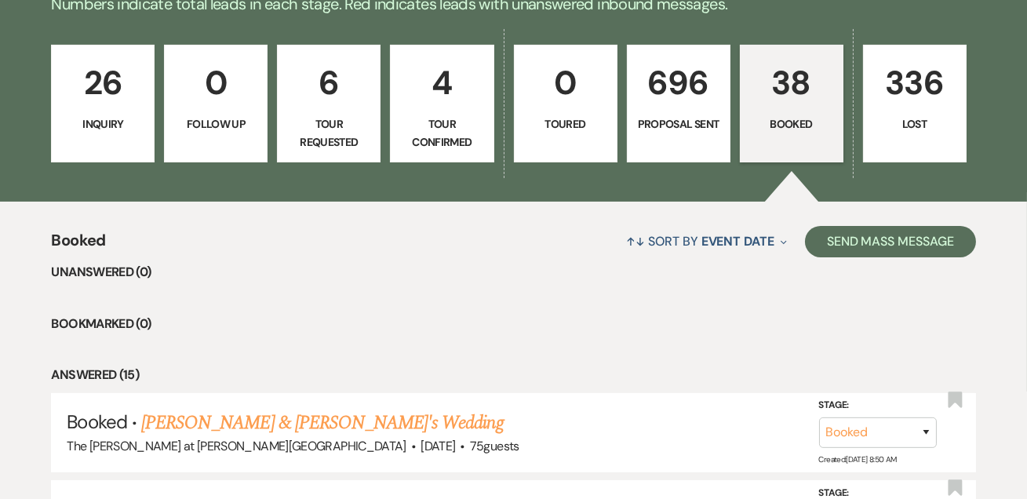
scroll to position [476, 0]
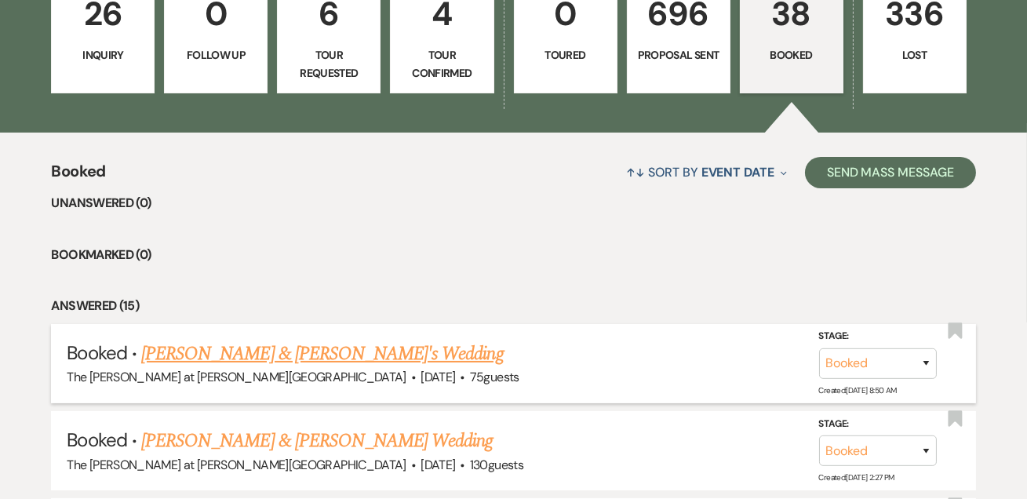
click at [250, 353] on link "[PERSON_NAME] & [PERSON_NAME]'s Wedding" at bounding box center [322, 354] width 363 height 28
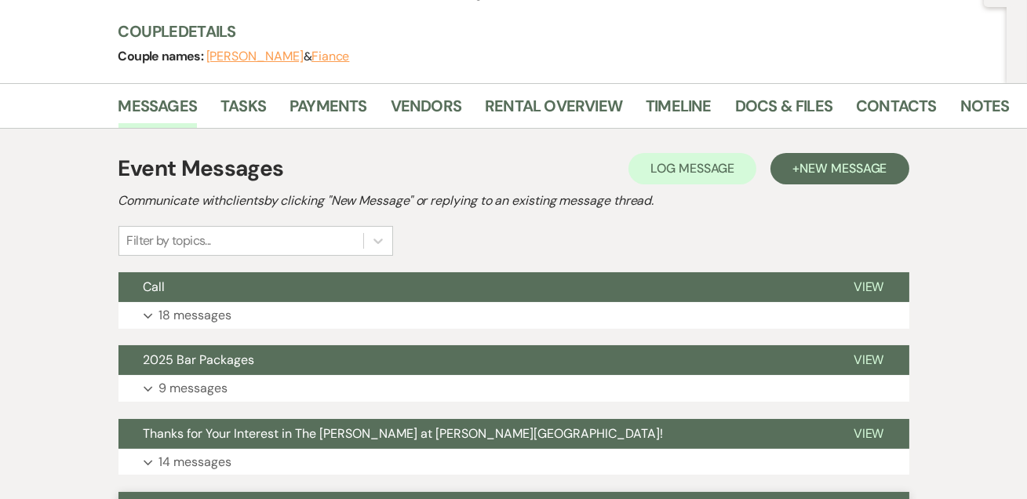
scroll to position [380, 0]
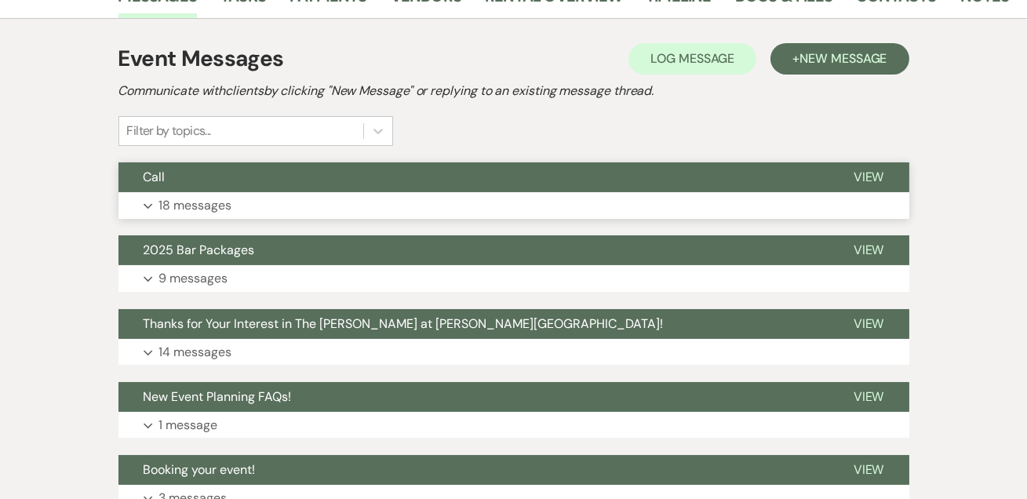
click at [206, 208] on p "18 messages" at bounding box center [195, 205] width 73 height 20
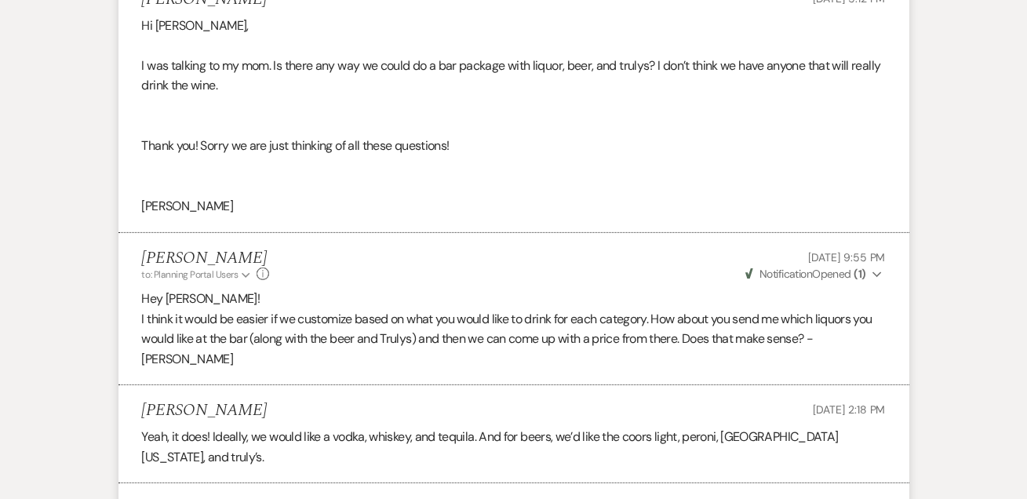
scroll to position [0, 0]
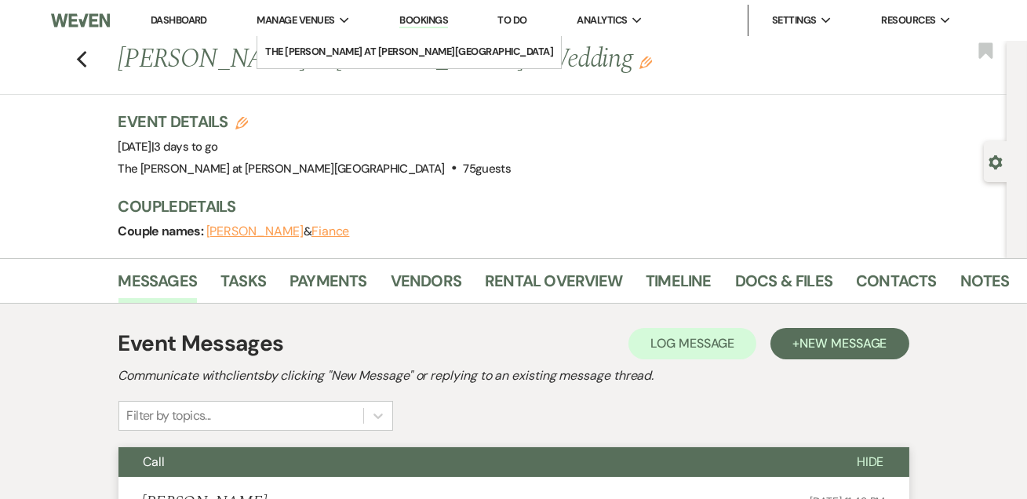
drag, startPoint x: 164, startPoint y: 24, endPoint x: 273, endPoint y: 11, distance: 109.8
click at [164, 24] on link "Dashboard" at bounding box center [179, 19] width 56 height 13
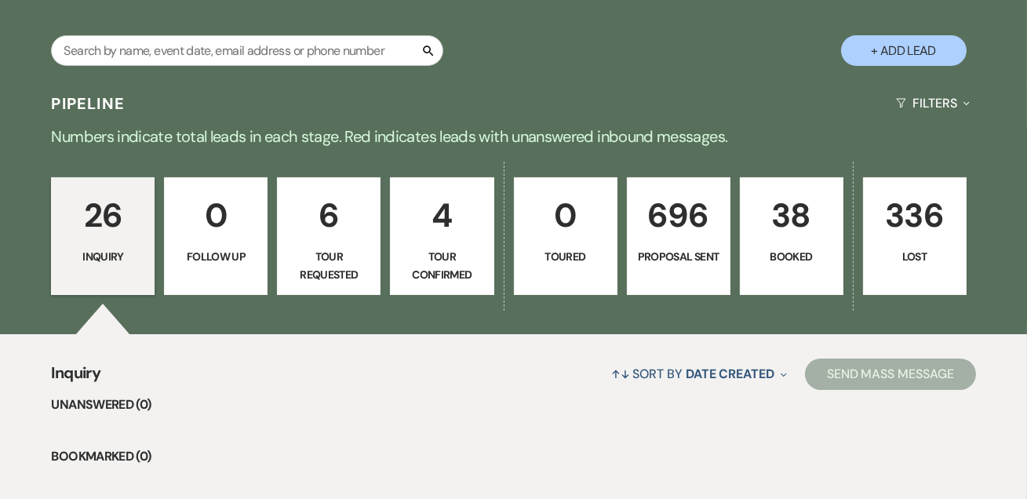
scroll to position [285, 0]
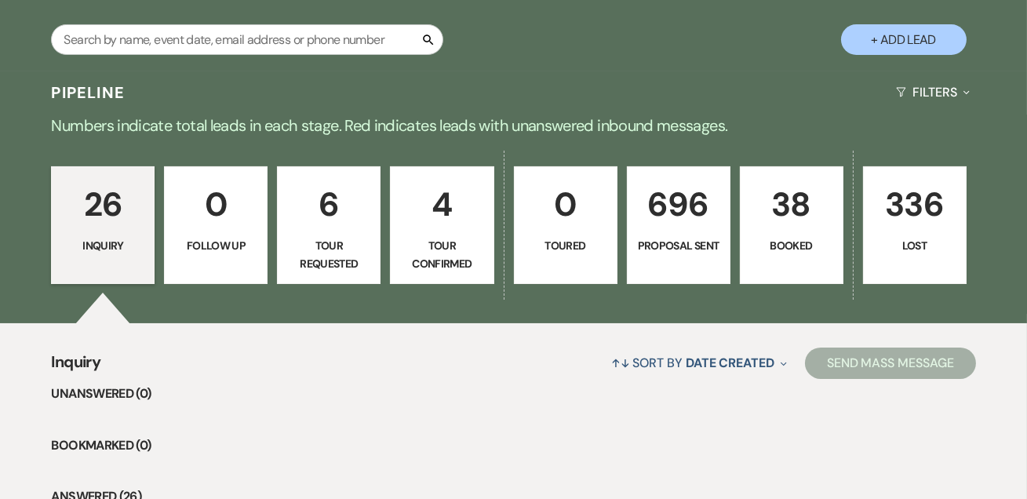
click at [816, 232] on link "38 Booked" at bounding box center [792, 225] width 104 height 118
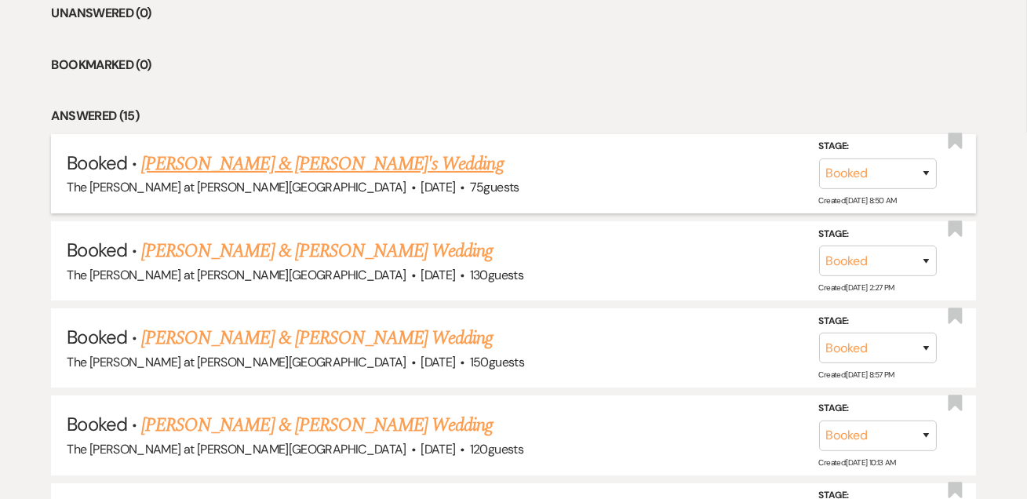
click at [244, 161] on link "[PERSON_NAME] & [PERSON_NAME]'s Wedding" at bounding box center [322, 164] width 363 height 28
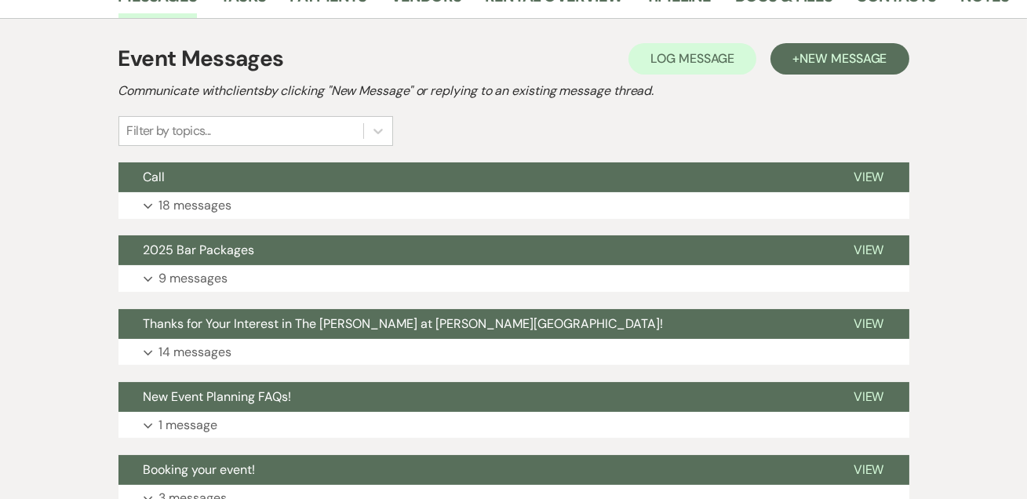
scroll to position [163, 0]
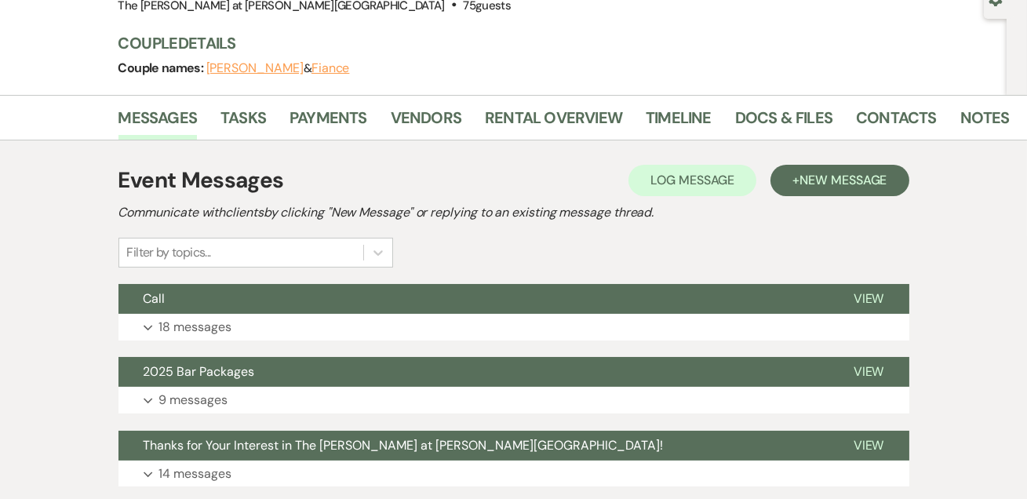
click at [952, 115] on li "Contacts" at bounding box center [908, 121] width 104 height 38
click at [981, 111] on link "Notes" at bounding box center [984, 122] width 49 height 35
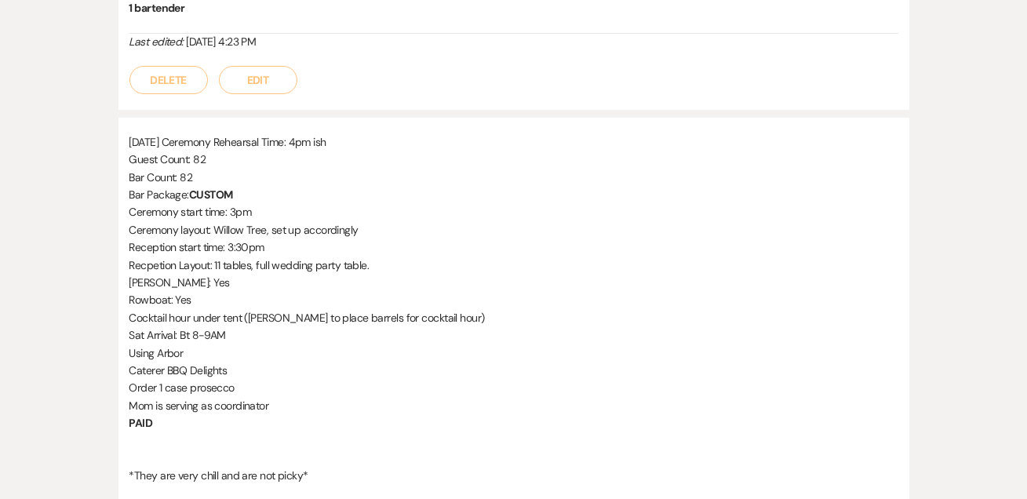
scroll to position [665, 0]
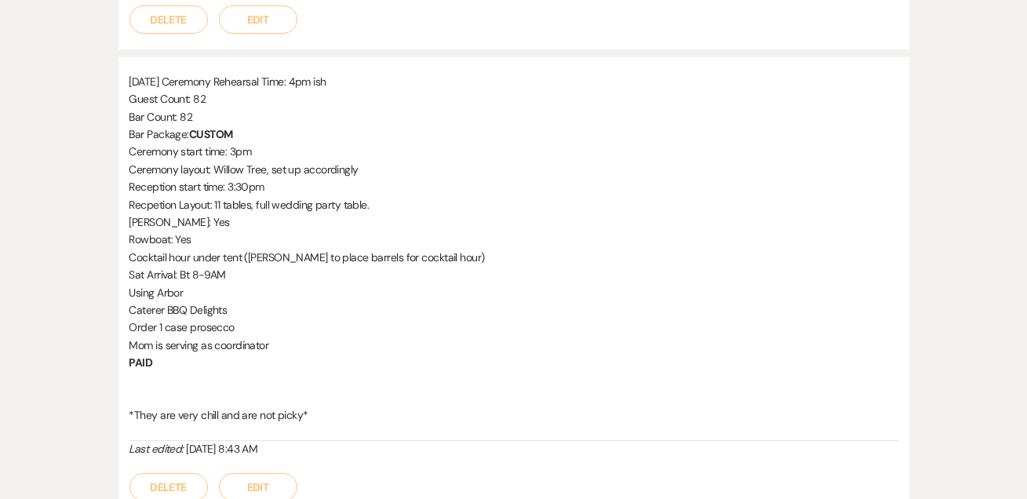
click at [243, 487] on button "Edit" at bounding box center [258, 487] width 78 height 28
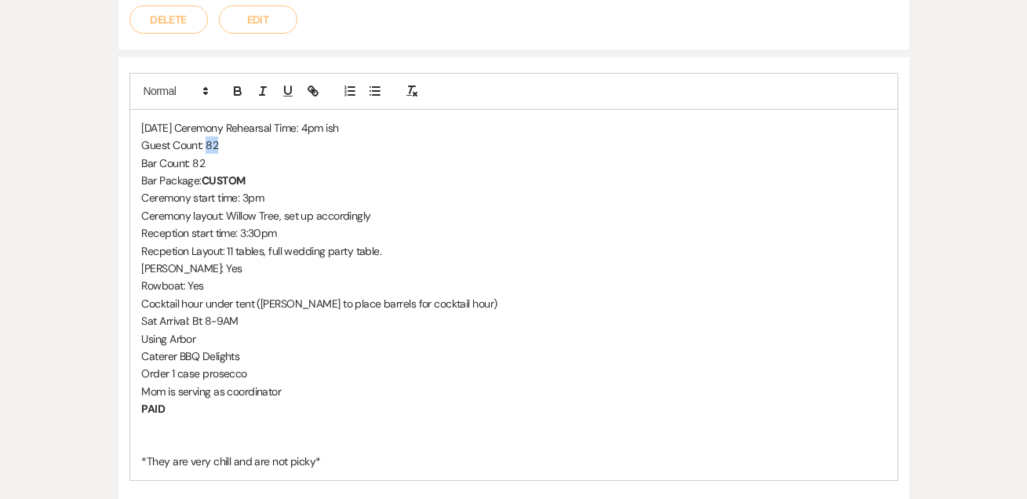
drag, startPoint x: 221, startPoint y: 144, endPoint x: 206, endPoint y: 144, distance: 14.1
click at [206, 144] on p "Guest Count: 82" at bounding box center [514, 145] width 744 height 17
drag, startPoint x: 205, startPoint y: 157, endPoint x: 195, endPoint y: 159, distance: 9.5
click at [195, 159] on p "Bar Count: 82" at bounding box center [514, 163] width 744 height 17
drag, startPoint x: 211, startPoint y: 161, endPoint x: 195, endPoint y: 160, distance: 15.7
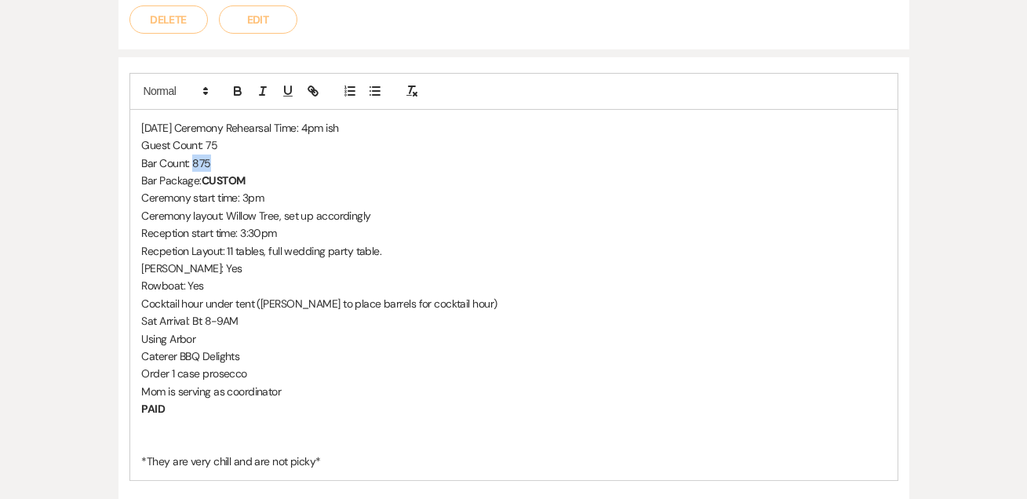
click at [195, 160] on p "Bar Count: 875" at bounding box center [514, 163] width 744 height 17
click at [340, 207] on p "Ceremony layout: Willow Tree, set up accordingly" at bounding box center [514, 215] width 744 height 17
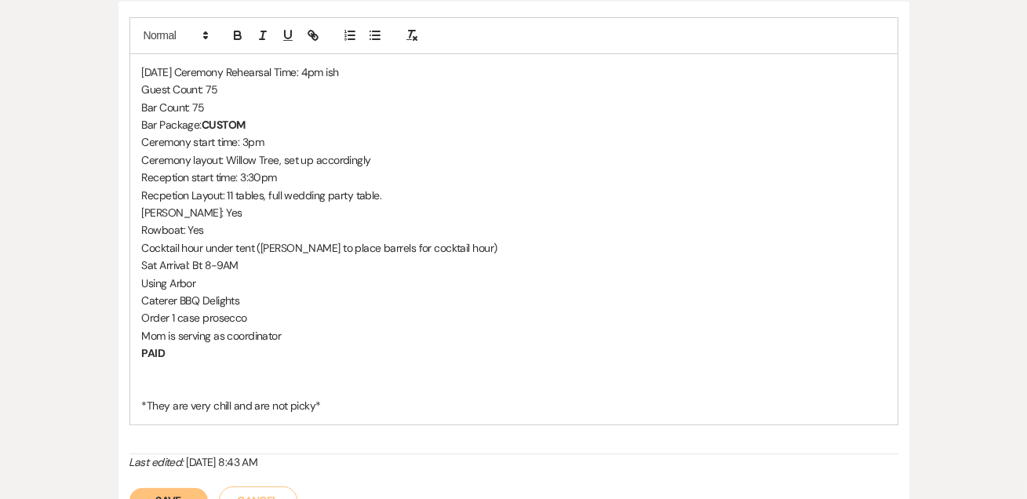
scroll to position [760, 0]
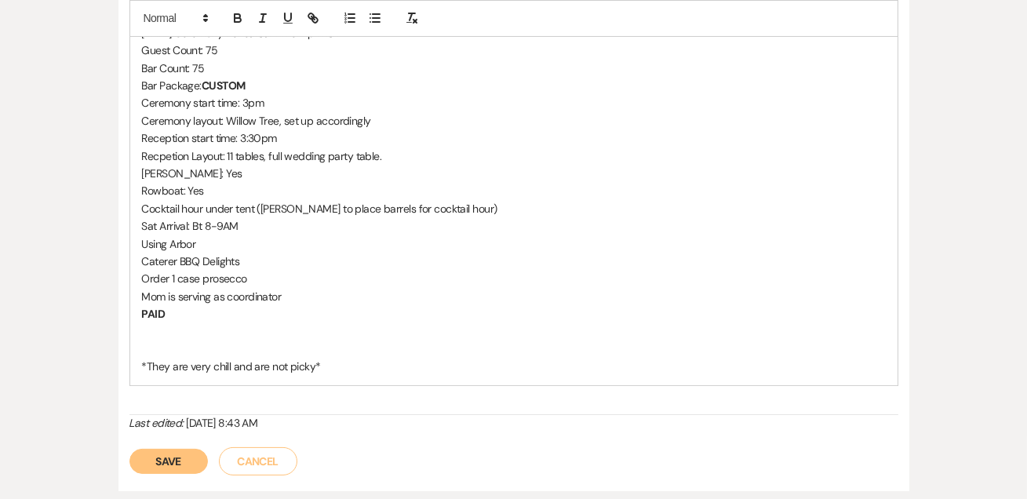
click at [178, 459] on button "Save" at bounding box center [168, 461] width 78 height 25
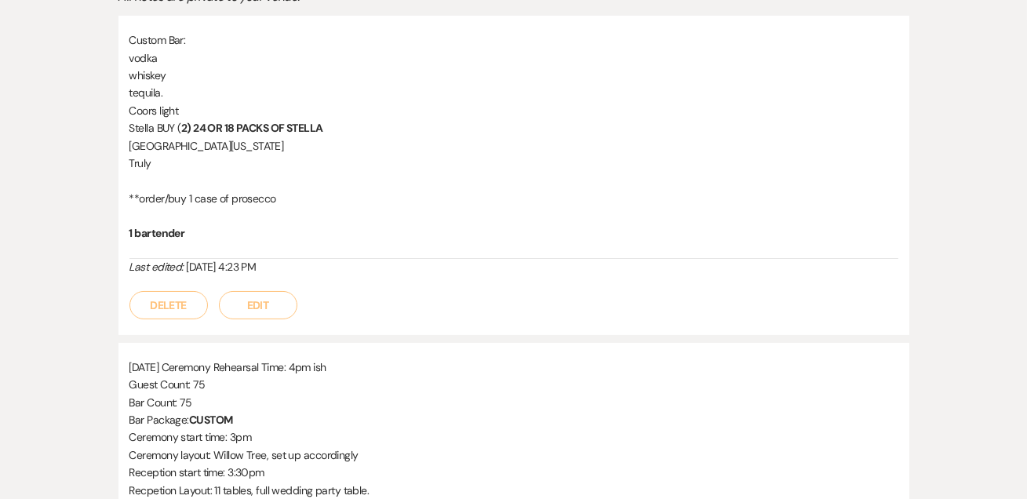
scroll to position [0, 0]
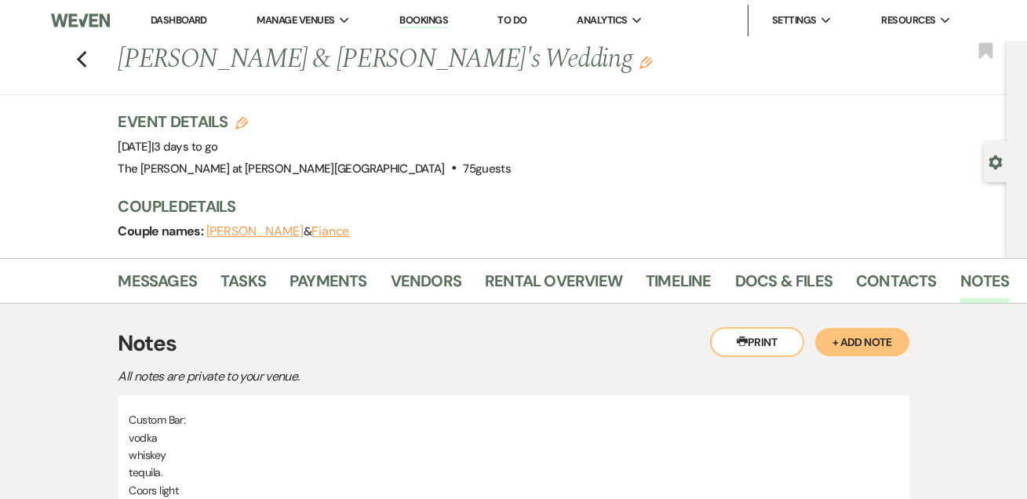
click at [159, 20] on link "Dashboard" at bounding box center [179, 19] width 56 height 13
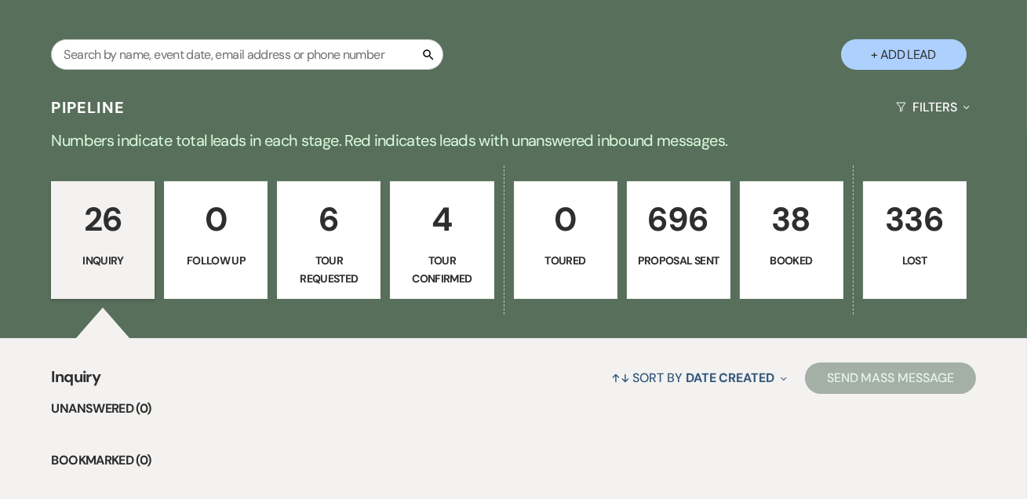
scroll to position [190, 0]
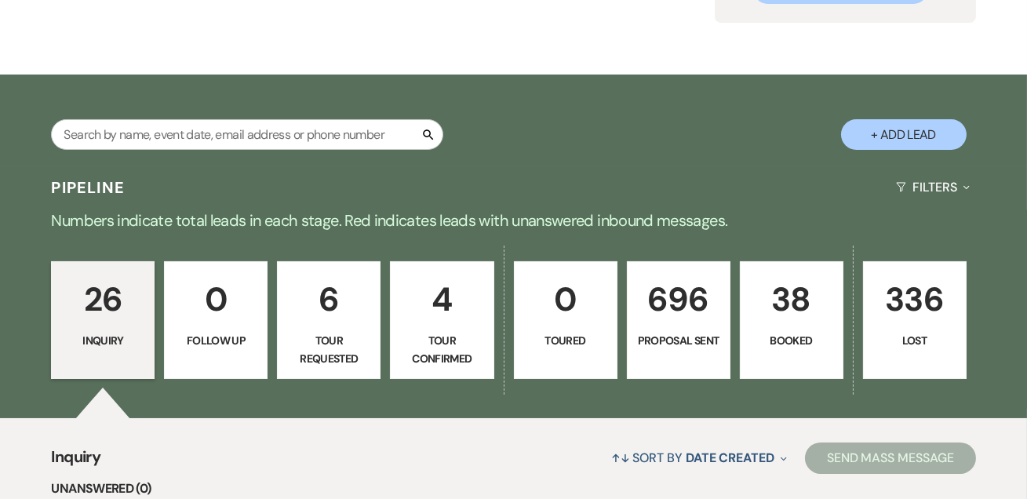
click at [909, 140] on button "+ Add Lead" at bounding box center [904, 134] width 126 height 31
select select "653"
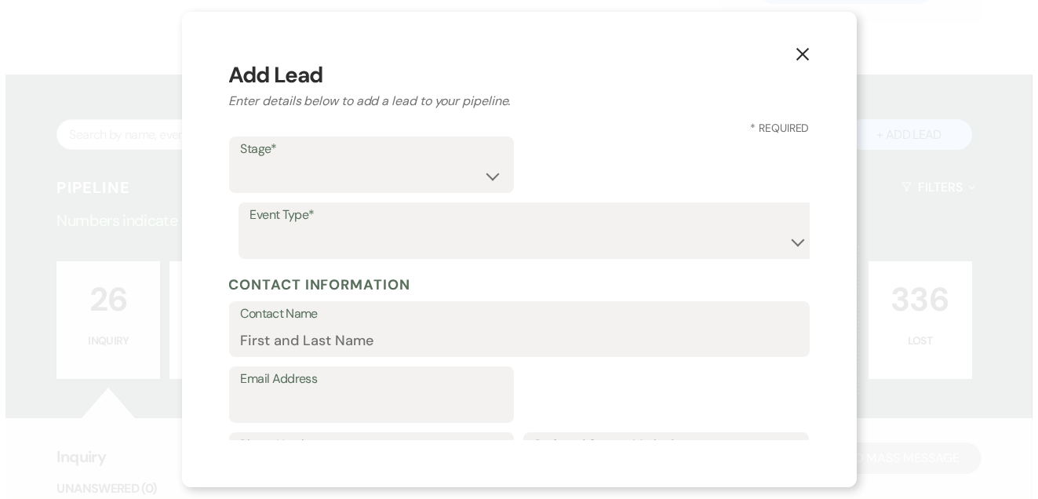
scroll to position [191, 0]
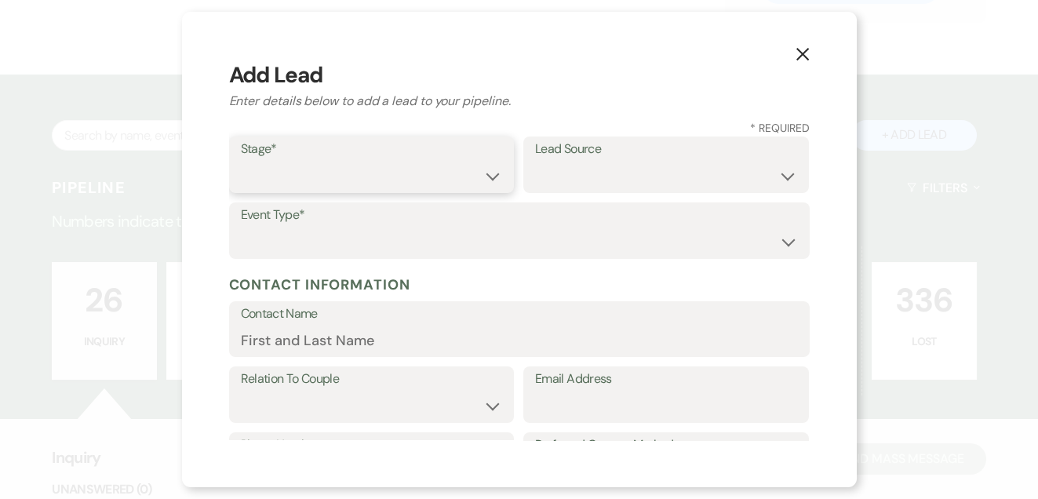
click at [377, 168] on select "Inquiry Follow Up Tour Requested Tour Confirmed Toured Proposal Sent Booked Lost" at bounding box center [372, 176] width 262 height 31
select select "1"
click at [241, 161] on select "Inquiry Follow Up Tour Requested Tour Confirmed Toured Proposal Sent Booked Lost" at bounding box center [372, 176] width 262 height 31
click at [585, 164] on select "Weven Venue Website Instagram Facebook Pinterest Google The Knot Wedding Wire H…" at bounding box center [666, 176] width 262 height 31
select select "2"
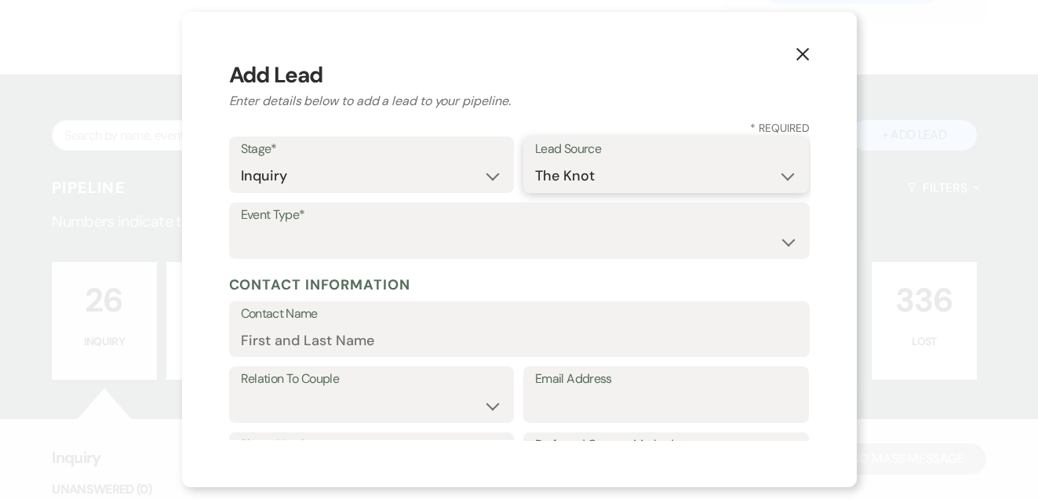
click at [535, 161] on select "Weven Venue Website Instagram Facebook Pinterest Google The Knot Wedding Wire H…" at bounding box center [666, 176] width 262 height 31
click at [383, 235] on select "Wedding Anniversary Party Baby Shower Bachelorette / Bachelor Party Birthday Pa…" at bounding box center [519, 242] width 557 height 31
select select "1"
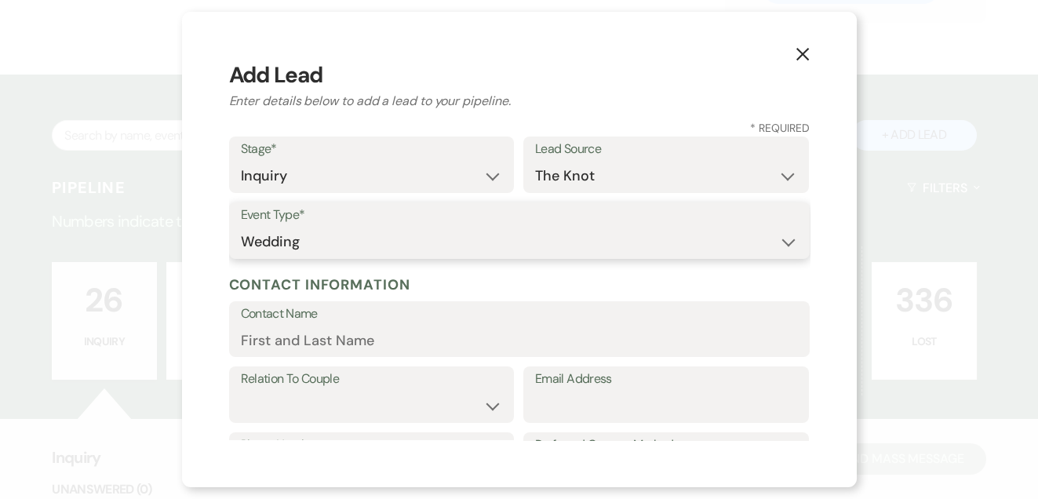
click at [241, 227] on select "Wedding Anniversary Party Baby Shower Bachelorette / Bachelor Party Birthday Pa…" at bounding box center [519, 242] width 557 height 31
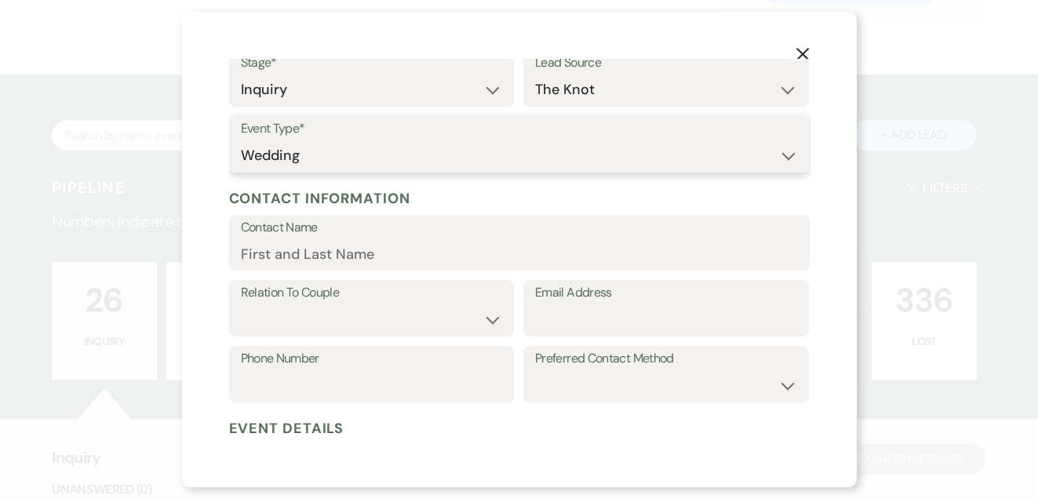
scroll to position [190, 0]
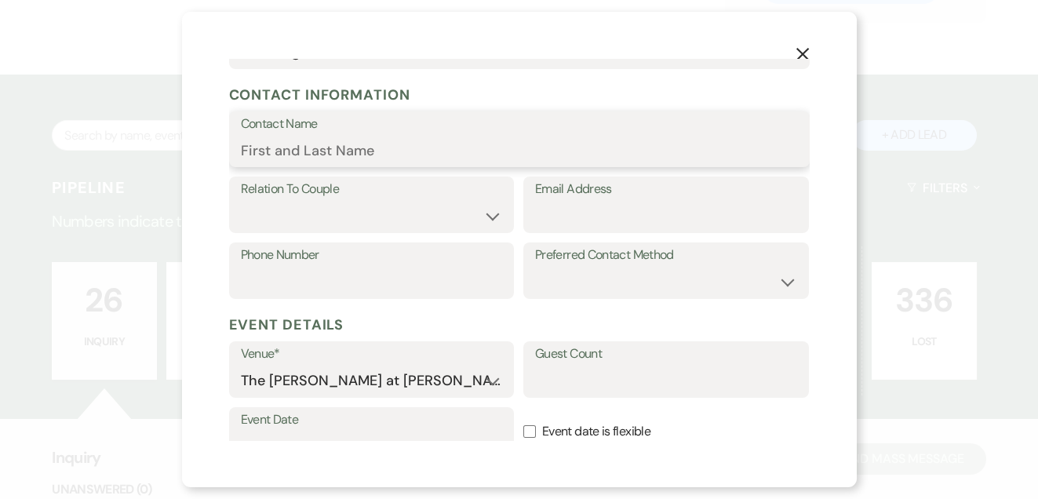
click at [333, 146] on input "Contact Name" at bounding box center [519, 150] width 557 height 31
type input "Becky Jones"
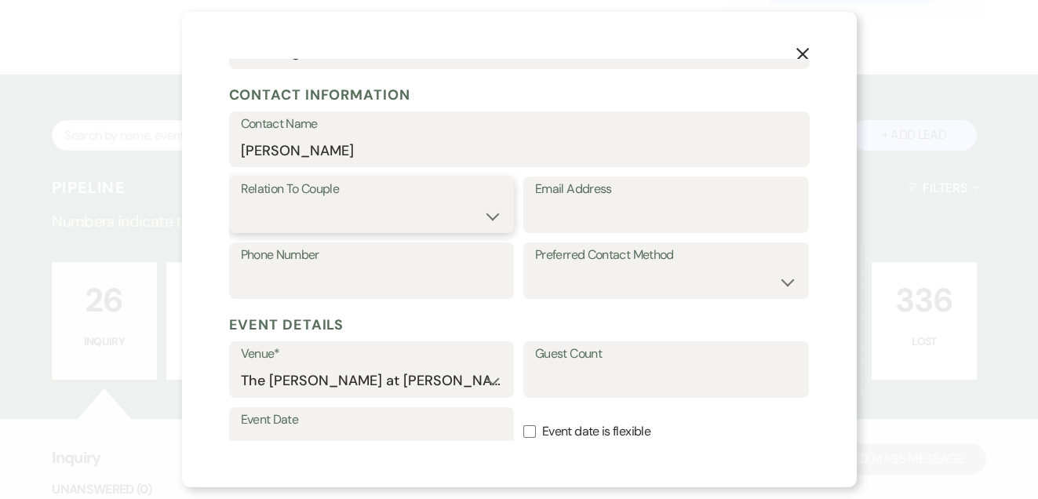
click at [353, 221] on select "Couple Planner Parent of Couple Family Member Friend Other" at bounding box center [372, 216] width 262 height 31
select select "1"
click at [241, 201] on select "Couple Planner Parent of Couple Family Member Friend Other" at bounding box center [372, 216] width 262 height 31
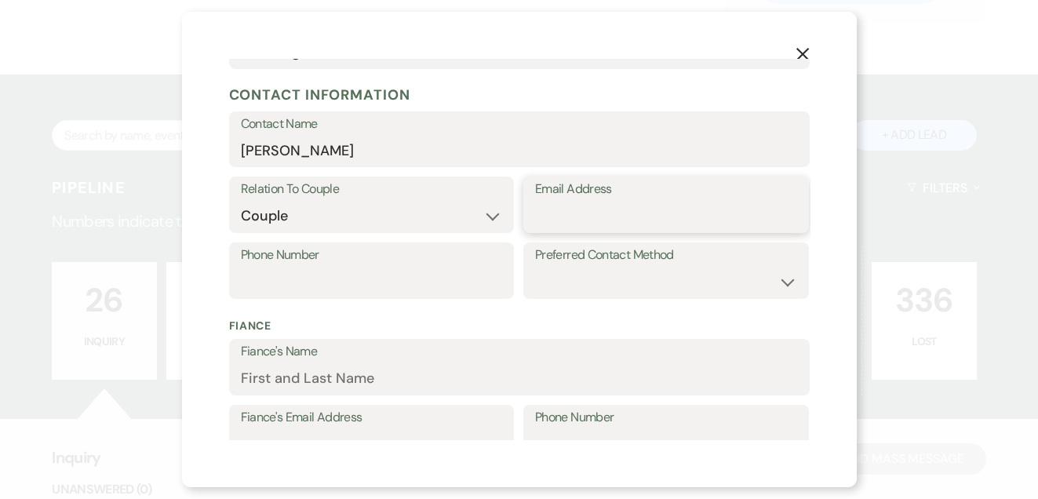
click at [596, 209] on input "Email Address" at bounding box center [666, 216] width 262 height 31
paste input "rjones9601@yahoo.com"
type input "rjones9601@yahoo.com"
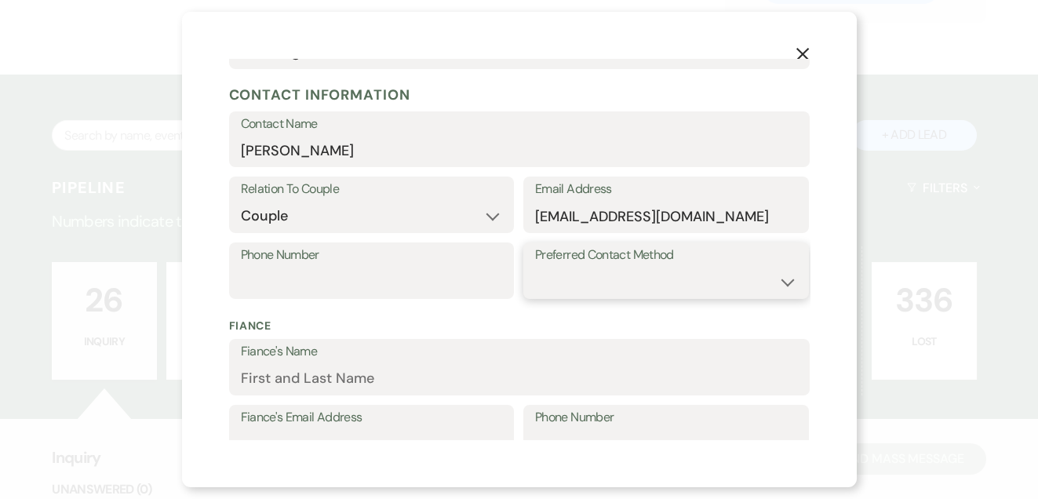
click at [588, 278] on select "Email Phone Text" at bounding box center [666, 282] width 262 height 31
select select "email"
click at [535, 267] on select "Email Phone Text" at bounding box center [666, 282] width 262 height 31
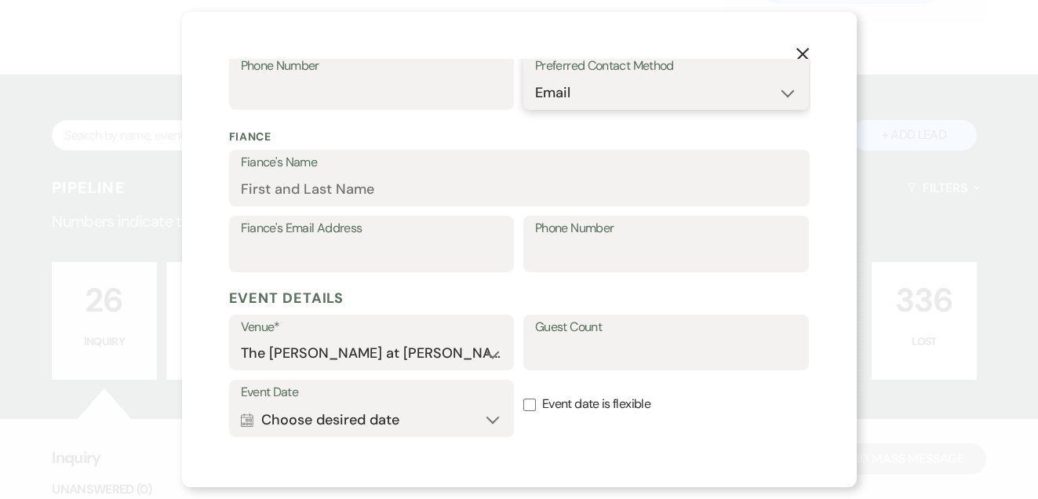
scroll to position [380, 0]
click at [523, 399] on input "Event date is flexible" at bounding box center [529, 404] width 13 height 13
checkbox input "true"
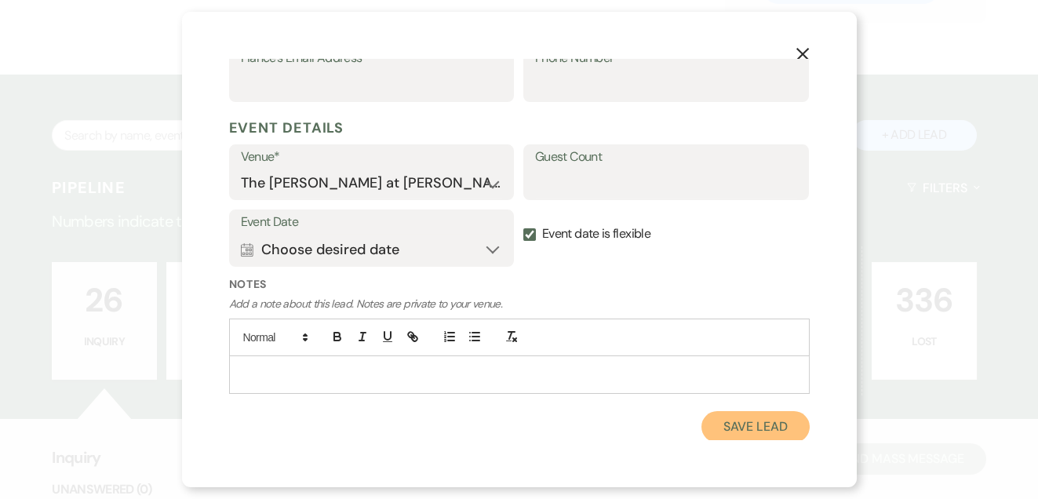
click at [722, 429] on button "Save Lead" at bounding box center [756, 426] width 108 height 31
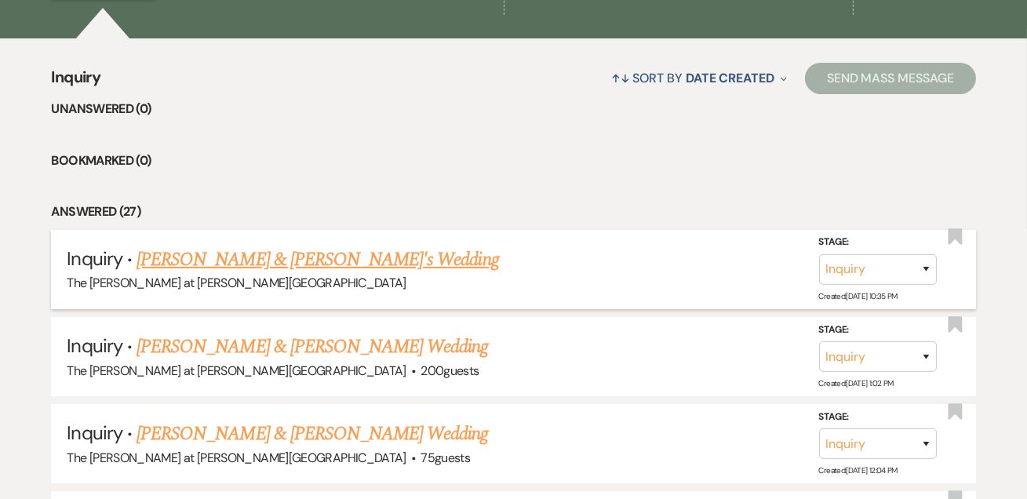
scroll to position [570, 0]
click at [284, 254] on link "Becky Jones & Fiance's Wedding" at bounding box center [318, 259] width 363 height 28
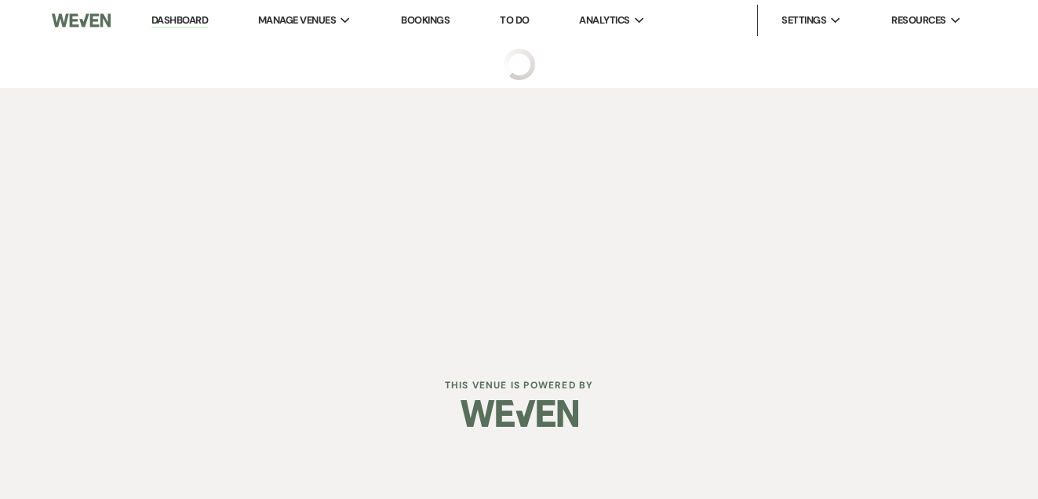
select select "2"
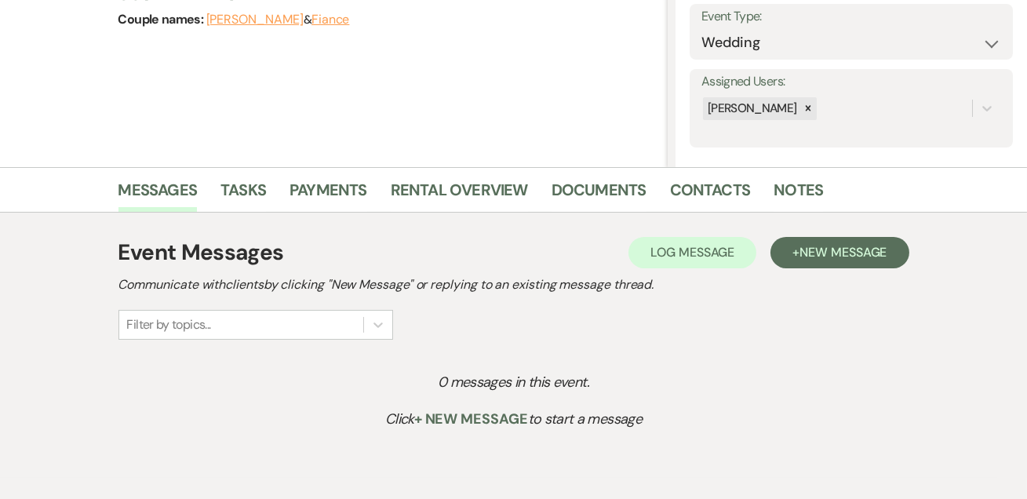
scroll to position [305, 0]
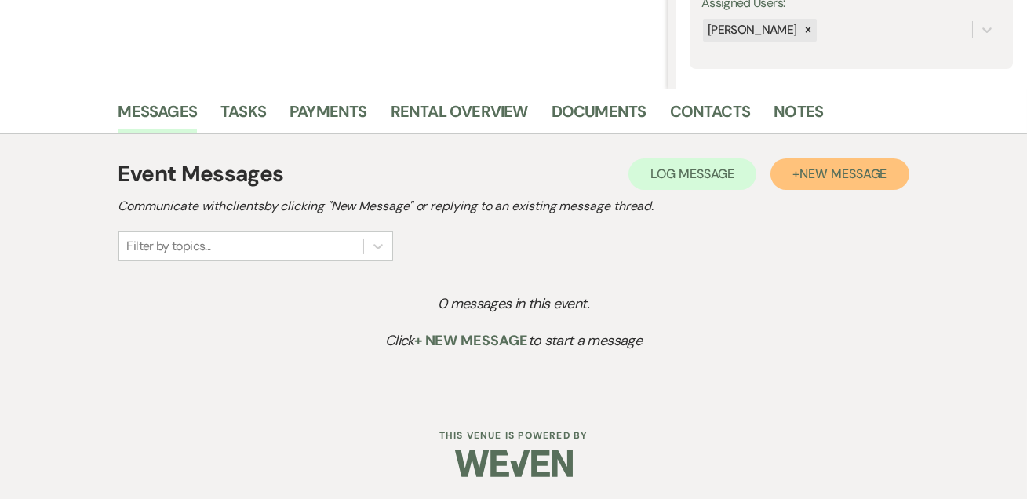
click at [778, 173] on button "+ New Message" at bounding box center [840, 174] width 138 height 31
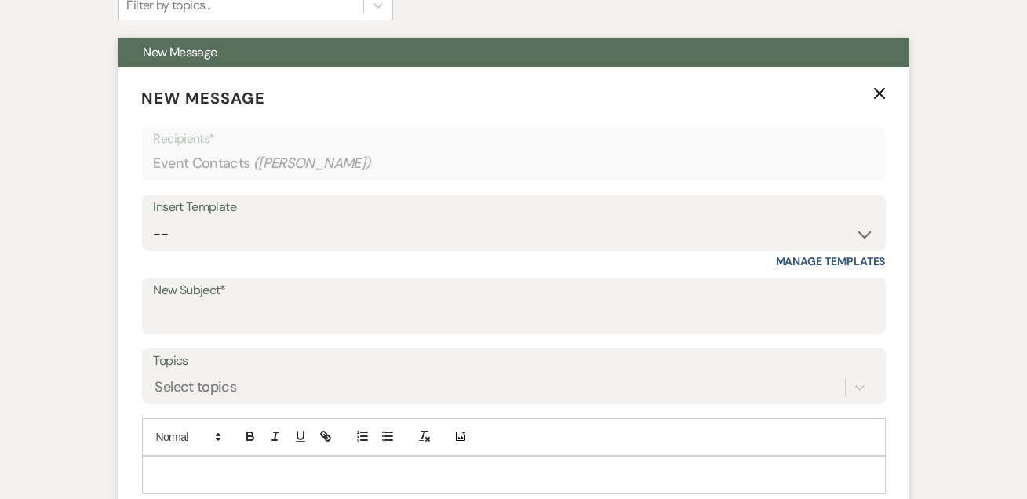
scroll to position [686, 0]
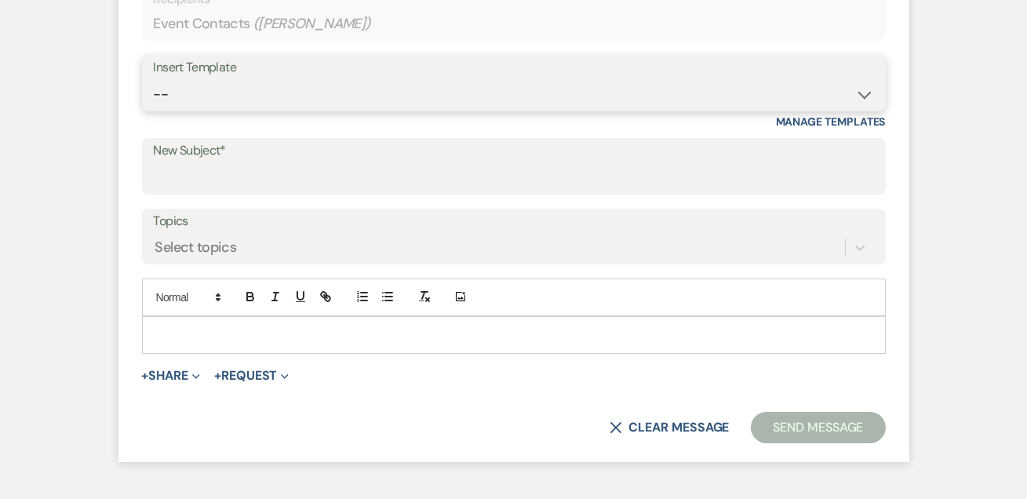
drag, startPoint x: 195, startPoint y: 91, endPoint x: 214, endPoint y: 109, distance: 26.1
click at [195, 91] on select "-- Weven Planning Portal Introduction (Booked Events) Tour Request Response Fol…" at bounding box center [514, 94] width 720 height 31
select select "4367"
click at [154, 79] on select "-- Weven Planning Portal Introduction (Booked Events) Tour Request Response Fol…" at bounding box center [514, 94] width 720 height 31
type input "2026 Inquiry & Pricing"
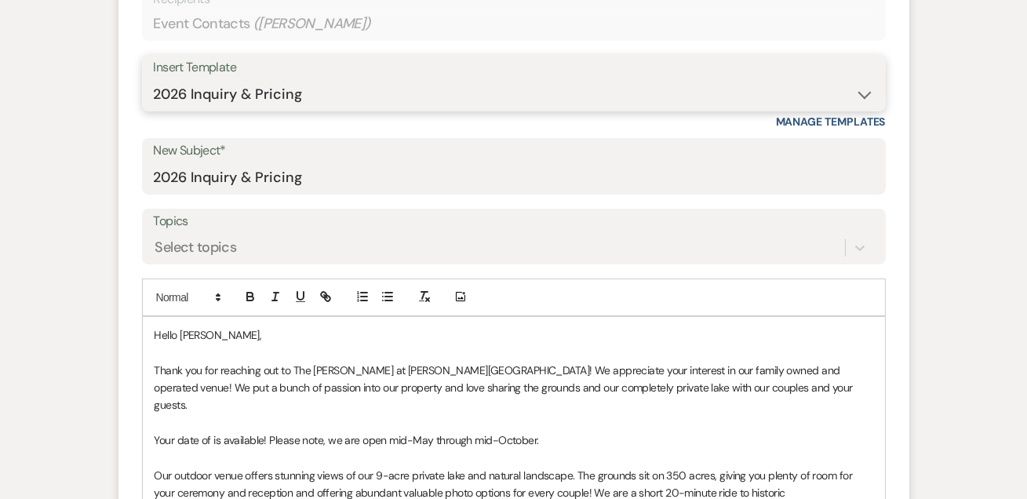
scroll to position [876, 0]
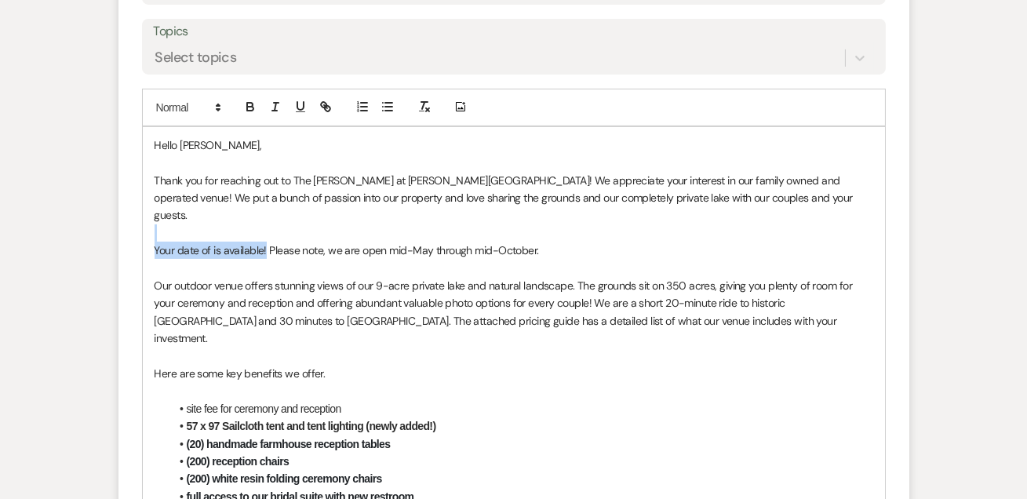
drag, startPoint x: 265, startPoint y: 229, endPoint x: 144, endPoint y: 222, distance: 121.1
click at [537, 242] on p "﻿ Please note, we are open mid-May through mid-October." at bounding box center [514, 250] width 719 height 17
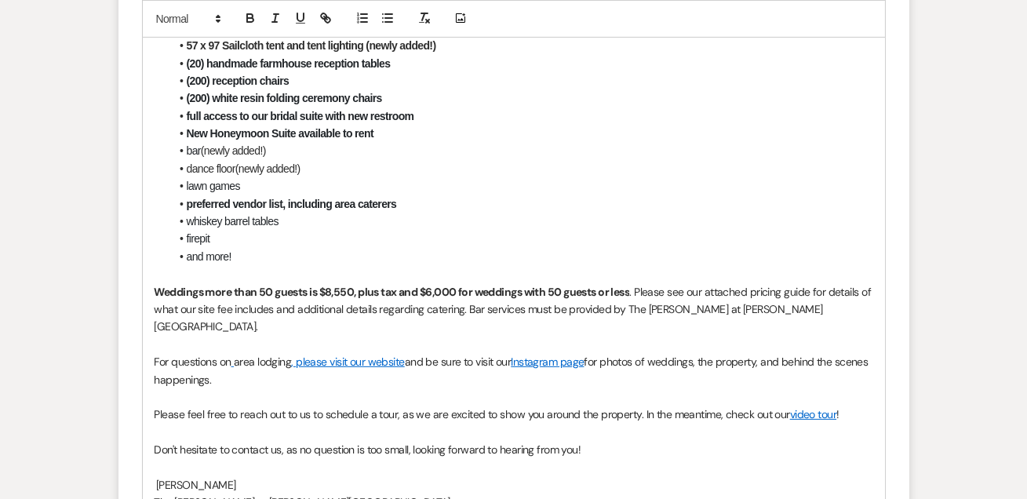
scroll to position [1542, 0]
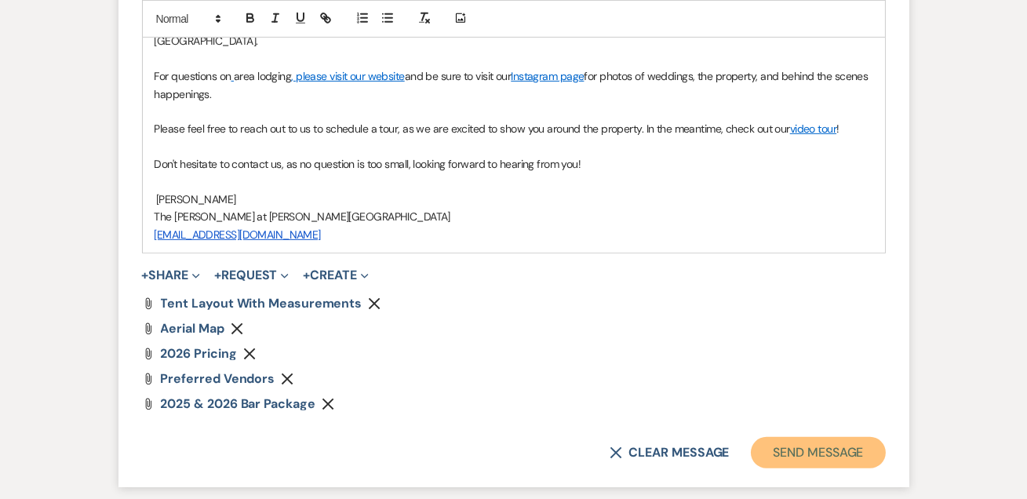
click at [831, 437] on button "Send Message" at bounding box center [818, 452] width 134 height 31
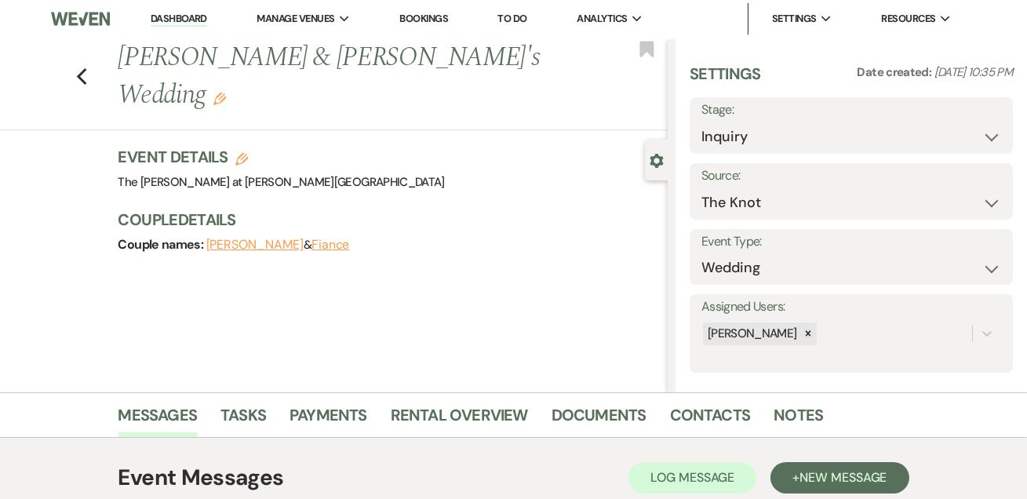
scroll to position [0, 0]
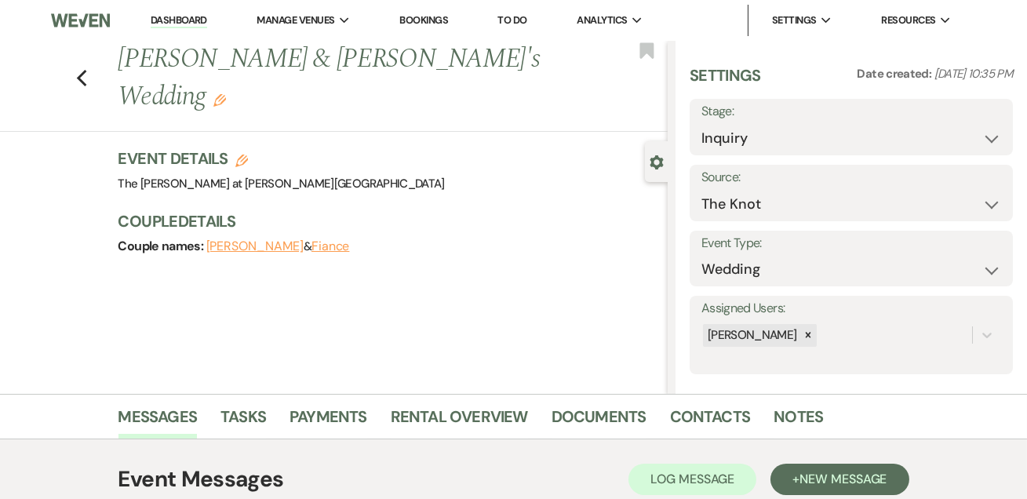
click at [176, 31] on li "Dashboard" at bounding box center [179, 20] width 72 height 31
click at [210, 24] on li "Dashboard" at bounding box center [179, 20] width 72 height 31
click at [182, 25] on link "Dashboard" at bounding box center [179, 20] width 56 height 15
